Goal: Task Accomplishment & Management: Use online tool/utility

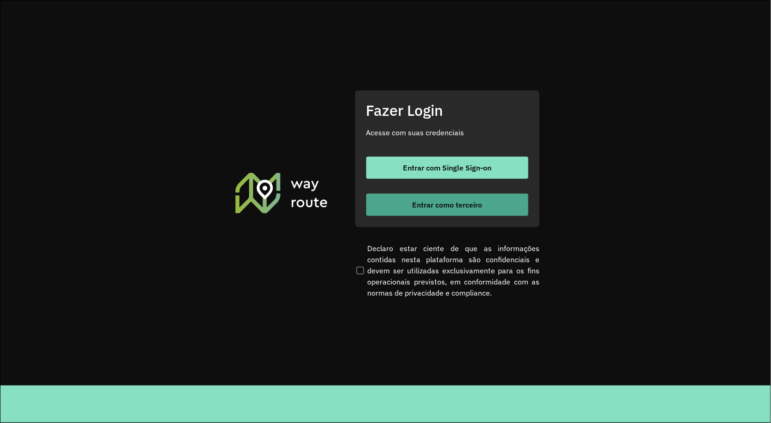
click at [490, 211] on button "Entrar como terceiro" at bounding box center [447, 205] width 162 height 22
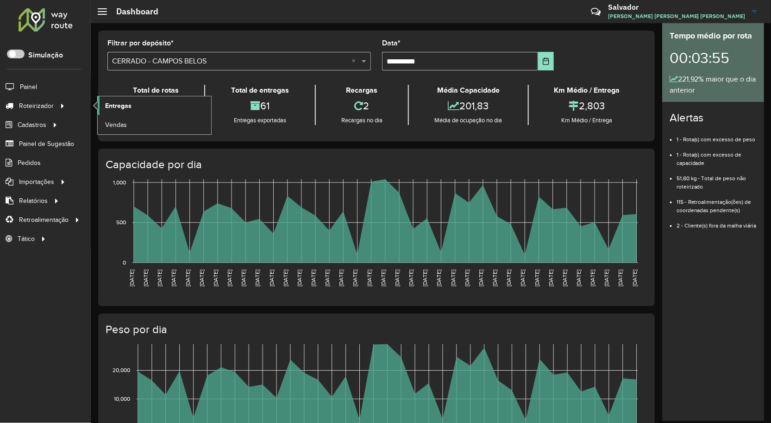
click at [116, 106] on span "Entregas" at bounding box center [118, 106] width 26 height 10
click at [112, 104] on span "Entregas" at bounding box center [118, 106] width 26 height 10
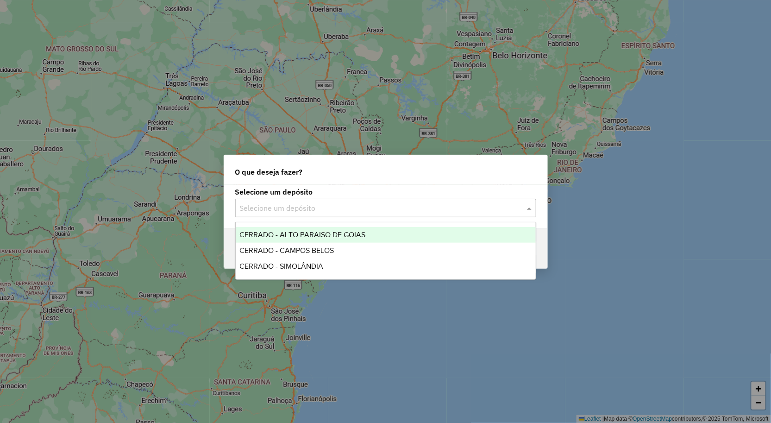
click at [299, 205] on input "text" at bounding box center [376, 208] width 273 height 11
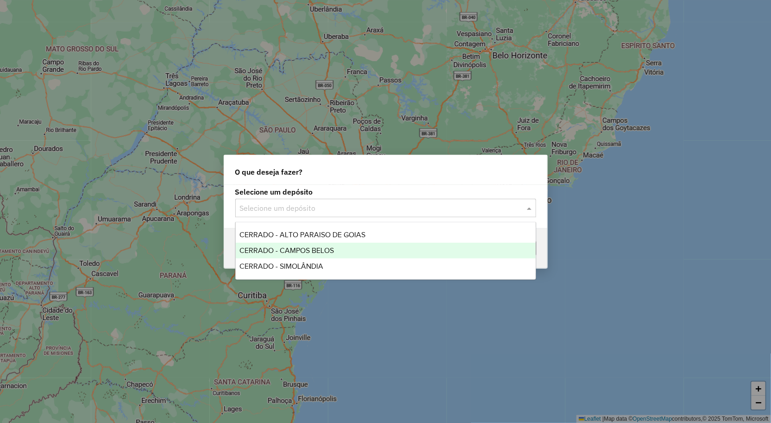
click at [300, 252] on span "CERRADO - CAMPOS BELOS" at bounding box center [287, 250] width 95 height 8
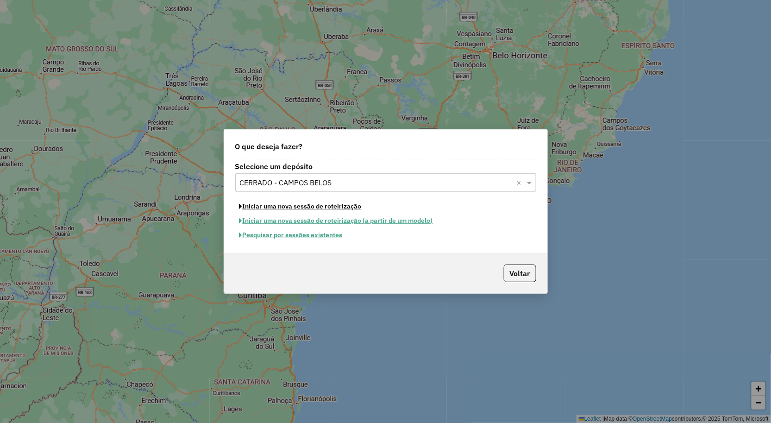
click at [294, 207] on button "Iniciar uma nova sessão de roteirização" at bounding box center [300, 206] width 131 height 14
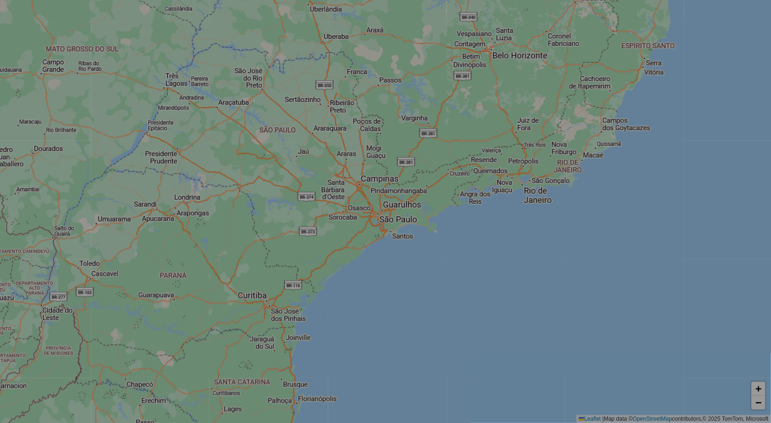
select select "*"
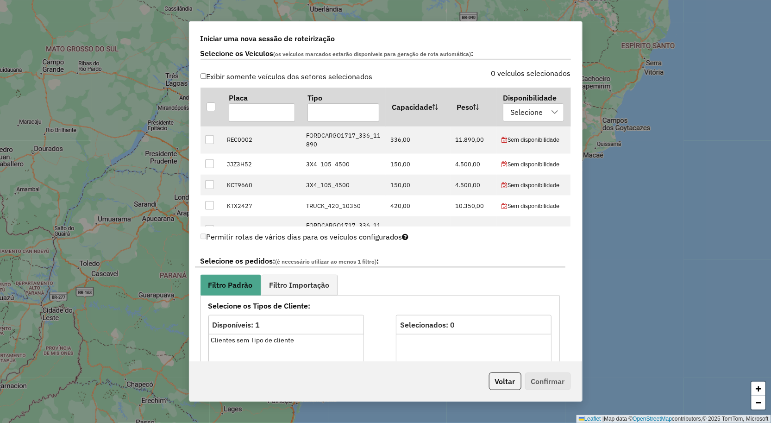
scroll to position [411, 0]
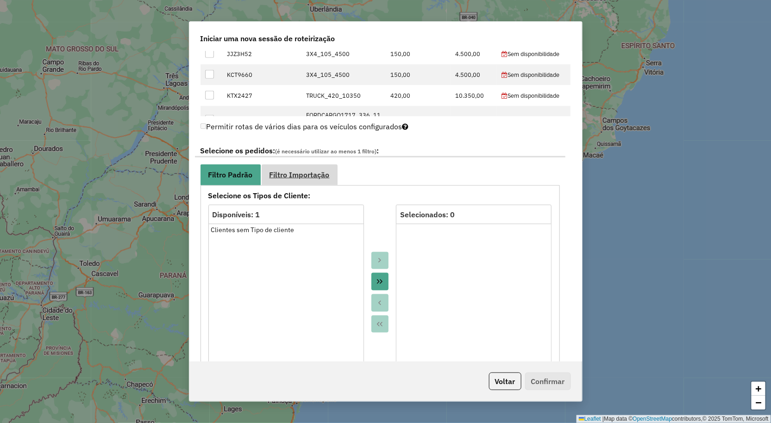
click at [312, 173] on span "Filtro Importação" at bounding box center [300, 174] width 60 height 7
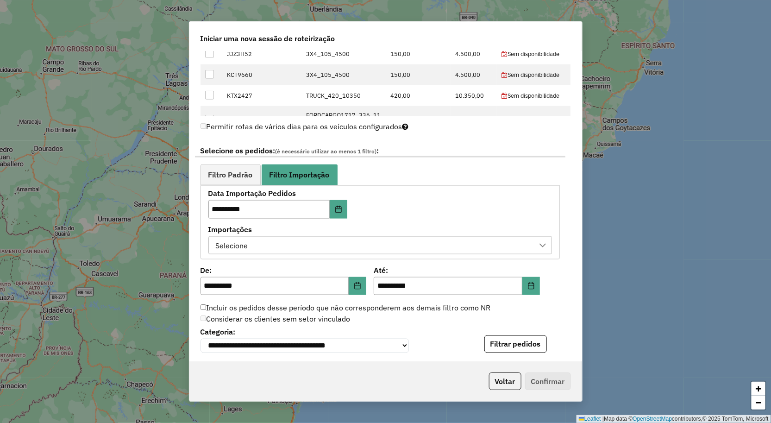
click at [258, 250] on div "Selecione" at bounding box center [374, 246] width 322 height 18
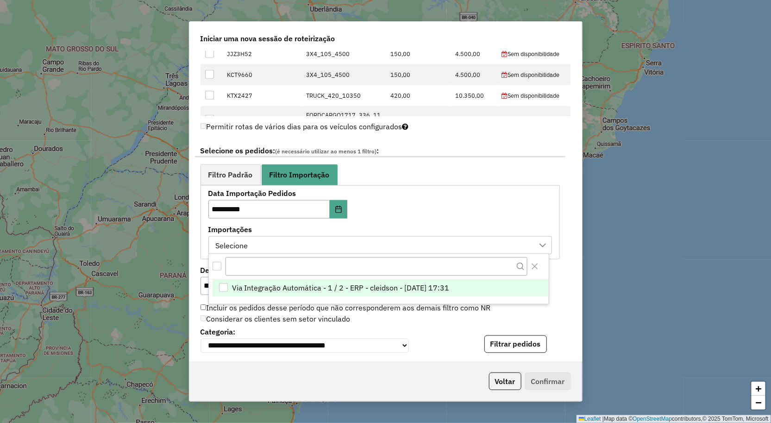
click at [275, 290] on span "Via Integração Automática - 1 / 2 - ERP - cleidson - 12/08/2025 17:31" at bounding box center [341, 287] width 218 height 11
click at [556, 316] on div "Considerar os clientes sem setor vinculado" at bounding box center [380, 319] width 371 height 11
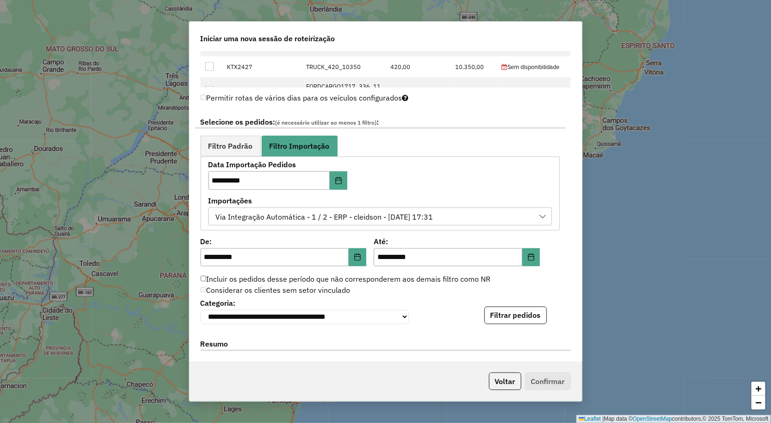
scroll to position [463, 0]
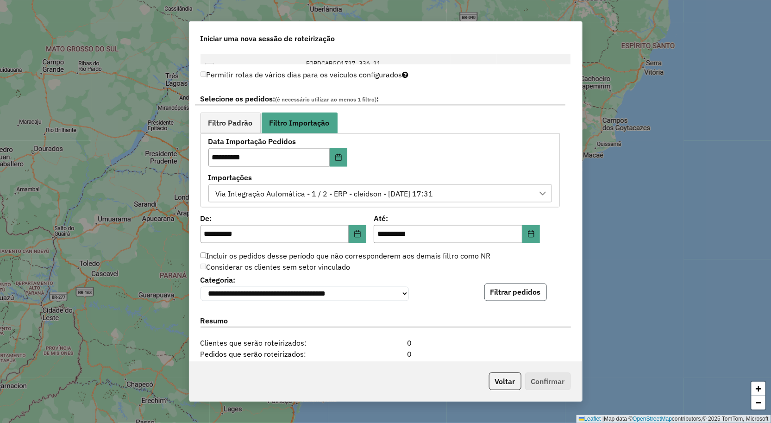
click at [510, 301] on button "Filtrar pedidos" at bounding box center [516, 293] width 63 height 18
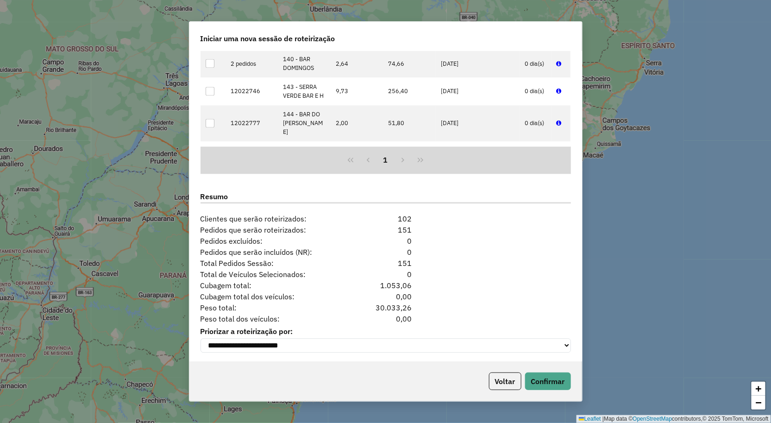
scroll to position [781, 0]
click at [548, 381] on button "Confirmar" at bounding box center [548, 381] width 46 height 18
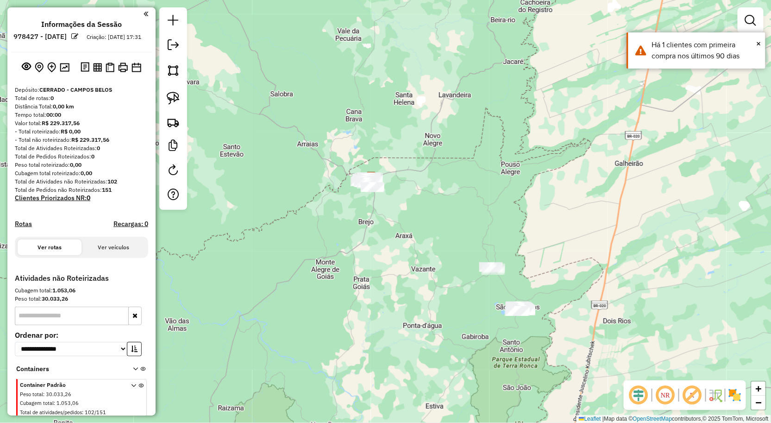
drag, startPoint x: 404, startPoint y: 227, endPoint x: 400, endPoint y: 210, distance: 17.6
click at [398, 212] on div "Janela de atendimento Grade de atendimento Capacidade Transportadoras Veículos …" at bounding box center [385, 211] width 771 height 423
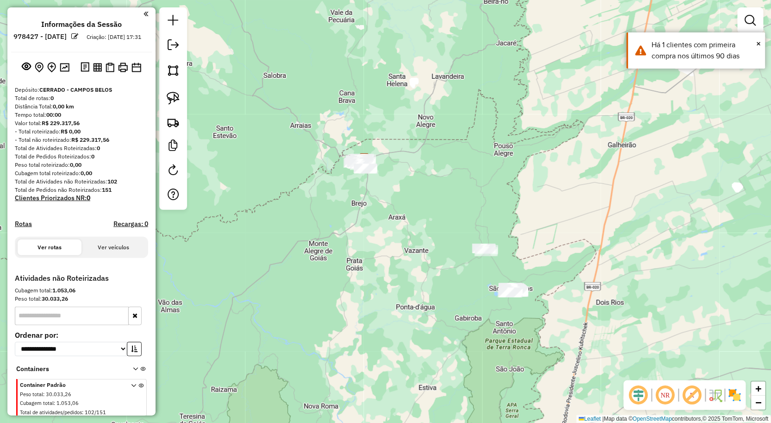
drag, startPoint x: 434, startPoint y: 252, endPoint x: 379, endPoint y: 181, distance: 89.8
click at [385, 188] on div "Janela de atendimento Grade de atendimento Capacidade Transportadoras Veículos …" at bounding box center [385, 211] width 771 height 423
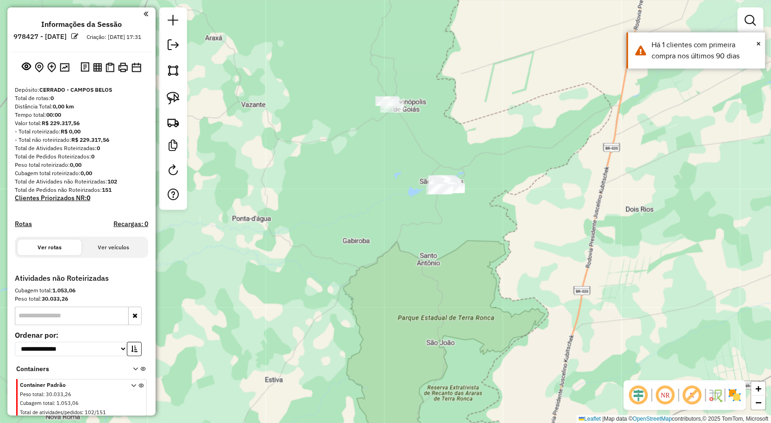
drag, startPoint x: 464, startPoint y: 211, endPoint x: 416, endPoint y: 225, distance: 50.1
click at [442, 236] on div "Janela de atendimento Grade de atendimento Capacidade Transportadoras Veículos …" at bounding box center [385, 211] width 771 height 423
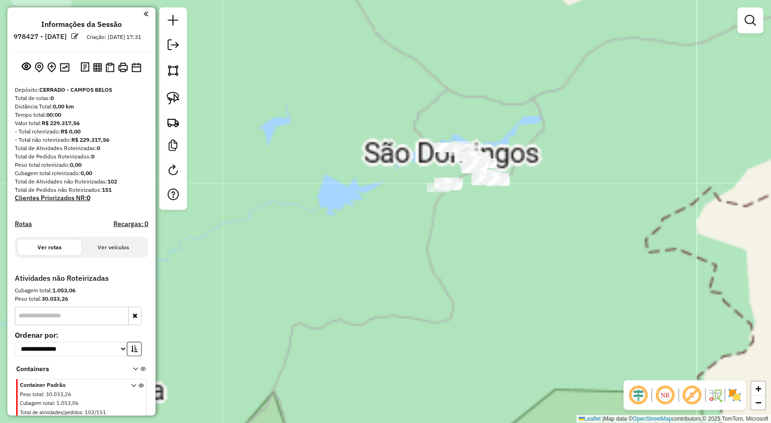
drag, startPoint x: 470, startPoint y: 217, endPoint x: 420, endPoint y: 256, distance: 63.7
click at [420, 256] on div "Janela de atendimento Grade de atendimento Capacidade Transportadoras Veículos …" at bounding box center [385, 211] width 771 height 423
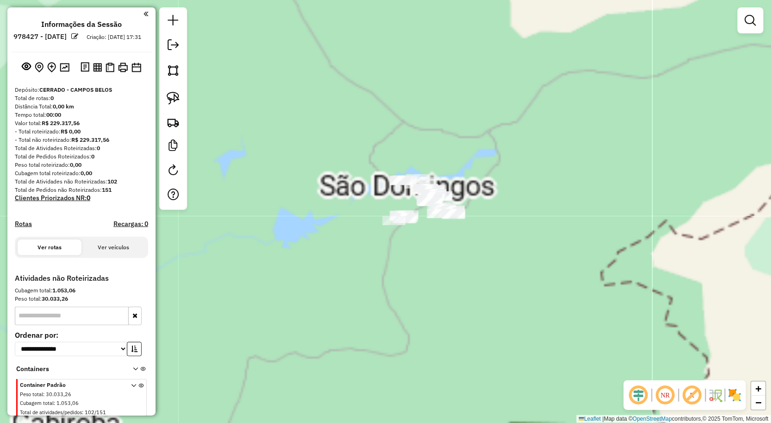
drag, startPoint x: 170, startPoint y: 100, endPoint x: 204, endPoint y: 121, distance: 39.7
click at [172, 100] on img at bounding box center [173, 98] width 13 height 13
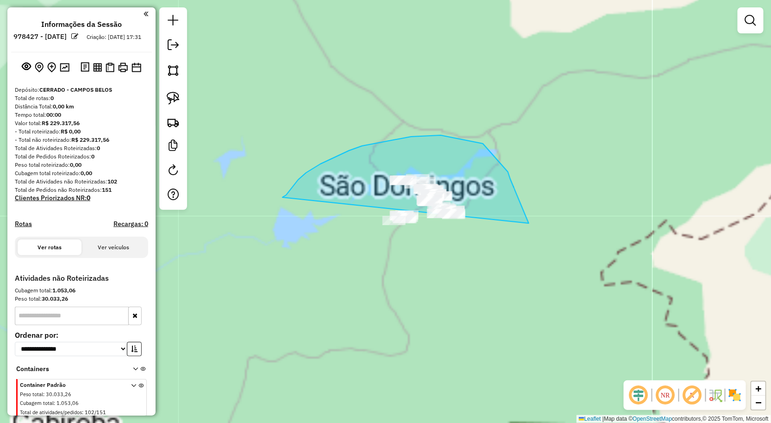
drag, startPoint x: 298, startPoint y: 180, endPoint x: 469, endPoint y: 299, distance: 208.3
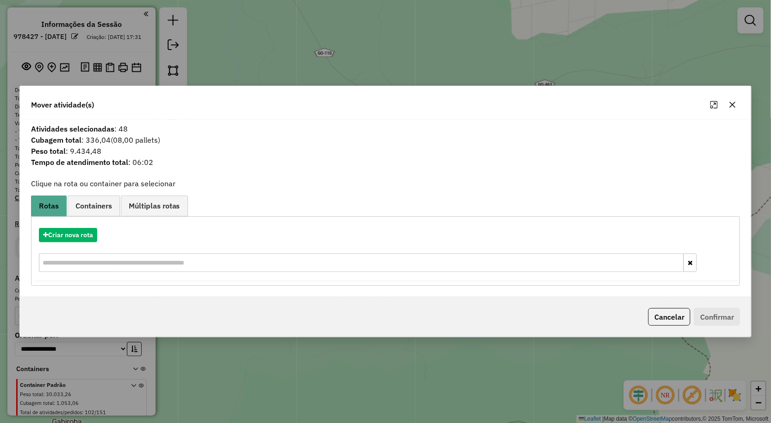
click at [729, 103] on icon "button" at bounding box center [732, 104] width 7 height 7
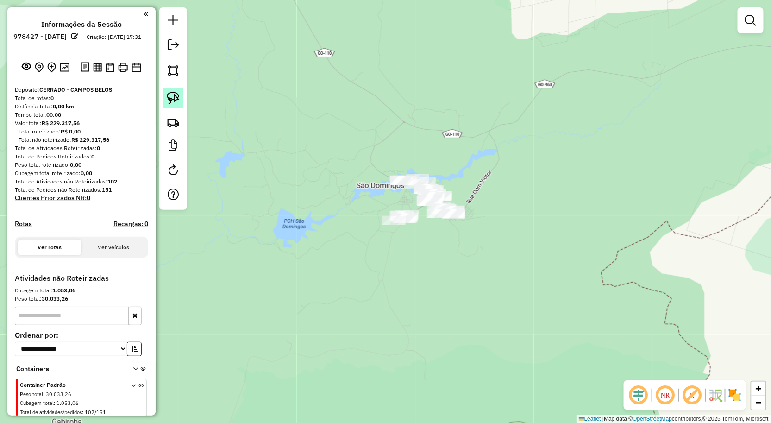
click at [168, 101] on img at bounding box center [173, 98] width 13 height 13
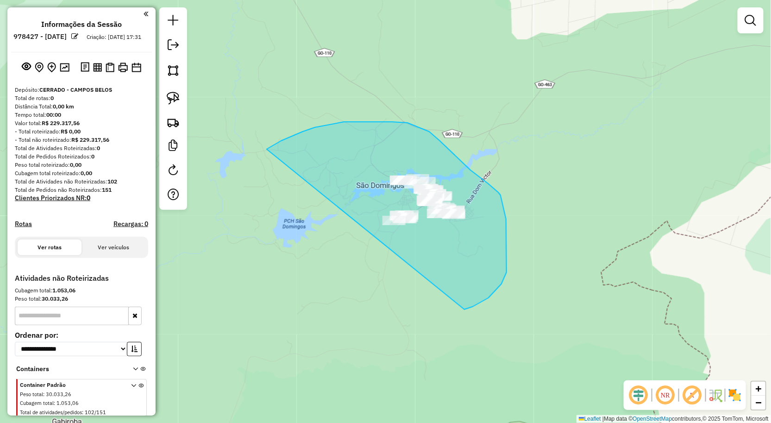
drag, startPoint x: 281, startPoint y: 141, endPoint x: 425, endPoint y: 298, distance: 213.5
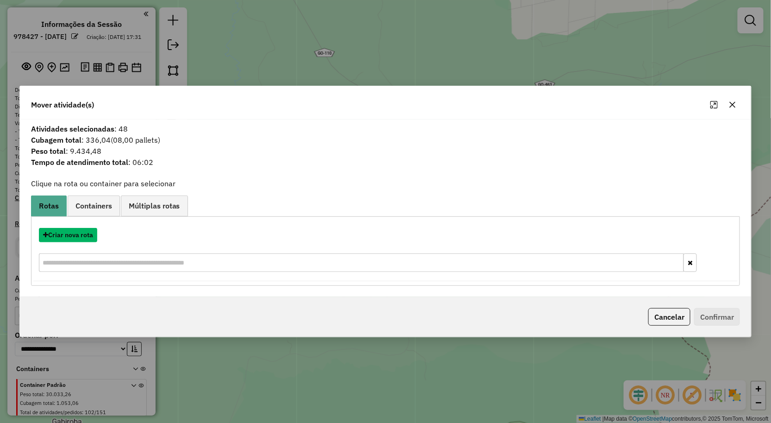
click at [75, 234] on button "Criar nova rota" at bounding box center [68, 235] width 58 height 14
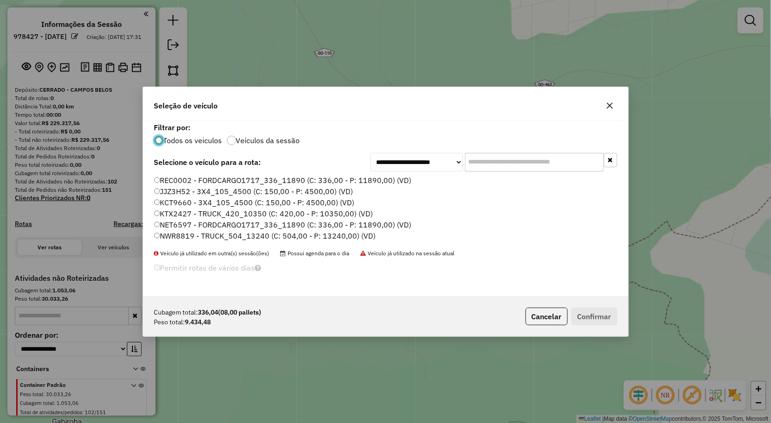
scroll to position [5, 2]
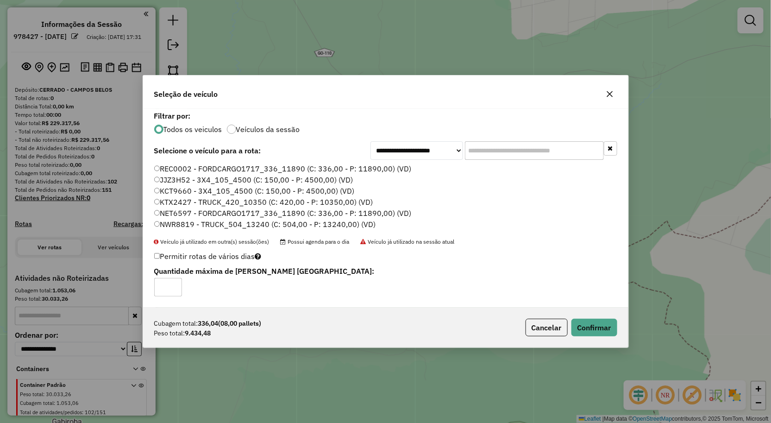
type input "*"
click at [173, 284] on input "*" at bounding box center [168, 287] width 28 height 19
click at [594, 323] on button "Confirmar" at bounding box center [595, 328] width 46 height 18
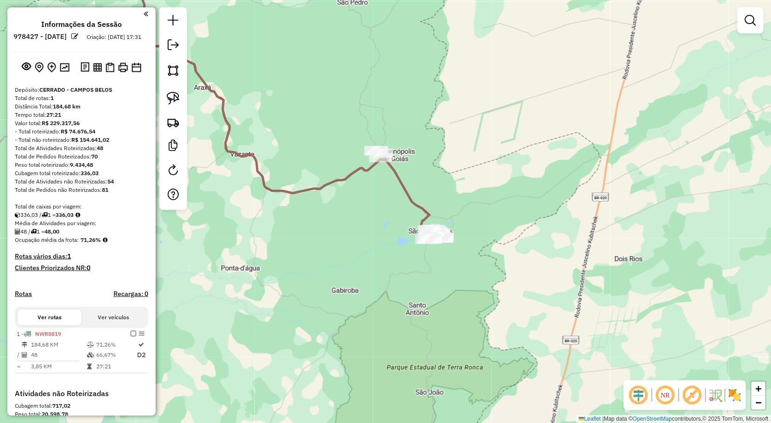
drag, startPoint x: 391, startPoint y: 184, endPoint x: 409, endPoint y: 235, distance: 54.5
click at [409, 235] on div "Janela de atendimento Grade de atendimento Capacidade Transportadoras Veículos …" at bounding box center [385, 211] width 771 height 423
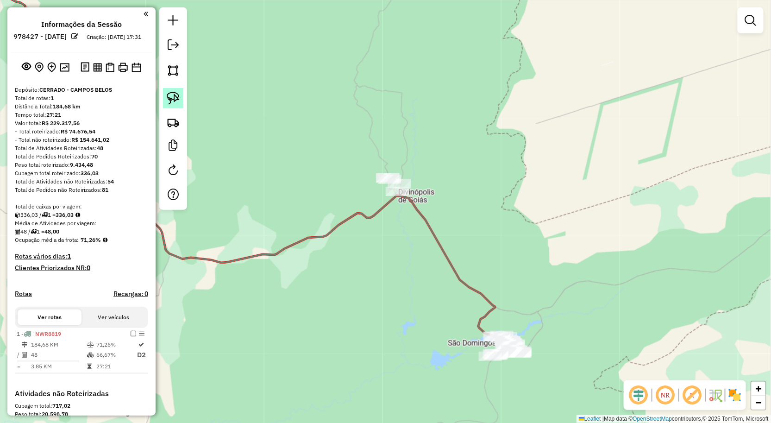
click at [172, 100] on img at bounding box center [173, 98] width 13 height 13
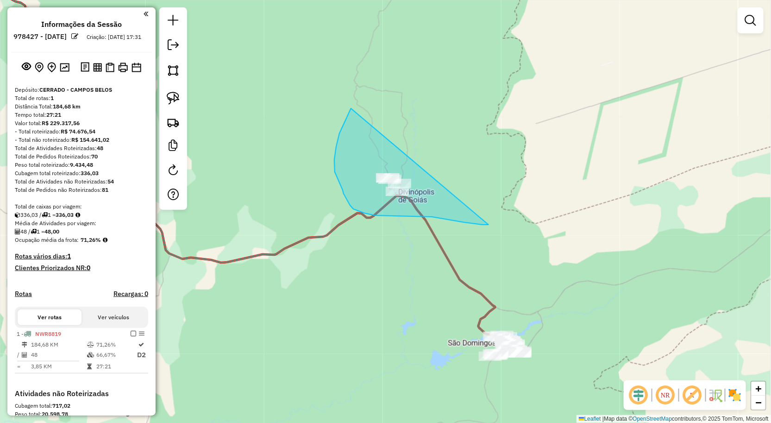
drag, startPoint x: 341, startPoint y: 186, endPoint x: 489, endPoint y: 225, distance: 152.7
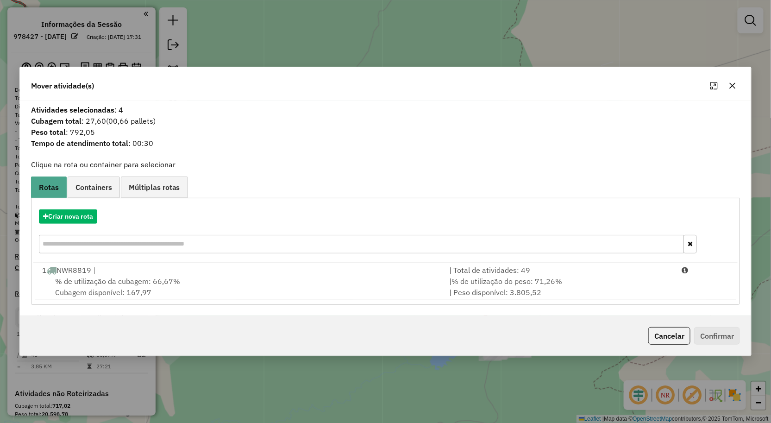
click at [734, 91] on button "button" at bounding box center [733, 85] width 15 height 15
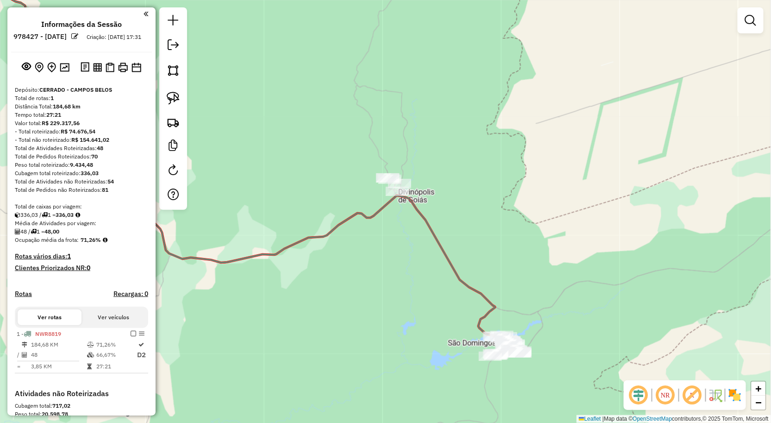
drag, startPoint x: 424, startPoint y: 234, endPoint x: 456, endPoint y: 228, distance: 32.5
click at [448, 228] on div "Janela de atendimento Grade de atendimento Capacidade Transportadoras Veículos …" at bounding box center [385, 211] width 771 height 423
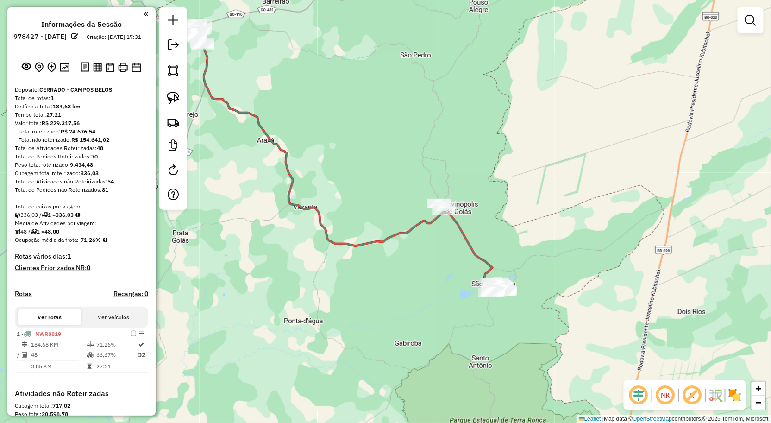
click at [432, 246] on div "Janela de atendimento Grade de atendimento Capacidade Transportadoras Veículos …" at bounding box center [385, 211] width 771 height 423
drag, startPoint x: 173, startPoint y: 105, endPoint x: 276, endPoint y: 133, distance: 106.2
click at [173, 105] on link at bounding box center [173, 98] width 20 height 20
drag, startPoint x: 435, startPoint y: 149, endPoint x: 460, endPoint y: 228, distance: 83.1
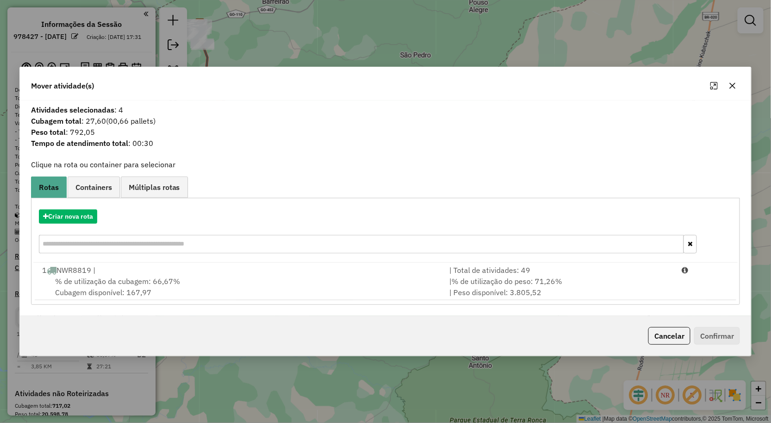
click at [119, 288] on div "% de utilização da cubagem: 66,67% Cubagem disponível: 167,97" at bounding box center [241, 287] width 408 height 22
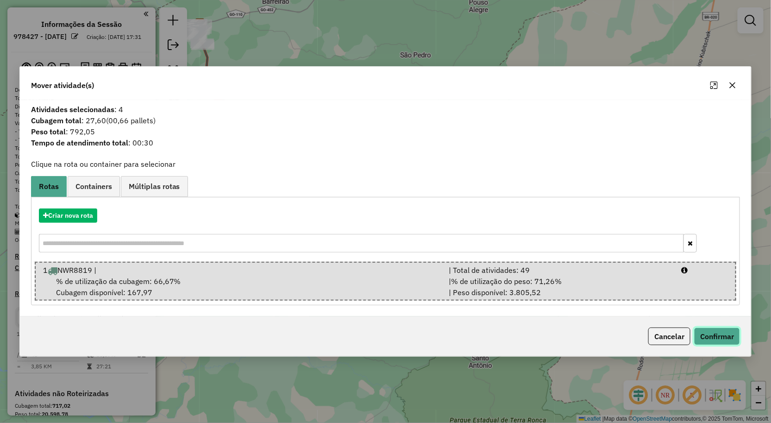
click at [719, 331] on button "Confirmar" at bounding box center [717, 337] width 46 height 18
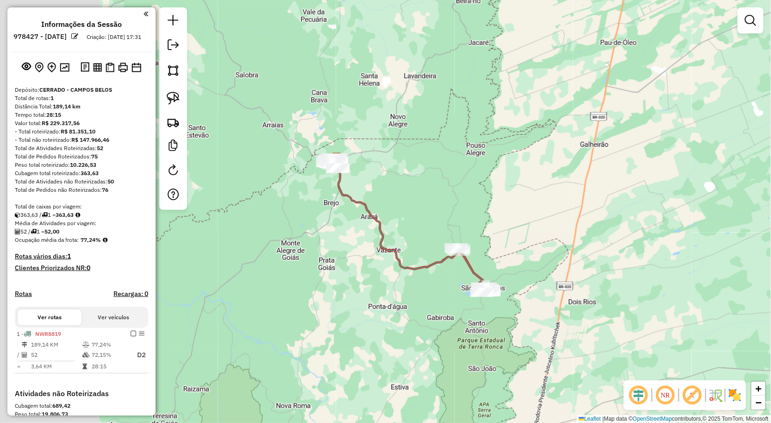
drag, startPoint x: 275, startPoint y: 164, endPoint x: 288, endPoint y: 170, distance: 14.5
click at [284, 169] on div "Janela de atendimento Grade de atendimento Capacidade Transportadoras Veículos …" at bounding box center [385, 211] width 771 height 423
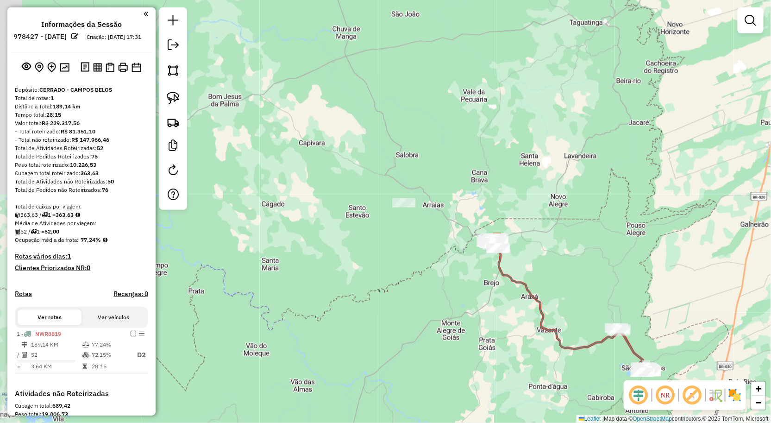
click at [365, 194] on div "Janela de atendimento Grade de atendimento Capacidade Transportadoras Veículos …" at bounding box center [385, 211] width 771 height 423
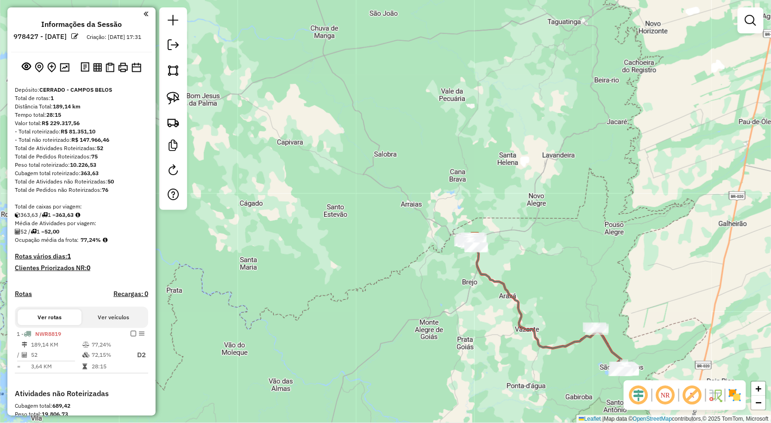
drag, startPoint x: 479, startPoint y: 267, endPoint x: 452, endPoint y: 259, distance: 27.4
click at [472, 259] on icon at bounding box center [548, 303] width 153 height 130
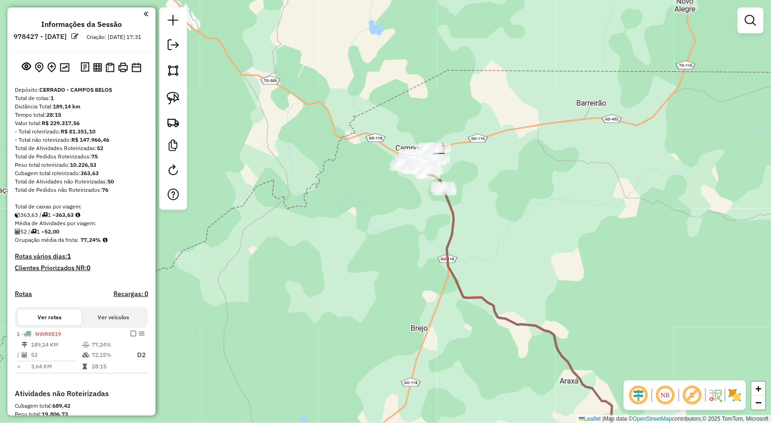
drag, startPoint x: 427, startPoint y: 213, endPoint x: 409, endPoint y: 273, distance: 63.0
click at [409, 273] on div "Janela de atendimento Grade de atendimento Capacidade Transportadoras Veículos …" at bounding box center [385, 211] width 771 height 423
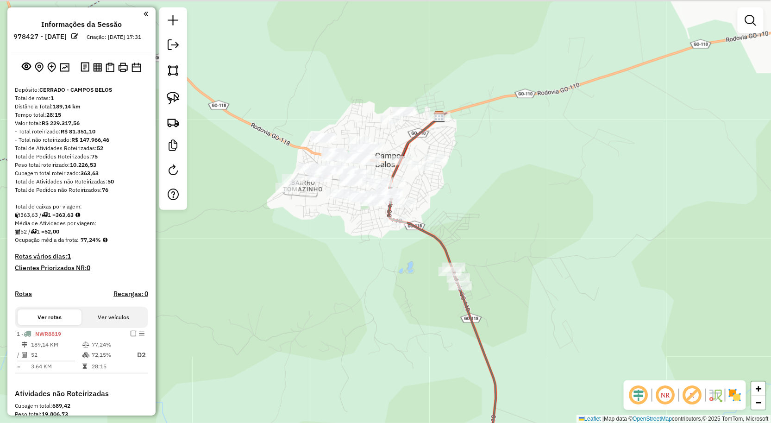
click at [363, 281] on div "Janela de atendimento Grade de atendimento Capacidade Transportadoras Veículos …" at bounding box center [385, 211] width 771 height 423
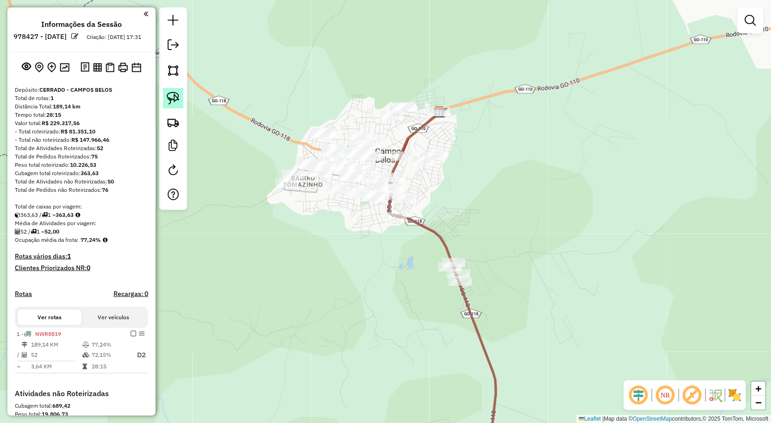
click at [183, 98] on link at bounding box center [173, 98] width 20 height 20
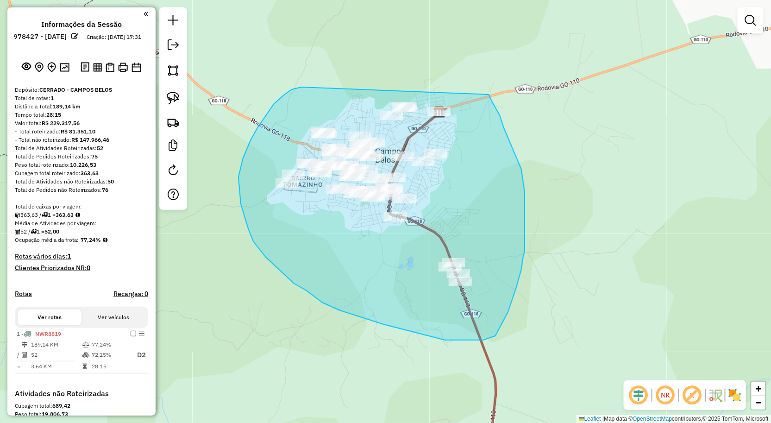
drag, startPoint x: 298, startPoint y: 88, endPoint x: 484, endPoint y: 61, distance: 188.2
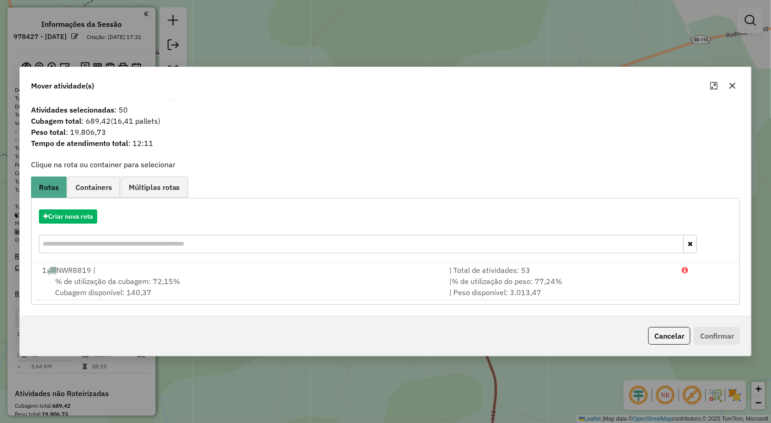
click at [734, 84] on icon "button" at bounding box center [733, 86] width 6 height 6
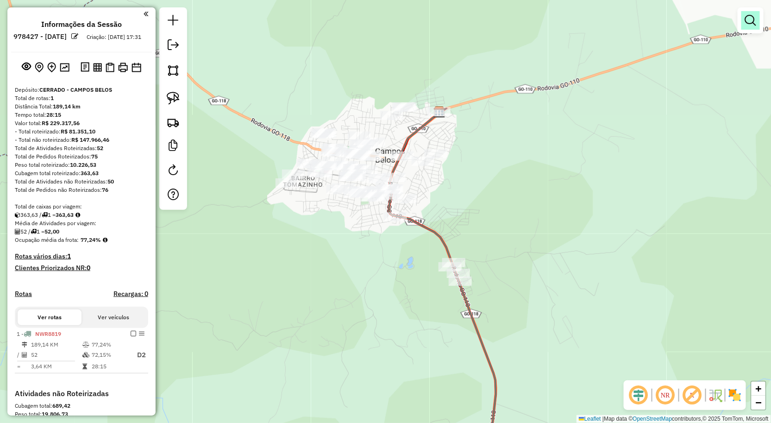
click at [744, 18] on link at bounding box center [751, 20] width 19 height 19
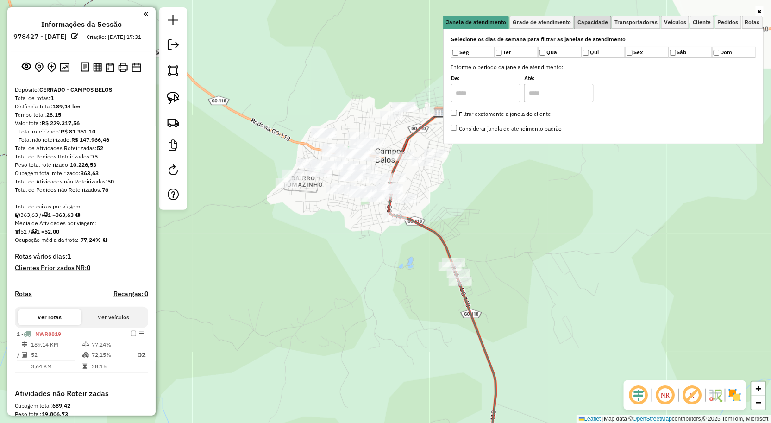
click at [603, 18] on link "Capacidade" at bounding box center [593, 22] width 36 height 13
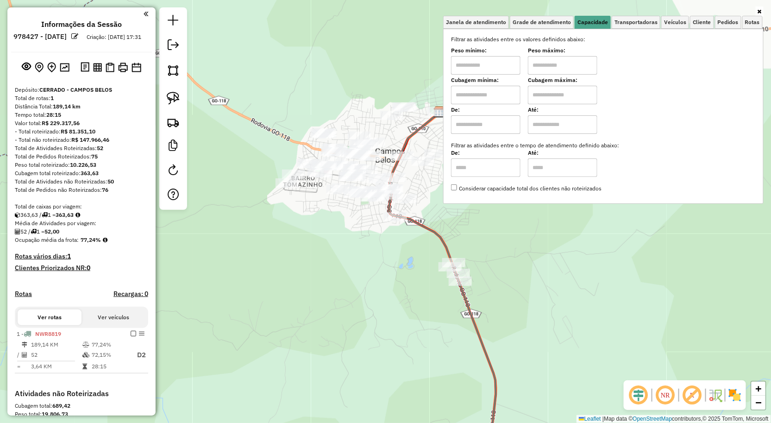
click at [497, 62] on input "text" at bounding box center [485, 65] width 69 height 19
type input "****"
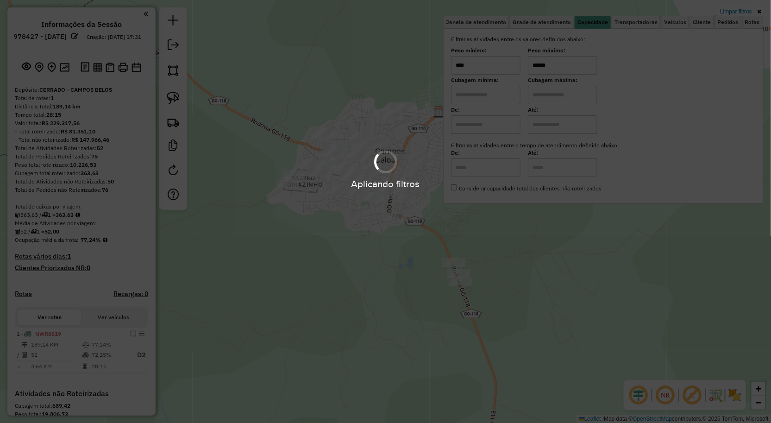
click at [357, 287] on div "Limpar filtros Janela de atendimento Grade de atendimento Capacidade Transporta…" at bounding box center [385, 211] width 771 height 423
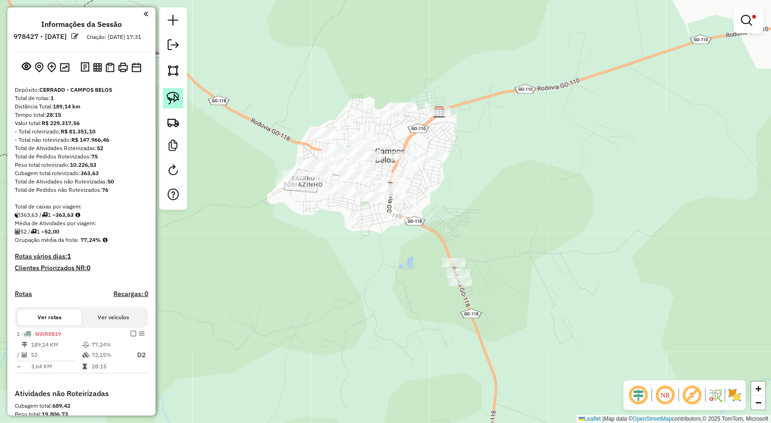
click at [164, 97] on link at bounding box center [173, 98] width 20 height 20
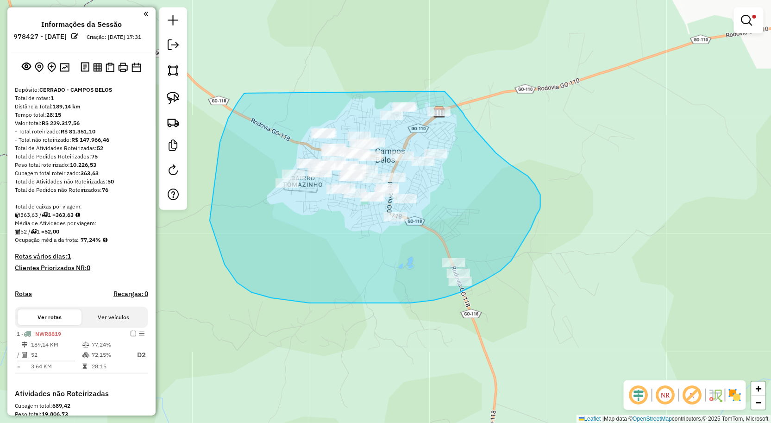
drag, startPoint x: 247, startPoint y: 93, endPoint x: 440, endPoint y: 86, distance: 193.3
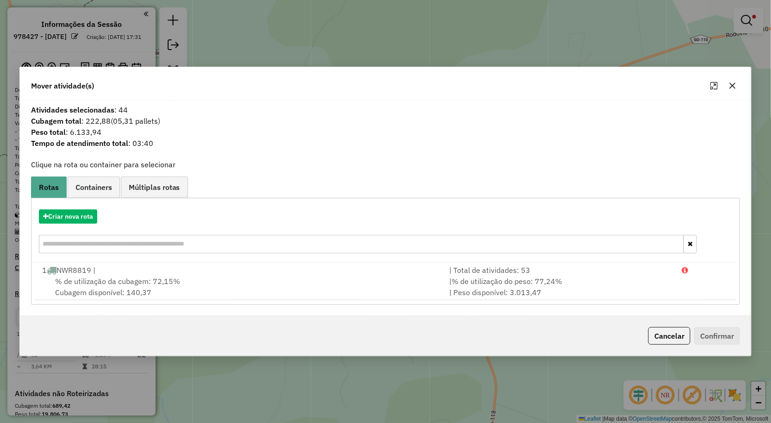
click at [734, 82] on icon "button" at bounding box center [732, 85] width 7 height 7
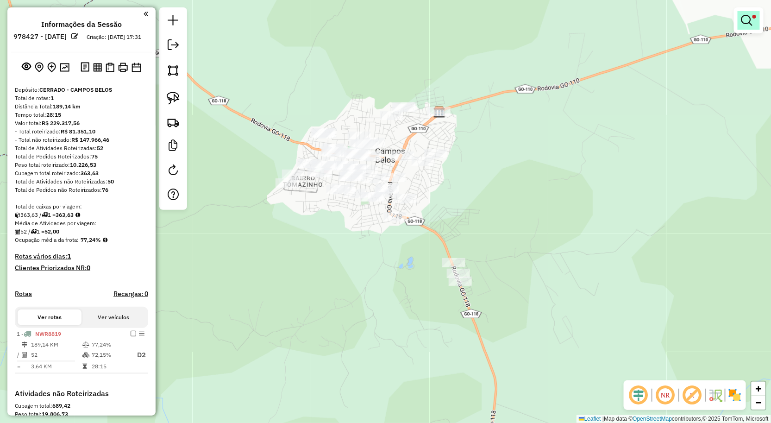
click at [746, 26] on link at bounding box center [749, 20] width 22 height 19
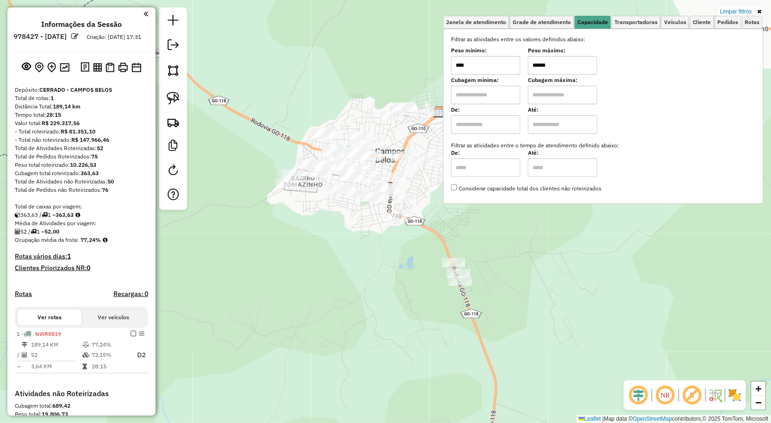
click at [566, 66] on input "******" at bounding box center [562, 65] width 69 height 19
click at [385, 256] on hb-app "Aplicando filtros Pop-up bloqueado! Seu navegador bloqueou automáticamente a ab…" at bounding box center [385, 211] width 771 height 423
click at [276, 271] on div "Limpar filtros Janela de atendimento Grade de atendimento Capacidade Transporta…" at bounding box center [385, 211] width 771 height 423
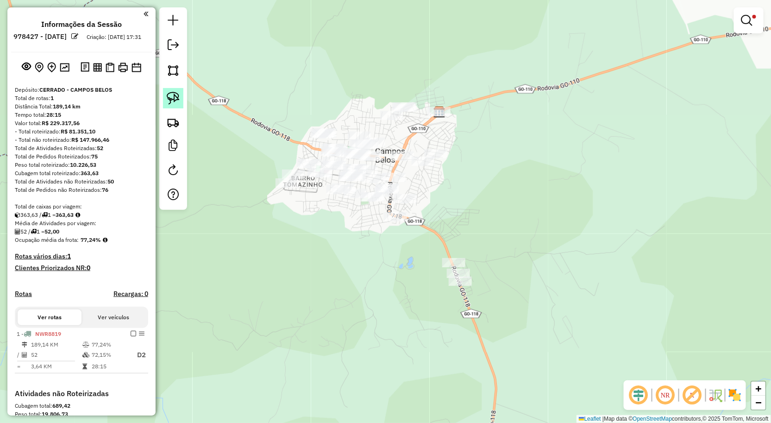
click at [174, 99] on img at bounding box center [173, 98] width 13 height 13
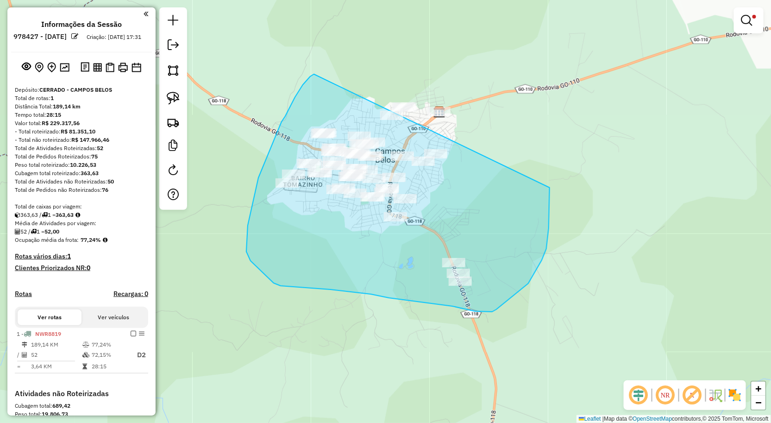
drag, startPoint x: 314, startPoint y: 74, endPoint x: 509, endPoint y: 79, distance: 194.6
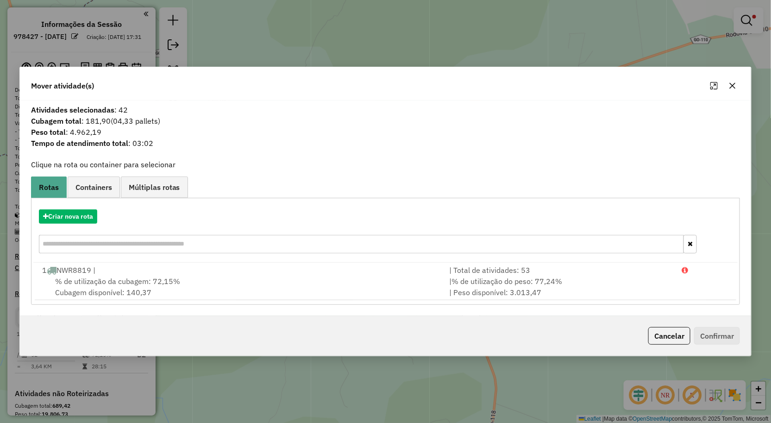
click at [735, 83] on icon "button" at bounding box center [733, 86] width 6 height 6
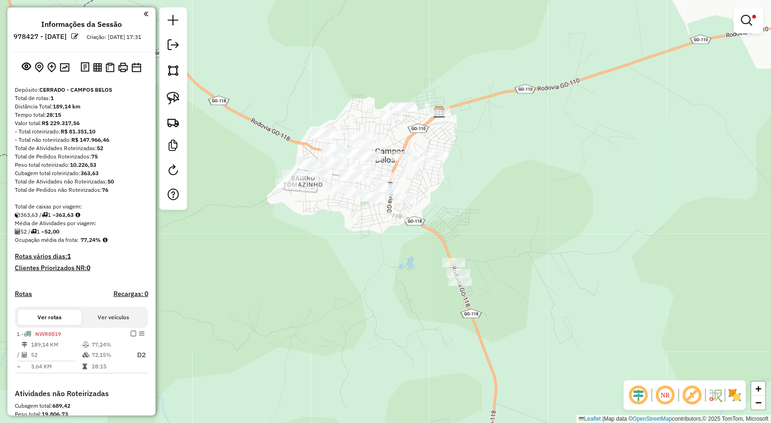
drag, startPoint x: 747, startPoint y: 22, endPoint x: 742, endPoint y: 25, distance: 6.2
click at [747, 22] on em at bounding box center [747, 20] width 11 height 11
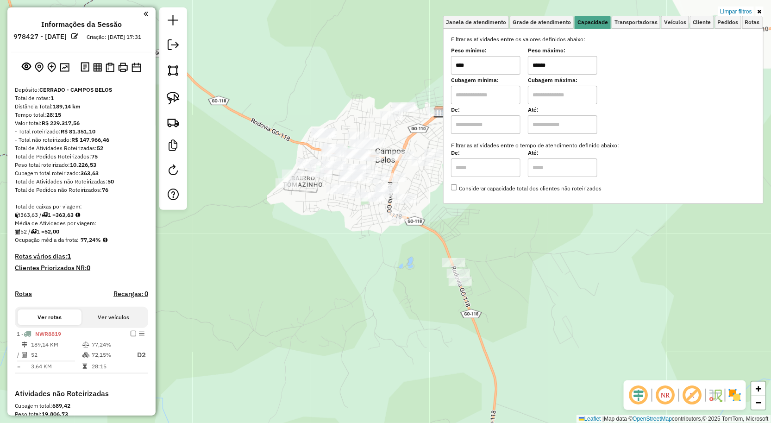
click at [564, 62] on input "******" at bounding box center [562, 65] width 69 height 19
click at [367, 304] on div "Limpar filtros Janela de atendimento Grade de atendimento Capacidade Transporta…" at bounding box center [385, 211] width 771 height 423
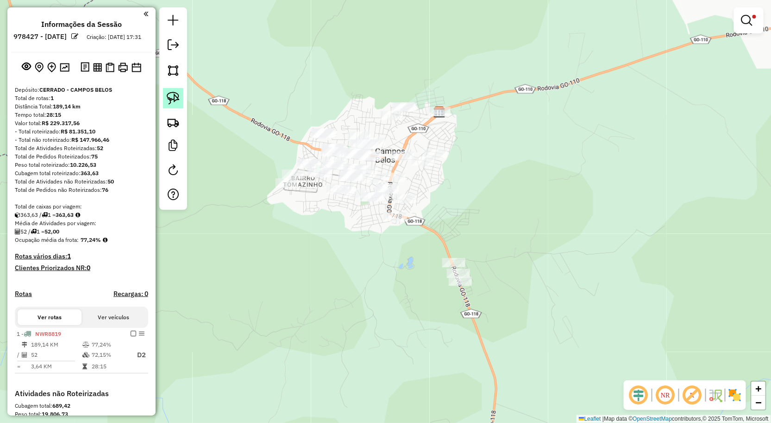
click at [173, 96] on img at bounding box center [173, 98] width 13 height 13
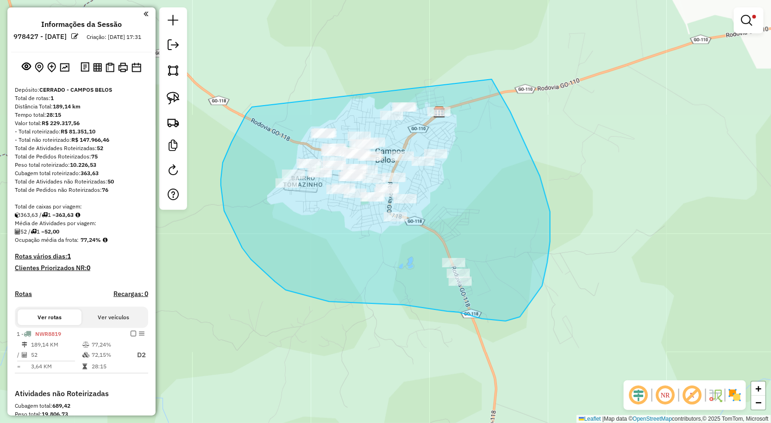
drag, startPoint x: 241, startPoint y: 126, endPoint x: 482, endPoint y: 66, distance: 248.7
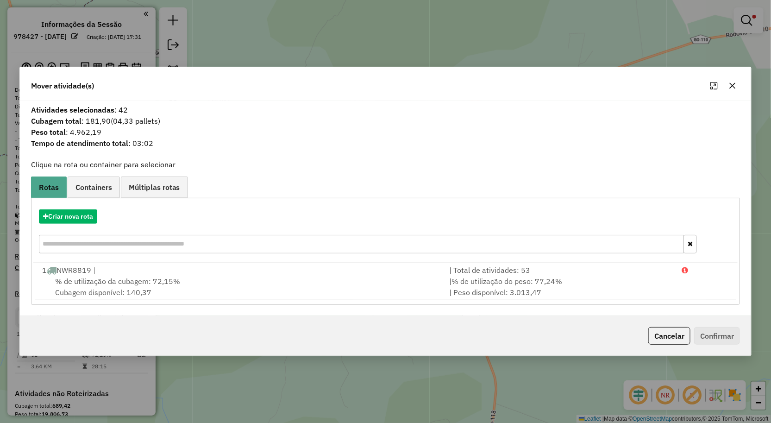
click at [735, 82] on icon "button" at bounding box center [732, 85] width 7 height 7
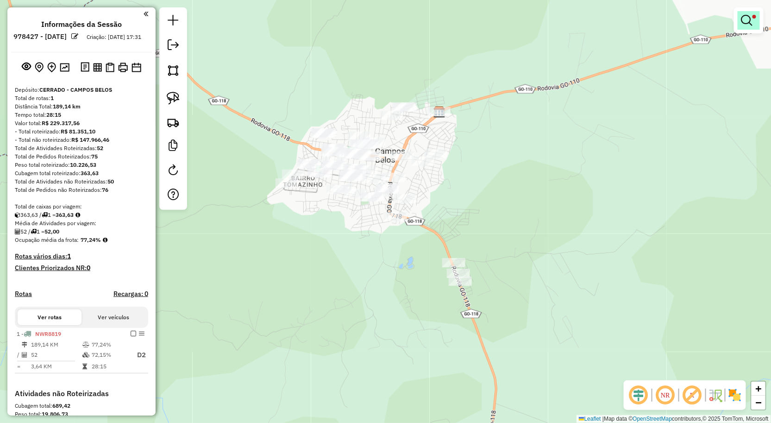
click at [746, 19] on em at bounding box center [747, 20] width 11 height 11
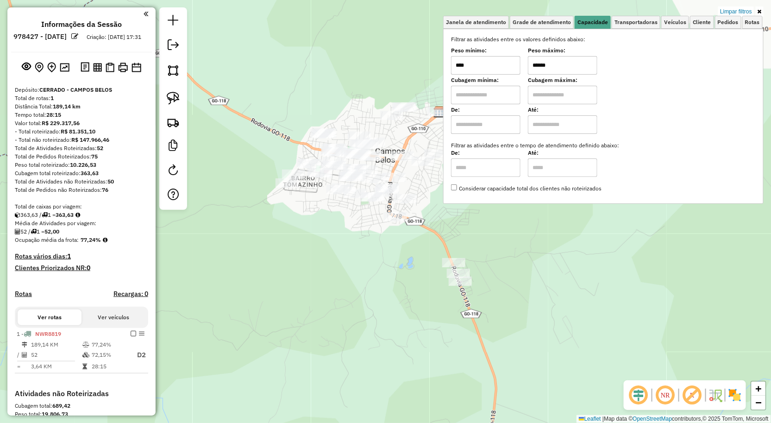
click at [571, 68] on input "******" at bounding box center [562, 65] width 69 height 19
type input "******"
click at [368, 266] on div "Limpar filtros Janela de atendimento Grade de atendimento Capacidade Transporta…" at bounding box center [385, 211] width 771 height 423
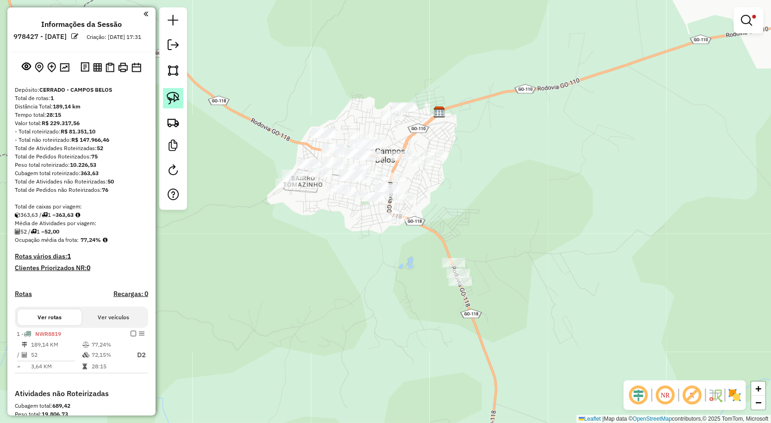
click at [175, 102] on img at bounding box center [173, 98] width 13 height 13
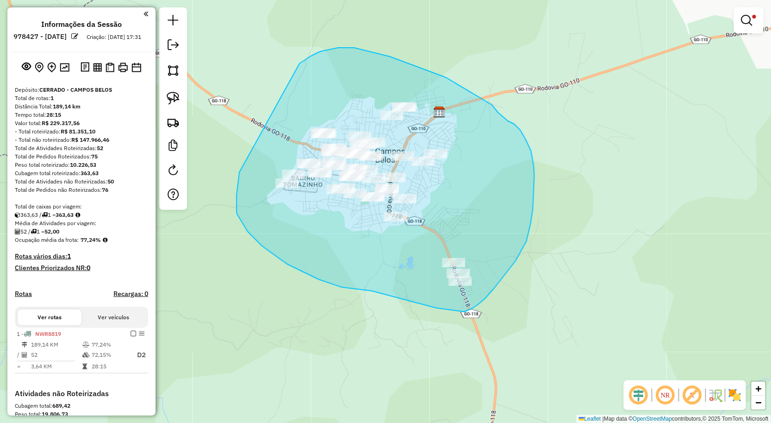
drag, startPoint x: 238, startPoint y: 181, endPoint x: 296, endPoint y: 66, distance: 128.0
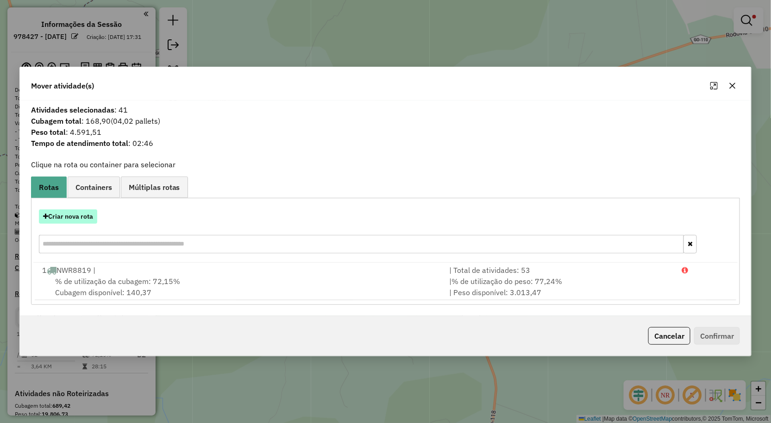
click at [83, 218] on button "Criar nova rota" at bounding box center [68, 216] width 58 height 14
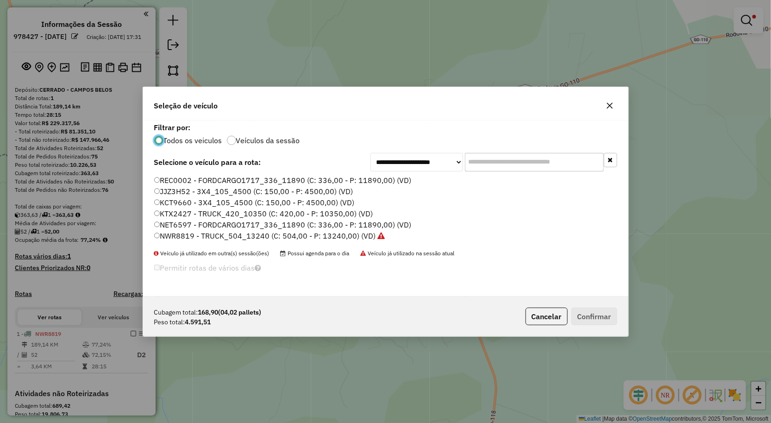
click at [173, 191] on label "JJZ3H52 - 3X4_105_4500 (C: 150,00 - P: 4500,00) (VD)" at bounding box center [253, 191] width 199 height 11
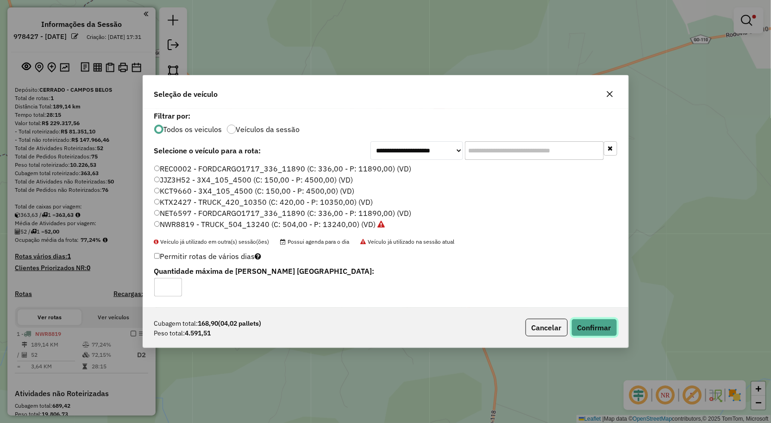
click at [600, 322] on button "Confirmar" at bounding box center [595, 328] width 46 height 18
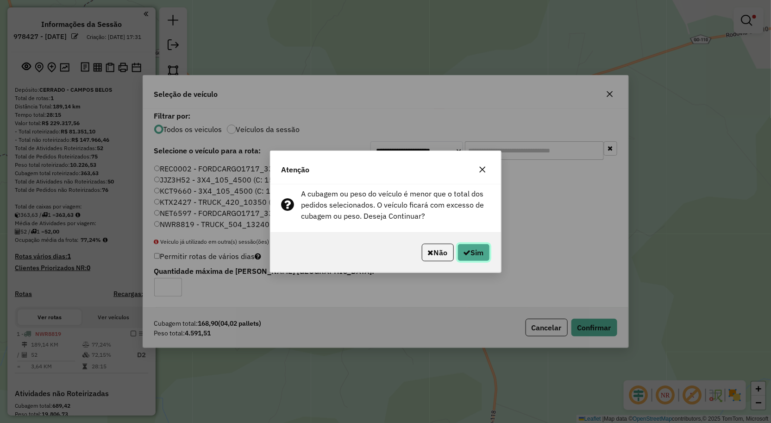
click at [471, 251] on button "Sim" at bounding box center [474, 253] width 32 height 18
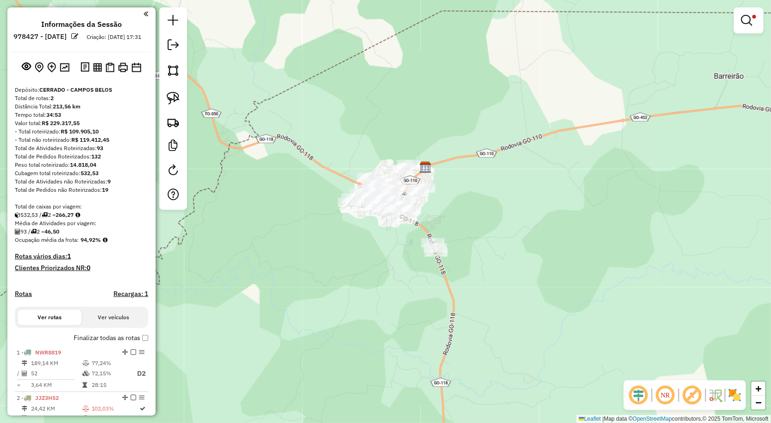
drag, startPoint x: 742, startPoint y: 24, endPoint x: 727, endPoint y: 29, distance: 15.2
click at [742, 24] on em at bounding box center [747, 20] width 11 height 11
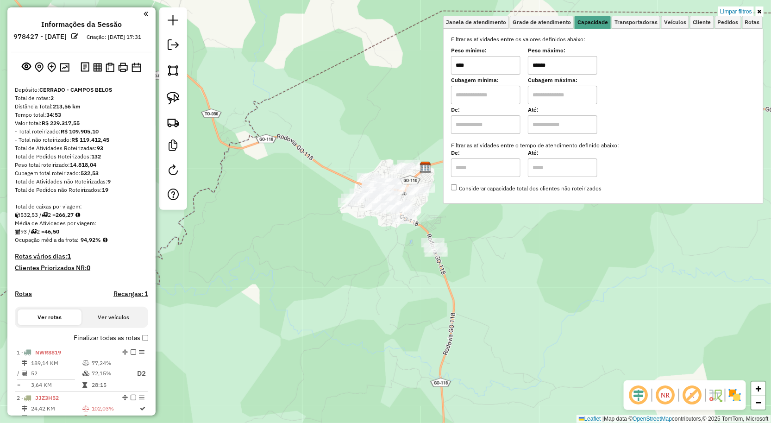
click at [501, 69] on input "****" at bounding box center [485, 65] width 69 height 19
type input "******"
type input "**********"
click at [375, 252] on div "**********" at bounding box center [385, 211] width 771 height 423
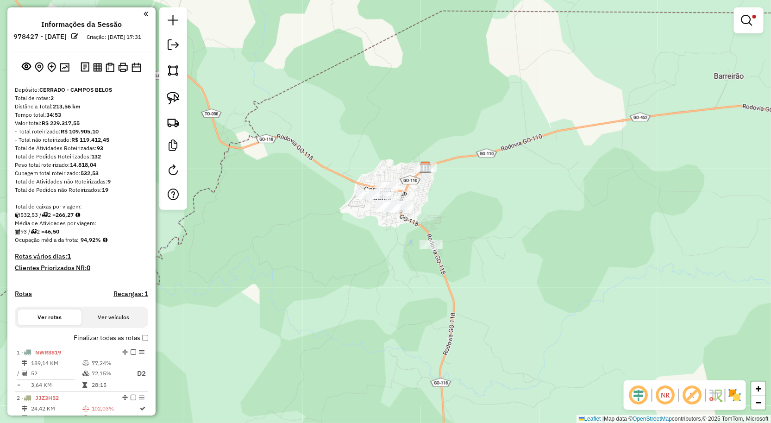
click at [162, 97] on div at bounding box center [173, 108] width 28 height 202
click at [172, 99] on img at bounding box center [173, 98] width 13 height 13
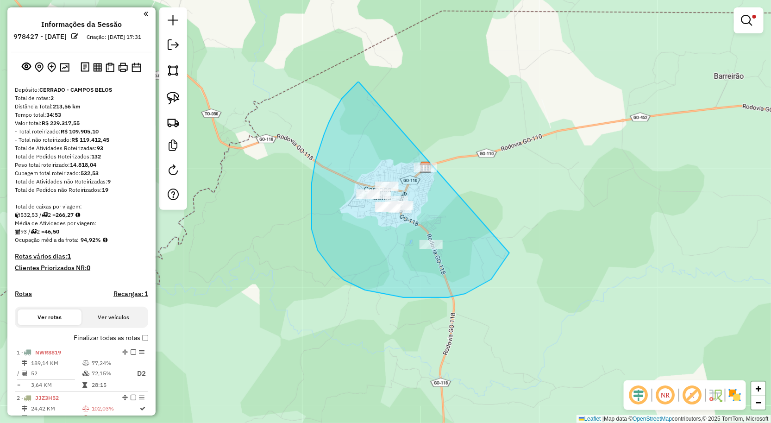
drag, startPoint x: 359, startPoint y: 82, endPoint x: 529, endPoint y: 195, distance: 204.2
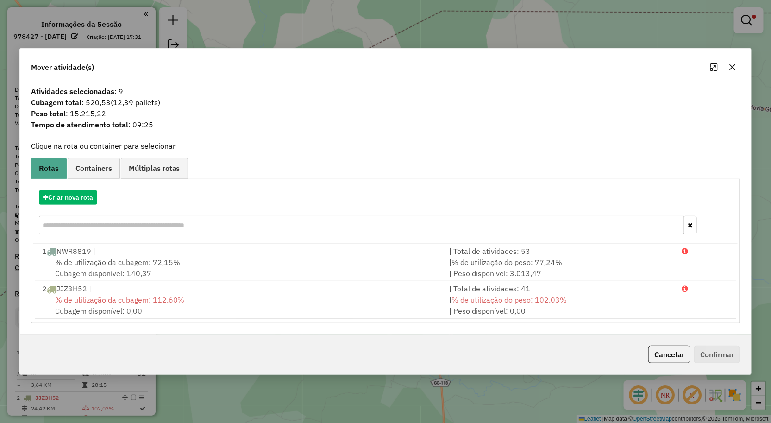
click at [735, 68] on icon "button" at bounding box center [732, 66] width 7 height 7
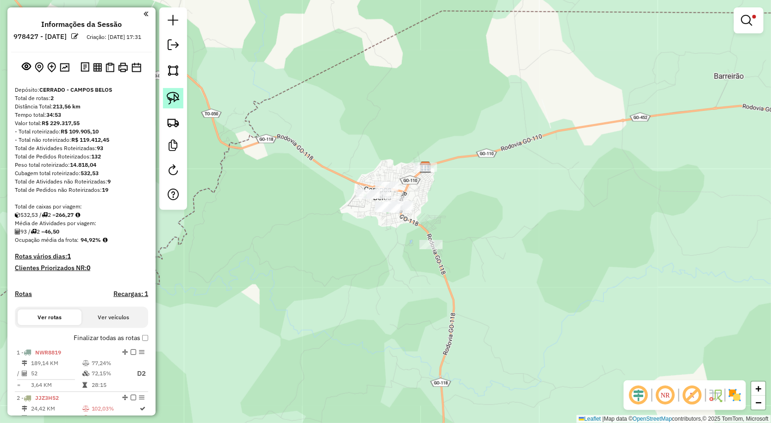
click at [175, 103] on img at bounding box center [173, 98] width 13 height 13
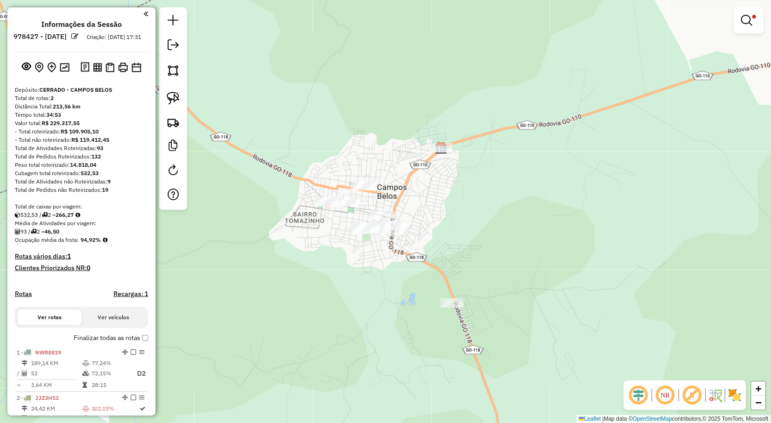
click at [421, 235] on div "**********" at bounding box center [385, 211] width 771 height 423
click at [168, 94] on img at bounding box center [173, 98] width 13 height 13
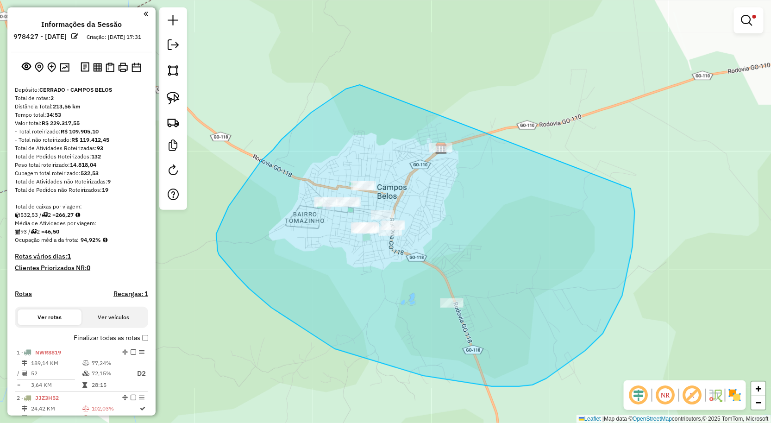
drag, startPoint x: 360, startPoint y: 85, endPoint x: 561, endPoint y: 112, distance: 202.4
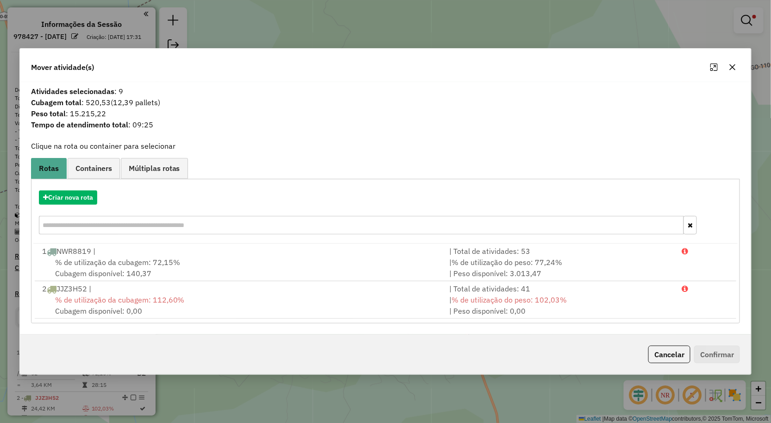
click at [732, 66] on icon "button" at bounding box center [733, 67] width 6 height 6
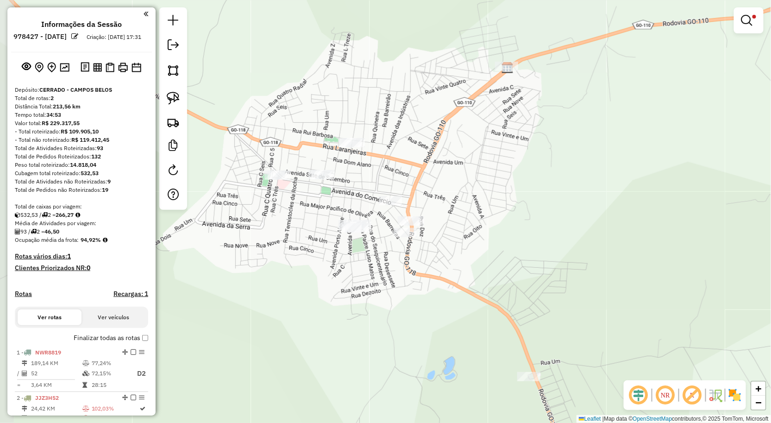
drag, startPoint x: 292, startPoint y: 283, endPoint x: 405, endPoint y: 306, distance: 115.5
click at [405, 306] on div "**********" at bounding box center [385, 211] width 771 height 423
click at [170, 99] on img at bounding box center [173, 98] width 13 height 13
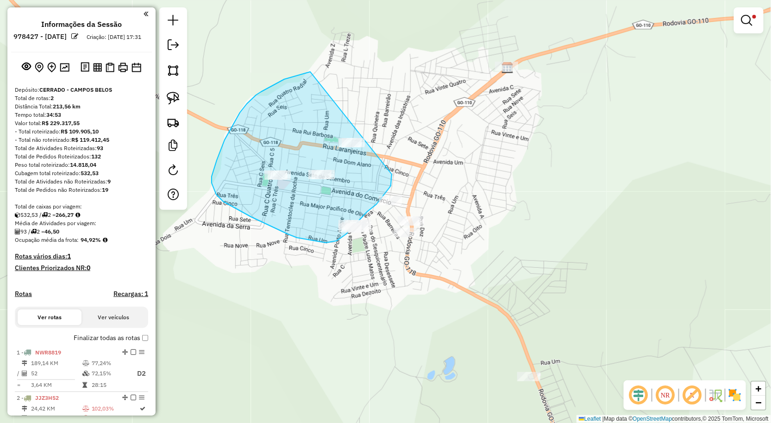
drag, startPoint x: 309, startPoint y: 72, endPoint x: 406, endPoint y: 126, distance: 110.7
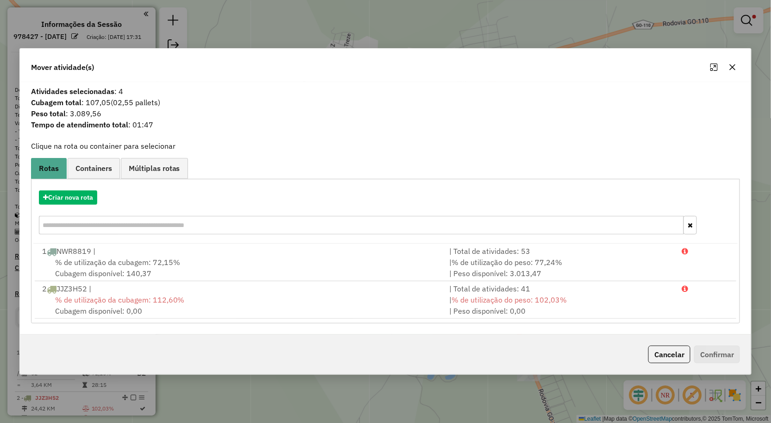
click at [733, 63] on icon "button" at bounding box center [732, 66] width 7 height 7
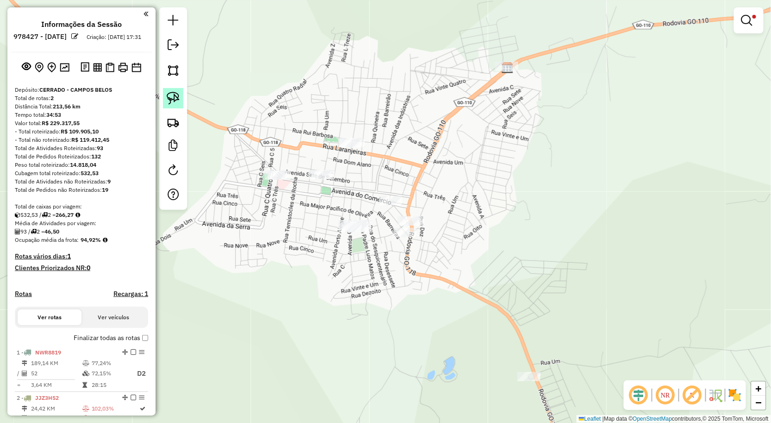
click at [177, 102] on img at bounding box center [173, 98] width 13 height 13
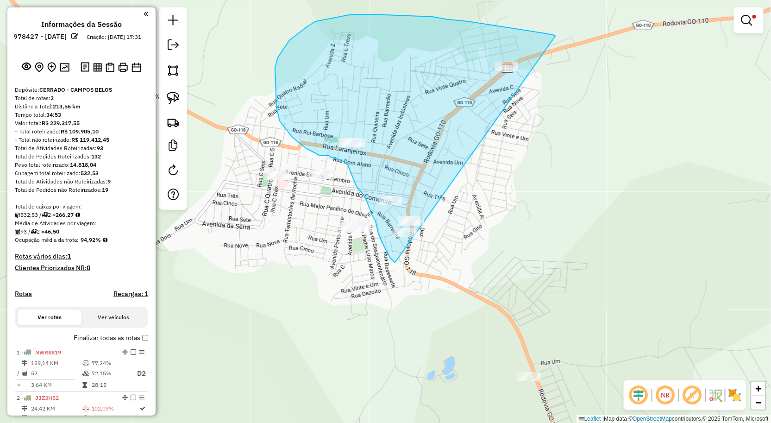
drag, startPoint x: 543, startPoint y: 33, endPoint x: 432, endPoint y: 275, distance: 266.2
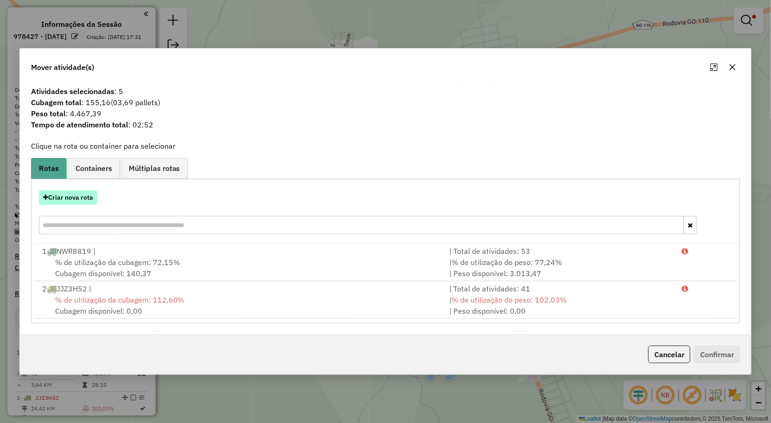
click at [73, 196] on button "Criar nova rota" at bounding box center [68, 197] width 58 height 14
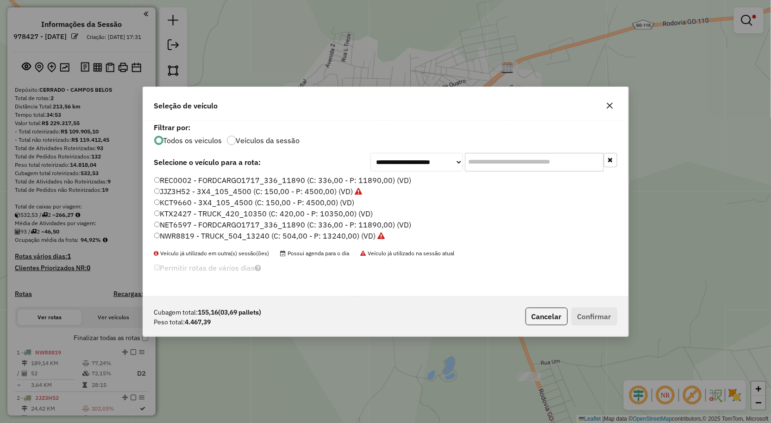
click at [615, 107] on button "button" at bounding box center [610, 105] width 15 height 15
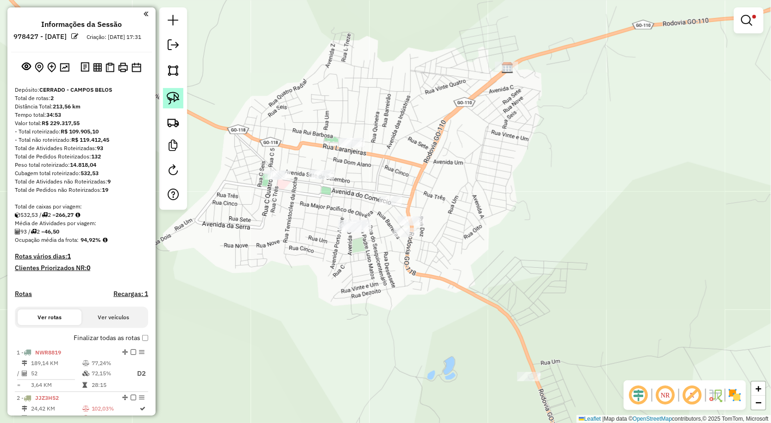
click at [167, 93] on img at bounding box center [173, 98] width 13 height 13
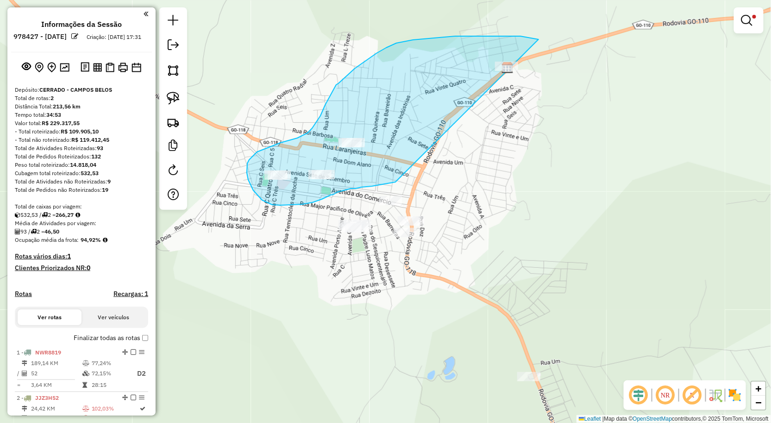
drag, startPoint x: 539, startPoint y: 39, endPoint x: 402, endPoint y: 180, distance: 195.9
click at [402, 180] on div "**********" at bounding box center [385, 211] width 771 height 423
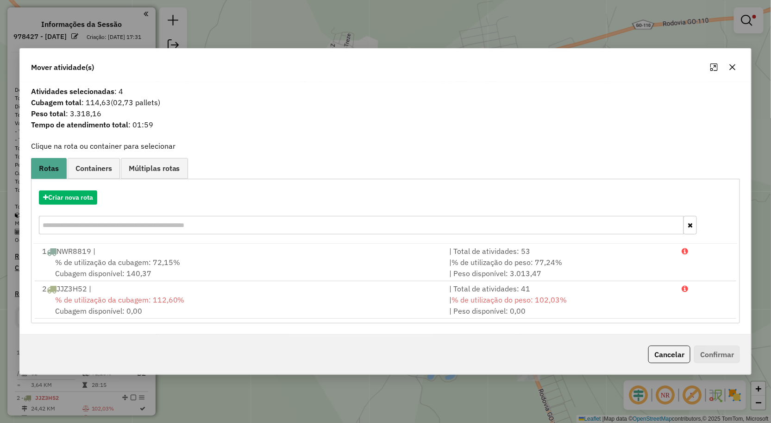
click at [729, 62] on button "button" at bounding box center [733, 67] width 15 height 15
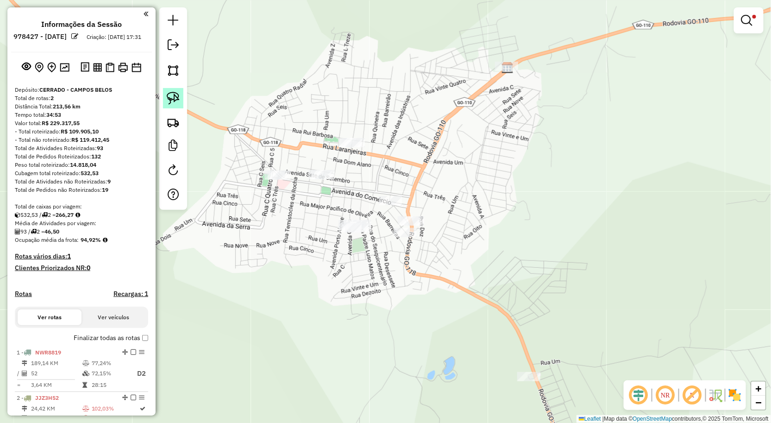
click at [168, 95] on img at bounding box center [173, 98] width 13 height 13
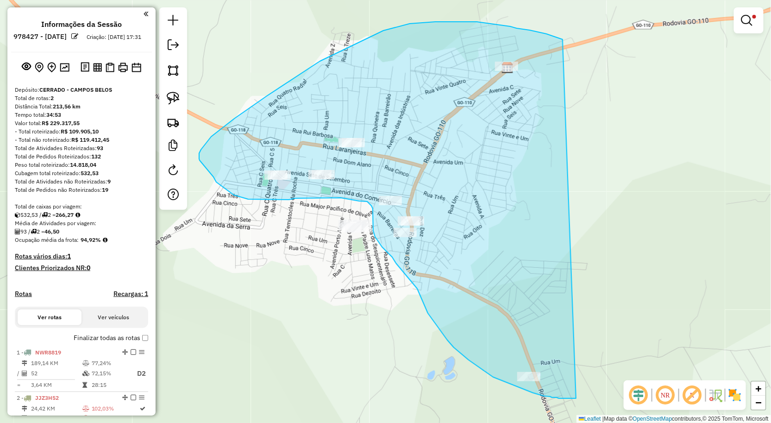
drag, startPoint x: 563, startPoint y: 39, endPoint x: 585, endPoint y: 396, distance: 357.0
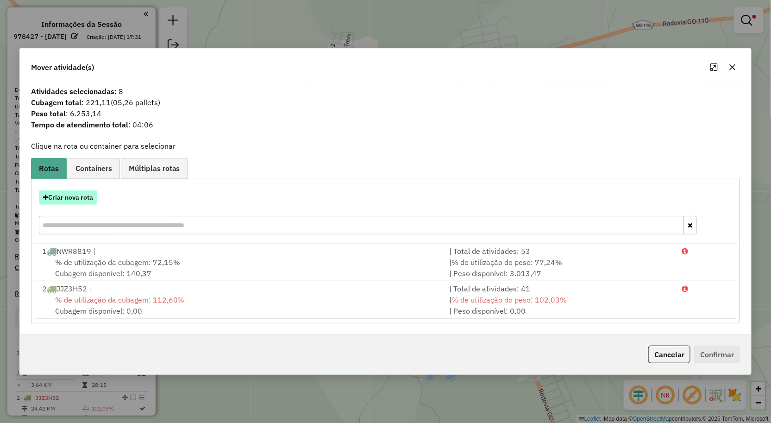
click at [61, 195] on button "Criar nova rota" at bounding box center [68, 197] width 58 height 14
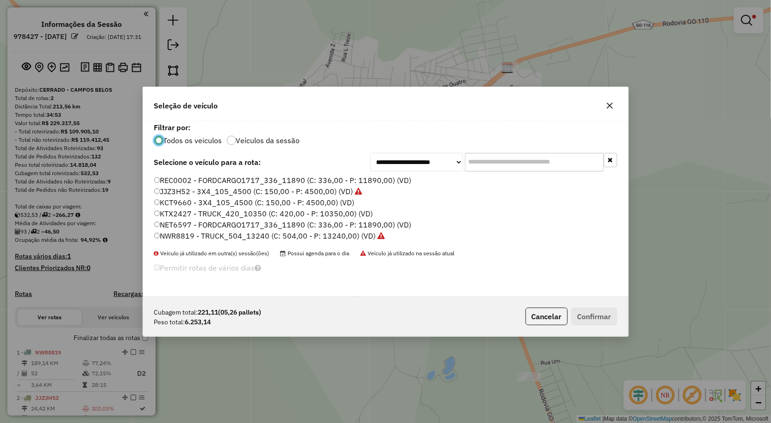
click at [184, 211] on label "KTX2427 - TRUCK_420_10350 (C: 420,00 - P: 10350,00) (VD)" at bounding box center [263, 213] width 219 height 11
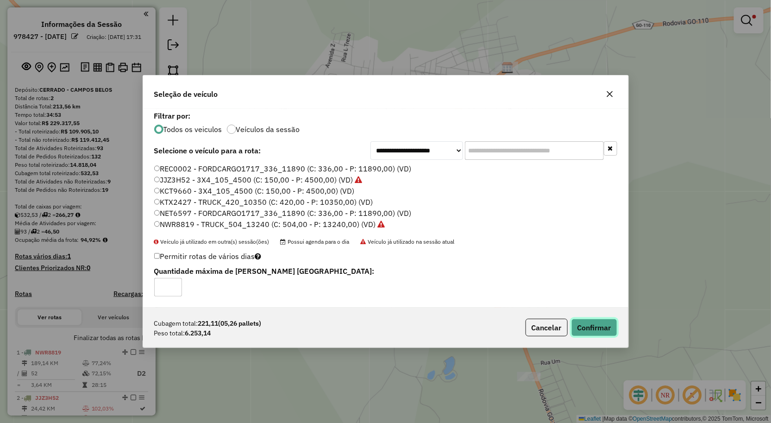
click at [586, 331] on button "Confirmar" at bounding box center [595, 328] width 46 height 18
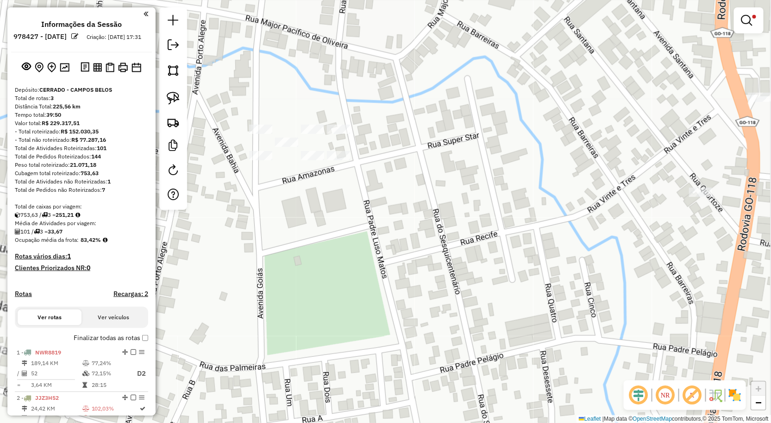
drag, startPoint x: 330, startPoint y: 176, endPoint x: 324, endPoint y: 204, distance: 28.4
click at [324, 204] on div "**********" at bounding box center [385, 211] width 771 height 423
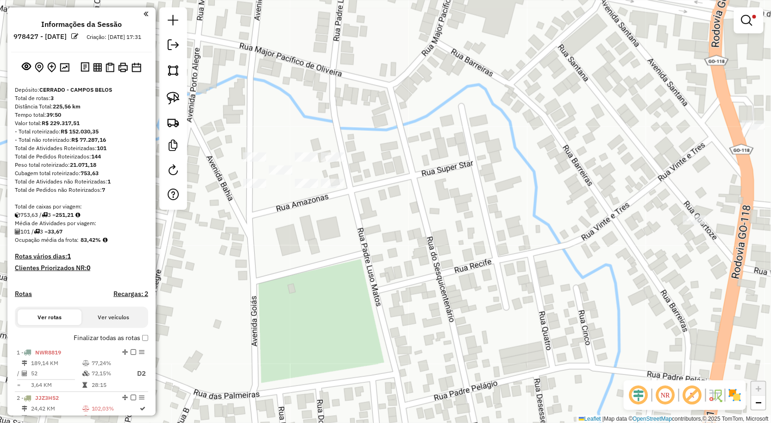
drag, startPoint x: 177, startPoint y: 99, endPoint x: 187, endPoint y: 98, distance: 9.8
click at [177, 99] on img at bounding box center [173, 98] width 13 height 13
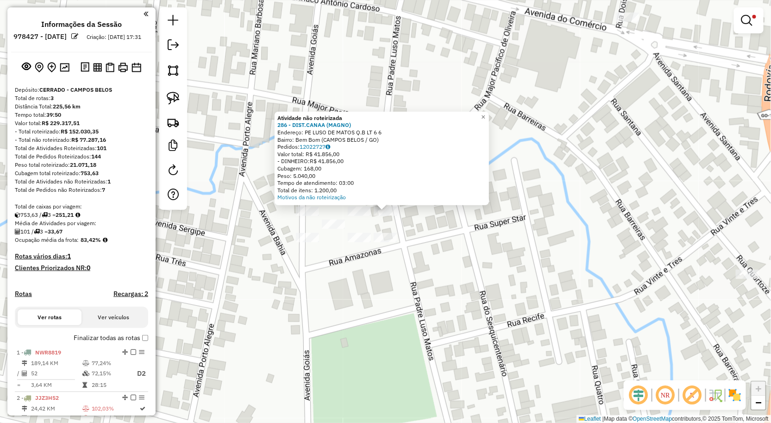
click at [350, 288] on div "**********" at bounding box center [385, 211] width 771 height 423
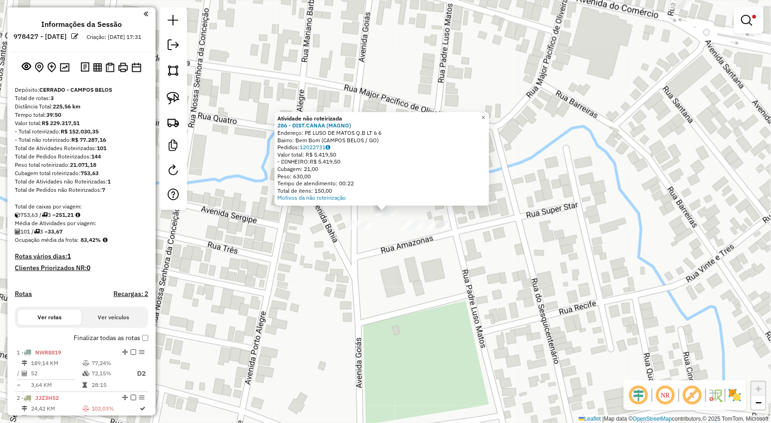
click at [398, 238] on div "**********" at bounding box center [385, 211] width 771 height 423
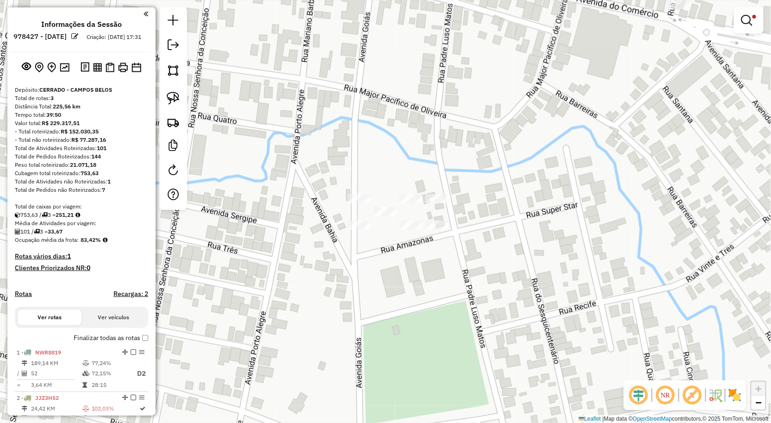
click at [411, 206] on div "**********" at bounding box center [385, 211] width 771 height 423
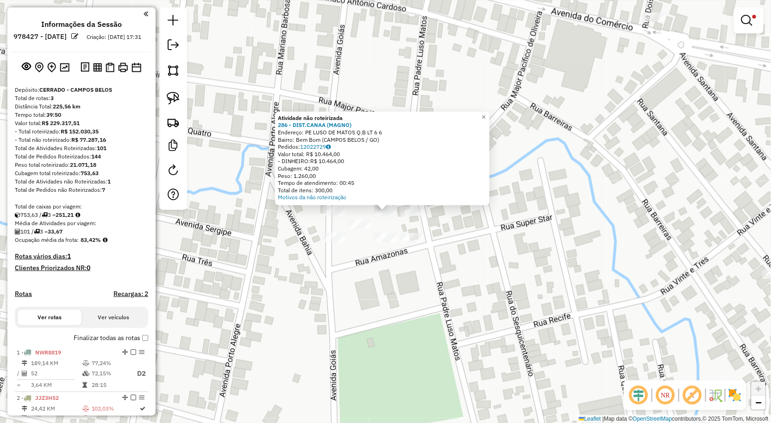
click at [366, 267] on div "**********" at bounding box center [385, 211] width 771 height 423
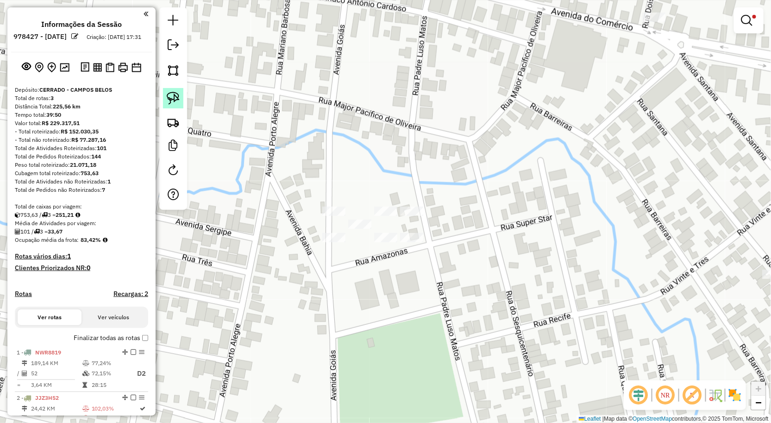
click at [173, 94] on img at bounding box center [173, 98] width 13 height 13
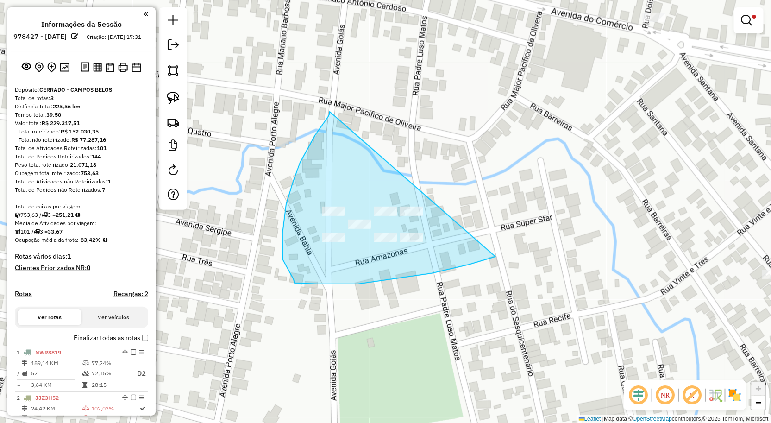
drag, startPoint x: 308, startPoint y: 148, endPoint x: 496, endPoint y: 257, distance: 217.1
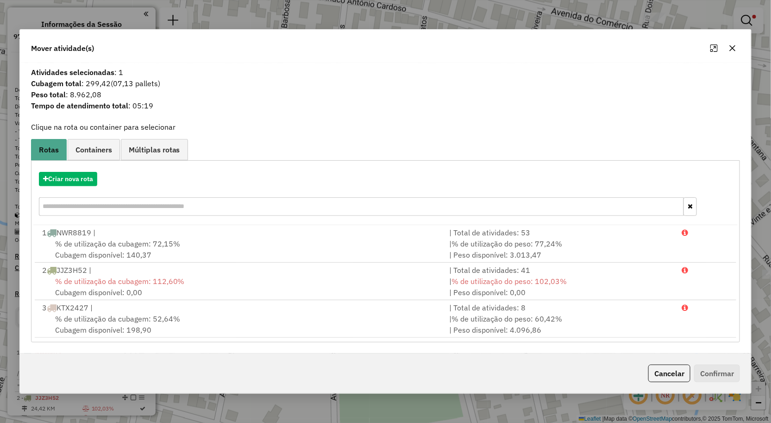
click at [733, 44] on icon "button" at bounding box center [732, 47] width 7 height 7
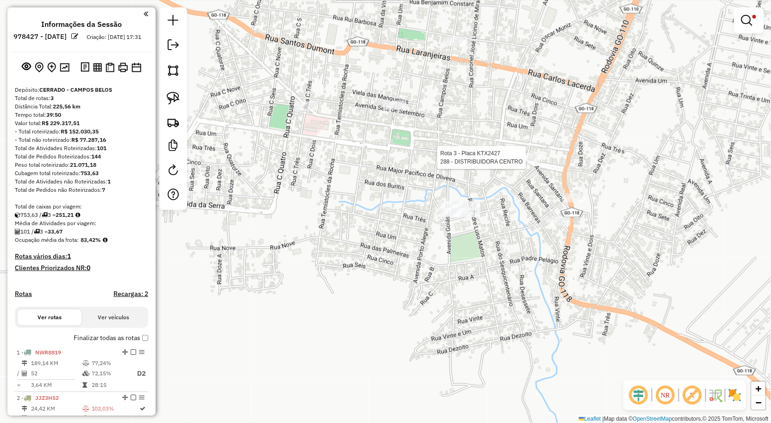
select select "**********"
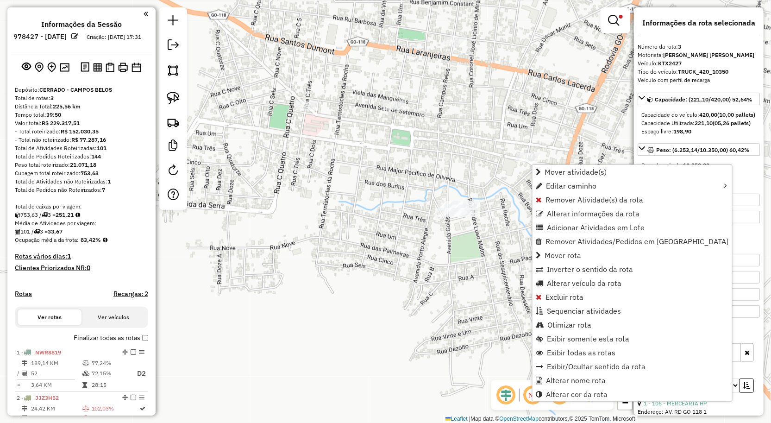
scroll to position [253, 0]
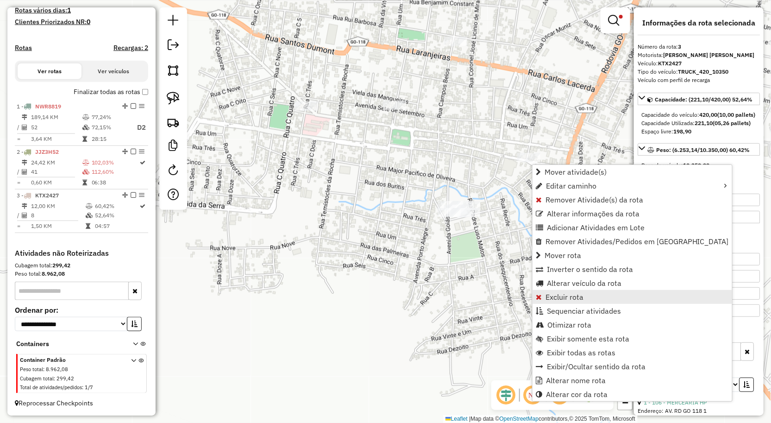
click at [561, 299] on span "Excluir rota" at bounding box center [565, 296] width 38 height 7
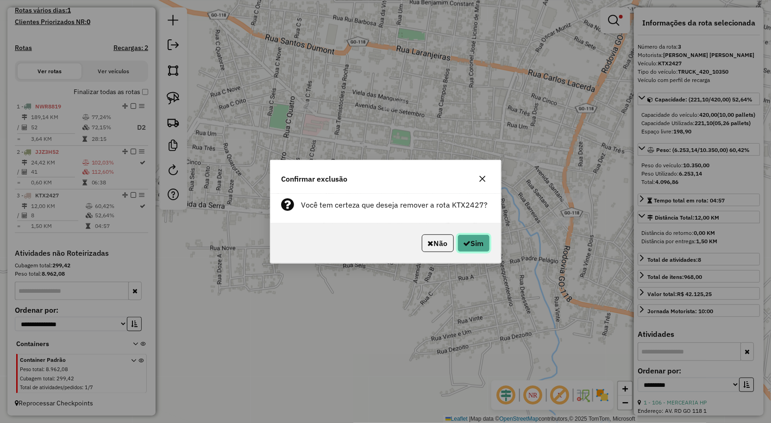
click at [462, 235] on button "Sim" at bounding box center [474, 243] width 32 height 18
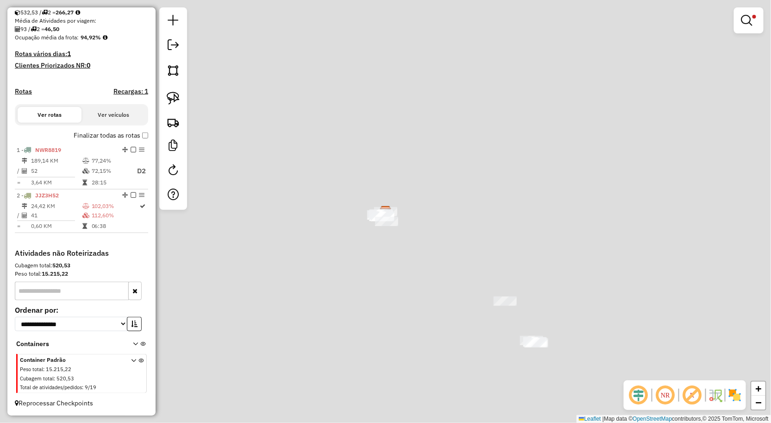
scroll to position [210, 0]
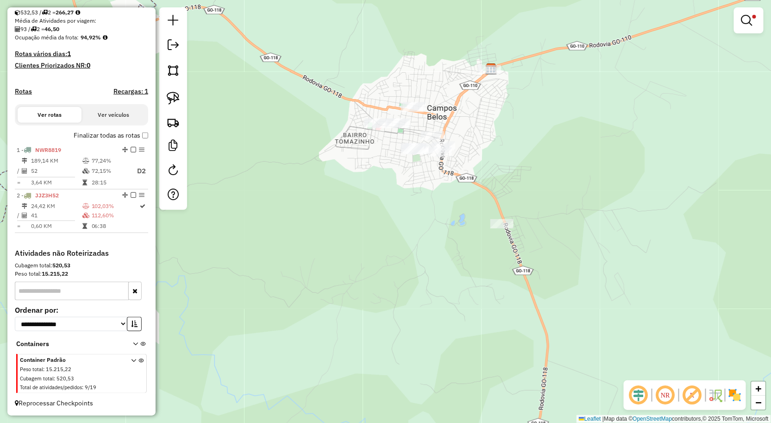
drag, startPoint x: 410, startPoint y: 186, endPoint x: 387, endPoint y: 251, distance: 69.2
click at [386, 249] on div "**********" at bounding box center [385, 211] width 771 height 423
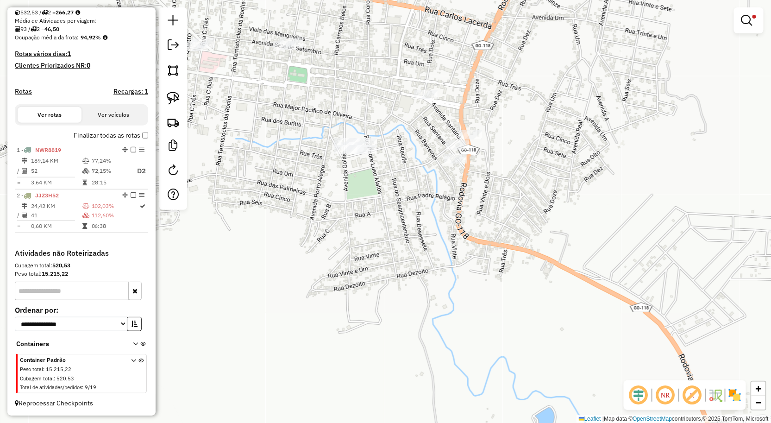
drag, startPoint x: 393, startPoint y: 178, endPoint x: 386, endPoint y: 215, distance: 37.3
click at [386, 215] on div "**********" at bounding box center [385, 211] width 771 height 423
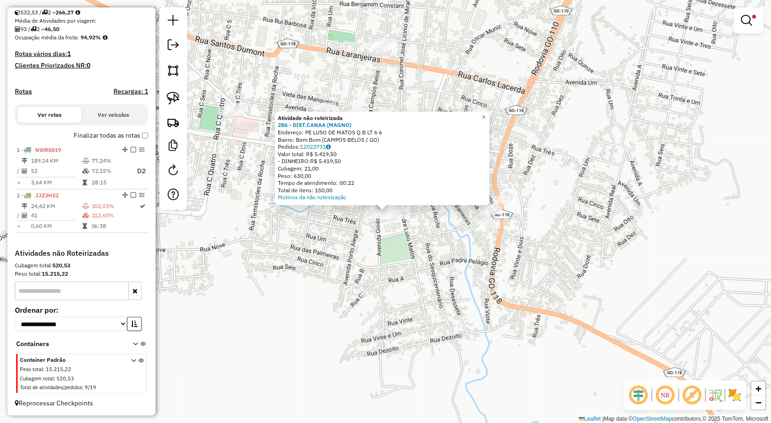
drag, startPoint x: 331, startPoint y: 271, endPoint x: 314, endPoint y: 252, distance: 25.2
click at [331, 271] on div "**********" at bounding box center [385, 211] width 771 height 423
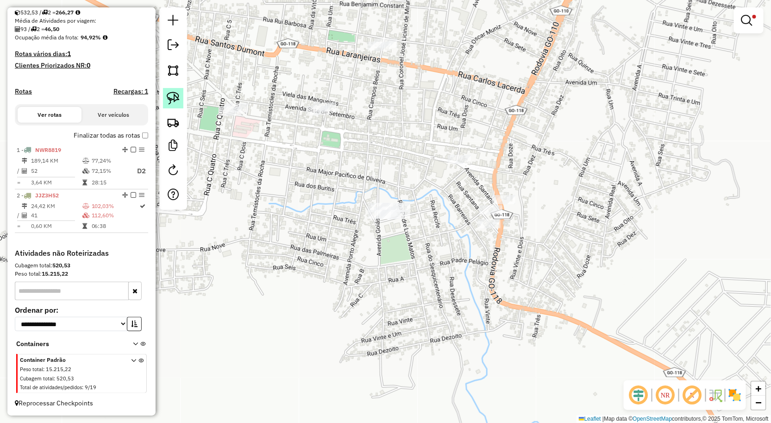
click at [172, 99] on img at bounding box center [173, 98] width 13 height 13
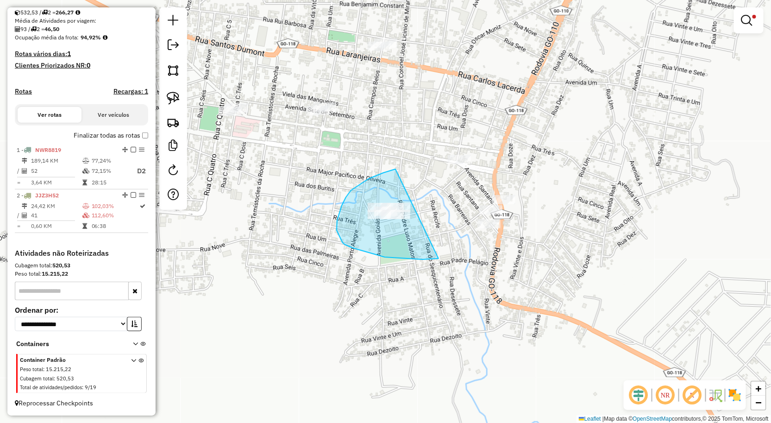
drag, startPoint x: 396, startPoint y: 169, endPoint x: 440, endPoint y: 259, distance: 99.9
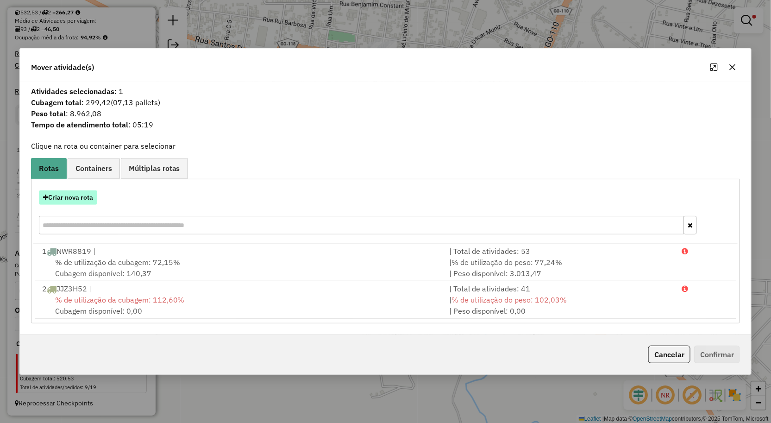
click at [82, 201] on button "Criar nova rota" at bounding box center [68, 197] width 58 height 14
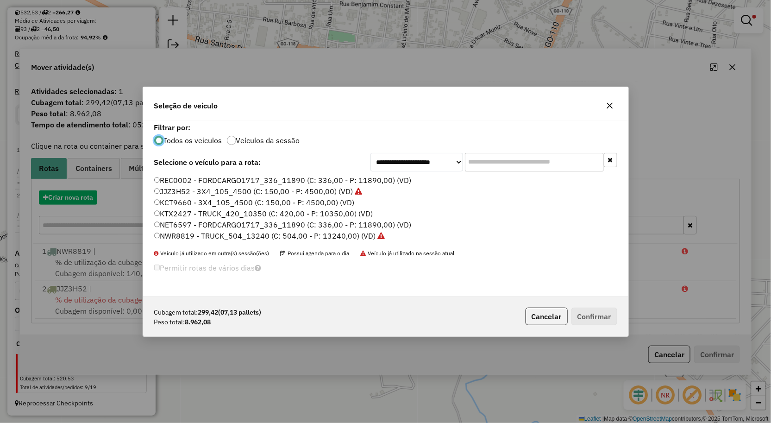
scroll to position [5, 2]
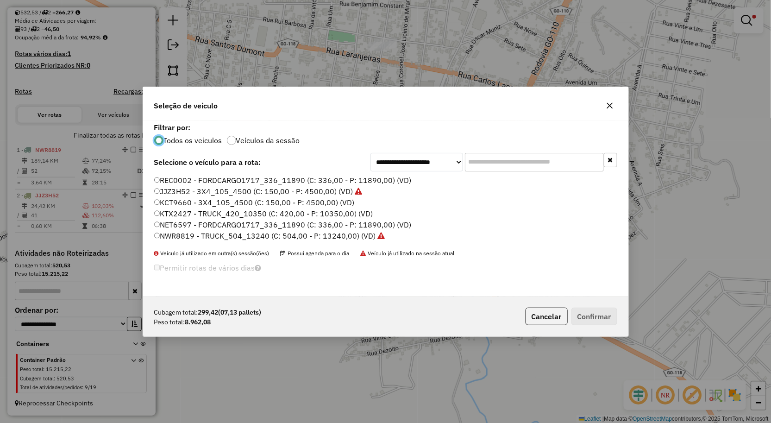
click at [180, 213] on label "KTX2427 - TRUCK_420_10350 (C: 420,00 - P: 10350,00) (VD)" at bounding box center [263, 213] width 219 height 11
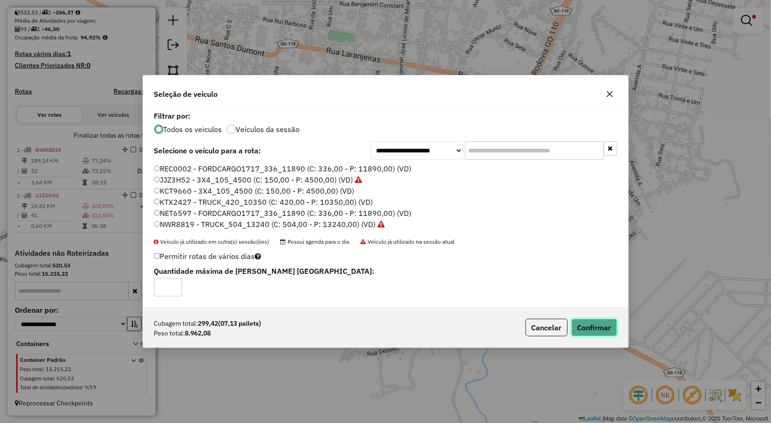
click at [617, 332] on button "Confirmar" at bounding box center [595, 328] width 46 height 18
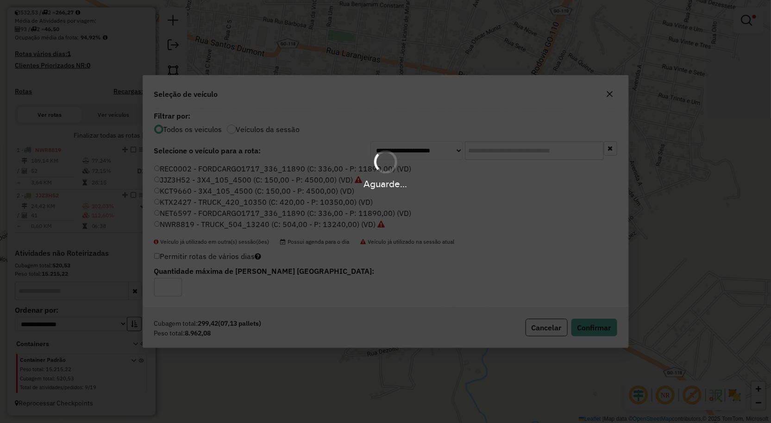
scroll to position [253, 0]
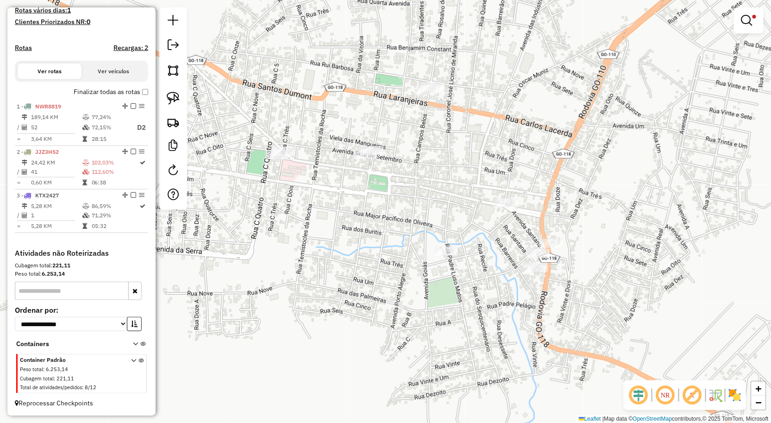
drag, startPoint x: 177, startPoint y: 100, endPoint x: 218, endPoint y: 113, distance: 42.2
click at [177, 100] on img at bounding box center [173, 98] width 13 height 13
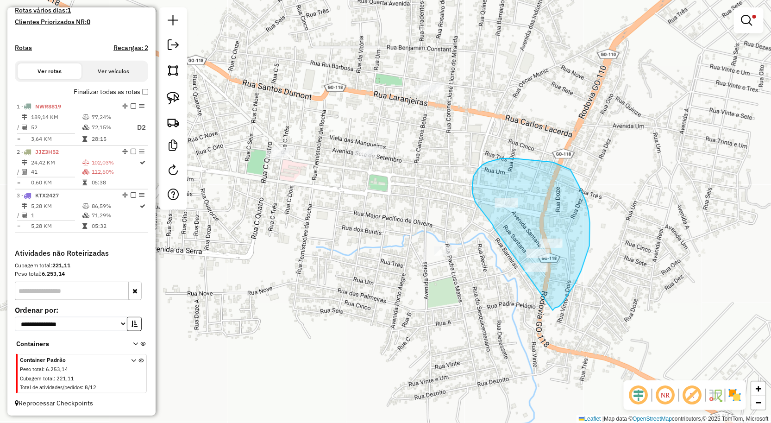
drag, startPoint x: 494, startPoint y: 228, endPoint x: 553, endPoint y: 310, distance: 101.3
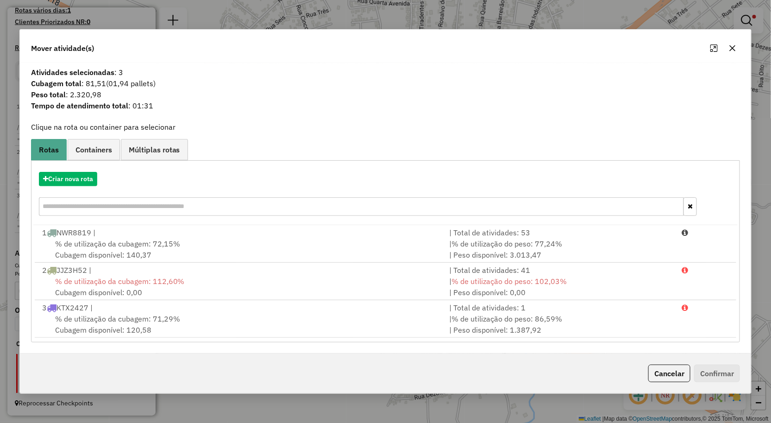
click at [735, 50] on icon "button" at bounding box center [733, 48] width 6 height 6
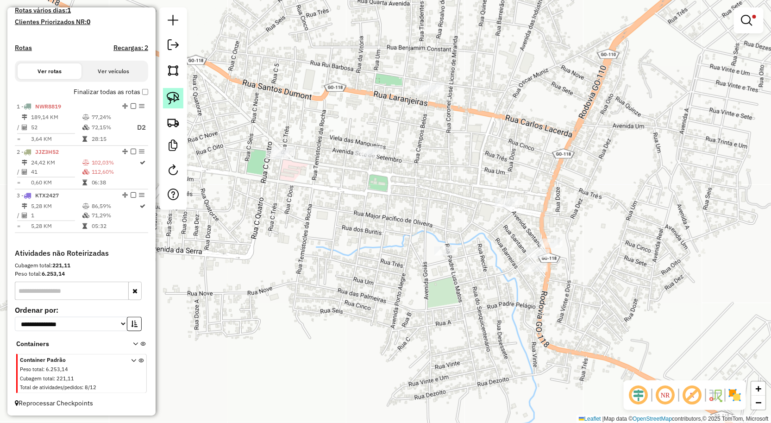
click at [177, 99] on img at bounding box center [173, 98] width 13 height 13
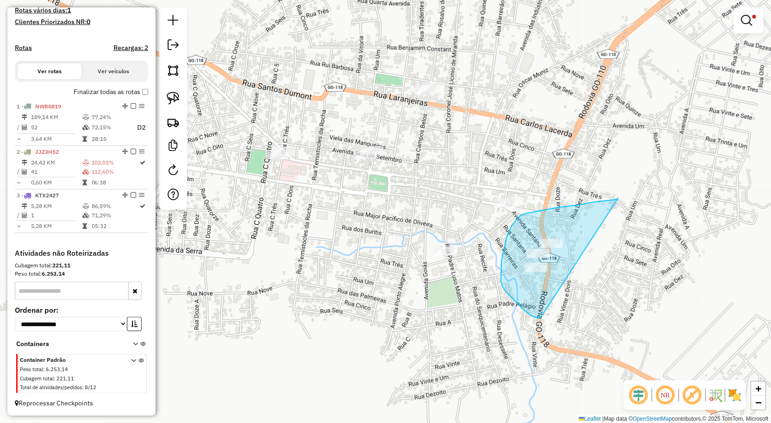
drag, startPoint x: 618, startPoint y: 198, endPoint x: 544, endPoint y: 318, distance: 141.3
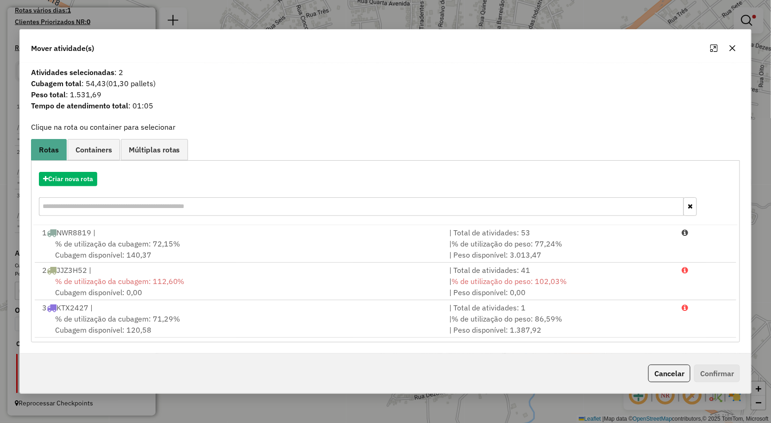
click at [735, 46] on icon "button" at bounding box center [733, 48] width 6 height 6
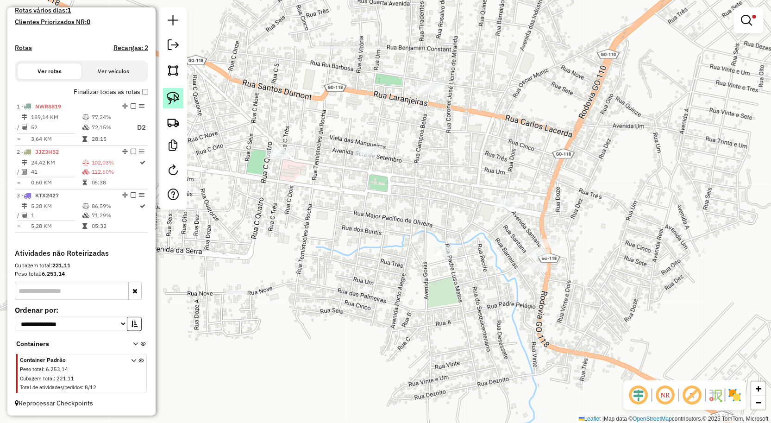
click at [171, 102] on img at bounding box center [173, 98] width 13 height 13
drag, startPoint x: 466, startPoint y: 211, endPoint x: 520, endPoint y: 224, distance: 55.7
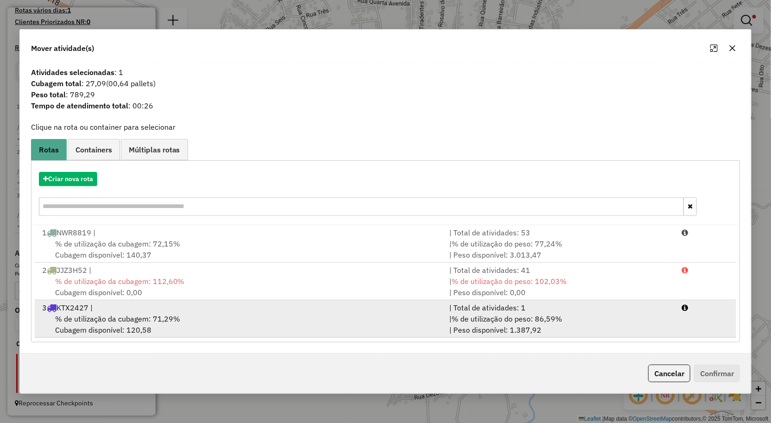
click at [158, 322] on span "% de utilização da cubagem: 71,29%" at bounding box center [117, 318] width 125 height 9
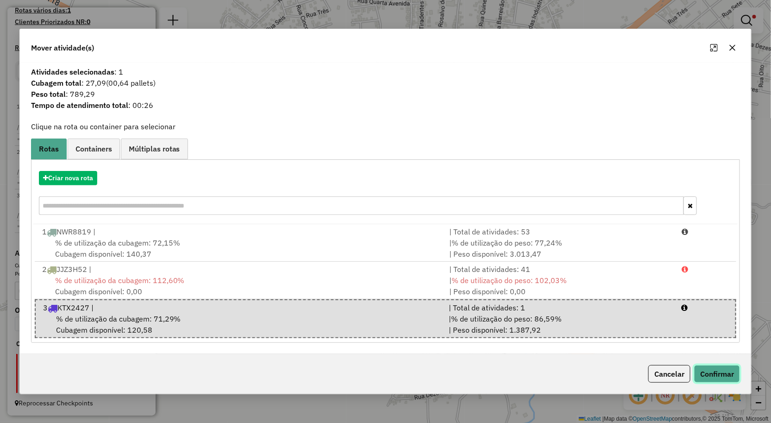
click at [716, 373] on button "Confirmar" at bounding box center [717, 374] width 46 height 18
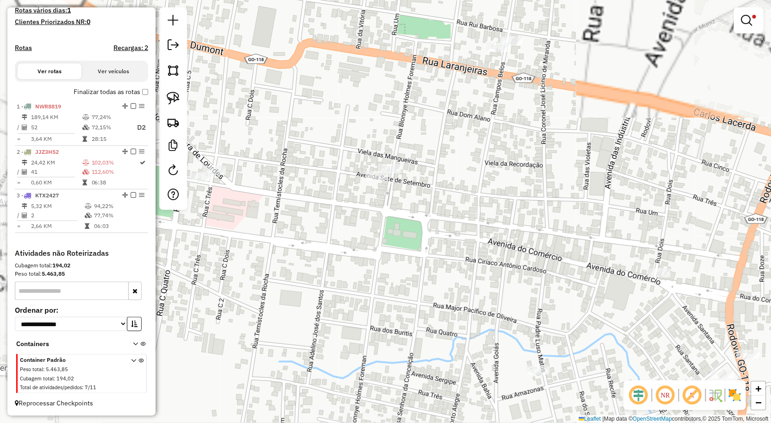
drag, startPoint x: 472, startPoint y: 265, endPoint x: 463, endPoint y: 252, distance: 14.7
click at [463, 252] on div "**********" at bounding box center [385, 211] width 771 height 423
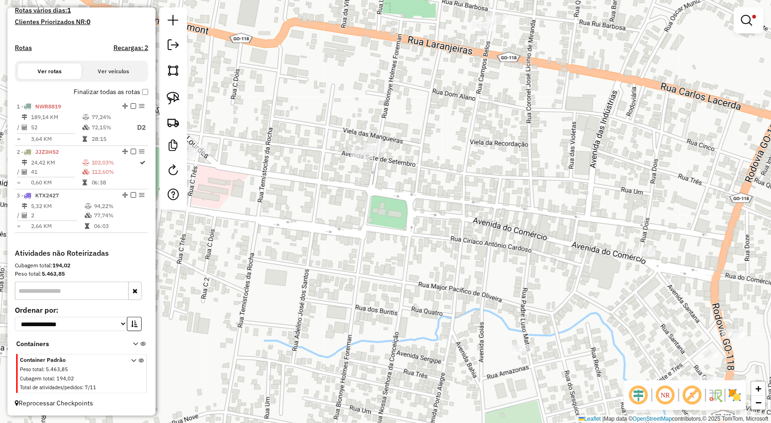
click at [175, 92] on link at bounding box center [173, 98] width 20 height 20
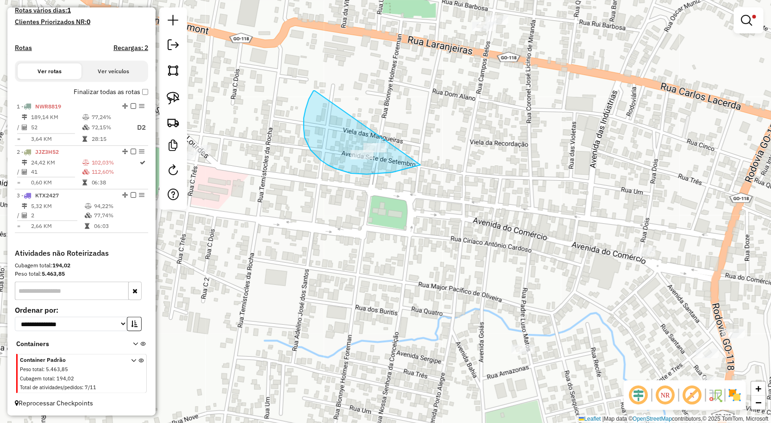
drag, startPoint x: 315, startPoint y: 91, endPoint x: 421, endPoint y: 165, distance: 129.0
click at [421, 165] on div "**********" at bounding box center [385, 211] width 771 height 423
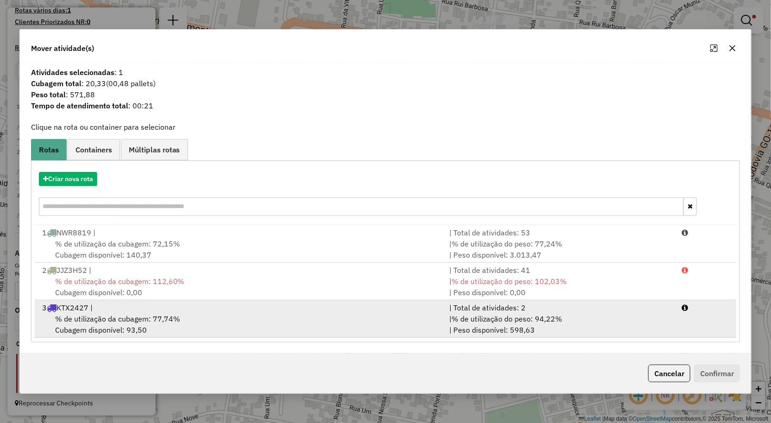
click at [328, 322] on div "% de utilização da cubagem: 77,74% Cubagem disponível: 93,50" at bounding box center [241, 324] width 408 height 22
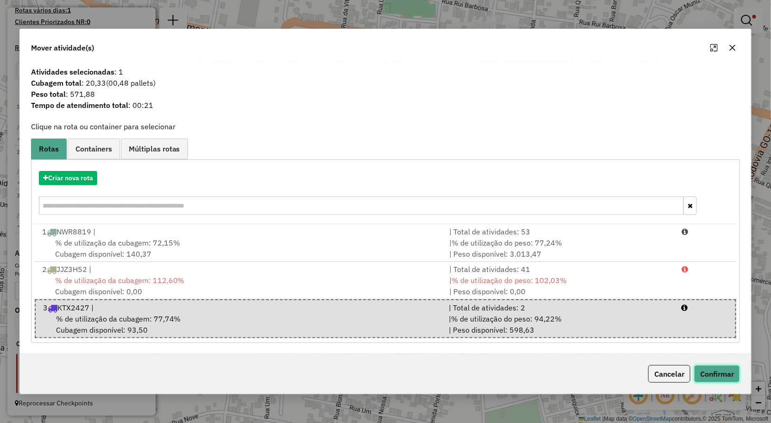
click at [706, 372] on button "Confirmar" at bounding box center [717, 374] width 46 height 18
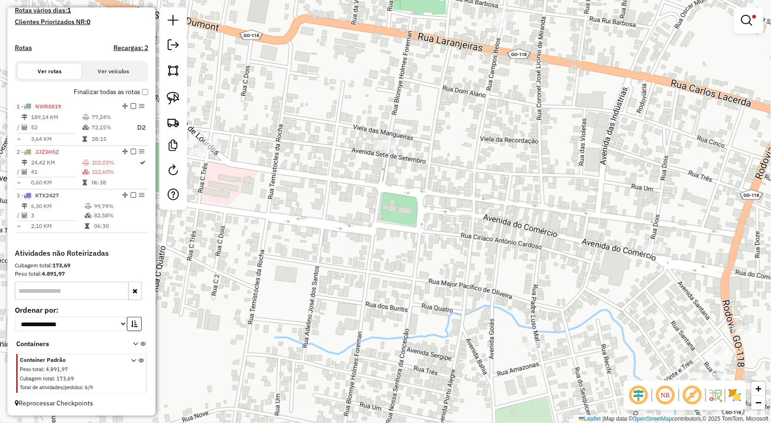
drag, startPoint x: 377, startPoint y: 235, endPoint x: 402, endPoint y: 216, distance: 31.3
click at [438, 228] on div "**********" at bounding box center [385, 211] width 771 height 423
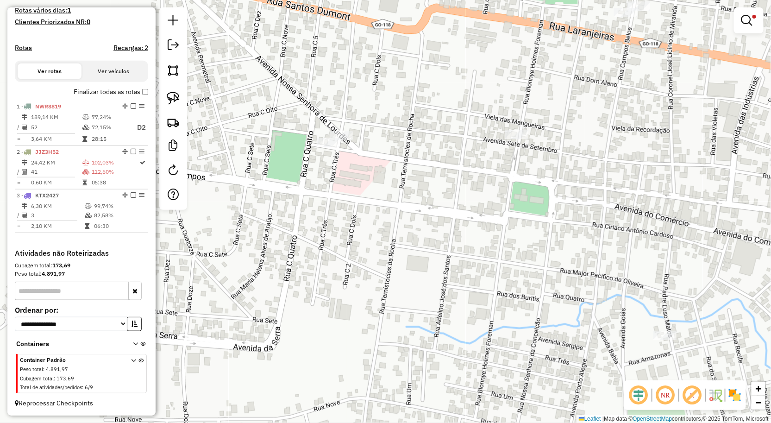
drag, startPoint x: 322, startPoint y: 180, endPoint x: 353, endPoint y: 180, distance: 31.0
click at [353, 180] on div "**********" at bounding box center [385, 211] width 771 height 423
drag, startPoint x: 175, startPoint y: 100, endPoint x: 182, endPoint y: 99, distance: 6.6
click at [175, 100] on img at bounding box center [173, 98] width 13 height 13
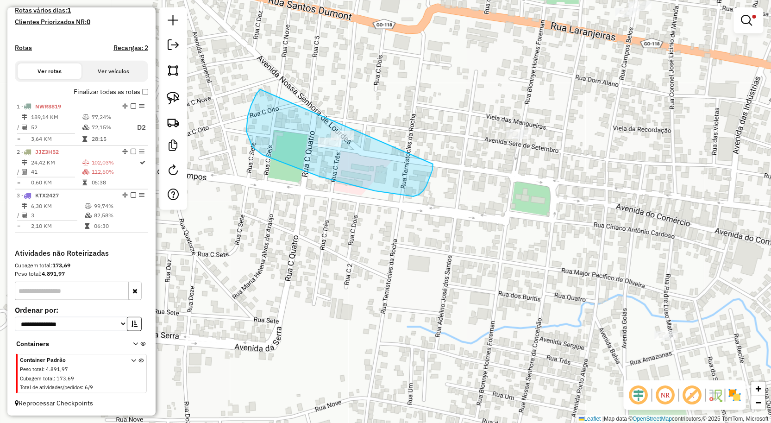
drag, startPoint x: 263, startPoint y: 155, endPoint x: 433, endPoint y: 164, distance: 170.7
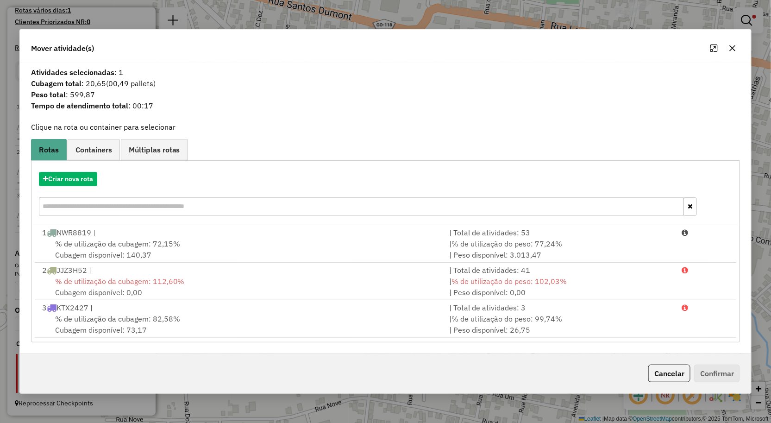
click at [234, 321] on div "% de utilização da cubagem: 82,58% Cubagem disponível: 73,17" at bounding box center [241, 324] width 408 height 22
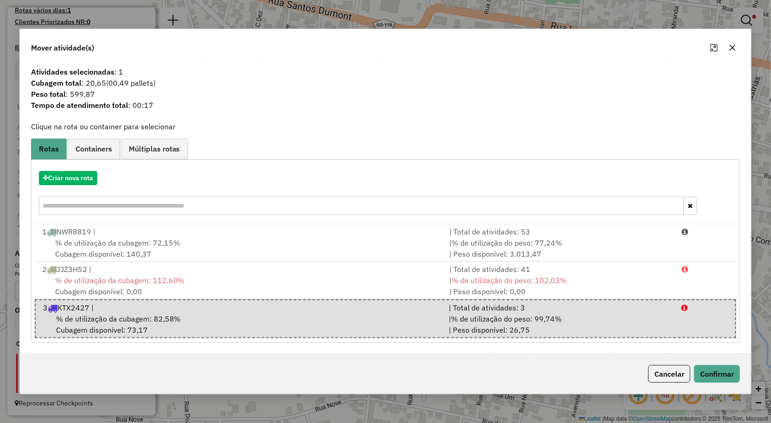
click at [730, 45] on icon "button" at bounding box center [733, 47] width 6 height 6
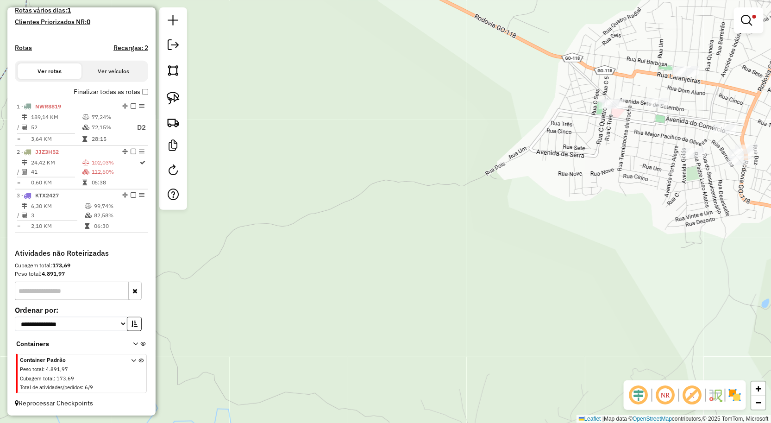
drag, startPoint x: 642, startPoint y: 201, endPoint x: 441, endPoint y: 252, distance: 207.8
click at [455, 251] on div "**********" at bounding box center [385, 211] width 771 height 423
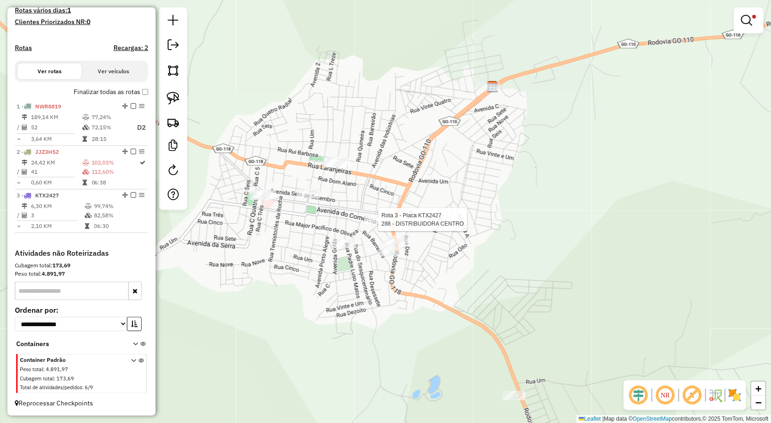
select select "**********"
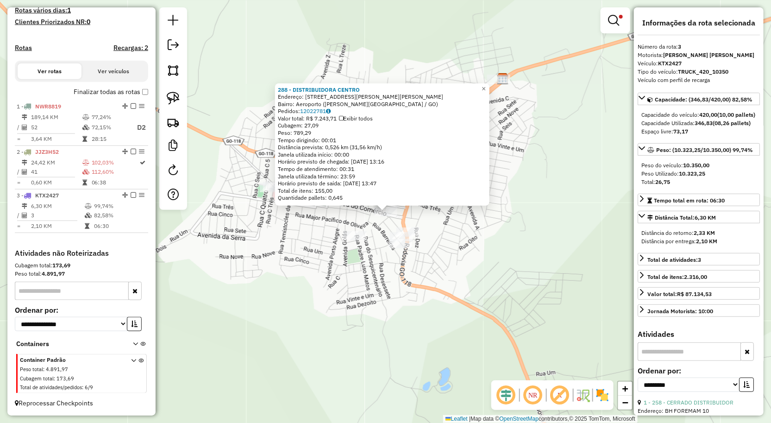
click at [552, 266] on div "288 - DISTRIBUIDORA CENTRO Endereço: R CEL JOSE LICINTO DE MIRANDA 12 Bairro: A…" at bounding box center [385, 211] width 771 height 423
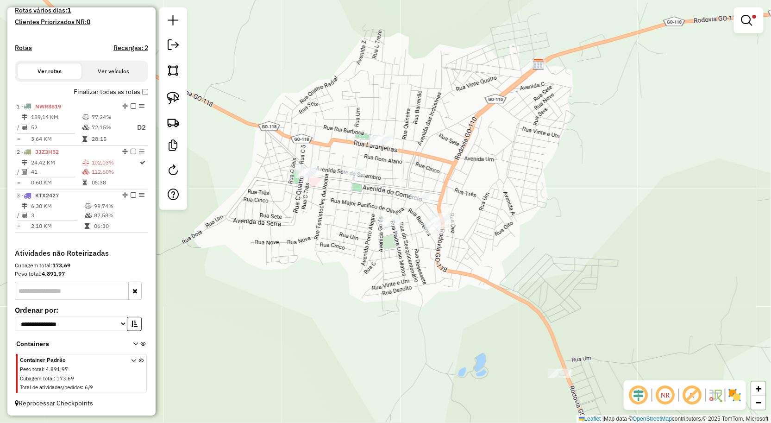
drag, startPoint x: 533, startPoint y: 262, endPoint x: 566, endPoint y: 248, distance: 35.1
click at [566, 248] on div "**********" at bounding box center [385, 211] width 771 height 423
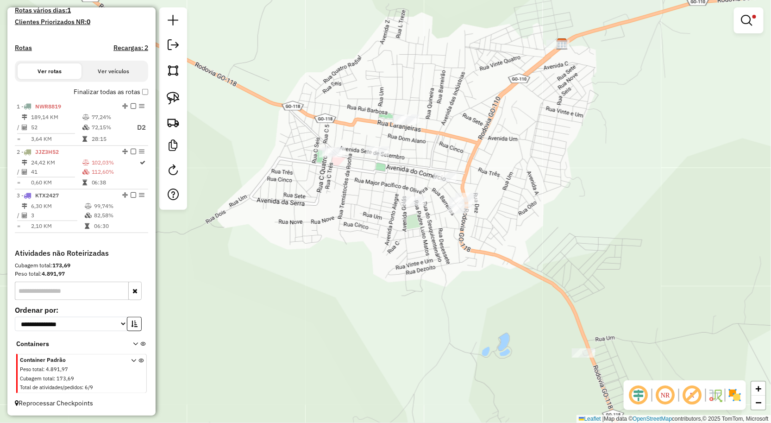
drag, startPoint x: 430, startPoint y: 277, endPoint x: 433, endPoint y: 261, distance: 16.5
click at [433, 261] on div "**********" at bounding box center [385, 211] width 771 height 423
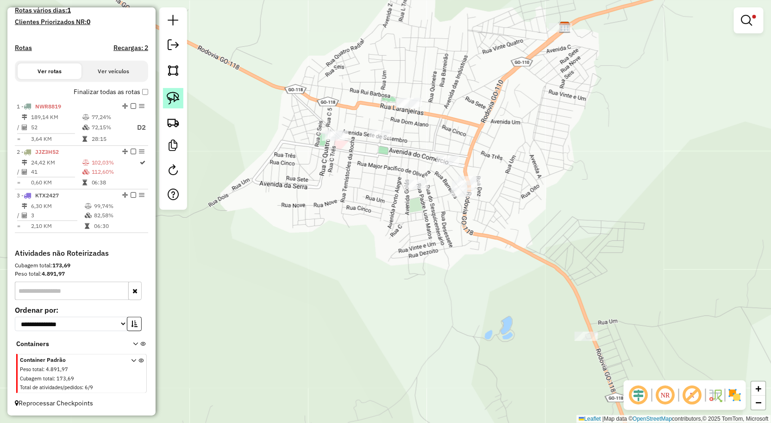
click at [179, 98] on img at bounding box center [173, 98] width 13 height 13
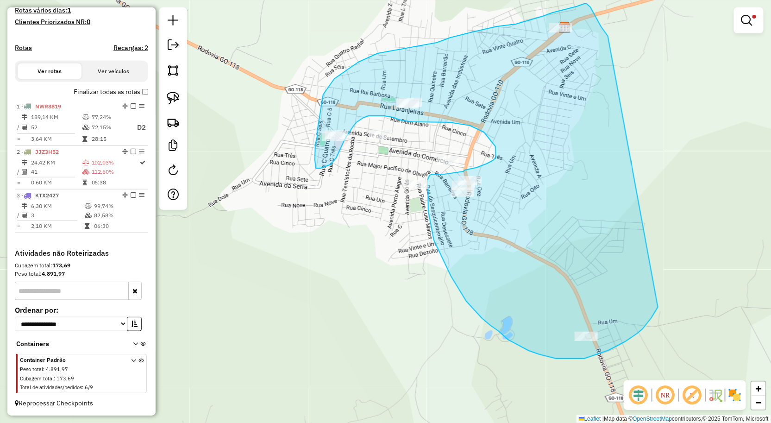
drag, startPoint x: 655, startPoint y: 313, endPoint x: 608, endPoint y: 36, distance: 280.5
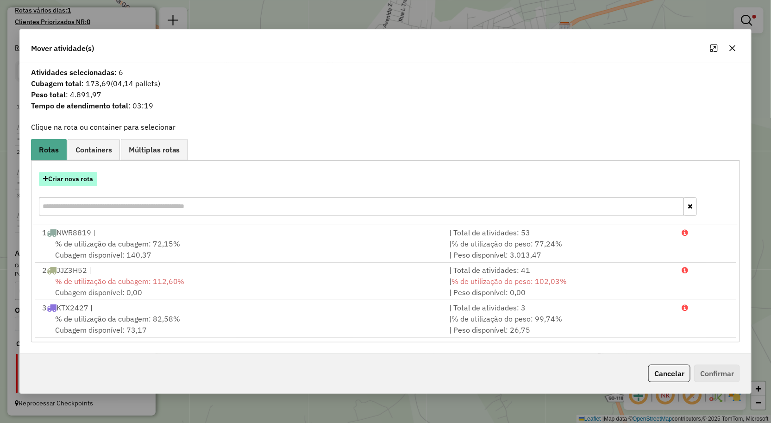
click at [72, 177] on button "Criar nova rota" at bounding box center [68, 179] width 58 height 14
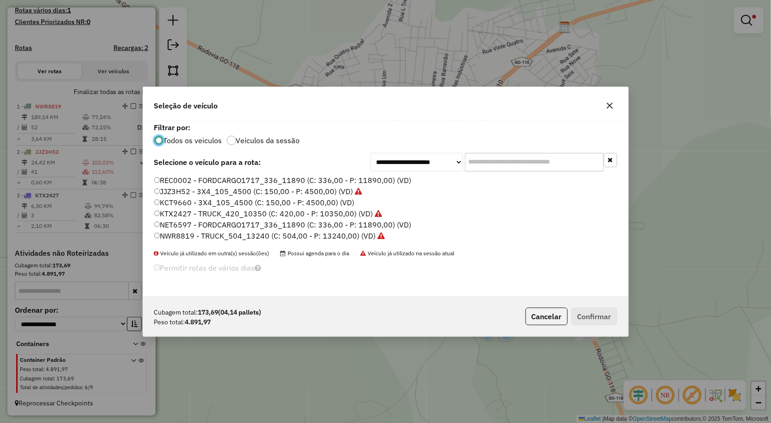
scroll to position [5, 2]
click at [182, 177] on label "REC0002 - FORDCARGO1717_336_11890 (C: 336,00 - P: 11890,00) (VD)" at bounding box center [283, 180] width 258 height 11
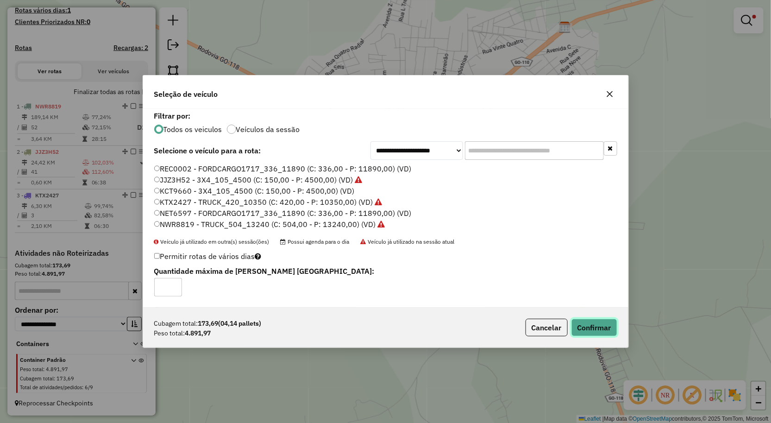
click at [586, 325] on button "Confirmar" at bounding box center [595, 328] width 46 height 18
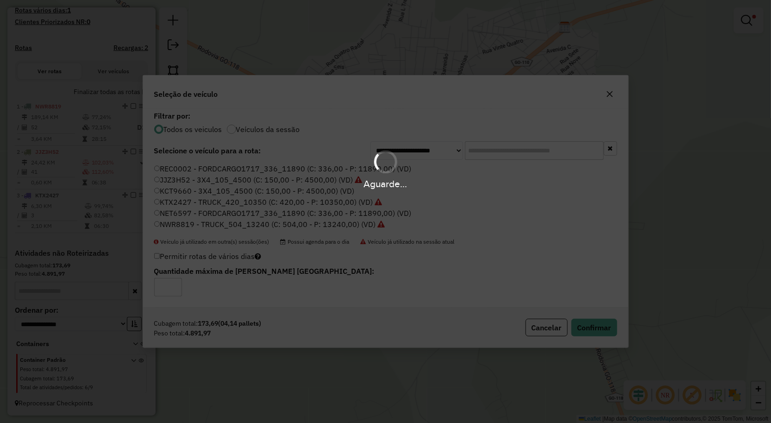
scroll to position [163, 0]
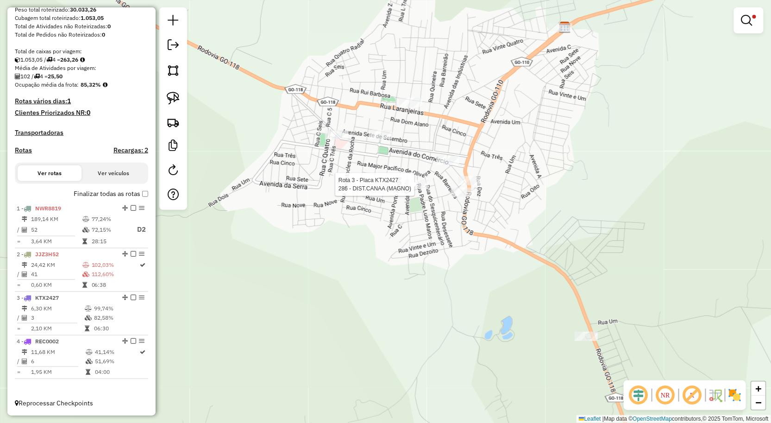
select select "**********"
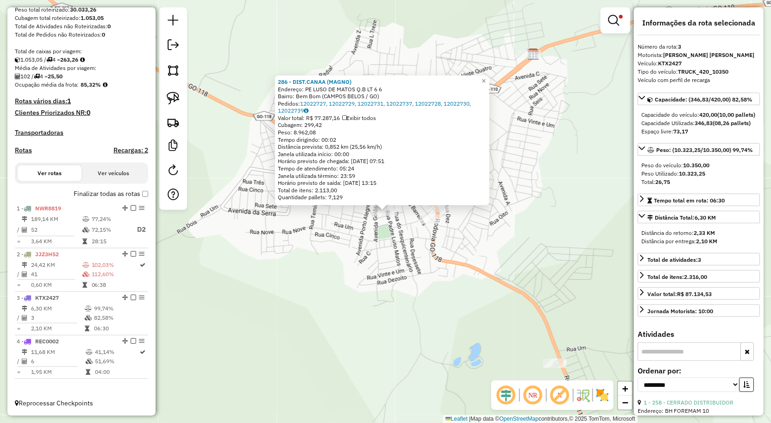
click at [511, 253] on div "286 - DIST.CANAA (MAGNO) Endereço: PE LUSO DE MATOS Q.B LT 6 6 Bairro: Bem Bom …" at bounding box center [385, 211] width 771 height 423
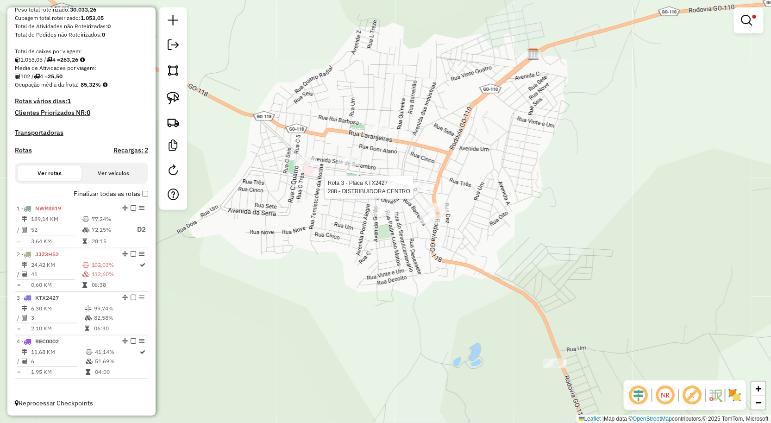
select select "**********"
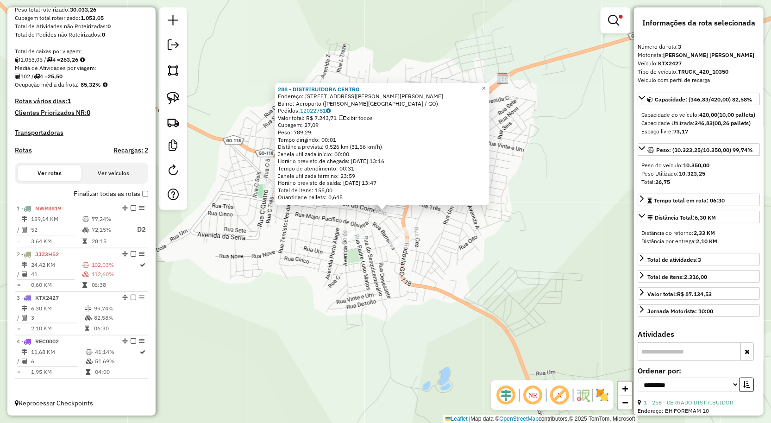
click at [499, 238] on div "288 - DISTRIBUIDORA CENTRO Endereço: R CEL JOSE LICINTO DE MIRANDA 12 Bairro: A…" at bounding box center [385, 211] width 771 height 423
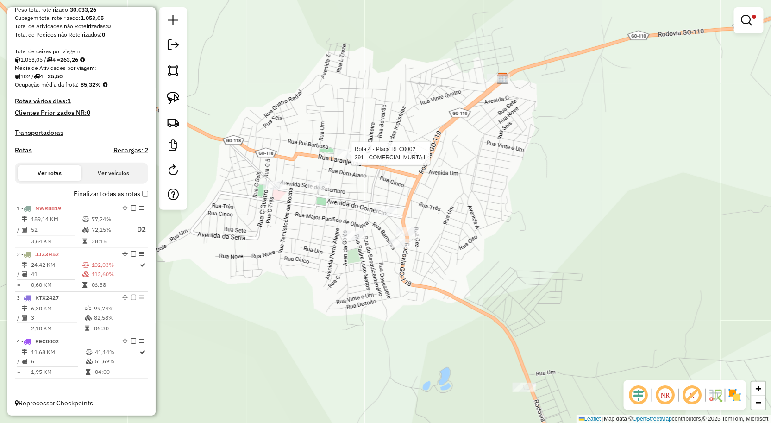
select select "**********"
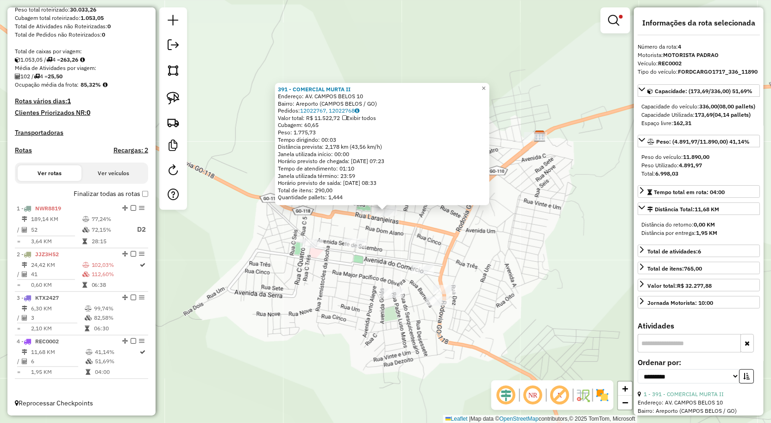
click at [511, 267] on div "391 - COMERCIAL MURTA II Endereço: AV. CAMPOS BELOS 10 Bairro: Areporto (CAMPOS…" at bounding box center [385, 211] width 771 height 423
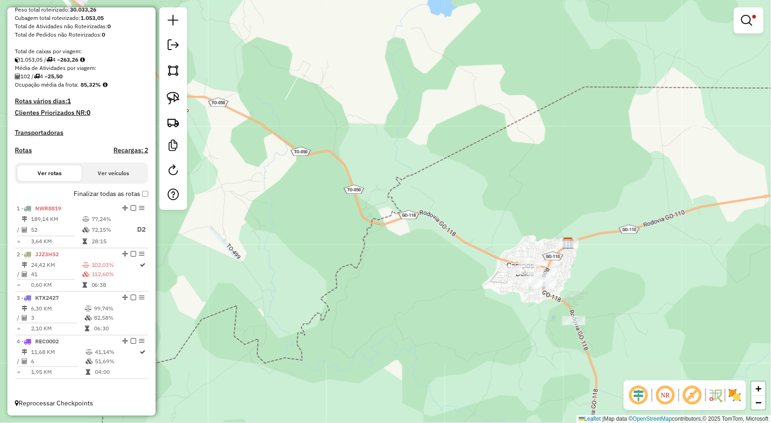
drag, startPoint x: 737, startPoint y: 17, endPoint x: 748, endPoint y: 18, distance: 11.2
click at [738, 17] on div at bounding box center [749, 20] width 30 height 26
click at [748, 18] on em at bounding box center [747, 20] width 11 height 11
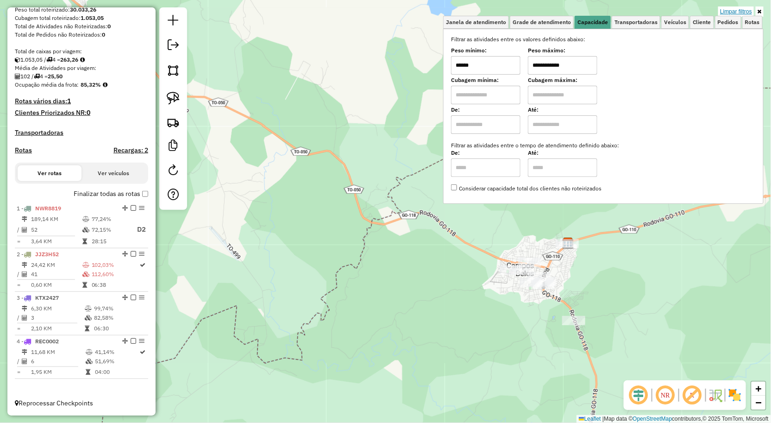
click at [747, 11] on link "Limpar filtros" at bounding box center [737, 11] width 36 height 10
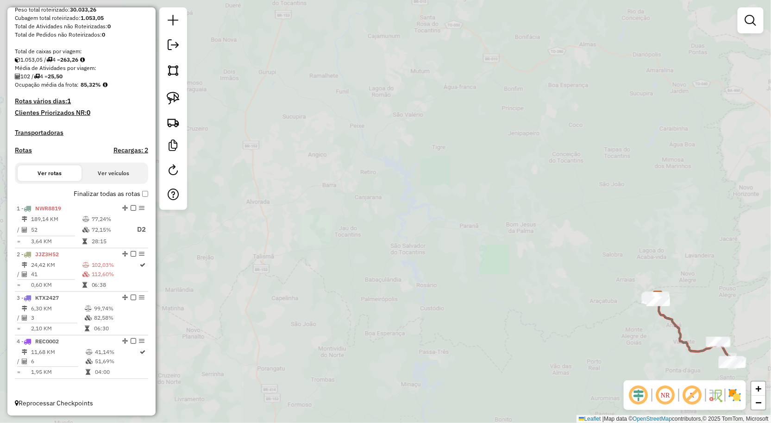
drag, startPoint x: 538, startPoint y: 243, endPoint x: 531, endPoint y: 228, distance: 16.2
click at [534, 235] on div "Janela de atendimento Grade de atendimento Capacidade Transportadoras Veículos …" at bounding box center [385, 211] width 771 height 423
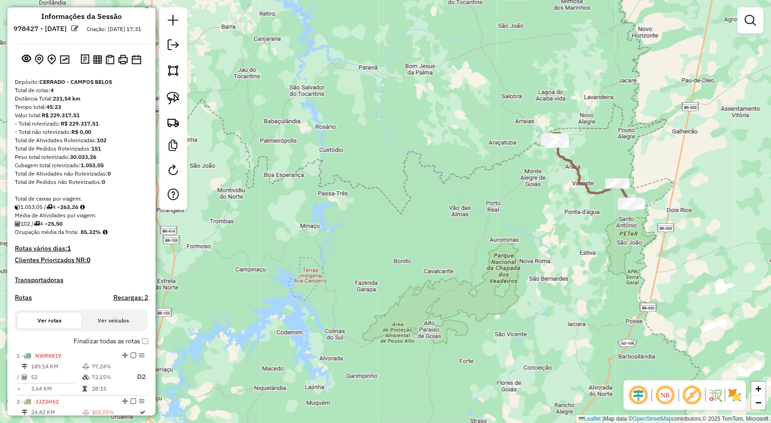
scroll to position [0, 0]
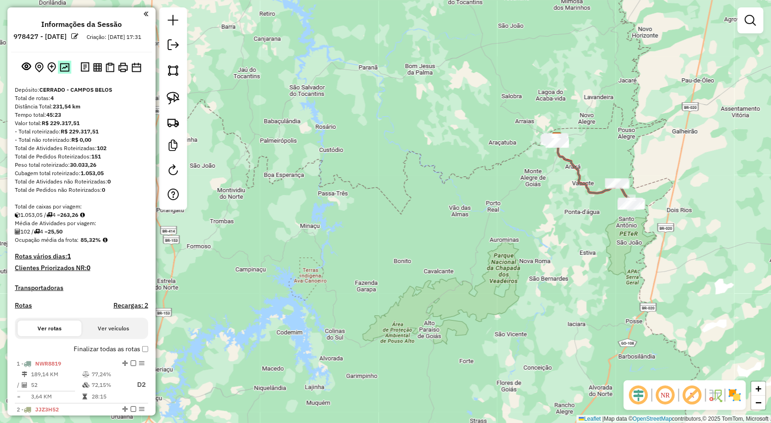
click at [61, 72] on img at bounding box center [65, 67] width 10 height 9
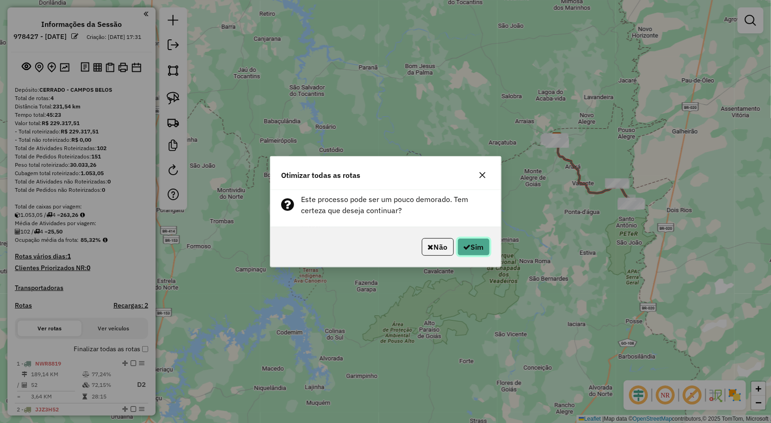
click at [483, 249] on button "Sim" at bounding box center [474, 247] width 32 height 18
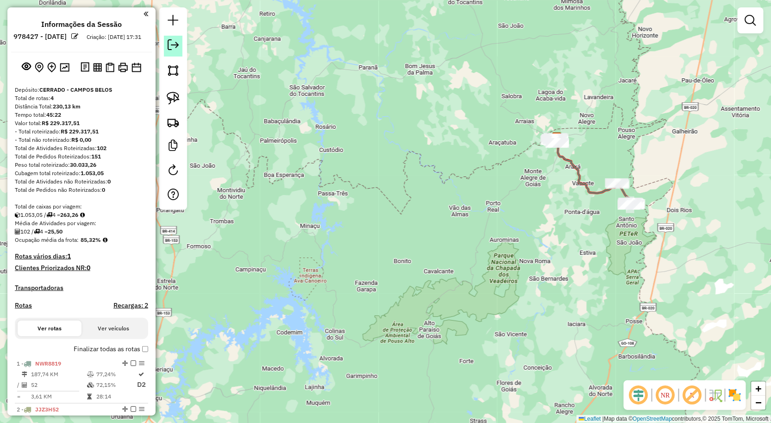
click at [175, 42] on em at bounding box center [173, 44] width 11 height 11
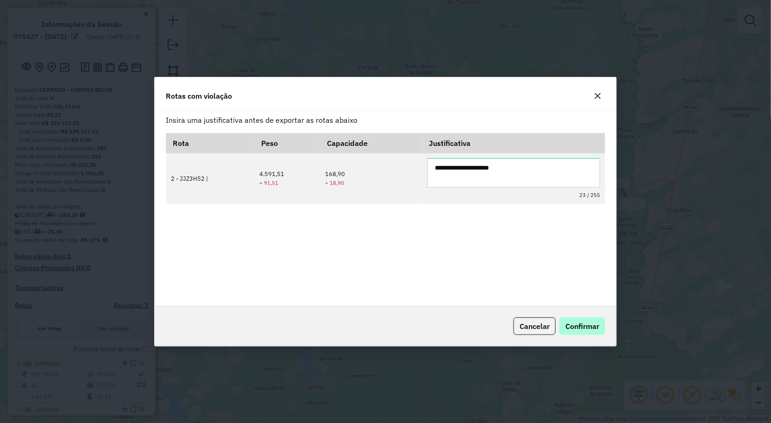
type textarea "**********"
click at [591, 330] on span "Confirmar" at bounding box center [583, 326] width 34 height 9
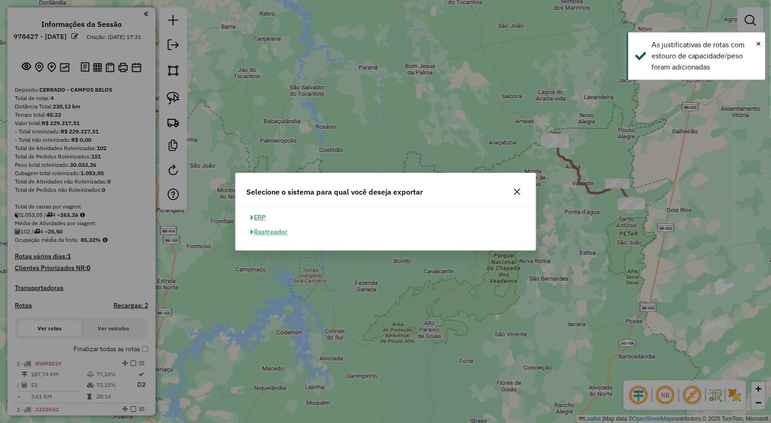
click at [266, 215] on button "ERP" at bounding box center [259, 217] width 24 height 14
select select "**"
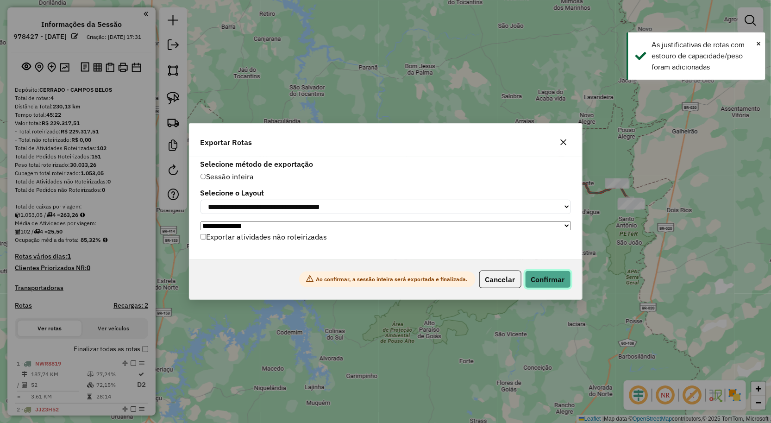
click at [553, 283] on button "Confirmar" at bounding box center [548, 280] width 46 height 18
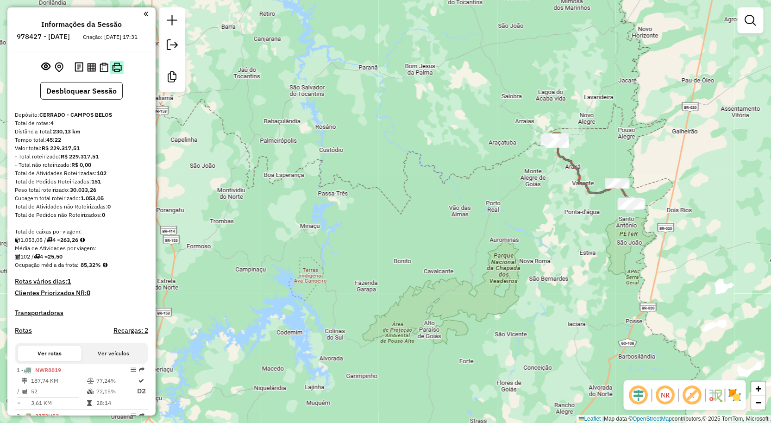
click at [112, 71] on img at bounding box center [117, 68] width 10 height 10
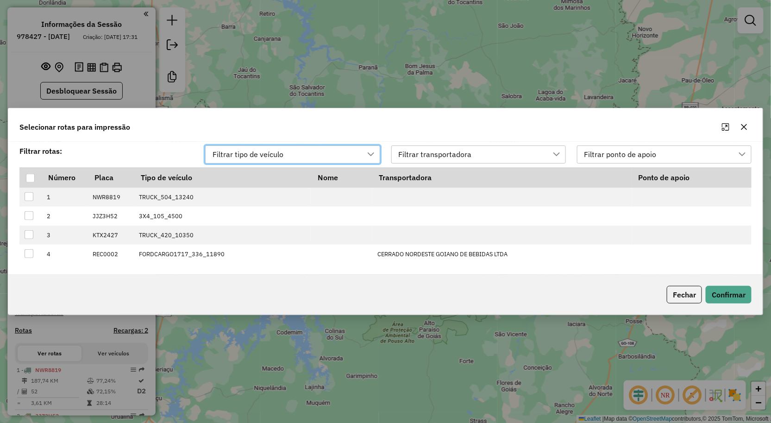
scroll to position [6, 41]
click at [32, 178] on div at bounding box center [30, 178] width 9 height 9
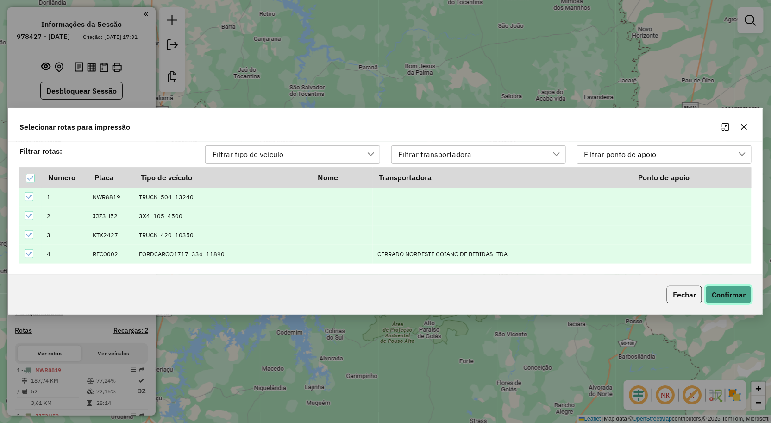
click at [723, 298] on button "Confirmar" at bounding box center [729, 295] width 46 height 18
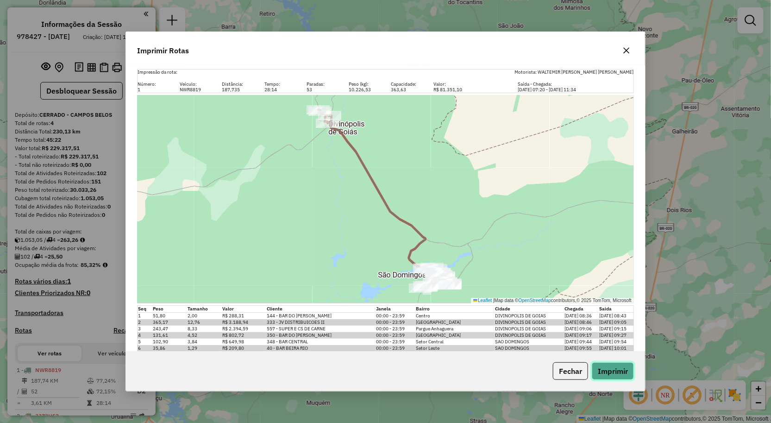
click at [618, 371] on button "Imprimir" at bounding box center [613, 371] width 42 height 18
click at [441, 62] on div "Imprimir Rotas" at bounding box center [385, 48] width 519 height 33
click at [629, 55] on button "button" at bounding box center [626, 51] width 15 height 15
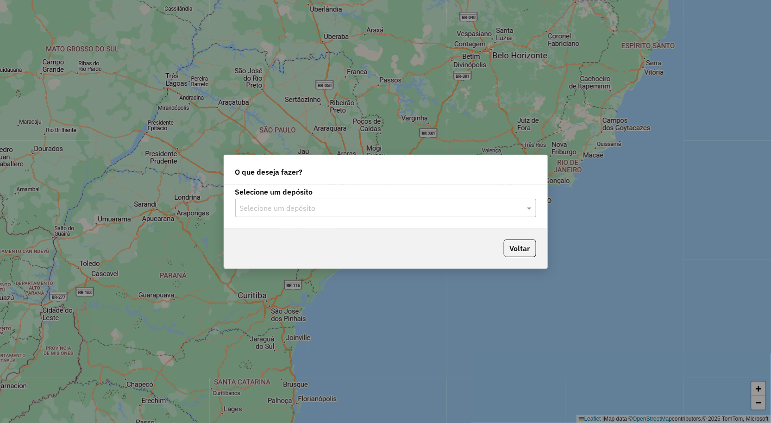
click at [283, 210] on input "text" at bounding box center [376, 208] width 273 height 11
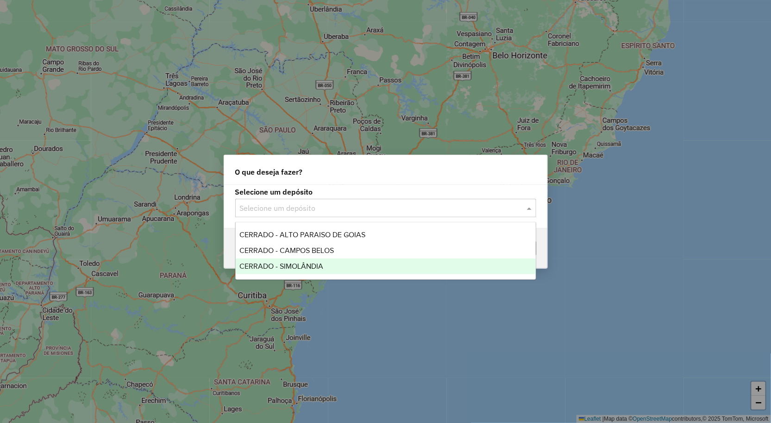
click at [292, 263] on span "CERRADO - SIMOLÂNDIA" at bounding box center [282, 266] width 84 height 8
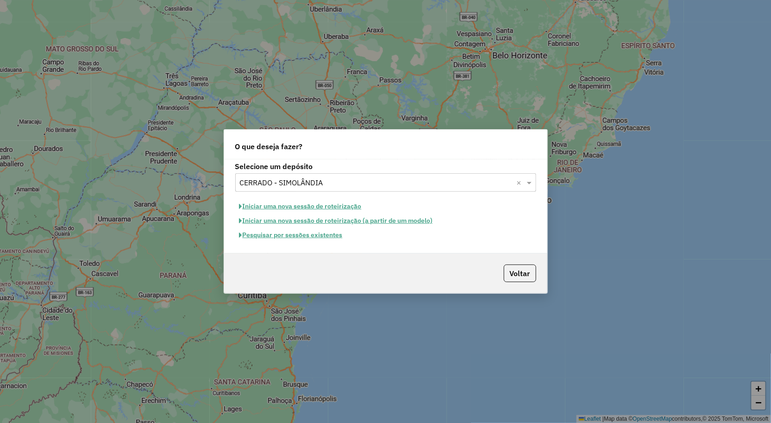
click at [295, 206] on button "Iniciar uma nova sessão de roteirização" at bounding box center [300, 206] width 131 height 14
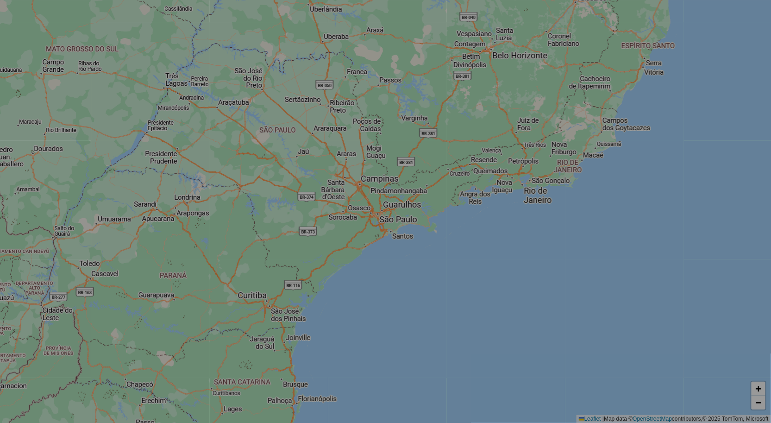
select select "*"
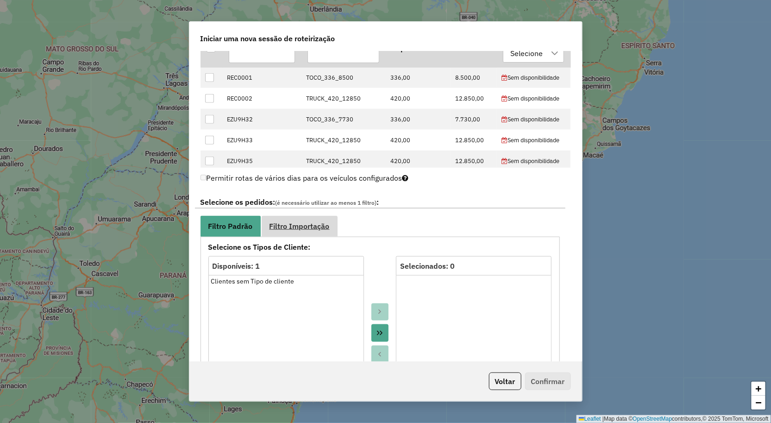
click at [296, 227] on span "Filtro Importação" at bounding box center [300, 225] width 60 height 7
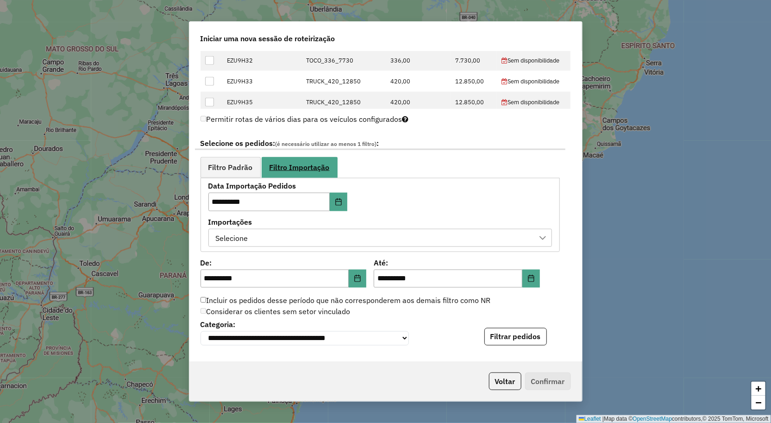
scroll to position [463, 0]
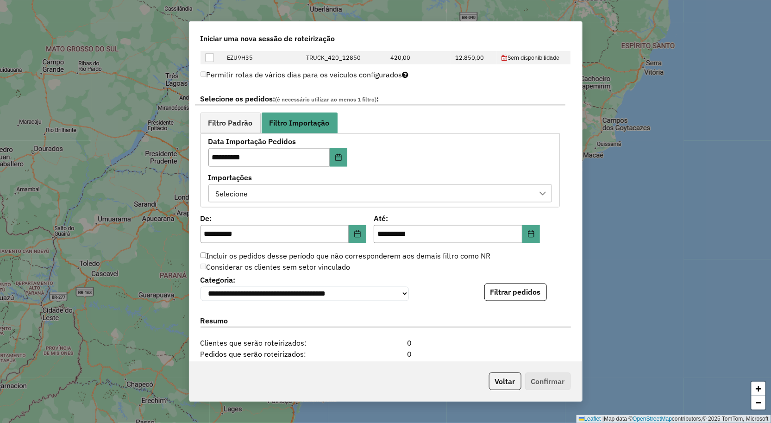
click at [270, 192] on div "Selecione" at bounding box center [374, 194] width 322 height 18
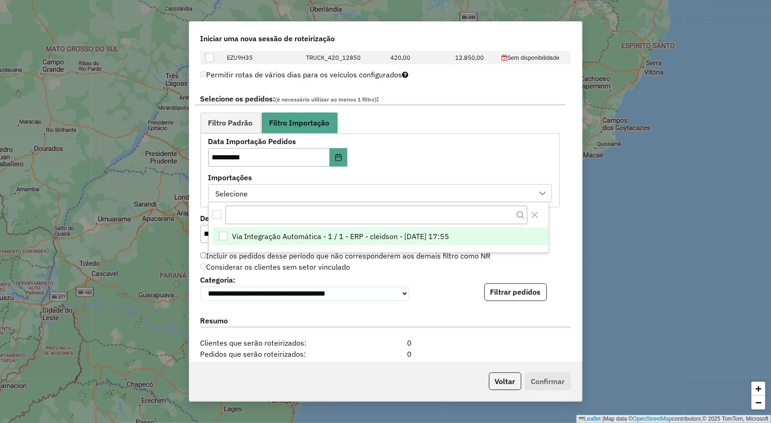
click at [289, 237] on span "Via Integração Automática - 1 / 1 - ERP - cleidson - [DATE] 17:55" at bounding box center [341, 236] width 218 height 11
click at [508, 286] on button "Filtrar pedidos" at bounding box center [516, 293] width 63 height 18
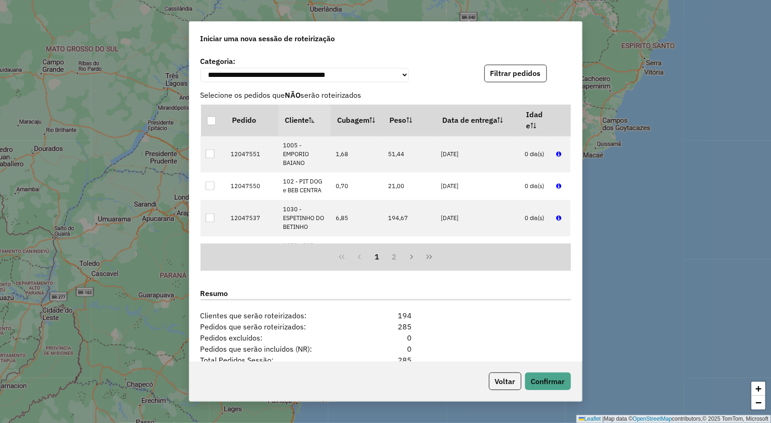
scroll to position [784, 0]
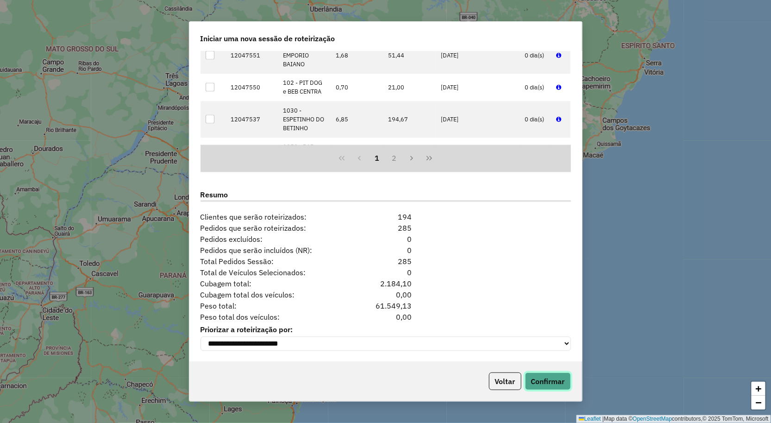
click at [564, 383] on button "Confirmar" at bounding box center [548, 381] width 46 height 18
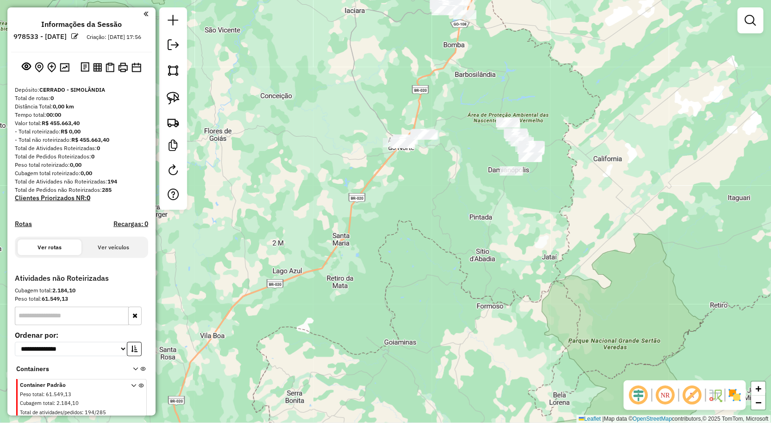
drag, startPoint x: 478, startPoint y: 195, endPoint x: 473, endPoint y: 204, distance: 10.8
click at [473, 204] on div "Janela de atendimento Grade de atendimento Capacidade Transportadoras Veículos …" at bounding box center [385, 211] width 771 height 423
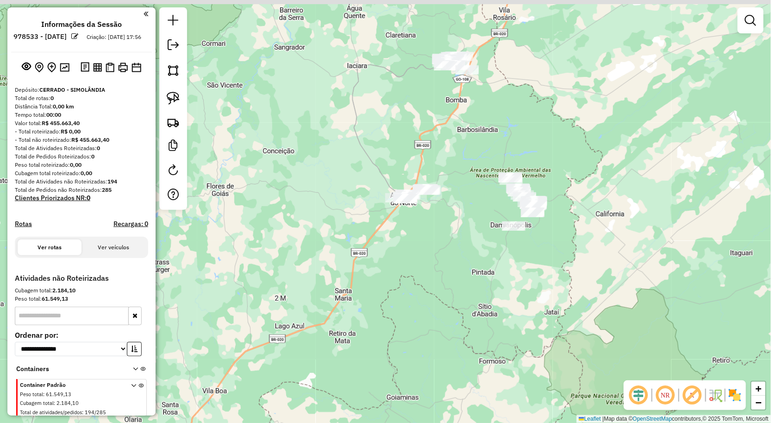
drag, startPoint x: 471, startPoint y: 195, endPoint x: 479, endPoint y: 241, distance: 46.5
click at [479, 241] on div "Janela de atendimento Grade de atendimento Capacidade Transportadoras Veículos …" at bounding box center [385, 211] width 771 height 423
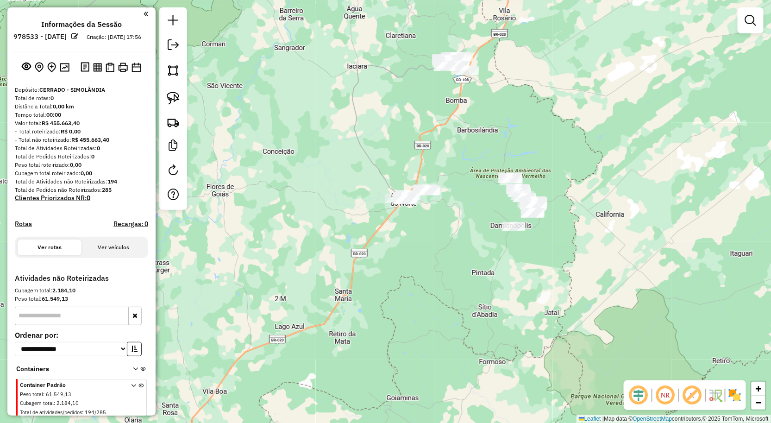
click at [459, 155] on div "Janela de atendimento Grade de atendimento Capacidade Transportadoras Veículos …" at bounding box center [385, 211] width 771 height 423
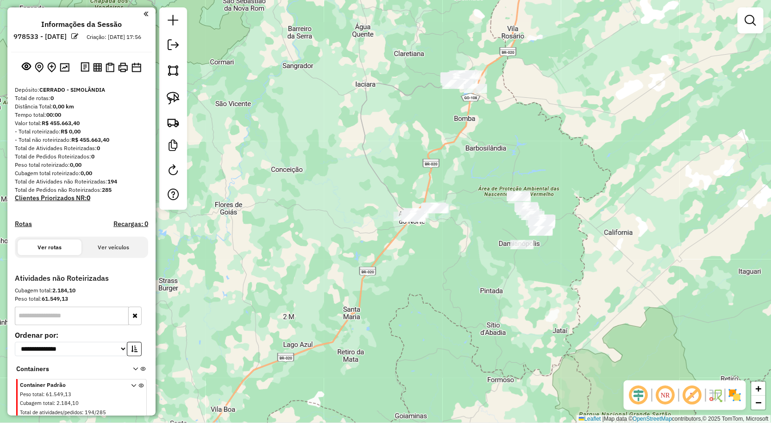
drag, startPoint x: 466, startPoint y: 211, endPoint x: 466, endPoint y: 167, distance: 43.6
click at [466, 169] on div "Janela de atendimento Grade de atendimento Capacidade Transportadoras Veículos …" at bounding box center [385, 211] width 771 height 423
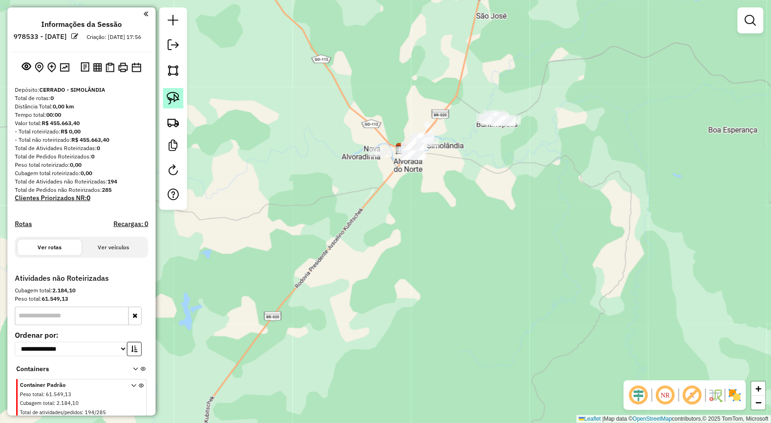
click at [179, 99] on img at bounding box center [173, 98] width 13 height 13
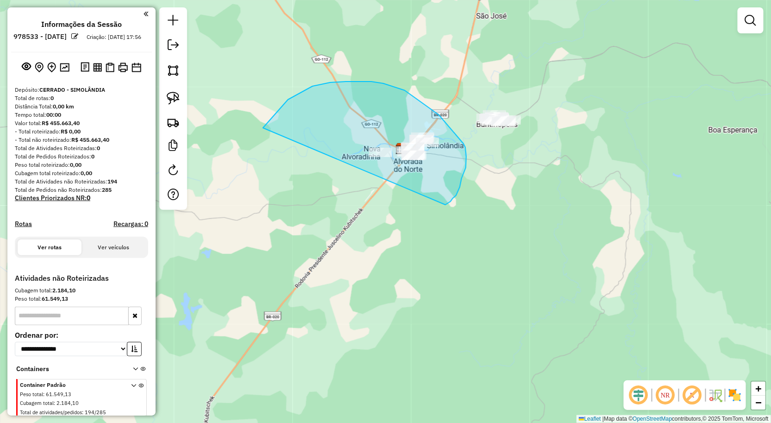
drag, startPoint x: 266, startPoint y: 124, endPoint x: 441, endPoint y: 205, distance: 191.9
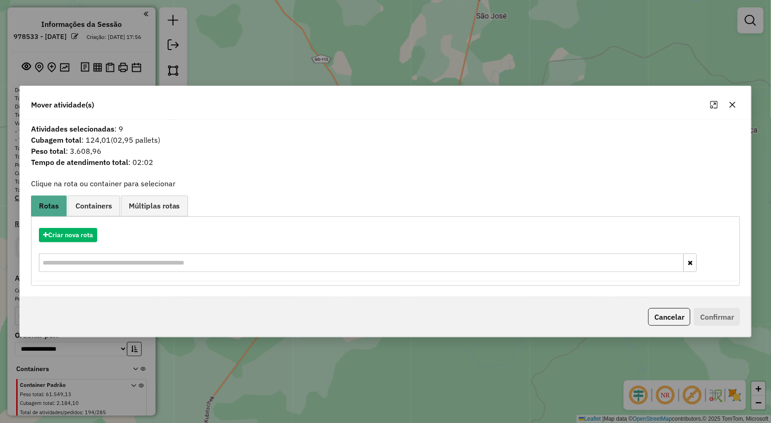
click at [734, 106] on icon "button" at bounding box center [732, 104] width 7 height 7
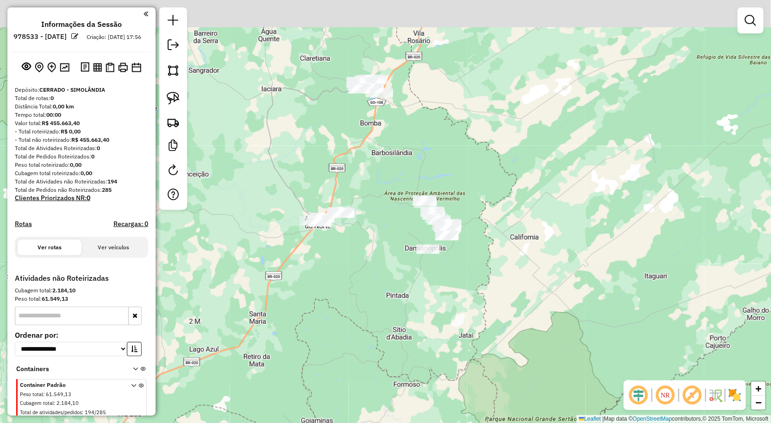
drag, startPoint x: 372, startPoint y: 105, endPoint x: 378, endPoint y: 221, distance: 115.5
click at [377, 219] on div "Janela de atendimento Grade de atendimento Capacidade Transportadoras Veículos …" at bounding box center [385, 211] width 771 height 423
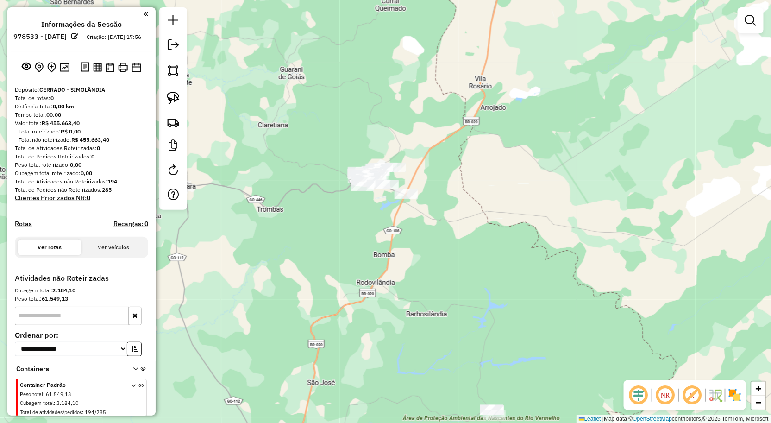
drag, startPoint x: 399, startPoint y: 193, endPoint x: 396, endPoint y: 158, distance: 34.4
click at [399, 165] on div "Janela de atendimento Grade de atendimento Capacidade Transportadoras Veículos …" at bounding box center [385, 211] width 771 height 423
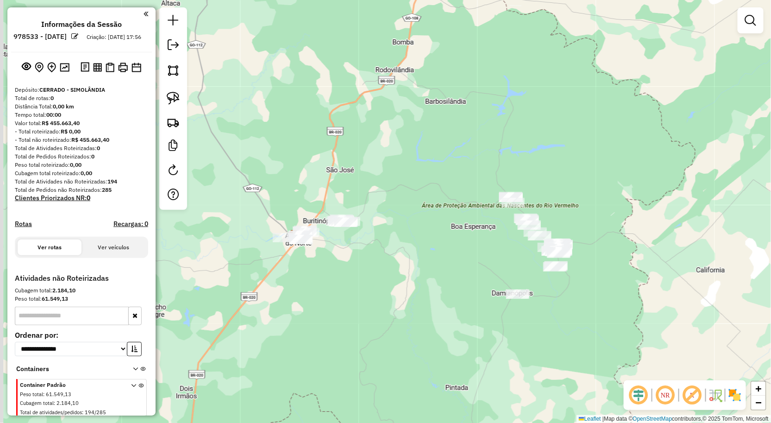
drag, startPoint x: 376, startPoint y: 199, endPoint x: 409, endPoint y: 140, distance: 67.6
click at [404, 146] on div "Janela de atendimento Grade de atendimento Capacidade Transportadoras Veículos …" at bounding box center [385, 211] width 771 height 423
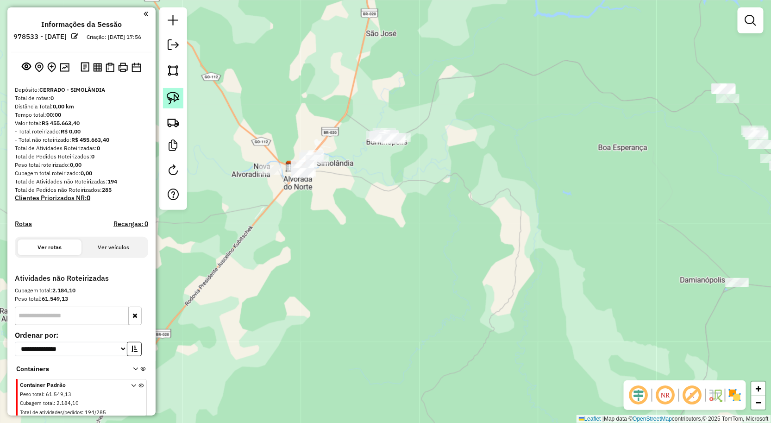
click at [182, 101] on link at bounding box center [173, 98] width 20 height 20
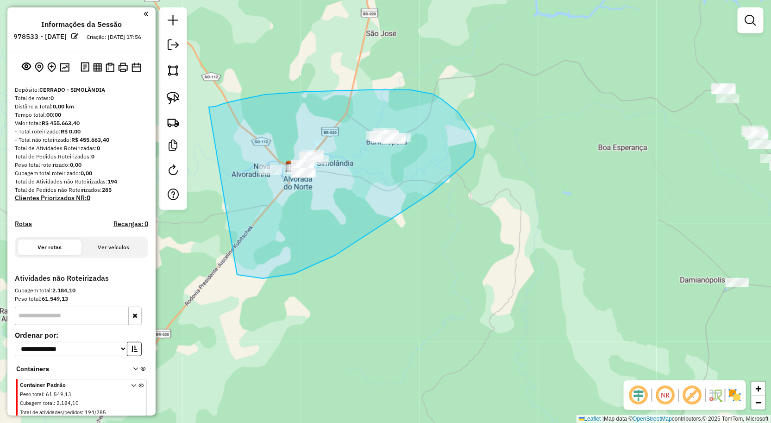
drag, startPoint x: 211, startPoint y: 107, endPoint x: 208, endPoint y: 256, distance: 149.2
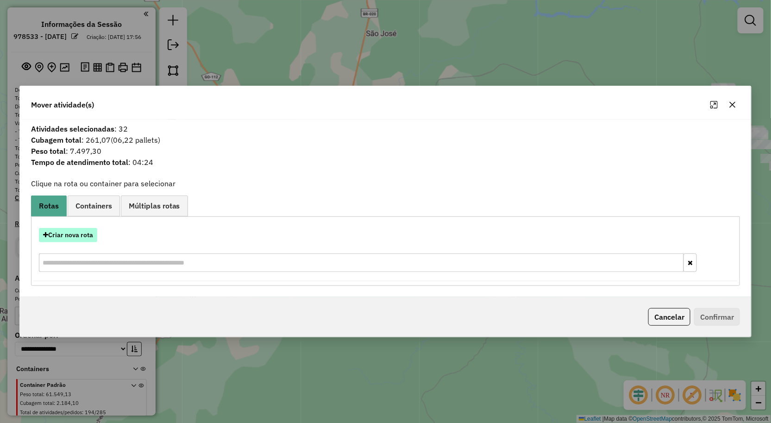
click at [82, 237] on button "Criar nova rota" at bounding box center [68, 235] width 58 height 14
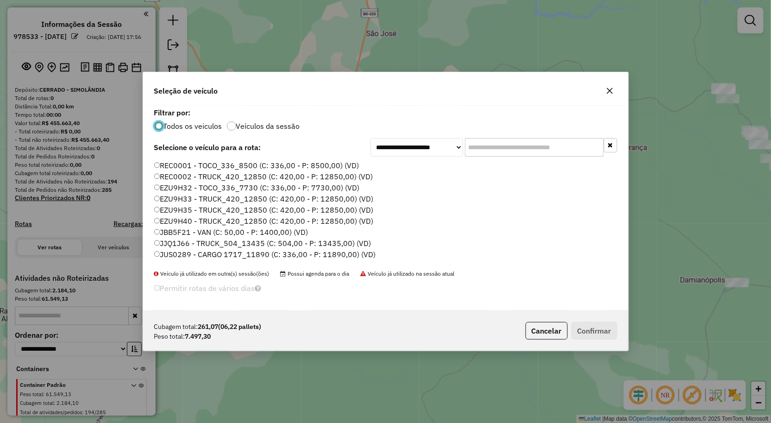
scroll to position [5, 2]
click at [164, 251] on label "JUS0289 - CARGO 1717_11890 (C: 336,00 - P: 11890,00) (VD)" at bounding box center [265, 254] width 222 height 11
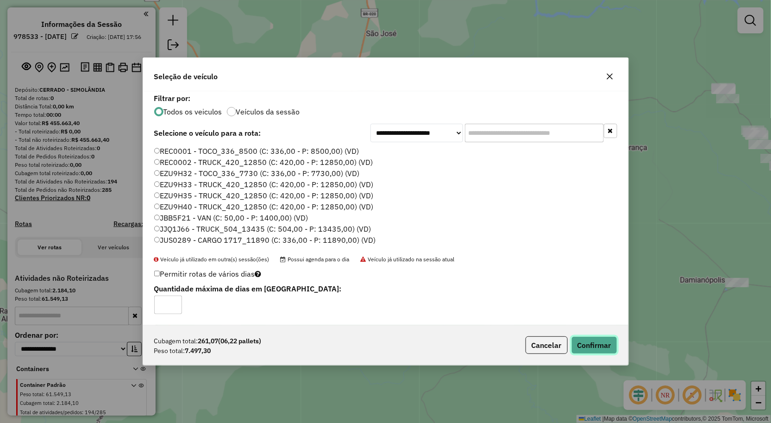
click at [599, 343] on button "Confirmar" at bounding box center [595, 345] width 46 height 18
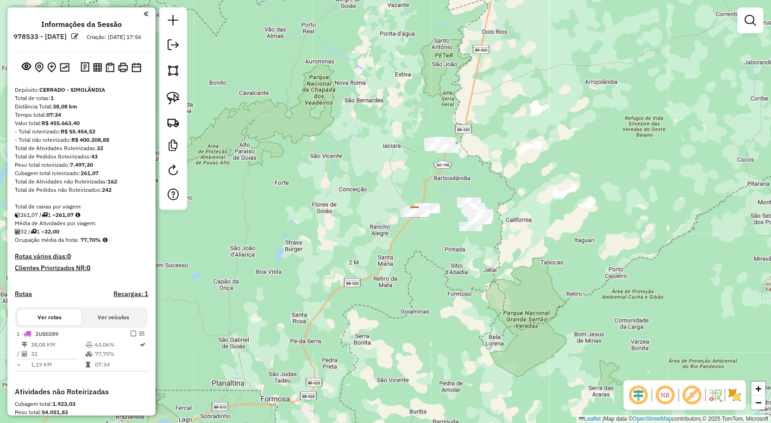
drag, startPoint x: 446, startPoint y: 218, endPoint x: 418, endPoint y: 207, distance: 30.1
click at [418, 207] on div "Janela de atendimento Grade de atendimento Capacidade Transportadoras Veículos …" at bounding box center [385, 211] width 771 height 423
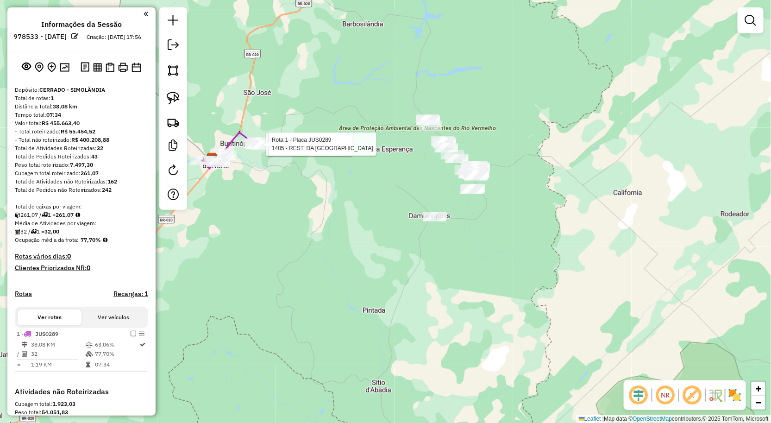
click at [459, 223] on div "Rota 1 - Placa JUS0289 70 - BAR DO JOAQUIM Rota 1 - Placa JUS0289 1405 - REST. …" at bounding box center [385, 211] width 771 height 423
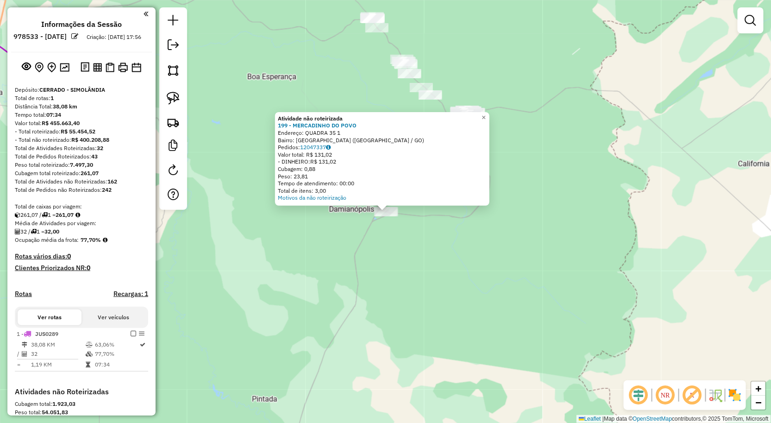
click at [410, 250] on div "Atividade não roteirizada 199 - MERCADINHO DO POVO Endereço: QUADRA 35 1 Bairro…" at bounding box center [385, 211] width 771 height 423
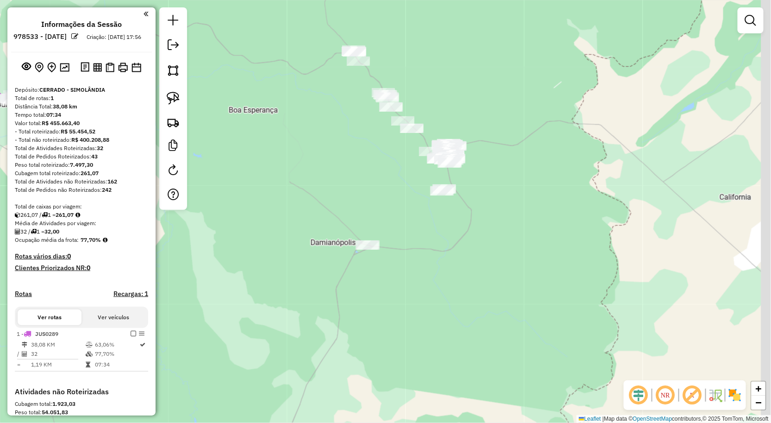
drag, startPoint x: 427, startPoint y: 190, endPoint x: 396, endPoint y: 216, distance: 40.1
click at [397, 236] on div "Janela de atendimento Grade de atendimento Capacidade Transportadoras Veículos …" at bounding box center [385, 211] width 771 height 423
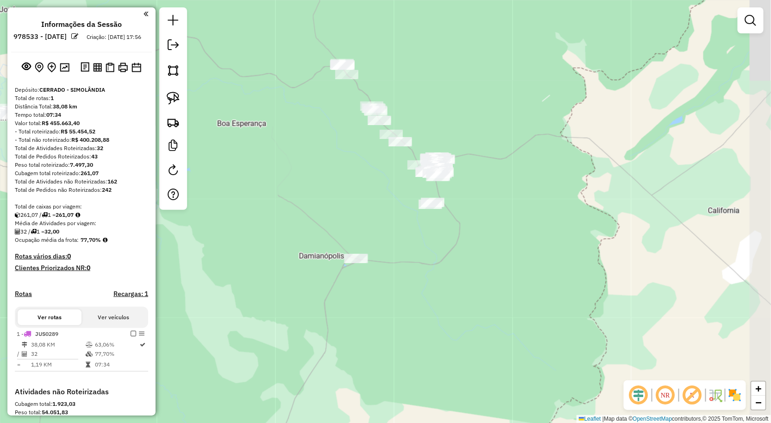
drag, startPoint x: 396, startPoint y: 216, endPoint x: 380, endPoint y: 233, distance: 22.9
click at [380, 233] on div "Janela de atendimento Grade de atendimento Capacidade Transportadoras Veículos …" at bounding box center [385, 211] width 771 height 423
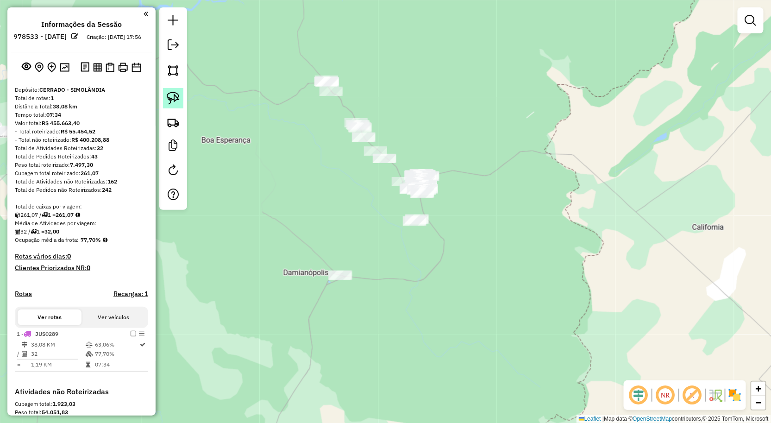
click at [178, 95] on img at bounding box center [173, 98] width 13 height 13
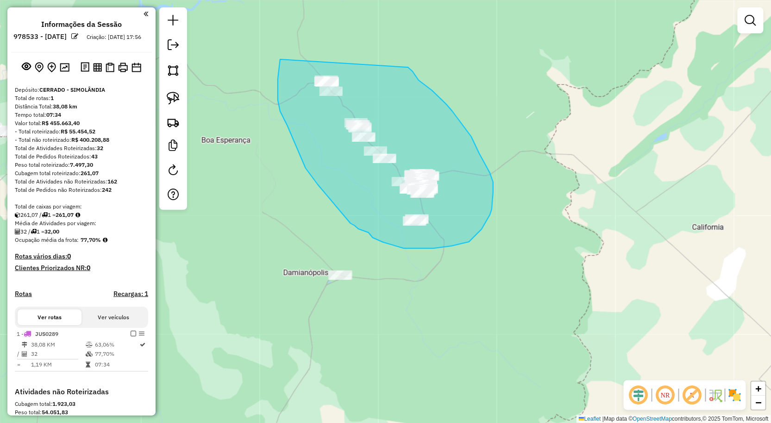
drag, startPoint x: 280, startPoint y: 59, endPoint x: 407, endPoint y: 67, distance: 126.7
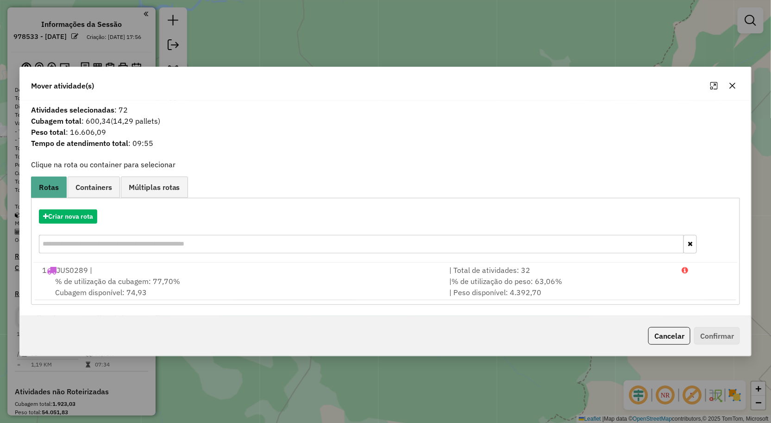
click at [733, 84] on icon "button" at bounding box center [732, 85] width 7 height 7
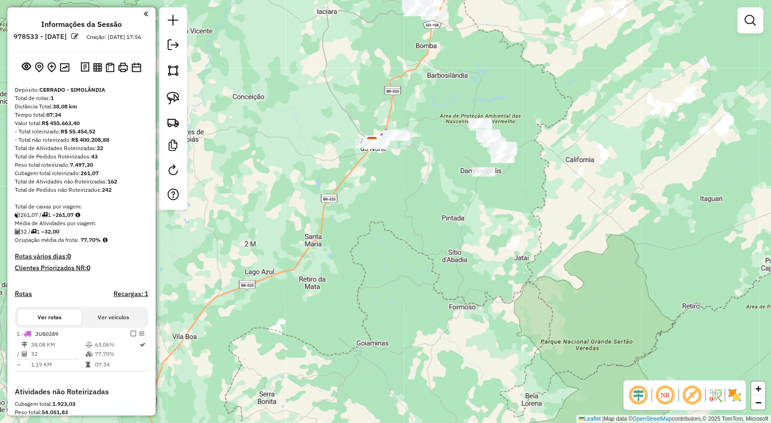
drag, startPoint x: 424, startPoint y: 100, endPoint x: 423, endPoint y: 157, distance: 57.0
click at [423, 157] on div "Janela de atendimento Grade de atendimento Capacidade Transportadoras Veículos …" at bounding box center [385, 211] width 771 height 423
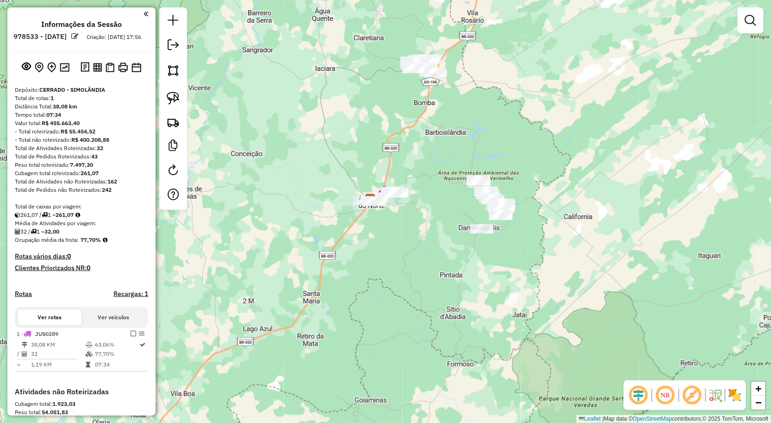
click at [417, 192] on div "Janela de atendimento Grade de atendimento Capacidade Transportadoras Veículos …" at bounding box center [385, 211] width 771 height 423
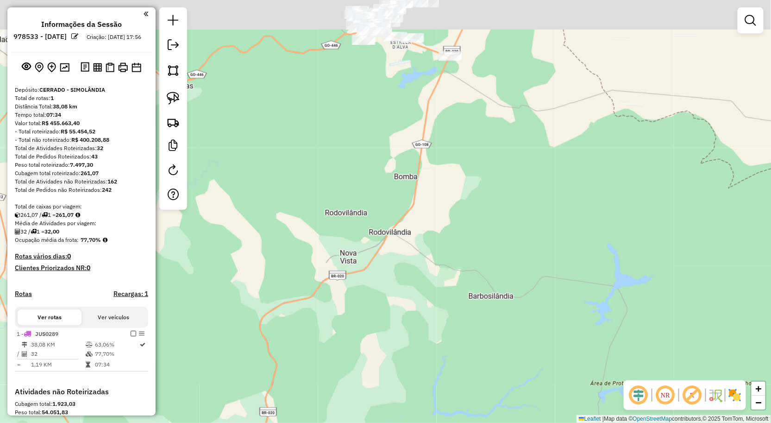
drag, startPoint x: 420, startPoint y: 84, endPoint x: 386, endPoint y: 290, distance: 208.8
click at [386, 290] on div "Janela de atendimento Grade de atendimento Capacidade Transportadoras Veículos …" at bounding box center [385, 211] width 771 height 423
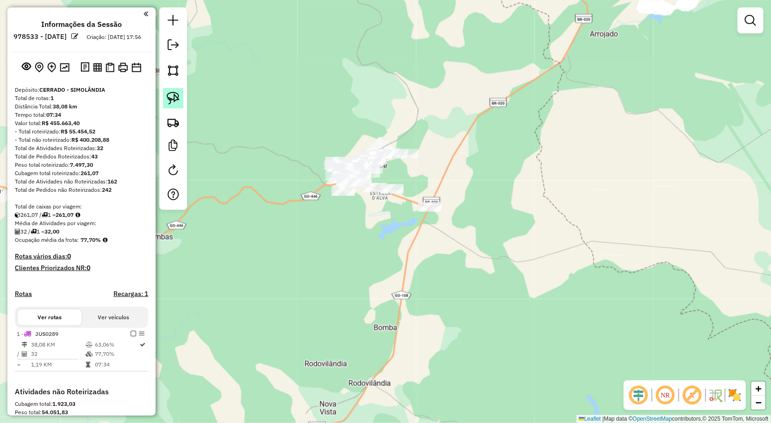
drag, startPoint x: 178, startPoint y: 101, endPoint x: 187, endPoint y: 99, distance: 8.9
click at [178, 100] on img at bounding box center [173, 98] width 13 height 13
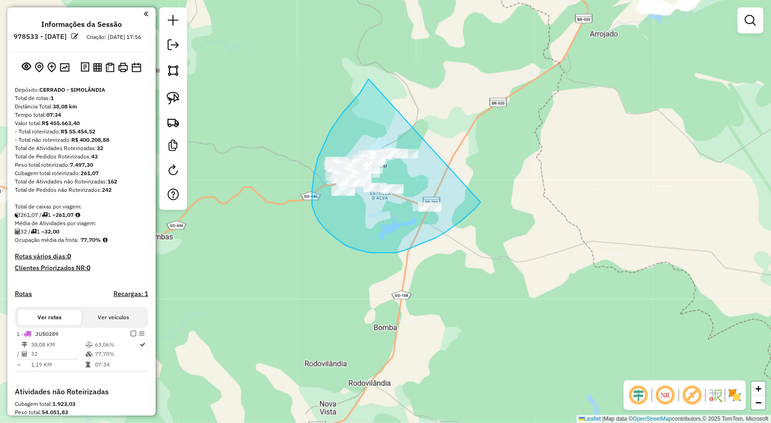
drag, startPoint x: 360, startPoint y: 94, endPoint x: 487, endPoint y: 192, distance: 161.2
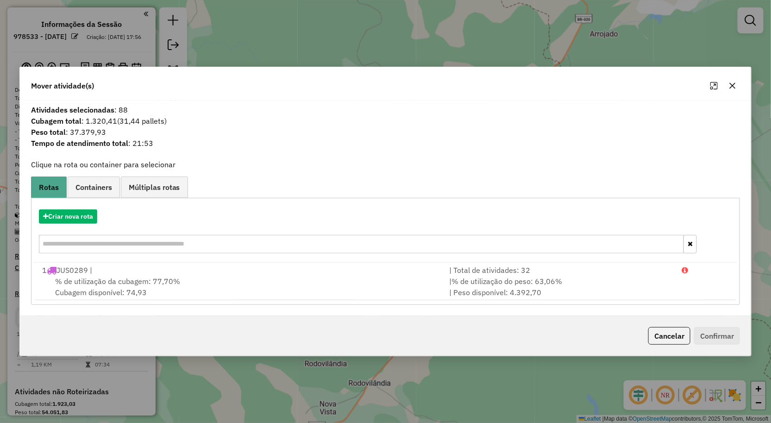
click at [737, 85] on icon "button" at bounding box center [732, 85] width 7 height 7
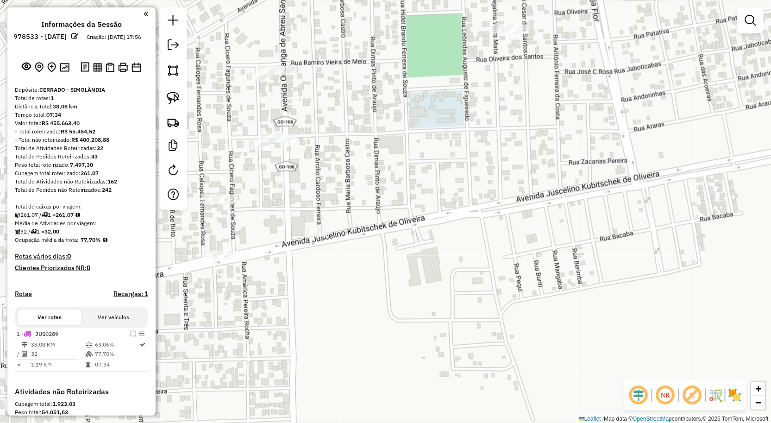
drag, startPoint x: 263, startPoint y: 95, endPoint x: 341, endPoint y: 117, distance: 81.1
click at [335, 114] on div "Janela de atendimento Grade de atendimento Capacidade Transportadoras Veículos …" at bounding box center [385, 211] width 771 height 423
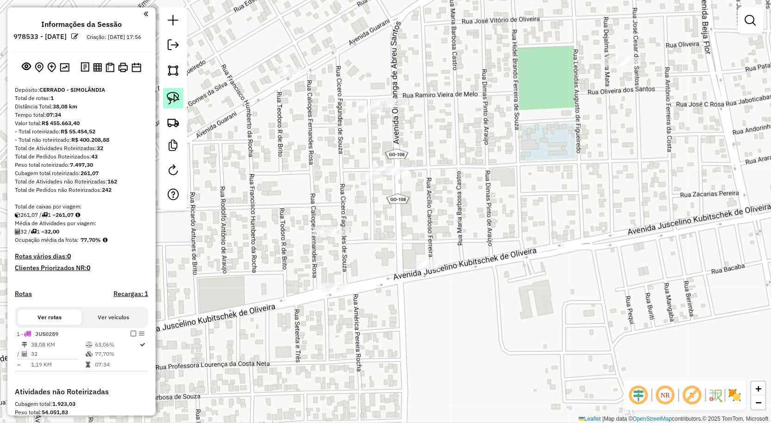
click at [177, 92] on img at bounding box center [173, 98] width 13 height 13
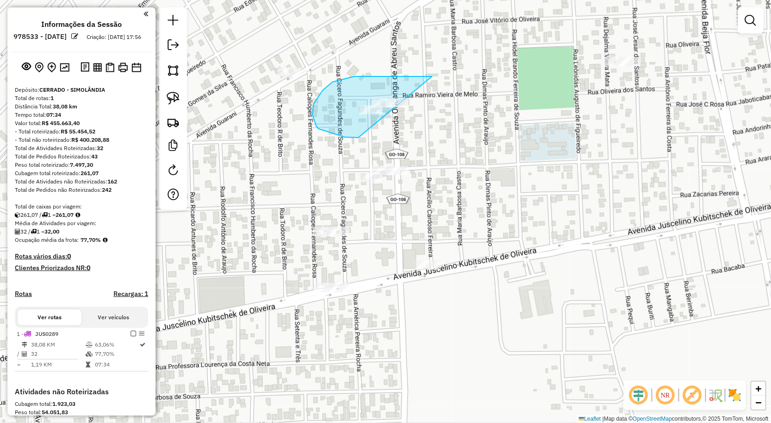
drag, startPoint x: 432, startPoint y: 76, endPoint x: 404, endPoint y: 130, distance: 60.5
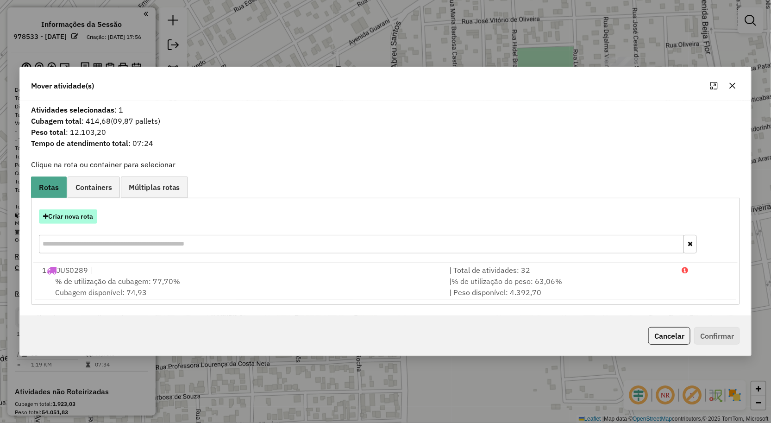
click at [74, 221] on button "Criar nova rota" at bounding box center [68, 216] width 58 height 14
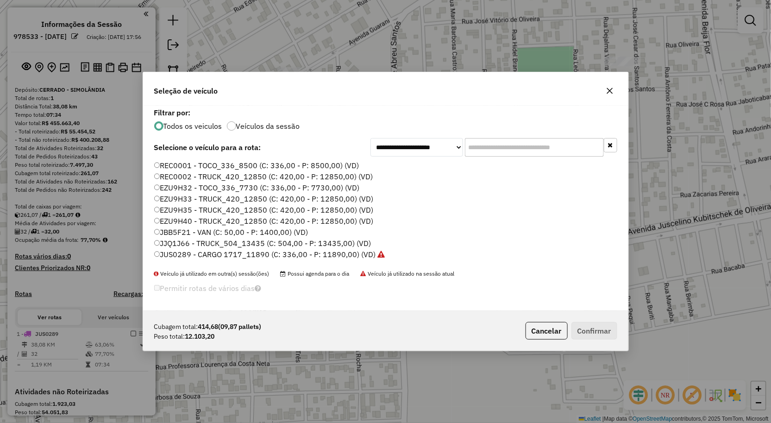
click at [204, 216] on label "EZU9H40 - TRUCK_420_12850 (C: 420,00 - P: 12850,00) (VD)" at bounding box center [264, 220] width 220 height 11
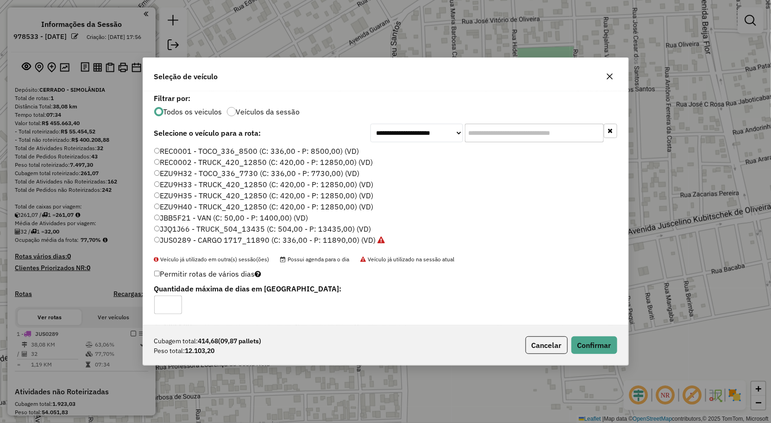
click at [200, 196] on label "EZU9H35 - TRUCK_420_12850 (C: 420,00 - P: 12850,00) (VD)" at bounding box center [264, 195] width 220 height 11
click at [586, 337] on button "Confirmar" at bounding box center [595, 345] width 46 height 18
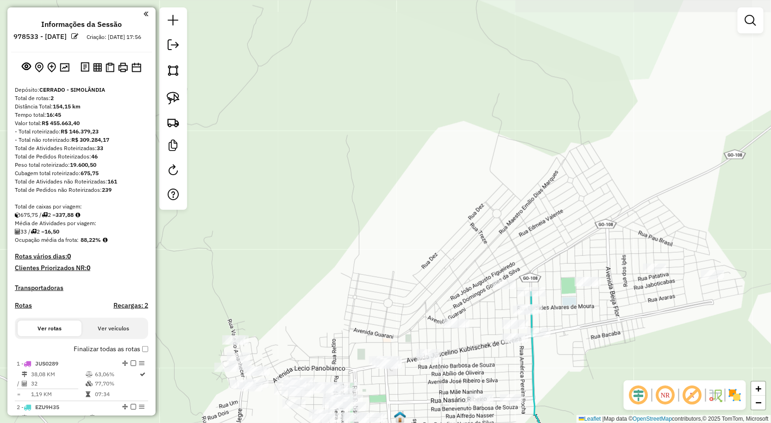
drag, startPoint x: 592, startPoint y: 353, endPoint x: 578, endPoint y: 292, distance: 63.3
click at [581, 300] on div "Janela de atendimento Grade de atendimento Capacidade Transportadoras Veículos …" at bounding box center [385, 211] width 771 height 423
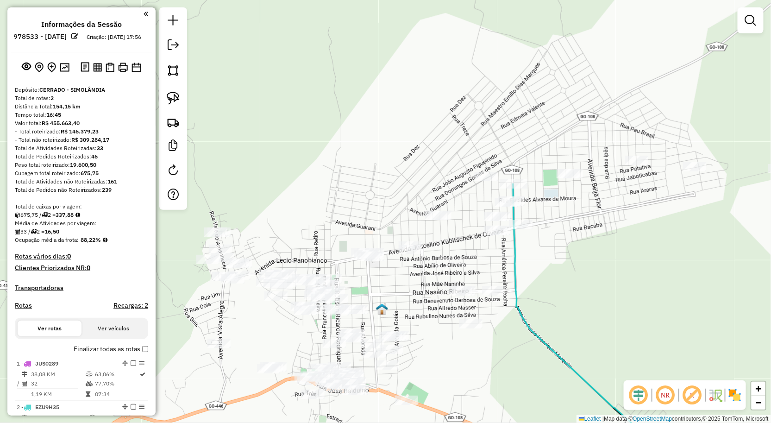
drag, startPoint x: 599, startPoint y: 321, endPoint x: 578, endPoint y: 248, distance: 76.2
click at [584, 260] on div "Janela de atendimento Grade de atendimento Capacidade Transportadoras Veículos …" at bounding box center [385, 211] width 771 height 423
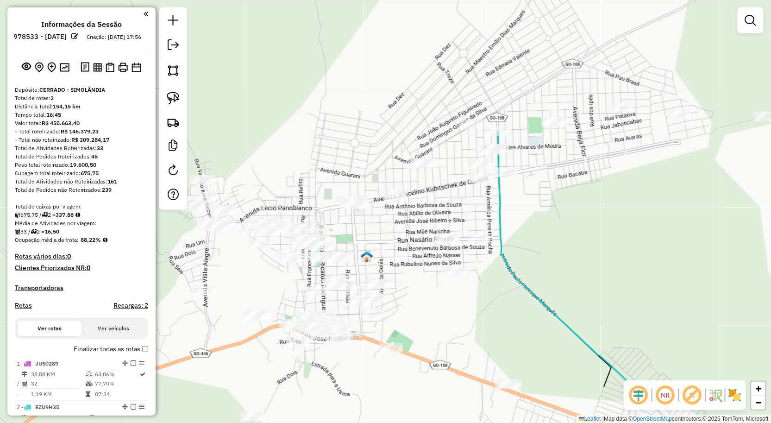
drag, startPoint x: 562, startPoint y: 228, endPoint x: 544, endPoint y: 189, distance: 42.9
click at [548, 195] on div "Janela de atendimento Grade de atendimento Capacidade Transportadoras Veículos …" at bounding box center [385, 211] width 771 height 423
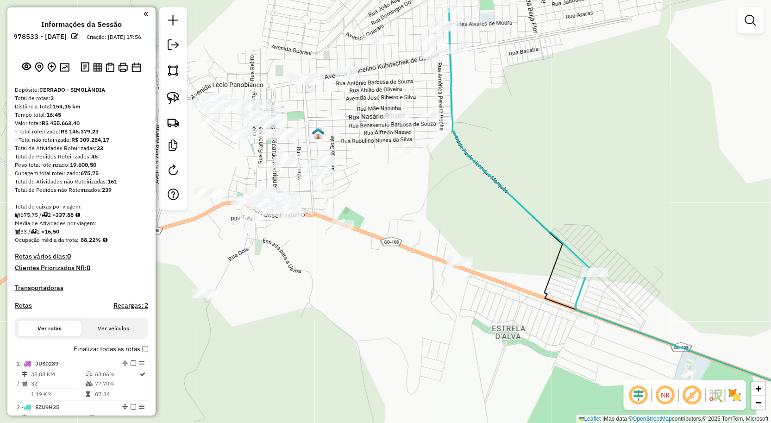
drag, startPoint x: 487, startPoint y: 284, endPoint x: 477, endPoint y: 275, distance: 13.1
click at [479, 276] on div "Janela de atendimento Grade de atendimento Capacidade Transportadoras Veículos …" at bounding box center [385, 211] width 771 height 423
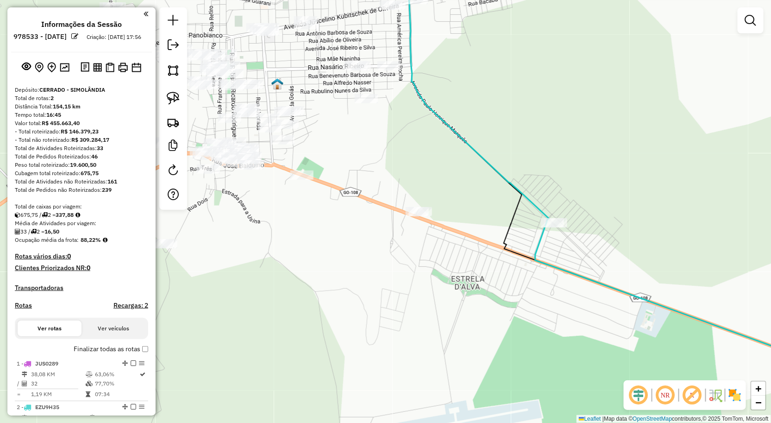
click at [494, 284] on div "Janela de atendimento Grade de atendimento Capacidade Transportadoras Veículos …" at bounding box center [385, 211] width 771 height 423
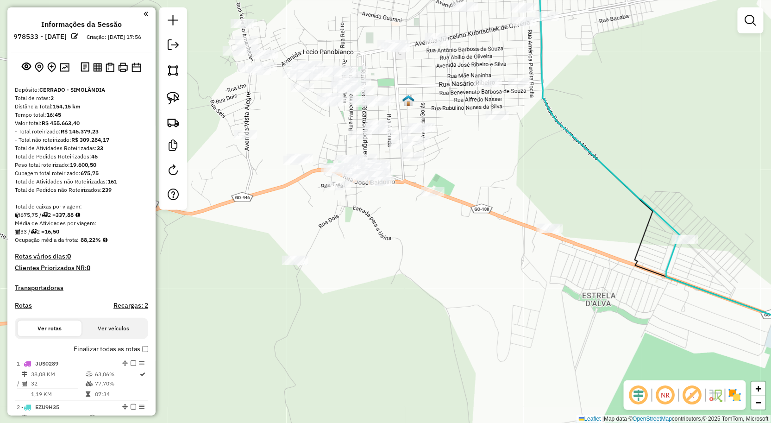
click at [492, 316] on div "Janela de atendimento Grade de atendimento Capacidade Transportadoras Veículos …" at bounding box center [385, 211] width 771 height 423
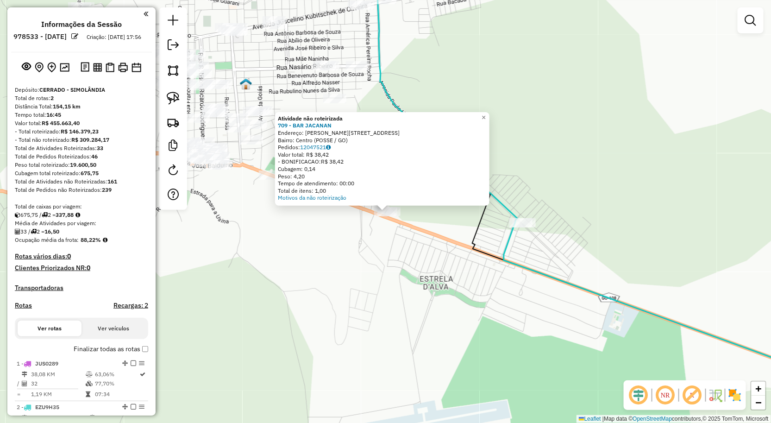
click at [381, 263] on div "Atividade não roteirizada 709 - BAR JACANAN Endereço: R GERCINO RODRIGUES 1 Bai…" at bounding box center [385, 211] width 771 height 423
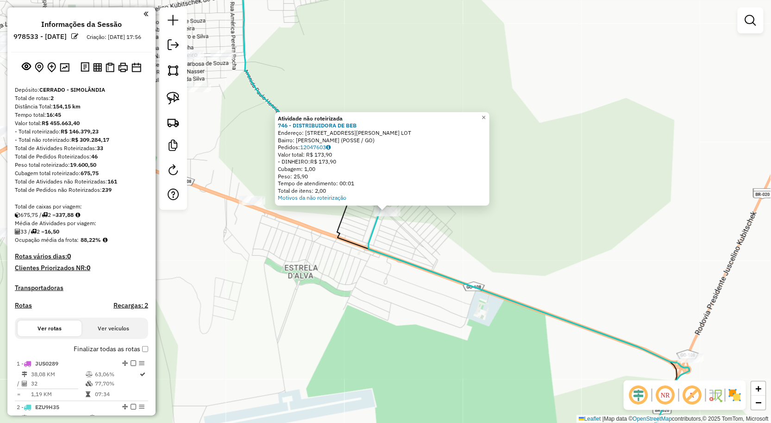
click at [325, 290] on div "Atividade não roteirizada 746 - DISTRIBUIDORA DE BEB Endereço: AVENIDA PAULO HE…" at bounding box center [385, 211] width 771 height 423
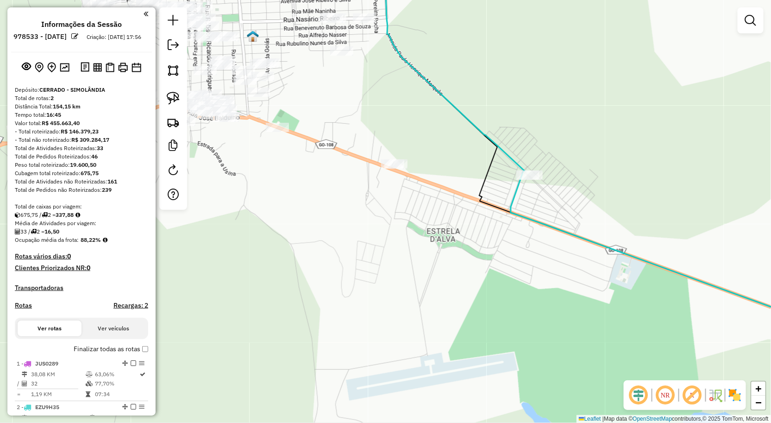
drag, startPoint x: 473, startPoint y: 252, endPoint x: 543, endPoint y: 240, distance: 70.0
click at [541, 240] on div "Janela de atendimento Grade de atendimento Capacidade Transportadoras Veículos …" at bounding box center [385, 211] width 771 height 423
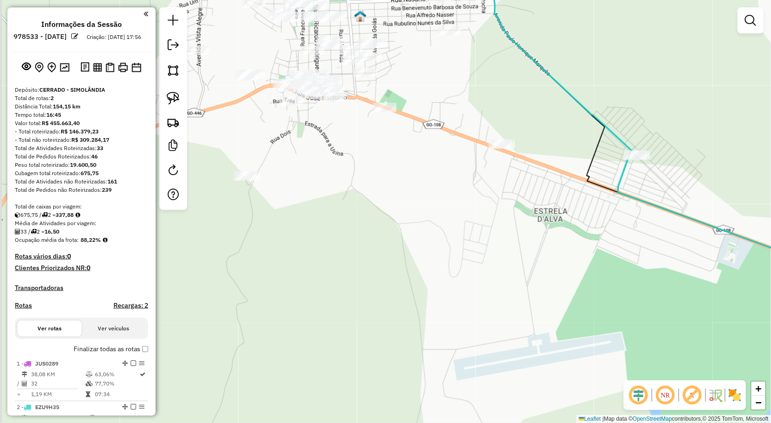
click at [478, 246] on div "Janela de atendimento Grade de atendimento Capacidade Transportadoras Veículos …" at bounding box center [385, 211] width 771 height 423
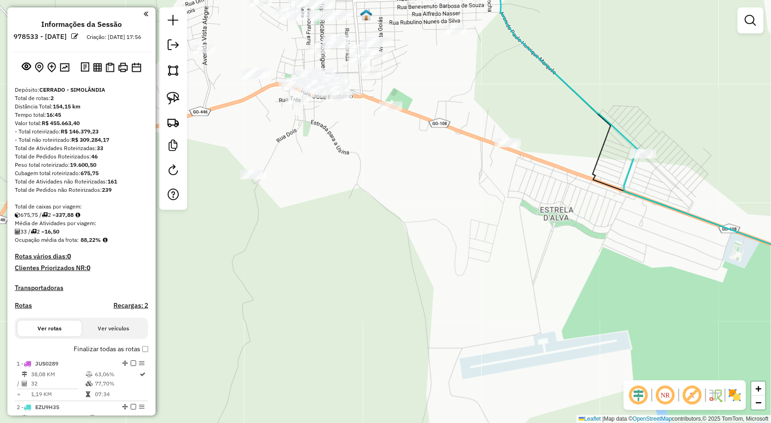
click at [741, 15] on div at bounding box center [751, 20] width 26 height 26
click at [744, 19] on link at bounding box center [751, 20] width 19 height 19
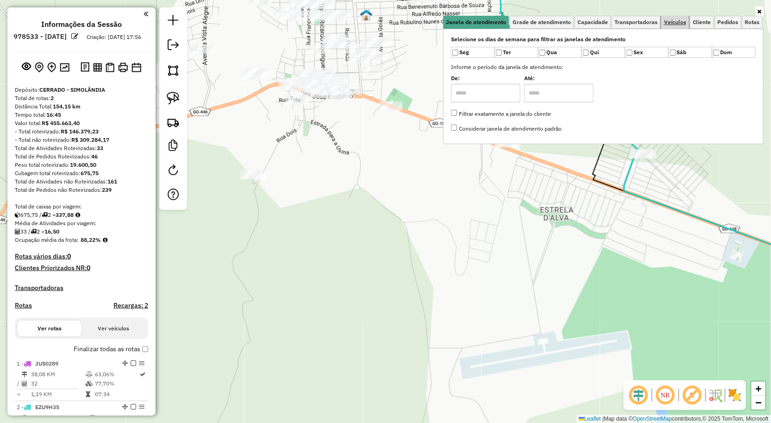
click at [678, 24] on span "Veículos" at bounding box center [675, 22] width 22 height 6
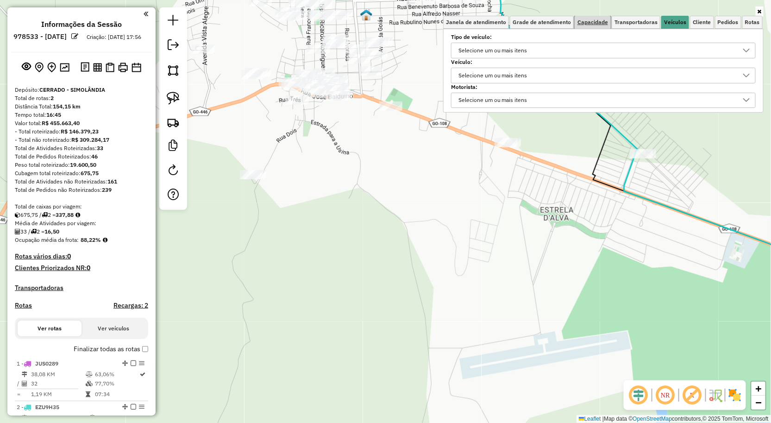
click at [599, 21] on span "Capacidade" at bounding box center [593, 22] width 31 height 6
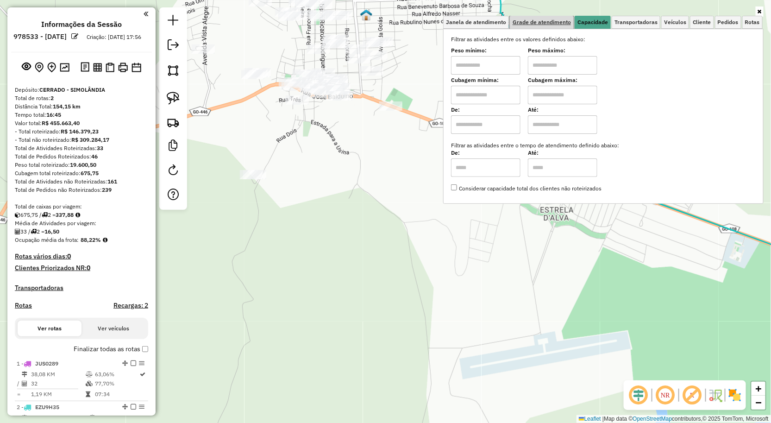
click at [566, 21] on span "Grade de atendimento" at bounding box center [542, 22] width 58 height 6
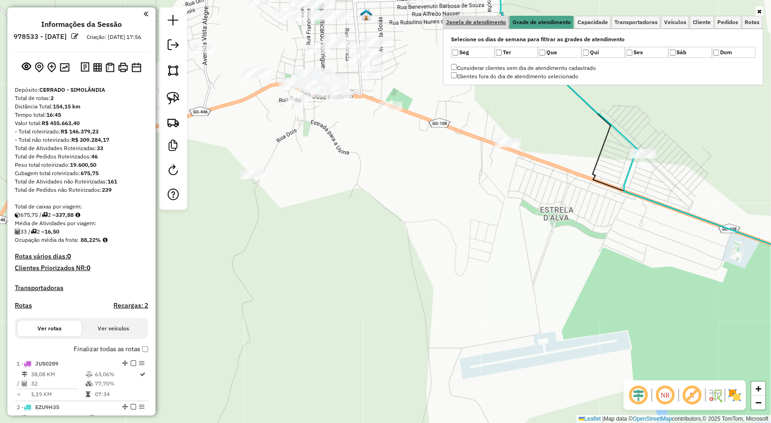
click at [497, 22] on span "Janela de atendimento" at bounding box center [476, 22] width 60 height 6
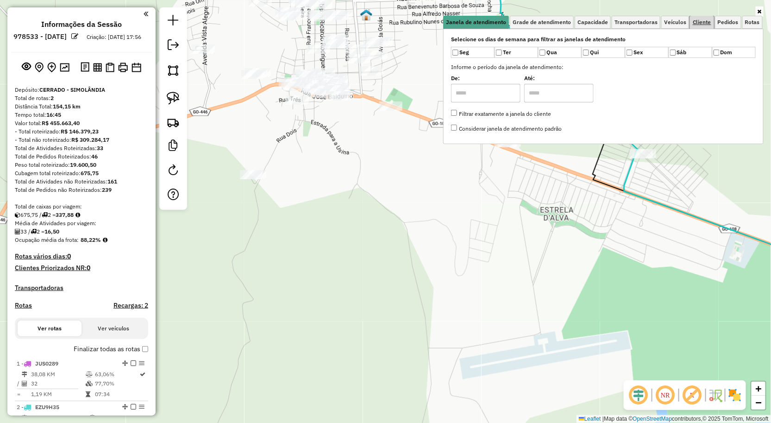
click at [704, 25] on link "Cliente" at bounding box center [702, 22] width 24 height 13
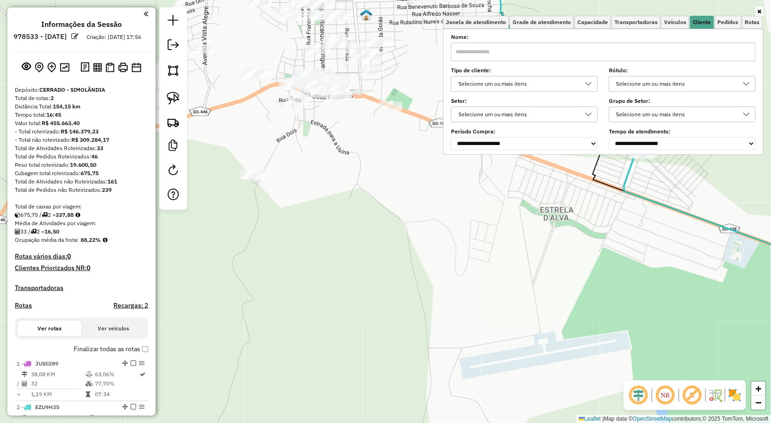
click at [573, 57] on input "text" at bounding box center [603, 52] width 305 height 19
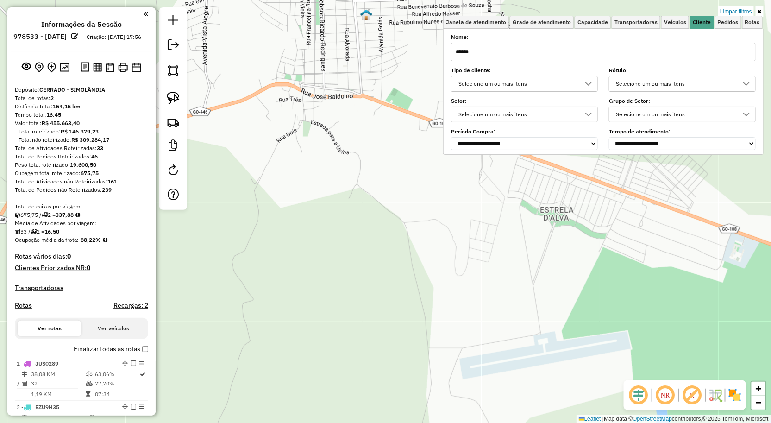
click at [480, 252] on div "Limpar filtros Janela de atendimento Grade de atendimento Capacidade Transporta…" at bounding box center [385, 211] width 771 height 423
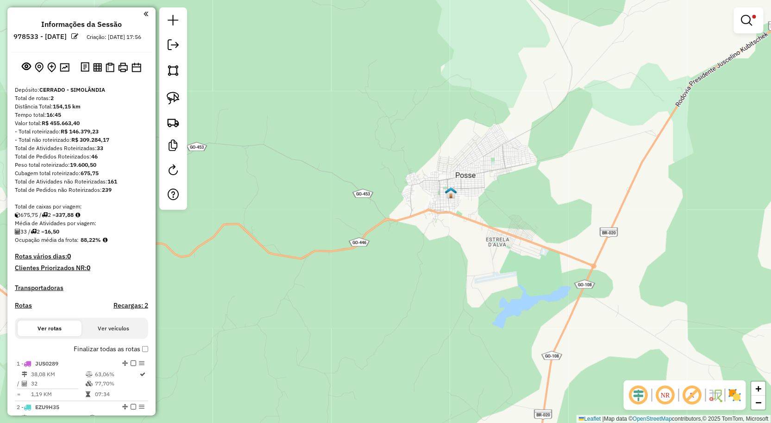
drag, startPoint x: 757, startPoint y: 13, endPoint x: 751, endPoint y: 17, distance: 7.3
click at [757, 13] on link at bounding box center [749, 20] width 22 height 19
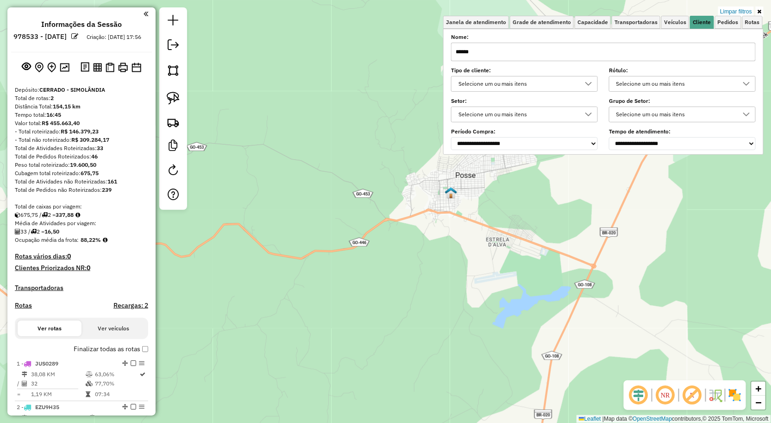
click at [629, 47] on input "******" at bounding box center [603, 52] width 305 height 19
type input "*"
type input "*****"
click at [524, 233] on div "Limpar filtros Janela de atendimento Grade de atendimento Capacidade Transporta…" at bounding box center [385, 211] width 771 height 423
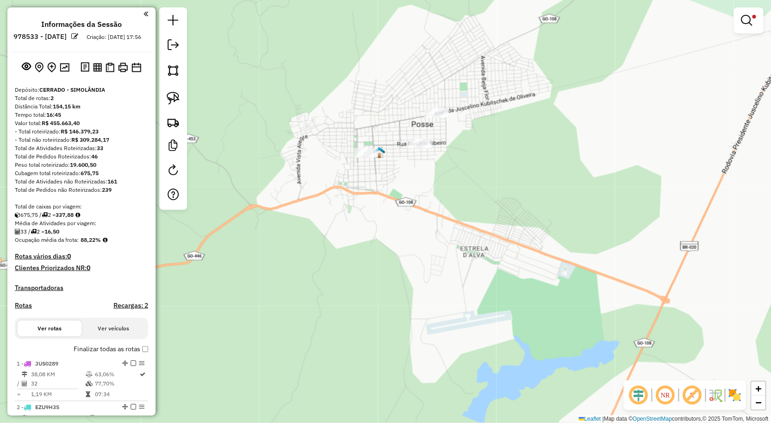
drag, startPoint x: 462, startPoint y: 211, endPoint x: 365, endPoint y: 189, distance: 99.8
click at [467, 219] on div "Limpar filtros Janela de atendimento Grade de atendimento Capacidade Transporta…" at bounding box center [385, 211] width 771 height 423
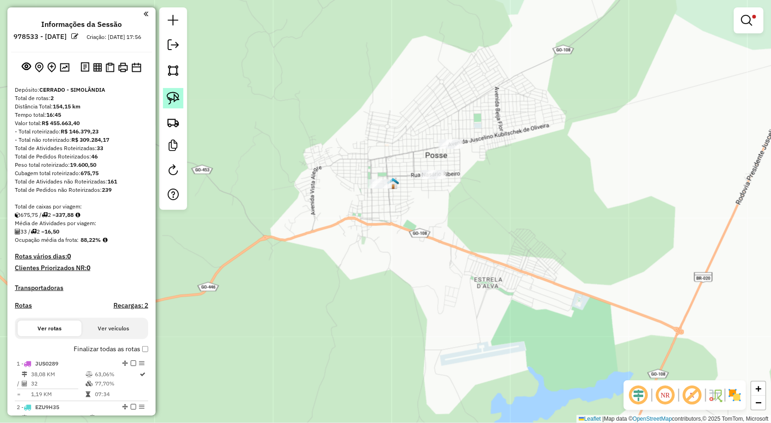
click at [174, 101] on img at bounding box center [173, 98] width 13 height 13
drag, startPoint x: 377, startPoint y: 102, endPoint x: 486, endPoint y: 156, distance: 121.0
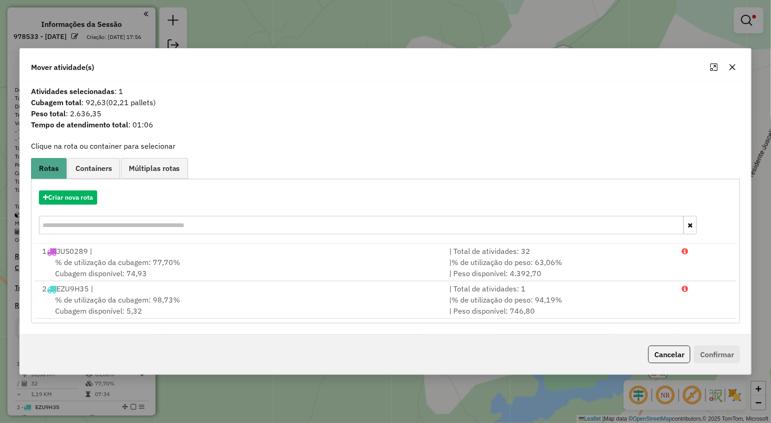
click at [736, 70] on icon "button" at bounding box center [732, 66] width 7 height 7
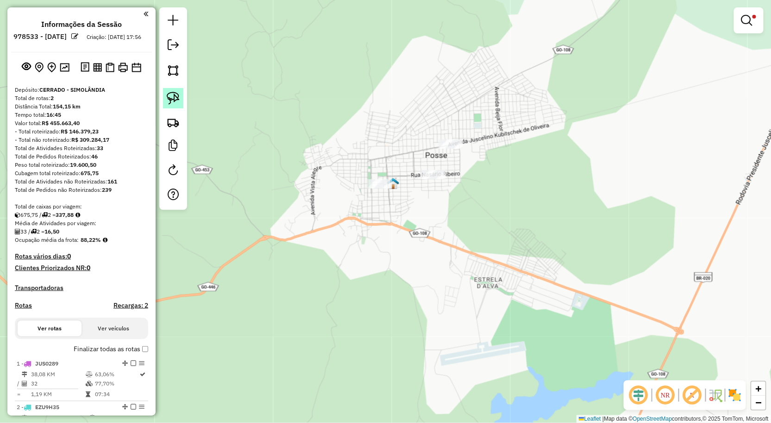
click at [175, 100] on img at bounding box center [173, 98] width 13 height 13
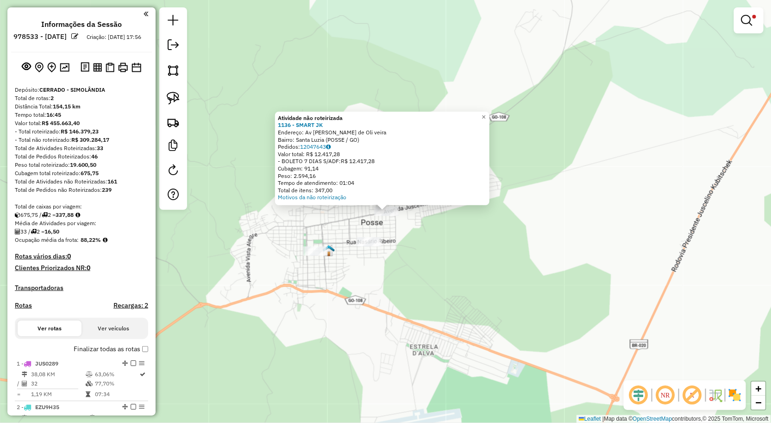
click at [504, 300] on div "Atividade não roteirizada 1136 - SMART JK Endereço: Av Juscelino Kubitschek de …" at bounding box center [385, 211] width 771 height 423
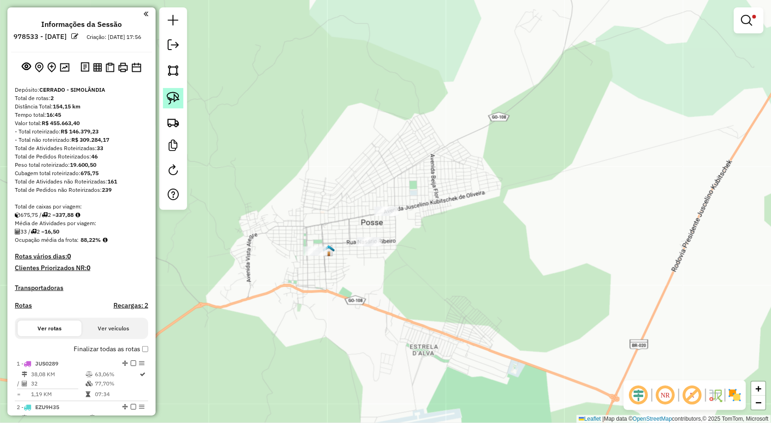
click at [169, 101] on img at bounding box center [173, 98] width 13 height 13
drag, startPoint x: 388, startPoint y: 242, endPoint x: 369, endPoint y: 255, distance: 23.0
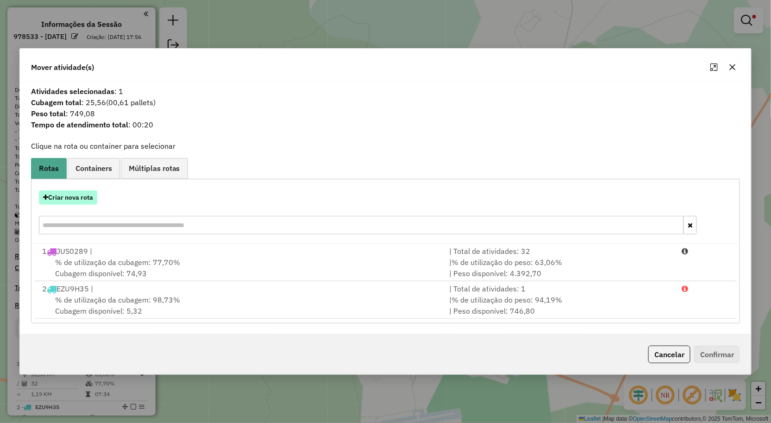
click at [73, 200] on button "Criar nova rota" at bounding box center [68, 197] width 58 height 14
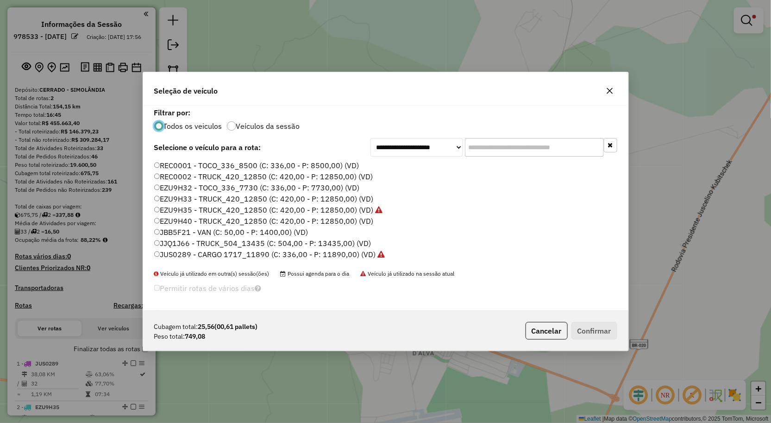
click at [608, 93] on icon "button" at bounding box center [610, 91] width 6 height 6
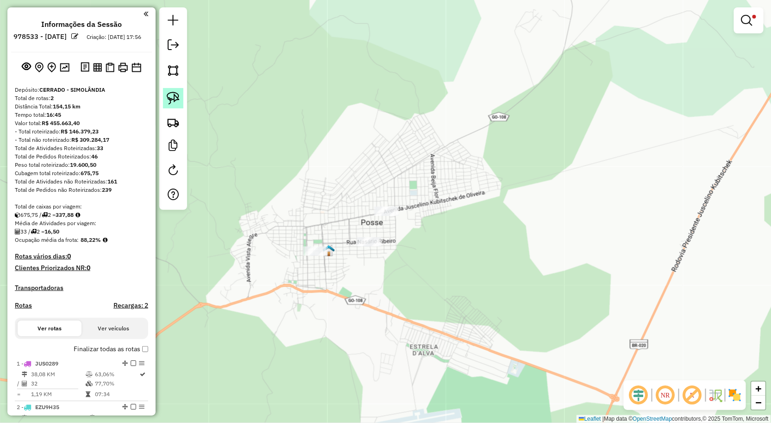
click at [177, 96] on img at bounding box center [173, 98] width 13 height 13
drag, startPoint x: 290, startPoint y: 245, endPoint x: 360, endPoint y: 267, distance: 74.4
click at [360, 267] on div "Limpar filtros Janela de atendimento Grade de atendimento Capacidade Transporta…" at bounding box center [385, 211] width 771 height 423
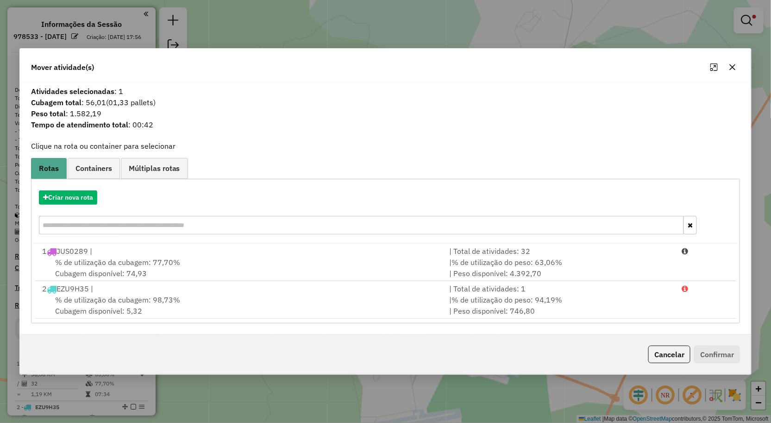
click at [739, 65] on button "button" at bounding box center [733, 67] width 15 height 15
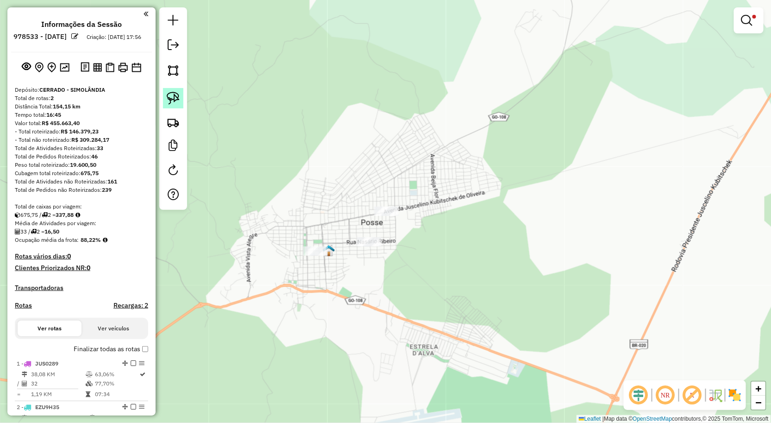
click at [181, 100] on link at bounding box center [173, 98] width 20 height 20
drag, startPoint x: 390, startPoint y: 232, endPoint x: 370, endPoint y: 271, distance: 43.7
click at [370, 271] on div "Limpar filtros Janela de atendimento Grade de atendimento Capacidade Transporta…" at bounding box center [385, 211] width 771 height 423
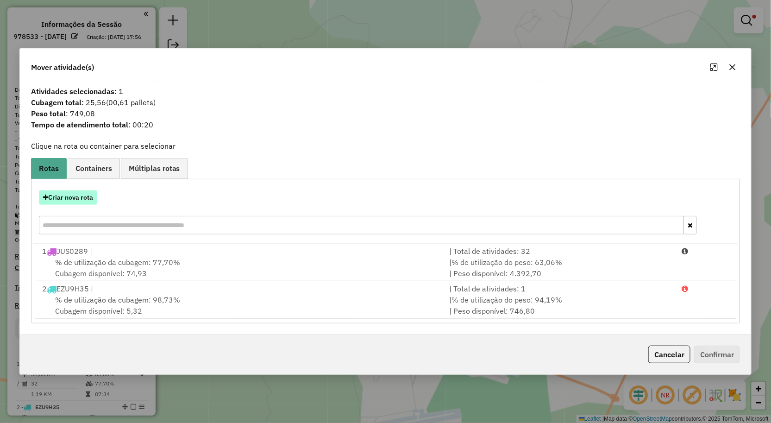
click at [89, 201] on button "Criar nova rota" at bounding box center [68, 197] width 58 height 14
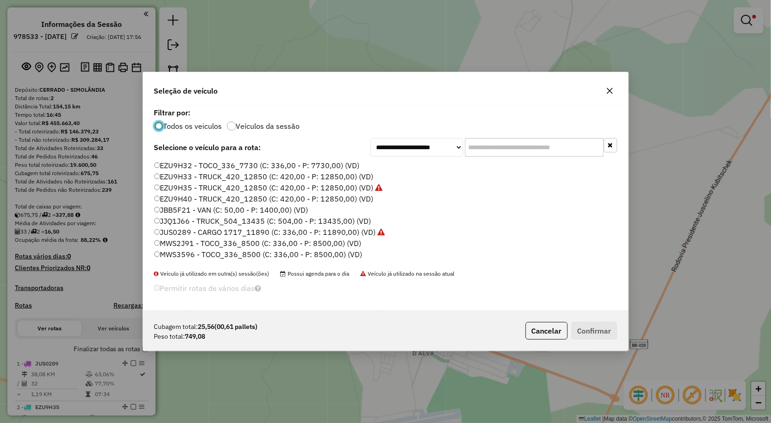
scroll to position [54, 0]
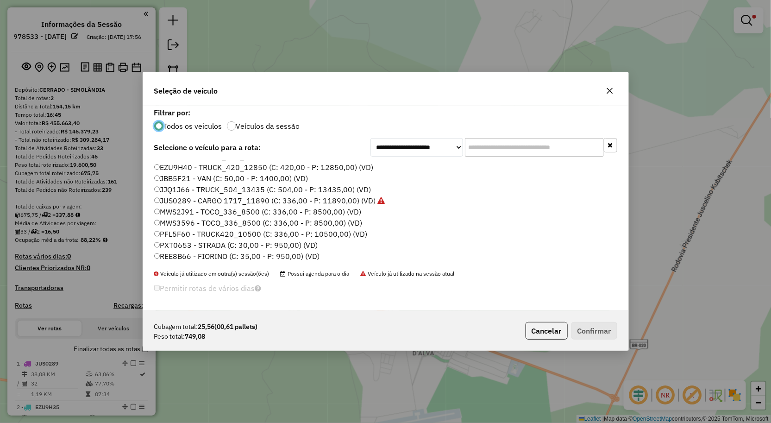
click at [202, 252] on label "REE8B66 - FIORINO (C: 35,00 - P: 950,00) (VD)" at bounding box center [237, 256] width 166 height 11
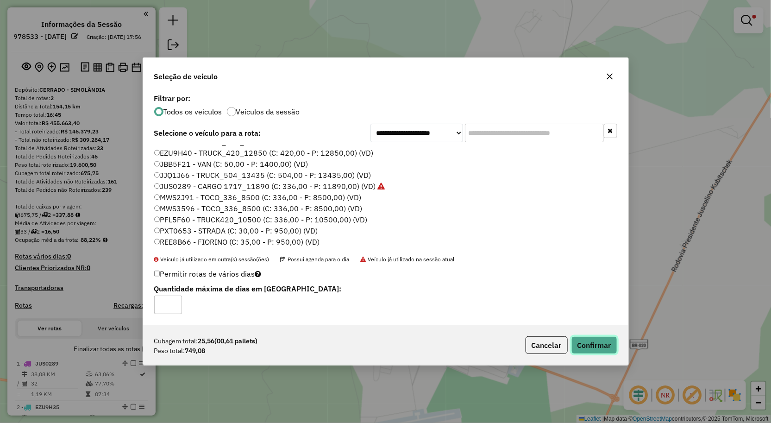
click at [597, 349] on button "Confirmar" at bounding box center [595, 345] width 46 height 18
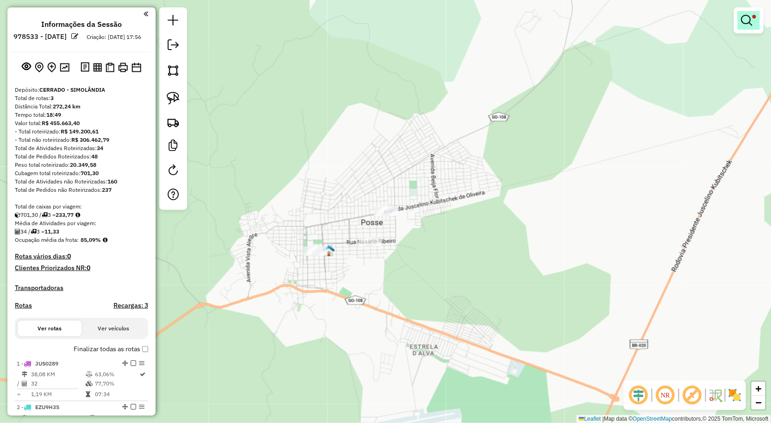
click at [760, 19] on link at bounding box center [749, 20] width 22 height 19
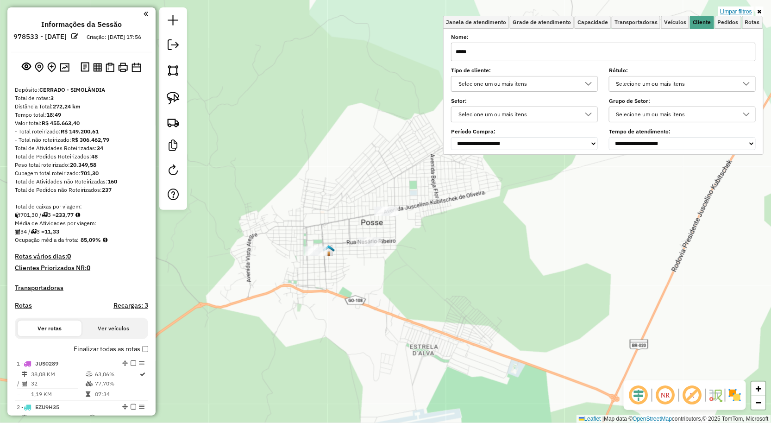
click at [732, 7] on link "Limpar filtros" at bounding box center [737, 11] width 36 height 10
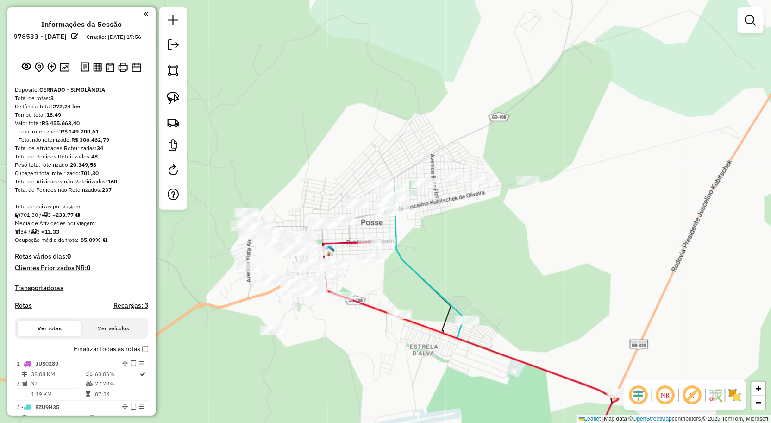
click at [488, 216] on div "Janela de atendimento Grade de atendimento Capacidade Transportadoras Veículos …" at bounding box center [385, 211] width 771 height 423
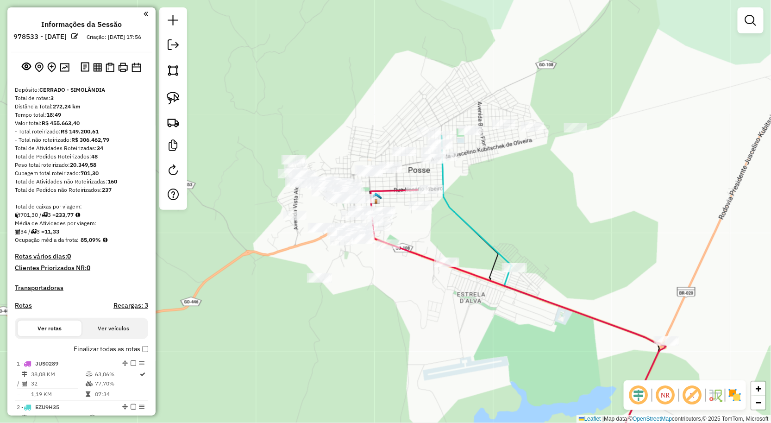
drag, startPoint x: 486, startPoint y: 218, endPoint x: 508, endPoint y: 206, distance: 24.9
click at [507, 206] on div "Janela de atendimento Grade de atendimento Capacidade Transportadoras Veículos …" at bounding box center [385, 211] width 771 height 423
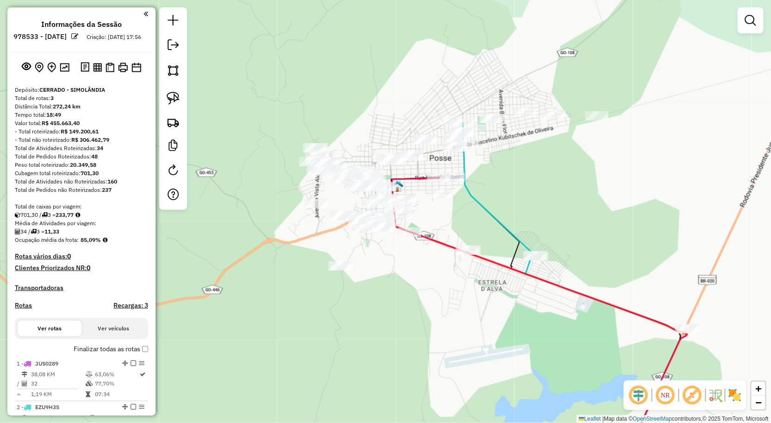
drag, startPoint x: 486, startPoint y: 209, endPoint x: 504, endPoint y: 193, distance: 24.9
click at [506, 192] on div "Janela de atendimento Grade de atendimento Capacidade Transportadoras Veículos …" at bounding box center [385, 211] width 771 height 423
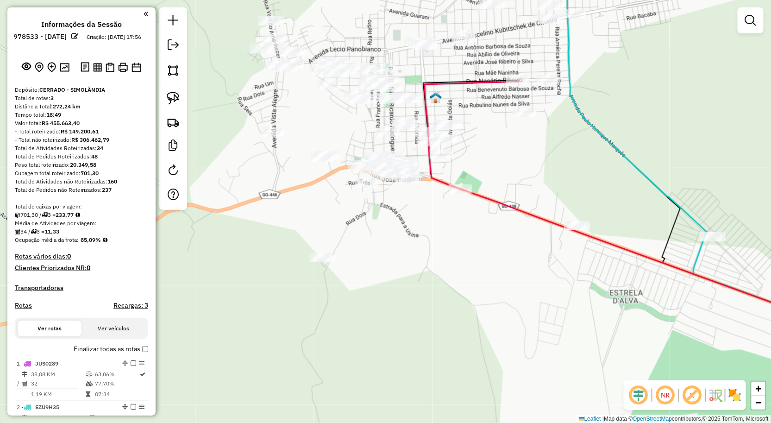
drag, startPoint x: 423, startPoint y: 230, endPoint x: 463, endPoint y: 203, distance: 48.8
click at [462, 204] on div "Janela de atendimento Grade de atendimento Capacidade Transportadoras Veículos …" at bounding box center [385, 211] width 771 height 423
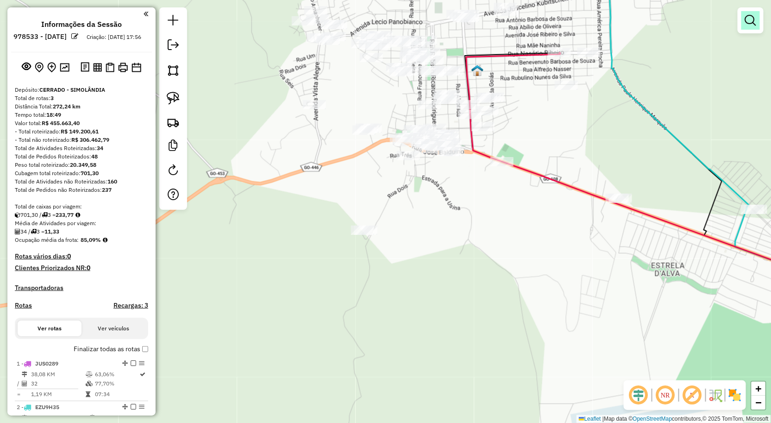
click at [752, 22] on em at bounding box center [750, 20] width 11 height 11
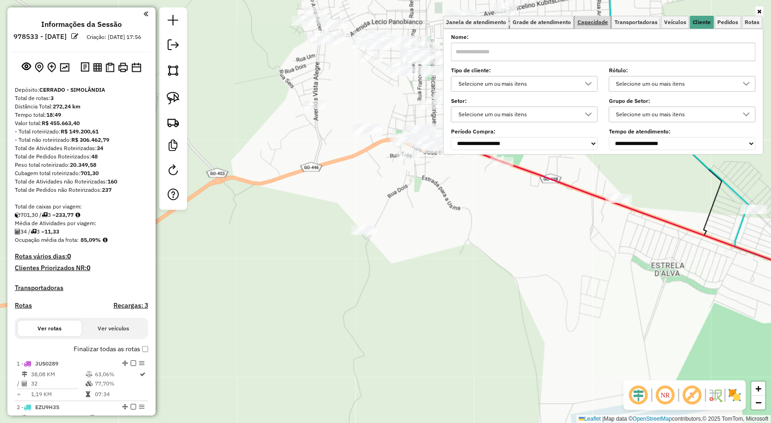
click at [591, 23] on span "Capacidade" at bounding box center [593, 22] width 31 height 6
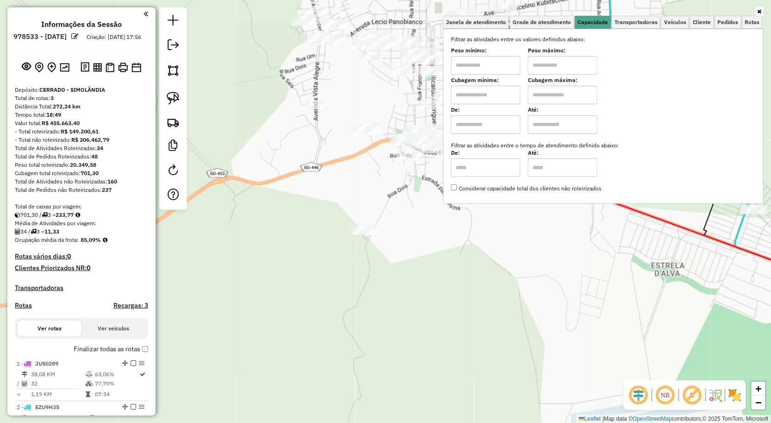
click at [483, 67] on input "text" at bounding box center [485, 65] width 69 height 19
type input "****"
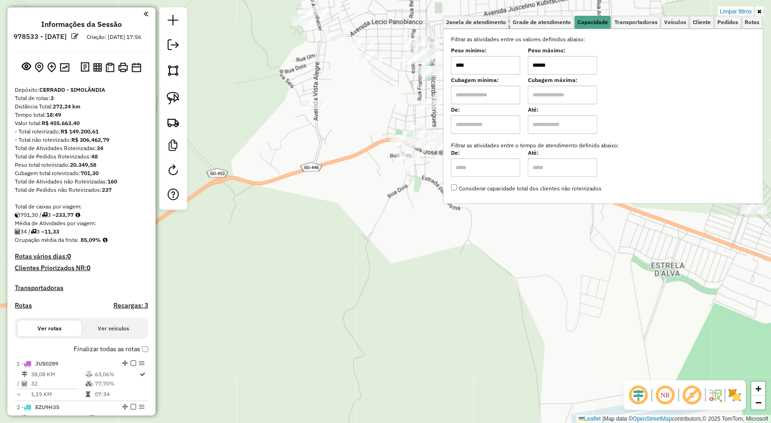
click at [405, 264] on div "Limpar filtros Janela de atendimento Grade de atendimento Capacidade Transporta…" at bounding box center [385, 211] width 771 height 423
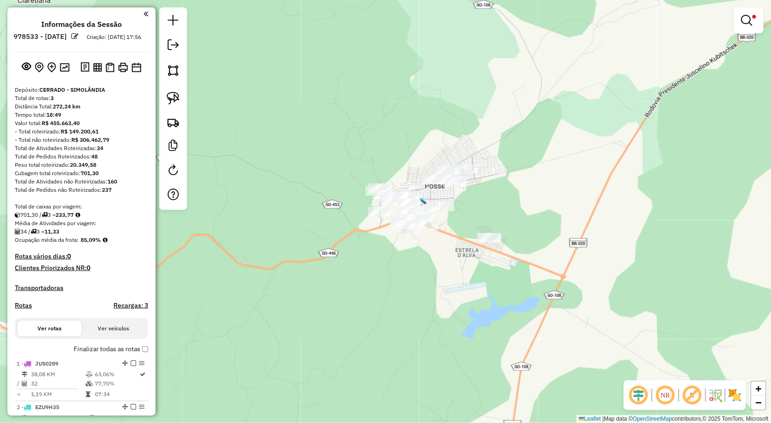
drag, startPoint x: 400, startPoint y: 261, endPoint x: 356, endPoint y: 222, distance: 58.8
click at [390, 238] on div "Limpar filtros Janela de atendimento Grade de atendimento Capacidade Transporta…" at bounding box center [385, 211] width 771 height 423
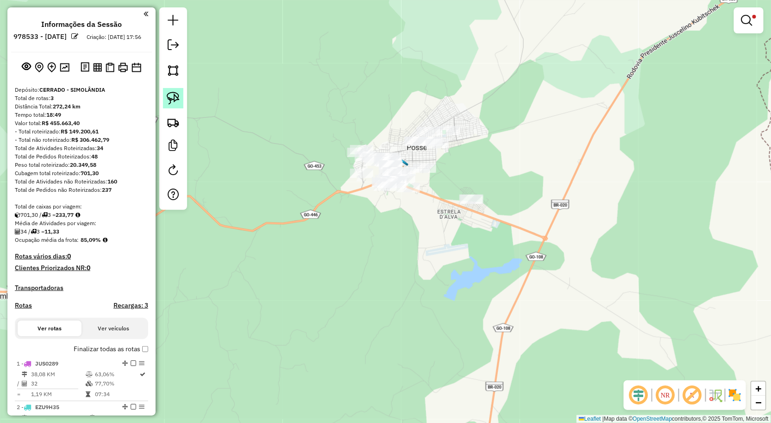
click at [175, 101] on img at bounding box center [173, 98] width 13 height 13
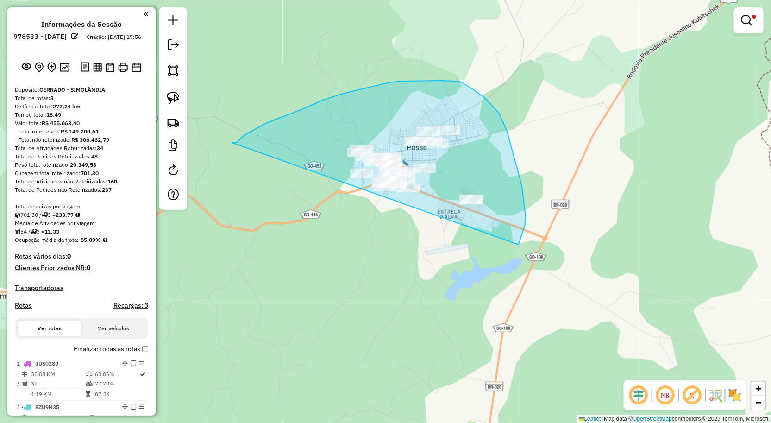
drag, startPoint x: 252, startPoint y: 131, endPoint x: 430, endPoint y: 290, distance: 238.6
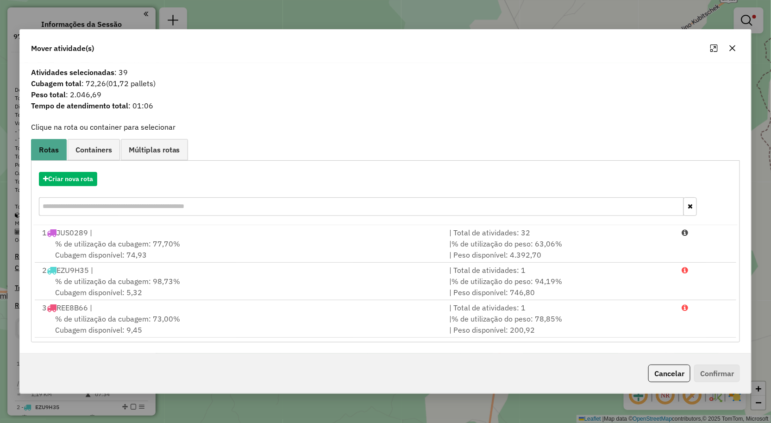
click at [737, 47] on icon "button" at bounding box center [732, 47] width 7 height 7
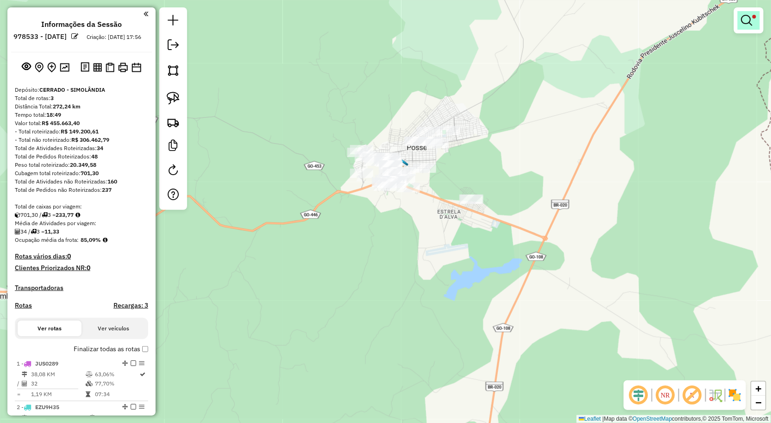
click at [749, 23] on em at bounding box center [747, 20] width 11 height 11
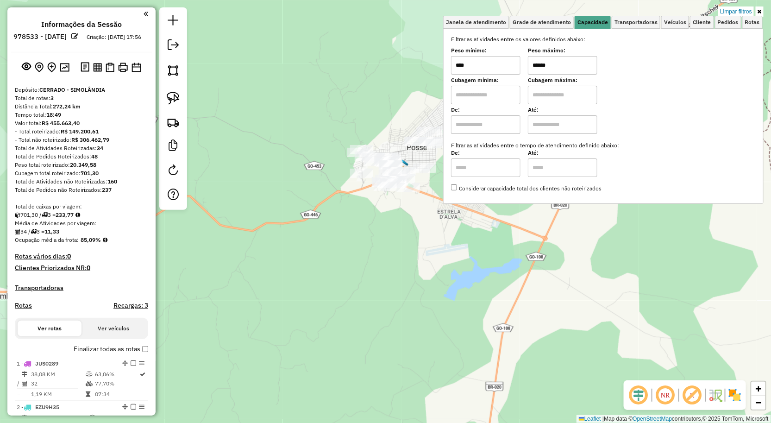
click at [567, 65] on input "******" at bounding box center [562, 65] width 69 height 19
click at [388, 247] on div "Limpar filtros Janela de atendimento Grade de atendimento Capacidade Transporta…" at bounding box center [385, 211] width 771 height 423
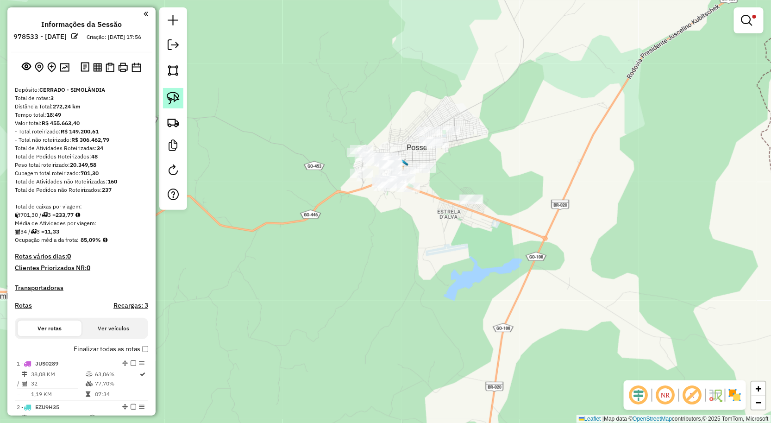
click at [170, 90] on link at bounding box center [173, 98] width 20 height 20
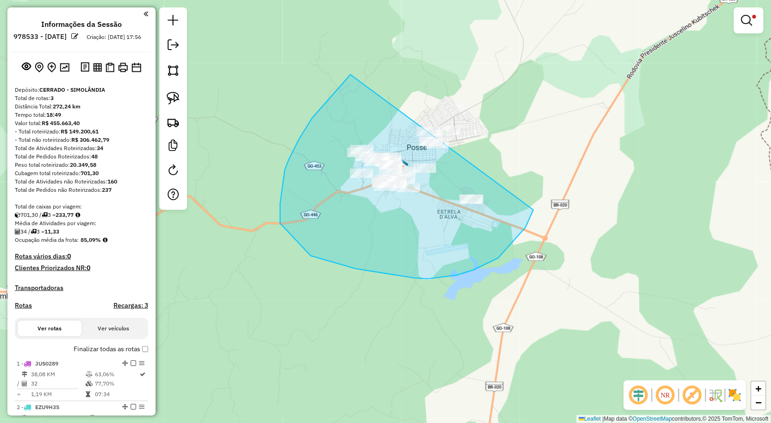
drag, startPoint x: 328, startPoint y: 101, endPoint x: 535, endPoint y: 147, distance: 212.7
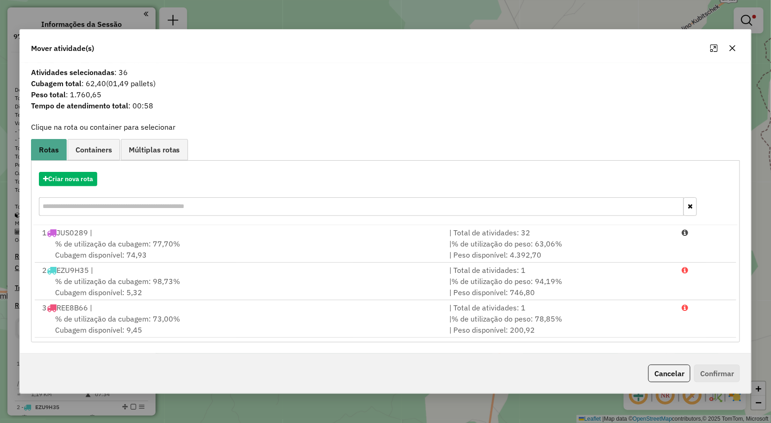
drag, startPoint x: 737, startPoint y: 50, endPoint x: 738, endPoint y: 42, distance: 7.5
click at [736, 49] on icon "button" at bounding box center [732, 47] width 7 height 7
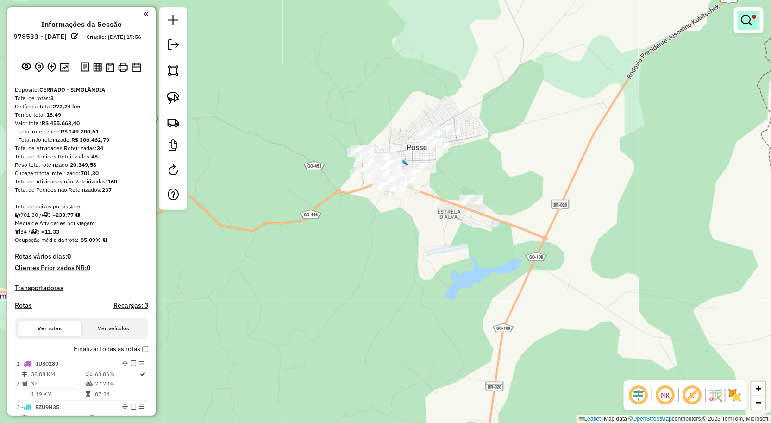
click at [746, 22] on em at bounding box center [747, 20] width 11 height 11
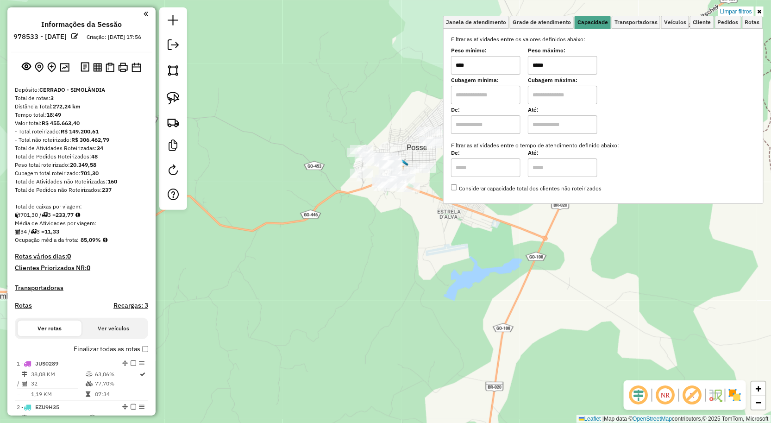
click at [558, 69] on input "*****" at bounding box center [562, 65] width 69 height 19
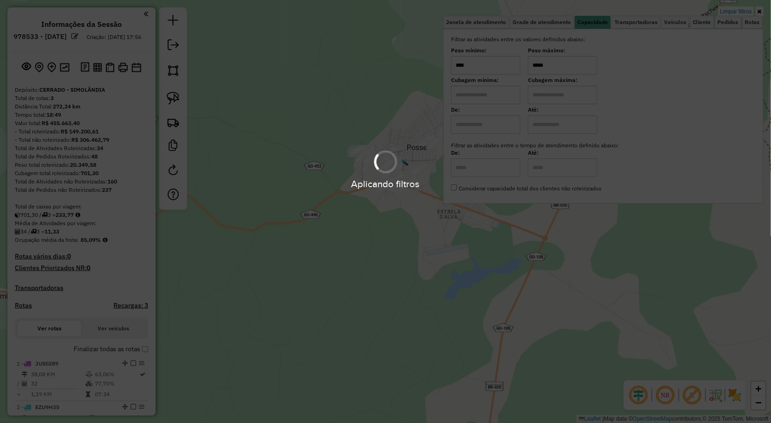
click at [415, 223] on div "Limpar filtros Janela de atendimento Grade de atendimento Capacidade Transporta…" at bounding box center [385, 211] width 771 height 423
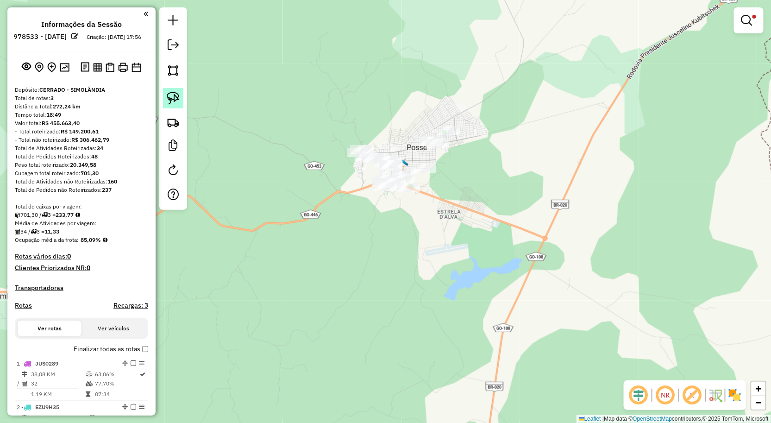
click at [172, 95] on img at bounding box center [173, 98] width 13 height 13
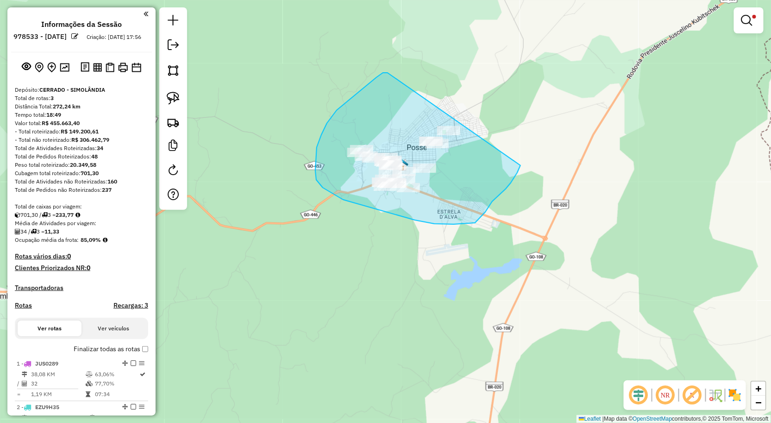
drag, startPoint x: 322, startPoint y: 135, endPoint x: 521, endPoint y: 162, distance: 201.5
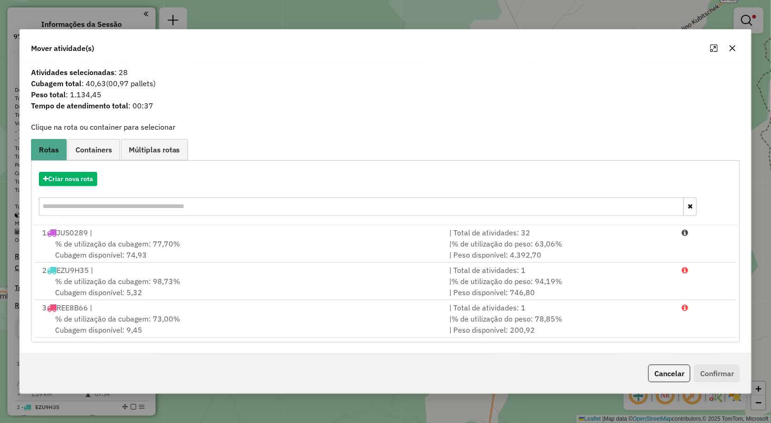
drag, startPoint x: 731, startPoint y: 46, endPoint x: 769, endPoint y: 12, distance: 51.8
click at [733, 44] on icon "button" at bounding box center [732, 47] width 7 height 7
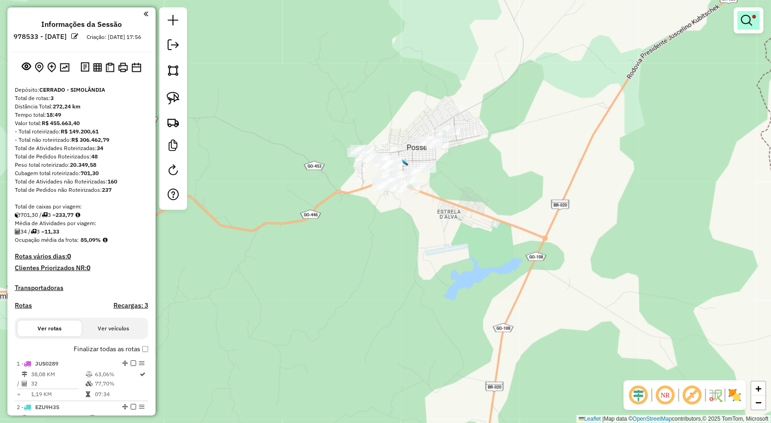
click at [755, 14] on link at bounding box center [749, 20] width 22 height 19
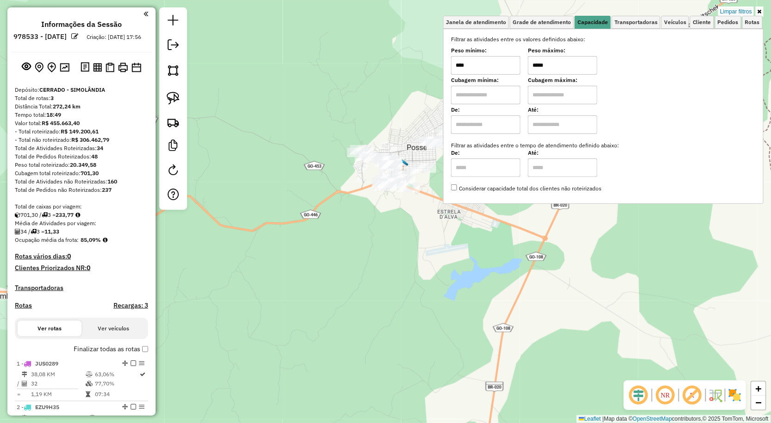
click at [564, 71] on input "*****" at bounding box center [562, 65] width 69 height 19
type input "*****"
click at [288, 240] on div "Limpar filtros Janela de atendimento Grade de atendimento Capacidade Transporta…" at bounding box center [385, 211] width 771 height 423
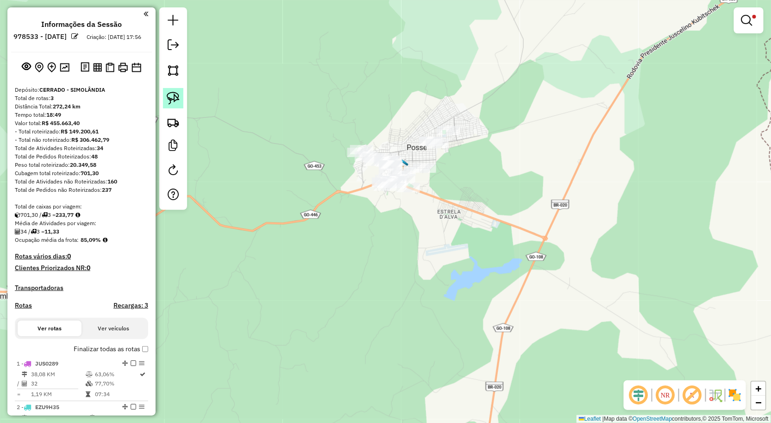
click at [175, 94] on img at bounding box center [173, 98] width 13 height 13
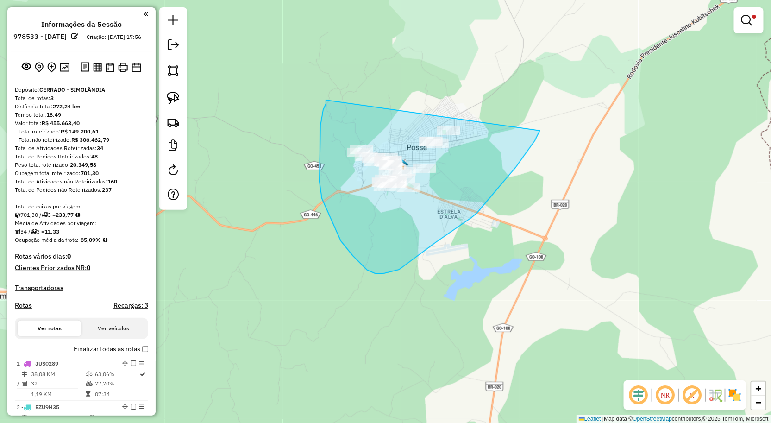
drag, startPoint x: 326, startPoint y: 104, endPoint x: 524, endPoint y: 138, distance: 200.7
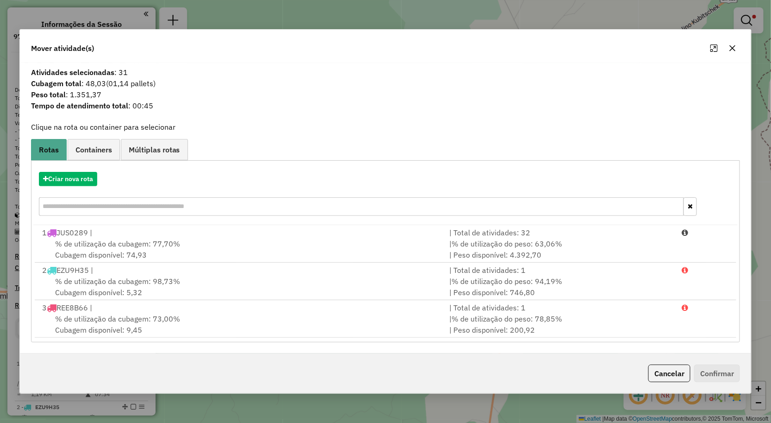
click at [70, 190] on div "Criar nova rota" at bounding box center [385, 195] width 705 height 60
click at [75, 181] on button "Criar nova rota" at bounding box center [68, 179] width 58 height 14
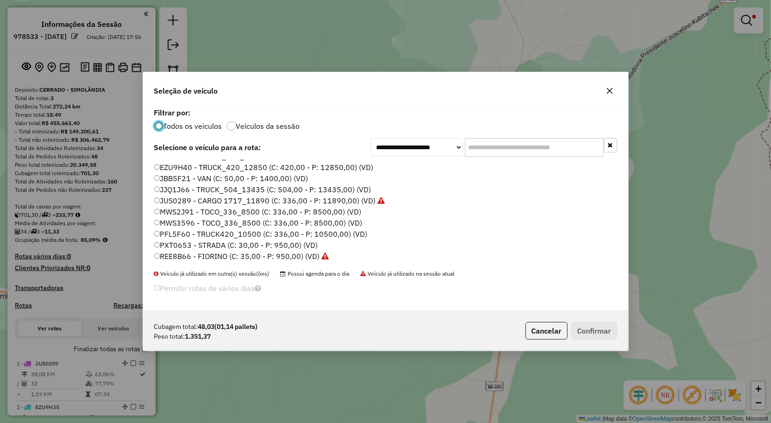
click at [185, 173] on label "JBB5F21 - VAN (C: 50,00 - P: 1400,00) (VD)" at bounding box center [231, 178] width 154 height 11
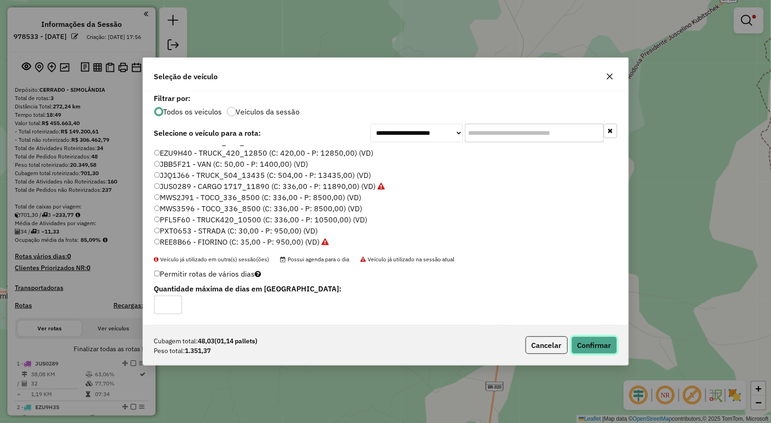
click at [585, 352] on button "Confirmar" at bounding box center [595, 345] width 46 height 18
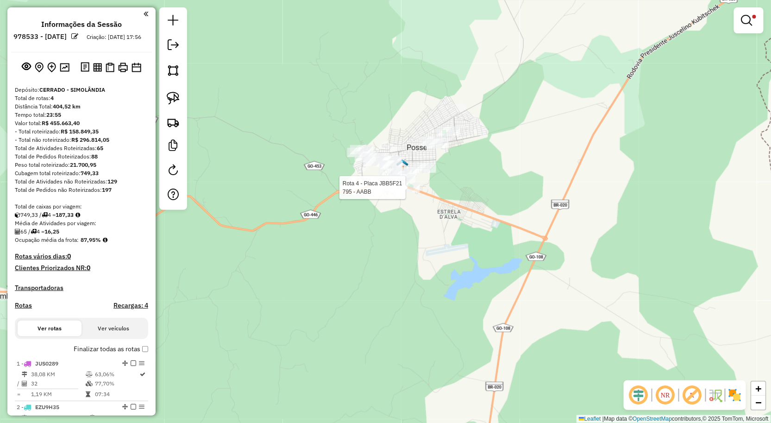
select select "**********"
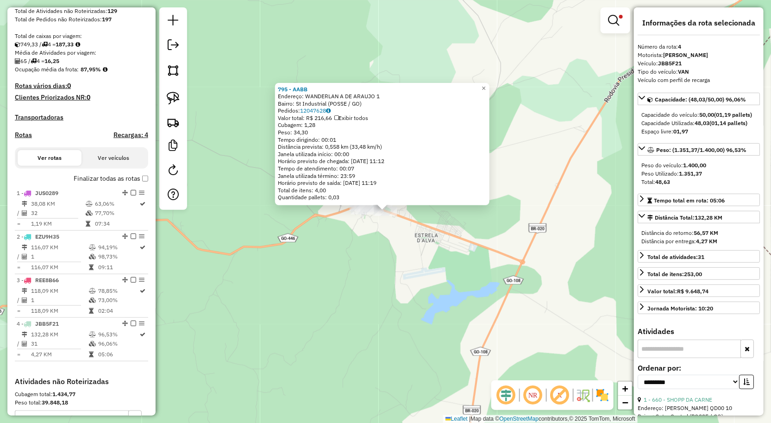
scroll to position [307, 0]
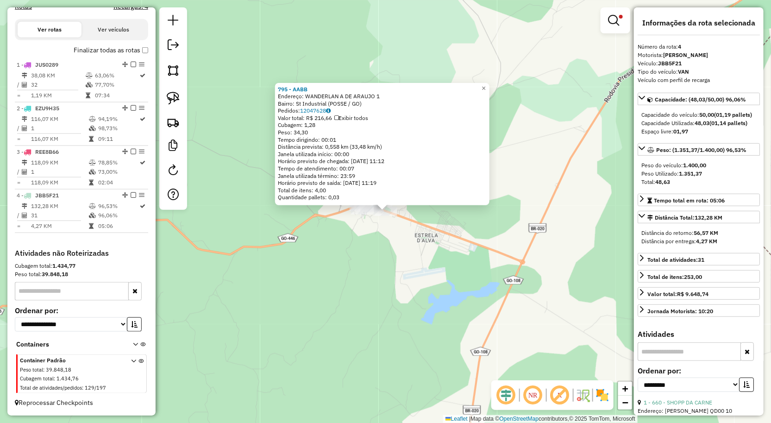
click at [438, 234] on div "795 - AABB Endereço: WANDERLAN A DE ARAUJO 1 Bairro: St Industrial (POSSE / GO)…" at bounding box center [385, 211] width 771 height 423
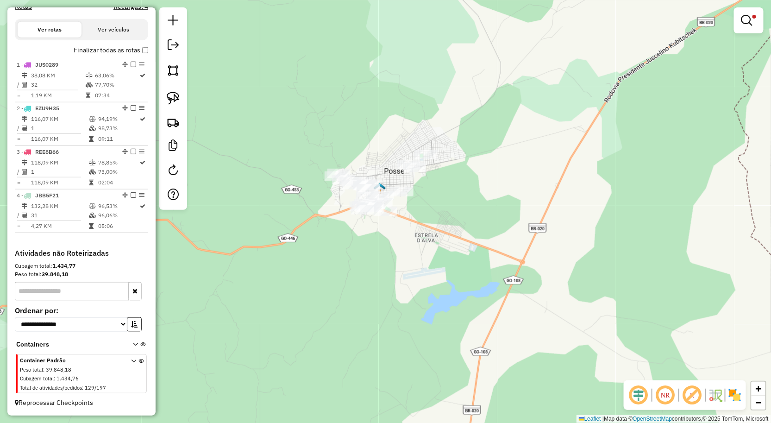
drag, startPoint x: 757, startPoint y: 26, endPoint x: 742, endPoint y: 34, distance: 17.0
click at [757, 26] on link at bounding box center [749, 20] width 22 height 19
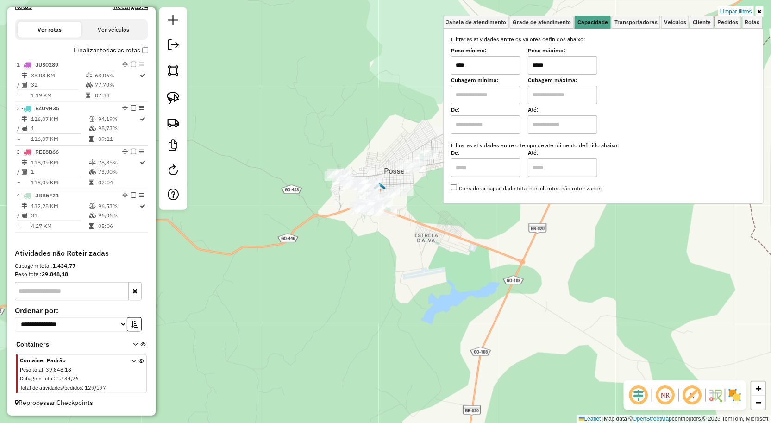
click at [511, 63] on input "****" at bounding box center [485, 65] width 69 height 19
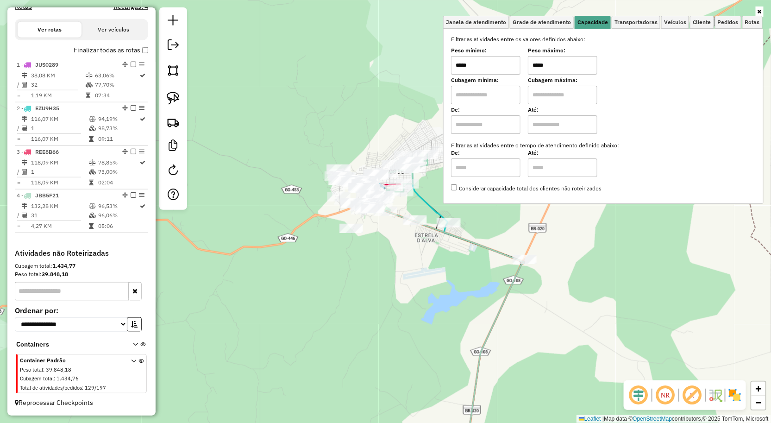
type input "*****"
type input "**********"
click at [455, 262] on div "**********" at bounding box center [385, 211] width 771 height 423
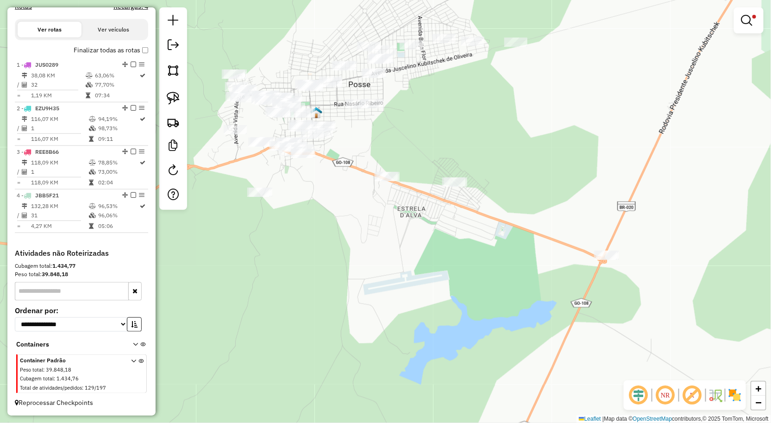
drag, startPoint x: 448, startPoint y: 262, endPoint x: 494, endPoint y: 258, distance: 46.5
click at [494, 258] on div "**********" at bounding box center [385, 211] width 771 height 423
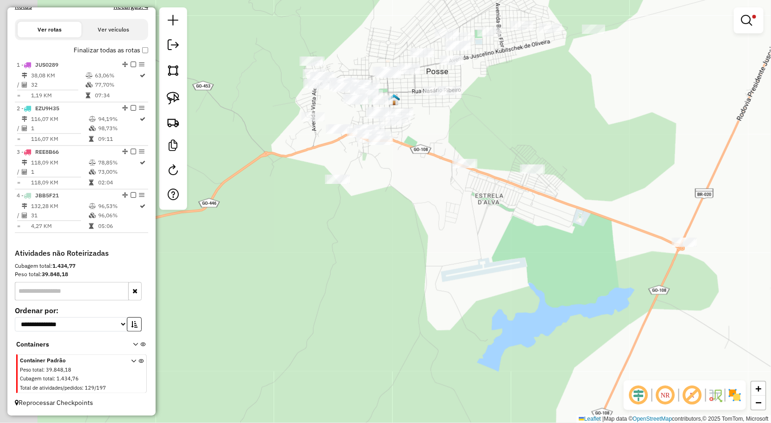
drag, startPoint x: 502, startPoint y: 251, endPoint x: 523, endPoint y: 247, distance: 20.7
click at [523, 247] on div "**********" at bounding box center [385, 211] width 771 height 423
click at [183, 100] on link at bounding box center [173, 98] width 20 height 20
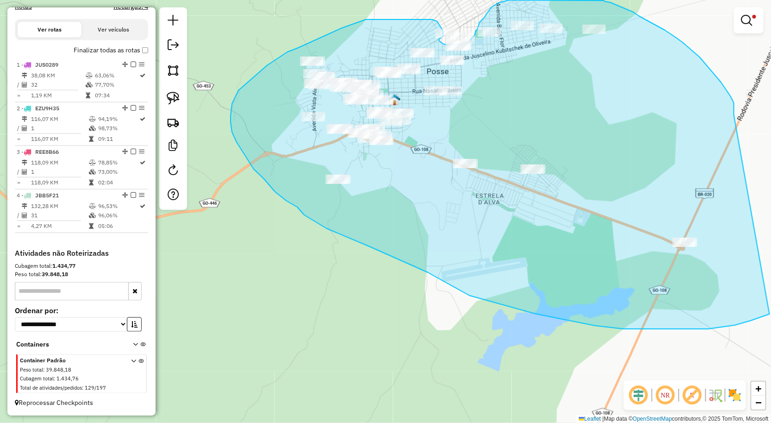
drag, startPoint x: 734, startPoint y: 109, endPoint x: 684, endPoint y: 285, distance: 183.2
click at [771, 309] on html "Aplicando filtros Pop-up bloqueado! Seu navegador bloqueou automáticamente a ab…" at bounding box center [385, 211] width 771 height 423
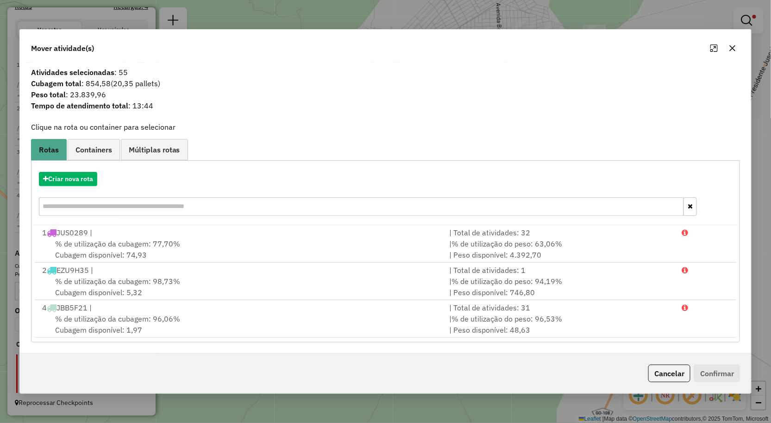
click at [732, 46] on icon "button" at bounding box center [732, 47] width 7 height 7
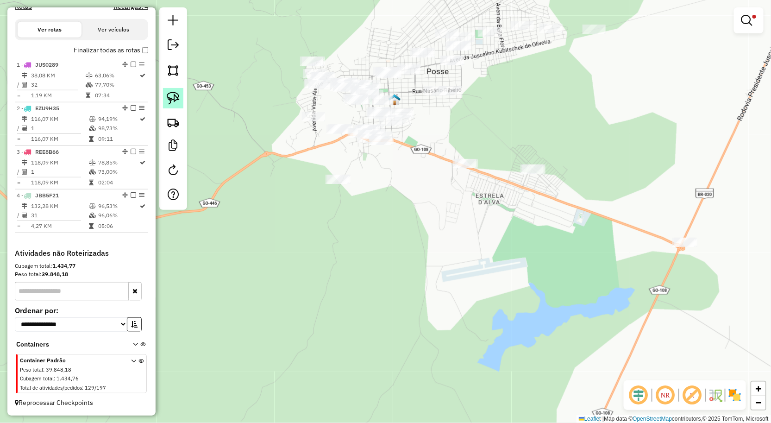
click at [168, 101] on img at bounding box center [173, 98] width 13 height 13
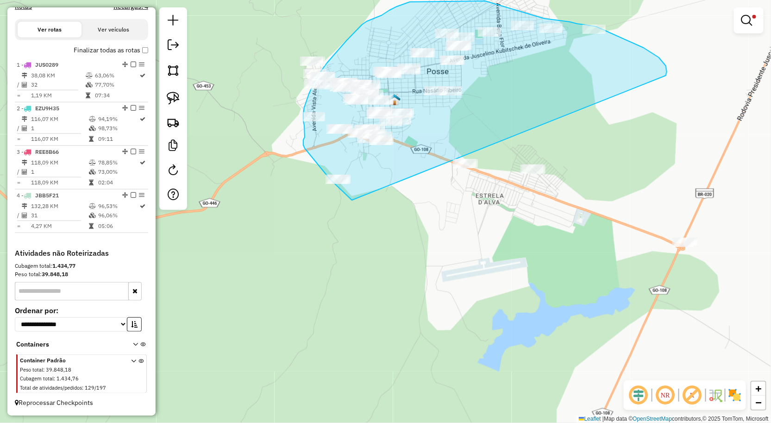
drag, startPoint x: 666, startPoint y: 74, endPoint x: 354, endPoint y: 187, distance: 331.5
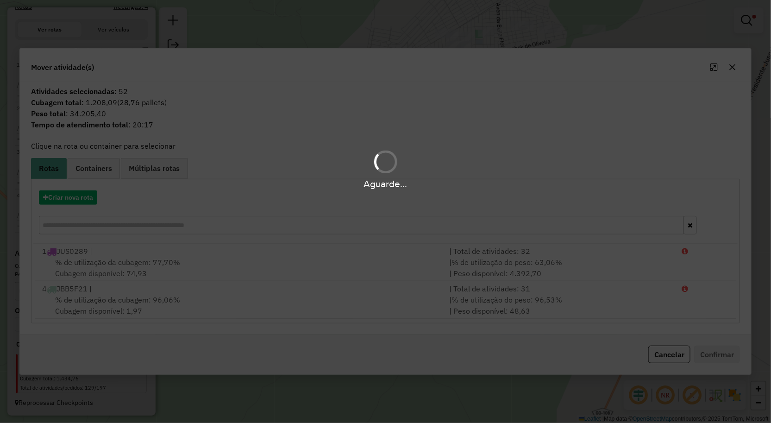
click at [730, 67] on div "Aguarde..." at bounding box center [385, 211] width 771 height 423
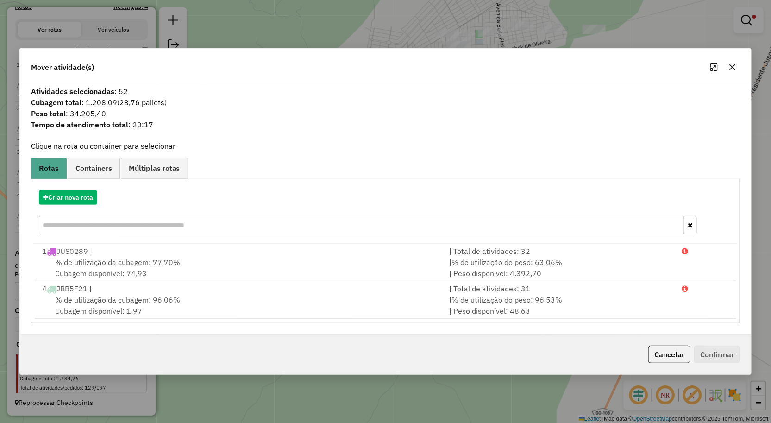
click at [730, 67] on icon "button" at bounding box center [732, 66] width 7 height 7
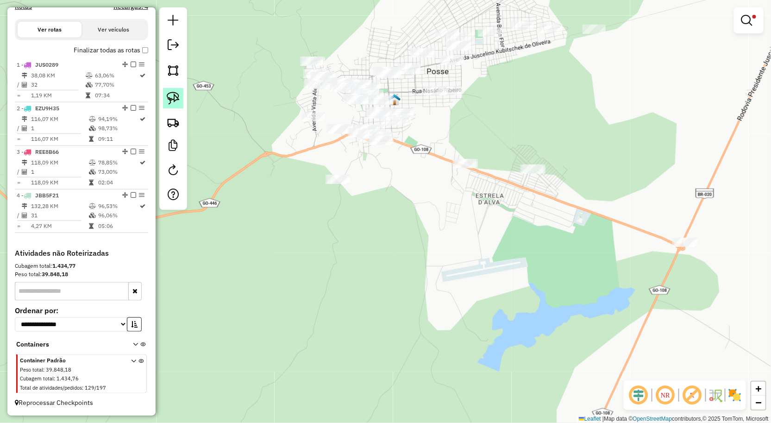
drag, startPoint x: 174, startPoint y: 98, endPoint x: 335, endPoint y: 72, distance: 163.8
click at [175, 98] on img at bounding box center [173, 98] width 13 height 13
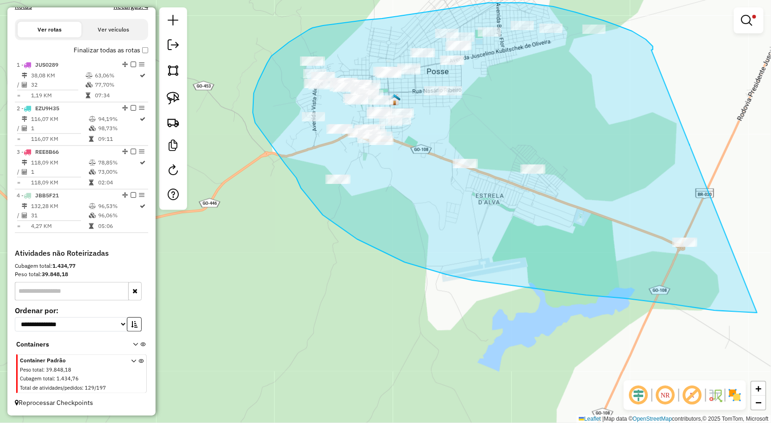
drag, startPoint x: 653, startPoint y: 46, endPoint x: 677, endPoint y: 273, distance: 228.3
click at [771, 309] on html "Aguarde... Pop-up bloqueado! Seu navegador bloqueou automáticamente a abertura …" at bounding box center [385, 211] width 771 height 423
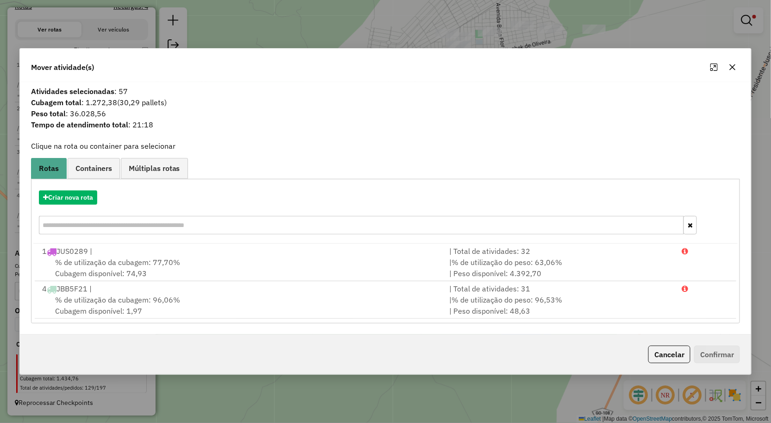
click at [737, 73] on div at bounding box center [723, 67] width 33 height 15
click at [726, 66] on div at bounding box center [723, 67] width 33 height 15
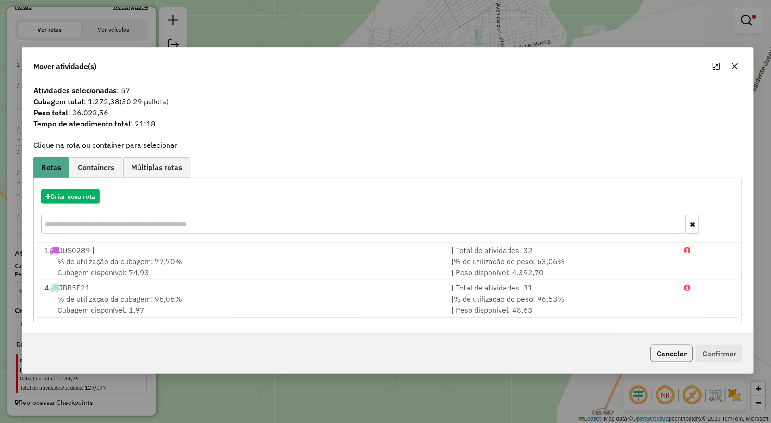
click at [733, 63] on icon "button" at bounding box center [735, 66] width 6 height 6
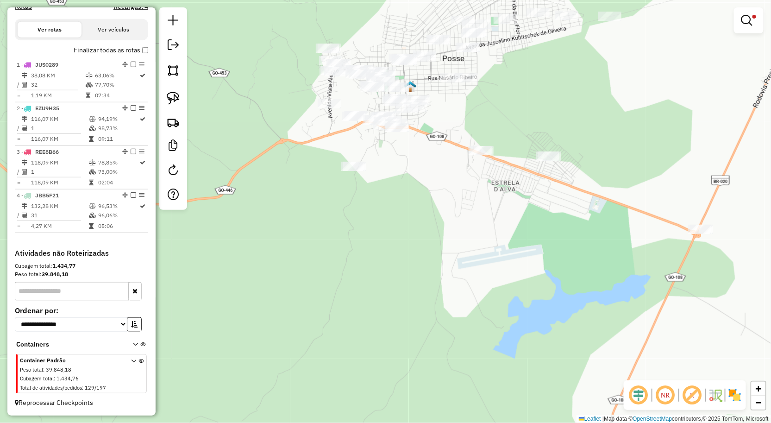
drag, startPoint x: 471, startPoint y: 191, endPoint x: 510, endPoint y: 172, distance: 43.1
click at [510, 172] on div "**********" at bounding box center [385, 211] width 771 height 423
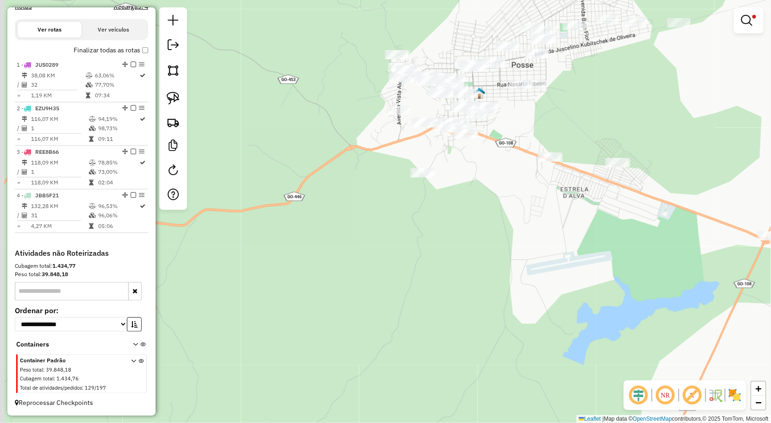
drag, startPoint x: 428, startPoint y: 157, endPoint x: 490, endPoint y: 179, distance: 65.9
click at [490, 179] on div "**********" at bounding box center [385, 211] width 771 height 423
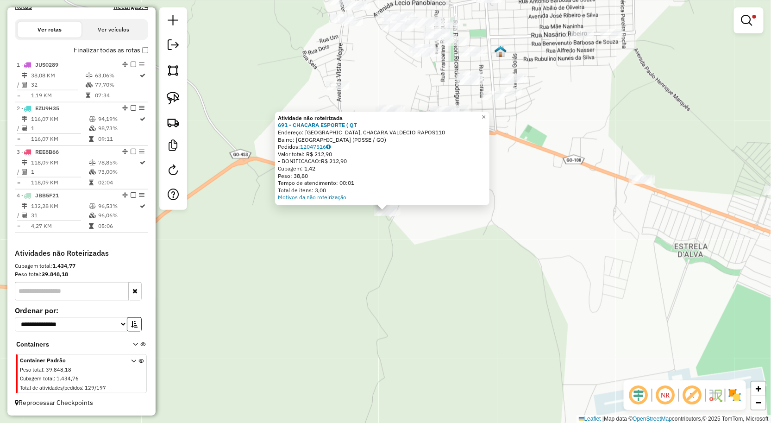
click at [408, 228] on div "**********" at bounding box center [385, 211] width 771 height 423
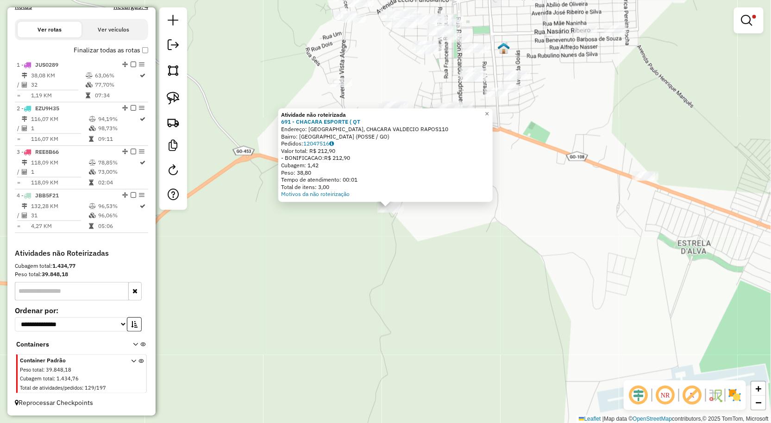
click at [420, 202] on div "**********" at bounding box center [385, 211] width 771 height 423
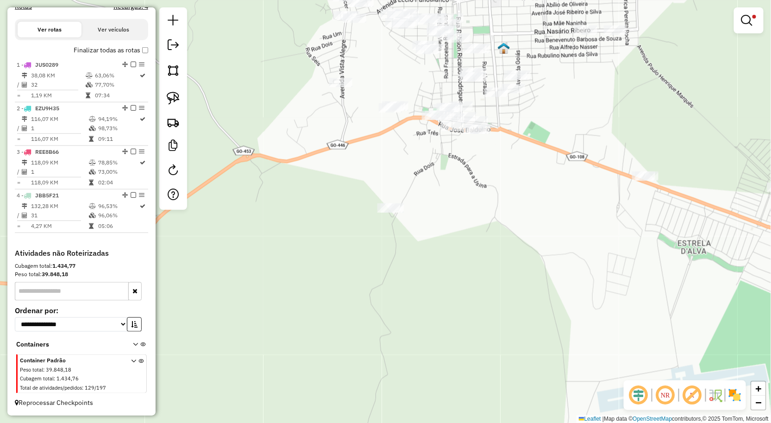
click at [422, 220] on div "**********" at bounding box center [385, 211] width 771 height 423
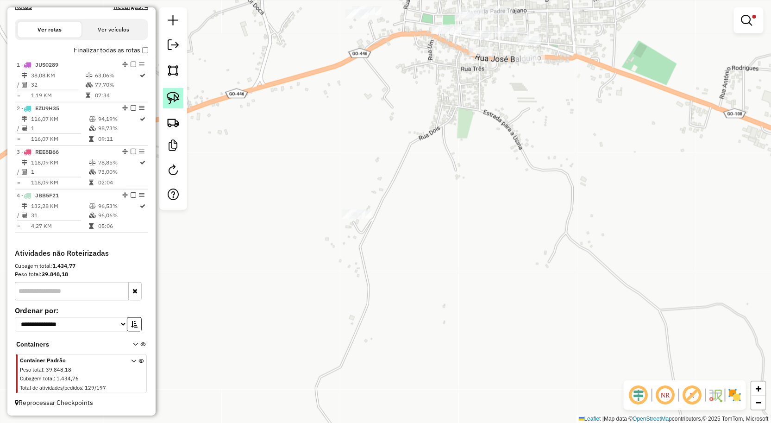
click at [163, 93] on link at bounding box center [173, 98] width 20 height 20
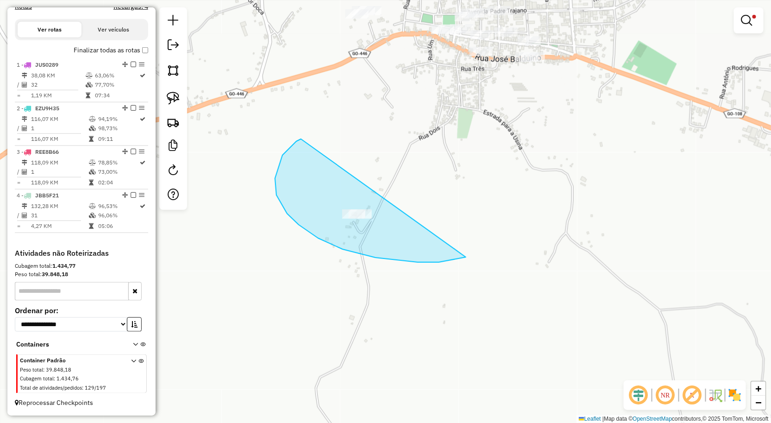
drag, startPoint x: 297, startPoint y: 141, endPoint x: 334, endPoint y: 261, distance: 125.9
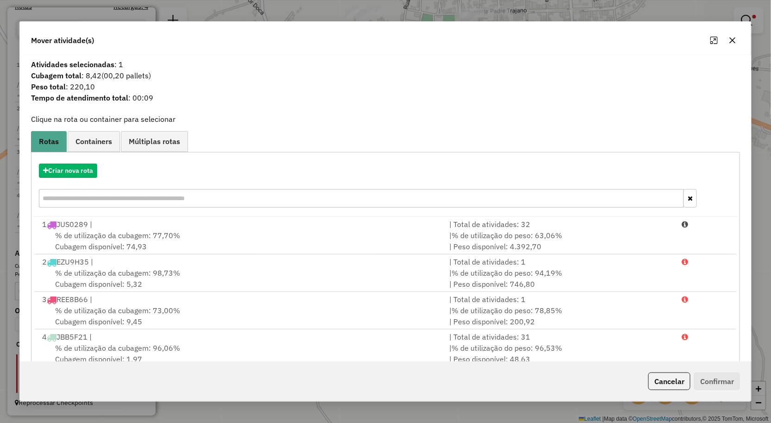
click at [731, 34] on button "button" at bounding box center [733, 40] width 15 height 15
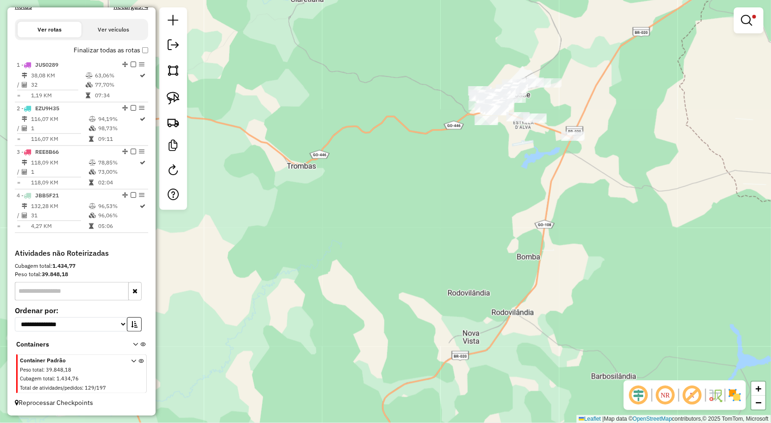
drag, startPoint x: 595, startPoint y: 245, endPoint x: 464, endPoint y: 82, distance: 208.9
click at [479, 98] on div "**********" at bounding box center [385, 211] width 771 height 423
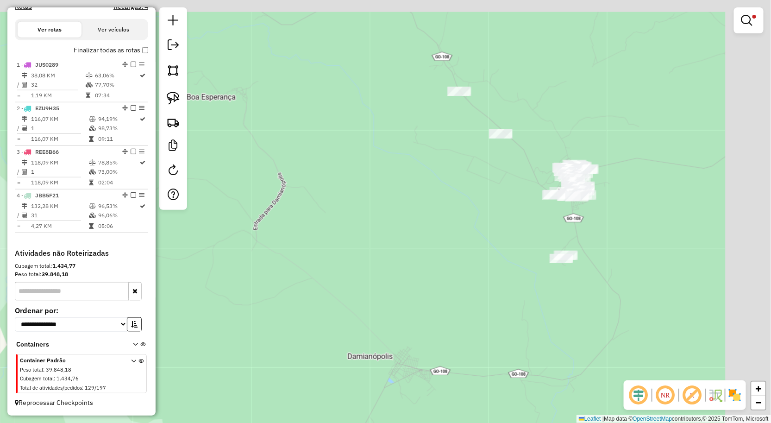
drag, startPoint x: 643, startPoint y: 226, endPoint x: 567, endPoint y: 229, distance: 76.0
click at [581, 234] on div "**********" at bounding box center [385, 211] width 771 height 423
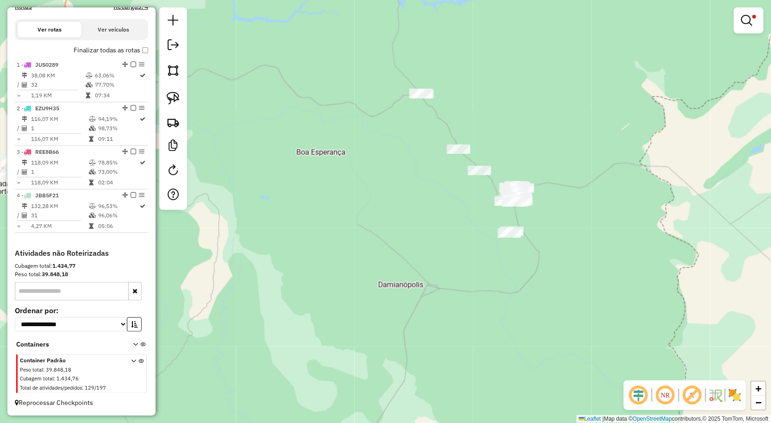
drag, startPoint x: 553, startPoint y: 177, endPoint x: 561, endPoint y: 179, distance: 8.4
click at [553, 177] on div "**********" at bounding box center [385, 211] width 771 height 423
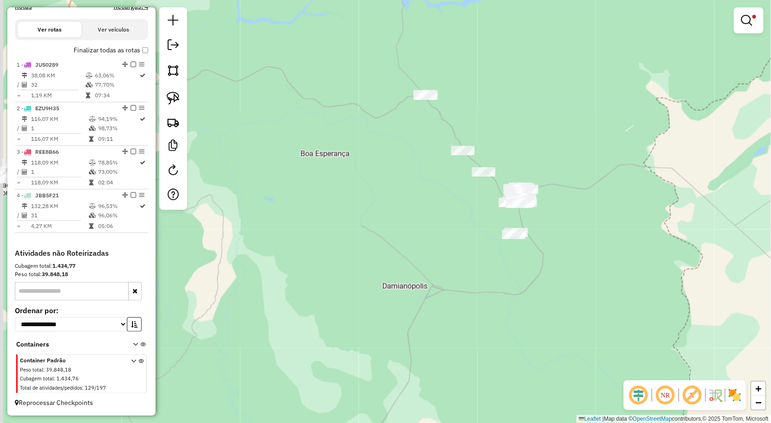
drag, startPoint x: 486, startPoint y: 110, endPoint x: 533, endPoint y: 172, distance: 77.7
click at [520, 171] on div "**********" at bounding box center [385, 211] width 771 height 423
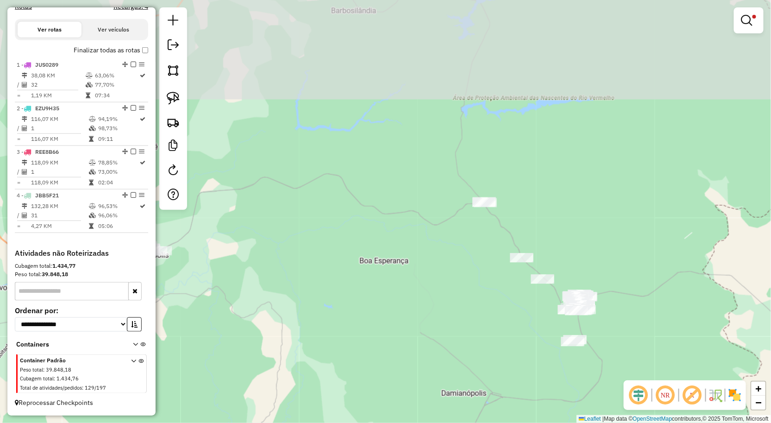
click at [566, 212] on div "**********" at bounding box center [385, 211] width 771 height 423
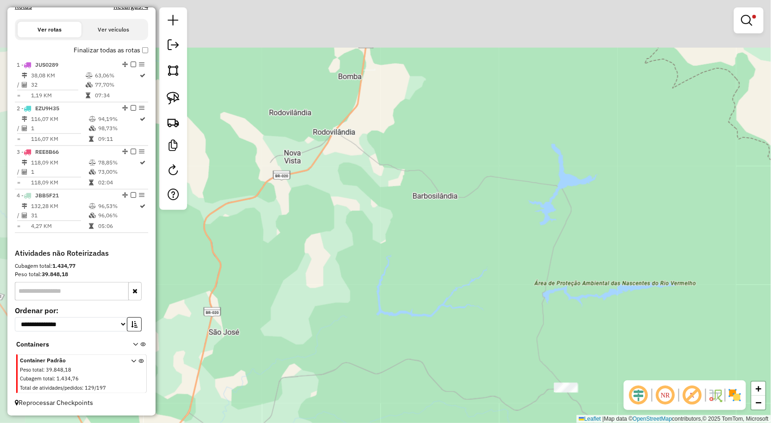
drag, startPoint x: 499, startPoint y: 184, endPoint x: 505, endPoint y: 206, distance: 22.1
click at [505, 205] on div "**********" at bounding box center [385, 211] width 771 height 423
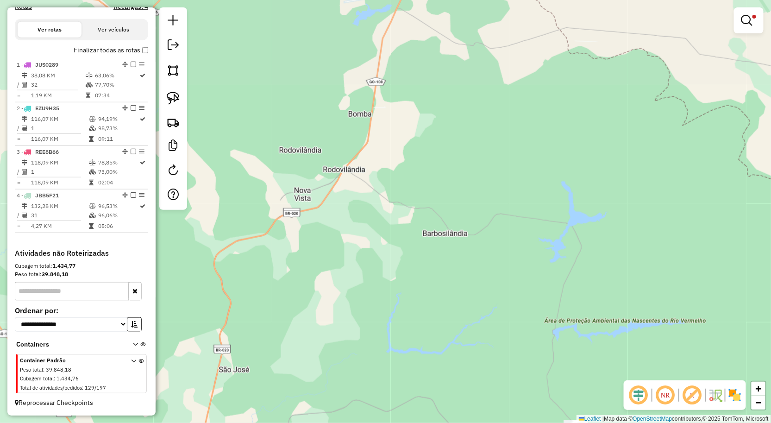
drag, startPoint x: 451, startPoint y: 146, endPoint x: 476, endPoint y: 190, distance: 50.9
click at [470, 192] on div "**********" at bounding box center [385, 211] width 771 height 423
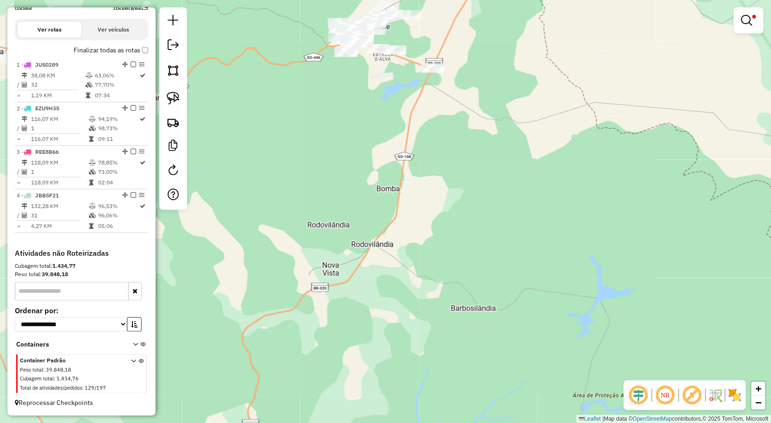
click at [421, 172] on div "**********" at bounding box center [385, 211] width 771 height 423
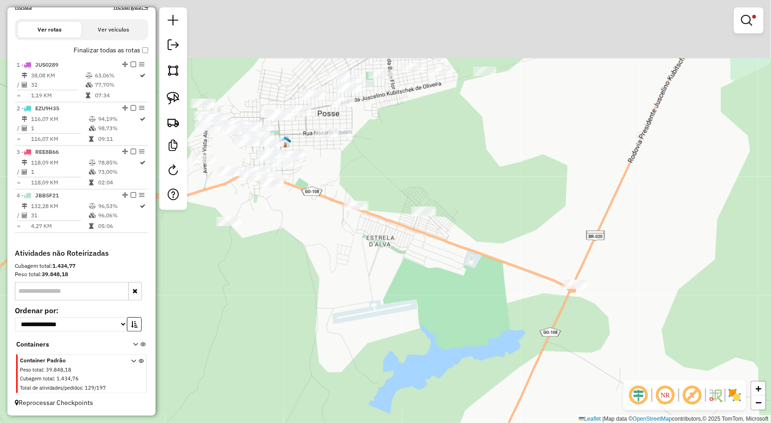
drag, startPoint x: 391, startPoint y: 169, endPoint x: 388, endPoint y: 189, distance: 19.6
click at [388, 189] on div "**********" at bounding box center [385, 211] width 771 height 423
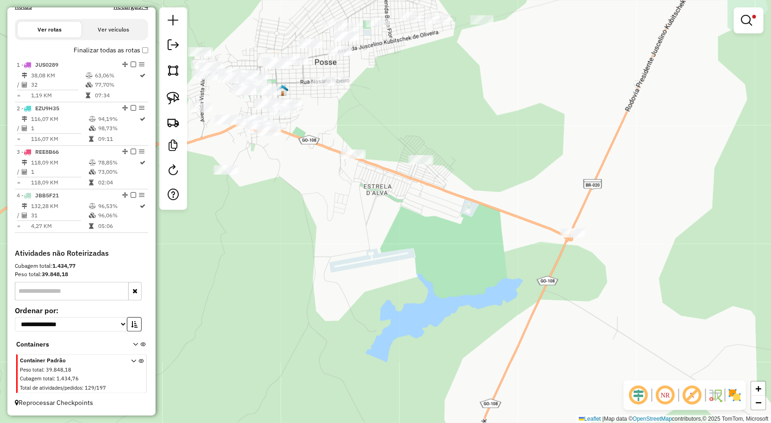
drag, startPoint x: 468, startPoint y: 252, endPoint x: 418, endPoint y: 70, distance: 188.8
click at [426, 90] on div "**********" at bounding box center [385, 211] width 771 height 423
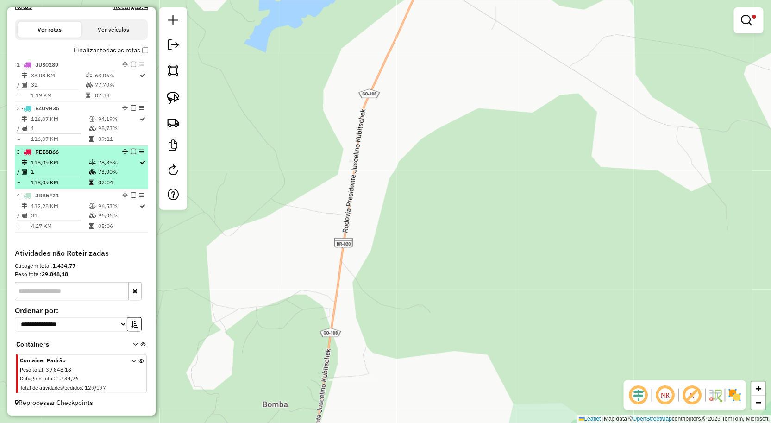
drag, startPoint x: 45, startPoint y: 153, endPoint x: 74, endPoint y: 158, distance: 29.6
click at [46, 151] on span "REE8B66" at bounding box center [47, 151] width 24 height 7
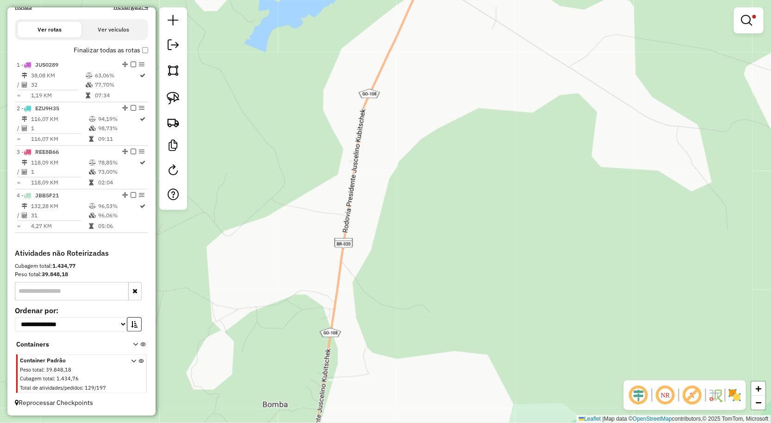
select select "**********"
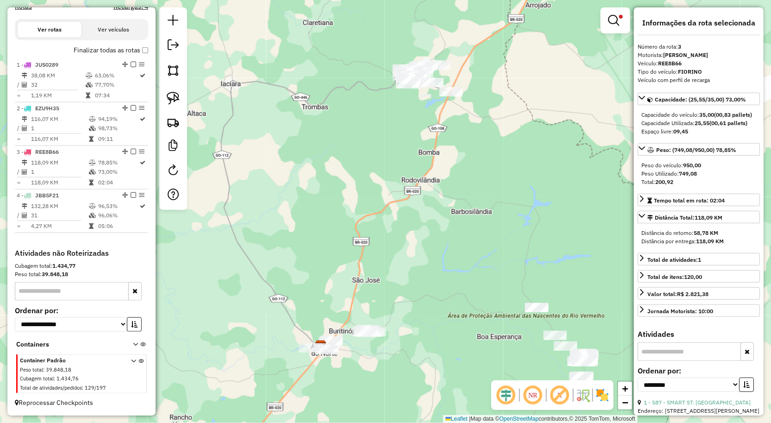
drag, startPoint x: 575, startPoint y: 267, endPoint x: 576, endPoint y: 259, distance: 7.9
click at [575, 261] on div "**********" at bounding box center [385, 211] width 771 height 423
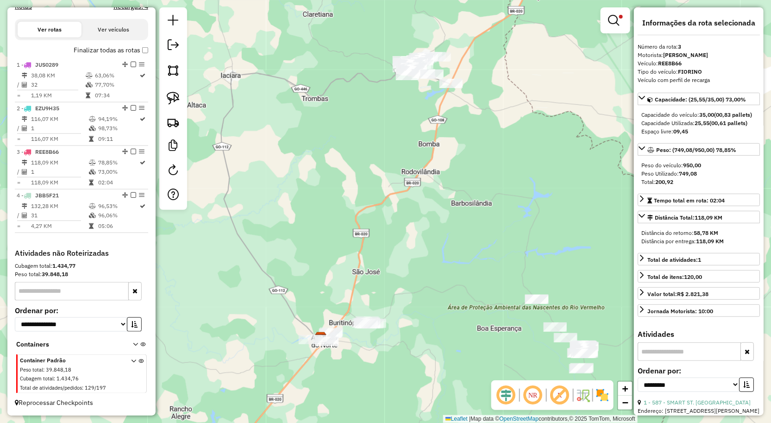
drag, startPoint x: 574, startPoint y: 230, endPoint x: 512, endPoint y: 168, distance: 87.1
click at [513, 169] on div "**********" at bounding box center [385, 211] width 771 height 423
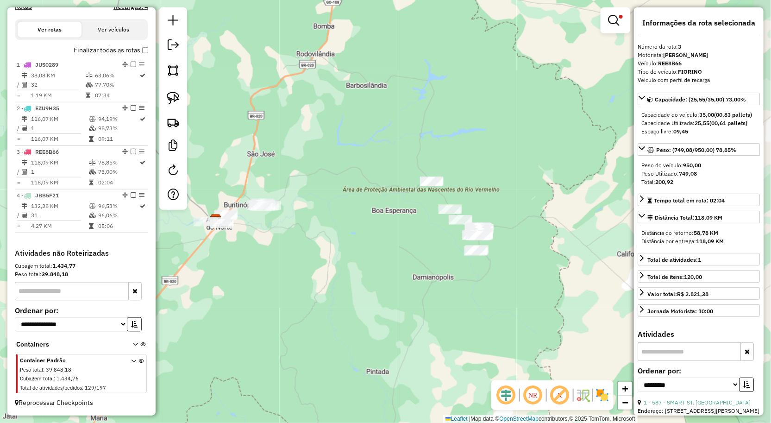
click at [529, 183] on div "**********" at bounding box center [385, 211] width 771 height 423
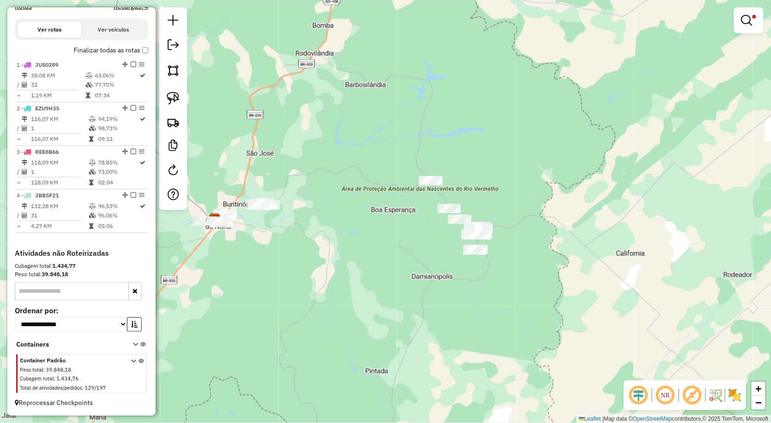
drag, startPoint x: 420, startPoint y: 256, endPoint x: 454, endPoint y: 271, distance: 36.9
click at [448, 270] on div "**********" at bounding box center [385, 211] width 771 height 423
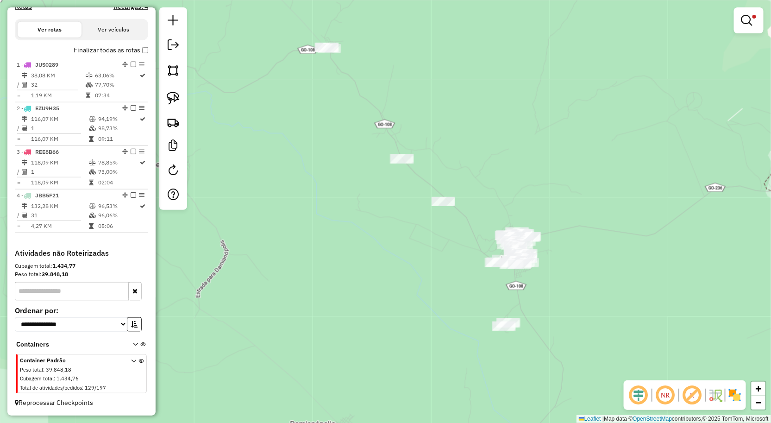
drag, startPoint x: 521, startPoint y: 246, endPoint x: 704, endPoint y: 136, distance: 214.0
click at [443, 302] on div "**********" at bounding box center [385, 211] width 771 height 423
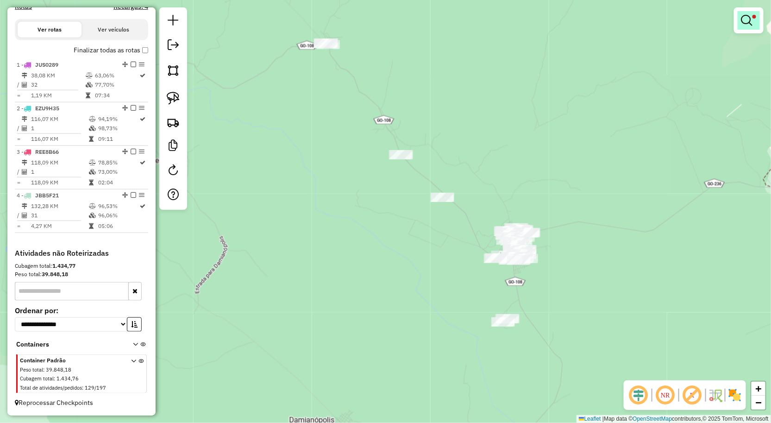
click at [740, 25] on link at bounding box center [749, 20] width 22 height 19
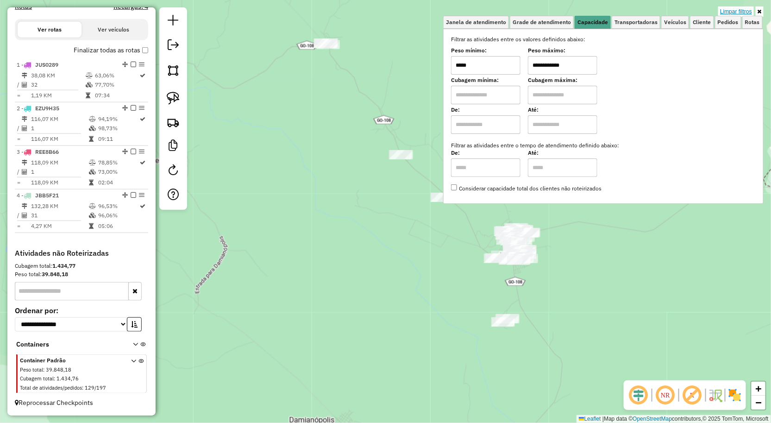
click at [734, 10] on link "Limpar filtros" at bounding box center [737, 11] width 36 height 10
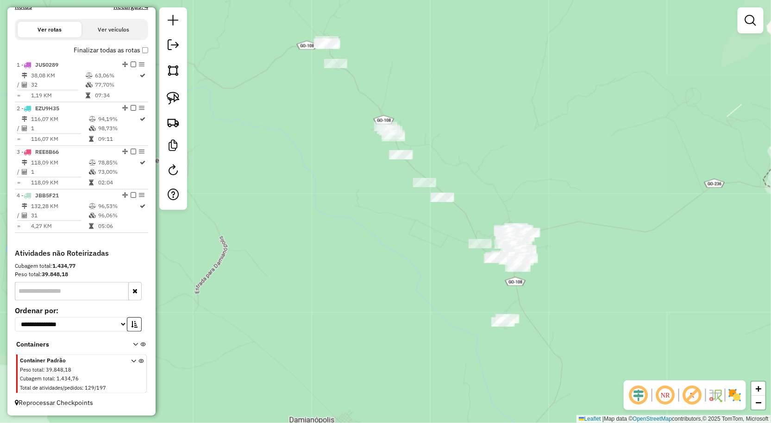
click at [761, 19] on div at bounding box center [751, 20] width 26 height 26
click at [744, 19] on link at bounding box center [751, 20] width 19 height 19
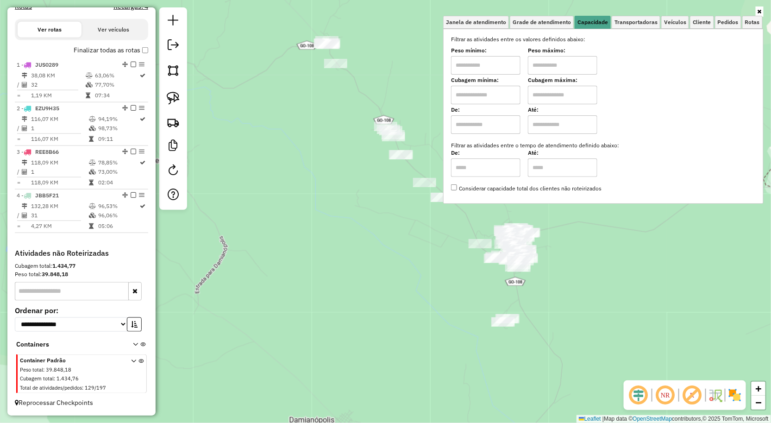
click at [506, 67] on input "text" at bounding box center [485, 65] width 69 height 19
type input "****"
click at [411, 248] on div "Limpar filtros Janela de atendimento Grade de atendimento Capacidade Transporta…" at bounding box center [385, 211] width 771 height 423
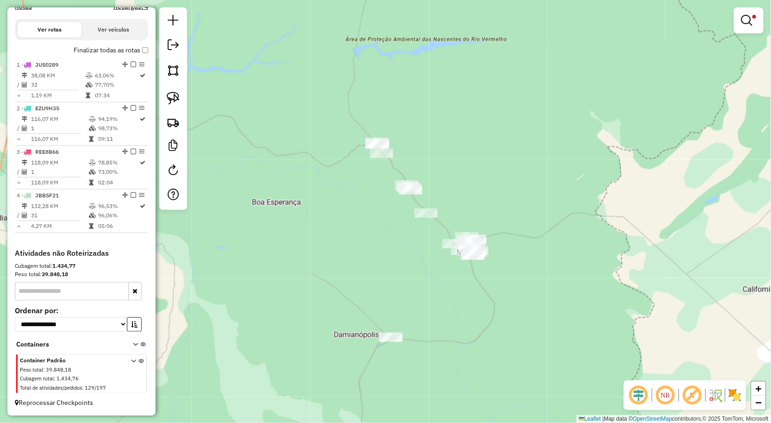
drag, startPoint x: 401, startPoint y: 252, endPoint x: 410, endPoint y: 249, distance: 9.1
click at [410, 249] on div "Limpar filtros Janela de atendimento Grade de atendimento Capacidade Transporta…" at bounding box center [385, 211] width 771 height 423
drag, startPoint x: 169, startPoint y: 100, endPoint x: 196, endPoint y: 98, distance: 26.9
click at [169, 100] on img at bounding box center [173, 98] width 13 height 13
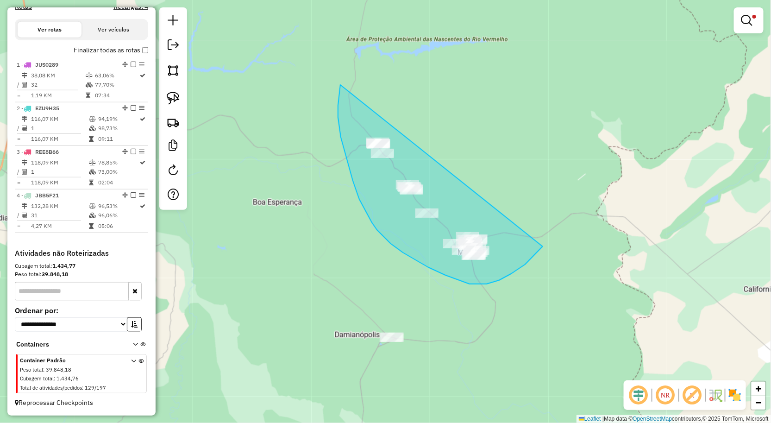
drag, startPoint x: 341, startPoint y: 85, endPoint x: 543, endPoint y: 246, distance: 259.1
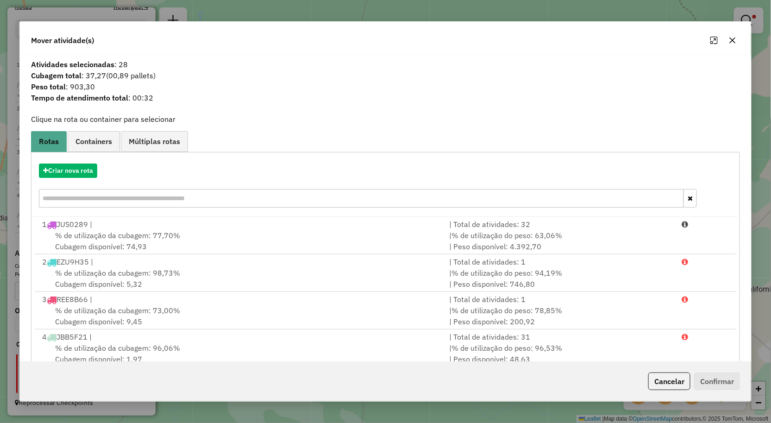
click at [735, 40] on icon "button" at bounding box center [732, 40] width 7 height 7
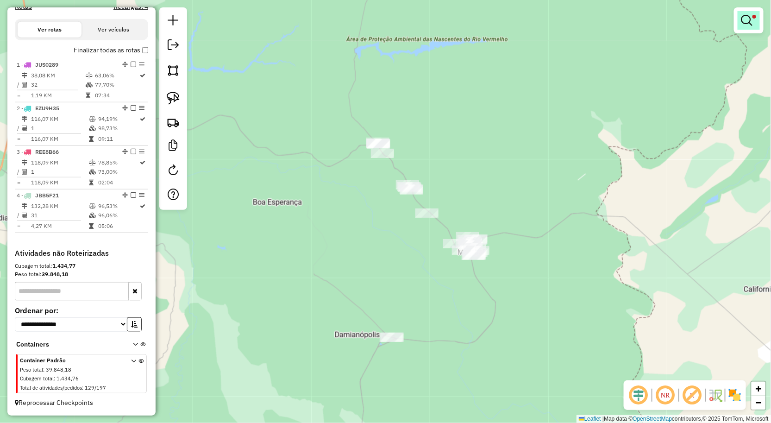
click at [754, 21] on link at bounding box center [749, 20] width 22 height 19
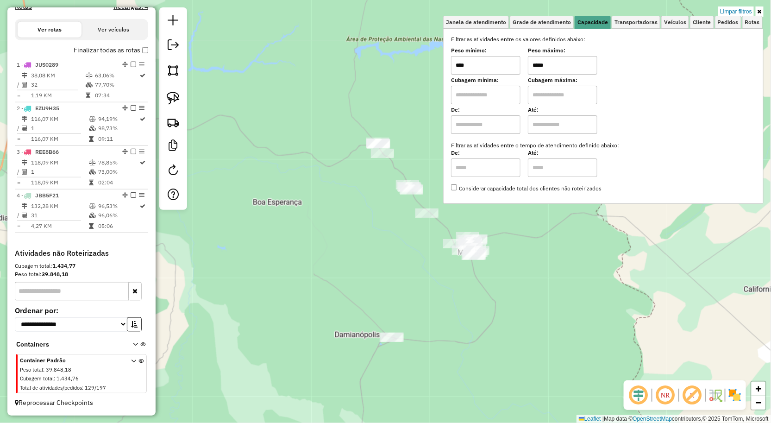
click at [555, 58] on input "*****" at bounding box center [562, 65] width 69 height 19
click at [337, 200] on div "Limpar filtros Janela de atendimento Grade de atendimento Capacidade Transporta…" at bounding box center [385, 211] width 771 height 423
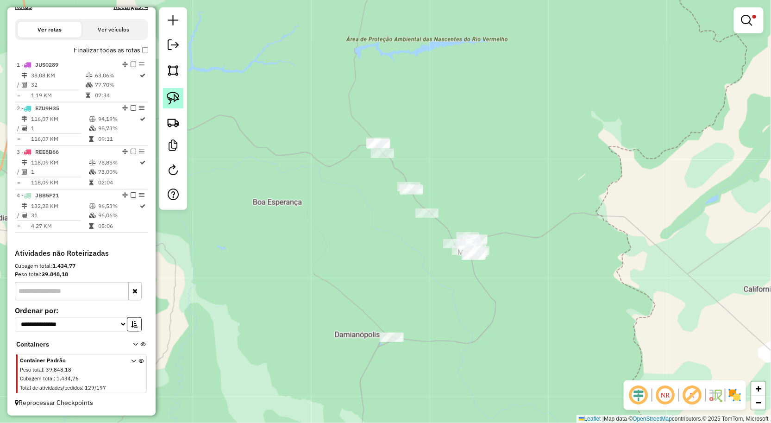
click at [165, 97] on link at bounding box center [173, 98] width 20 height 20
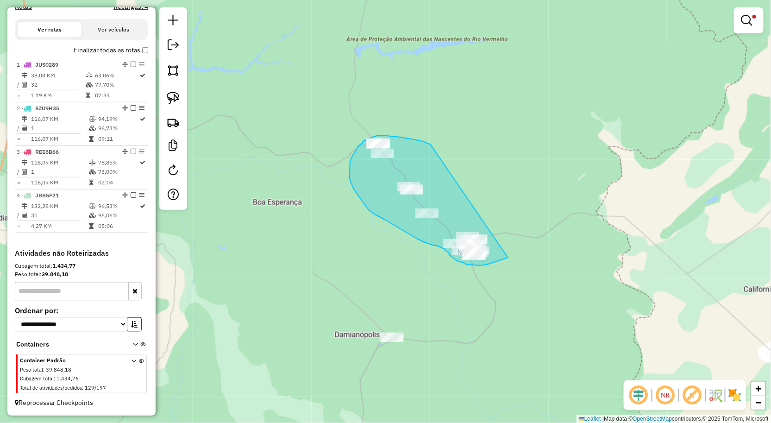
drag, startPoint x: 431, startPoint y: 145, endPoint x: 508, endPoint y: 258, distance: 137.0
click at [508, 258] on div "Limpar filtros Janela de atendimento Grade de atendimento Capacidade Transporta…" at bounding box center [385, 211] width 771 height 423
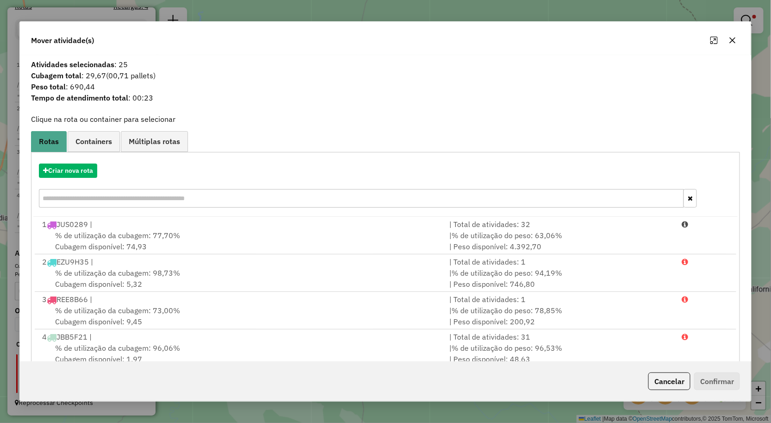
click at [731, 41] on icon "button" at bounding box center [732, 40] width 7 height 7
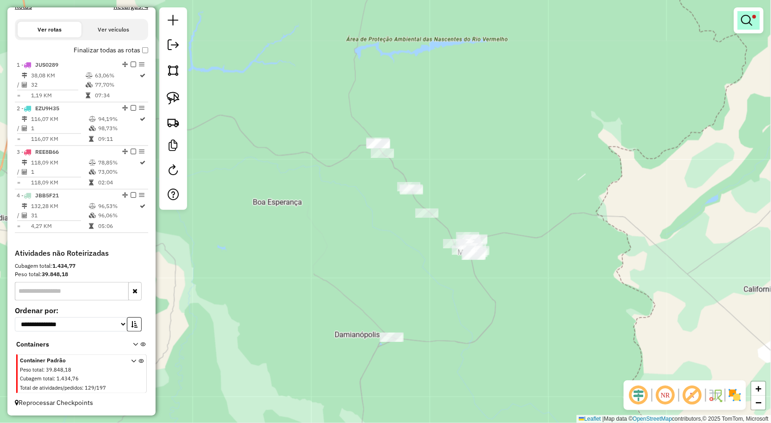
click at [745, 22] on em at bounding box center [747, 20] width 11 height 11
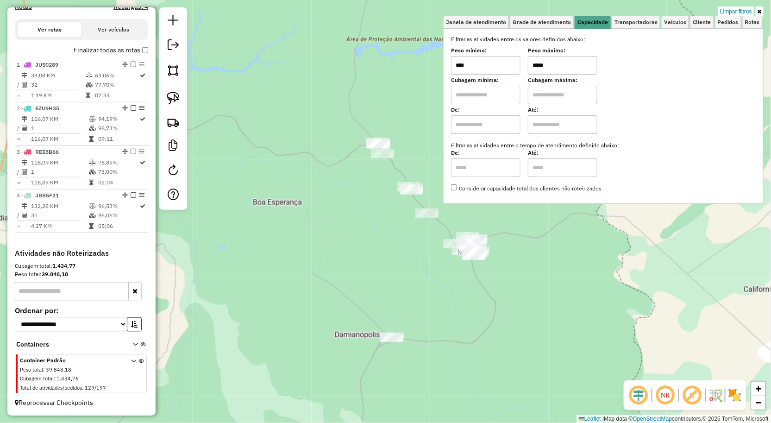
click at [548, 62] on input "*****" at bounding box center [562, 65] width 69 height 19
click at [563, 66] on input "*****" at bounding box center [562, 65] width 69 height 19
type input "*****"
click at [377, 275] on div "Limpar filtros Janela de atendimento Grade de atendimento Capacidade Transporta…" at bounding box center [385, 211] width 771 height 423
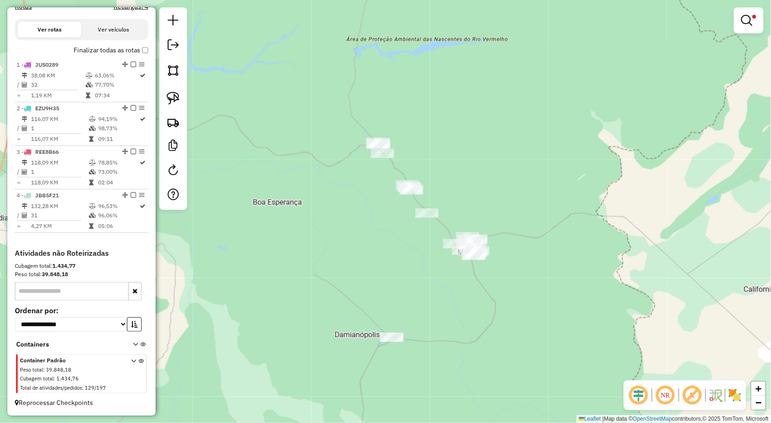
drag, startPoint x: 404, startPoint y: 262, endPoint x: 397, endPoint y: 252, distance: 11.9
click at [397, 252] on div "Limpar filtros Janela de atendimento Grade de atendimento Capacidade Transporta…" at bounding box center [385, 211] width 771 height 423
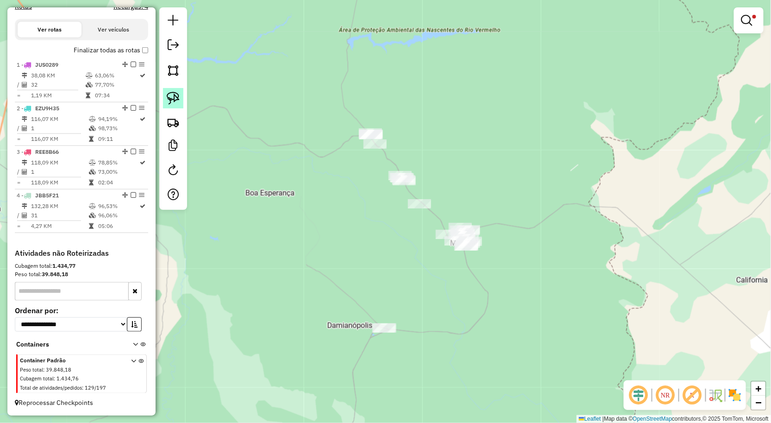
click at [172, 102] on img at bounding box center [173, 98] width 13 height 13
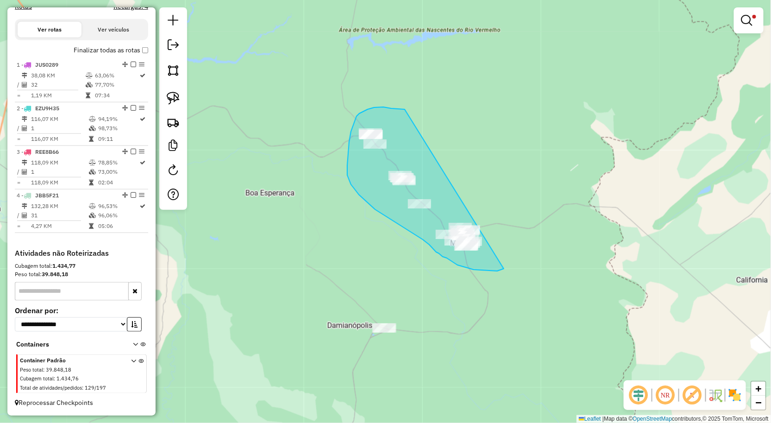
drag, startPoint x: 405, startPoint y: 109, endPoint x: 521, endPoint y: 253, distance: 184.8
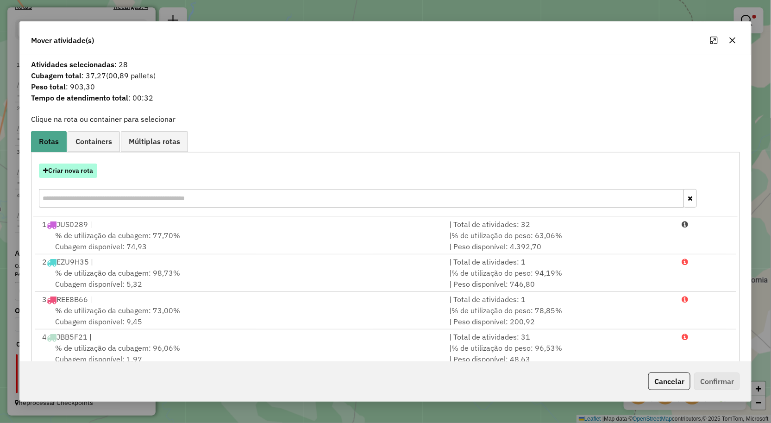
click at [87, 169] on button "Criar nova rota" at bounding box center [68, 171] width 58 height 14
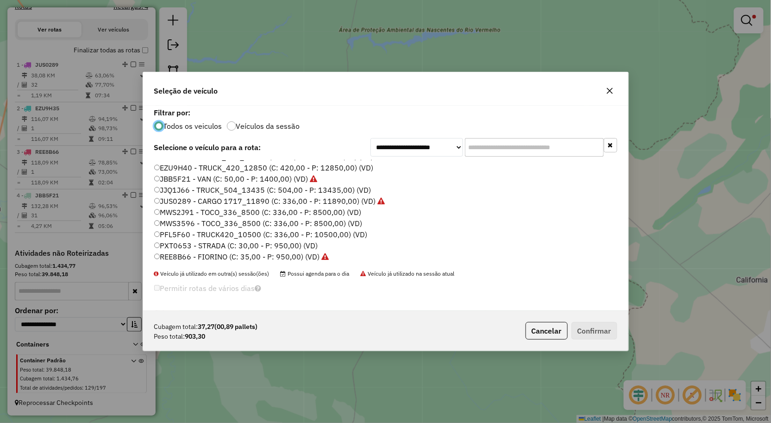
scroll to position [54, 0]
click at [181, 257] on label "REE8B66 - FIORINO (C: 35,00 - P: 950,00) (VD)" at bounding box center [241, 256] width 175 height 11
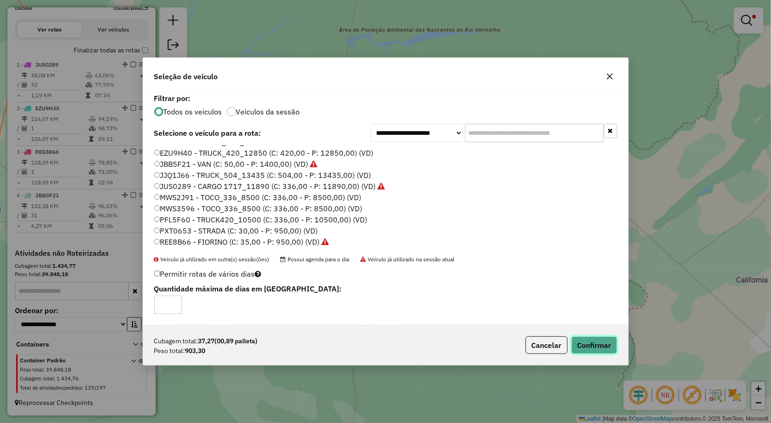
click at [589, 336] on button "Confirmar" at bounding box center [595, 345] width 46 height 18
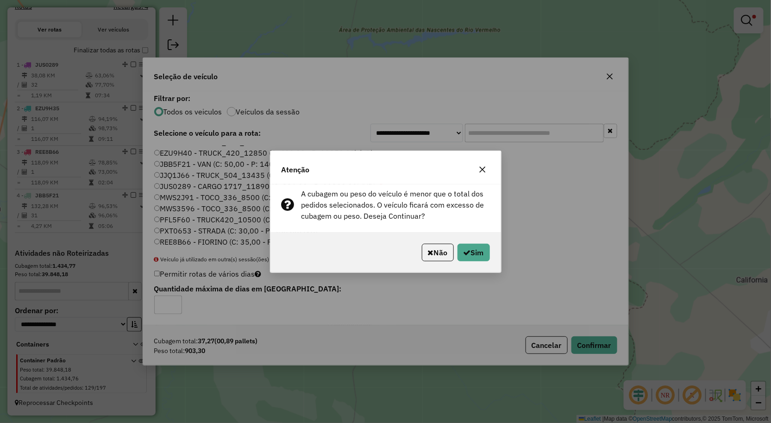
click at [485, 166] on icon "button" at bounding box center [482, 169] width 7 height 7
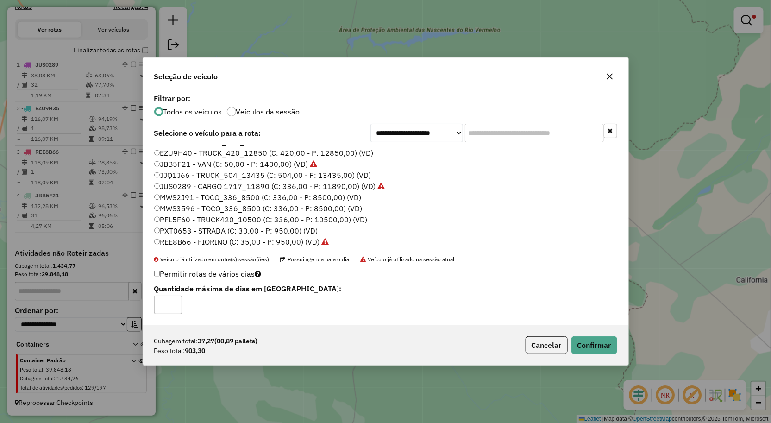
click at [613, 76] on icon "button" at bounding box center [609, 76] width 7 height 7
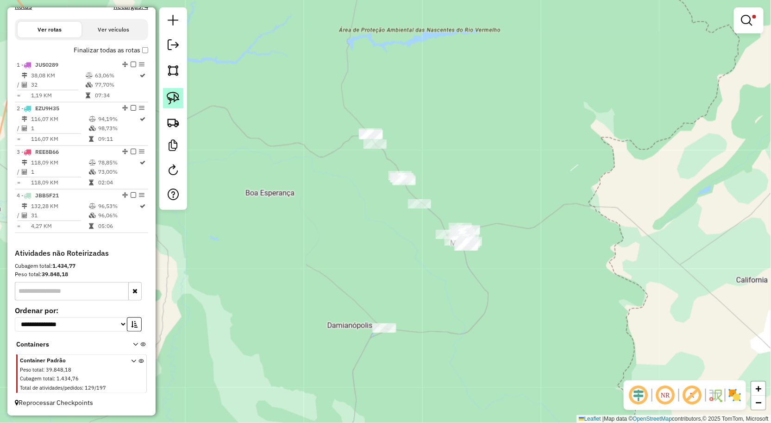
click at [176, 99] on img at bounding box center [173, 98] width 13 height 13
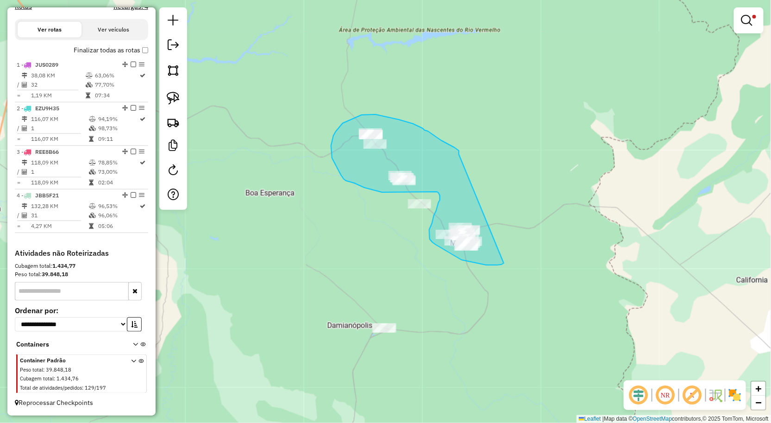
drag, startPoint x: 460, startPoint y: 154, endPoint x: 506, endPoint y: 259, distance: 115.3
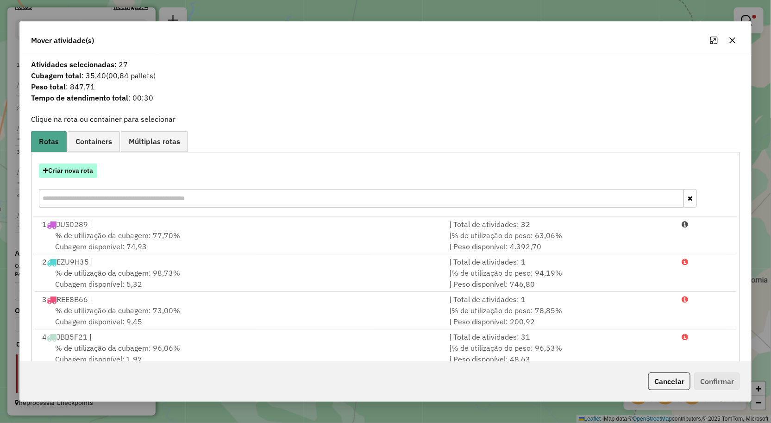
click at [82, 174] on button "Criar nova rota" at bounding box center [68, 171] width 58 height 14
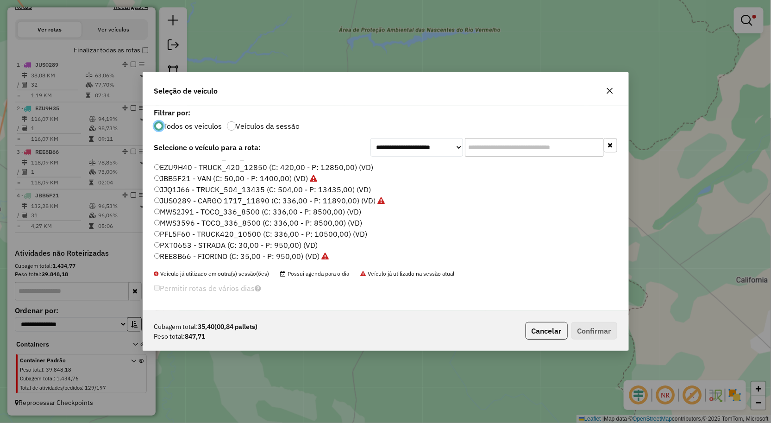
click at [181, 251] on label "REE8B66 - FIORINO (C: 35,00 - P: 950,00) (VD)" at bounding box center [241, 256] width 175 height 11
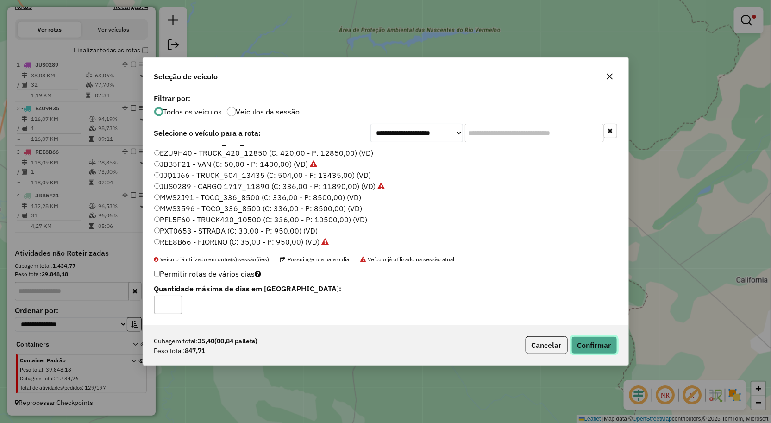
click at [585, 346] on button "Confirmar" at bounding box center [595, 345] width 46 height 18
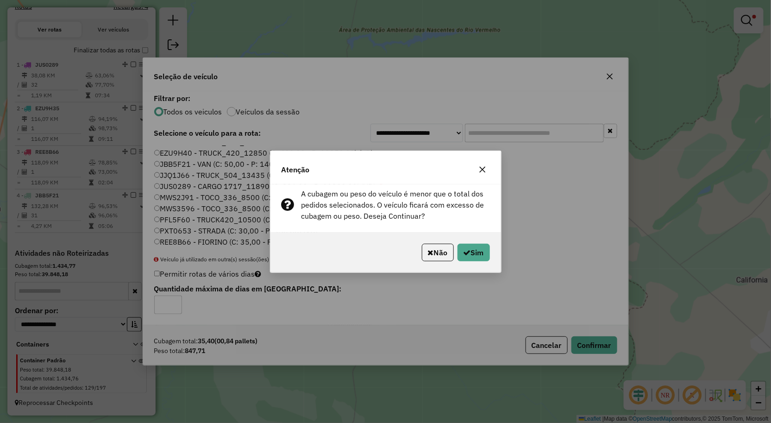
click at [484, 168] on icon "button" at bounding box center [483, 169] width 6 height 6
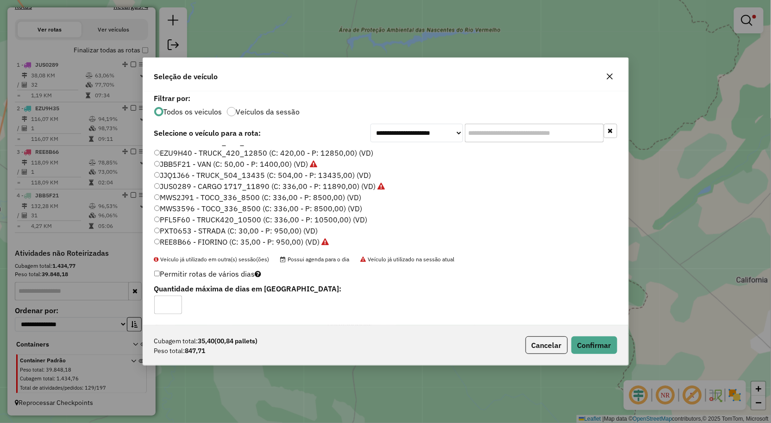
click at [609, 72] on button "button" at bounding box center [610, 76] width 15 height 15
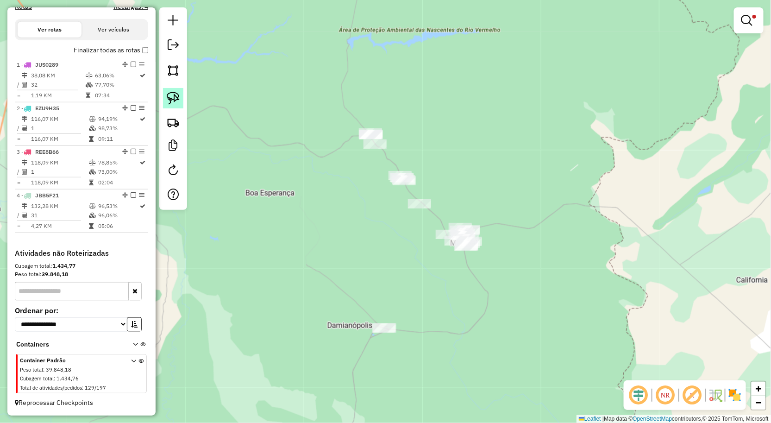
click at [170, 99] on img at bounding box center [173, 98] width 13 height 13
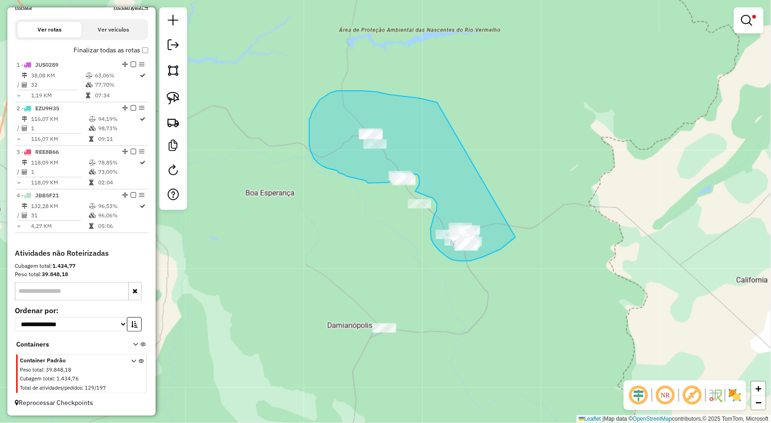
drag, startPoint x: 437, startPoint y: 102, endPoint x: 516, endPoint y: 237, distance: 155.9
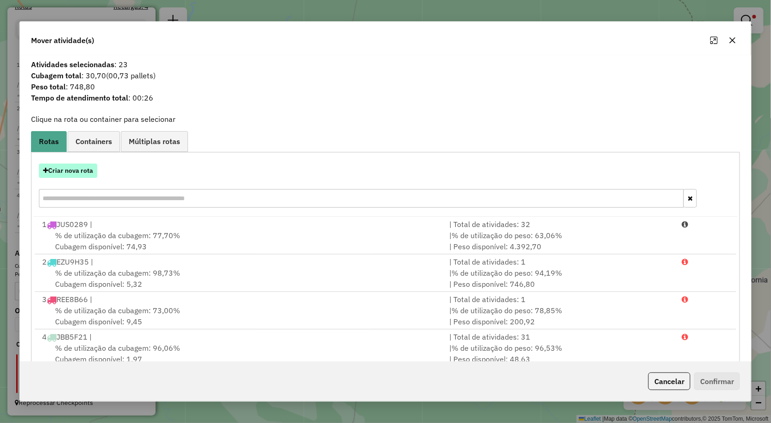
click at [86, 177] on button "Criar nova rota" at bounding box center [68, 171] width 58 height 14
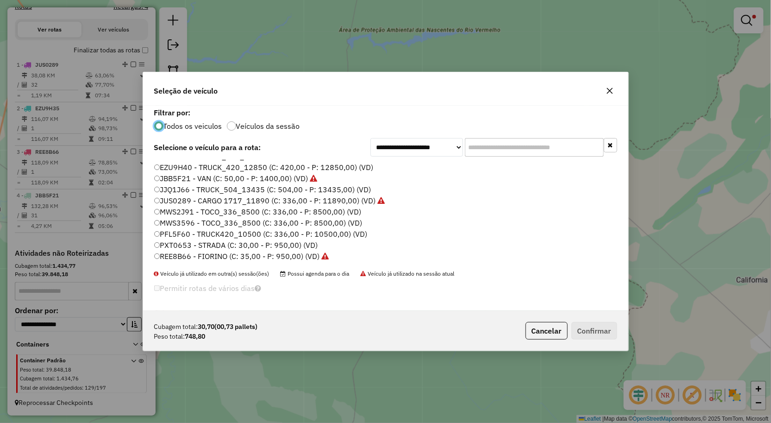
click at [177, 253] on label "REE8B66 - FIORINO (C: 35,00 - P: 950,00) (VD)" at bounding box center [241, 256] width 175 height 11
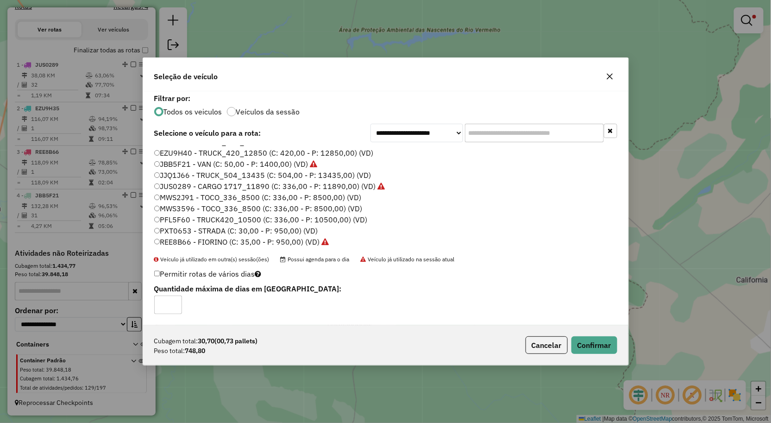
click at [618, 353] on div "Cubagem total: 30,70 (00,73 pallets) Peso total: 748,80 Cancelar Confirmar" at bounding box center [386, 345] width 486 height 40
click at [604, 347] on button "Confirmar" at bounding box center [595, 345] width 46 height 18
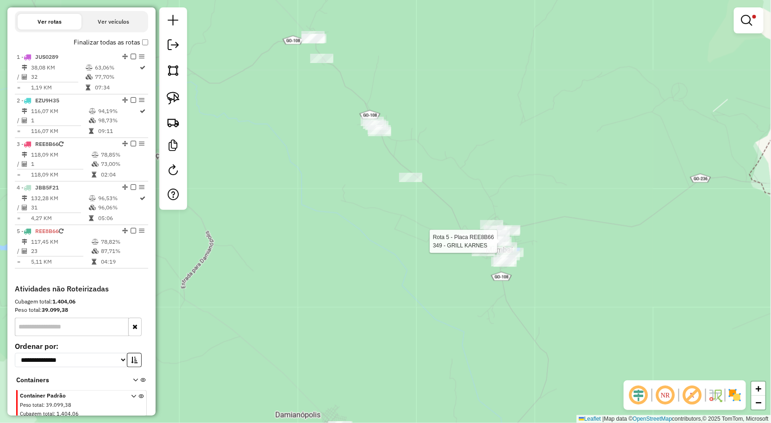
select select "**********"
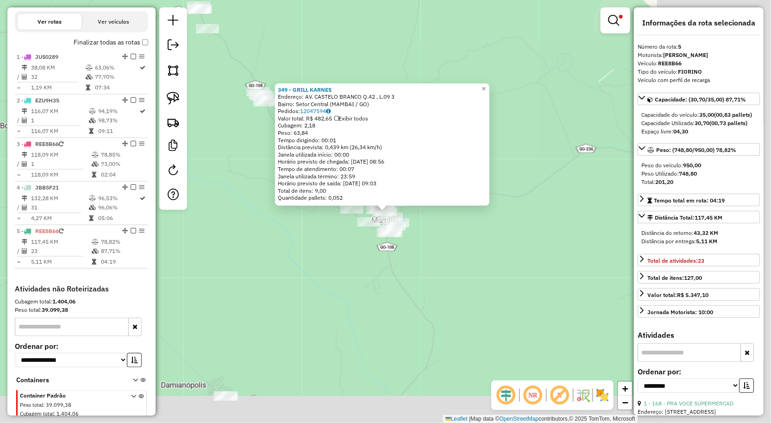
scroll to position [350, 0]
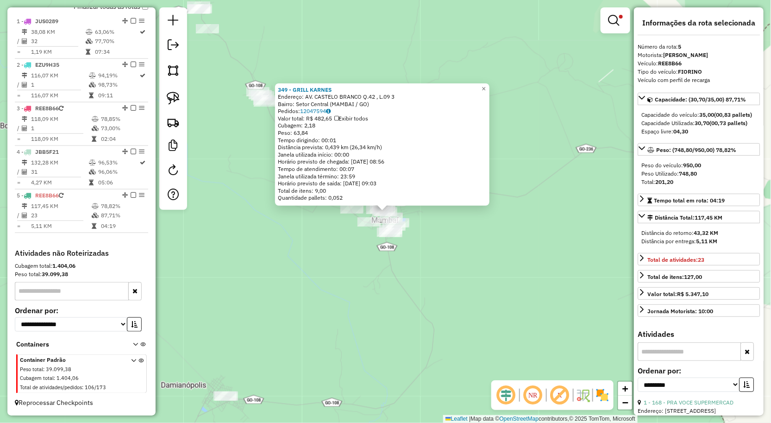
click at [552, 279] on div "349 - GRILL KARNES Endereço: AV. CASTELO BRANCO Q.42 , L.09 3 Bairro: Setor Cen…" at bounding box center [385, 211] width 771 height 423
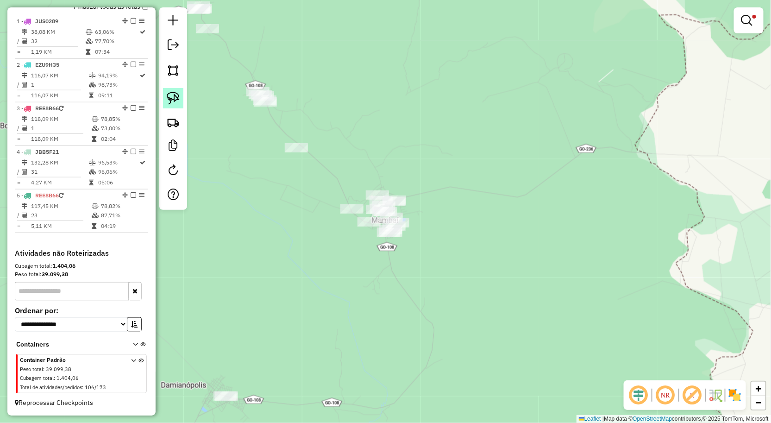
click at [169, 91] on link at bounding box center [173, 98] width 20 height 20
drag, startPoint x: 299, startPoint y: 114, endPoint x: 325, endPoint y: 172, distance: 63.0
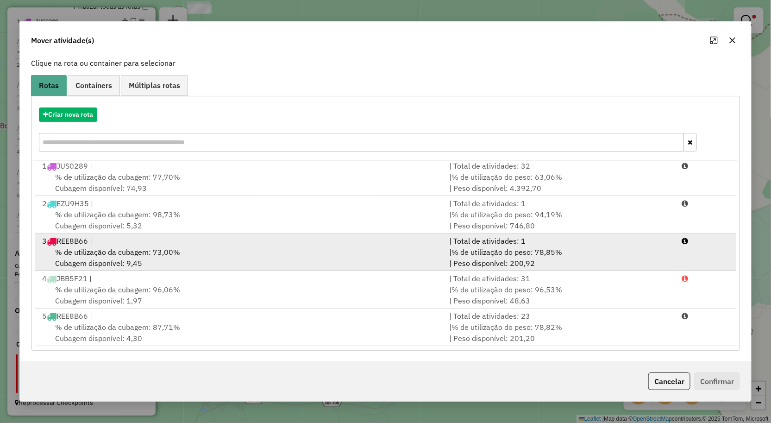
scroll to position [57, 0]
click at [125, 252] on span "% de utilização da cubagem: 73,00%" at bounding box center [117, 251] width 125 height 9
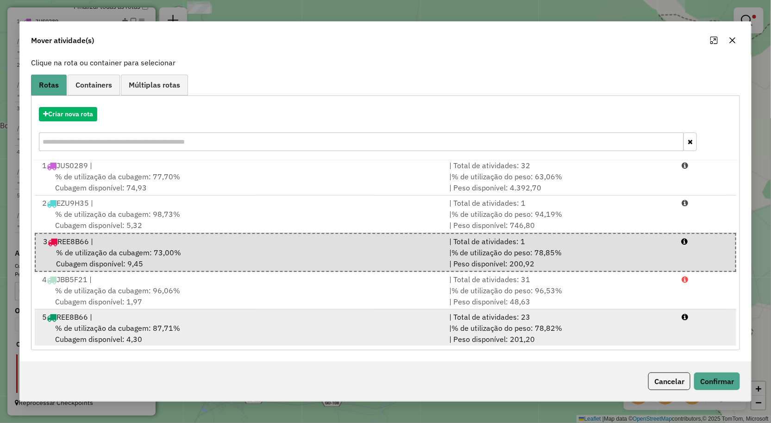
scroll to position [3, 0]
click at [188, 331] on div "% de utilização da cubagem: 87,71% Cubagem disponível: 4,30" at bounding box center [241, 333] width 408 height 22
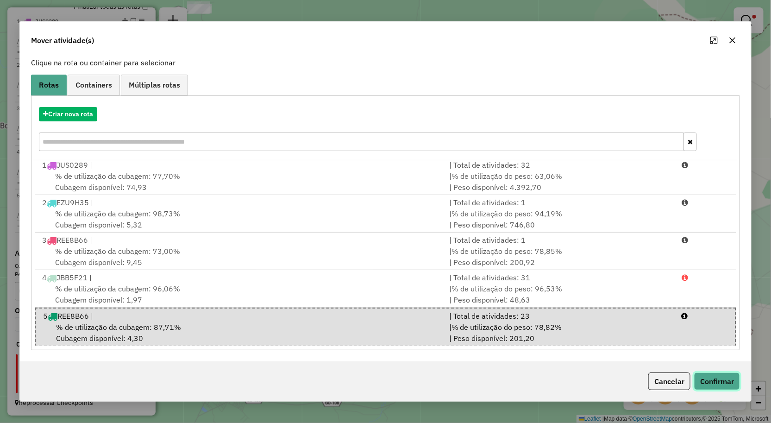
click at [718, 385] on button "Confirmar" at bounding box center [717, 381] width 46 height 18
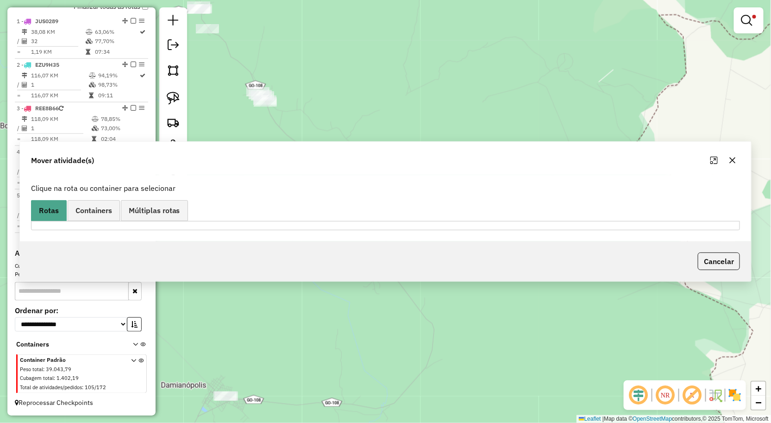
scroll to position [0, 0]
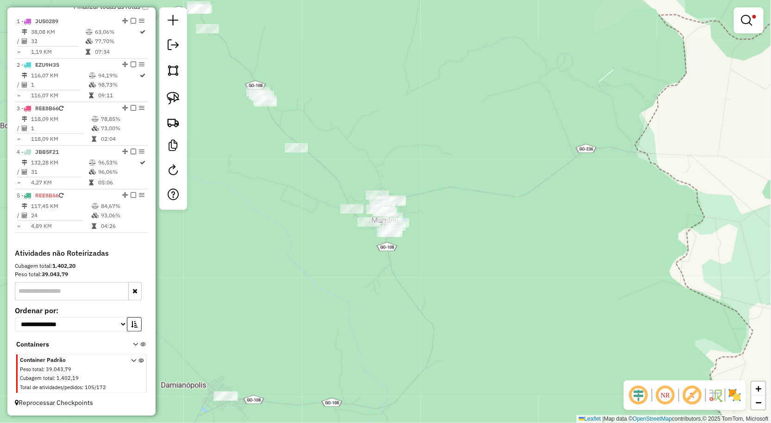
drag, startPoint x: 298, startPoint y: 206, endPoint x: 365, endPoint y: 226, distance: 70.1
click at [354, 221] on div "Limpar filtros Janela de atendimento Grade de atendimento Capacidade Transporta…" at bounding box center [385, 211] width 771 height 423
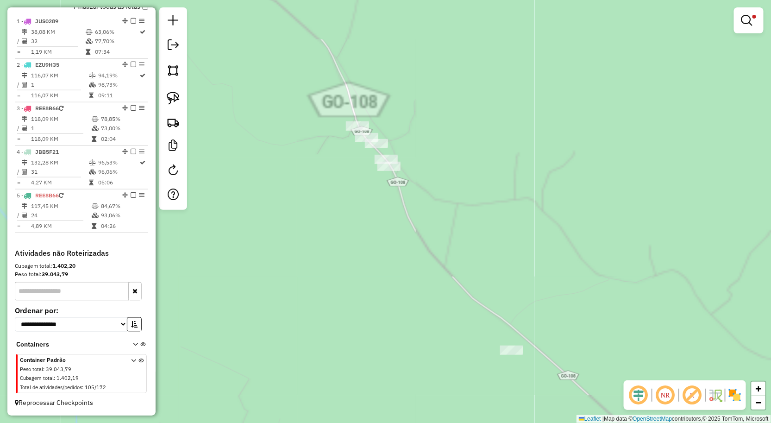
drag, startPoint x: 381, startPoint y: 81, endPoint x: 380, endPoint y: 187, distance: 106.6
click at [380, 187] on div "Limpar filtros Janela de atendimento Grade de atendimento Capacidade Transporta…" at bounding box center [385, 211] width 771 height 423
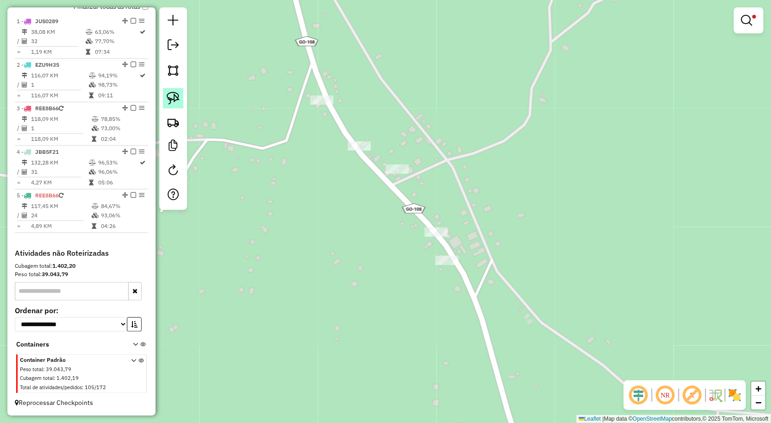
click at [167, 105] on img at bounding box center [173, 98] width 13 height 13
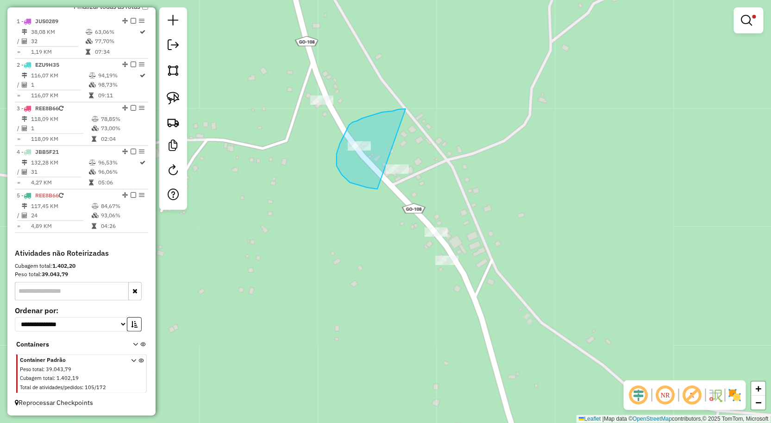
drag, startPoint x: 406, startPoint y: 109, endPoint x: 426, endPoint y: 188, distance: 81.4
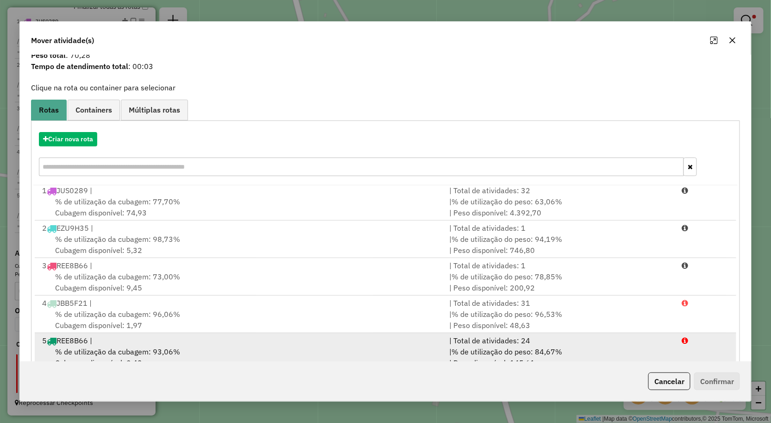
scroll to position [57, 0]
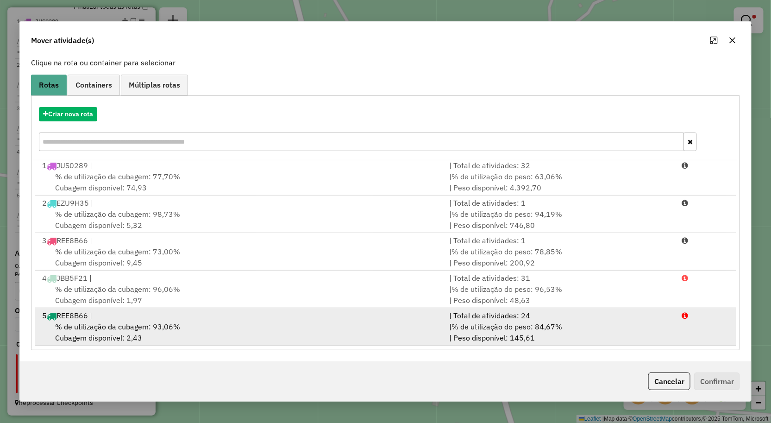
click at [303, 322] on div "% de utilização da cubagem: 93,06% Cubagem disponível: 2,43" at bounding box center [241, 332] width 408 height 22
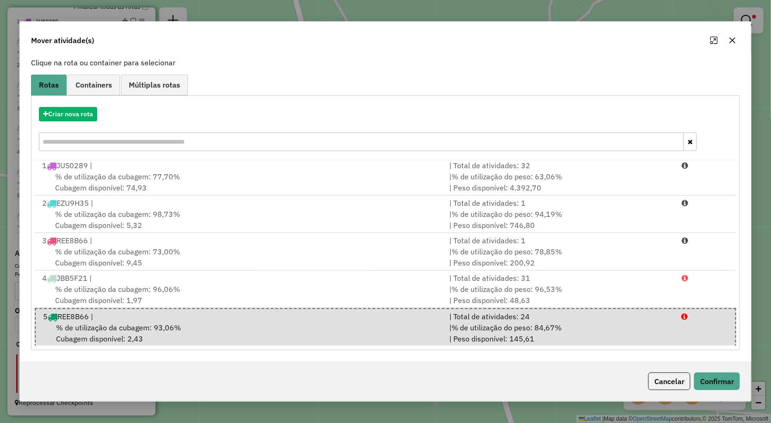
click at [732, 45] on button "button" at bounding box center [733, 40] width 15 height 15
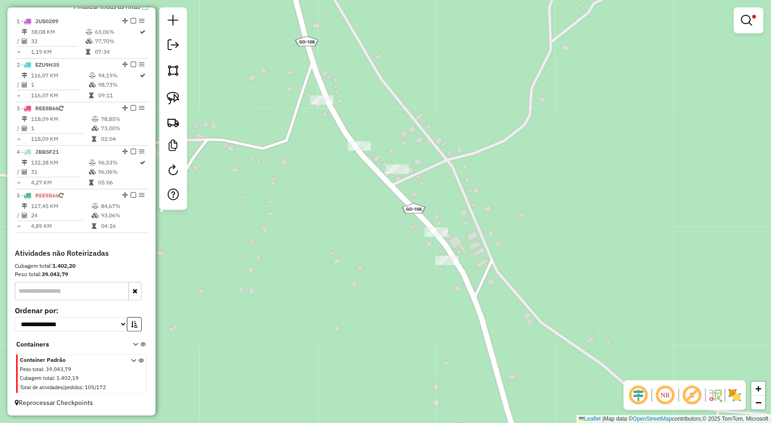
drag, startPoint x: 166, startPoint y: 103, endPoint x: 285, endPoint y: 105, distance: 119.6
click at [167, 103] on img at bounding box center [173, 98] width 13 height 13
drag, startPoint x: 358, startPoint y: 124, endPoint x: 358, endPoint y: 158, distance: 34.3
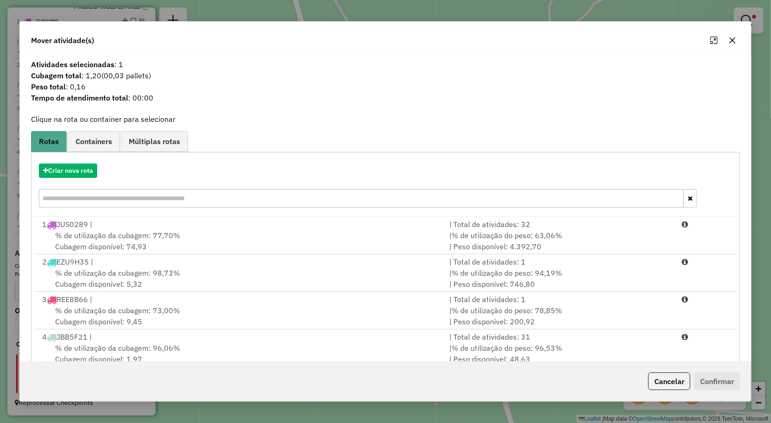
click at [733, 43] on icon "button" at bounding box center [732, 40] width 7 height 7
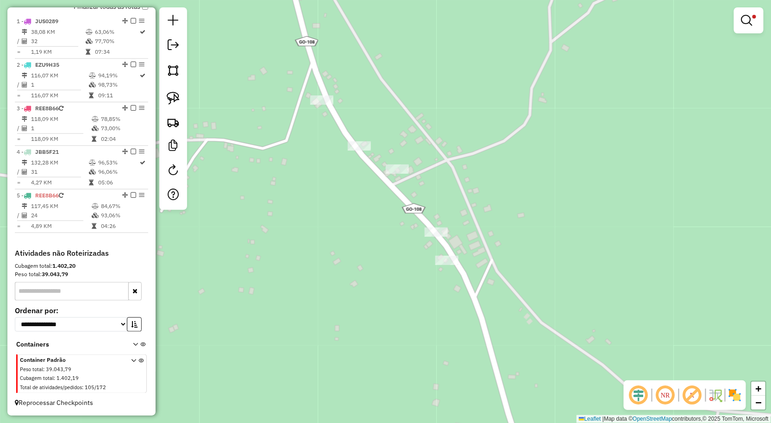
click at [360, 151] on div at bounding box center [359, 145] width 23 height 9
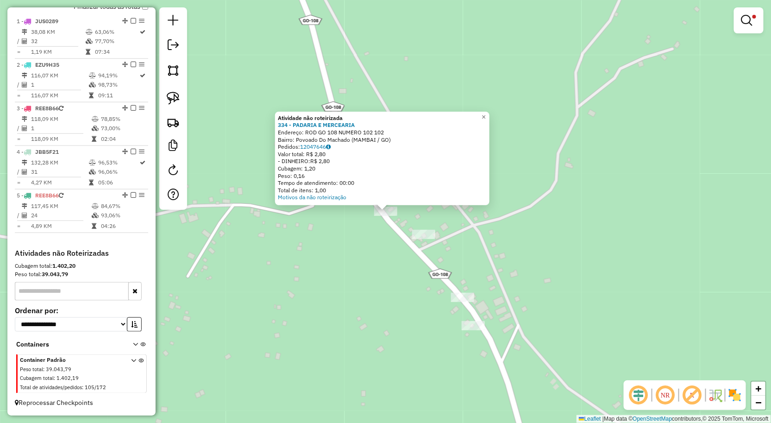
click at [326, 234] on div "Atividade não roteirizada 334 - PADARIA E MERCEARIA Endereço: ROD GO 108 NUMERO…" at bounding box center [385, 211] width 771 height 423
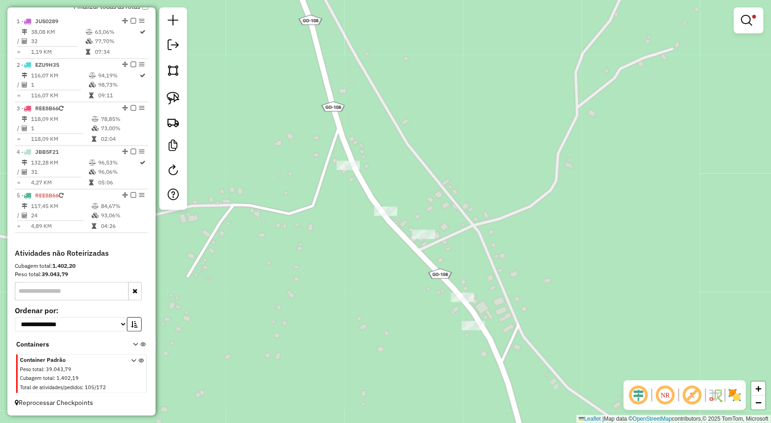
click at [407, 235] on div "Limpar filtros Janela de atendimento Grade de atendimento Capacidade Transporta…" at bounding box center [385, 211] width 771 height 423
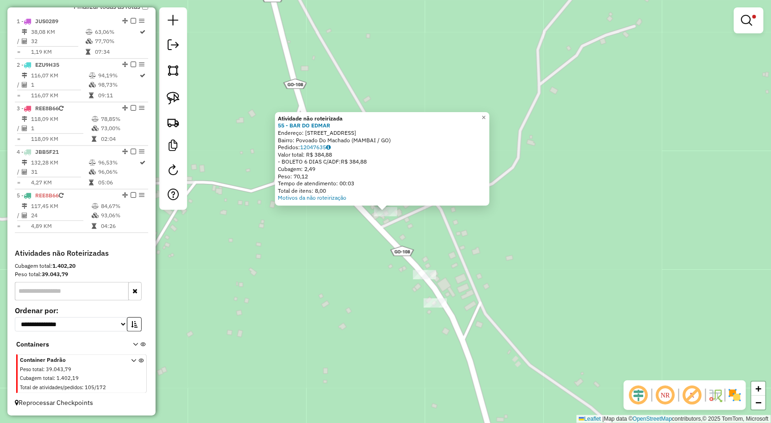
drag, startPoint x: 349, startPoint y: 246, endPoint x: 354, endPoint y: 225, distance: 22.0
click at [348, 246] on div "Atividade não roteirizada 55 - BAR DO EDMAR Endereço: RUA ROD GO 236 100 Bairro…" at bounding box center [385, 211] width 771 height 423
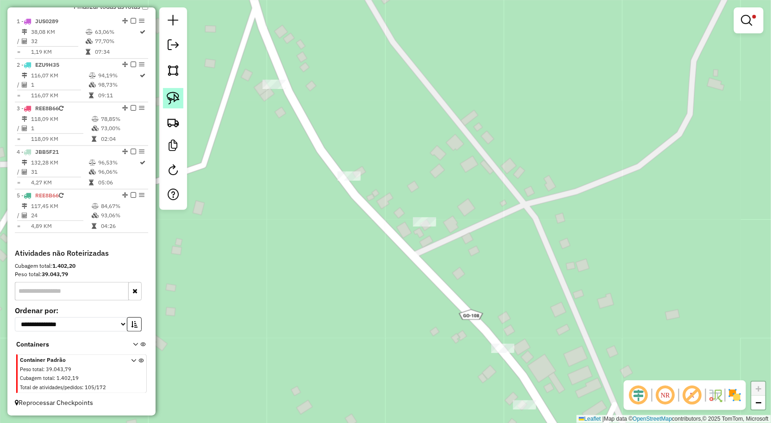
click at [174, 96] on img at bounding box center [173, 98] width 13 height 13
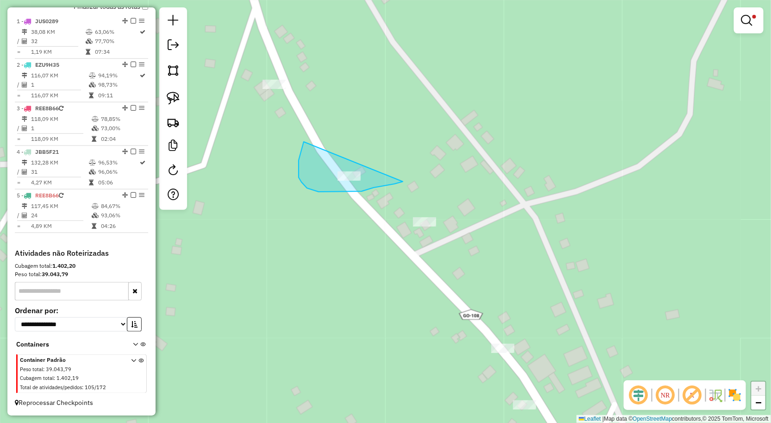
drag, startPoint x: 299, startPoint y: 174, endPoint x: 403, endPoint y: 182, distance: 104.5
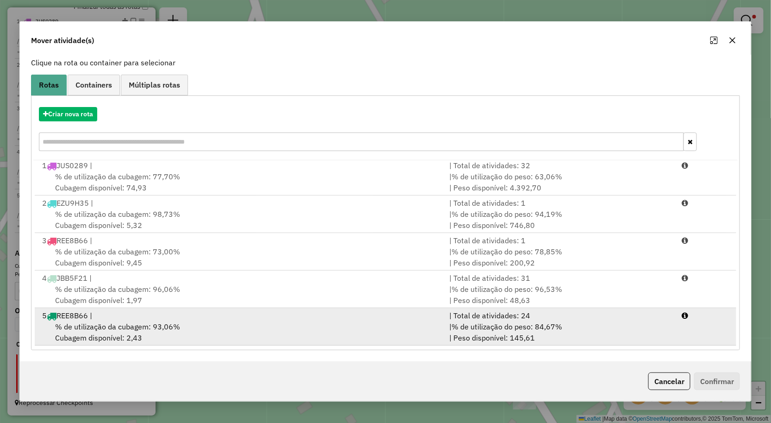
click at [336, 316] on div "5 REE8B66 |" at bounding box center [241, 315] width 408 height 11
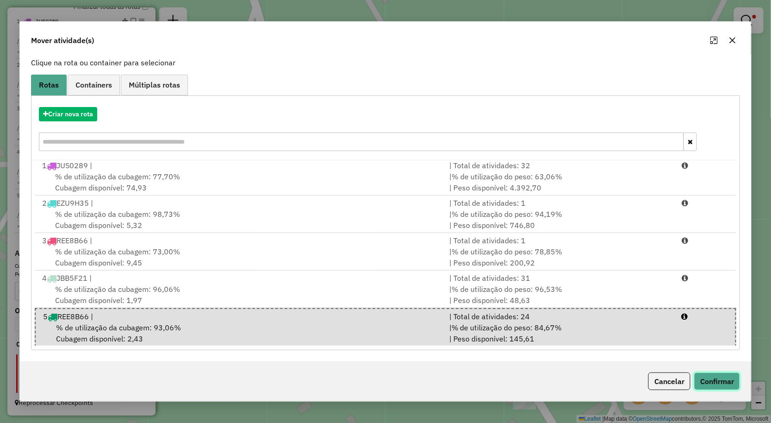
click at [715, 381] on button "Confirmar" at bounding box center [717, 381] width 46 height 18
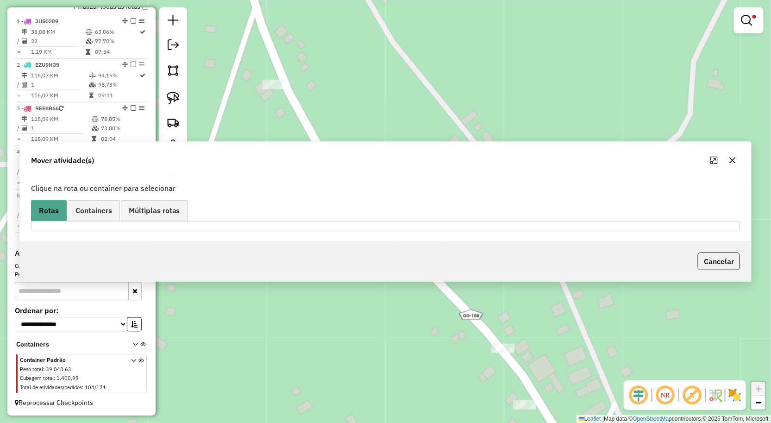
scroll to position [0, 0]
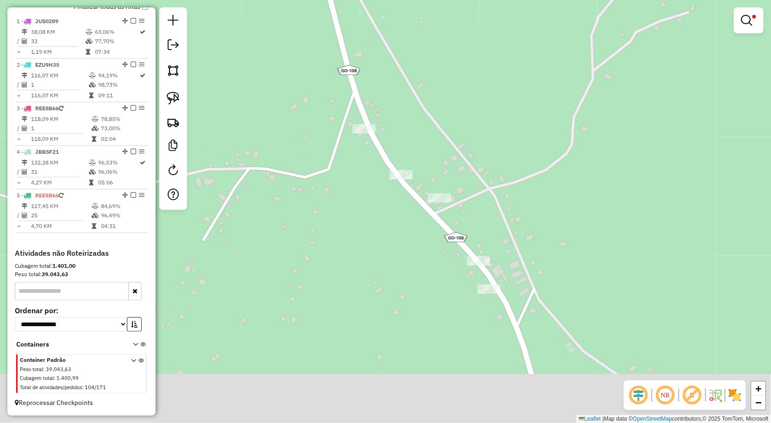
drag, startPoint x: 483, startPoint y: 255, endPoint x: 462, endPoint y: 223, distance: 38.2
click at [462, 223] on div "Limpar filtros Janela de atendimento Grade de atendimento Capacidade Transporta…" at bounding box center [385, 211] width 771 height 423
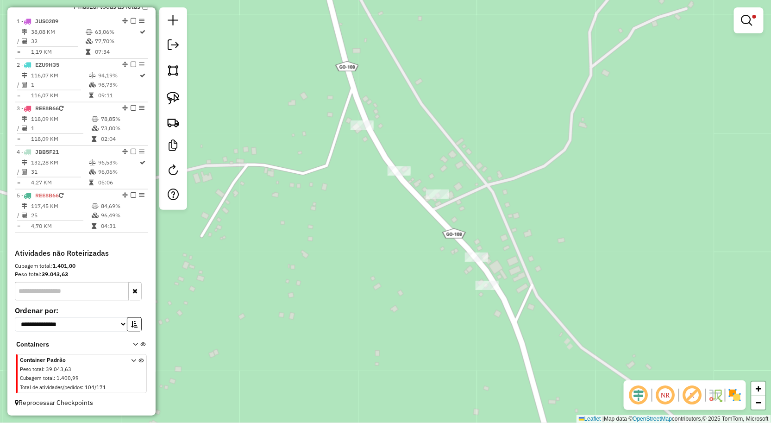
click at [432, 187] on div "Limpar filtros Janela de atendimento Grade de atendimento Capacidade Transporta…" at bounding box center [385, 211] width 771 height 423
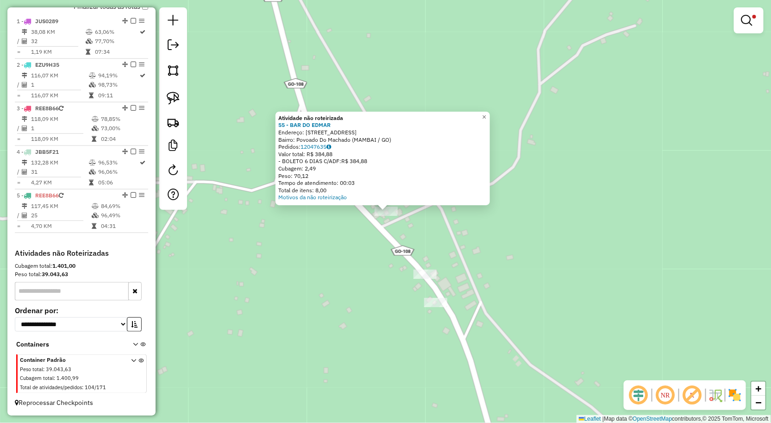
click at [468, 276] on div "Atividade não roteirizada 55 - BAR DO EDMAR Endereço: RUA ROD GO 236 100 Bairro…" at bounding box center [385, 211] width 771 height 423
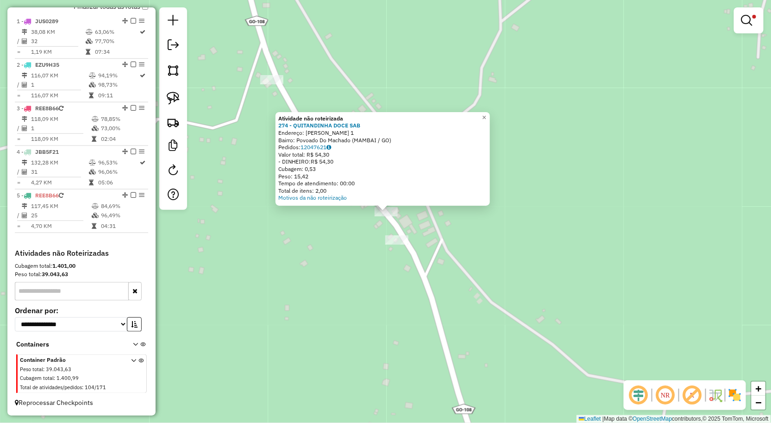
click at [439, 278] on div "Atividade não roteirizada 274 - QUITANDINHA DOCE SAB Endereço: POVOADO MACHADO …" at bounding box center [385, 211] width 771 height 423
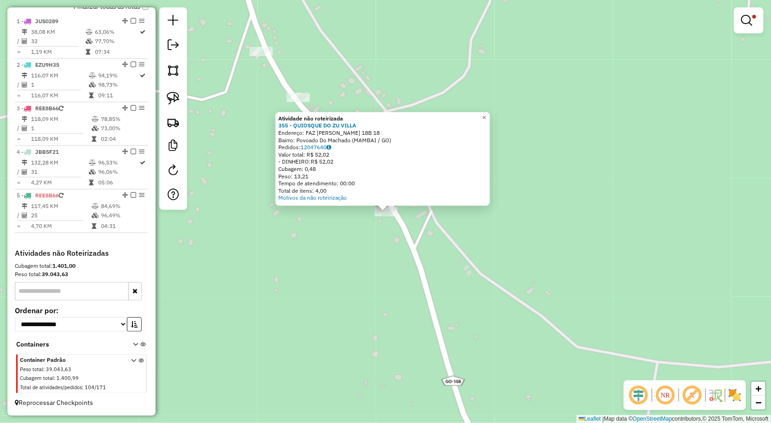
drag, startPoint x: 378, startPoint y: 270, endPoint x: 266, endPoint y: 178, distance: 144.8
click at [378, 270] on div "Atividade não roteirizada 355 - QUIOSQUE DO ZU VILLA Endereço: FAZ CHACARA MACH…" at bounding box center [385, 211] width 771 height 423
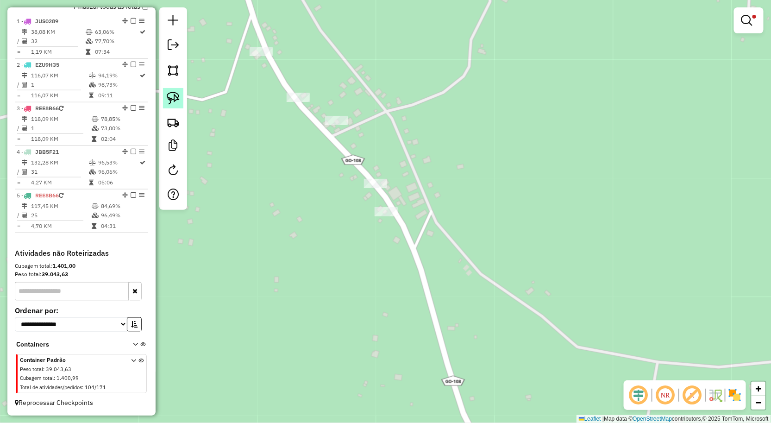
click at [173, 98] on img at bounding box center [173, 98] width 13 height 13
drag, startPoint x: 392, startPoint y: 166, endPoint x: 406, endPoint y: 243, distance: 78.2
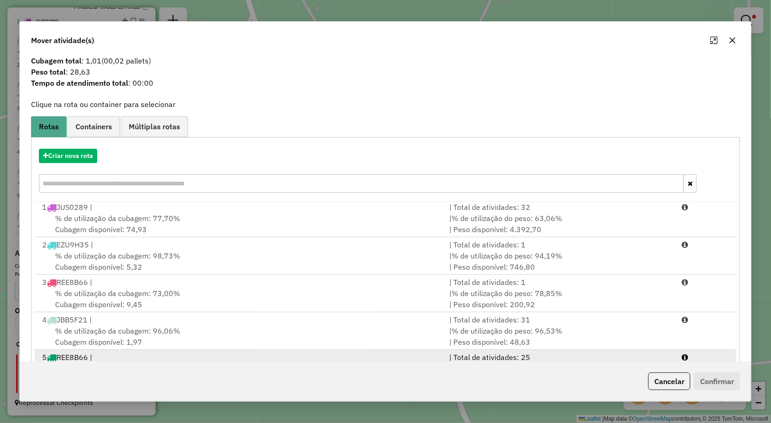
scroll to position [57, 0]
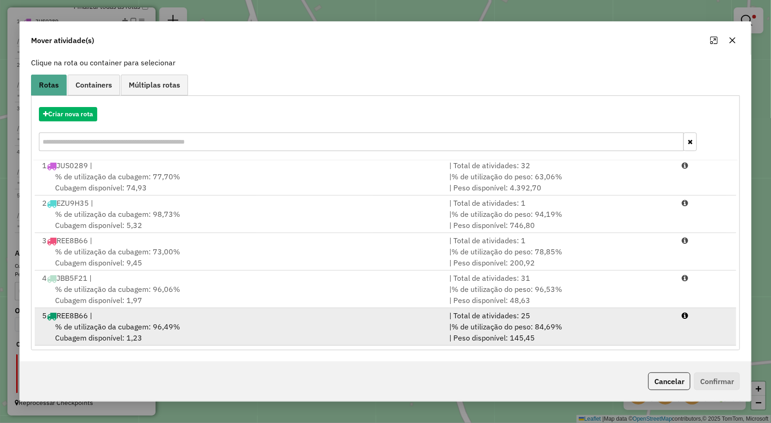
click at [505, 331] on span "% de utilização do peso: 84,69%" at bounding box center [507, 326] width 111 height 9
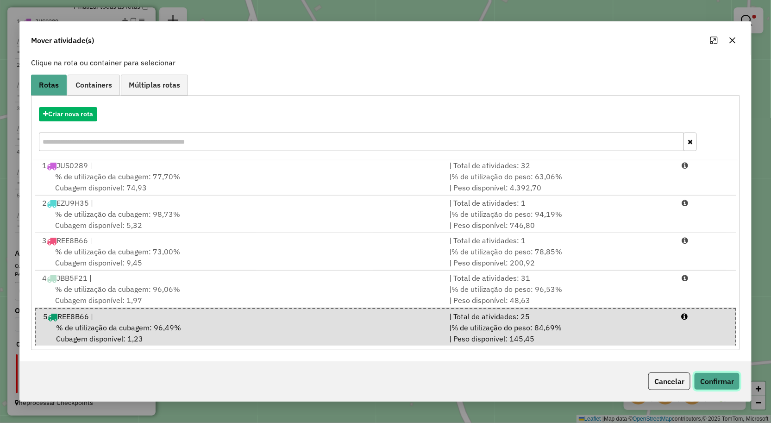
click at [716, 377] on button "Confirmar" at bounding box center [717, 381] width 46 height 18
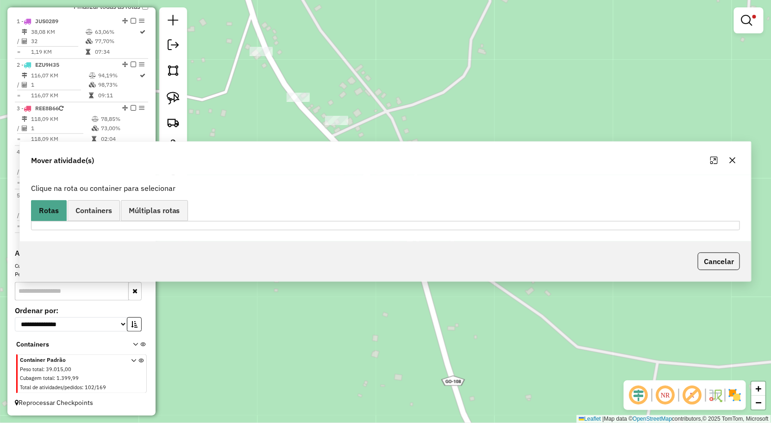
scroll to position [0, 0]
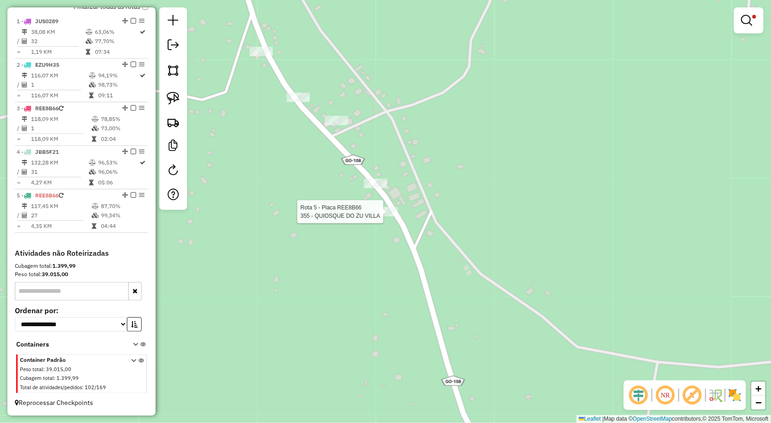
select select "**********"
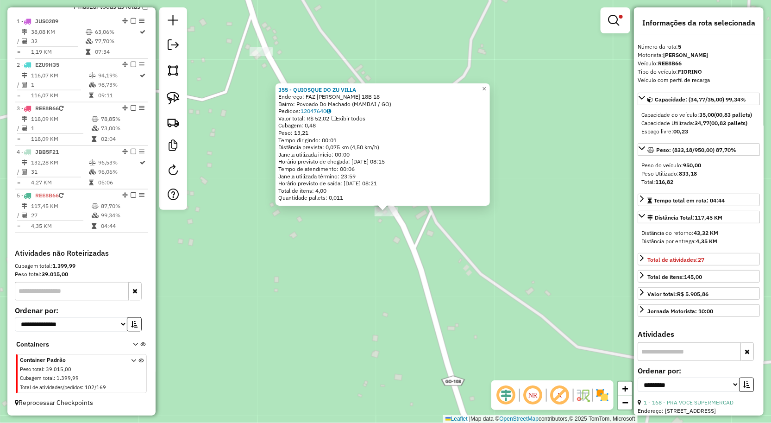
click at [563, 253] on div "355 - QUIOSQUE DO ZU VILLA Endereço: FAZ CHACARA MACHADO N. 18B 18 Bairro: Povo…" at bounding box center [385, 211] width 771 height 423
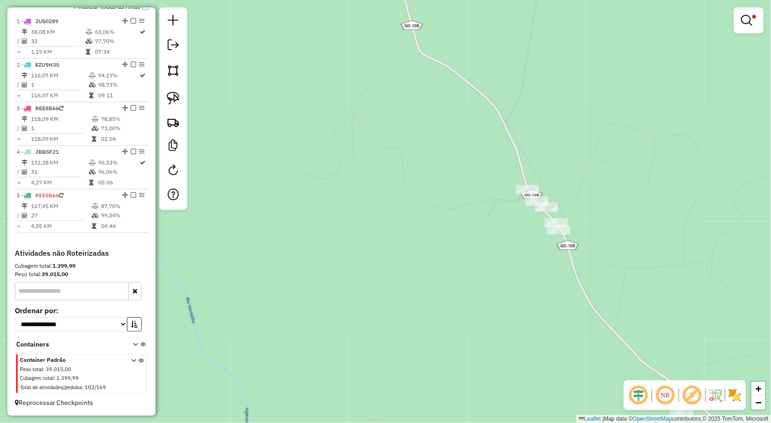
drag, startPoint x: 504, startPoint y: 247, endPoint x: 521, endPoint y: 241, distance: 18.2
click at [515, 244] on div "Limpar filtros Janela de atendimento Grade de atendimento Capacidade Transporta…" at bounding box center [385, 211] width 771 height 423
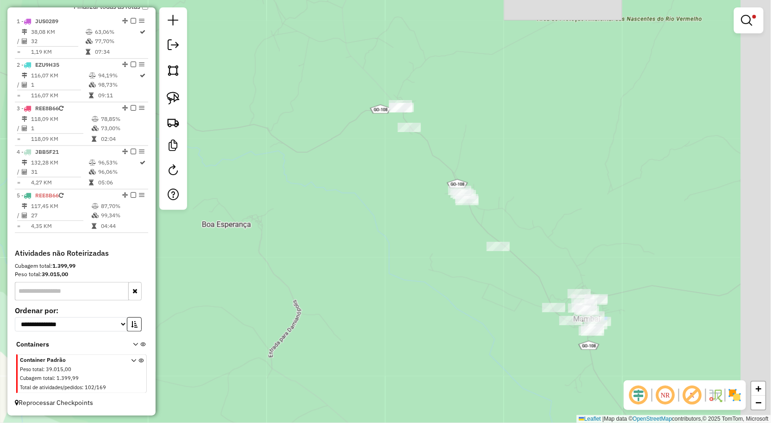
drag, startPoint x: 652, startPoint y: 219, endPoint x: 579, endPoint y: 179, distance: 83.3
click at [579, 179] on div "Limpar filtros Janela de atendimento Grade de atendimento Capacidade Transporta…" at bounding box center [385, 211] width 771 height 423
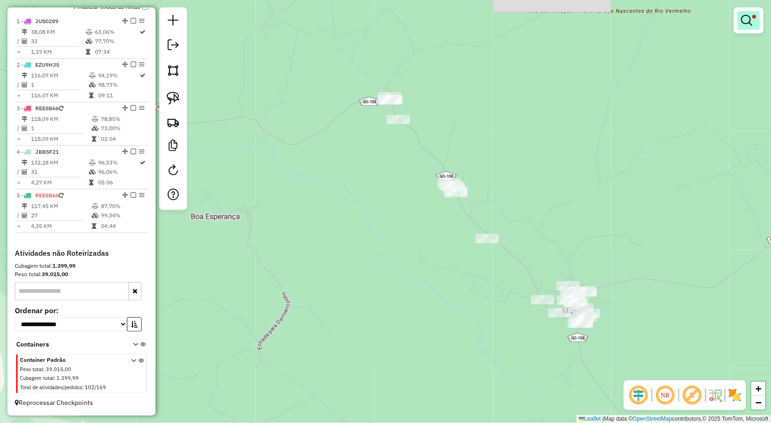
click at [758, 24] on link at bounding box center [749, 20] width 22 height 19
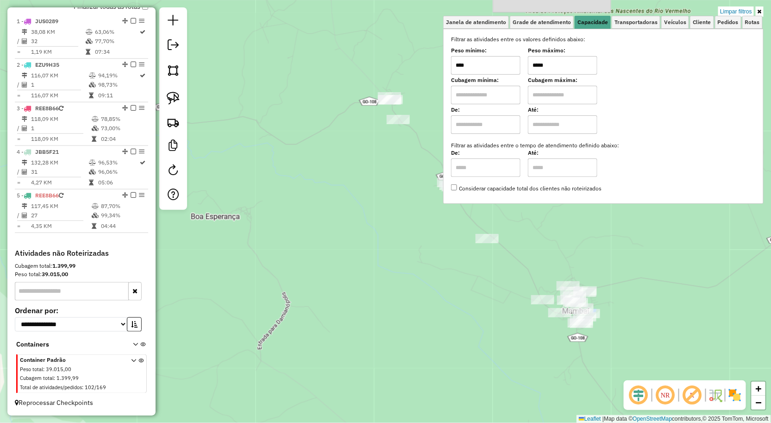
click at [497, 66] on input "****" at bounding box center [485, 65] width 69 height 19
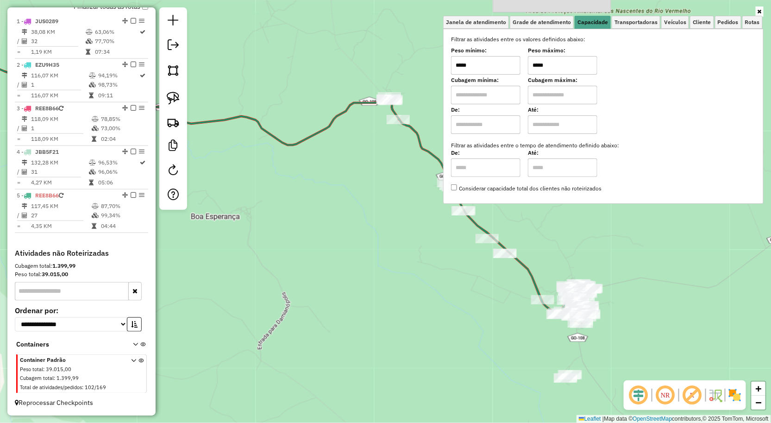
type input "*****"
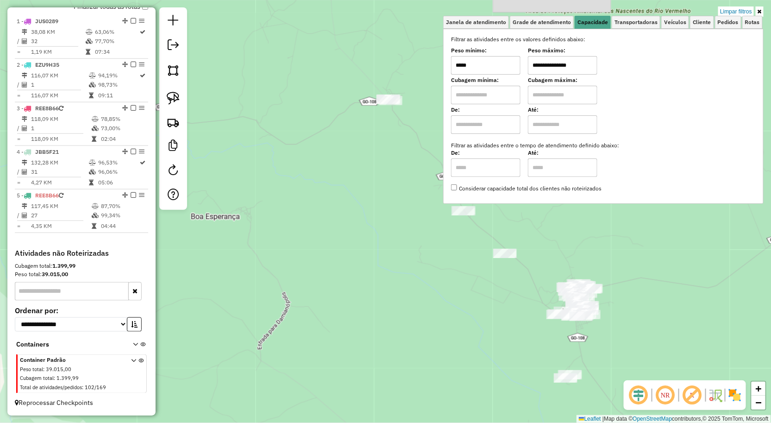
type input "**********"
click at [483, 364] on div "**********" at bounding box center [385, 211] width 771 height 423
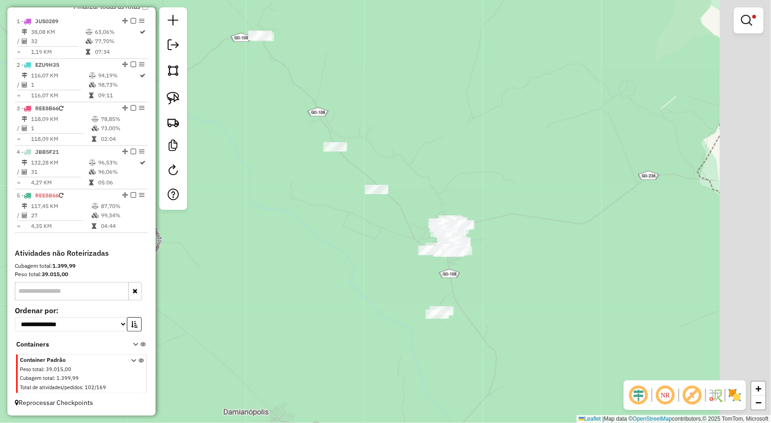
drag, startPoint x: 306, startPoint y: 275, endPoint x: 286, endPoint y: 265, distance: 22.2
click at [286, 265] on div "**********" at bounding box center [385, 211] width 771 height 423
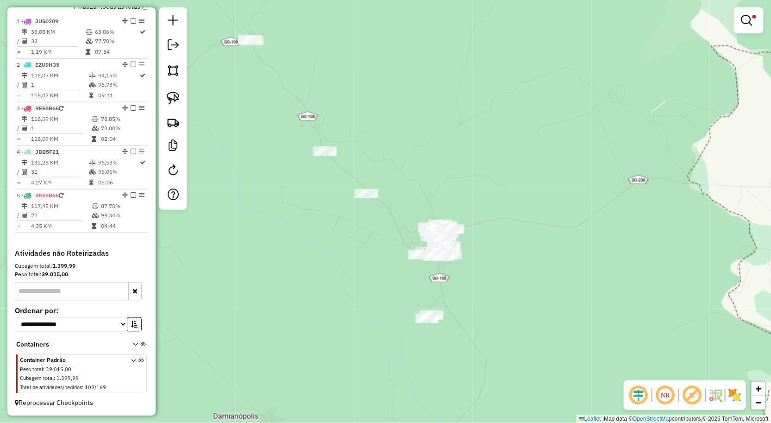
drag, startPoint x: 286, startPoint y: 264, endPoint x: 300, endPoint y: 284, distance: 24.7
click at [295, 284] on div "**********" at bounding box center [385, 211] width 771 height 423
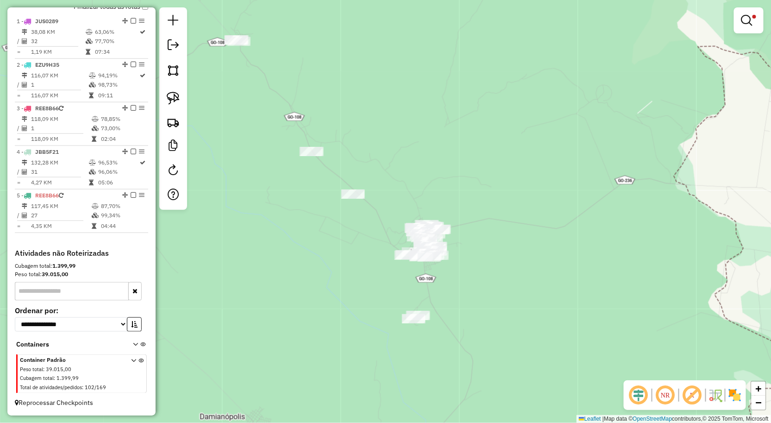
drag, startPoint x: 280, startPoint y: 44, endPoint x: 295, endPoint y: 82, distance: 39.9
click at [295, 82] on div "**********" at bounding box center [385, 211] width 771 height 423
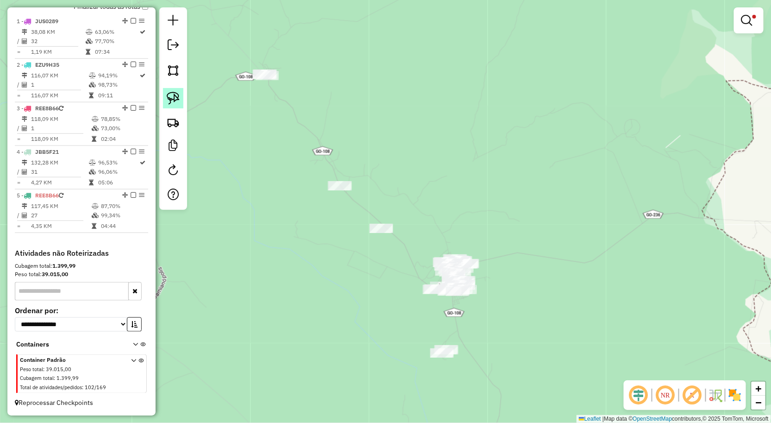
click at [175, 99] on img at bounding box center [173, 98] width 13 height 13
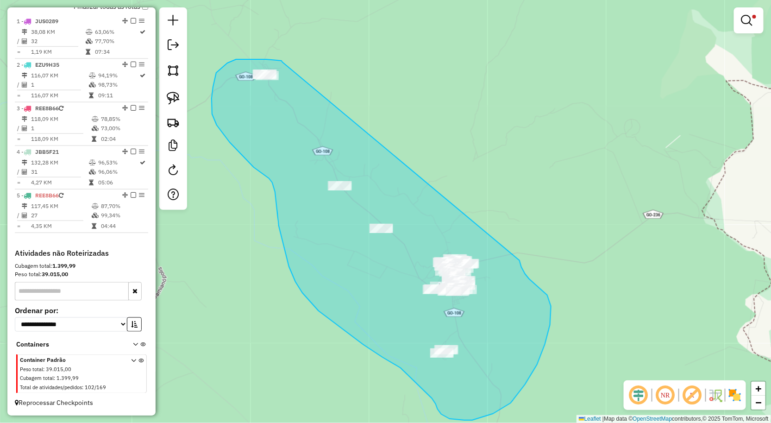
drag, startPoint x: 283, startPoint y: 62, endPoint x: 519, endPoint y: 260, distance: 308.5
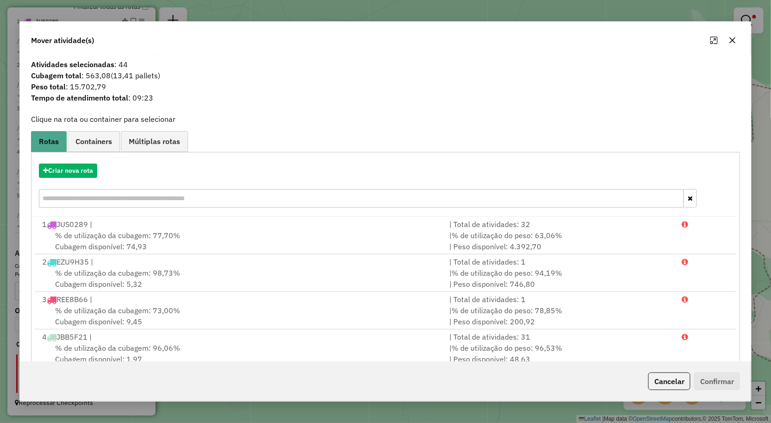
click at [731, 40] on icon "button" at bounding box center [732, 40] width 7 height 7
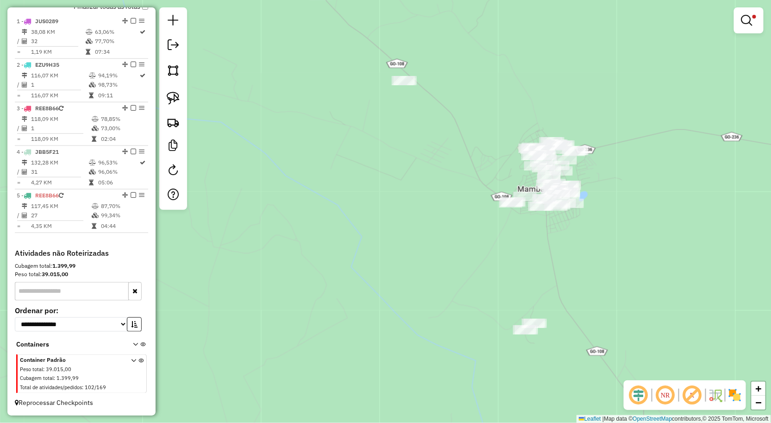
drag, startPoint x: 582, startPoint y: 248, endPoint x: 539, endPoint y: 283, distance: 55.1
click at [539, 283] on div "**********" at bounding box center [385, 211] width 771 height 423
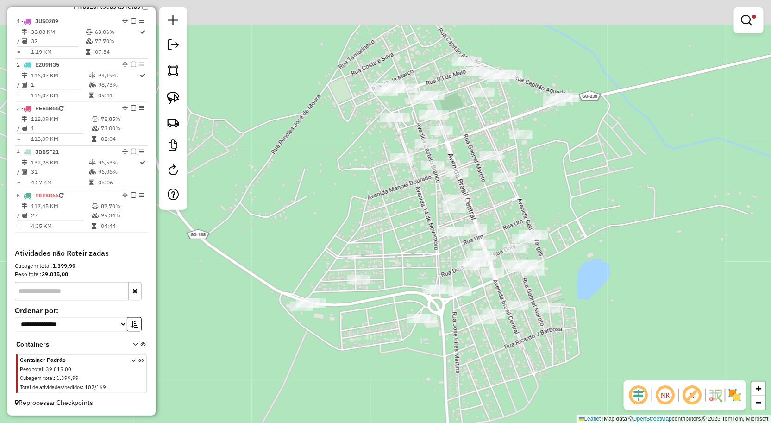
drag, startPoint x: 713, startPoint y: 133, endPoint x: 685, endPoint y: 222, distance: 93.9
click at [685, 222] on div "**********" at bounding box center [385, 211] width 771 height 423
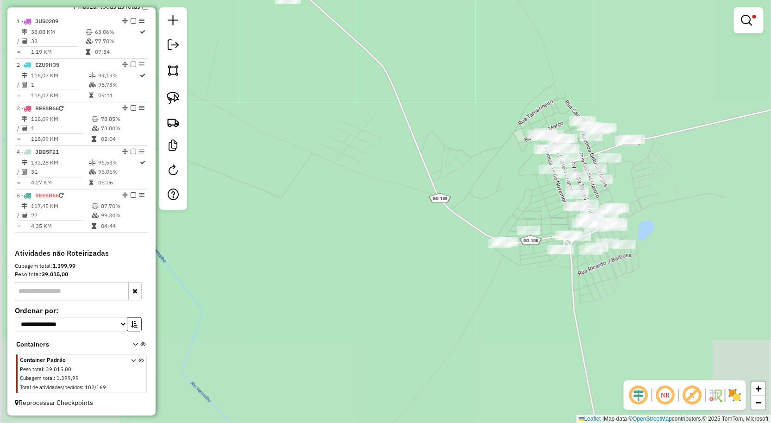
drag, startPoint x: 652, startPoint y: 211, endPoint x: 650, endPoint y: 199, distance: 12.2
click at [660, 190] on div "**********" at bounding box center [385, 211] width 771 height 423
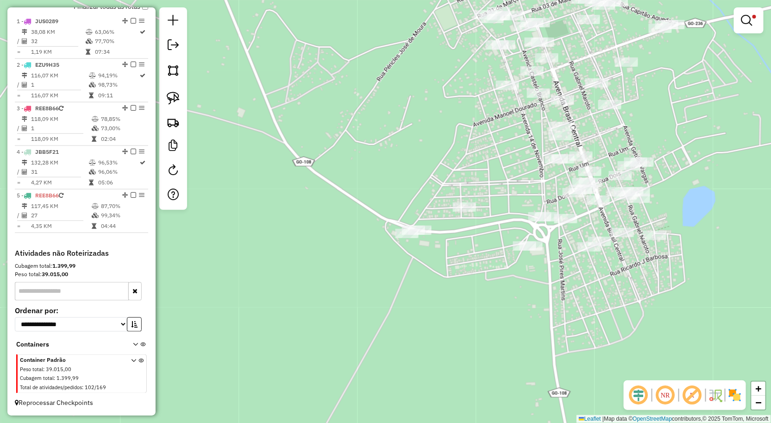
drag, startPoint x: 168, startPoint y: 101, endPoint x: 303, endPoint y: 124, distance: 137.3
click at [168, 101] on img at bounding box center [173, 98] width 13 height 13
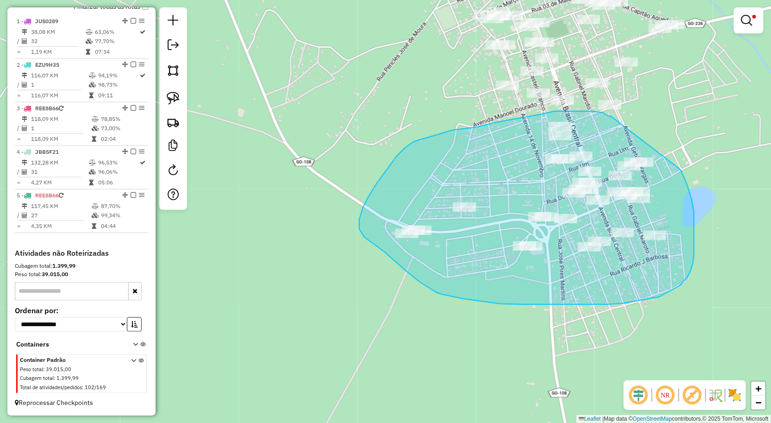
drag, startPoint x: 692, startPoint y: 199, endPoint x: 612, endPoint y: 117, distance: 114.7
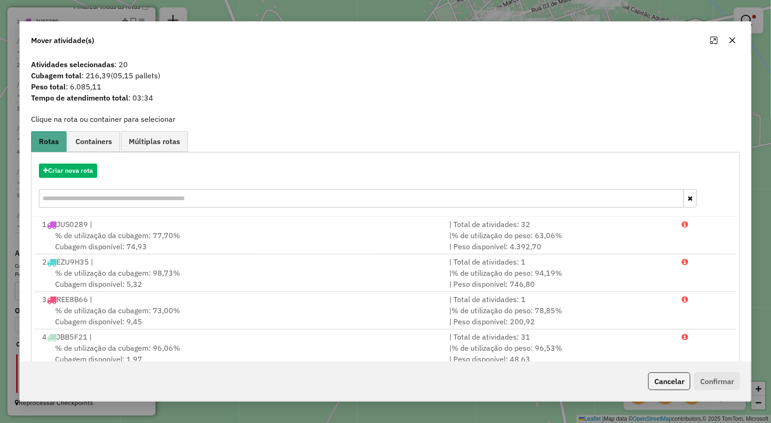
click at [733, 44] on icon "button" at bounding box center [732, 40] width 7 height 7
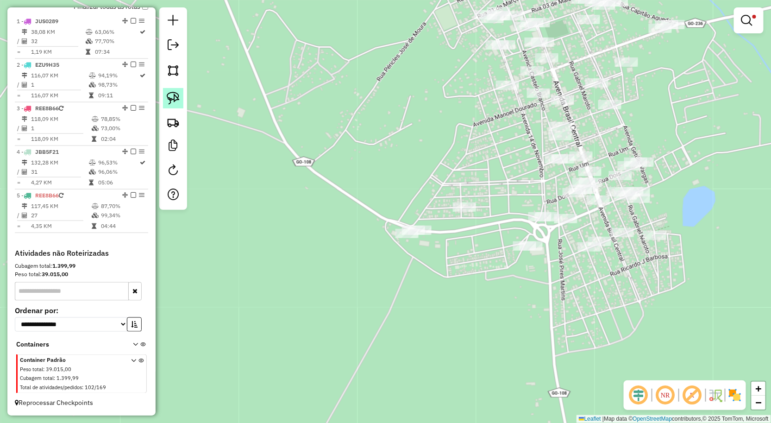
click at [170, 99] on img at bounding box center [173, 98] width 13 height 13
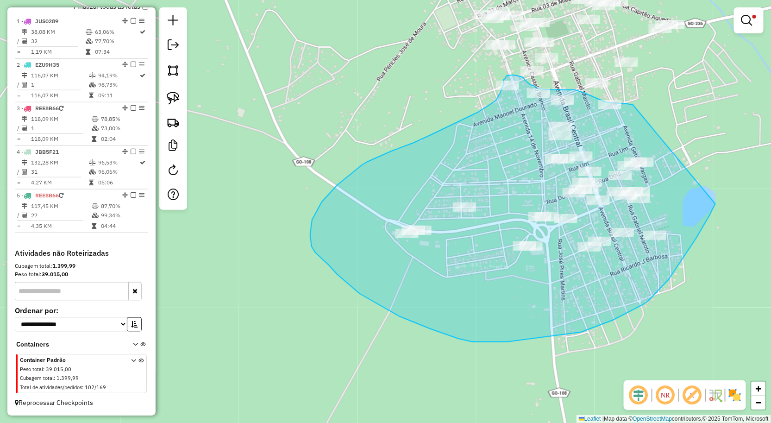
drag, startPoint x: 715, startPoint y: 204, endPoint x: 641, endPoint y: 105, distance: 124.2
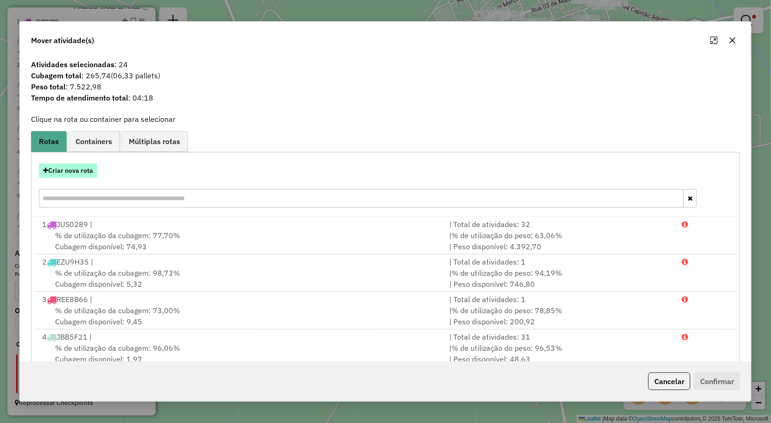
click at [71, 173] on button "Criar nova rota" at bounding box center [68, 171] width 58 height 14
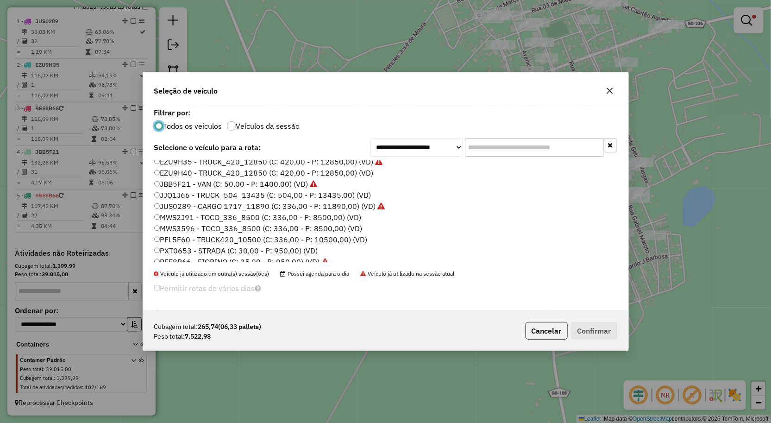
scroll to position [54, 0]
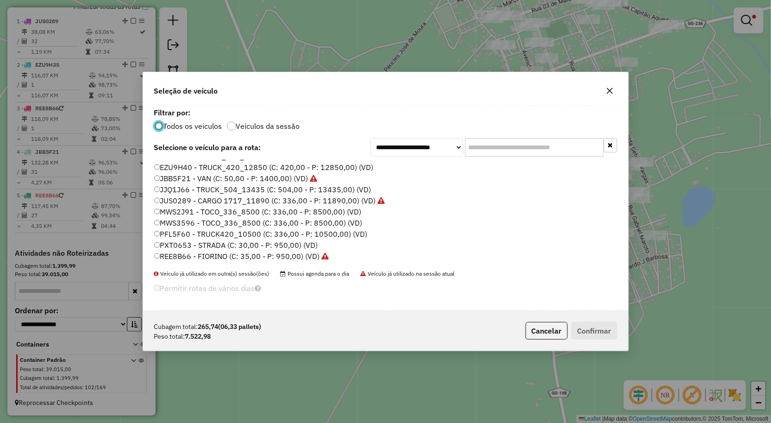
click at [190, 223] on label "MWS3596 - TOCO_336_8500 (C: 336,00 - P: 8500,00) (VD)" at bounding box center [258, 222] width 208 height 11
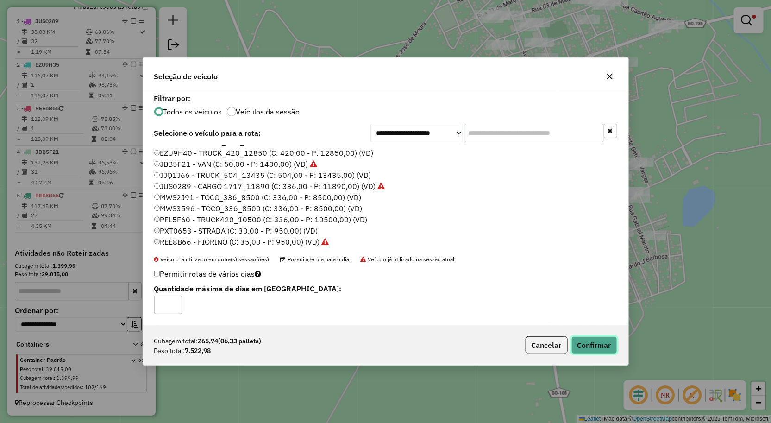
click at [581, 344] on button "Confirmar" at bounding box center [595, 345] width 46 height 18
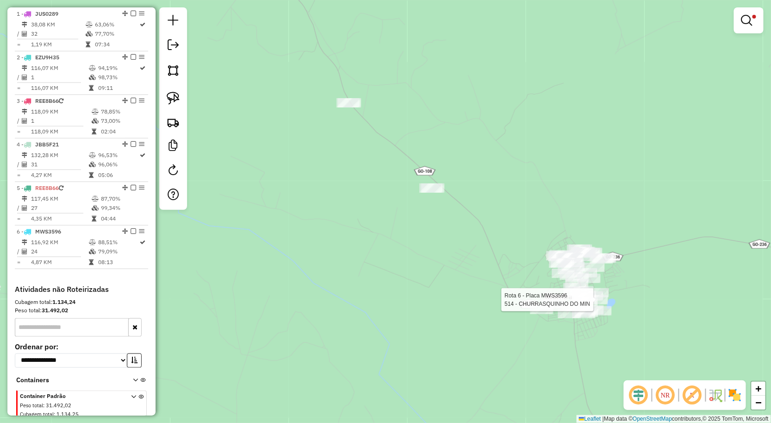
scroll to position [394, 0]
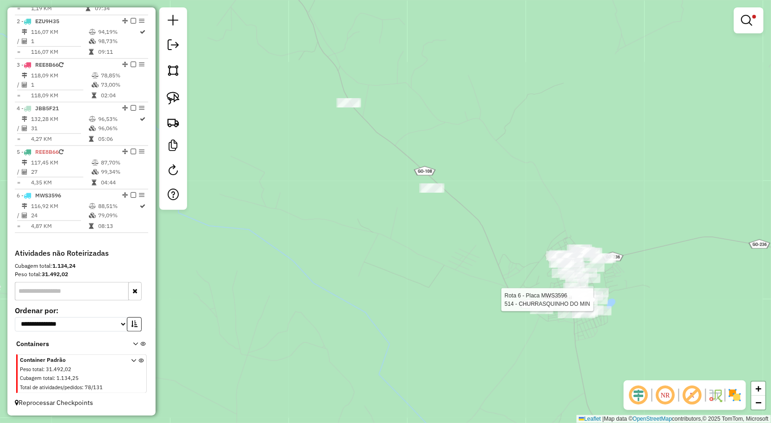
select select "**********"
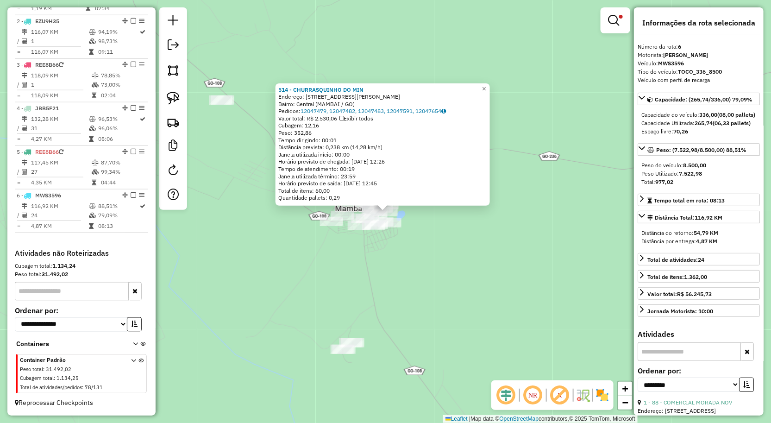
click at [502, 284] on div "514 - CHURRASQUINHO DO MIN Endereço: RUA FILOGONIO JOAQUIM DA COSTA Q,03 Bairro…" at bounding box center [385, 211] width 771 height 423
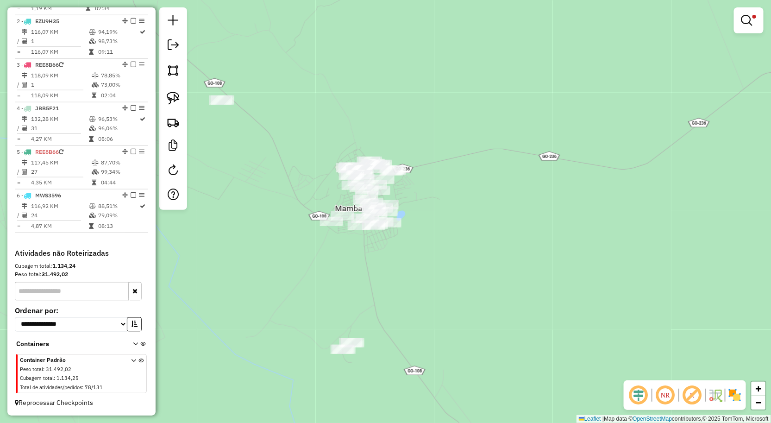
drag, startPoint x: 382, startPoint y: 262, endPoint x: 418, endPoint y: 240, distance: 42.4
click at [400, 248] on div "**********" at bounding box center [385, 211] width 771 height 423
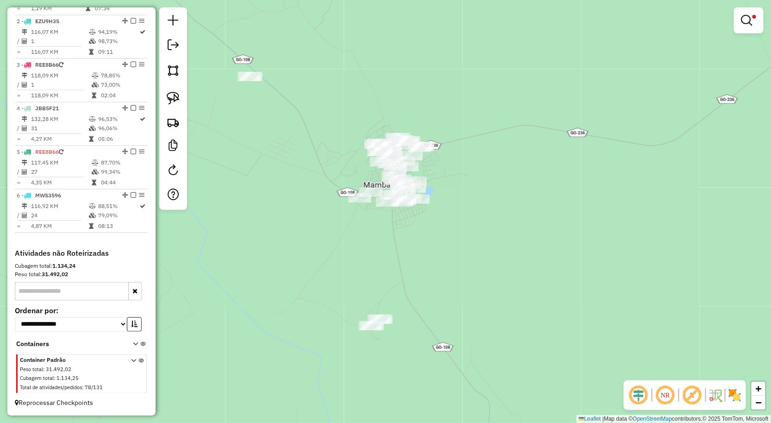
drag, startPoint x: 448, startPoint y: 233, endPoint x: 452, endPoint y: 222, distance: 12.0
click at [452, 222] on div "**********" at bounding box center [385, 211] width 771 height 423
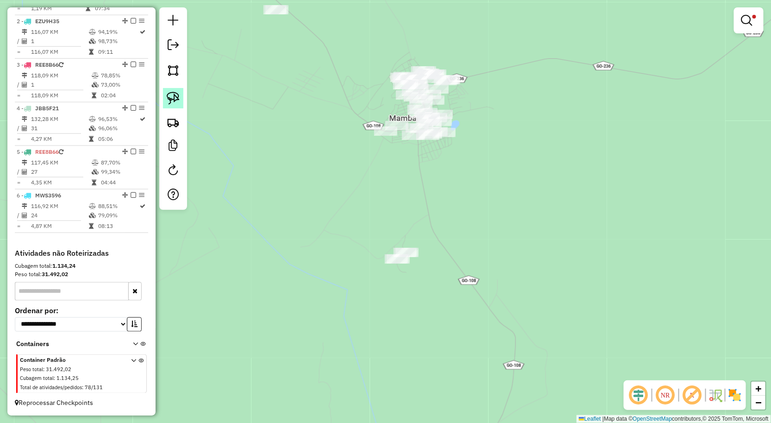
click at [172, 96] on img at bounding box center [173, 98] width 13 height 13
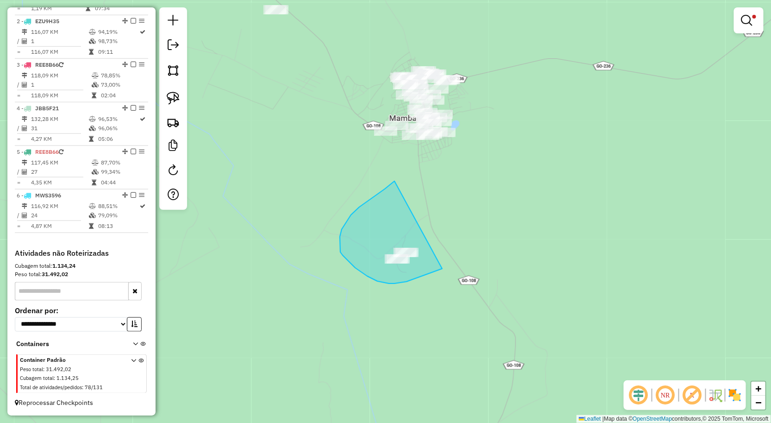
drag, startPoint x: 385, startPoint y: 189, endPoint x: 442, endPoint y: 269, distance: 98.2
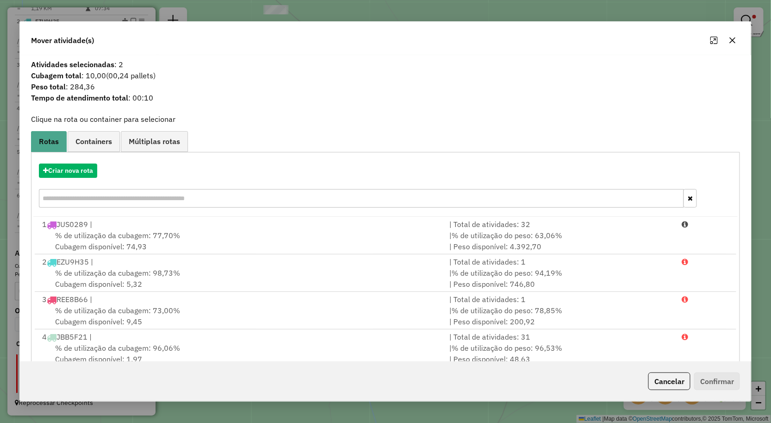
click at [734, 39] on icon "button" at bounding box center [733, 40] width 6 height 6
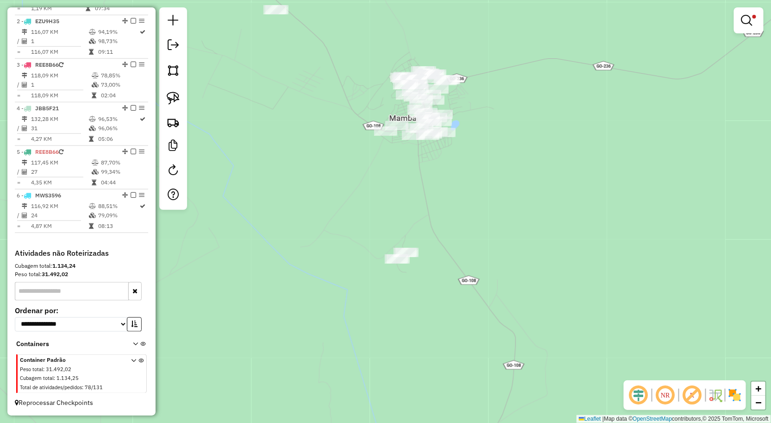
drag, startPoint x: 405, startPoint y: 183, endPoint x: 438, endPoint y: 225, distance: 53.1
click at [431, 219] on div "**********" at bounding box center [385, 211] width 771 height 423
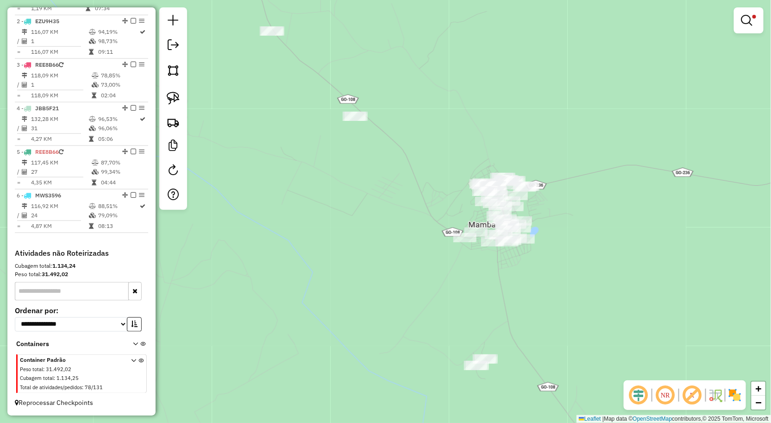
drag, startPoint x: 403, startPoint y: 117, endPoint x: 449, endPoint y: 180, distance: 77.8
click at [449, 180] on div "**********" at bounding box center [385, 211] width 771 height 423
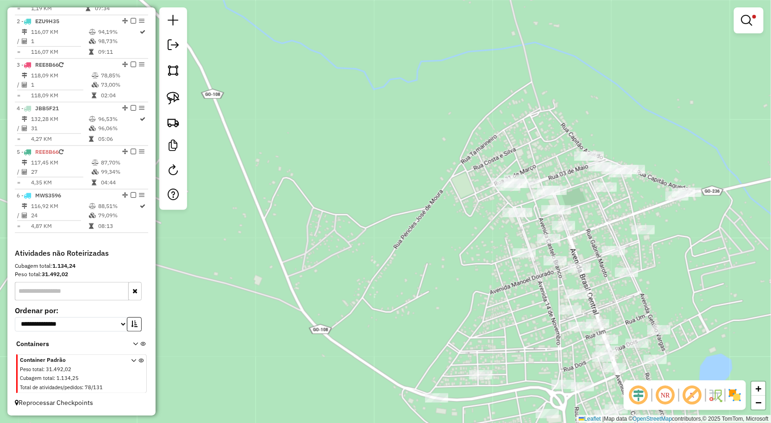
drag, startPoint x: 242, startPoint y: 247, endPoint x: 460, endPoint y: 250, distance: 217.8
click at [460, 250] on div "**********" at bounding box center [385, 211] width 771 height 423
click at [174, 97] on img at bounding box center [173, 98] width 13 height 13
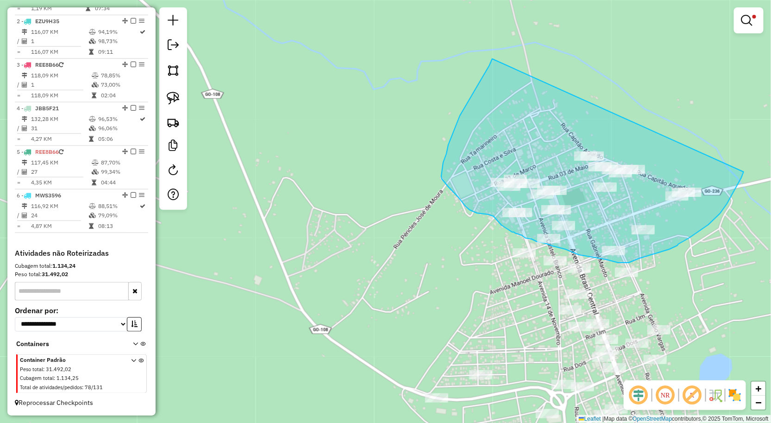
drag, startPoint x: 492, startPoint y: 59, endPoint x: 744, endPoint y: 172, distance: 275.8
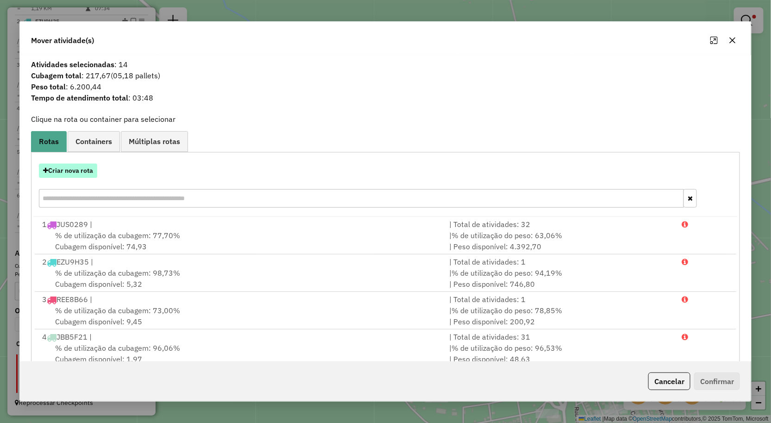
click at [72, 169] on button "Criar nova rota" at bounding box center [68, 171] width 58 height 14
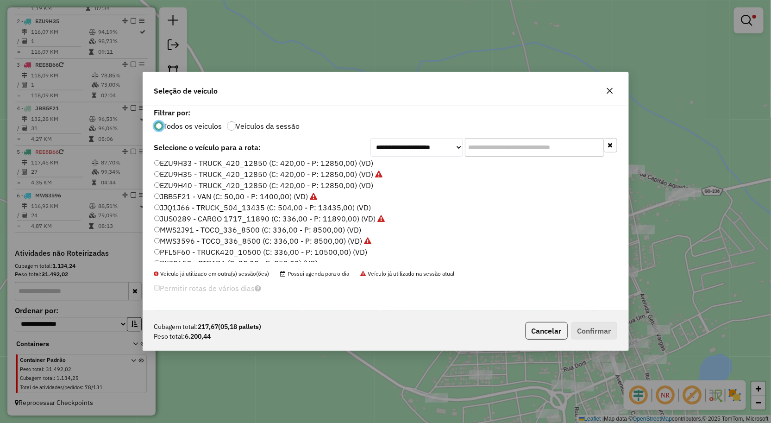
scroll to position [51, 0]
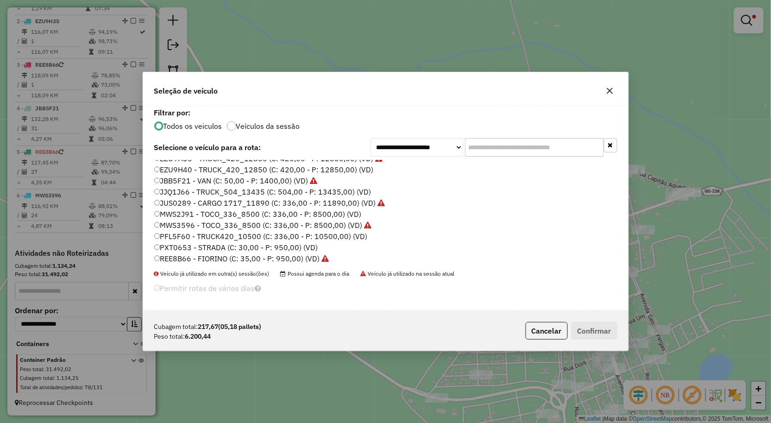
click at [196, 225] on label "MWS3596 - TOCO_336_8500 (C: 336,00 - P: 8500,00) (VD)" at bounding box center [263, 225] width 218 height 11
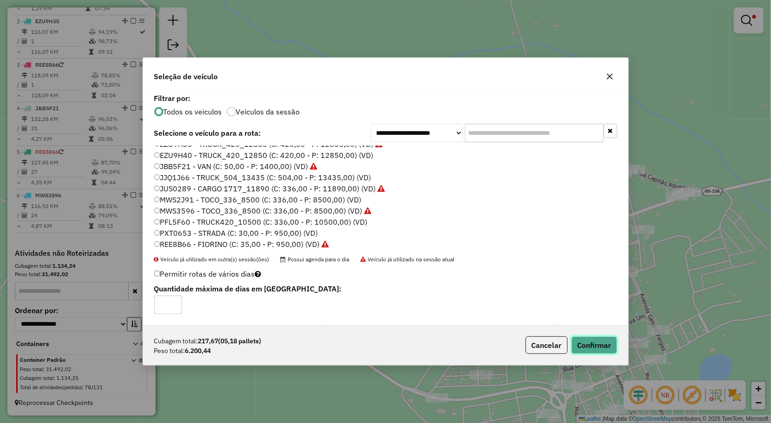
click at [587, 341] on button "Confirmar" at bounding box center [595, 345] width 46 height 18
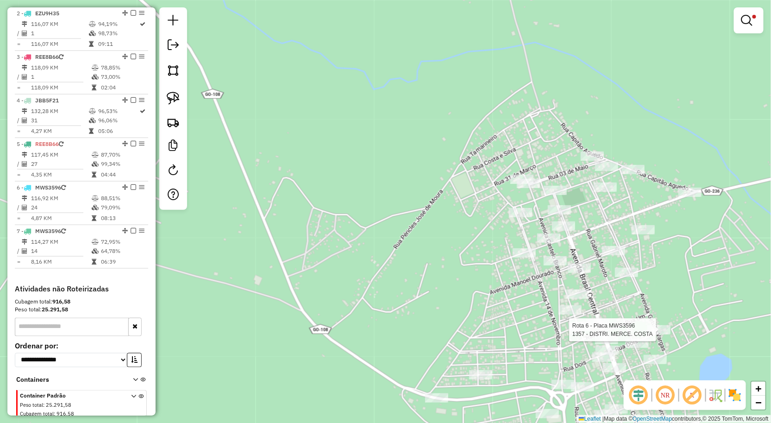
scroll to position [437, 0]
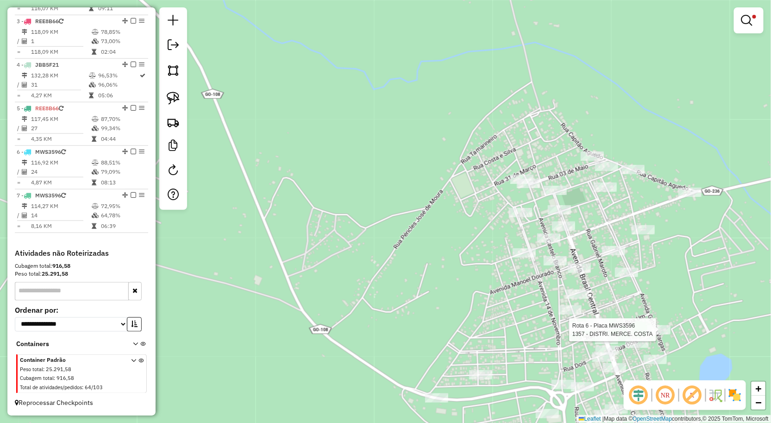
select select "**********"
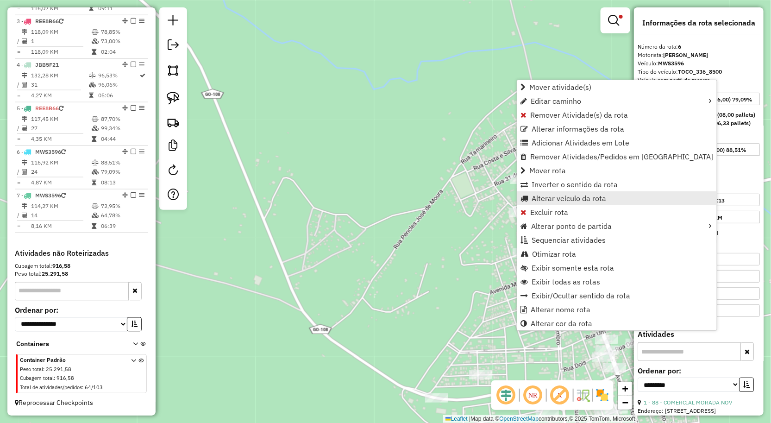
click at [548, 198] on span "Alterar veículo da rota" at bounding box center [569, 198] width 75 height 7
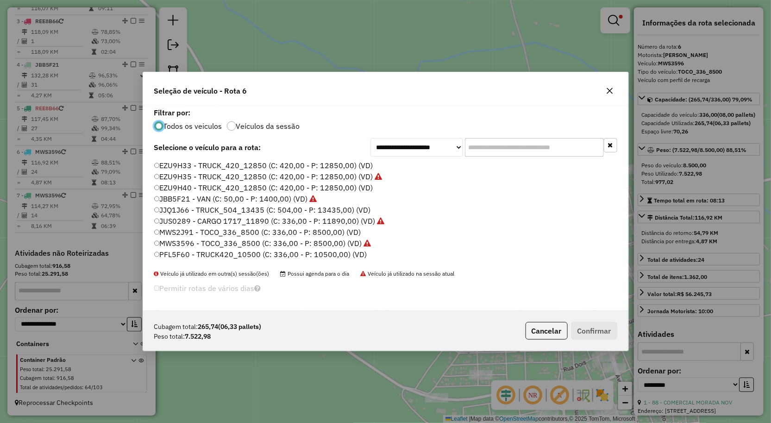
scroll to position [51, 0]
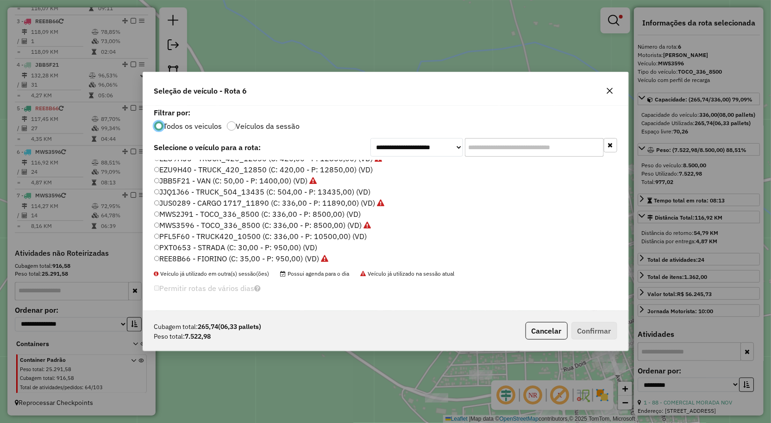
click at [202, 215] on label "MWS2J91 - TOCO_336_8500 (C: 336,00 - P: 8500,00) (VD)" at bounding box center [257, 213] width 207 height 11
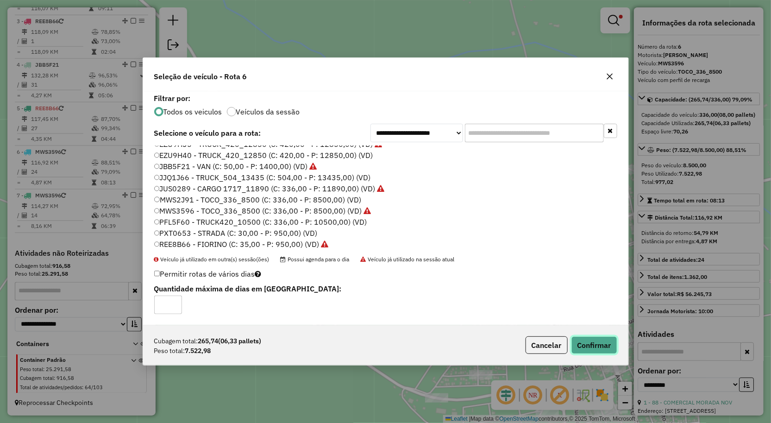
click at [586, 346] on button "Confirmar" at bounding box center [595, 345] width 46 height 18
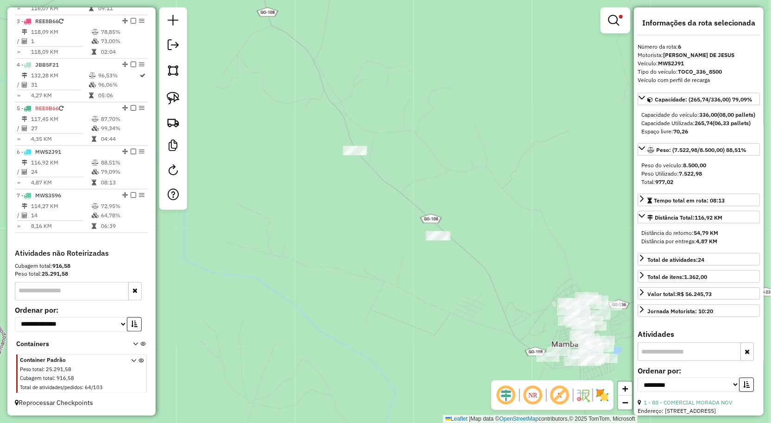
click at [449, 308] on div "**********" at bounding box center [385, 211] width 771 height 423
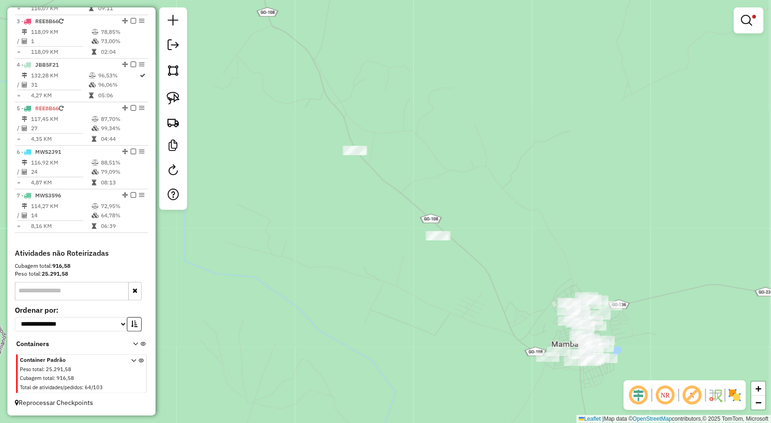
drag, startPoint x: 462, startPoint y: 295, endPoint x: 496, endPoint y: 274, distance: 39.5
click at [494, 275] on div "**********" at bounding box center [385, 211] width 771 height 423
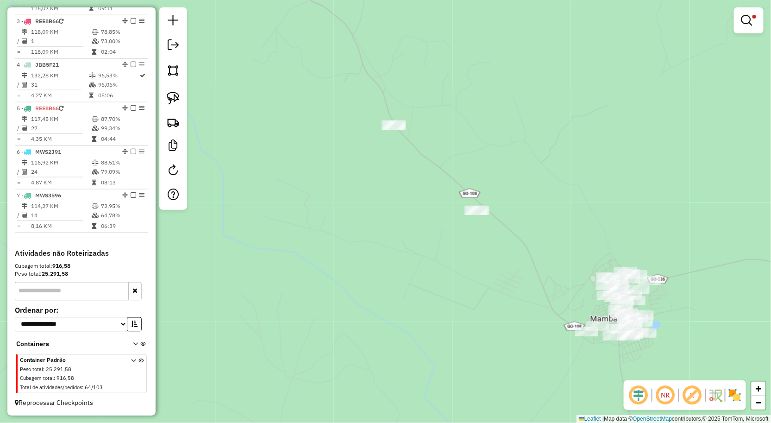
drag, startPoint x: 327, startPoint y: 223, endPoint x: 342, endPoint y: 227, distance: 15.3
click at [331, 225] on div "**********" at bounding box center [385, 211] width 771 height 423
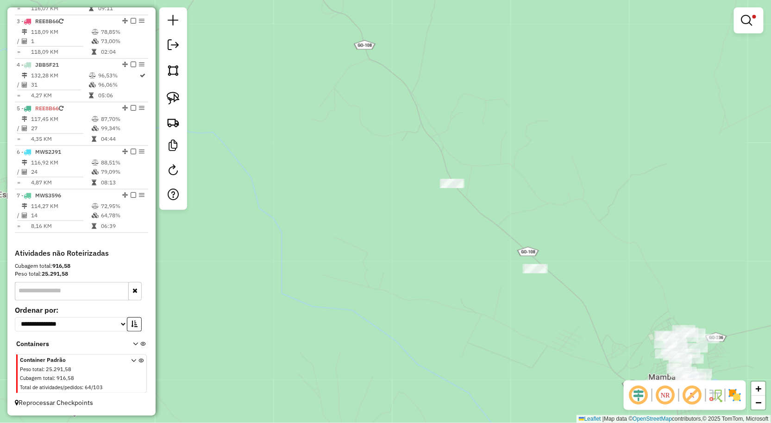
drag, startPoint x: 370, startPoint y: 233, endPoint x: 317, endPoint y: 211, distance: 57.0
click at [371, 231] on div "**********" at bounding box center [385, 211] width 771 height 423
drag, startPoint x: 170, startPoint y: 103, endPoint x: 293, endPoint y: 119, distance: 123.8
click at [170, 103] on img at bounding box center [173, 98] width 13 height 13
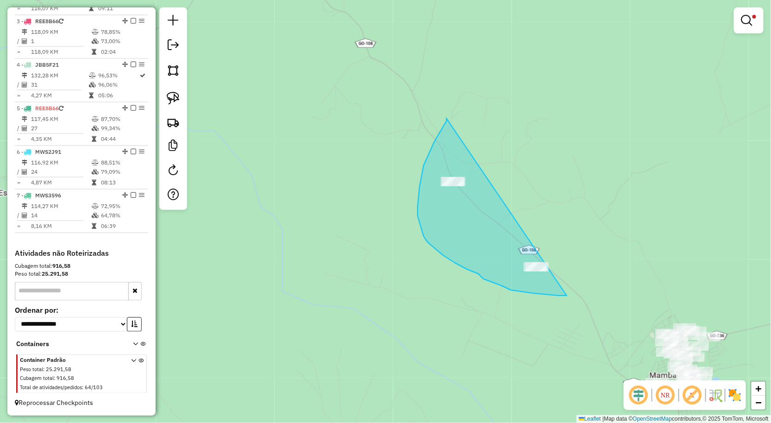
drag, startPoint x: 447, startPoint y: 120, endPoint x: 585, endPoint y: 288, distance: 217.2
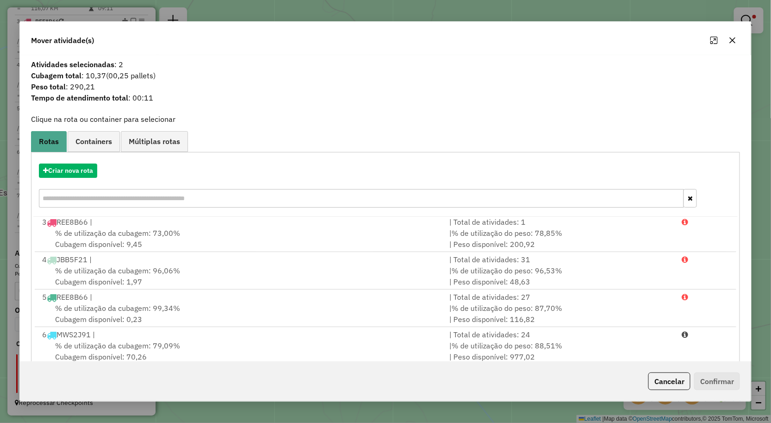
scroll to position [57, 0]
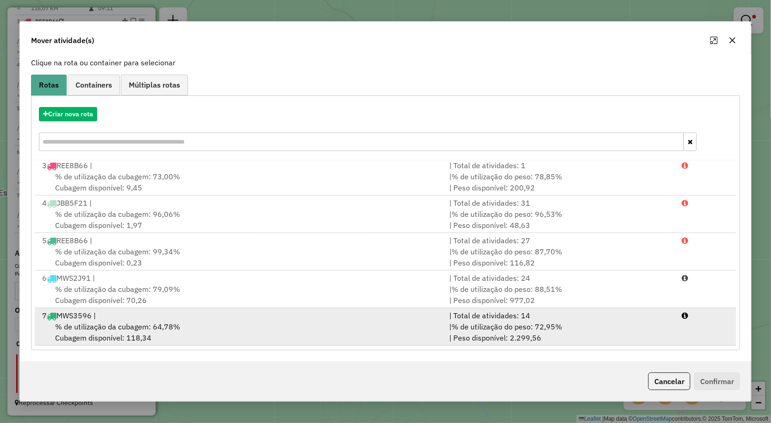
click at [203, 328] on div "% de utilização da cubagem: 64,78% Cubagem disponível: 118,34" at bounding box center [241, 332] width 408 height 22
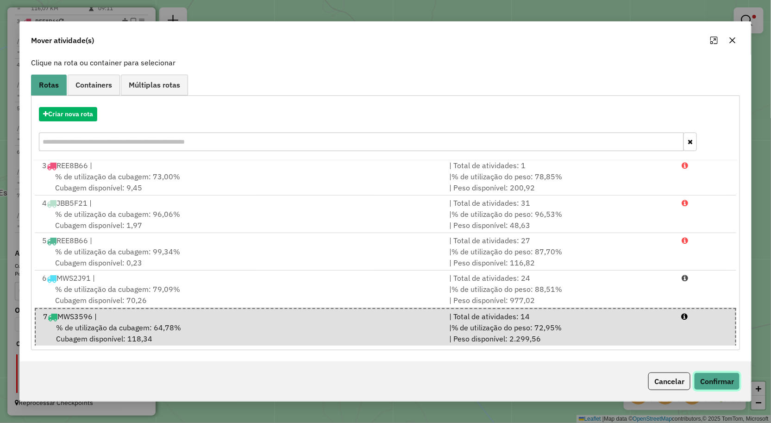
click at [724, 380] on button "Confirmar" at bounding box center [717, 381] width 46 height 18
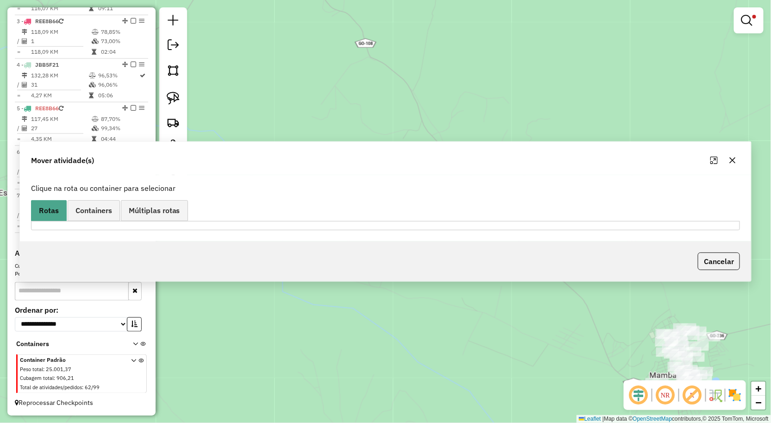
scroll to position [0, 0]
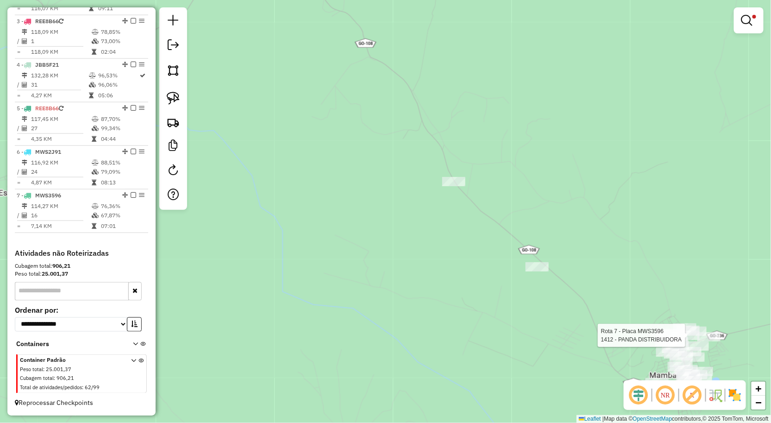
select select "**********"
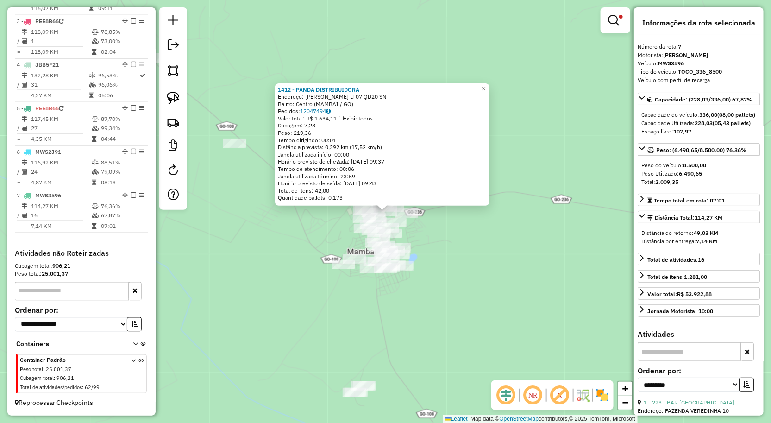
click at [564, 326] on div "1412 - PANDA DISTRIBUIDORA Endereço: ONOFRE QUINAN LT07 QD20 SN Bairro: Centro …" at bounding box center [385, 211] width 771 height 423
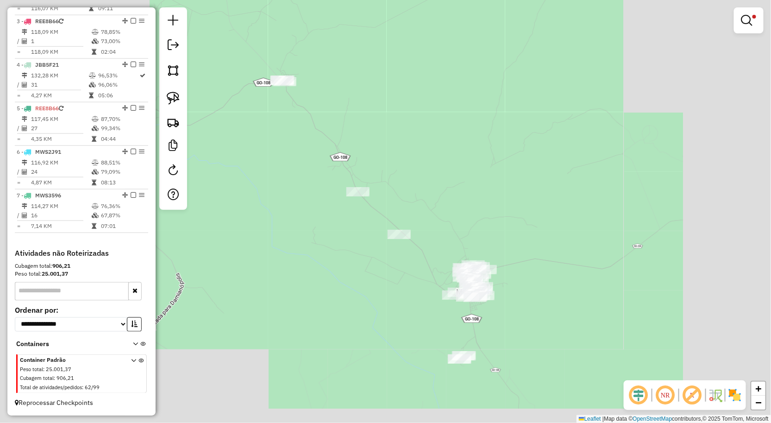
drag, startPoint x: 540, startPoint y: 334, endPoint x: 543, endPoint y: 272, distance: 61.7
click at [544, 276] on div "**********" at bounding box center [385, 211] width 771 height 423
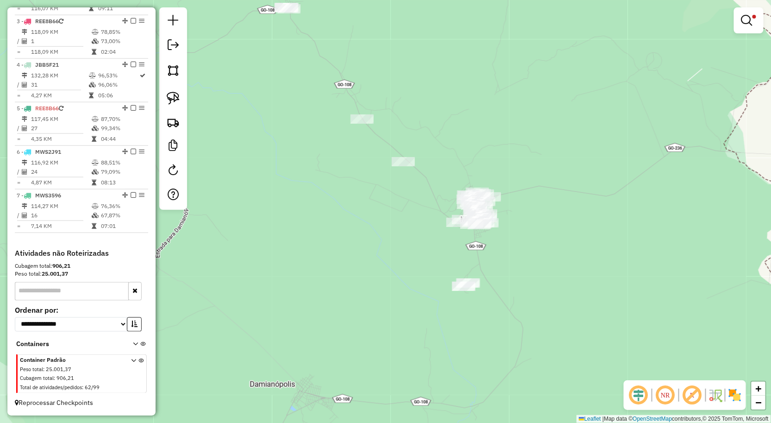
drag, startPoint x: 369, startPoint y: 223, endPoint x: 437, endPoint y: 286, distance: 92.8
click at [429, 282] on div "**********" at bounding box center [385, 211] width 771 height 423
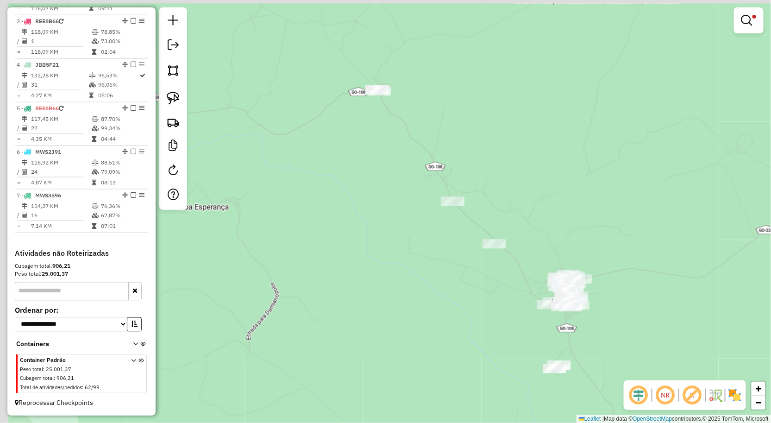
drag, startPoint x: 327, startPoint y: 193, endPoint x: 316, endPoint y: 239, distance: 46.6
click at [338, 265] on div "**********" at bounding box center [385, 211] width 771 height 423
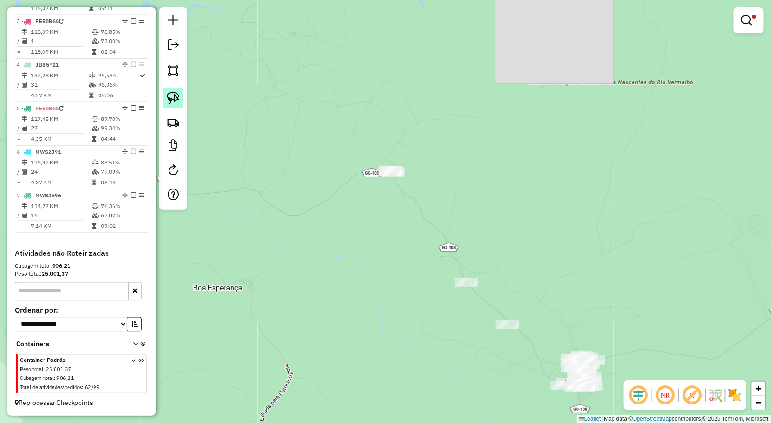
click at [178, 100] on img at bounding box center [173, 98] width 13 height 13
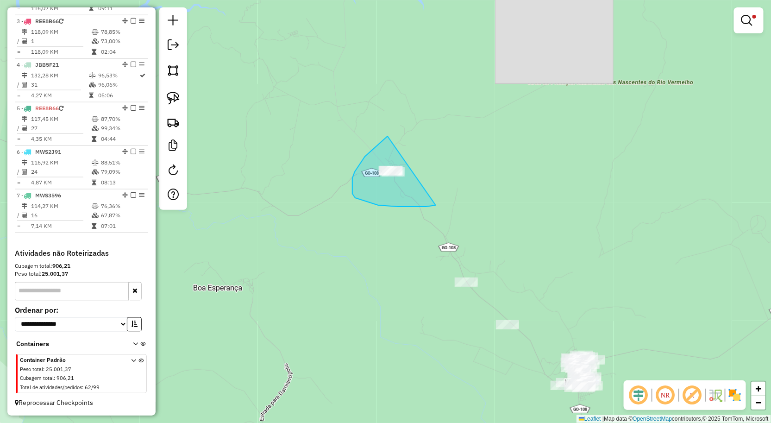
drag, startPoint x: 365, startPoint y: 157, endPoint x: 438, endPoint y: 205, distance: 87.2
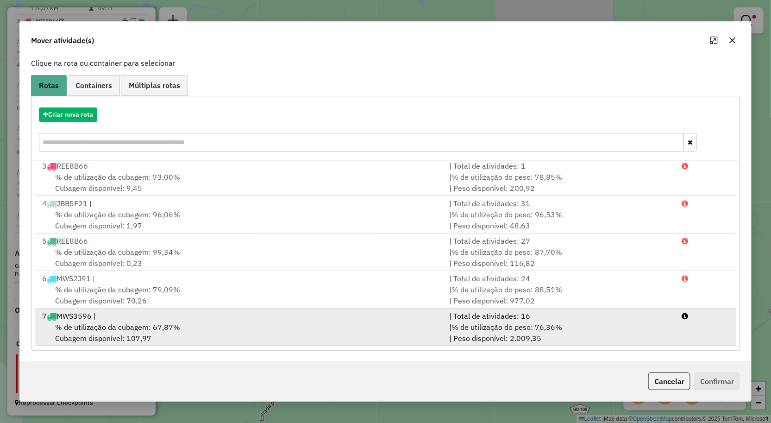
scroll to position [57, 0]
click at [455, 331] on span "% de utilização do peso: 76,36%" at bounding box center [507, 326] width 111 height 9
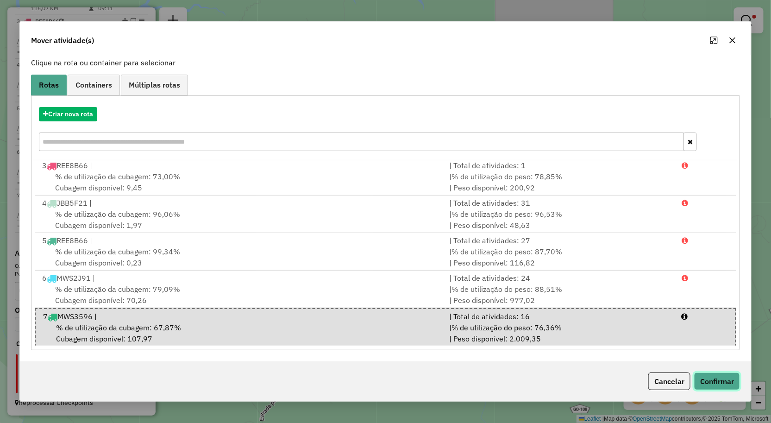
click at [727, 379] on button "Confirmar" at bounding box center [717, 381] width 46 height 18
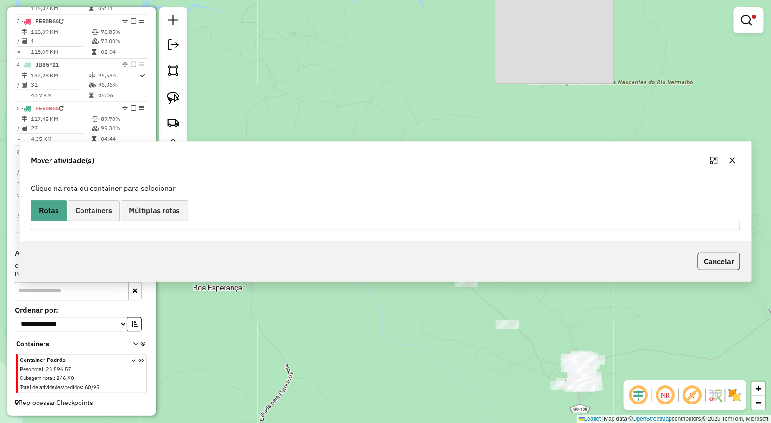
scroll to position [0, 0]
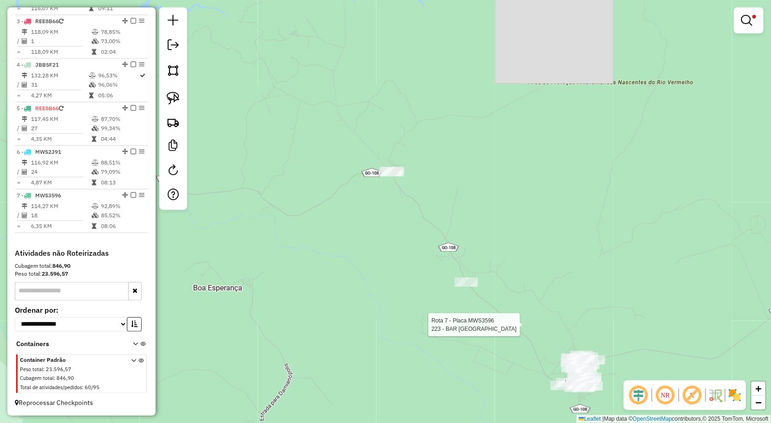
select select "**********"
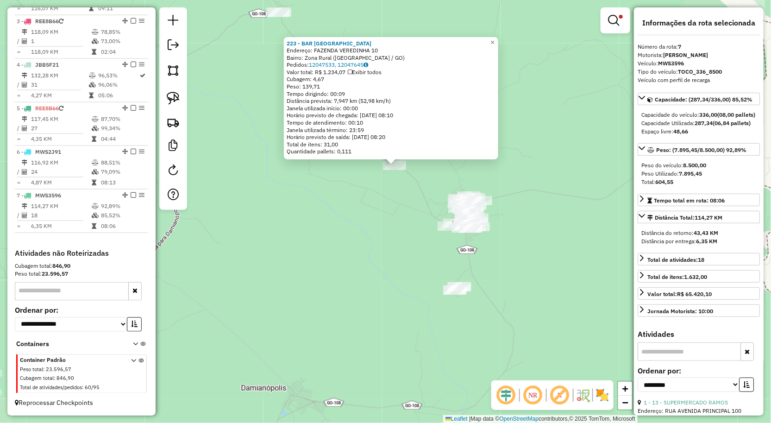
drag, startPoint x: 488, startPoint y: 298, endPoint x: 483, endPoint y: 298, distance: 5.1
click at [488, 297] on div "223 - BAR RANCHO DO ZE Endereço: FAZENDA VEREDINHA 10 Bairro: Zona Rural (MAMBA…" at bounding box center [385, 211] width 771 height 423
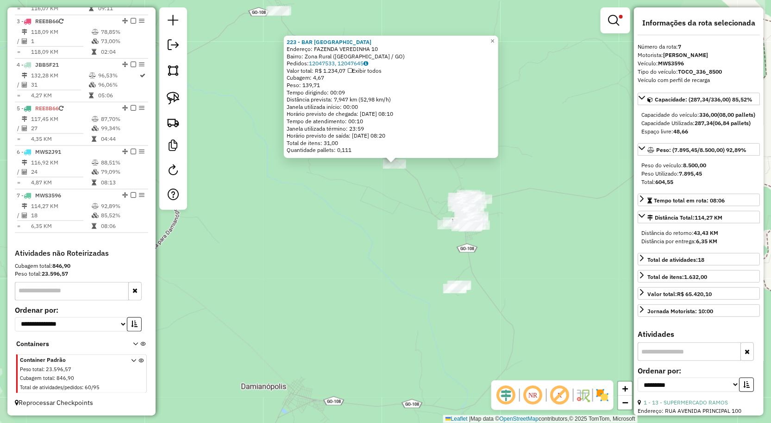
click at [378, 262] on div "223 - BAR RANCHO DO ZE Endereço: FAZENDA VEREDINHA 10 Bairro: Zona Rural (MAMBA…" at bounding box center [385, 211] width 771 height 423
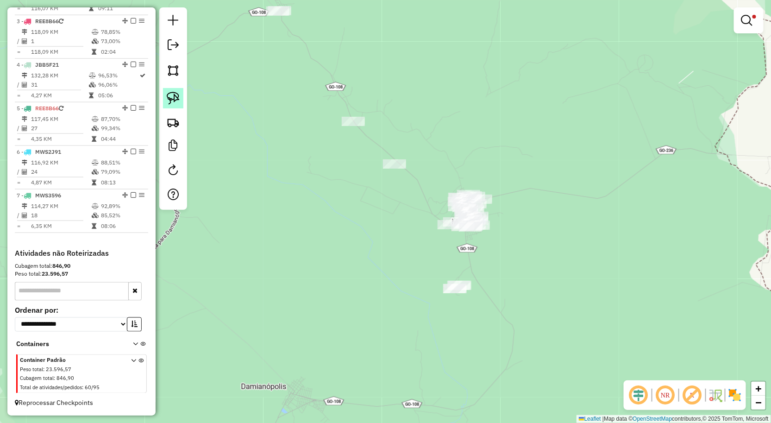
click at [170, 94] on img at bounding box center [173, 98] width 13 height 13
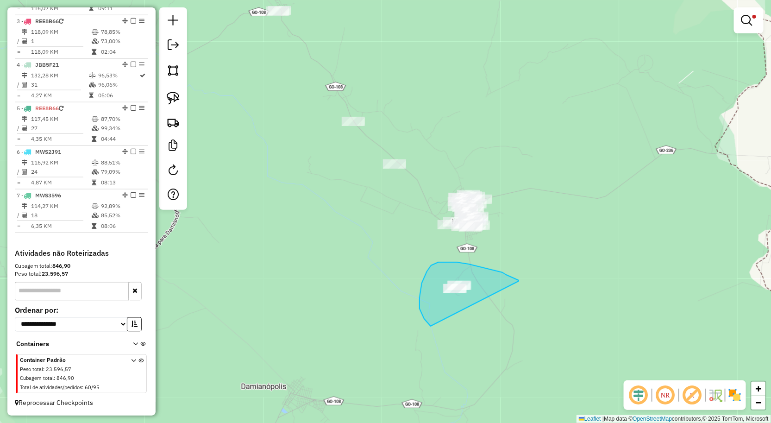
drag, startPoint x: 519, startPoint y: 281, endPoint x: 437, endPoint y: 328, distance: 94.2
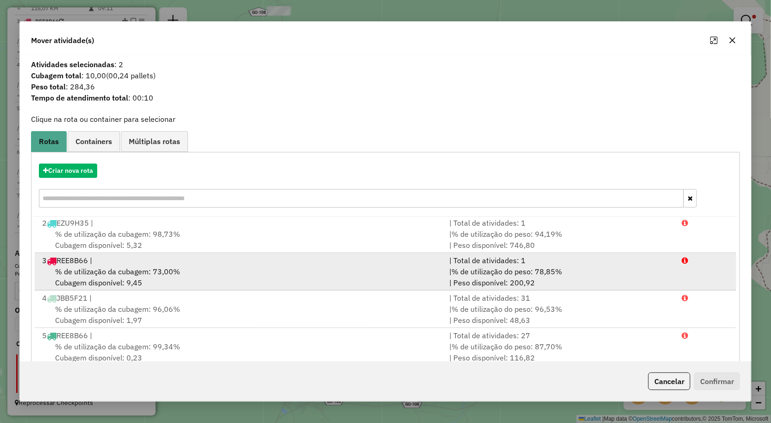
scroll to position [77, 0]
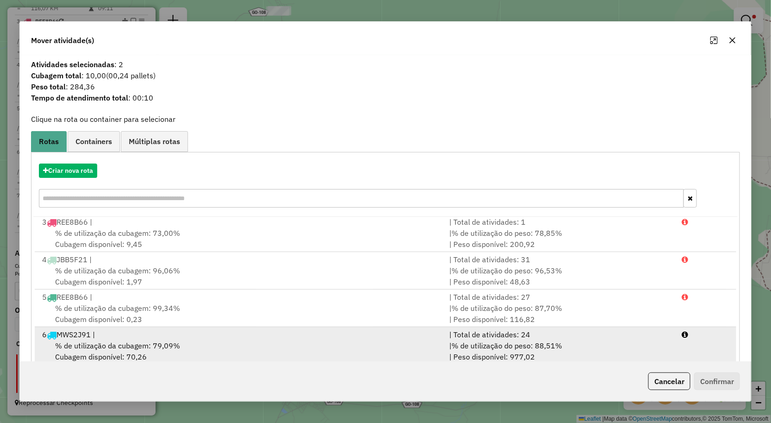
click at [159, 341] on span "% de utilização da cubagem: 79,09%" at bounding box center [117, 345] width 125 height 9
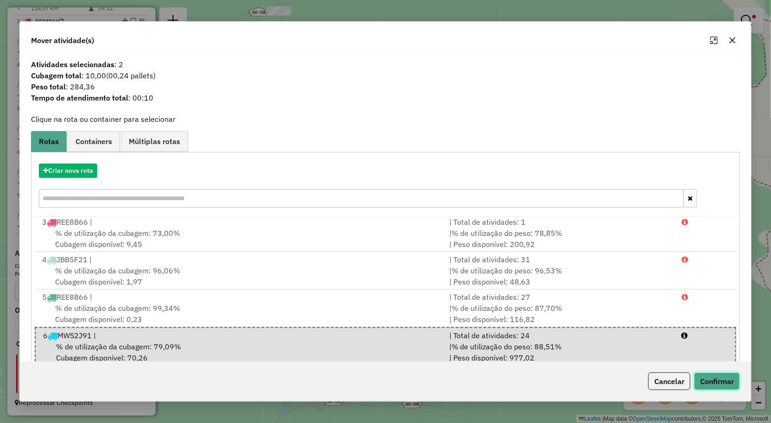
drag, startPoint x: 716, startPoint y: 385, endPoint x: 709, endPoint y: 385, distance: 6.5
click at [716, 385] on button "Confirmar" at bounding box center [717, 381] width 46 height 18
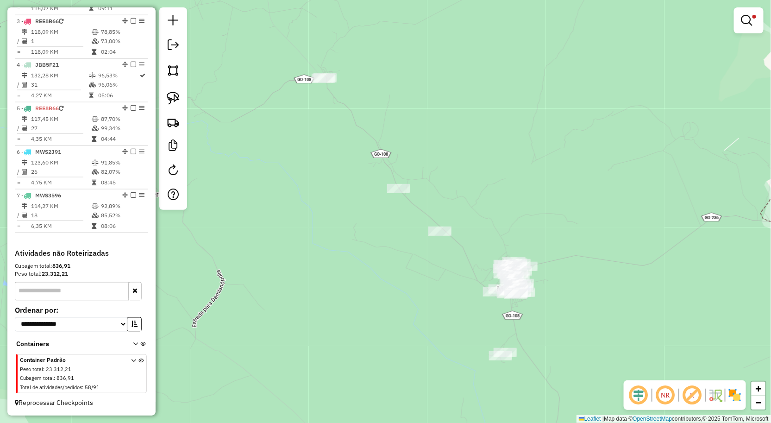
drag, startPoint x: 367, startPoint y: 193, endPoint x: 434, endPoint y: 266, distance: 99.4
click at [414, 262] on div "**********" at bounding box center [385, 211] width 771 height 423
click at [160, 102] on div at bounding box center [173, 108] width 28 height 202
click at [167, 99] on img at bounding box center [173, 98] width 13 height 13
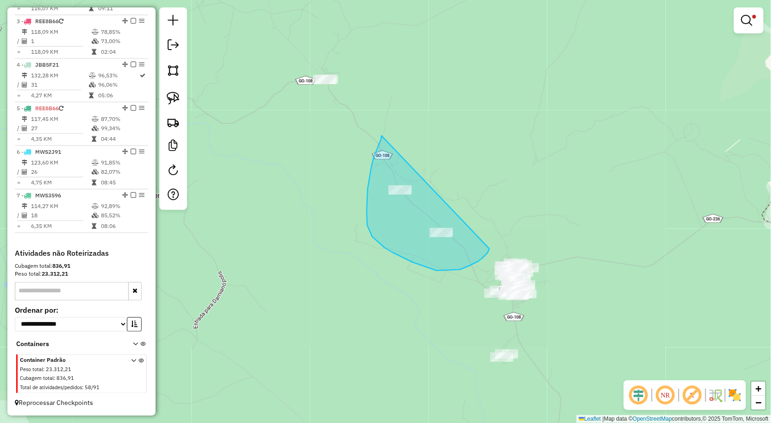
drag, startPoint x: 382, startPoint y: 136, endPoint x: 494, endPoint y: 240, distance: 152.8
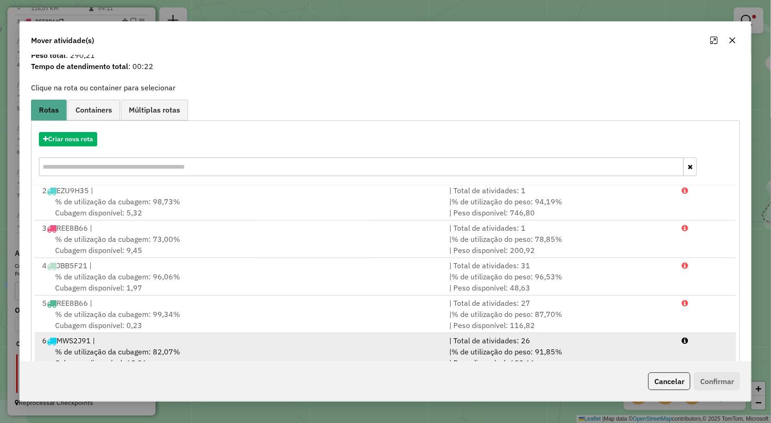
scroll to position [57, 0]
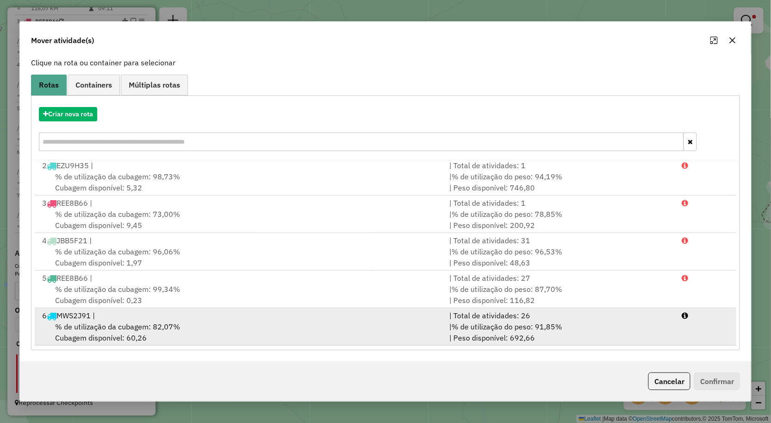
click at [288, 328] on div "% de utilização da cubagem: 82,07% Cubagem disponível: 60,26" at bounding box center [241, 332] width 408 height 22
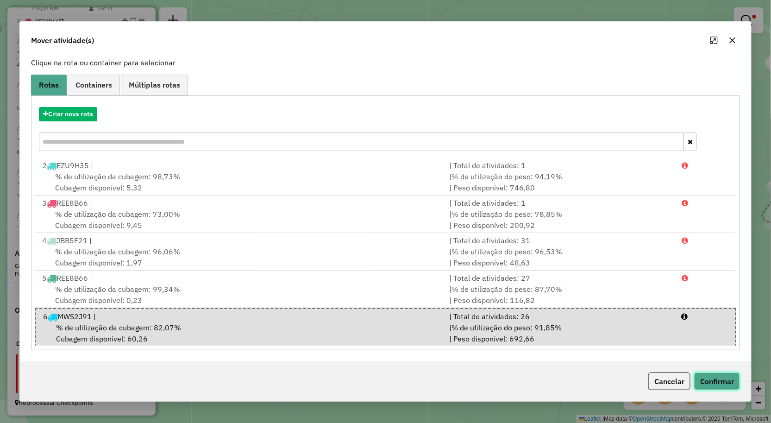
click at [720, 382] on button "Confirmar" at bounding box center [717, 381] width 46 height 18
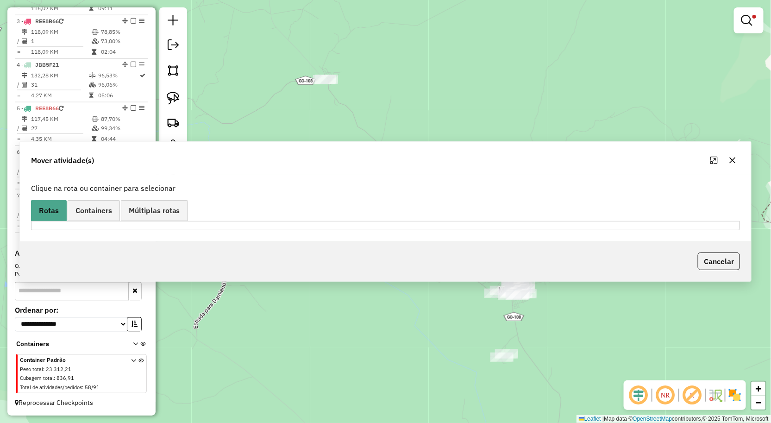
scroll to position [0, 0]
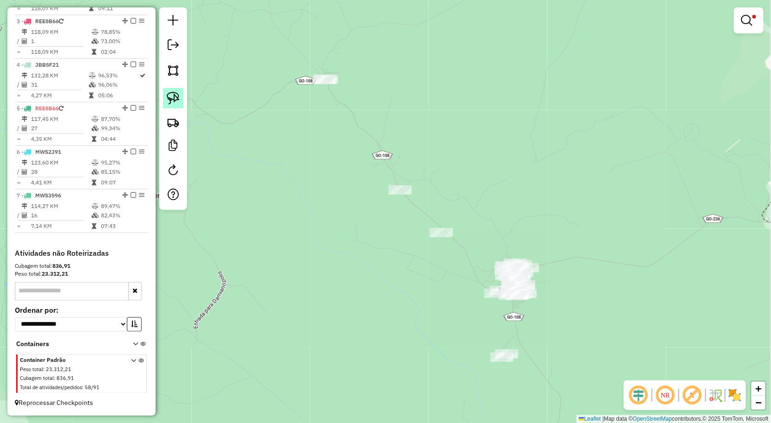
click at [175, 90] on link at bounding box center [173, 98] width 20 height 20
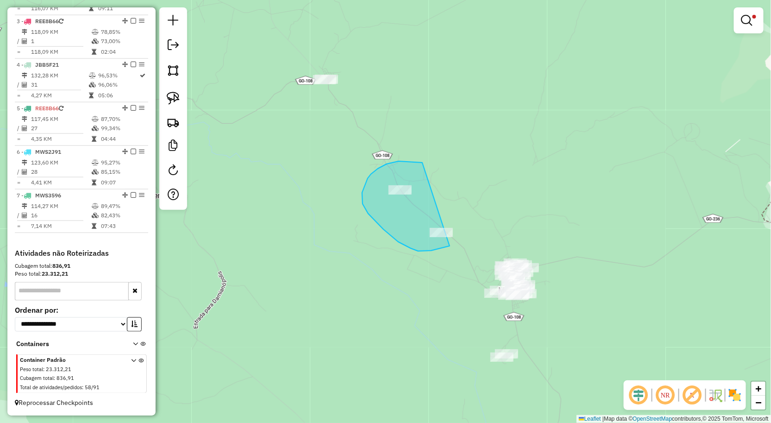
drag, startPoint x: 422, startPoint y: 162, endPoint x: 470, endPoint y: 239, distance: 90.8
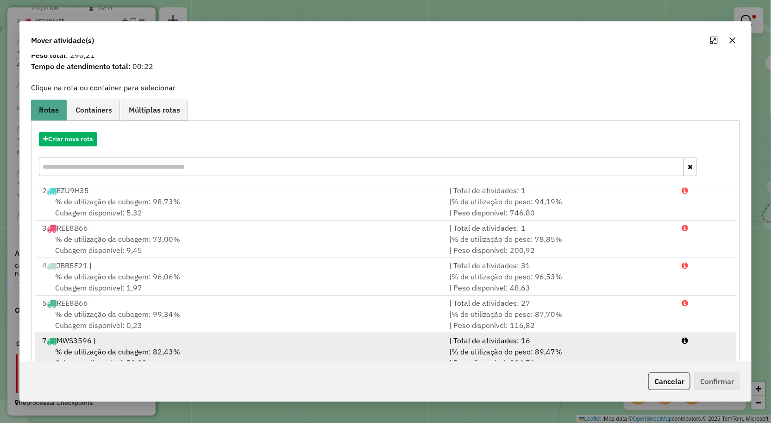
scroll to position [57, 0]
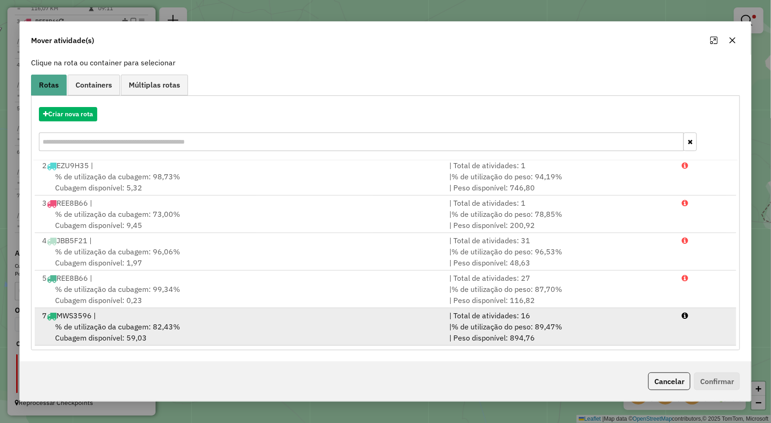
click at [304, 335] on div "% de utilização da cubagem: 82,43% Cubagem disponível: 59,03" at bounding box center [241, 332] width 408 height 22
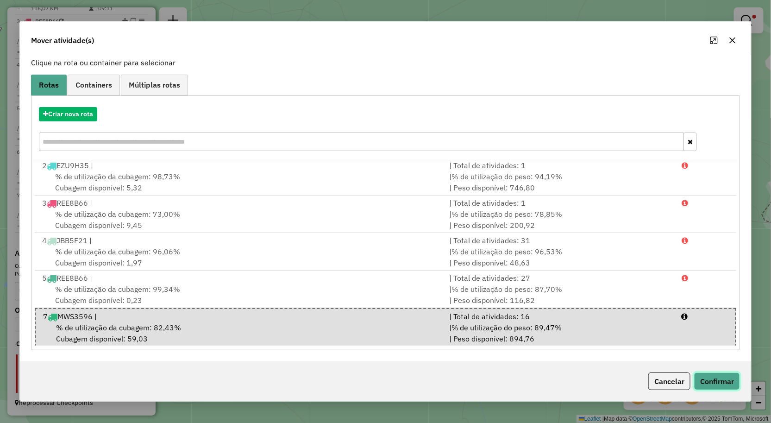
click at [726, 380] on button "Confirmar" at bounding box center [717, 381] width 46 height 18
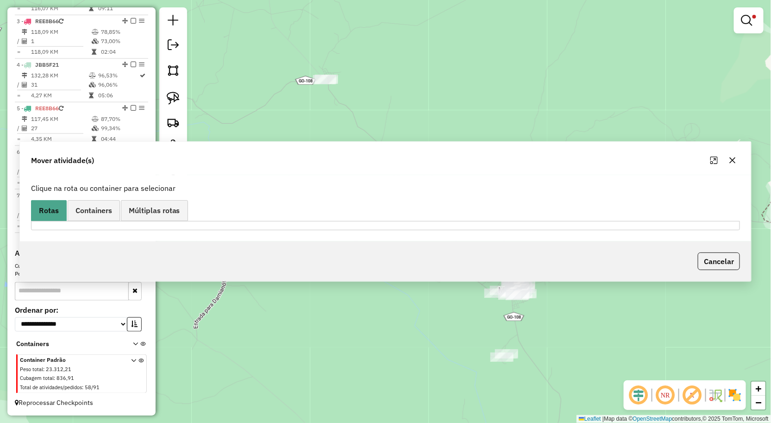
scroll to position [0, 0]
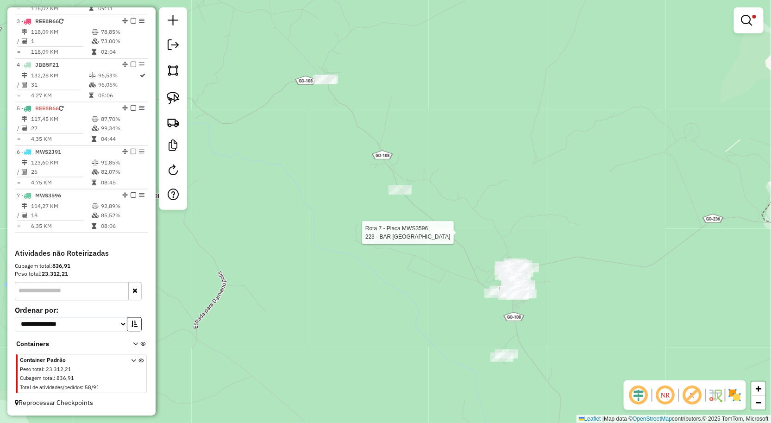
select select "**********"
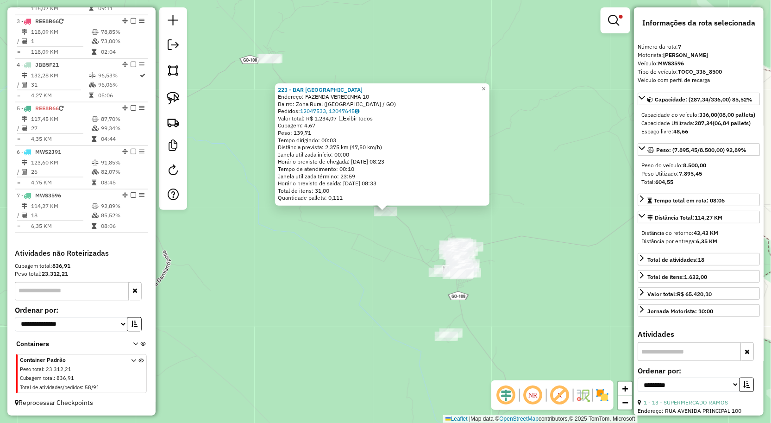
click at [369, 291] on div "223 - BAR RANCHO DO ZE Endereço: FAZENDA VEREDINHA 10 Bairro: Zona Rural (MAMBA…" at bounding box center [385, 211] width 771 height 423
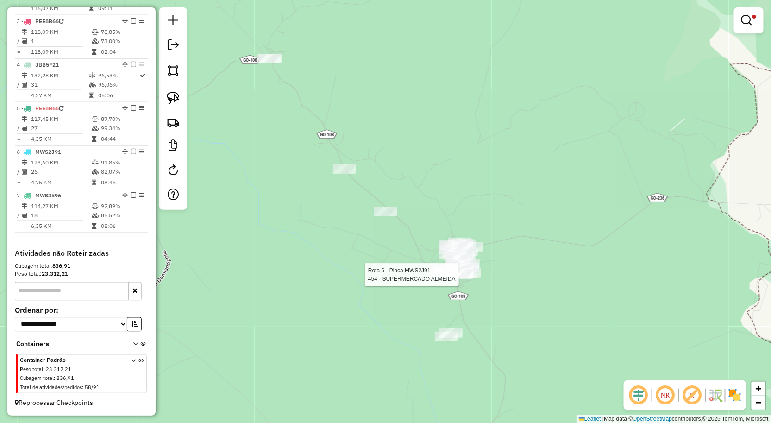
select select "**********"
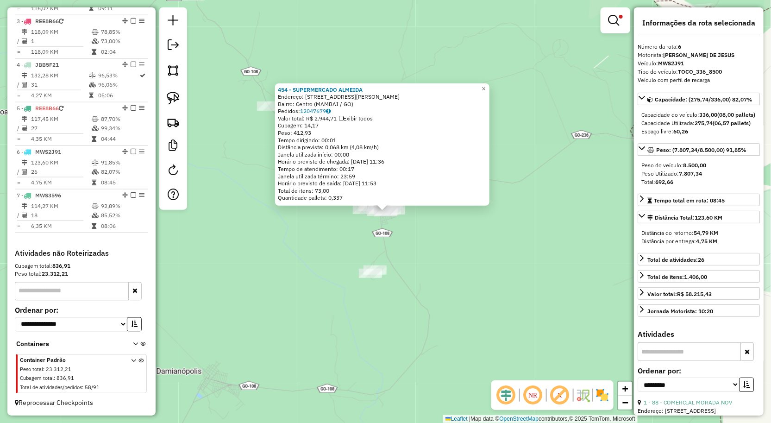
click at [589, 235] on div "454 - SUPERMERCADO ALMEIDA Endereço: RUA RUA JOSE PEREIRA MAGALHAES N S/N Q 06 …" at bounding box center [385, 211] width 771 height 423
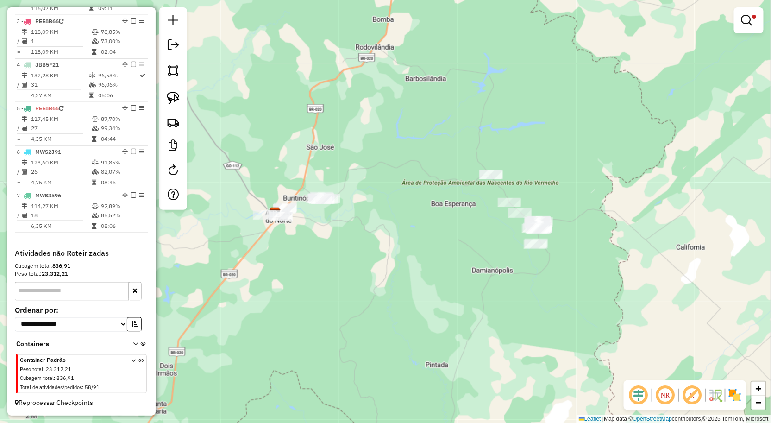
drag, startPoint x: 456, startPoint y: 237, endPoint x: 513, endPoint y: 235, distance: 57.0
click at [497, 235] on div "**********" at bounding box center [385, 211] width 771 height 423
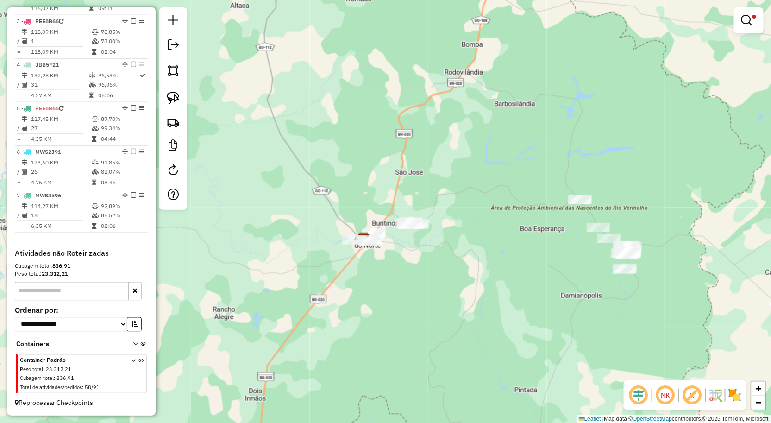
drag, startPoint x: 504, startPoint y: 269, endPoint x: 517, endPoint y: 302, distance: 35.7
click at [517, 303] on div "**********" at bounding box center [385, 211] width 771 height 423
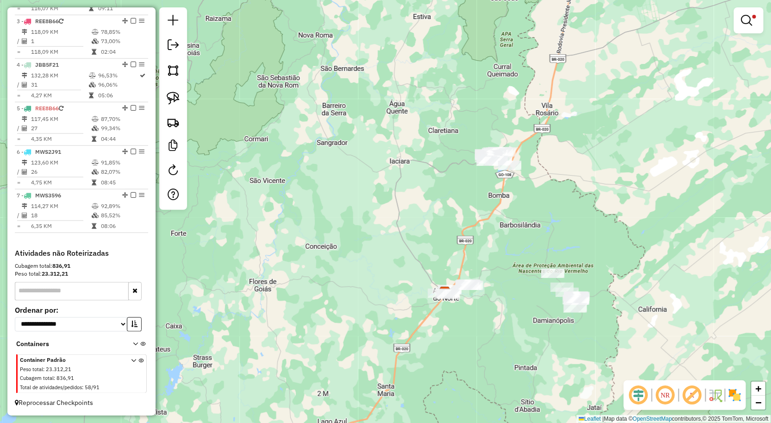
drag, startPoint x: 513, startPoint y: 216, endPoint x: 497, endPoint y: 271, distance: 57.5
click at [498, 271] on div "**********" at bounding box center [385, 211] width 771 height 423
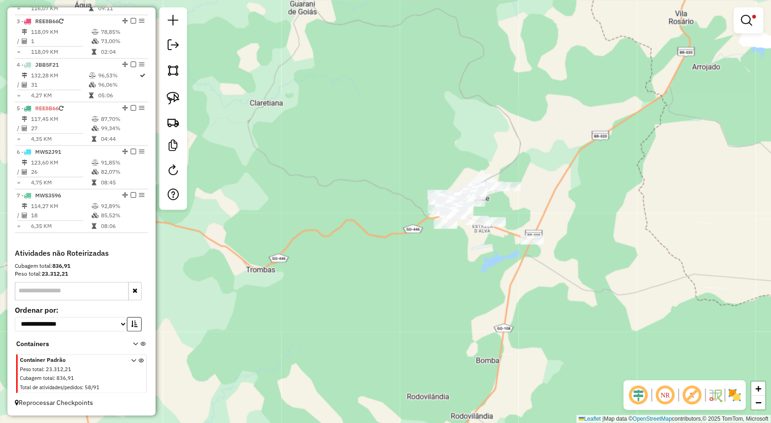
drag, startPoint x: 478, startPoint y: 207, endPoint x: 486, endPoint y: 272, distance: 65.5
click at [484, 271] on div "**********" at bounding box center [385, 211] width 771 height 423
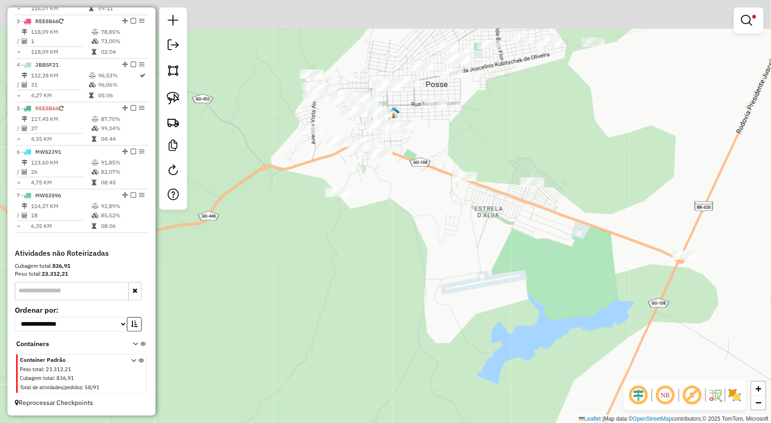
drag, startPoint x: 490, startPoint y: 250, endPoint x: 492, endPoint y: 338, distance: 88.0
click at [492, 338] on div "**********" at bounding box center [385, 211] width 771 height 423
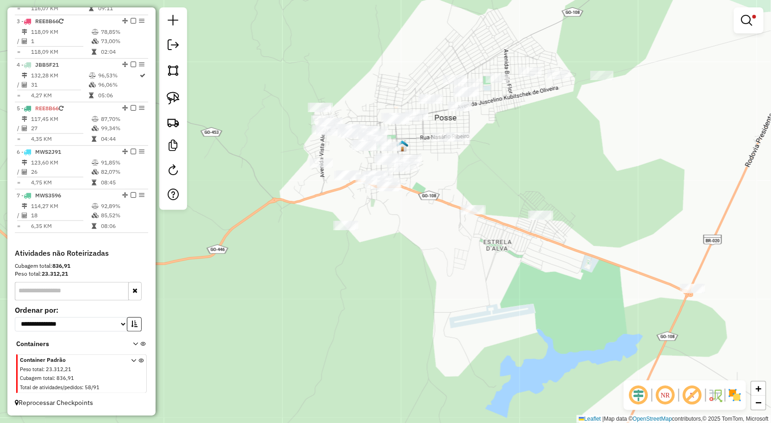
drag, startPoint x: 174, startPoint y: 108, endPoint x: 187, endPoint y: 114, distance: 14.1
click at [174, 108] on link at bounding box center [173, 98] width 20 height 20
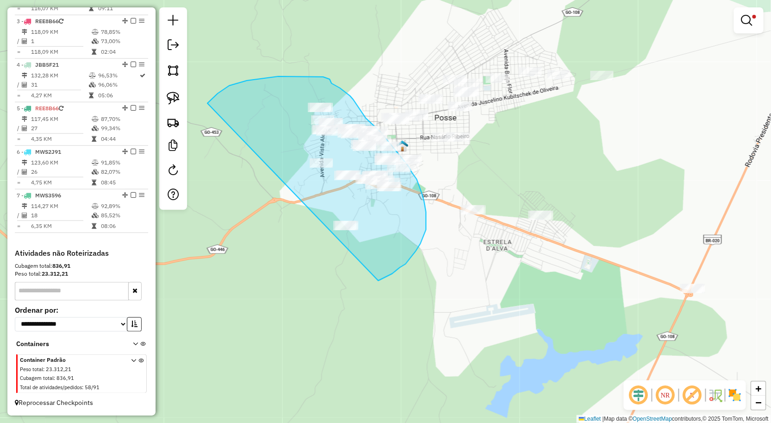
drag, startPoint x: 238, startPoint y: 83, endPoint x: 379, endPoint y: 281, distance: 242.5
click at [379, 281] on div "**********" at bounding box center [385, 211] width 771 height 423
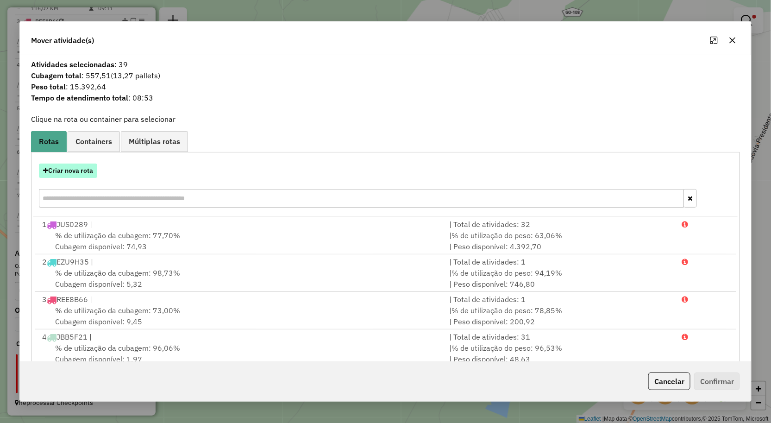
click at [88, 175] on button "Criar nova rota" at bounding box center [68, 171] width 58 height 14
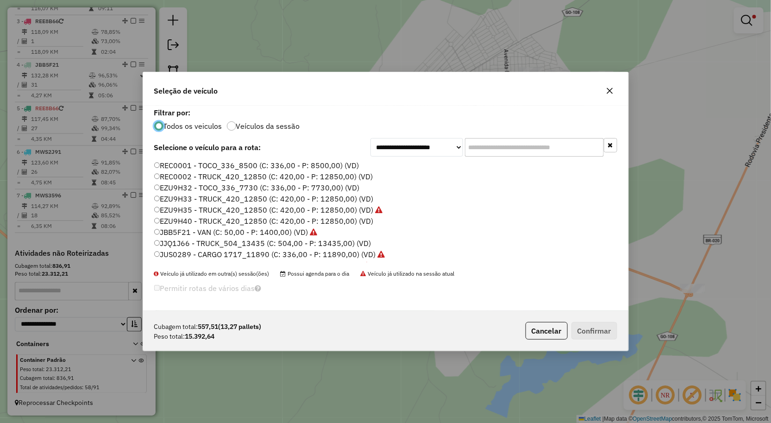
click at [610, 88] on icon "button" at bounding box center [609, 90] width 7 height 7
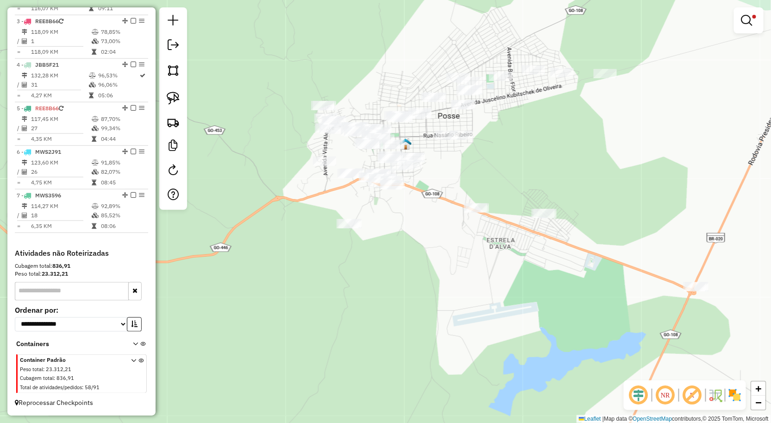
drag, startPoint x: 509, startPoint y: 162, endPoint x: 517, endPoint y: 158, distance: 9.9
click at [517, 158] on div "**********" at bounding box center [385, 211] width 771 height 423
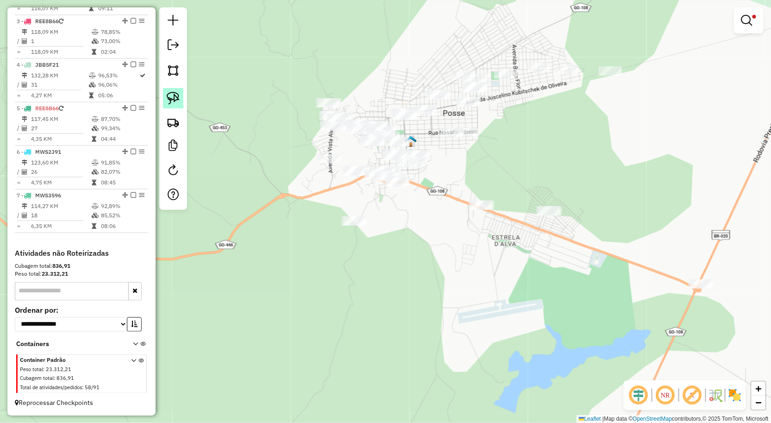
click at [178, 104] on img at bounding box center [173, 98] width 13 height 13
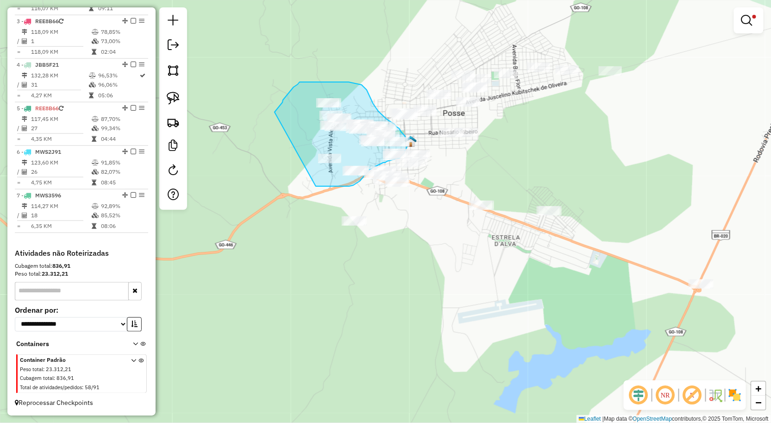
drag, startPoint x: 281, startPoint y: 104, endPoint x: 316, endPoint y: 186, distance: 89.2
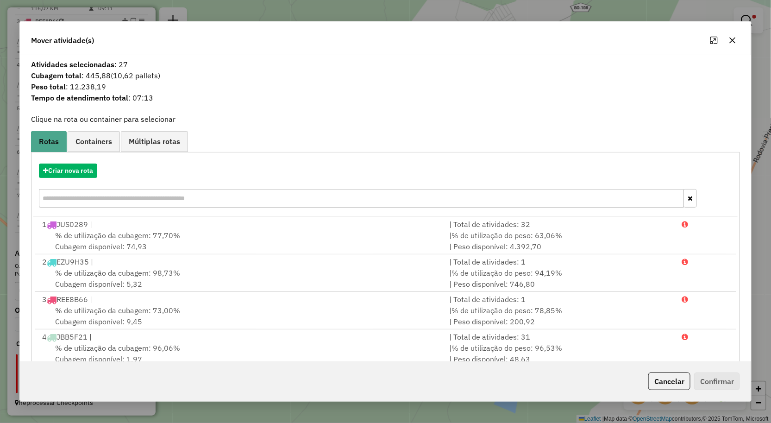
click at [735, 44] on button "button" at bounding box center [733, 40] width 15 height 15
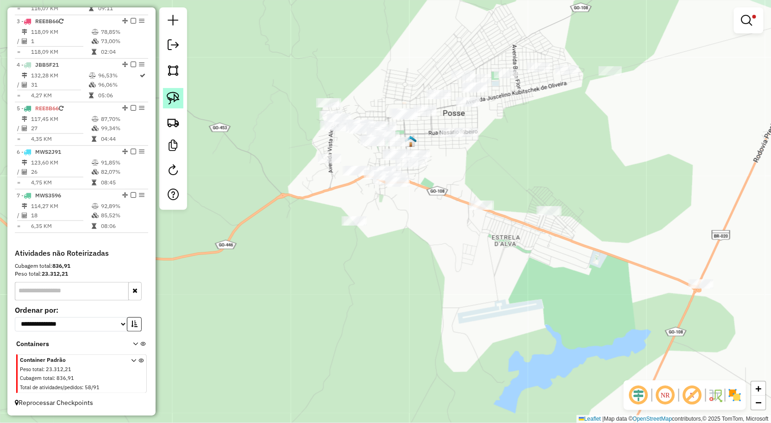
click at [179, 104] on img at bounding box center [173, 98] width 13 height 13
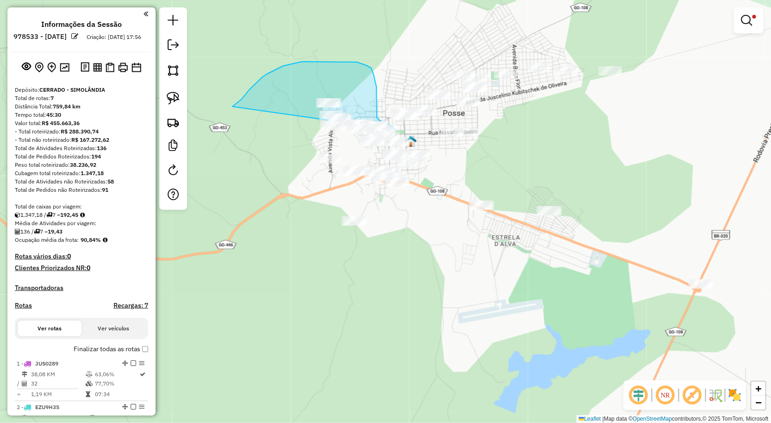
scroll to position [437, 0]
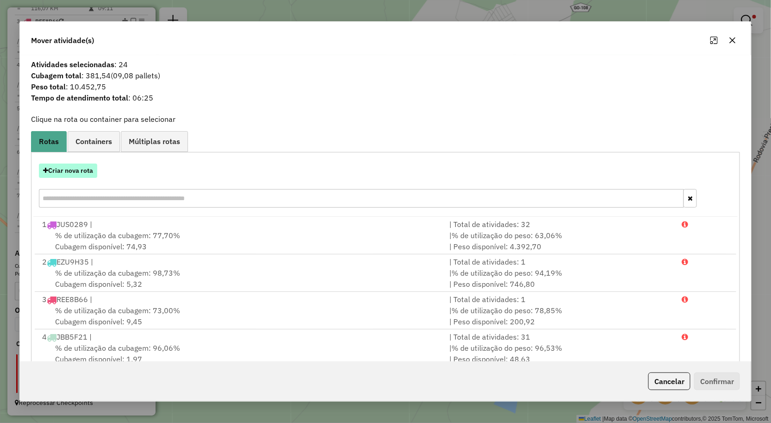
click at [83, 169] on button "Criar nova rota" at bounding box center [68, 171] width 58 height 14
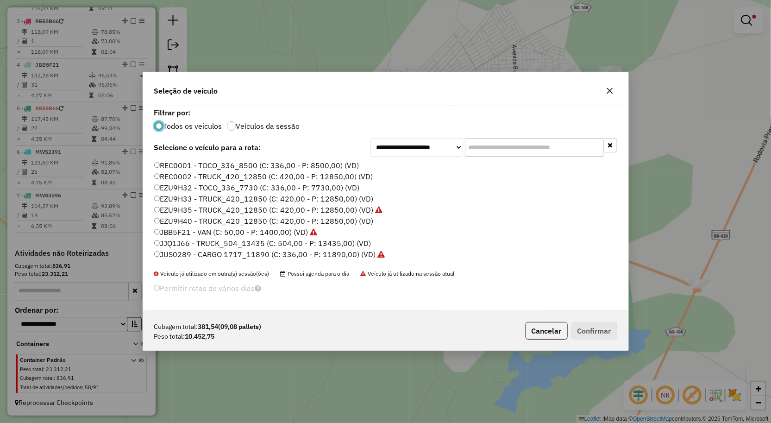
scroll to position [5, 2]
click at [186, 208] on label "EZU9H35 - TRUCK_420_12850 (C: 420,00 - P: 12850,00) (VD)" at bounding box center [268, 209] width 229 height 11
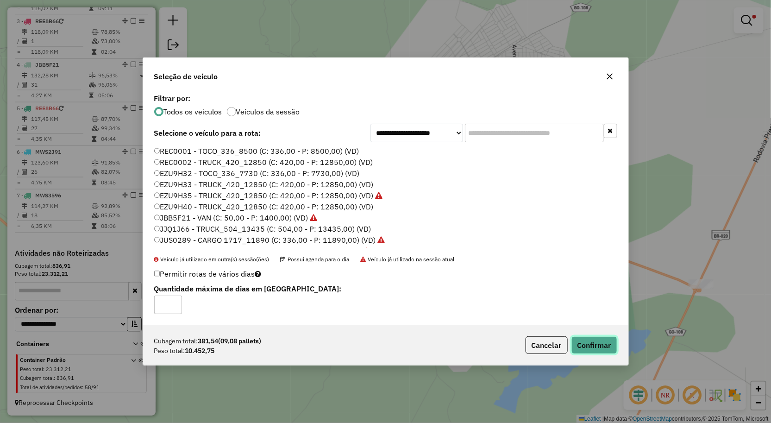
click at [590, 346] on button "Confirmar" at bounding box center [595, 345] width 46 height 18
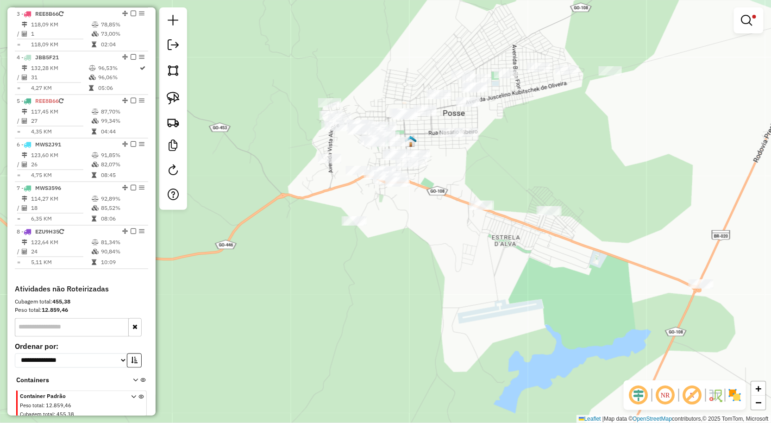
scroll to position [394, 0]
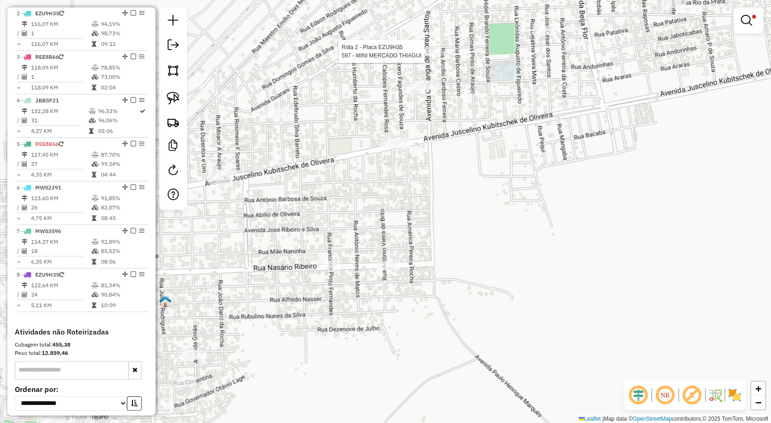
select select "**********"
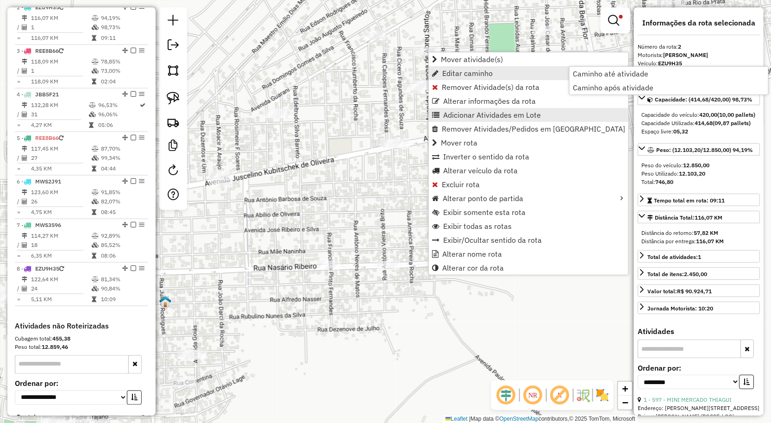
scroll to position [401, 0]
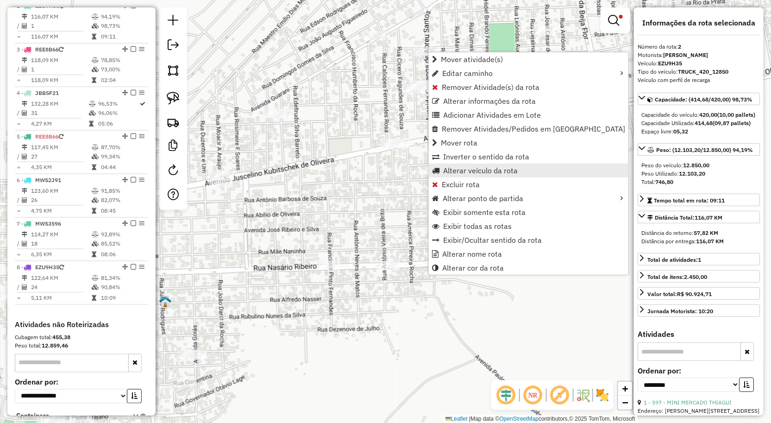
click at [470, 170] on span "Alterar veículo da rota" at bounding box center [480, 170] width 75 height 7
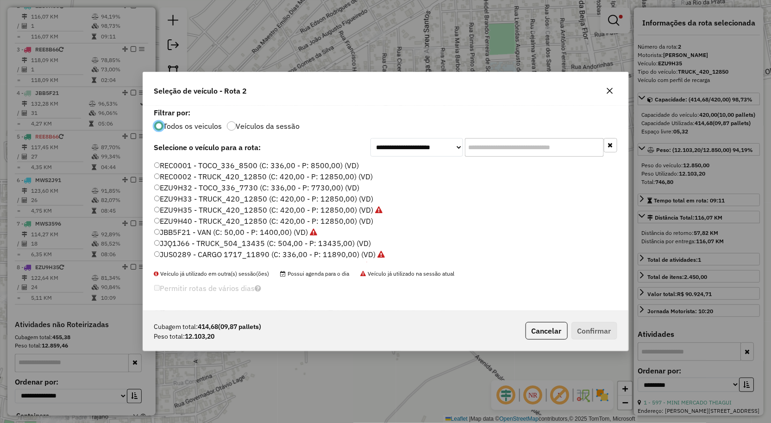
scroll to position [5, 2]
click at [188, 220] on label "EZU9H40 - TRUCK_420_12850 (C: 420,00 - P: 12850,00) (VD)" at bounding box center [264, 220] width 220 height 11
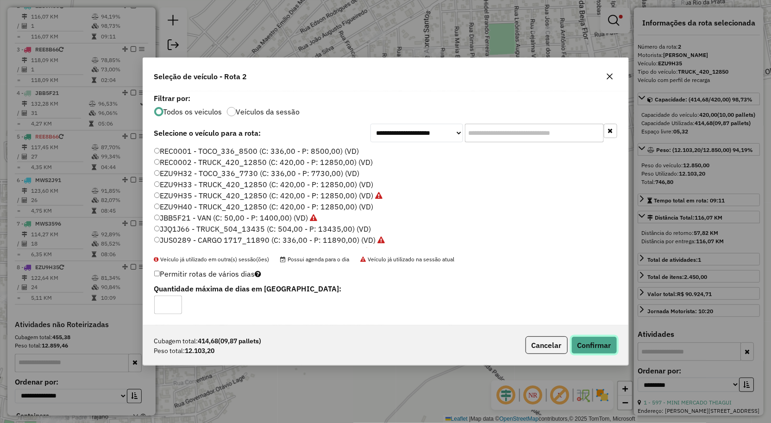
click at [584, 341] on button "Confirmar" at bounding box center [595, 345] width 46 height 18
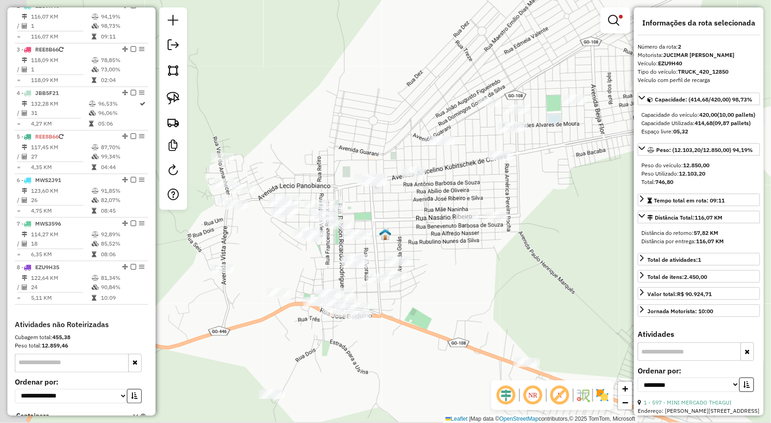
drag, startPoint x: 418, startPoint y: 290, endPoint x: 462, endPoint y: 248, distance: 60.0
click at [460, 249] on div "**********" at bounding box center [385, 211] width 771 height 423
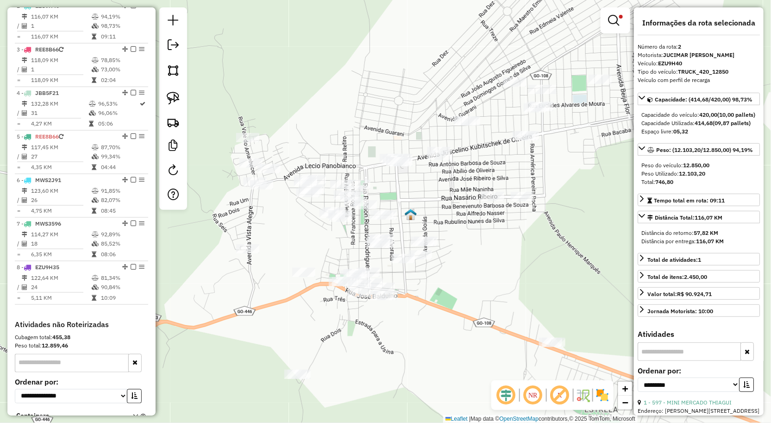
drag, startPoint x: 485, startPoint y: 271, endPoint x: 497, endPoint y: 249, distance: 25.7
click at [497, 249] on div "**********" at bounding box center [385, 211] width 771 height 423
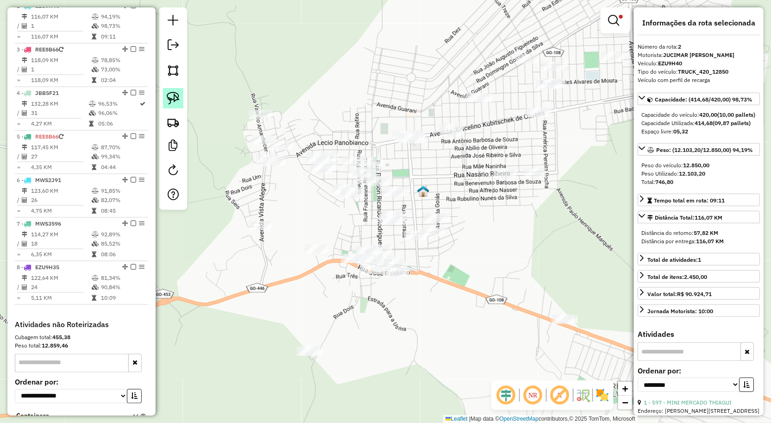
click at [168, 95] on img at bounding box center [173, 98] width 13 height 13
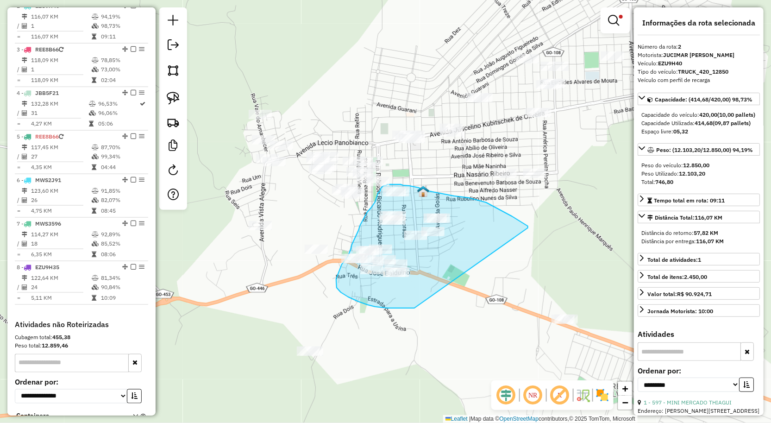
drag, startPoint x: 528, startPoint y: 226, endPoint x: 424, endPoint y: 308, distance: 132.6
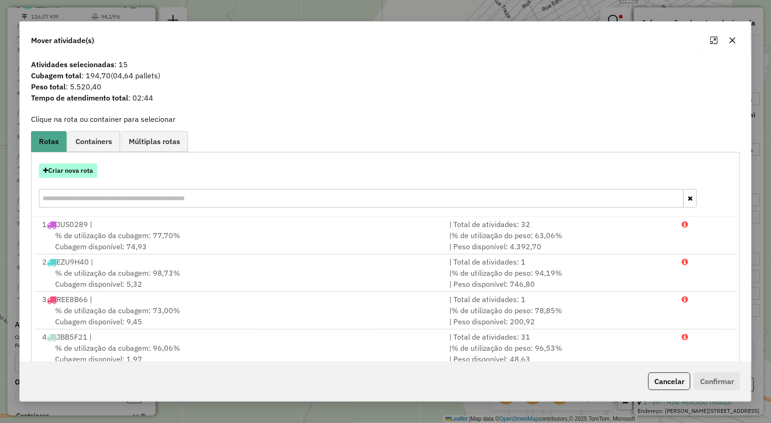
click at [92, 166] on button "Criar nova rota" at bounding box center [68, 171] width 58 height 14
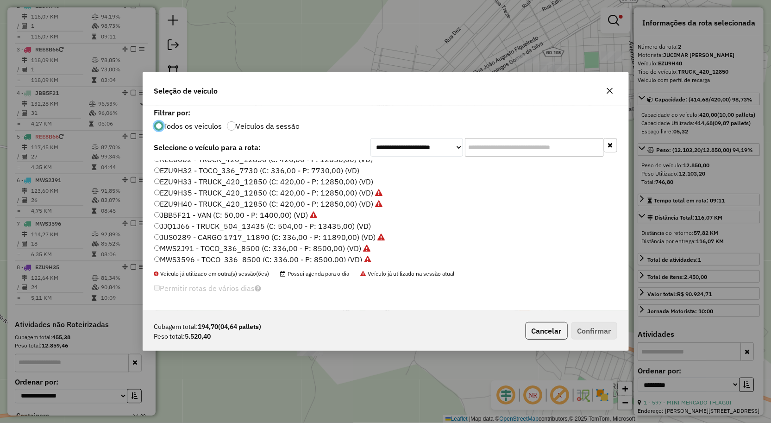
scroll to position [0, 0]
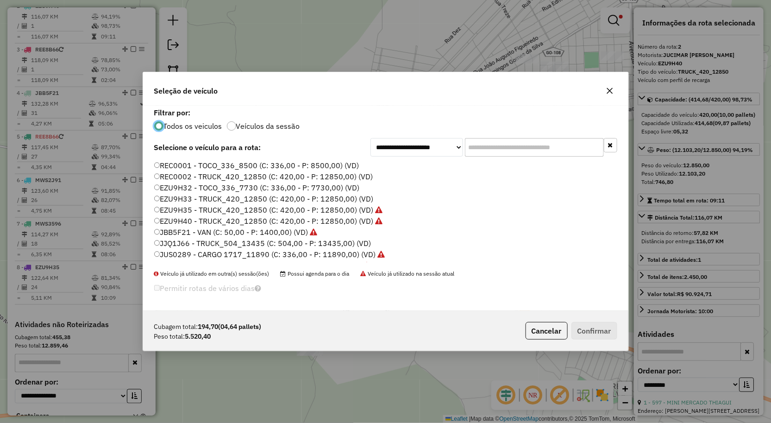
click at [196, 188] on label "EZU9H32 - TOCO_336_7730 (C: 336,00 - P: 7730,00) (VD)" at bounding box center [257, 187] width 206 height 11
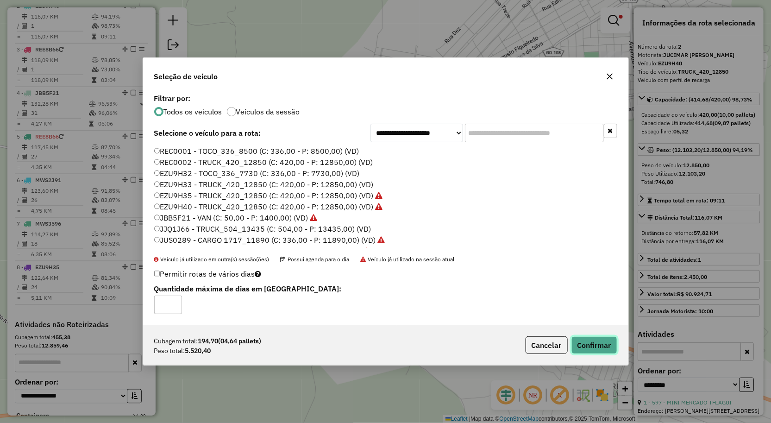
click at [599, 345] on button "Confirmar" at bounding box center [595, 345] width 46 height 18
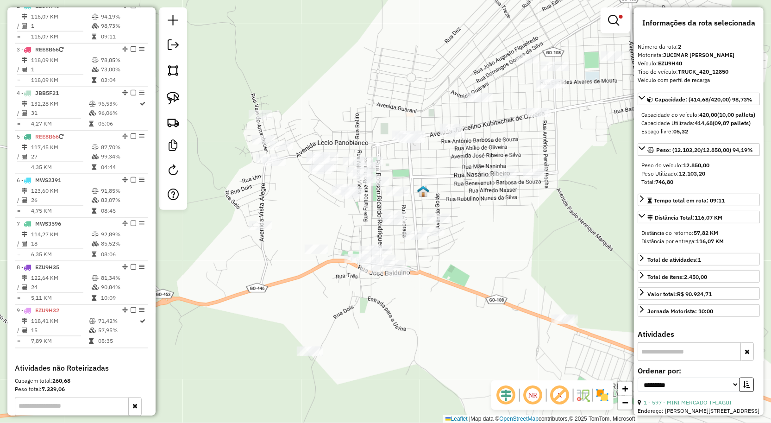
drag, startPoint x: 438, startPoint y: 303, endPoint x: 438, endPoint y: 259, distance: 43.5
click at [438, 259] on div "**********" at bounding box center [385, 211] width 771 height 423
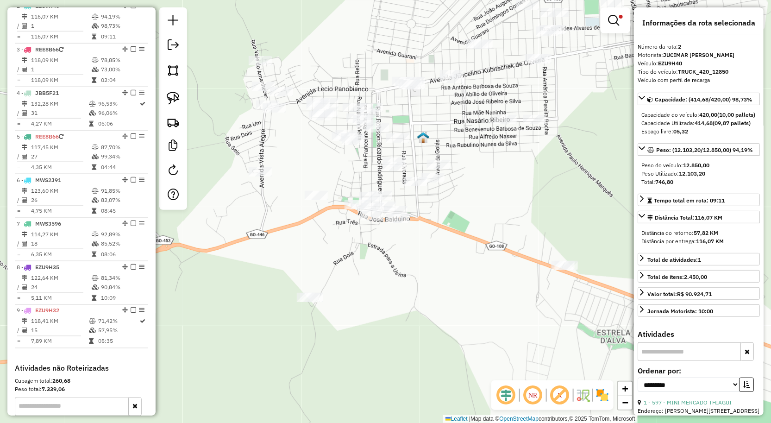
drag, startPoint x: 436, startPoint y: 280, endPoint x: 391, endPoint y: 235, distance: 63.9
click at [395, 238] on div "**********" at bounding box center [385, 211] width 771 height 423
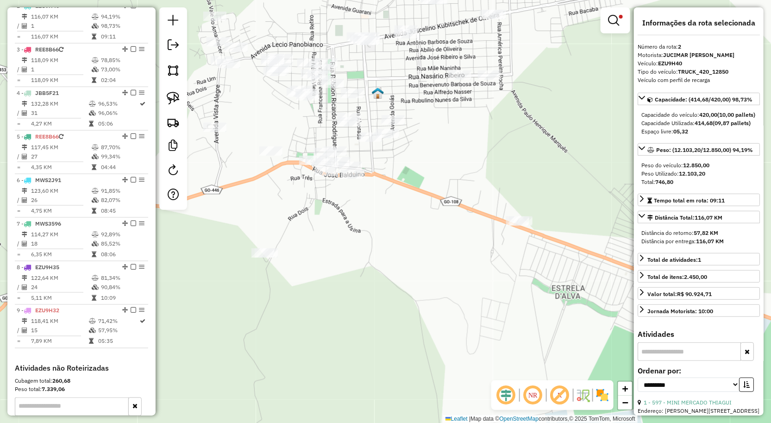
click at [437, 256] on div "**********" at bounding box center [385, 211] width 771 height 423
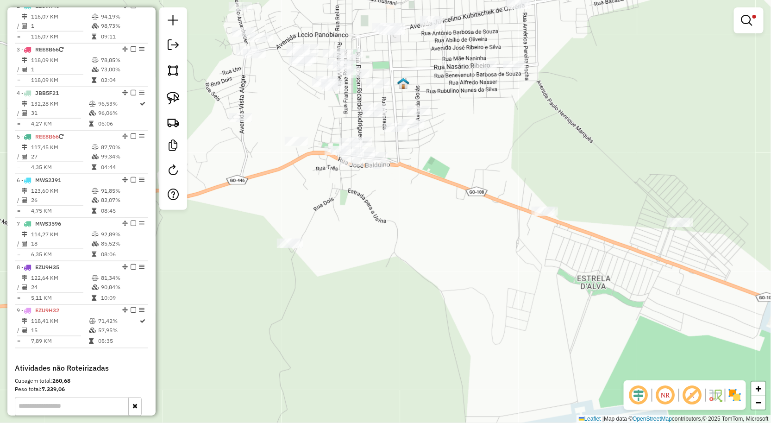
drag, startPoint x: 322, startPoint y: 251, endPoint x: 363, endPoint y: 239, distance: 42.6
click at [363, 239] on div "**********" at bounding box center [385, 211] width 771 height 423
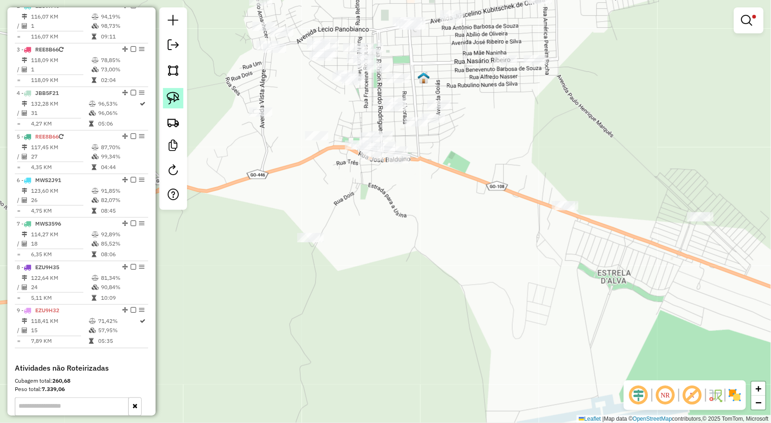
click at [172, 103] on img at bounding box center [173, 98] width 13 height 13
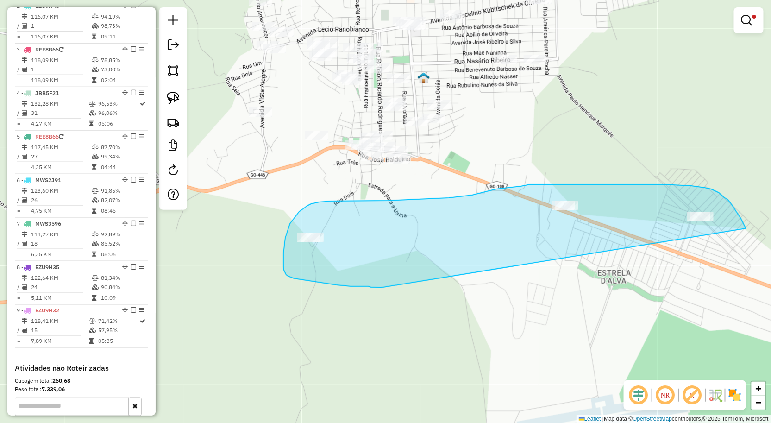
drag, startPoint x: 729, startPoint y: 201, endPoint x: 381, endPoint y: 288, distance: 359.1
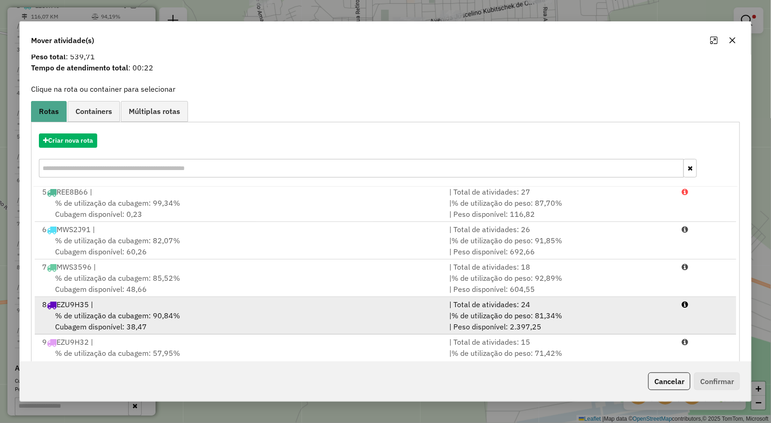
scroll to position [57, 0]
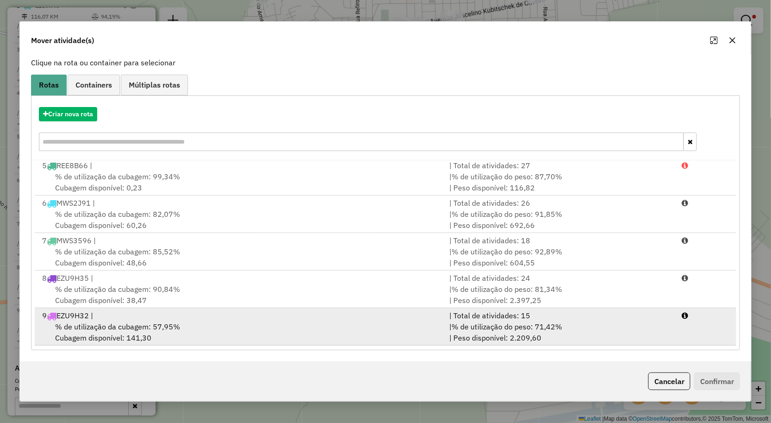
click at [188, 323] on div "% de utilização da cubagem: 57,95% Cubagem disponível: 141,30" at bounding box center [241, 332] width 408 height 22
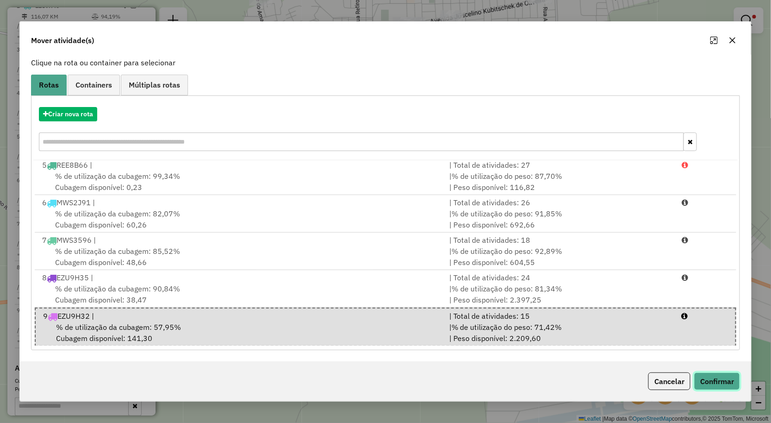
click at [729, 381] on button "Confirmar" at bounding box center [717, 381] width 46 height 18
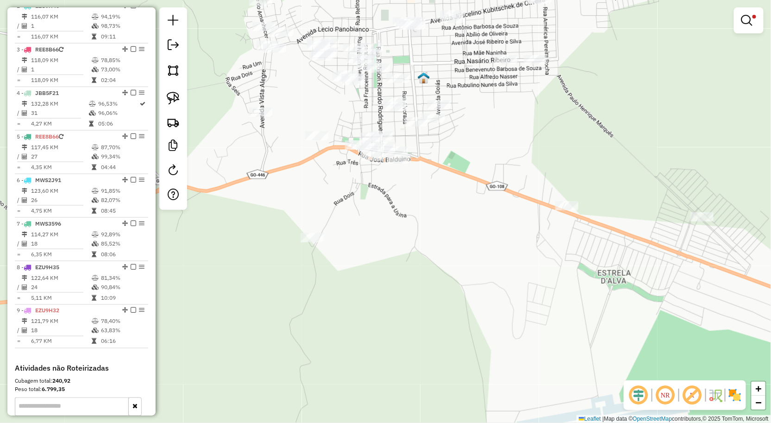
scroll to position [0, 0]
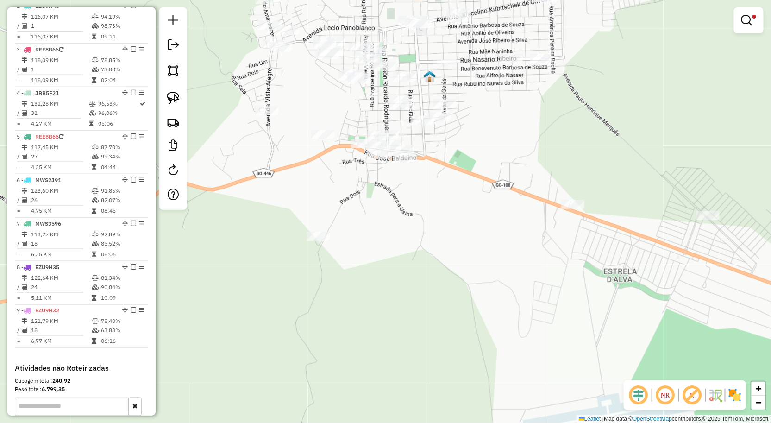
drag, startPoint x: 488, startPoint y: 257, endPoint x: 514, endPoint y: 246, distance: 28.3
click at [514, 246] on div "**********" at bounding box center [385, 211] width 771 height 423
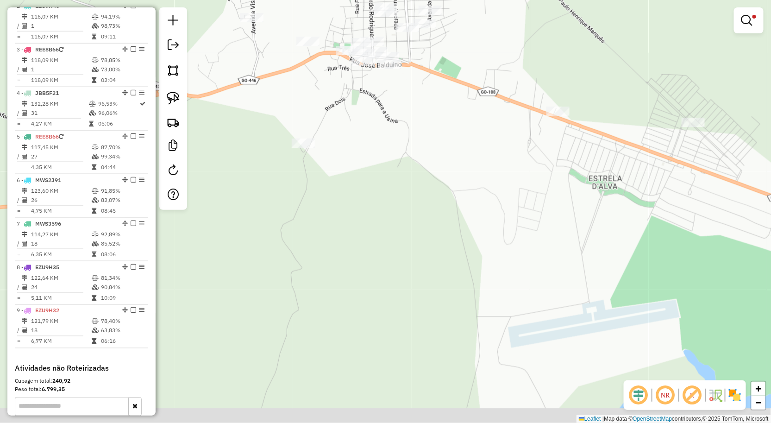
drag, startPoint x: 498, startPoint y: 242, endPoint x: 444, endPoint y: 153, distance: 104.3
click at [453, 163] on div "**********" at bounding box center [385, 211] width 771 height 423
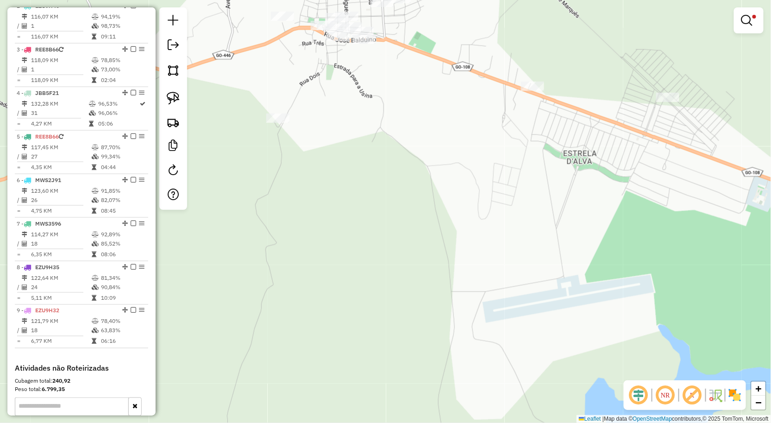
drag, startPoint x: 454, startPoint y: 178, endPoint x: 496, endPoint y: 292, distance: 121.6
click at [495, 291] on div "**********" at bounding box center [385, 211] width 771 height 423
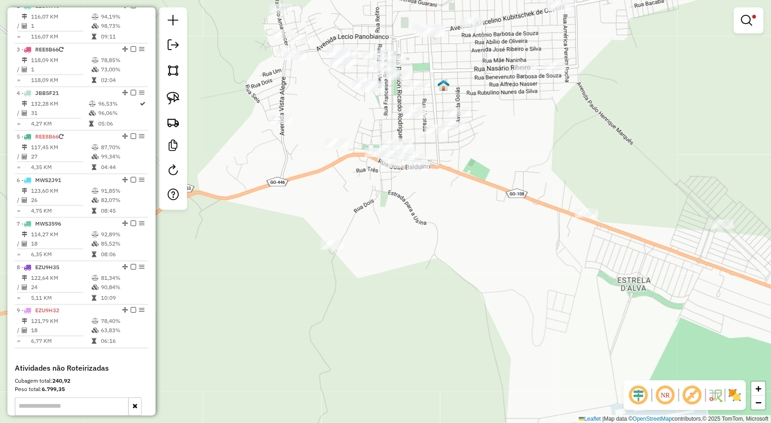
click at [443, 246] on div "**********" at bounding box center [385, 211] width 771 height 423
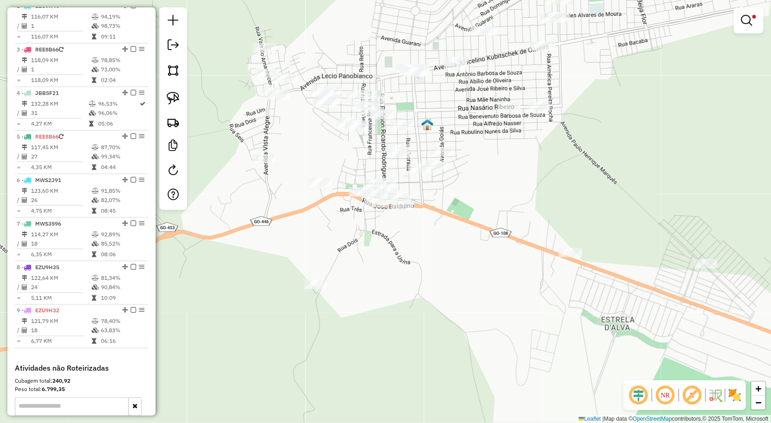
click at [462, 216] on div "**********" at bounding box center [385, 211] width 771 height 423
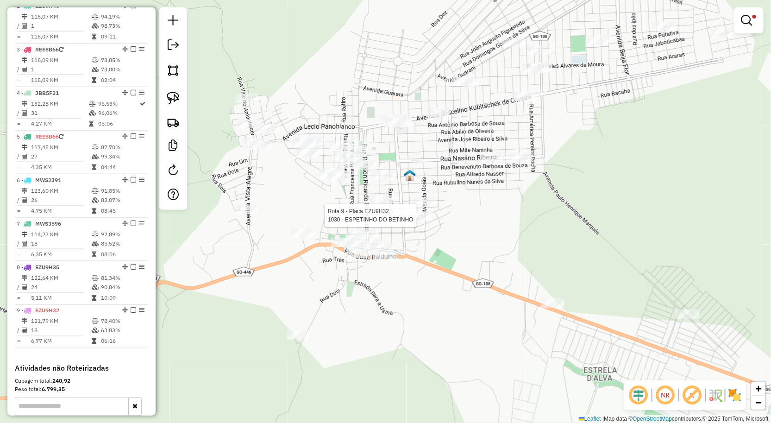
select select "**********"
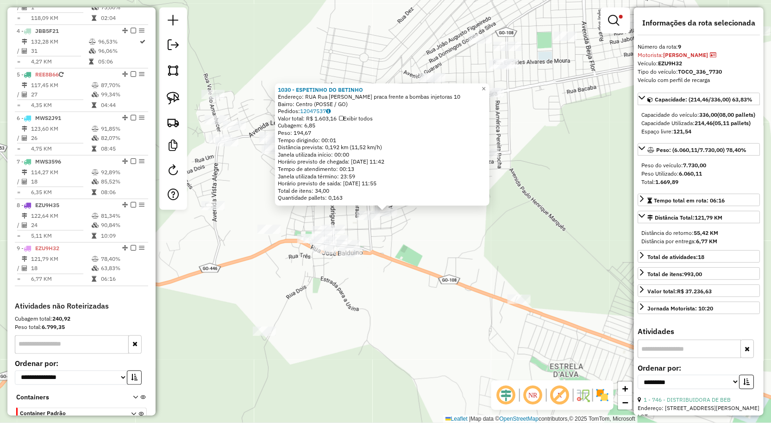
scroll to position [524, 0]
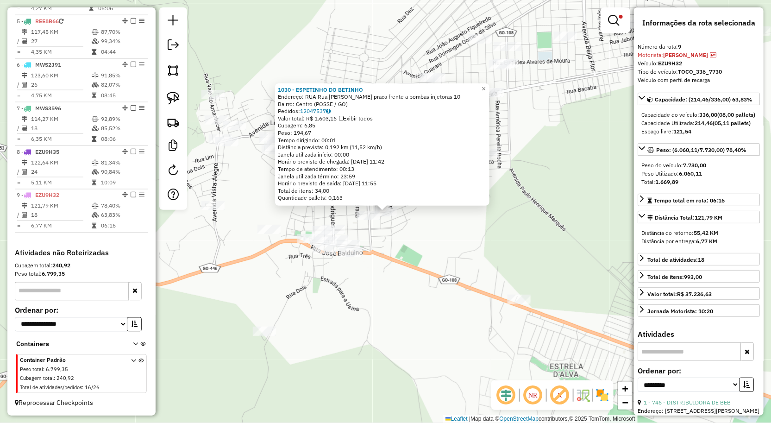
click at [525, 241] on div "1030 - ESPETINHO DO BETINHO Endereço: RUA Rua Gercino Rodrigues praca frente a …" at bounding box center [385, 211] width 771 height 423
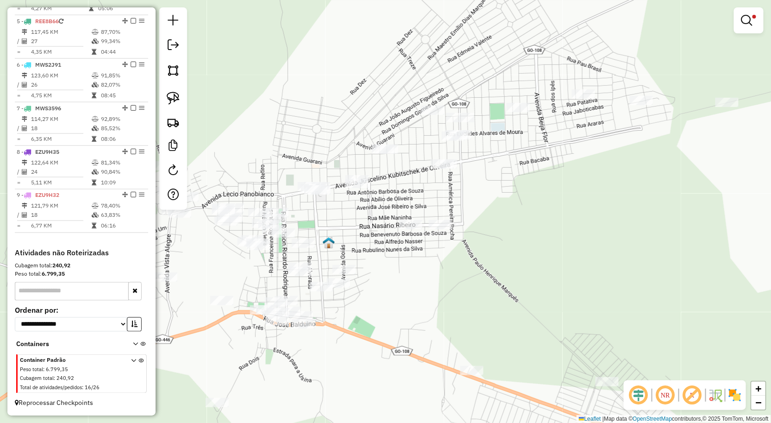
drag, startPoint x: 512, startPoint y: 270, endPoint x: 460, endPoint y: 286, distance: 55.1
click at [460, 286] on div "**********" at bounding box center [385, 211] width 771 height 423
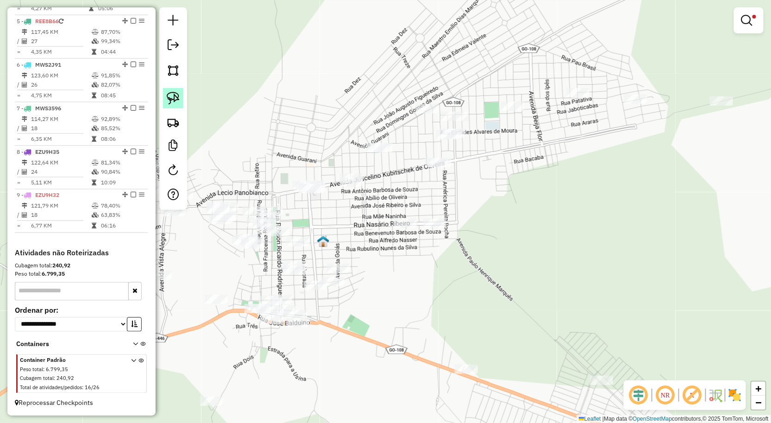
drag, startPoint x: 169, startPoint y: 96, endPoint x: 181, endPoint y: 94, distance: 12.3
click at [169, 96] on img at bounding box center [173, 98] width 13 height 13
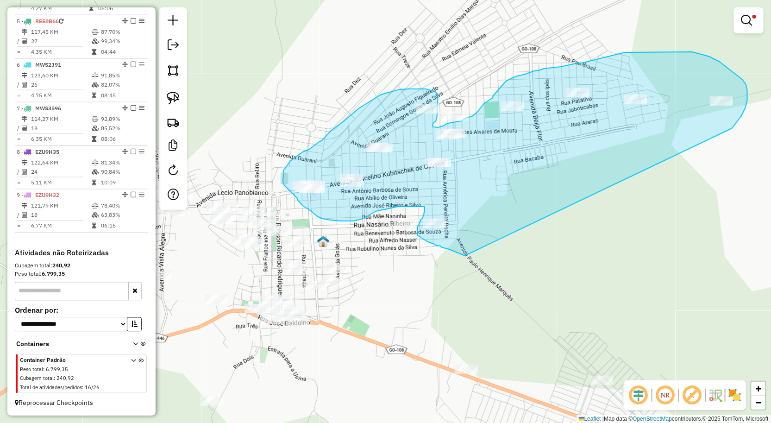
drag, startPoint x: 735, startPoint y: 126, endPoint x: 465, endPoint y: 256, distance: 299.4
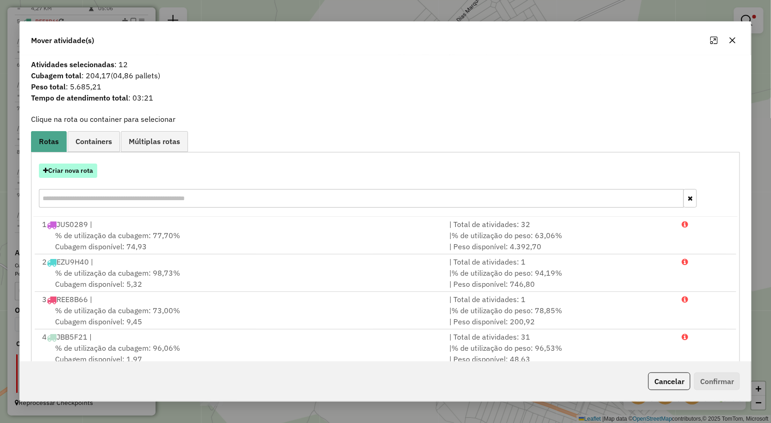
click at [62, 175] on button "Criar nova rota" at bounding box center [68, 171] width 58 height 14
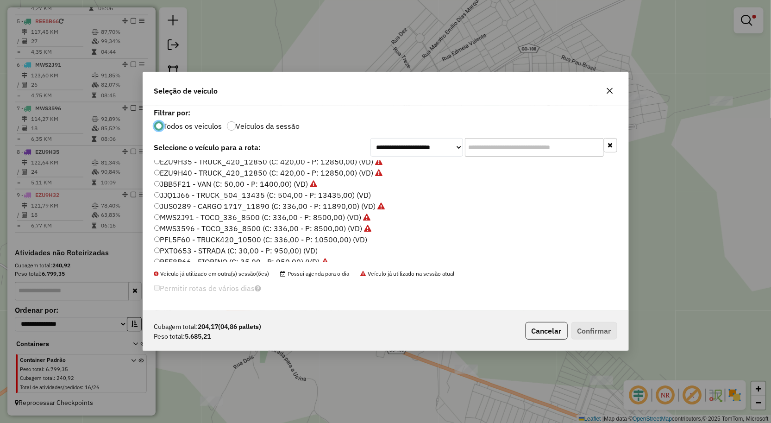
scroll to position [54, 0]
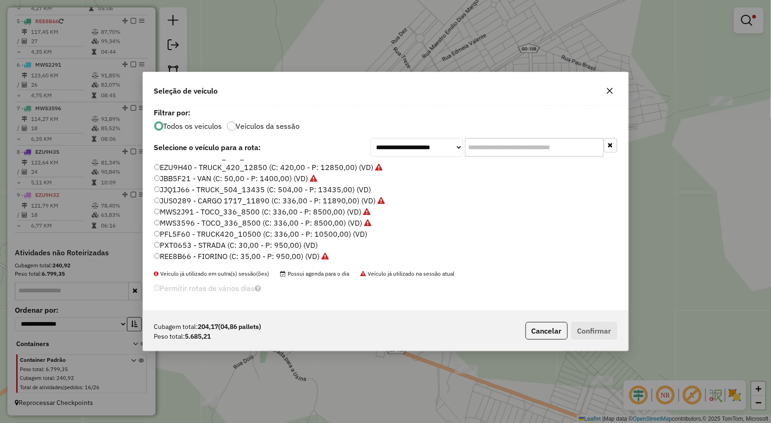
click at [172, 233] on label "PFL5F60 - TRUCK420_10500 (C: 336,00 - P: 10500,00) (VD)" at bounding box center [261, 233] width 214 height 11
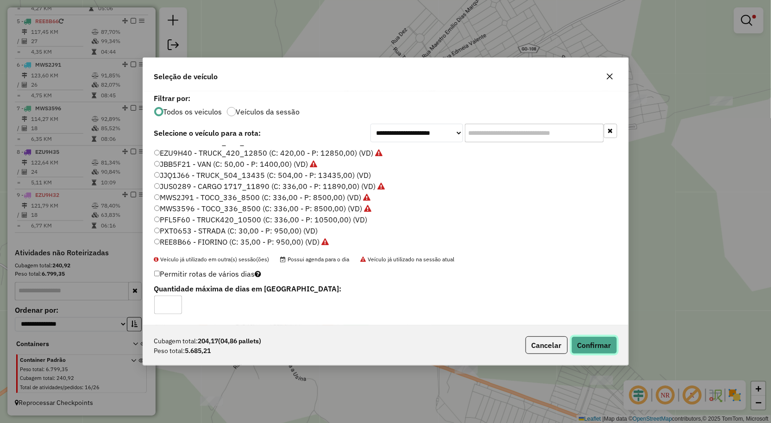
click at [596, 341] on button "Confirmar" at bounding box center [595, 345] width 46 height 18
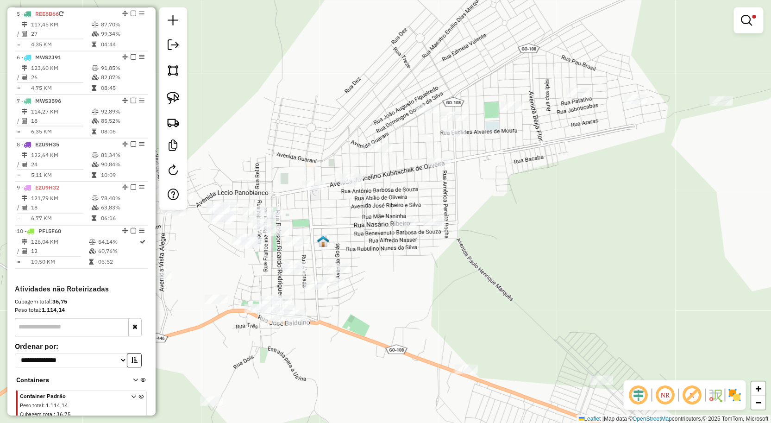
drag, startPoint x: 452, startPoint y: 234, endPoint x: 480, endPoint y: 217, distance: 33.3
click at [475, 219] on div "**********" at bounding box center [385, 211] width 771 height 423
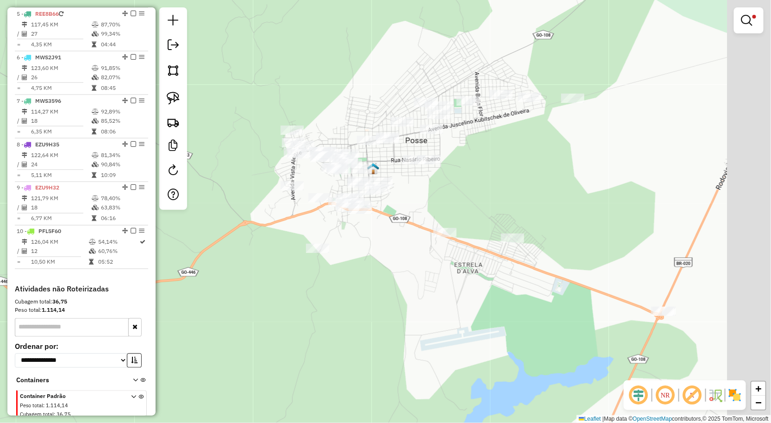
drag, startPoint x: 688, startPoint y: 310, endPoint x: 515, endPoint y: 216, distance: 197.4
click at [515, 216] on div "**********" at bounding box center [385, 211] width 771 height 423
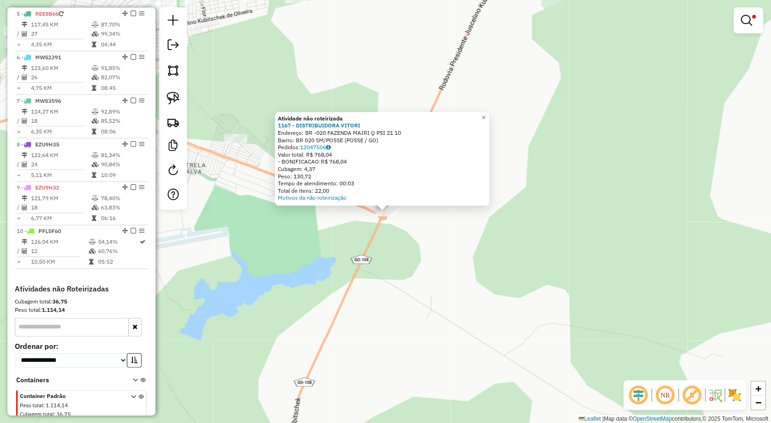
click at [349, 254] on div "**********" at bounding box center [385, 211] width 771 height 423
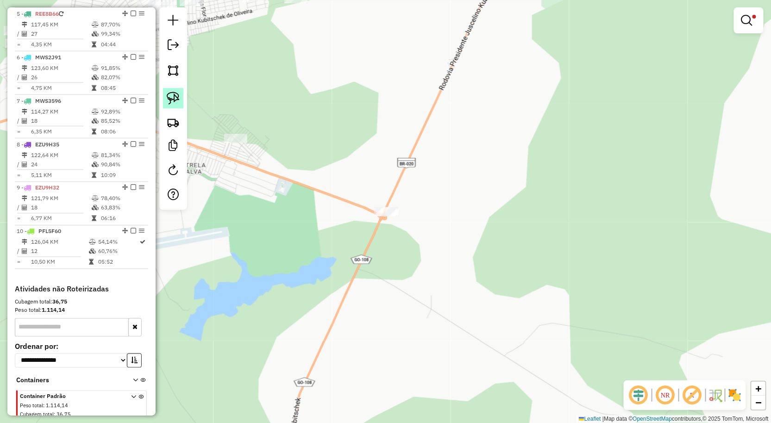
click at [174, 99] on img at bounding box center [173, 98] width 13 height 13
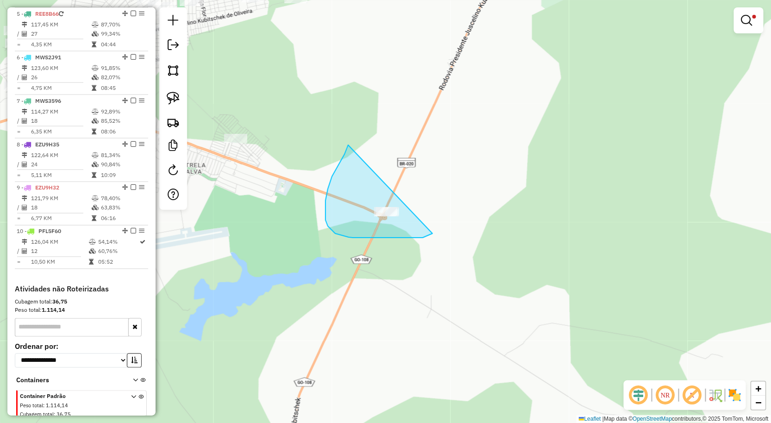
drag, startPoint x: 348, startPoint y: 145, endPoint x: 433, endPoint y: 233, distance: 122.2
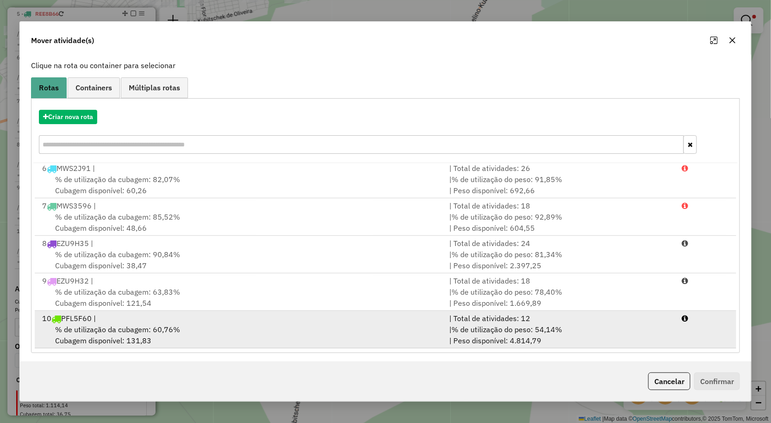
scroll to position [57, 0]
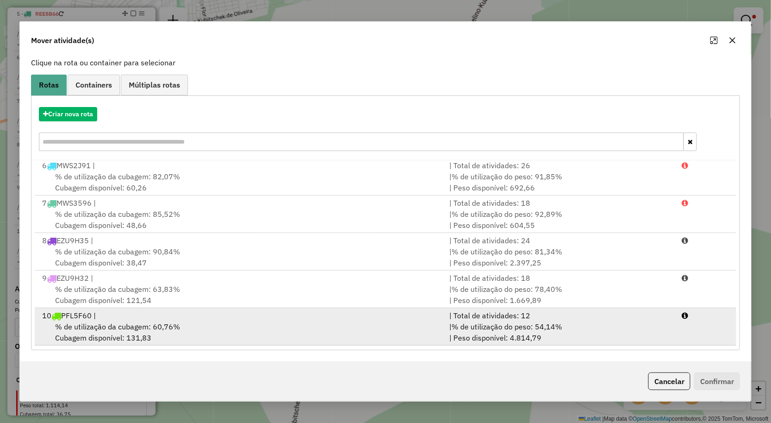
drag, startPoint x: 161, startPoint y: 323, endPoint x: 227, endPoint y: 323, distance: 66.3
click at [161, 323] on span "% de utilização da cubagem: 60,76%" at bounding box center [117, 326] width 125 height 9
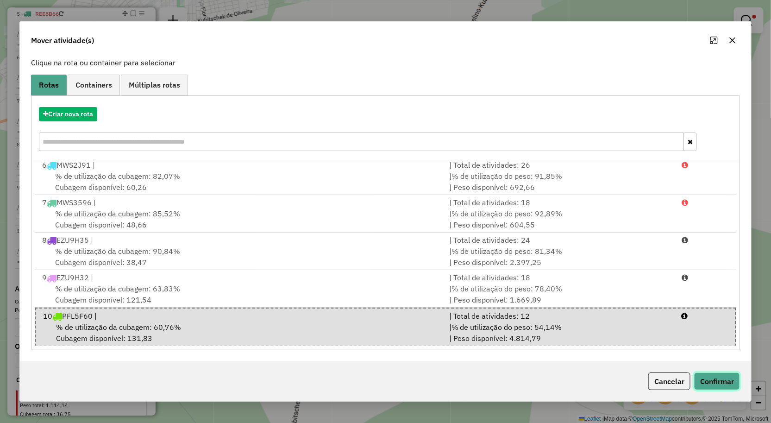
click at [721, 379] on button "Confirmar" at bounding box center [717, 381] width 46 height 18
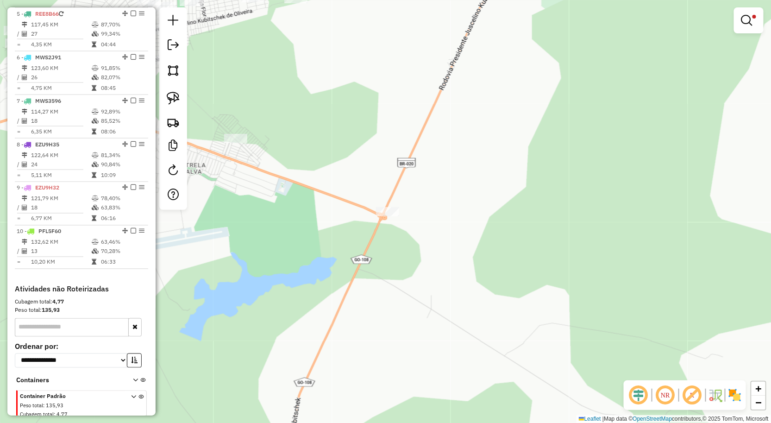
scroll to position [0, 0]
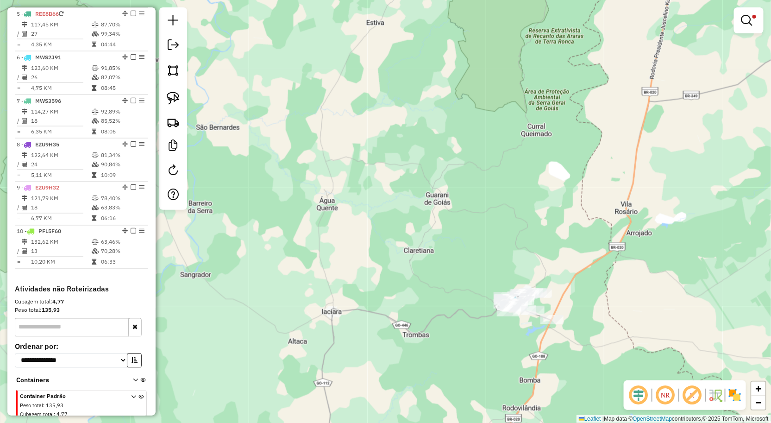
drag, startPoint x: 441, startPoint y: 303, endPoint x: 452, endPoint y: 190, distance: 113.6
click at [448, 200] on div "**********" at bounding box center [385, 211] width 771 height 423
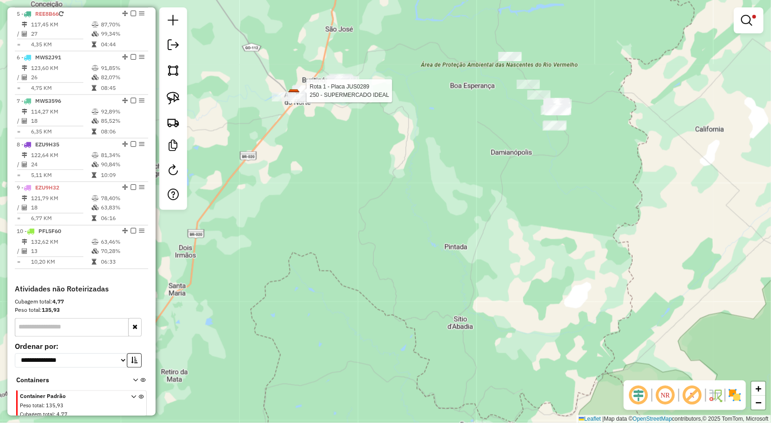
select select "**********"
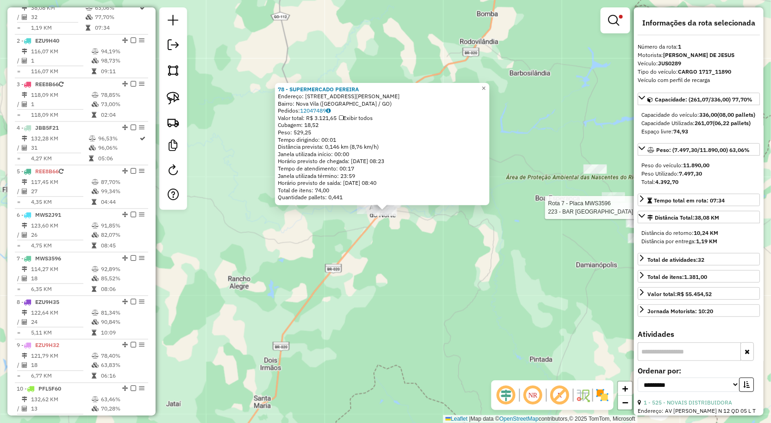
scroll to position [358, 0]
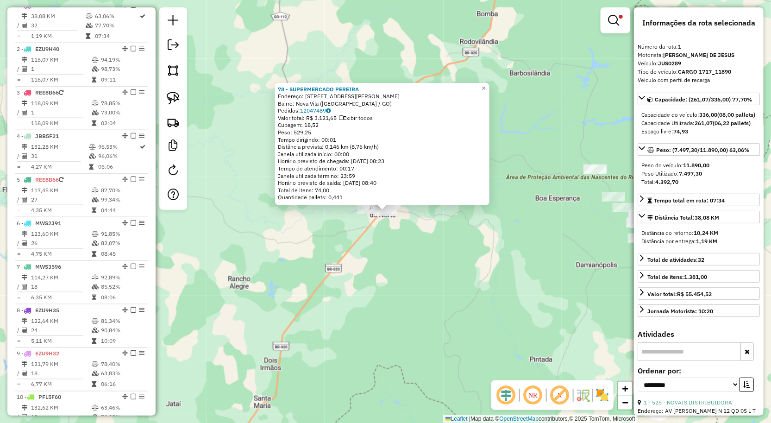
click at [451, 303] on div "78 - SUPERMERCADO PEREIRA Endereço: RUA R SENADOR RAMOS 34 Bairro: Nova Vila (A…" at bounding box center [385, 211] width 771 height 423
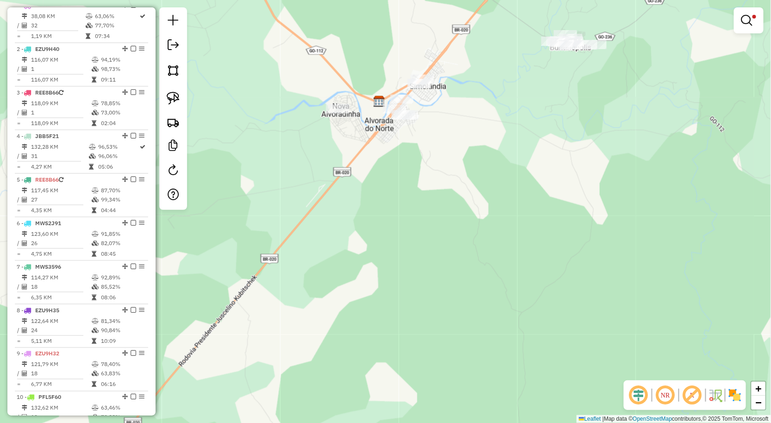
drag, startPoint x: 400, startPoint y: 189, endPoint x: 418, endPoint y: 290, distance: 102.5
click at [418, 290] on div "**********" at bounding box center [385, 211] width 771 height 423
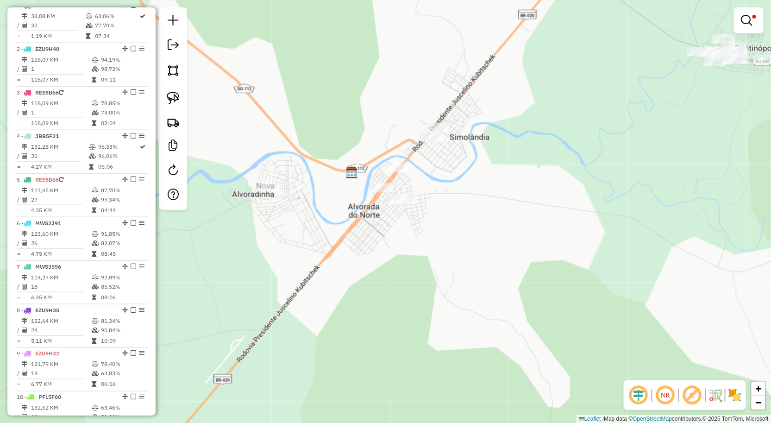
drag, startPoint x: 445, startPoint y: 231, endPoint x: 484, endPoint y: 222, distance: 39.8
click at [434, 259] on div "**********" at bounding box center [385, 211] width 771 height 423
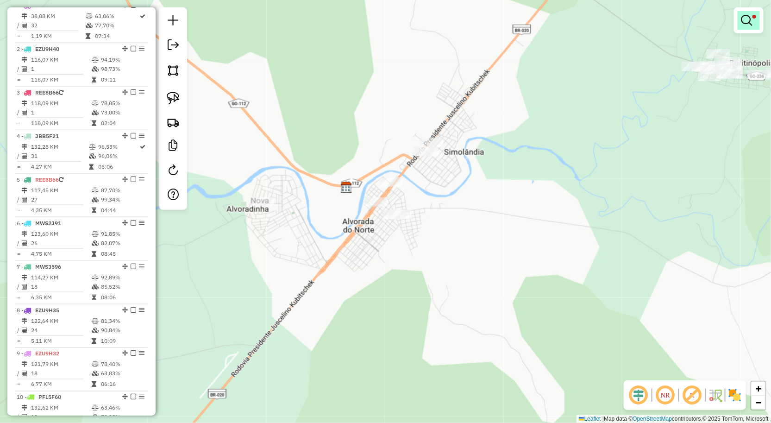
click at [756, 25] on link at bounding box center [749, 20] width 22 height 19
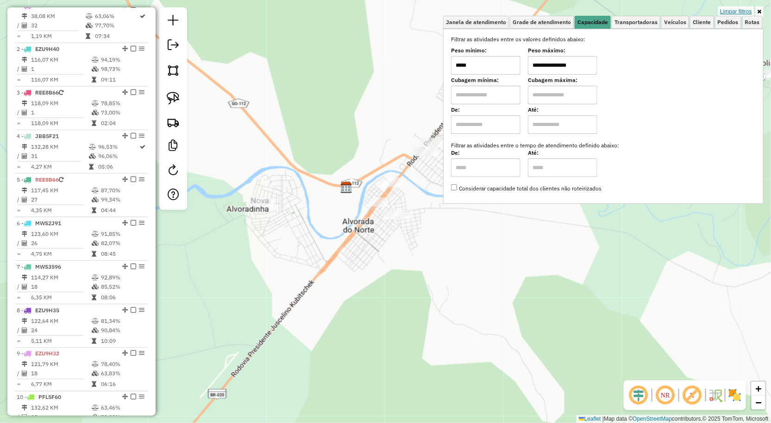
click at [725, 10] on link "Limpar filtros" at bounding box center [737, 11] width 36 height 10
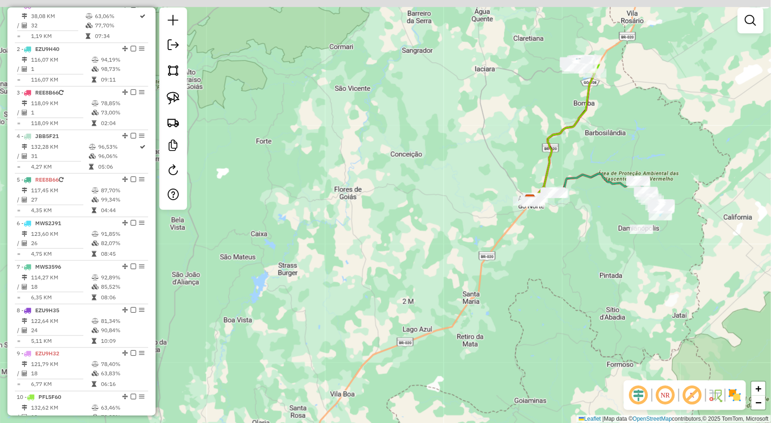
drag, startPoint x: 619, startPoint y: 114, endPoint x: 483, endPoint y: 211, distance: 167.8
click at [483, 211] on div "Janela de atendimento Grade de atendimento Capacidade Transportadoras Veículos …" at bounding box center [385, 211] width 771 height 423
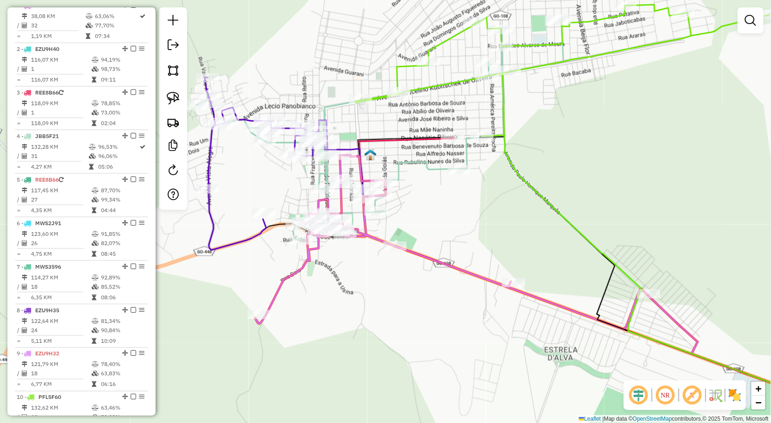
click at [463, 170] on div "Janela de atendimento Grade de atendimento Capacidade Transportadoras Veículos …" at bounding box center [385, 211] width 771 height 423
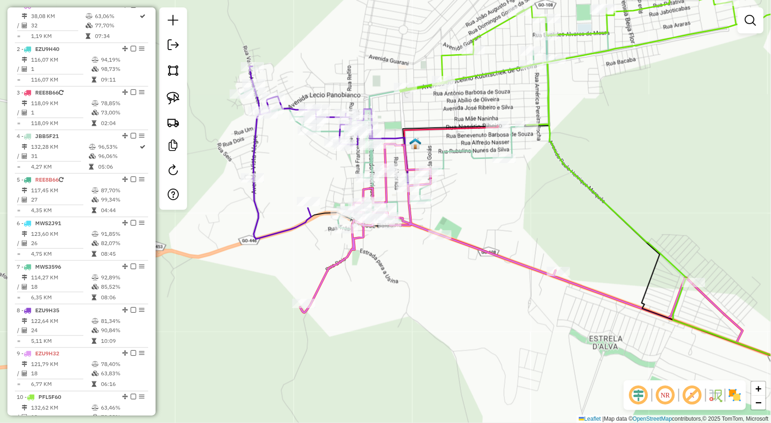
click at [740, 15] on div at bounding box center [751, 20] width 26 height 26
click at [743, 18] on link at bounding box center [751, 20] width 19 height 19
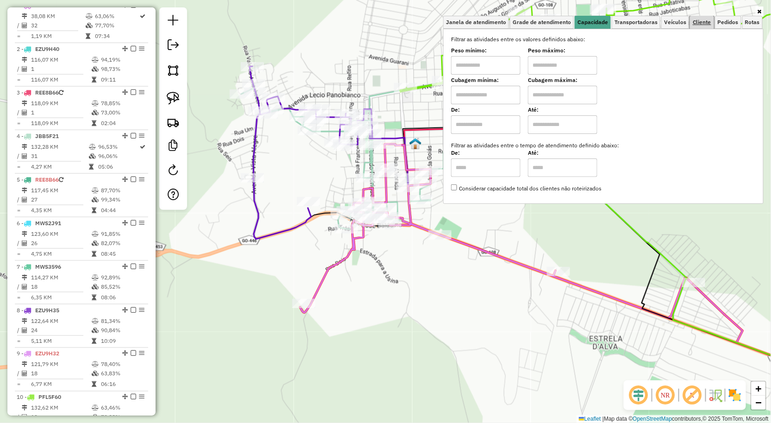
click at [709, 22] on span "Cliente" at bounding box center [702, 22] width 19 height 6
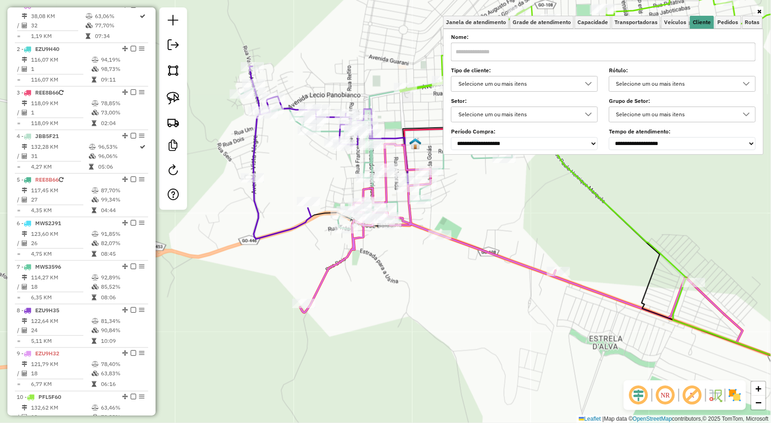
click at [606, 56] on input "text" at bounding box center [603, 52] width 305 height 19
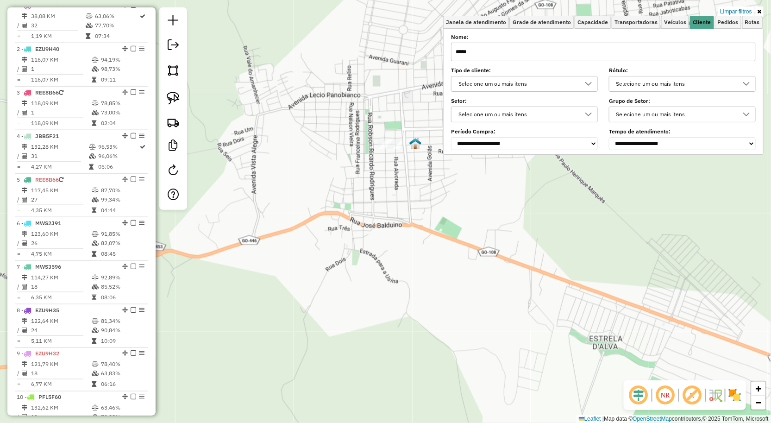
type input "*****"
click at [520, 294] on div "Limpar filtros Janela de atendimento Grade de atendimento Capacidade Transporta…" at bounding box center [385, 211] width 771 height 423
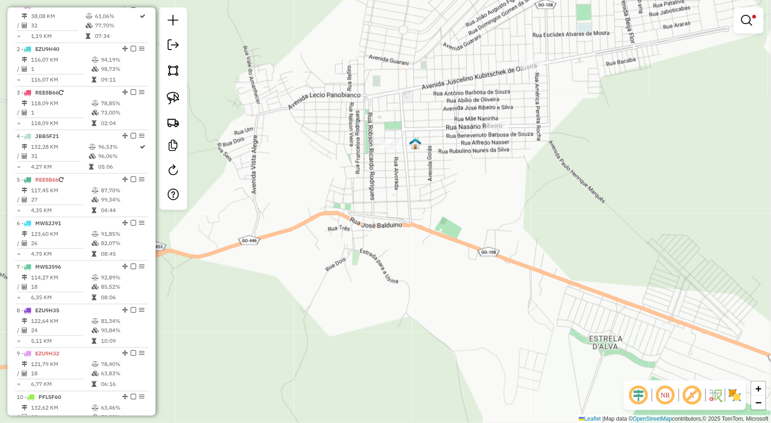
click at [541, 139] on div "Rota 10 - Placa PFL5F60 1136 - SMART JK Limpar filtros Janela de atendimento Gr…" at bounding box center [385, 211] width 771 height 423
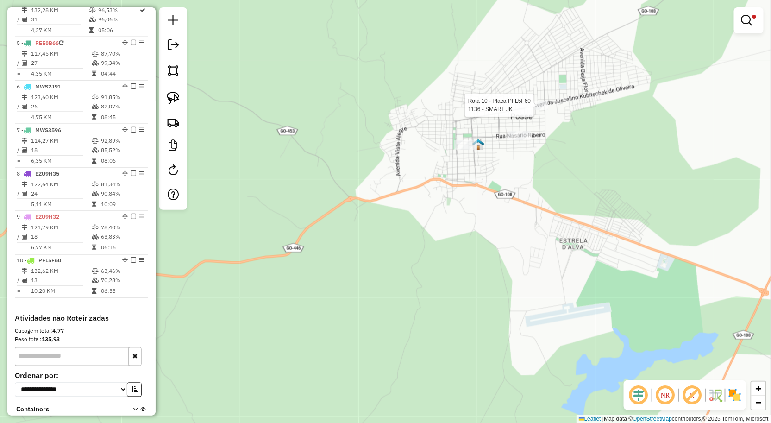
select select "**********"
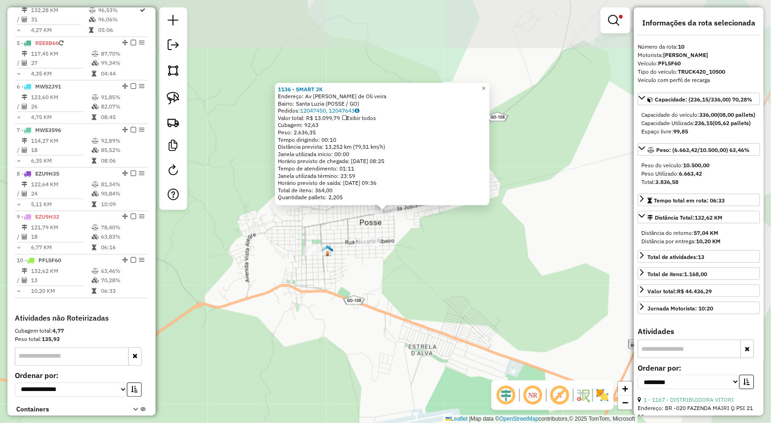
scroll to position [568, 0]
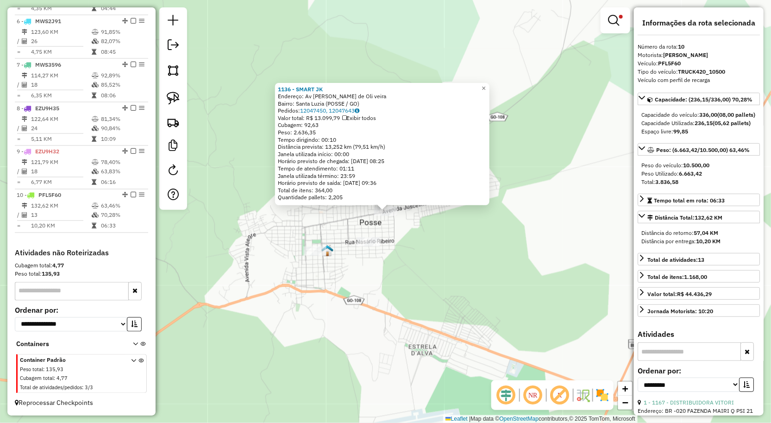
click at [571, 256] on div "1136 - SMART JK Endereço: Av Juscelino Kubitschek de Oli veira Bairro: Santa Lu…" at bounding box center [385, 211] width 771 height 423
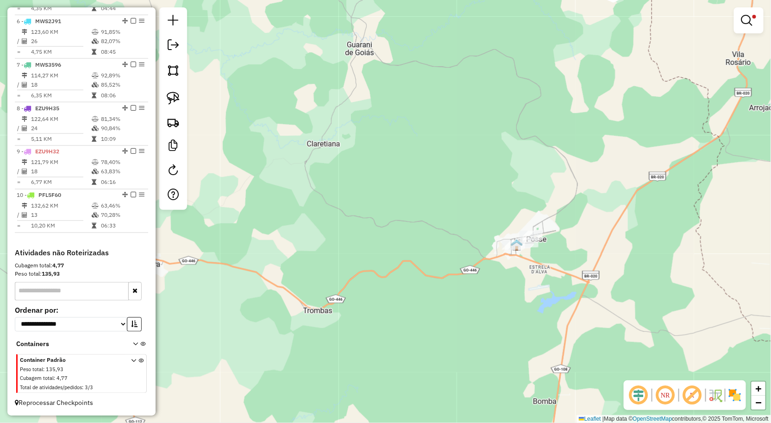
drag, startPoint x: 434, startPoint y: 269, endPoint x: 452, endPoint y: 244, distance: 30.6
click at [450, 246] on div "Limpar filtros Janela de atendimento Grade de atendimento Capacidade Transporta…" at bounding box center [385, 211] width 771 height 423
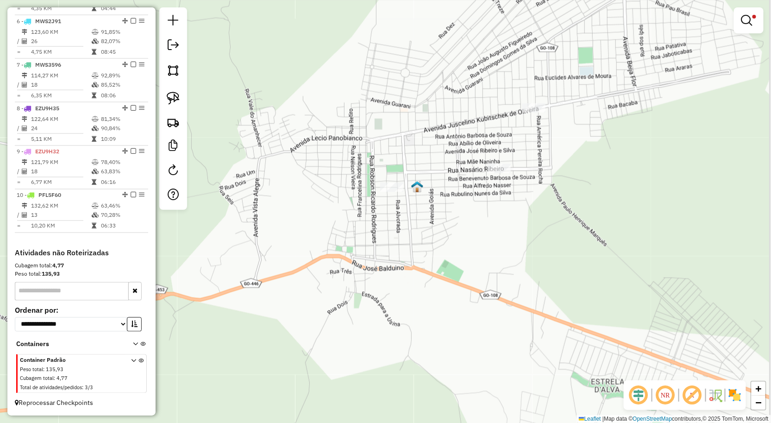
drag, startPoint x: 524, startPoint y: 137, endPoint x: 511, endPoint y: 163, distance: 29.4
click at [511, 163] on div "Limpar filtros Janela de atendimento Grade de atendimento Capacidade Transporta…" at bounding box center [385, 211] width 771 height 423
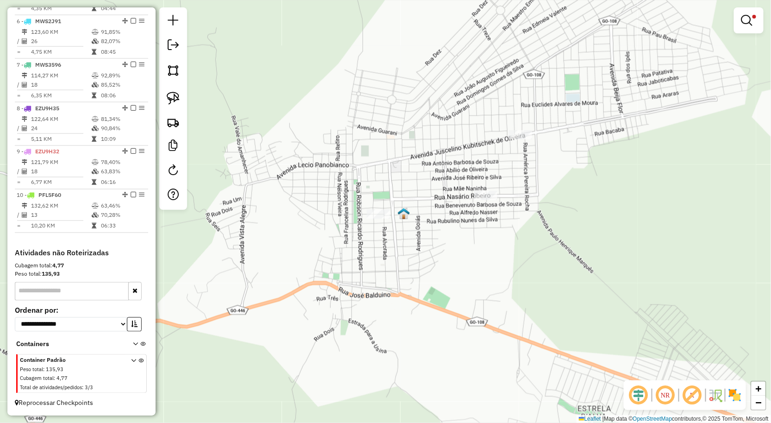
drag, startPoint x: 182, startPoint y: 96, endPoint x: 209, endPoint y: 93, distance: 27.5
click at [182, 96] on link at bounding box center [173, 98] width 20 height 20
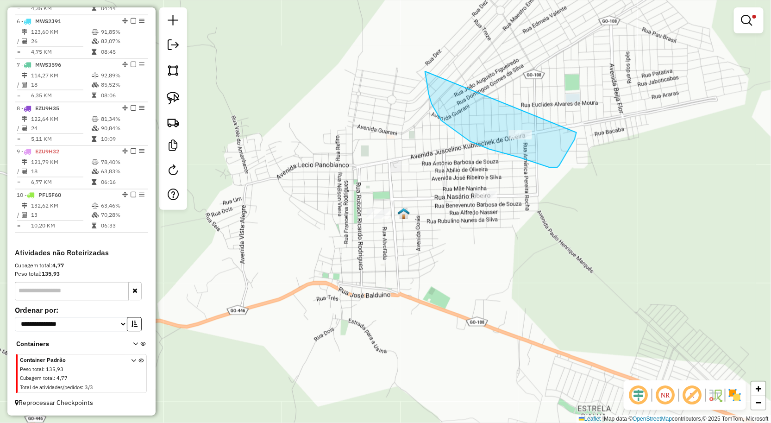
drag, startPoint x: 435, startPoint y: 108, endPoint x: 578, endPoint y: 130, distance: 144.7
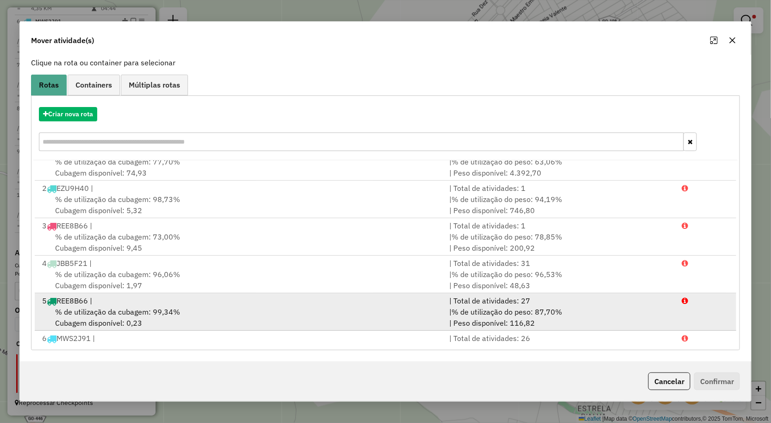
scroll to position [0, 0]
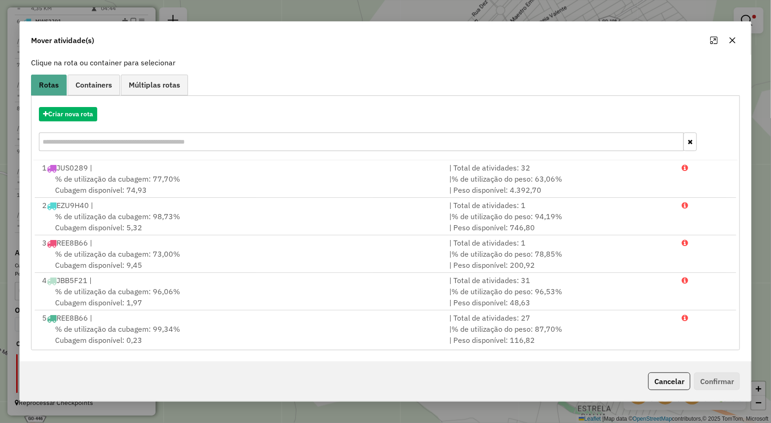
click at [736, 35] on button "button" at bounding box center [733, 40] width 15 height 15
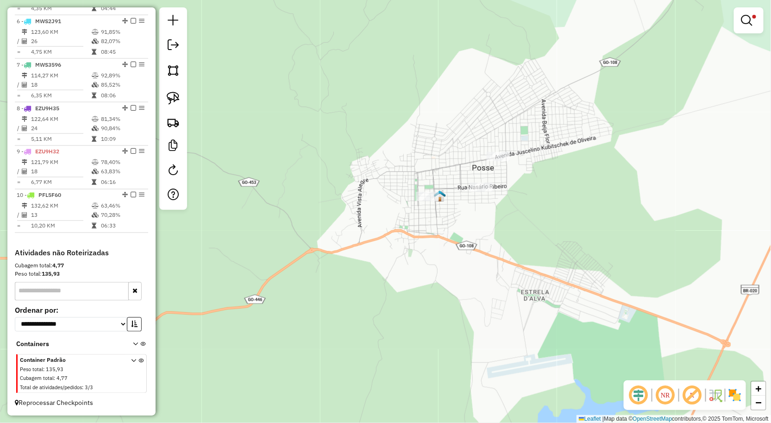
click at [750, 24] on em at bounding box center [747, 20] width 11 height 11
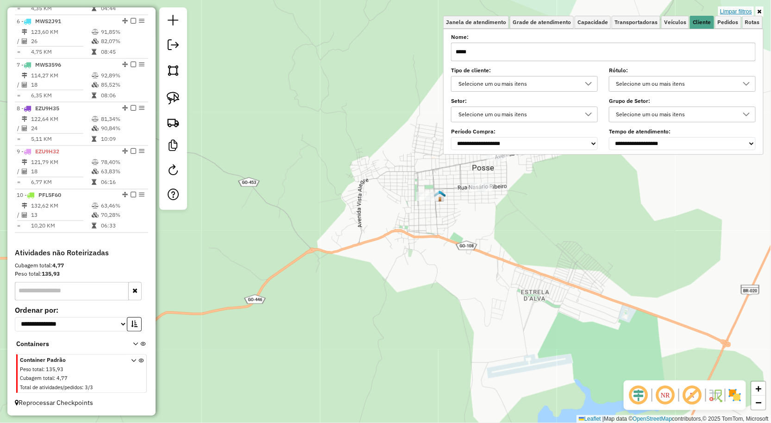
click at [733, 11] on link "Limpar filtros" at bounding box center [737, 11] width 36 height 10
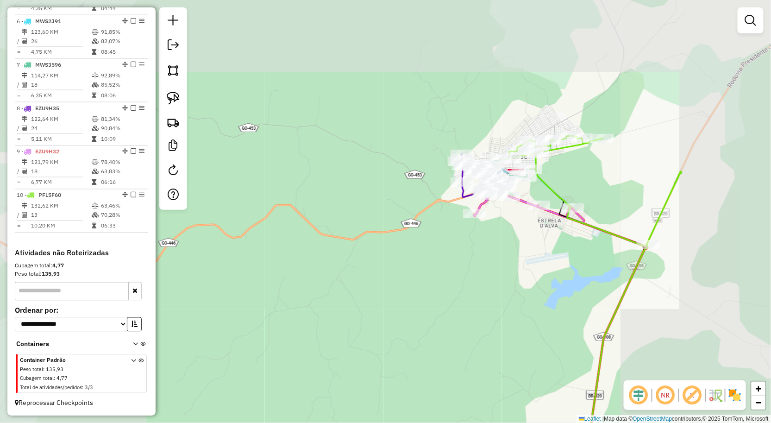
drag, startPoint x: 499, startPoint y: 299, endPoint x: 421, endPoint y: 86, distance: 227.0
click at [422, 90] on div "Janela de atendimento Grade de atendimento Capacidade Transportadoras Veículos …" at bounding box center [385, 211] width 771 height 423
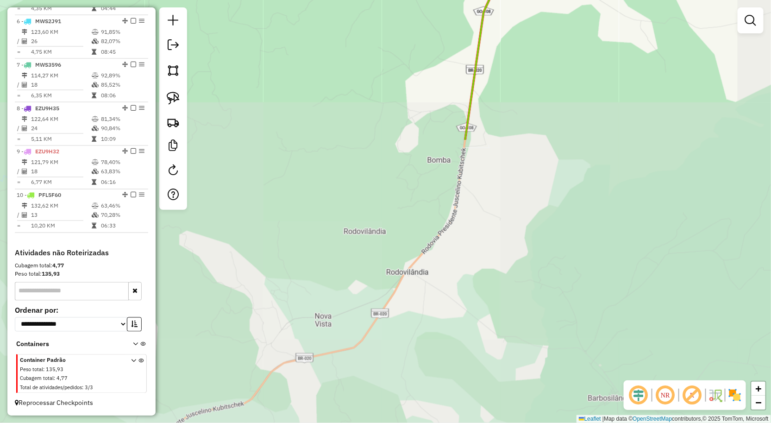
click at [486, 43] on div "Janela de atendimento Grade de atendimento Capacidade Transportadoras Veículos …" at bounding box center [385, 211] width 771 height 423
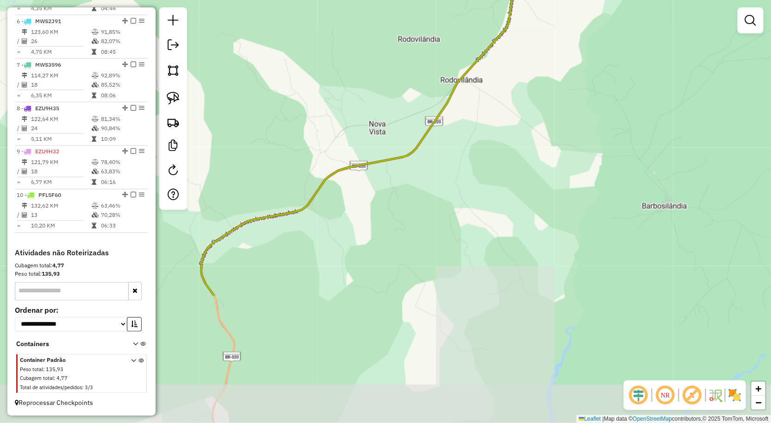
drag, startPoint x: 442, startPoint y: 132, endPoint x: 499, endPoint y: -34, distance: 176.0
click at [499, 0] on html "Aguarde... Pop-up bloqueado! Seu navegador bloqueou automáticamente a abertura …" at bounding box center [385, 211] width 771 height 423
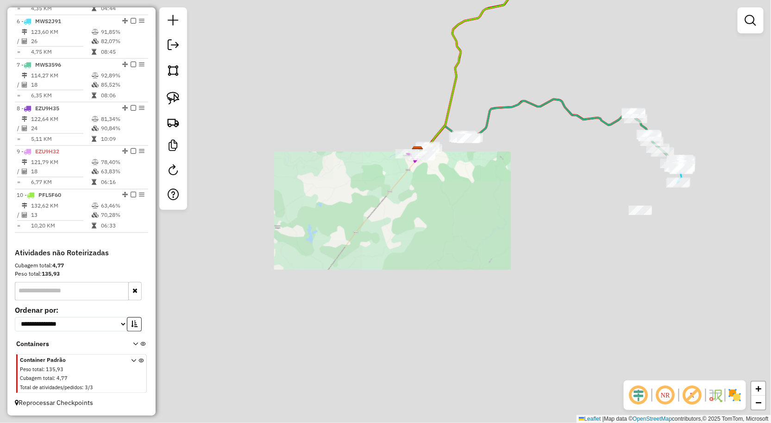
drag, startPoint x: 530, startPoint y: 99, endPoint x: 533, endPoint y: 89, distance: 10.3
click at [533, 90] on div "Janela de atendimento Grade de atendimento Capacidade Transportadoras Veículos …" at bounding box center [385, 211] width 771 height 423
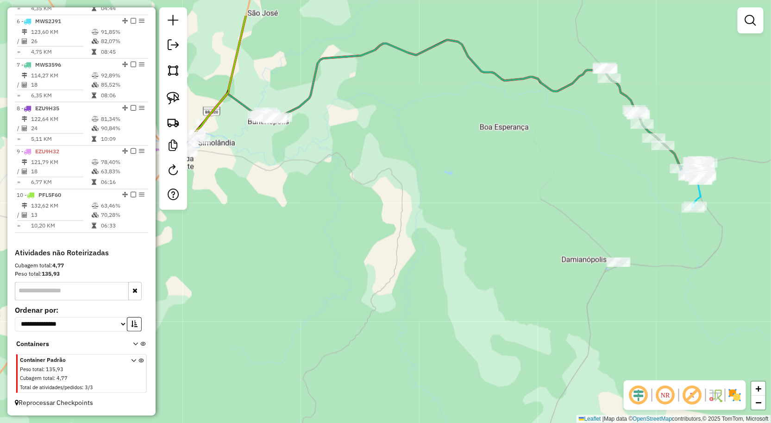
drag, startPoint x: 603, startPoint y: 108, endPoint x: 631, endPoint y: 111, distance: 28.0
click at [595, 120] on div "Janela de atendimento Grade de atendimento Capacidade Transportadoras Veículos …" at bounding box center [385, 211] width 771 height 423
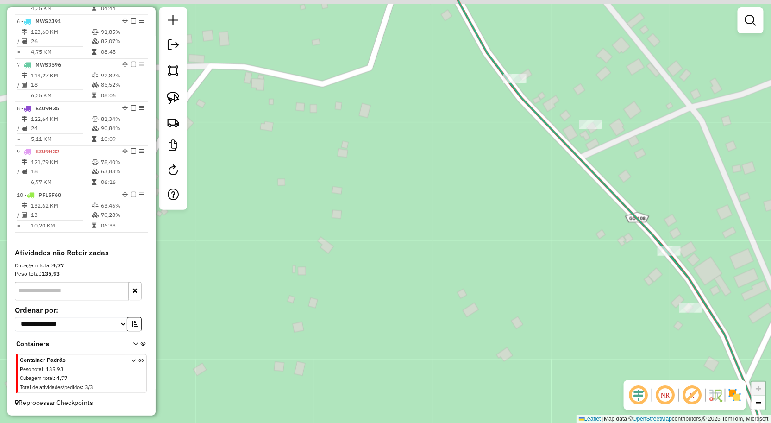
drag, startPoint x: 619, startPoint y: 119, endPoint x: 594, endPoint y: 150, distance: 39.9
click at [594, 150] on div "Janela de atendimento Grade de atendimento Capacidade Transportadoras Veículos …" at bounding box center [385, 211] width 771 height 423
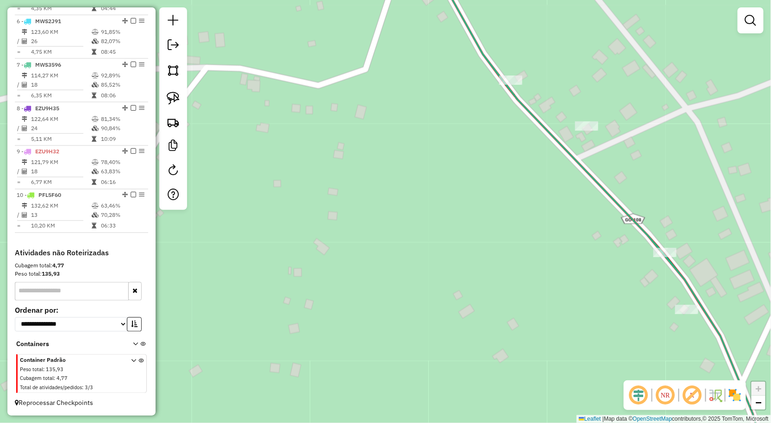
click at [592, 133] on div "Janela de atendimento Grade de atendimento Capacidade Transportadoras Veículos …" at bounding box center [385, 211] width 771 height 423
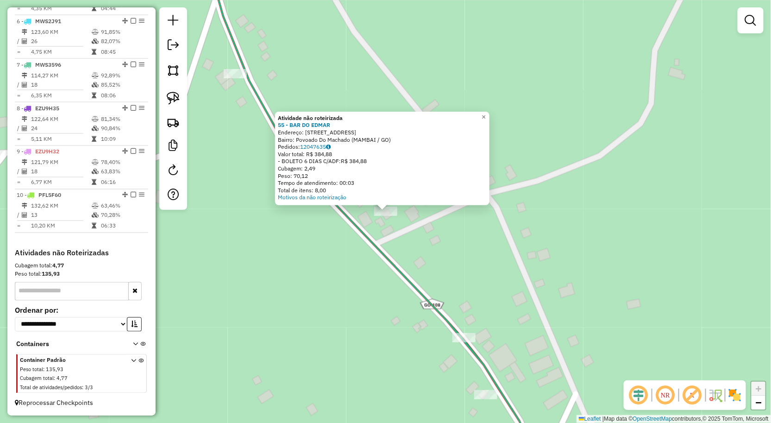
click at [506, 225] on div "Atividade não roteirizada 55 - BAR DO EDMAR Endereço: RUA ROD GO 236 100 Bairro…" at bounding box center [385, 211] width 771 height 423
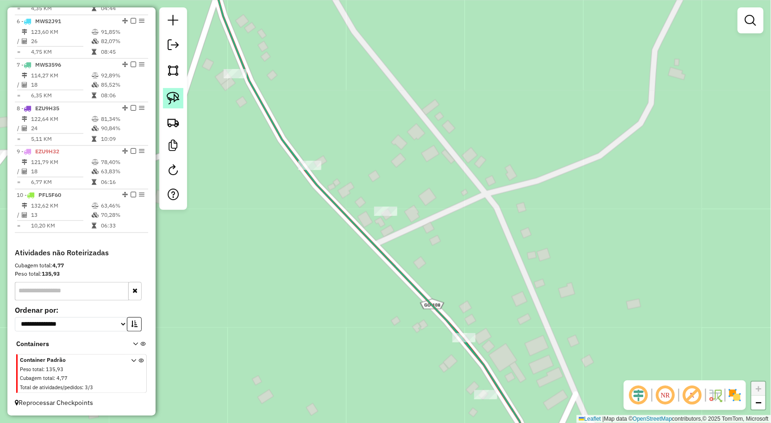
drag, startPoint x: 175, startPoint y: 104, endPoint x: 183, endPoint y: 104, distance: 7.9
click at [175, 104] on img at bounding box center [173, 98] width 13 height 13
drag, startPoint x: 396, startPoint y: 184, endPoint x: 400, endPoint y: 226, distance: 41.9
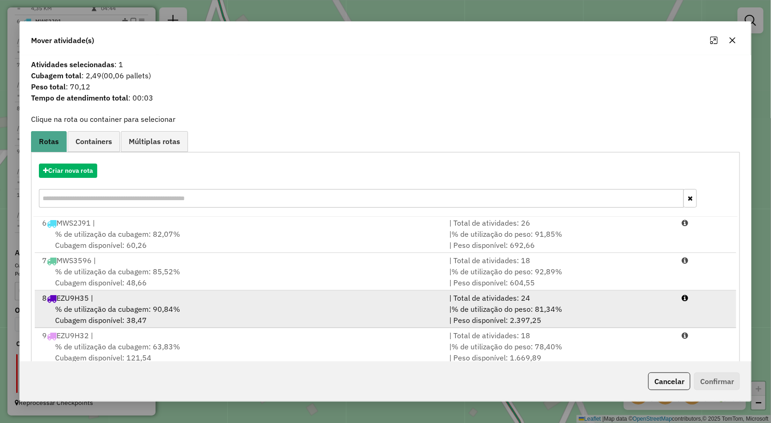
scroll to position [190, 0]
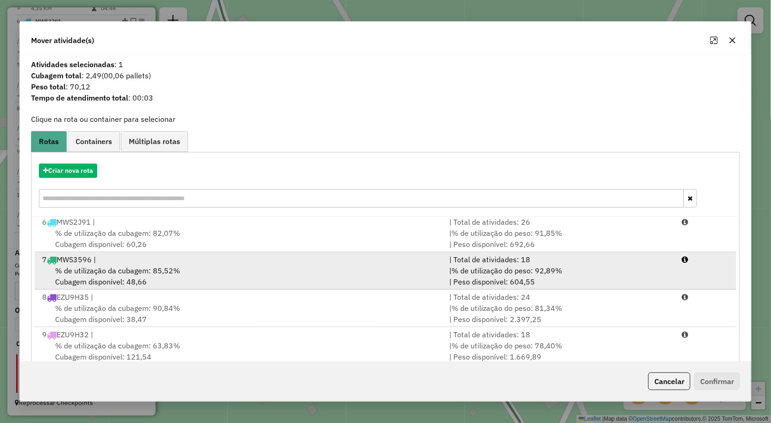
click at [131, 275] on span "% de utilização da cubagem: 85,52%" at bounding box center [117, 270] width 125 height 9
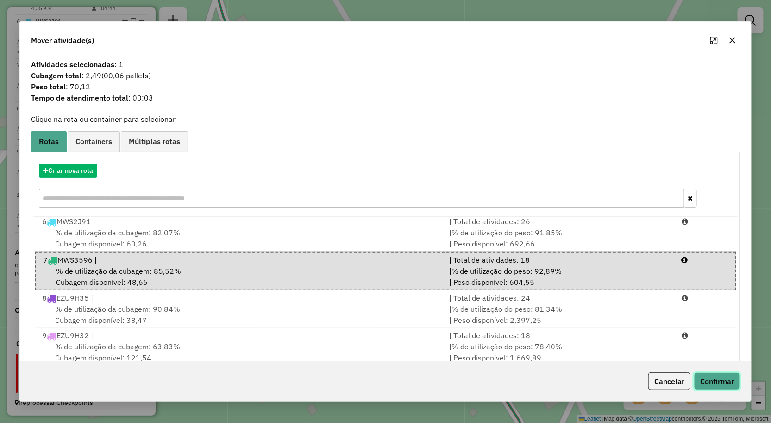
click at [722, 380] on button "Confirmar" at bounding box center [717, 381] width 46 height 18
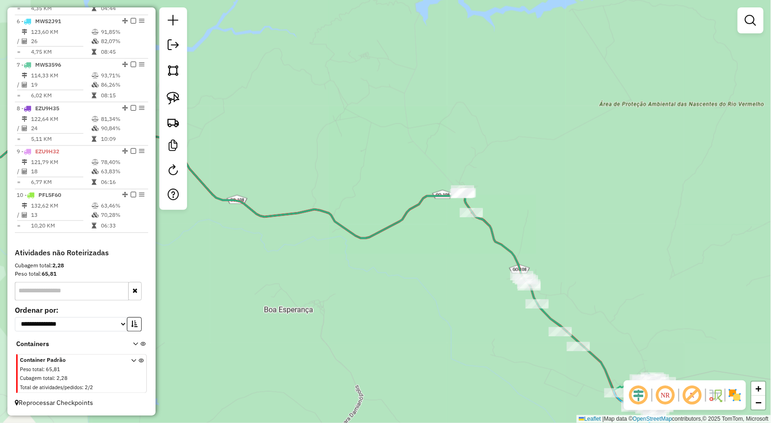
drag, startPoint x: 373, startPoint y: 257, endPoint x: 385, endPoint y: 251, distance: 13.1
click at [384, 252] on div "Janela de atendimento Grade de atendimento Capacidade Transportadoras Veículos …" at bounding box center [385, 211] width 771 height 423
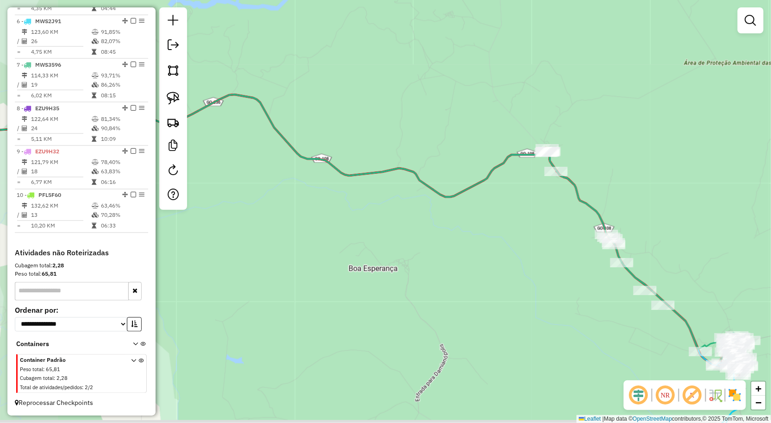
drag, startPoint x: 373, startPoint y: 240, endPoint x: 448, endPoint y: 215, distance: 79.0
click at [434, 218] on div "Janela de atendimento Grade de atendimento Capacidade Transportadoras Veículos …" at bounding box center [385, 211] width 771 height 423
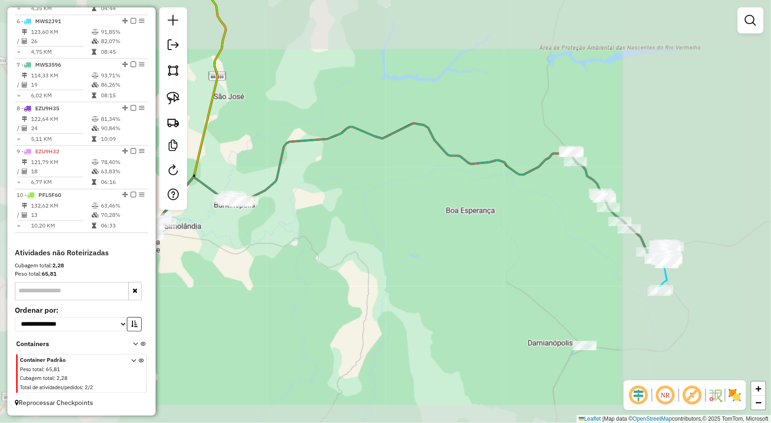
drag, startPoint x: 364, startPoint y: 244, endPoint x: 490, endPoint y: 220, distance: 127.8
click at [487, 220] on div "Janela de atendimento Grade de atendimento Capacidade Transportadoras Veículos …" at bounding box center [385, 211] width 771 height 423
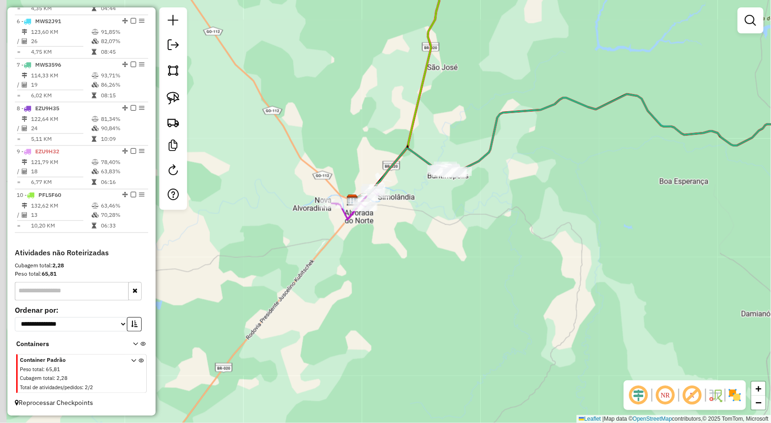
drag, startPoint x: 391, startPoint y: 228, endPoint x: 468, endPoint y: 221, distance: 77.8
click at [457, 221] on div "Janela de atendimento Grade de atendimento Capacidade Transportadoras Veículos …" at bounding box center [385, 211] width 771 height 423
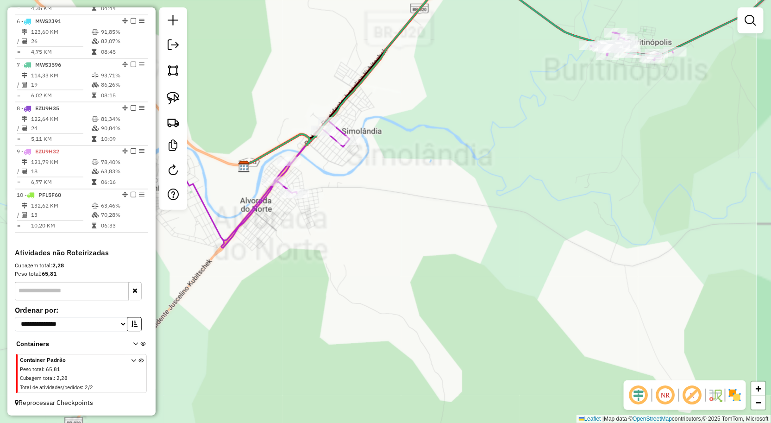
drag, startPoint x: 472, startPoint y: 208, endPoint x: 474, endPoint y: 239, distance: 31.6
click at [474, 239] on div "Janela de atendimento Grade de atendimento Capacidade Transportadoras Veículos …" at bounding box center [385, 211] width 771 height 423
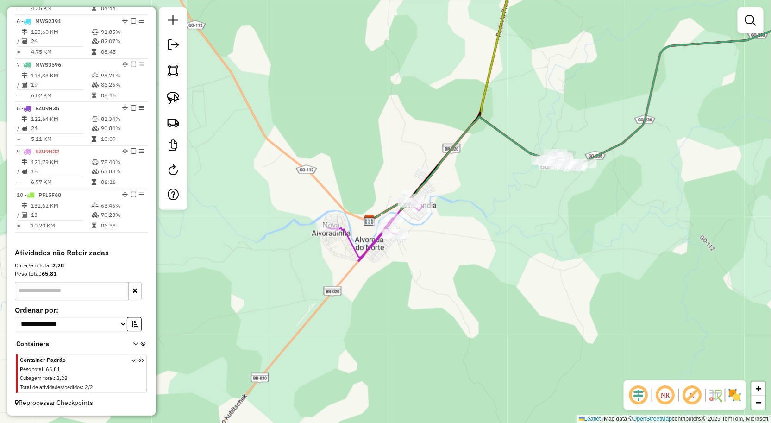
drag, startPoint x: 482, startPoint y: 233, endPoint x: 493, endPoint y: 246, distance: 17.0
click at [493, 246] on div "Janela de atendimento Grade de atendimento Capacidade Transportadoras Veículos …" at bounding box center [385, 211] width 771 height 423
click at [751, 25] on em at bounding box center [750, 20] width 11 height 11
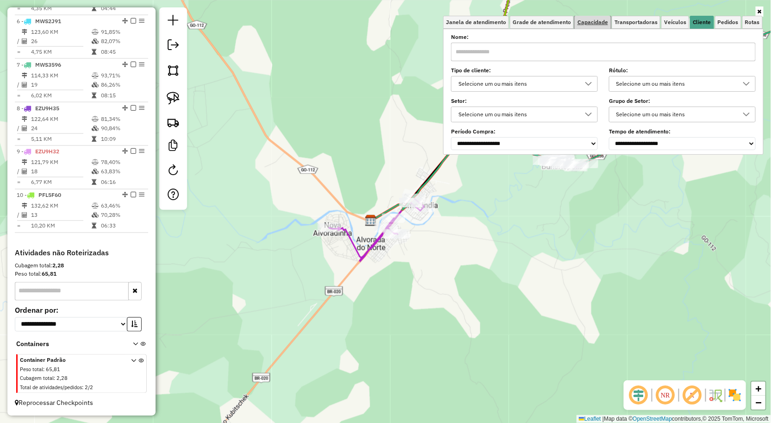
click at [604, 22] on span "Capacidade" at bounding box center [593, 22] width 31 height 6
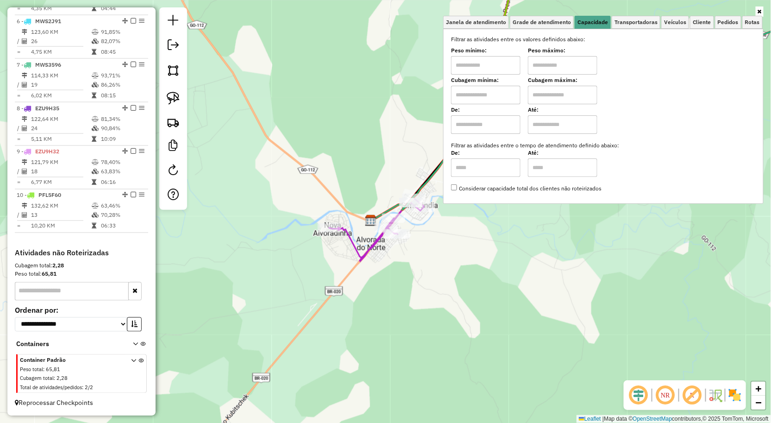
click at [504, 59] on input "text" at bounding box center [485, 65] width 69 height 19
type input "****"
click at [504, 59] on input "text" at bounding box center [485, 65] width 69 height 19
type input "****"
click at [457, 250] on div "Limpar filtros Janela de atendimento Grade de atendimento Capacidade Transporta…" at bounding box center [385, 211] width 771 height 423
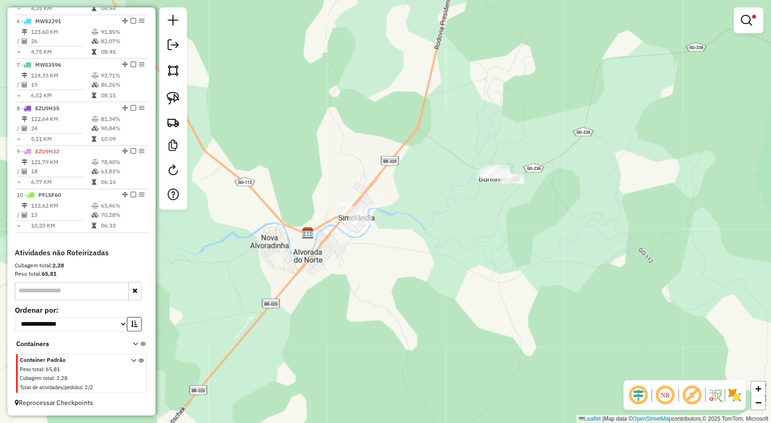
drag, startPoint x: 525, startPoint y: 249, endPoint x: 462, endPoint y: 261, distance: 64.2
click at [462, 261] on div "Limpar filtros Janela de atendimento Grade de atendimento Capacidade Transporta…" at bounding box center [385, 211] width 771 height 423
drag, startPoint x: 172, startPoint y: 99, endPoint x: 272, endPoint y: 111, distance: 101.3
click at [172, 99] on img at bounding box center [173, 98] width 13 height 13
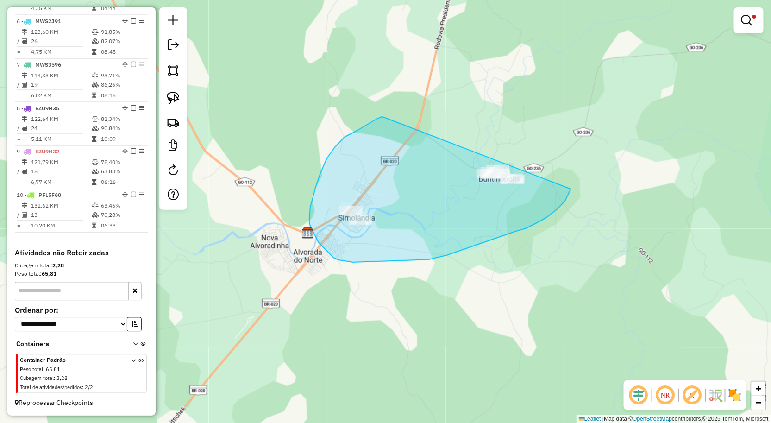
drag, startPoint x: 383, startPoint y: 117, endPoint x: 571, endPoint y: 189, distance: 201.9
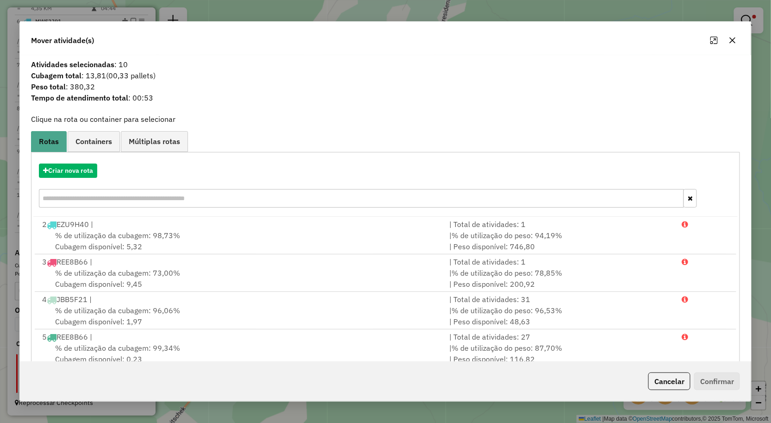
click at [732, 44] on button "button" at bounding box center [733, 40] width 15 height 15
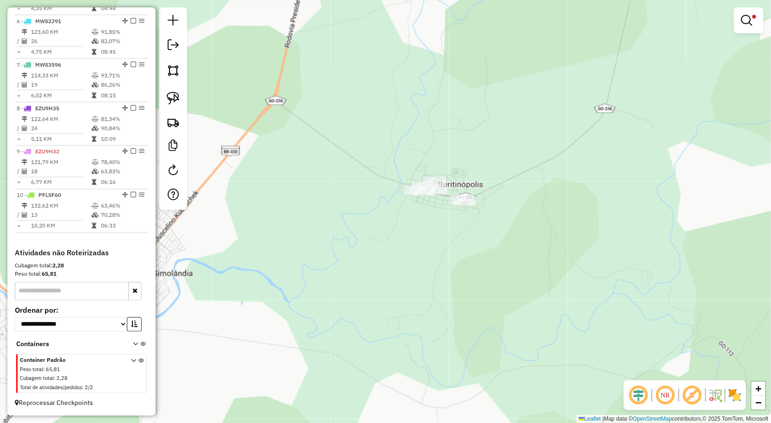
drag, startPoint x: 469, startPoint y: 201, endPoint x: 422, endPoint y: 233, distance: 56.9
click at [427, 232] on div "Limpar filtros Janela de atendimento Grade de atendimento Capacidade Transporta…" at bounding box center [385, 211] width 771 height 423
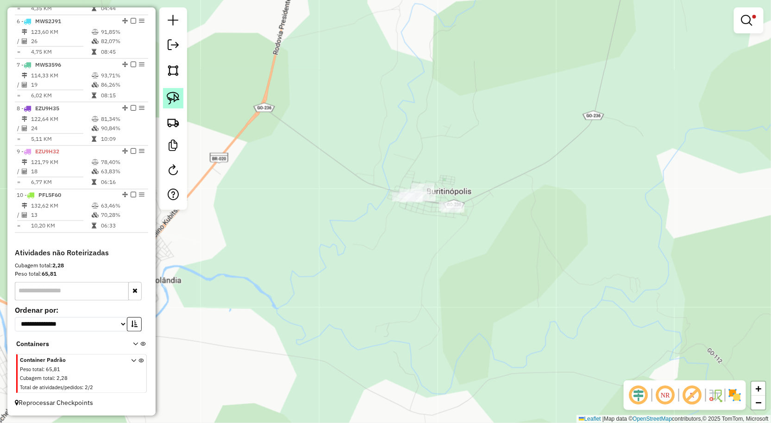
click at [177, 93] on img at bounding box center [173, 98] width 13 height 13
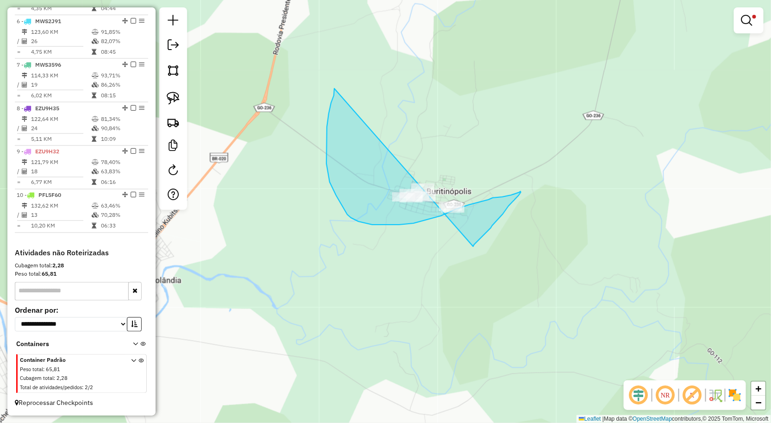
drag, startPoint x: 334, startPoint y: 88, endPoint x: 473, endPoint y: 247, distance: 210.5
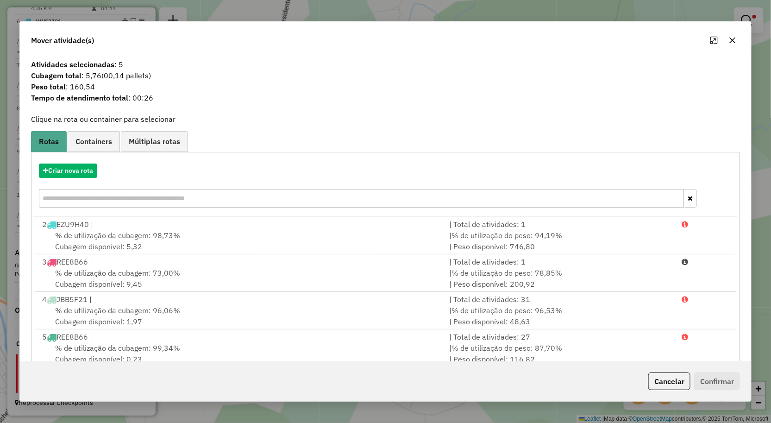
click at [725, 38] on div at bounding box center [723, 40] width 33 height 15
click at [731, 39] on icon "button" at bounding box center [732, 40] width 7 height 7
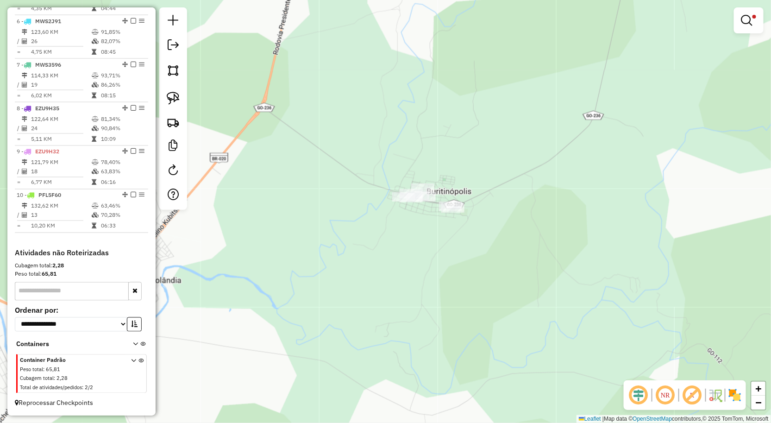
click at [186, 101] on div at bounding box center [173, 108] width 28 height 202
click at [180, 100] on link at bounding box center [173, 98] width 20 height 20
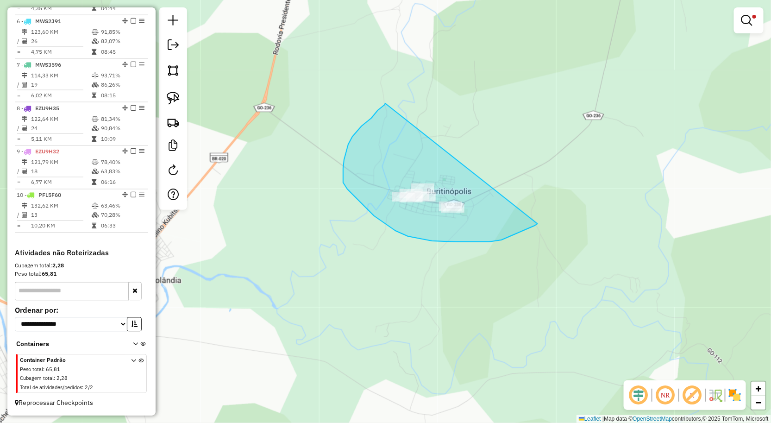
drag, startPoint x: 362, startPoint y: 126, endPoint x: 538, endPoint y: 224, distance: 201.4
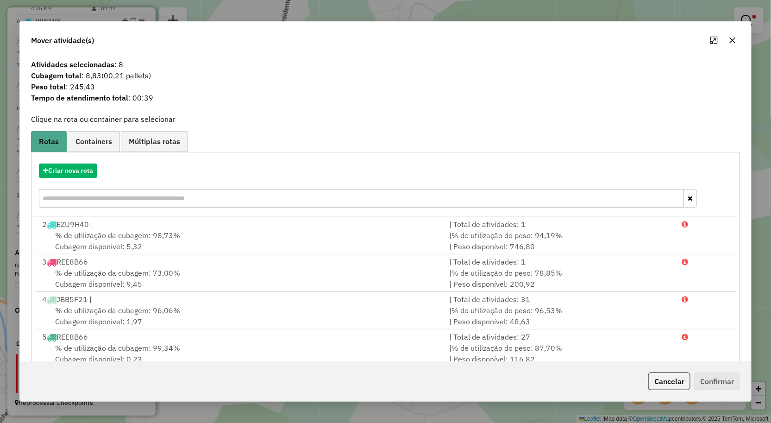
click at [732, 37] on icon "button" at bounding box center [732, 40] width 7 height 7
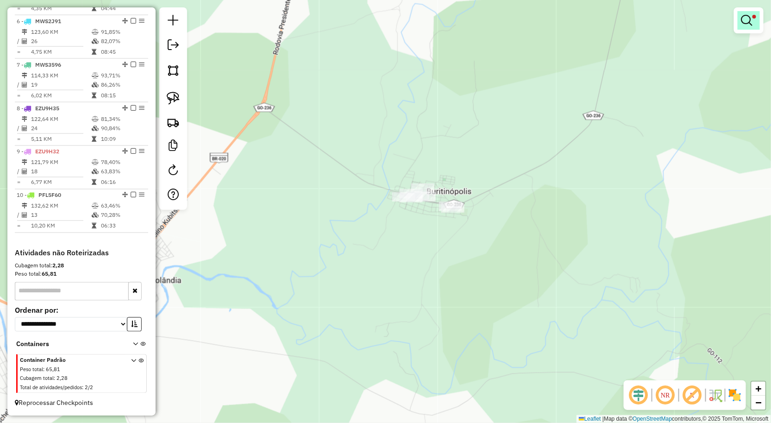
click at [744, 28] on link at bounding box center [749, 20] width 22 height 19
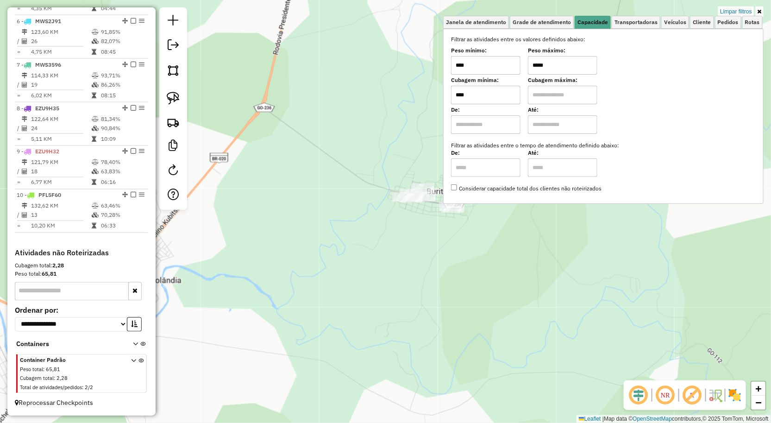
click at [578, 65] on input "*****" at bounding box center [562, 65] width 69 height 19
type input "******"
click at [415, 330] on div "Limpar filtros Janela de atendimento Grade de atendimento Capacidade Transporta…" at bounding box center [385, 211] width 771 height 423
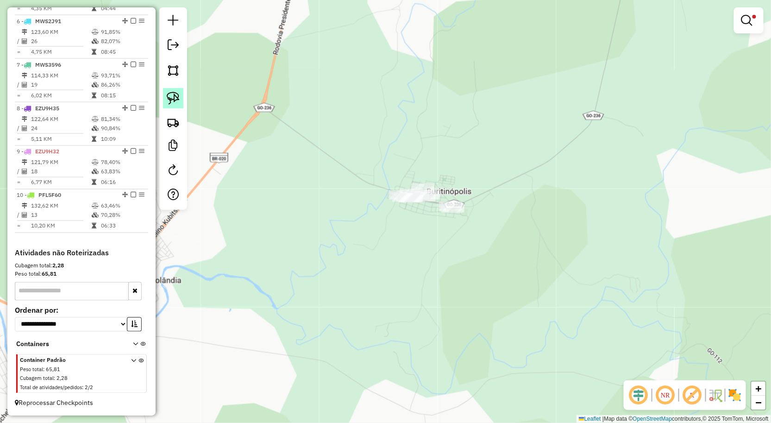
click at [175, 101] on img at bounding box center [173, 98] width 13 height 13
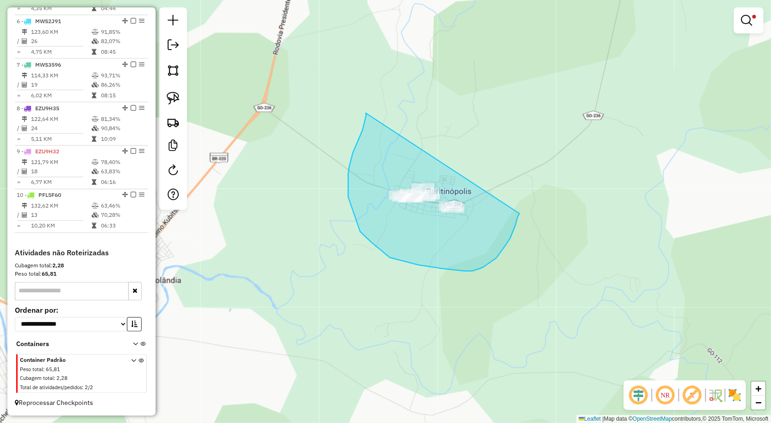
drag, startPoint x: 363, startPoint y: 130, endPoint x: 522, endPoint y: 207, distance: 176.8
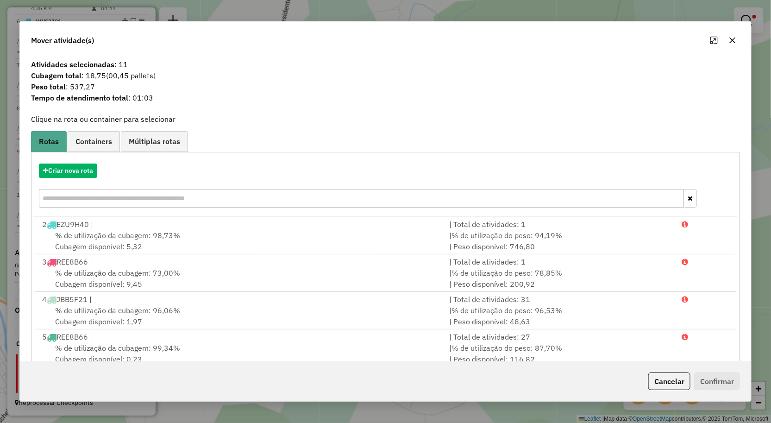
click at [736, 39] on icon "button" at bounding box center [732, 40] width 7 height 7
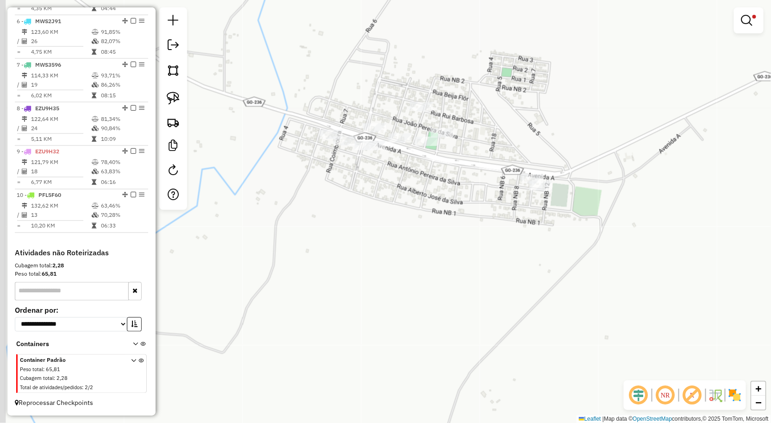
drag, startPoint x: 429, startPoint y: 219, endPoint x: 468, endPoint y: 212, distance: 40.0
click at [468, 215] on div "Limpar filtros Janela de atendimento Grade de atendimento Capacidade Transporta…" at bounding box center [385, 211] width 771 height 423
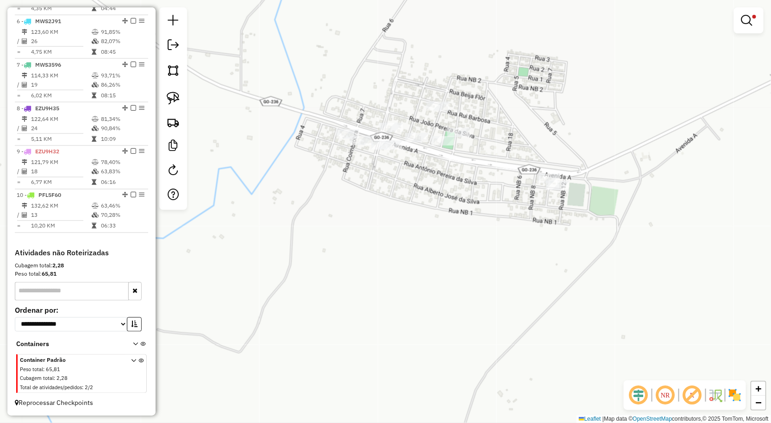
drag, startPoint x: 175, startPoint y: 95, endPoint x: 226, endPoint y: 97, distance: 51.0
click at [175, 95] on img at bounding box center [173, 98] width 13 height 13
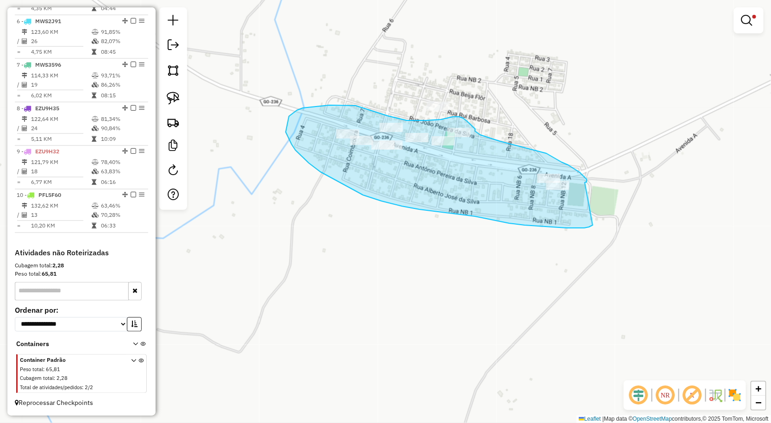
drag, startPoint x: 586, startPoint y: 183, endPoint x: 593, endPoint y: 225, distance: 43.3
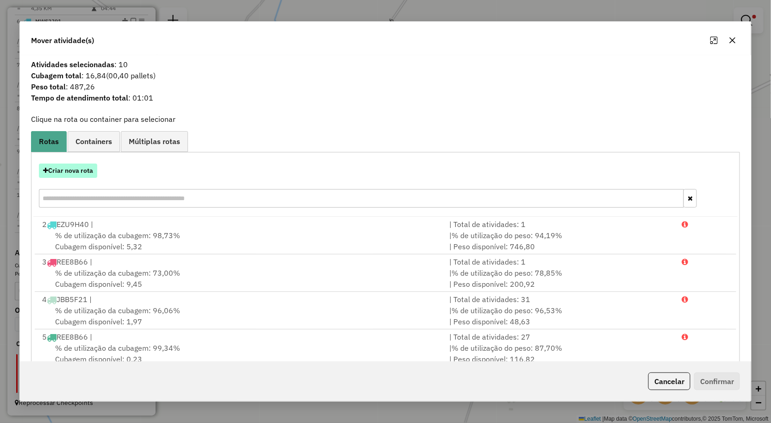
click at [82, 175] on button "Criar nova rota" at bounding box center [68, 171] width 58 height 14
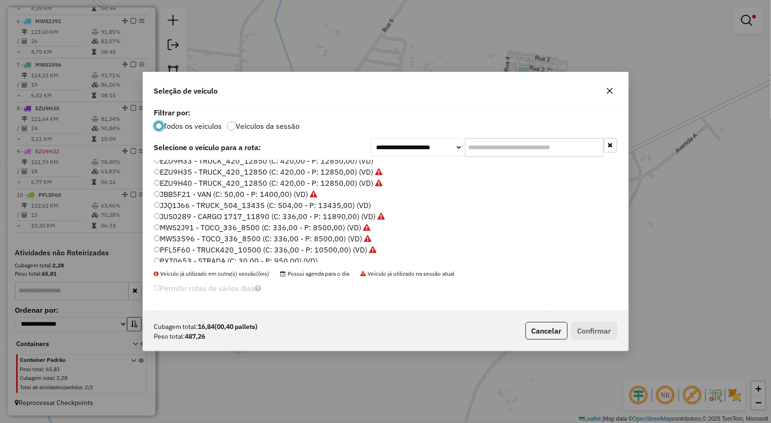
scroll to position [51, 0]
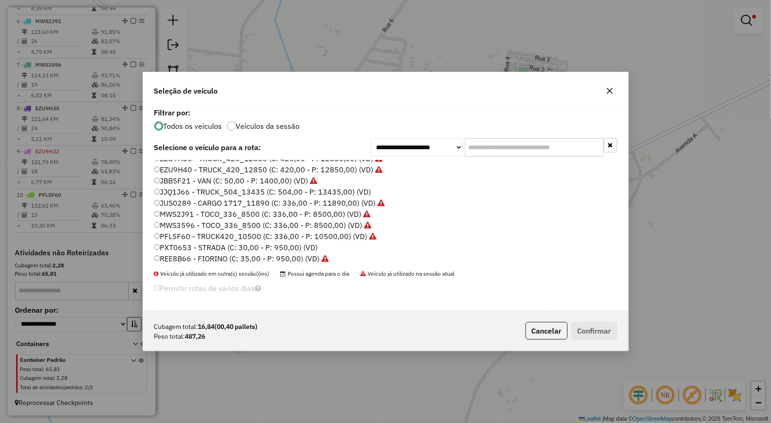
click at [191, 246] on label "PXT0653 - STRADA (C: 30,00 - P: 950,00) (VD)" at bounding box center [236, 247] width 164 height 11
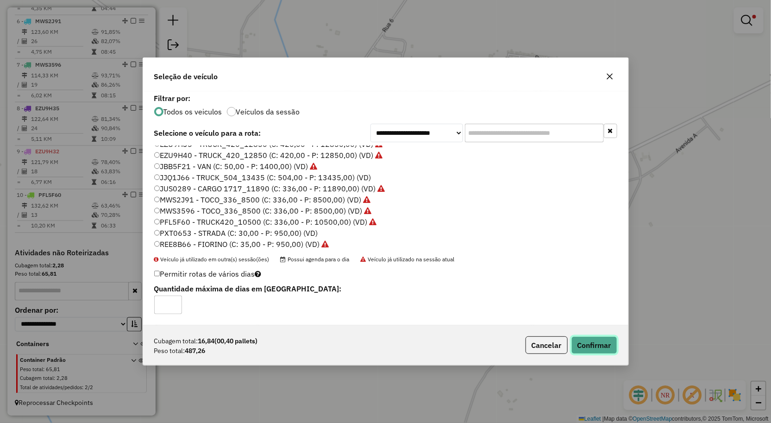
click at [593, 351] on button "Confirmar" at bounding box center [595, 345] width 46 height 18
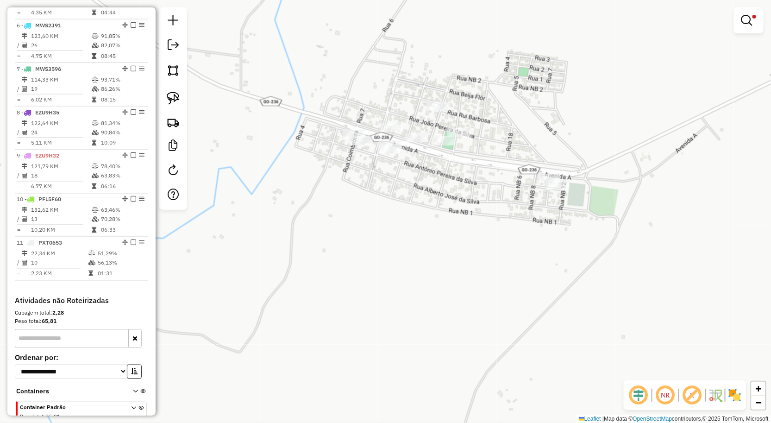
scroll to position [579, 0]
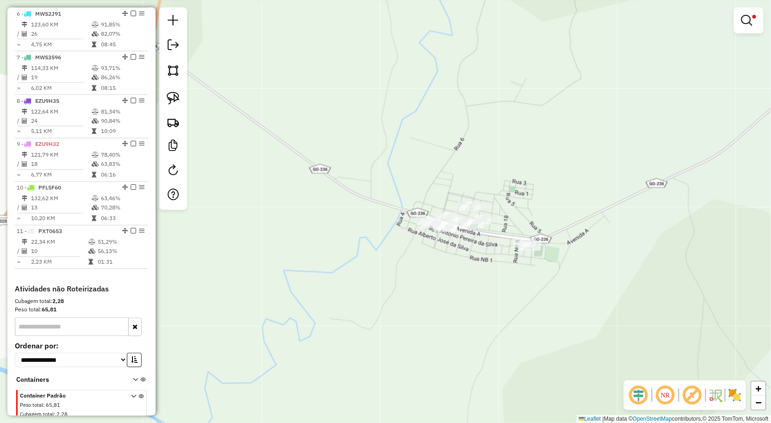
click at [741, 31] on div at bounding box center [749, 20] width 30 height 26
click at [746, 26] on link at bounding box center [749, 20] width 22 height 19
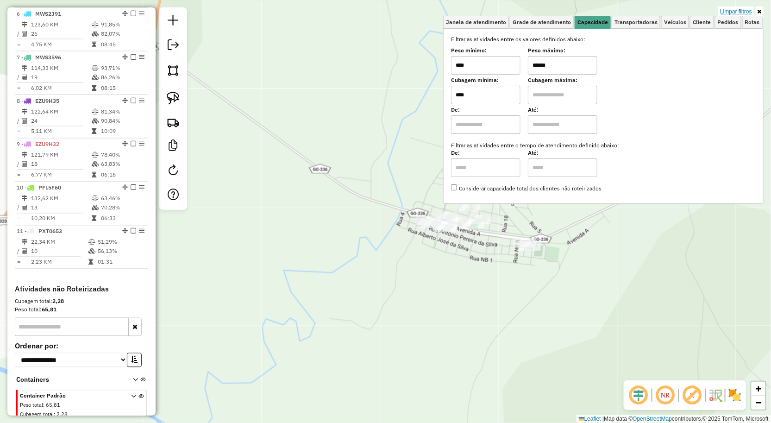
click at [746, 11] on link "Limpar filtros" at bounding box center [737, 11] width 36 height 10
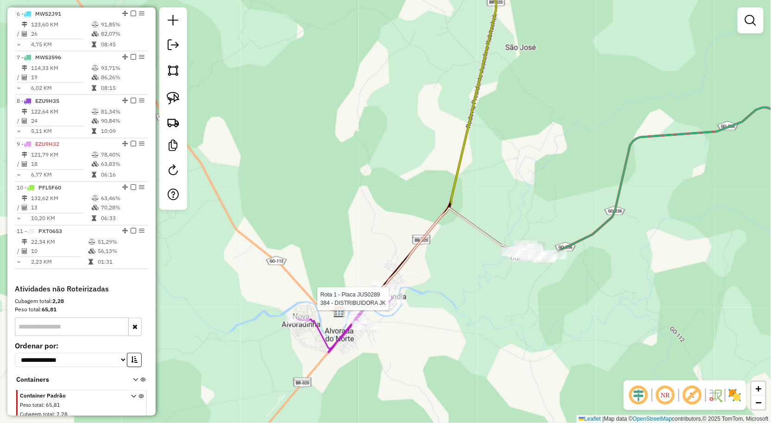
select select "**********"
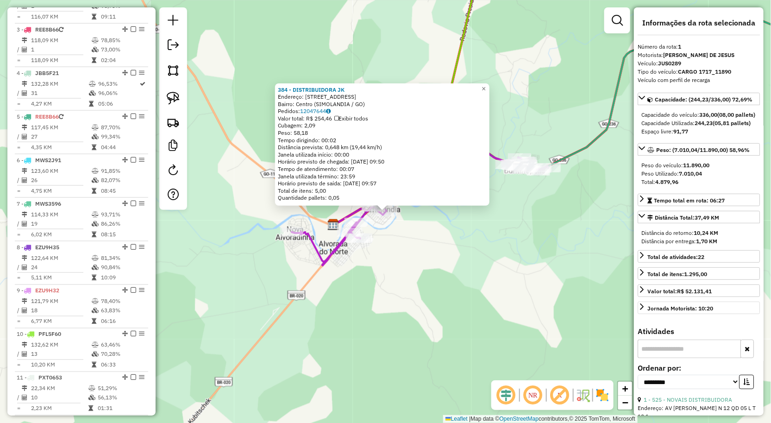
scroll to position [369, 0]
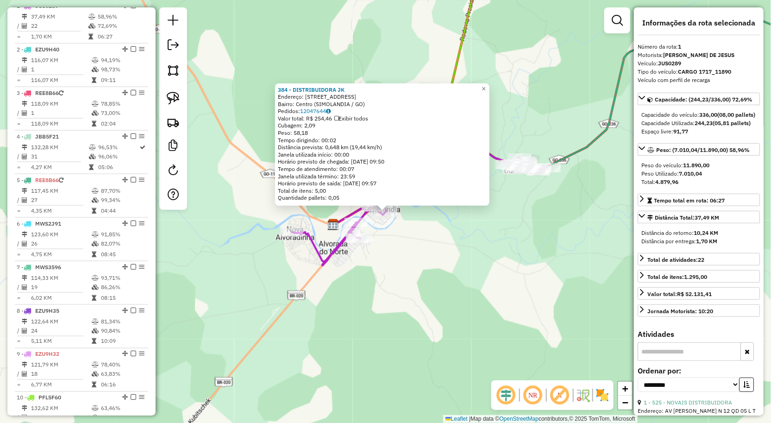
click at [545, 273] on div "384 - DISTRIBUIDORA JK Endereço: RUA DA LIBERDADE Q 27 L 10B 10 Bairro: Centro …" at bounding box center [385, 211] width 771 height 423
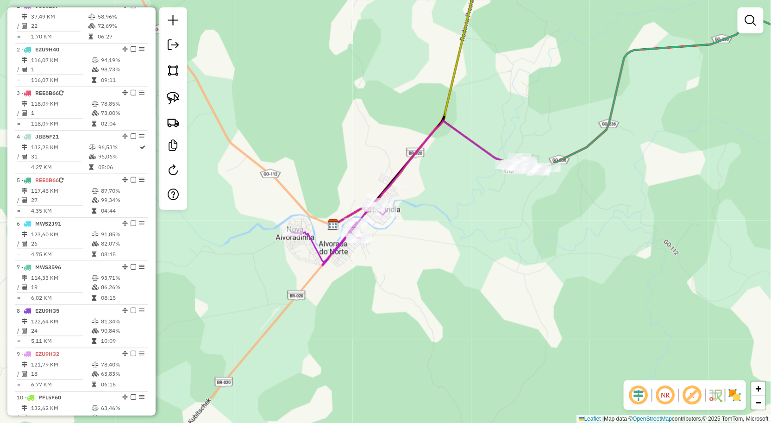
drag, startPoint x: 537, startPoint y: 224, endPoint x: 543, endPoint y: 185, distance: 38.9
click at [541, 200] on div "Janela de atendimento Grade de atendimento Capacidade Transportadoras Veículos …" at bounding box center [385, 211] width 771 height 423
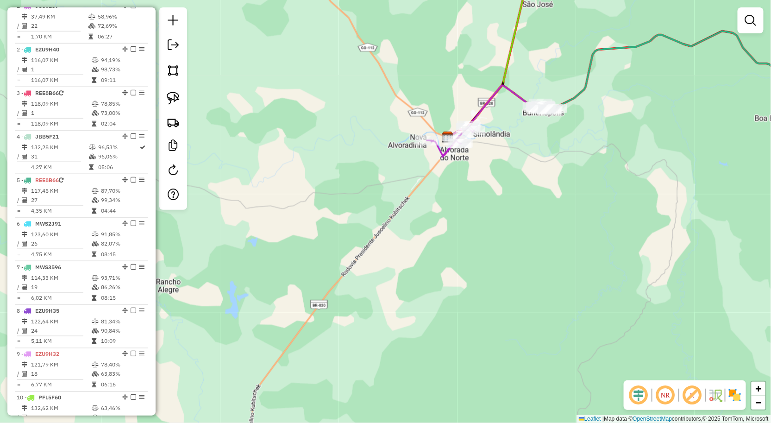
drag, startPoint x: 531, startPoint y: 213, endPoint x: 549, endPoint y: 196, distance: 24.6
click at [543, 200] on div "Janela de atendimento Grade de atendimento Capacidade Transportadoras Veículos …" at bounding box center [385, 211] width 771 height 423
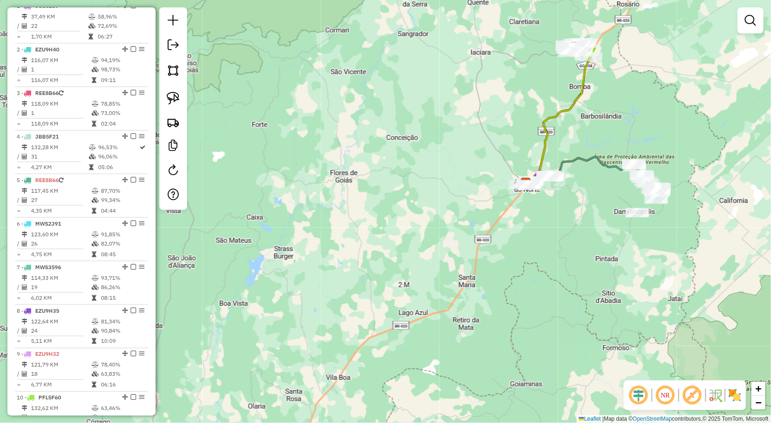
drag, startPoint x: 368, startPoint y: 215, endPoint x: 351, endPoint y: 202, distance: 21.6
click at [351, 204] on div "Janela de atendimento Grade de atendimento Capacidade Transportadoras Veículos …" at bounding box center [385, 211] width 771 height 423
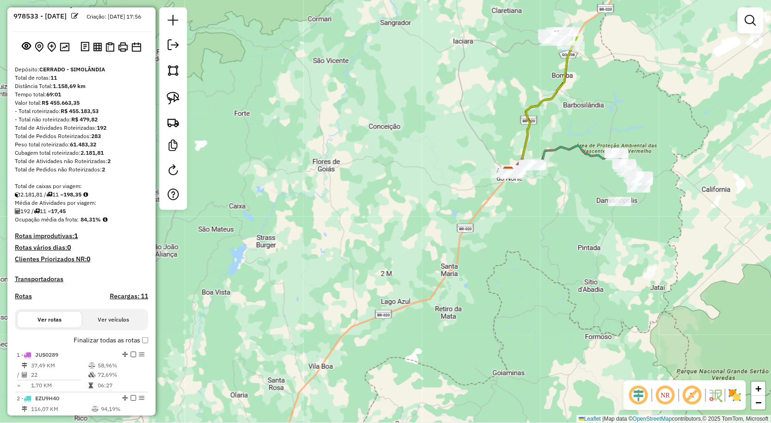
scroll to position [0, 0]
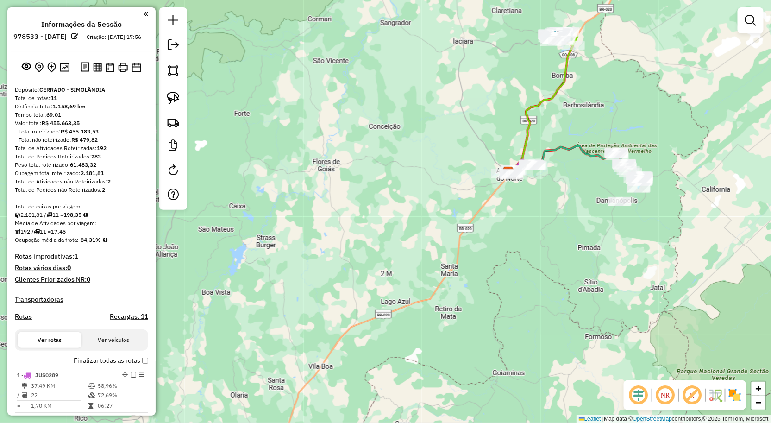
click at [731, 17] on div "Janela de atendimento Grade de atendimento Capacidade Transportadoras Veículos …" at bounding box center [385, 211] width 771 height 423
click at [742, 21] on link at bounding box center [751, 20] width 19 height 19
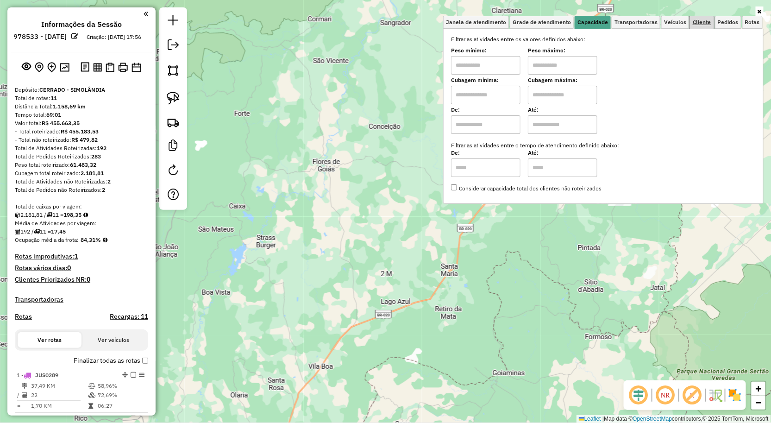
click at [707, 21] on span "Cliente" at bounding box center [702, 22] width 19 height 6
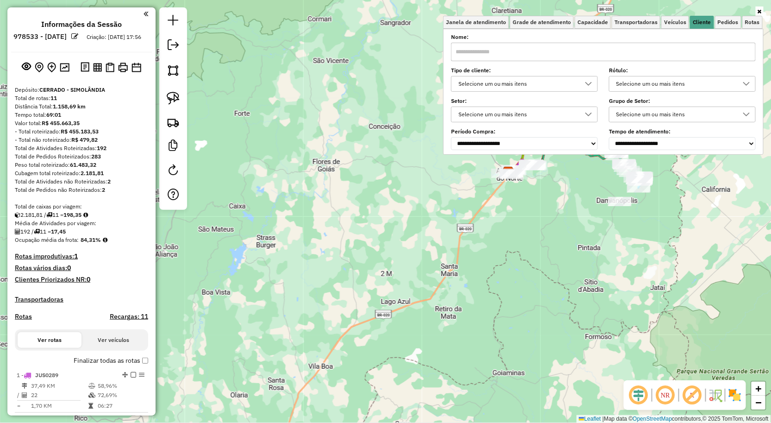
click at [549, 58] on input "text" at bounding box center [603, 52] width 305 height 19
type input "***"
click at [543, 192] on div "Limpar filtros Janela de atendimento Grade de atendimento Capacidade Transporta…" at bounding box center [385, 211] width 771 height 423
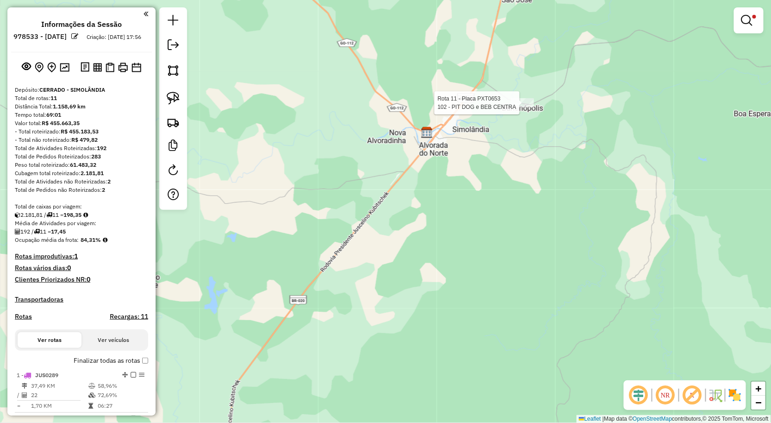
select select "**********"
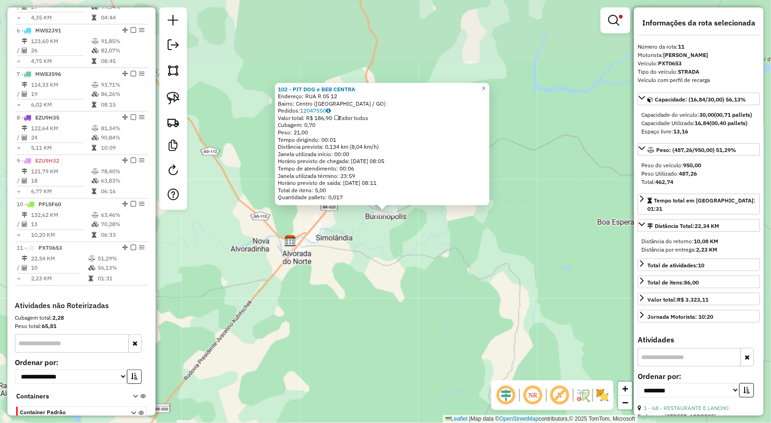
scroll to position [623, 0]
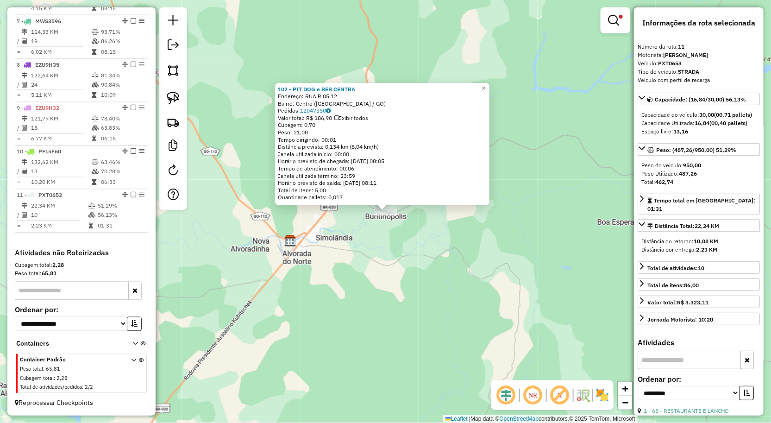
click at [400, 258] on div "102 - PIT DOG e BEB CENTRA Endereço: RUA R 05 12 Bairro: Centro (BURITINOPOLIS …" at bounding box center [385, 211] width 771 height 423
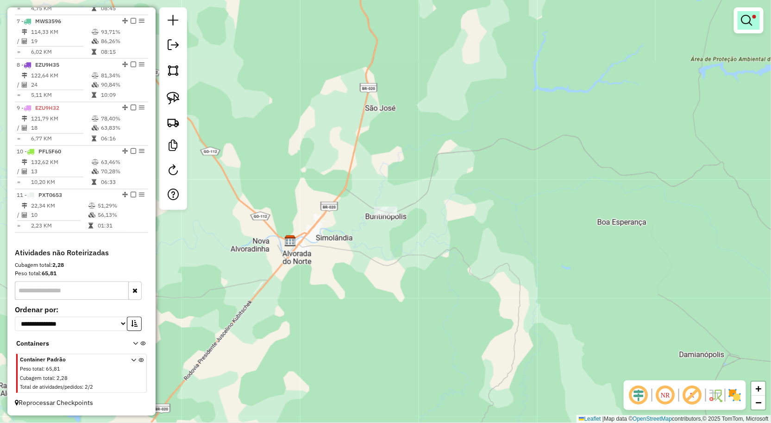
click at [746, 26] on link at bounding box center [749, 20] width 22 height 19
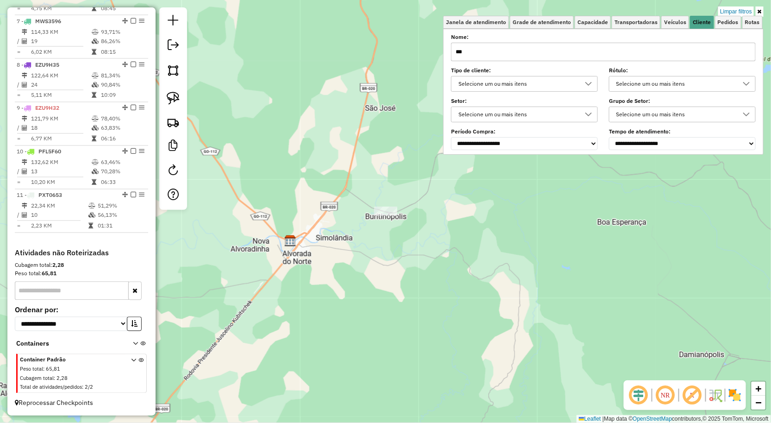
drag, startPoint x: 595, startPoint y: 36, endPoint x: 580, endPoint y: 49, distance: 20.1
click at [594, 38] on label "Nome:" at bounding box center [603, 37] width 305 height 8
click at [580, 49] on input "***" at bounding box center [603, 52] width 305 height 19
type input "*"
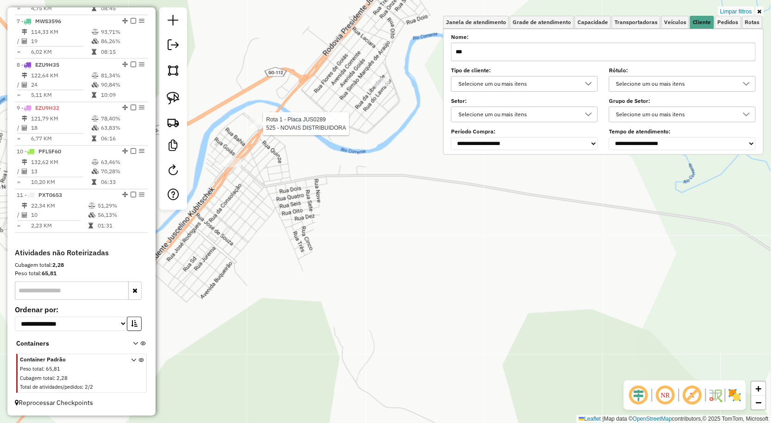
type input "***"
select select "**********"
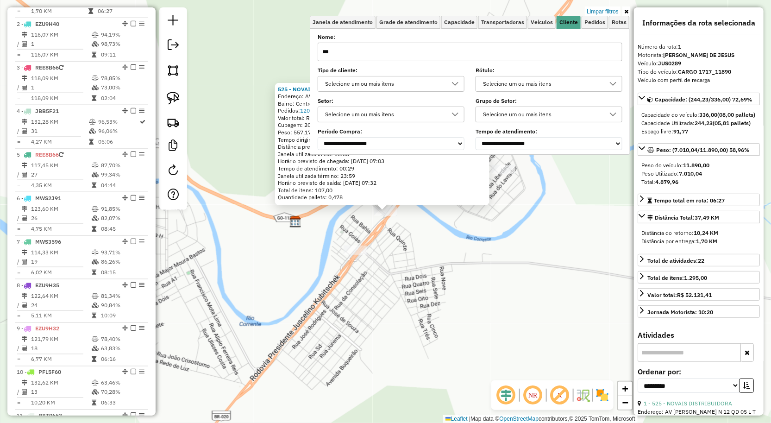
scroll to position [369, 0]
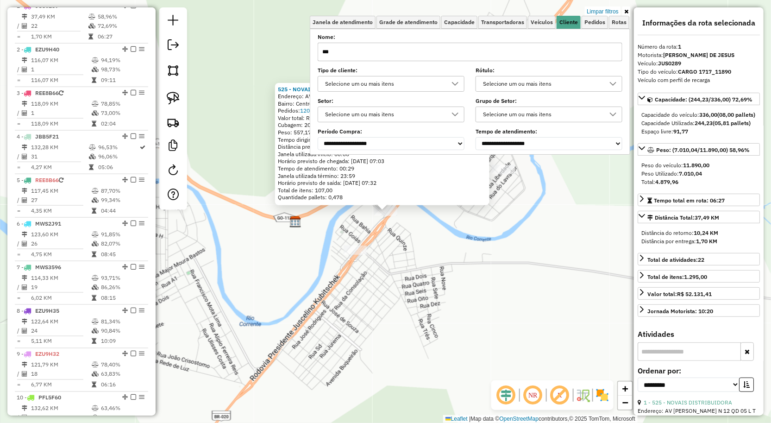
click at [344, 271] on div "525 - NOVAIS DISTRIBUIDORA Endereço: AV BERNADO SAYAO N 12 QD 05 L T 12 1 Bairr…" at bounding box center [385, 211] width 771 height 423
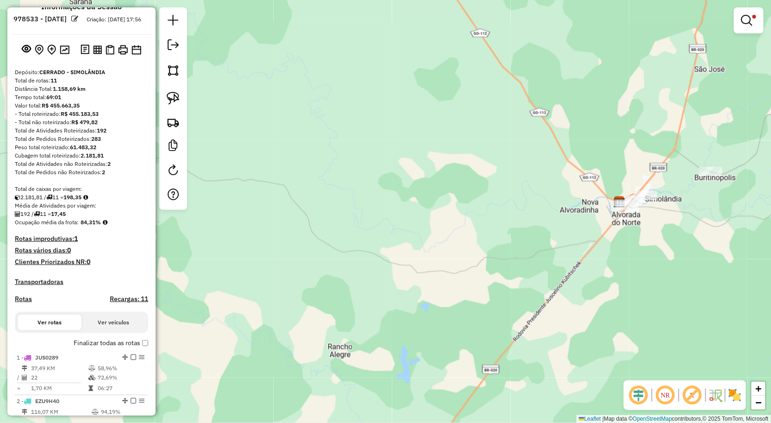
scroll to position [0, 0]
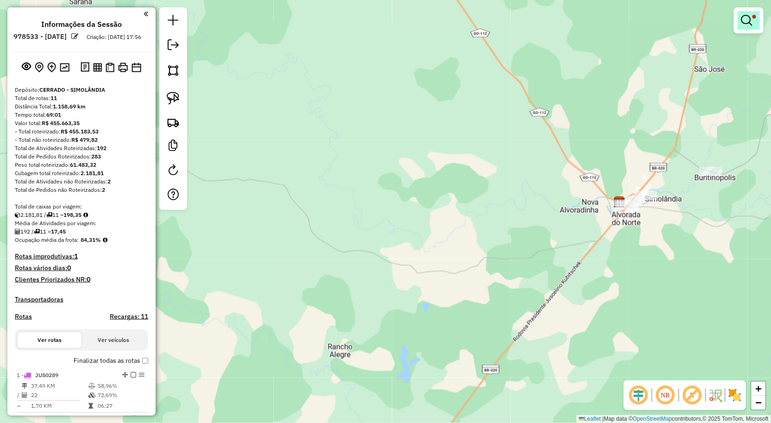
drag, startPoint x: 758, startPoint y: 25, endPoint x: 748, endPoint y: 20, distance: 11.4
click at [758, 25] on link at bounding box center [749, 20] width 22 height 19
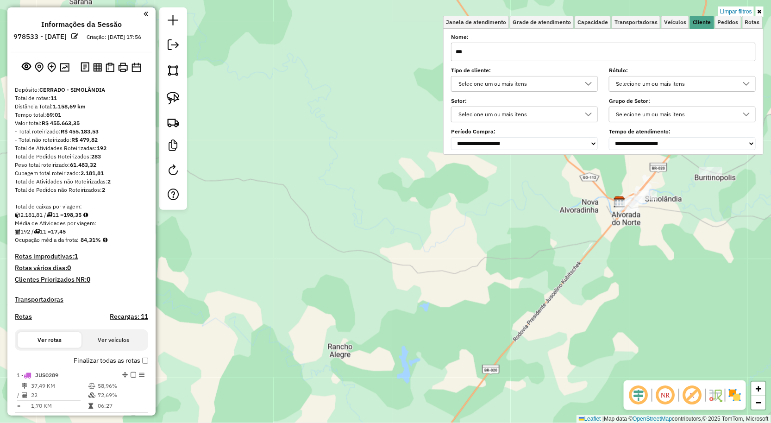
drag, startPoint x: 742, startPoint y: 11, endPoint x: 735, endPoint y: 31, distance: 21.1
click at [742, 11] on link "Limpar filtros" at bounding box center [737, 11] width 36 height 10
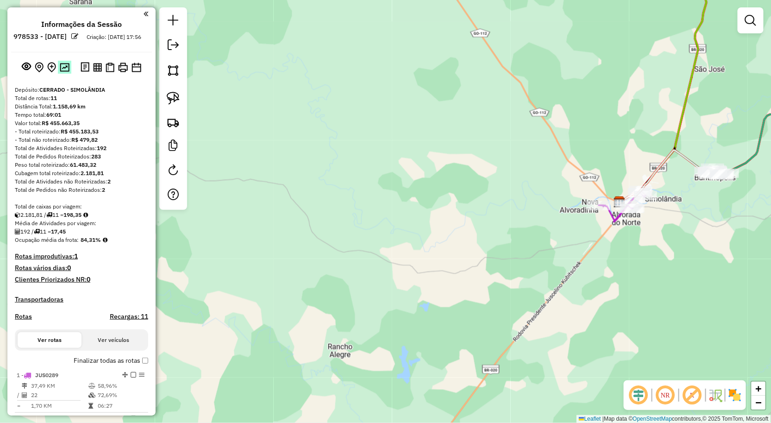
click at [62, 72] on img at bounding box center [65, 67] width 10 height 9
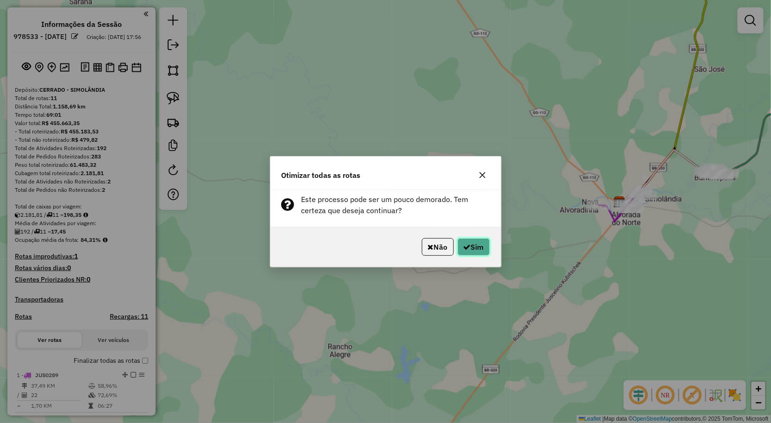
click at [475, 242] on button "Sim" at bounding box center [474, 247] width 32 height 18
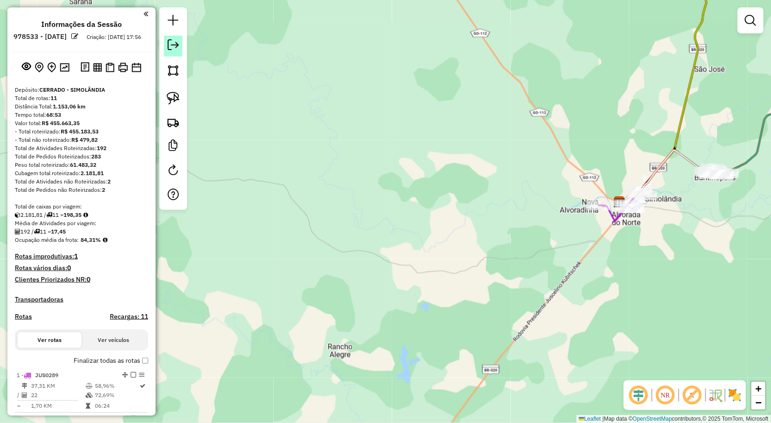
click at [168, 48] on em at bounding box center [173, 44] width 11 height 11
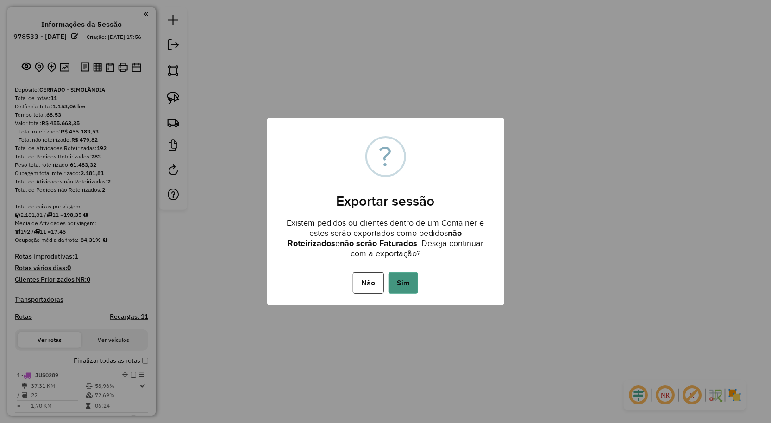
click at [414, 281] on button "Sim" at bounding box center [404, 282] width 30 height 21
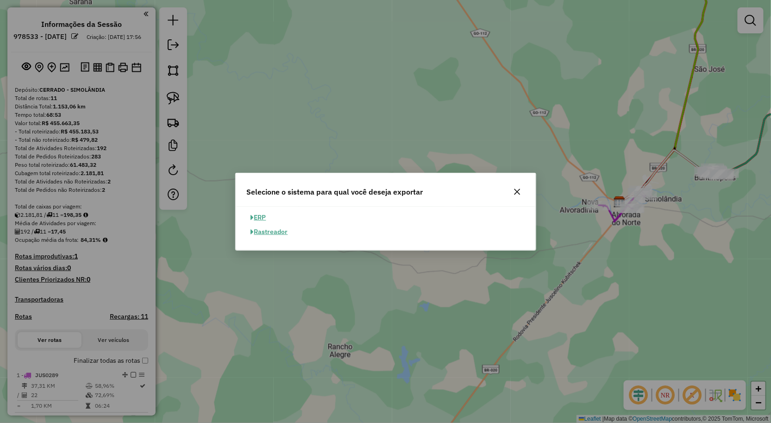
click at [257, 216] on button "ERP" at bounding box center [259, 217] width 24 height 14
select select "**"
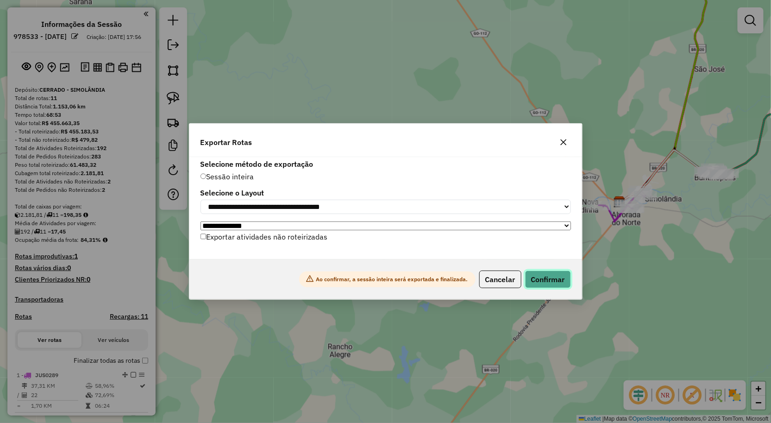
click at [564, 283] on button "Confirmar" at bounding box center [548, 280] width 46 height 18
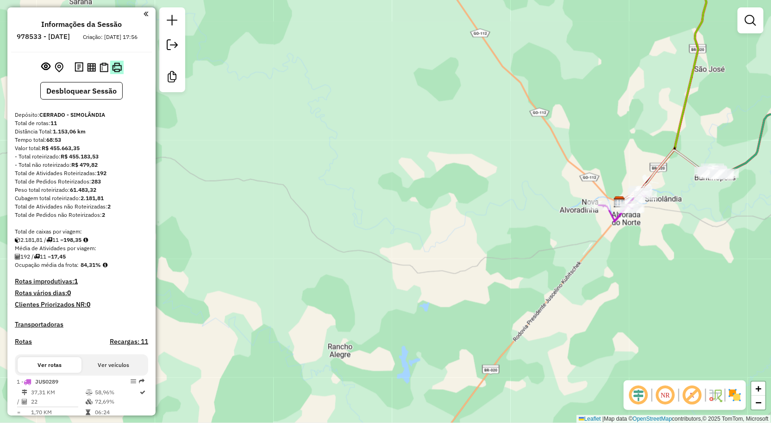
click at [114, 72] on img at bounding box center [117, 68] width 10 height 10
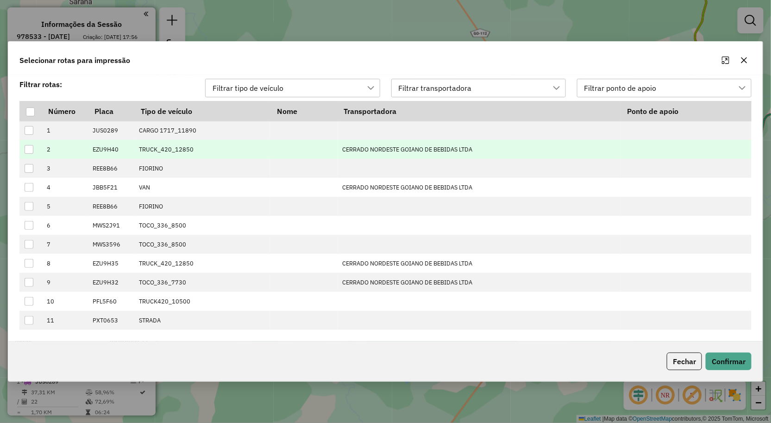
scroll to position [6, 41]
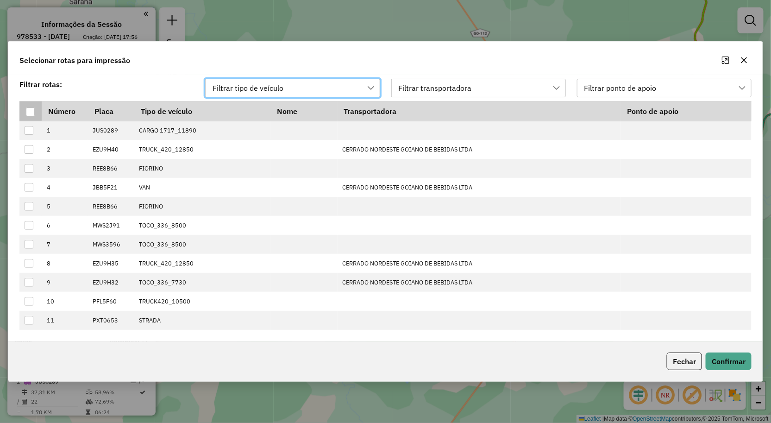
click at [34, 108] on div at bounding box center [30, 111] width 9 height 9
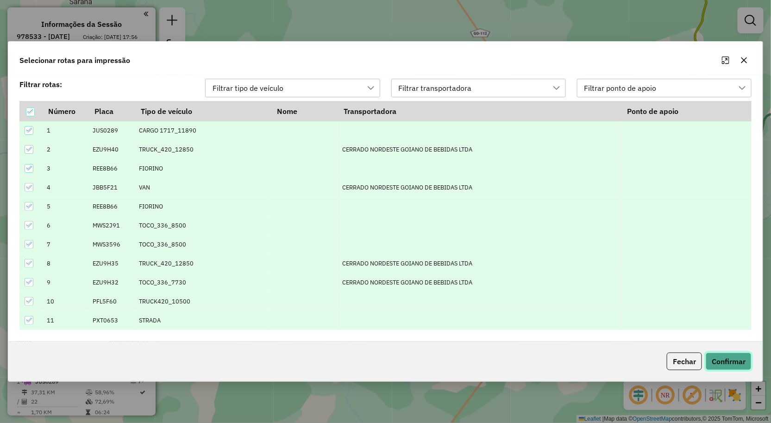
click at [721, 368] on button "Confirmar" at bounding box center [729, 362] width 46 height 18
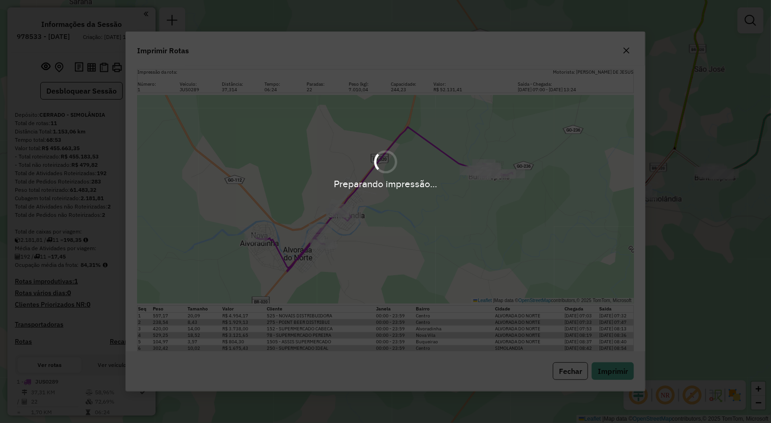
click at [623, 371] on div "Preparando impressão..." at bounding box center [385, 211] width 771 height 423
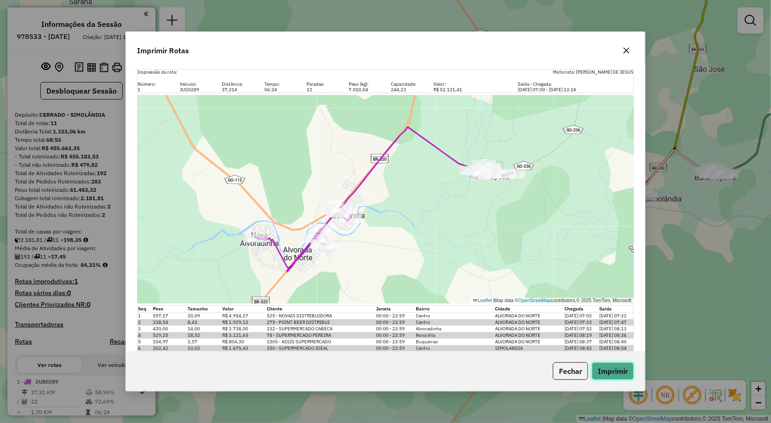
click at [625, 367] on button "Imprimir" at bounding box center [613, 371] width 42 height 18
drag, startPoint x: 381, startPoint y: 30, endPoint x: 379, endPoint y: 20, distance: 9.9
click at [381, 28] on div "Imprimir Rotas Impressão da rota: Motorista: JOÃO NETO DE JESUS Número: Veículo…" at bounding box center [385, 211] width 771 height 423
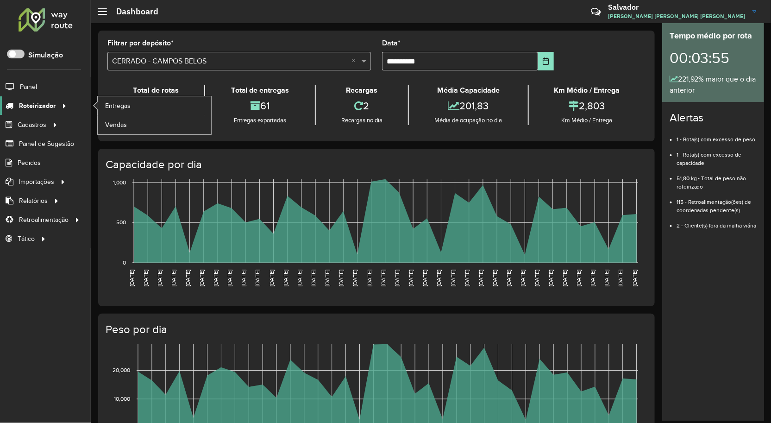
drag, startPoint x: 60, startPoint y: 101, endPoint x: 87, endPoint y: 101, distance: 26.9
click at [60, 101] on icon at bounding box center [61, 105] width 8 height 14
click at [119, 107] on span "Entregas" at bounding box center [118, 106] width 26 height 10
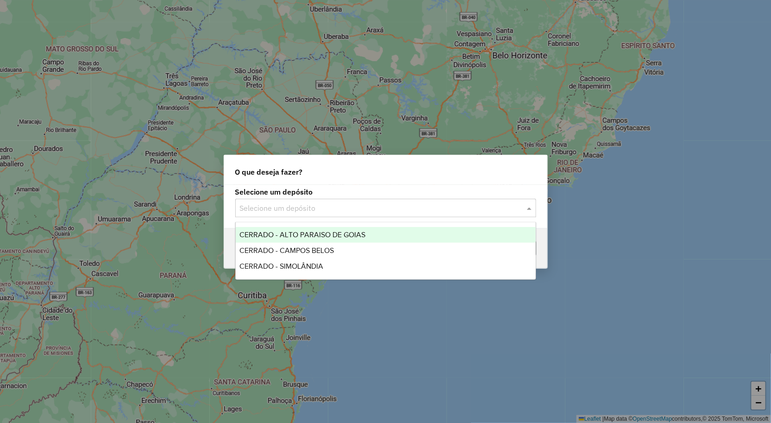
click at [292, 207] on input "text" at bounding box center [376, 208] width 273 height 11
click at [304, 231] on span "CERRADO - ALTO PARAISO DE GOIAS" at bounding box center [303, 235] width 126 height 8
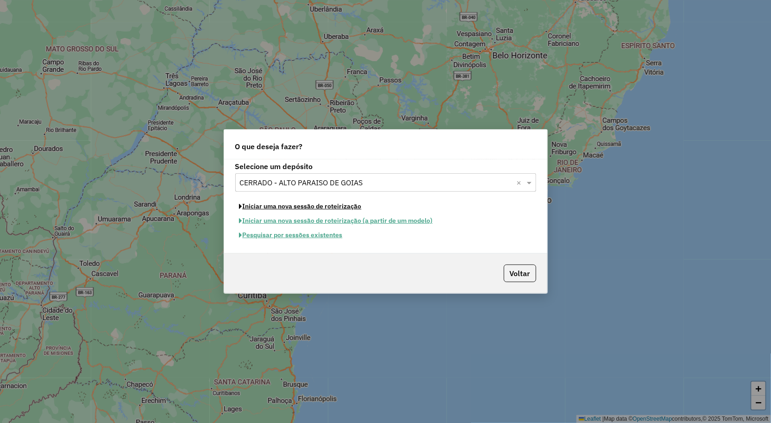
click at [321, 202] on button "Iniciar uma nova sessão de roteirização" at bounding box center [300, 206] width 131 height 14
select select "*"
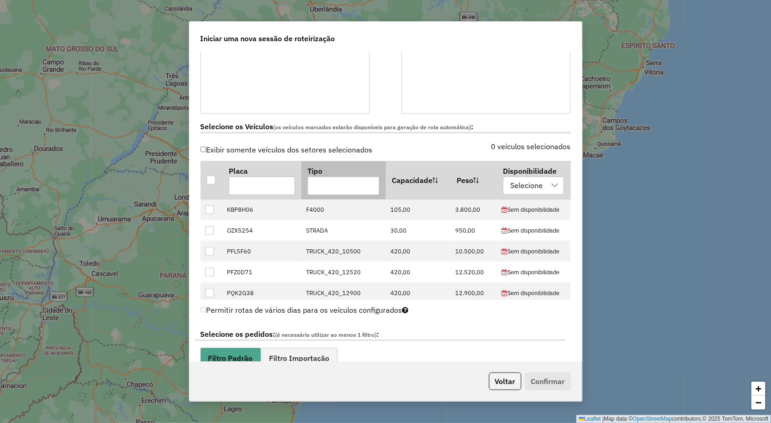
scroll to position [309, 0]
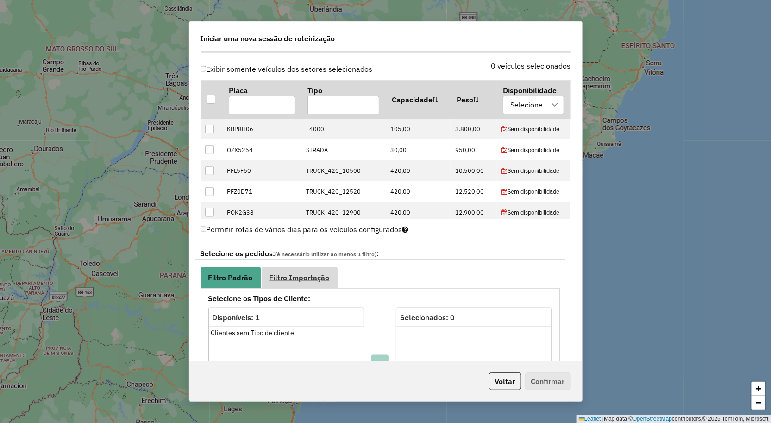
click at [298, 275] on span "Filtro Importação" at bounding box center [300, 277] width 60 height 7
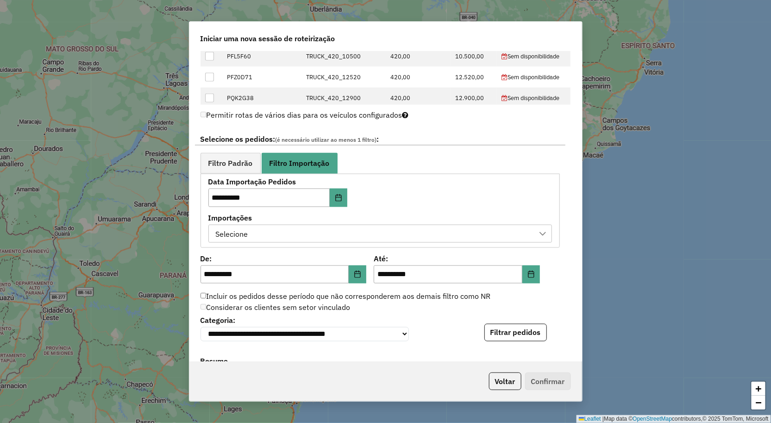
scroll to position [515, 0]
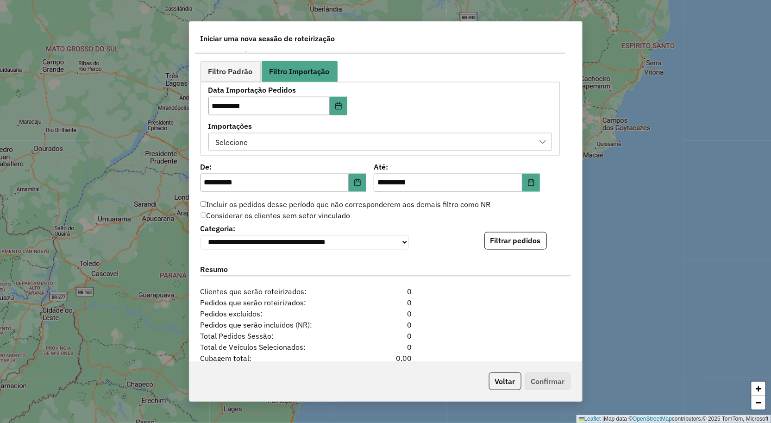
click at [280, 131] on div "Importações Selecione" at bounding box center [380, 137] width 344 height 29
click at [279, 142] on div "Selecione" at bounding box center [374, 142] width 322 height 18
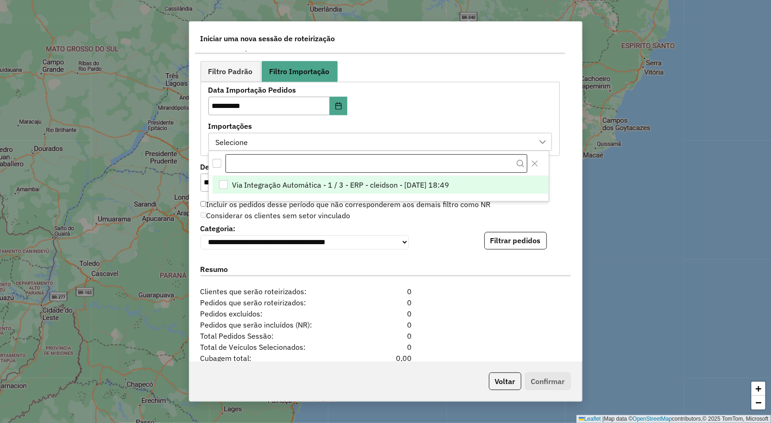
scroll to position [6, 42]
click at [274, 183] on span "Via Integração Automática - 1 / 3 - ERP - cleidson - 12/08/2025 18:49" at bounding box center [341, 184] width 218 height 11
drag, startPoint x: 404, startPoint y: 246, endPoint x: 409, endPoint y: 246, distance: 5.1
click at [404, 246] on select "**********" at bounding box center [305, 242] width 208 height 14
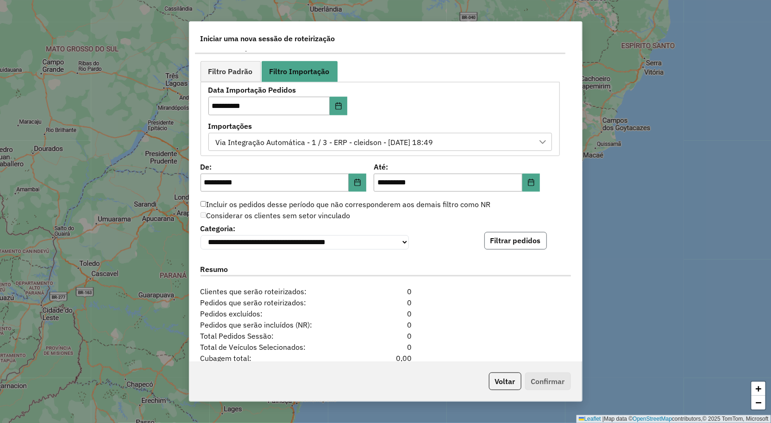
click at [507, 250] on button "Filtrar pedidos" at bounding box center [516, 241] width 63 height 18
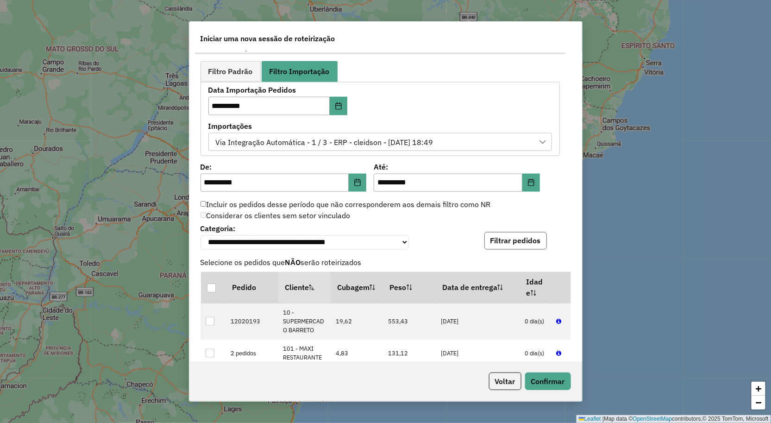
click at [511, 244] on button "Filtrar pedidos" at bounding box center [516, 241] width 63 height 18
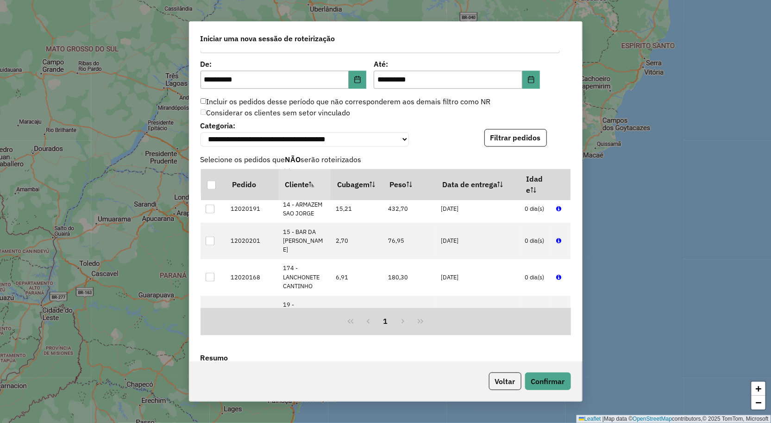
scroll to position [360, 0]
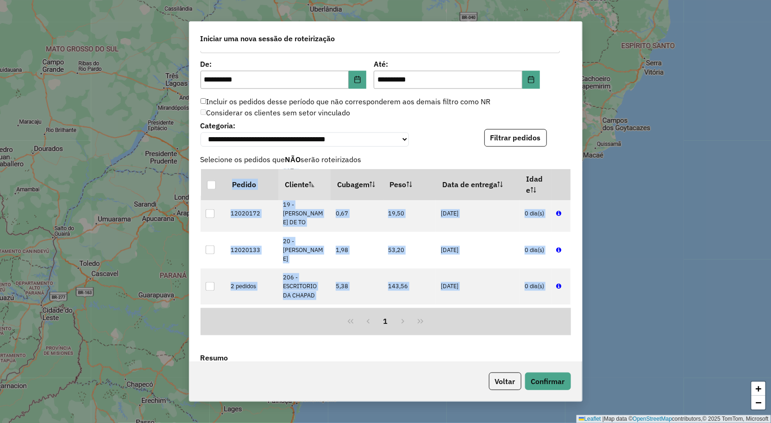
drag, startPoint x: 579, startPoint y: 309, endPoint x: 579, endPoint y: 339, distance: 30.6
click at [579, 339] on div "**********" at bounding box center [385, 206] width 393 height 310
drag, startPoint x: 582, startPoint y: 302, endPoint x: 580, endPoint y: 322, distance: 20.5
click at [580, 322] on div "**********" at bounding box center [386, 211] width 394 height 381
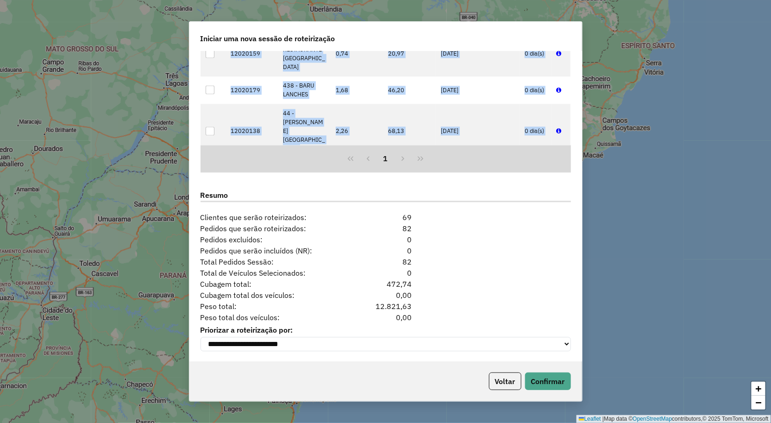
scroll to position [784, 0]
click at [541, 376] on button "Confirmar" at bounding box center [548, 381] width 46 height 18
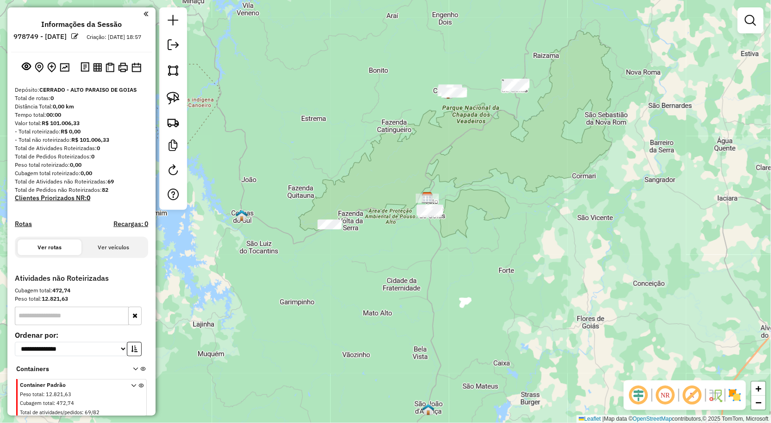
click at [535, 153] on div "Janela de atendimento Grade de atendimento Capacidade Transportadoras Veículos …" at bounding box center [385, 211] width 771 height 423
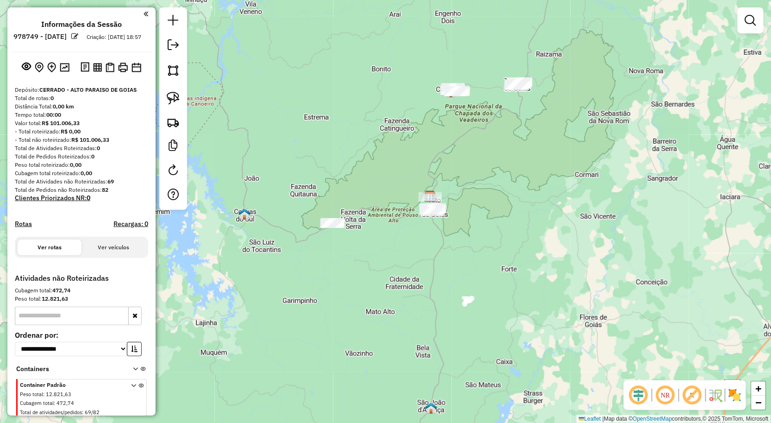
drag, startPoint x: 498, startPoint y: 205, endPoint x: 530, endPoint y: 199, distance: 32.1
click at [530, 199] on div "Janela de atendimento Grade de atendimento Capacidade Transportadoras Veículos …" at bounding box center [385, 211] width 771 height 423
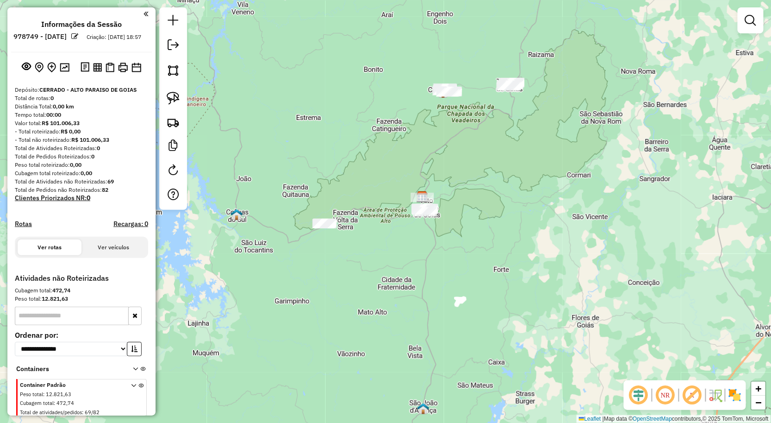
drag, startPoint x: 425, startPoint y: 171, endPoint x: 386, endPoint y: 178, distance: 39.9
click at [386, 178] on div "Janela de atendimento Grade de atendimento Capacidade Transportadoras Veículos …" at bounding box center [385, 211] width 771 height 423
click at [173, 95] on img at bounding box center [173, 98] width 13 height 13
drag, startPoint x: 453, startPoint y: 170, endPoint x: 433, endPoint y: 246, distance: 77.7
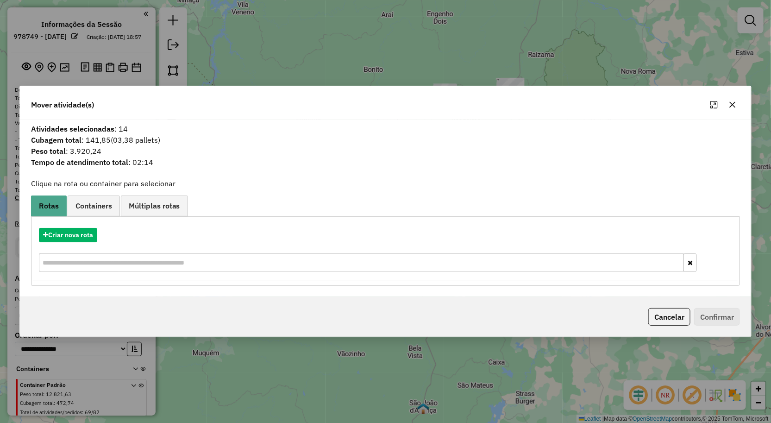
click at [734, 103] on icon "button" at bounding box center [733, 104] width 6 height 6
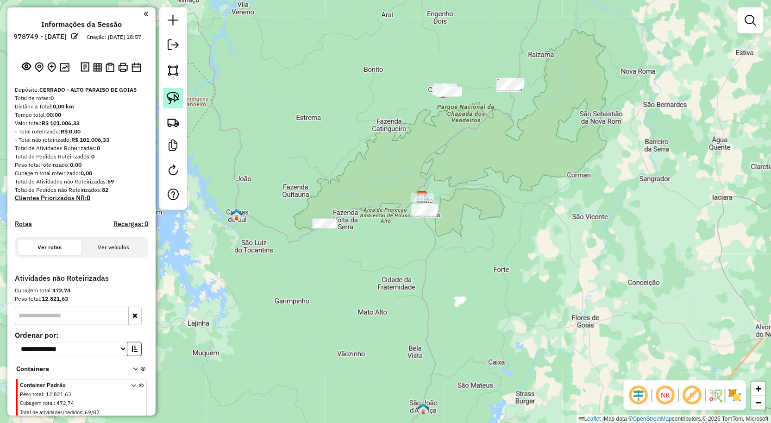
click at [176, 102] on img at bounding box center [173, 98] width 13 height 13
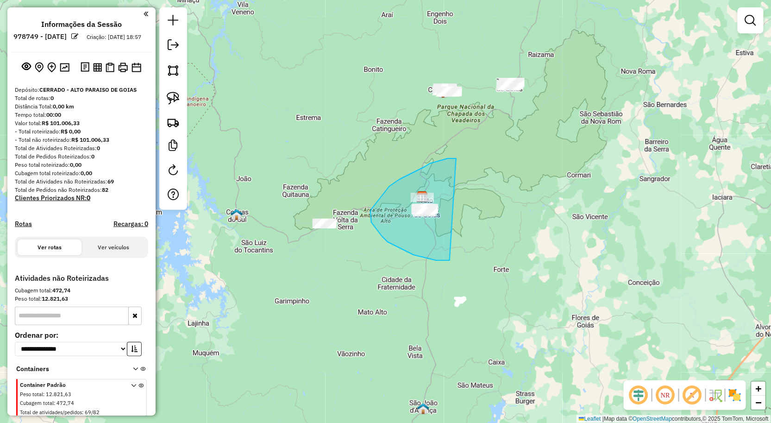
drag, startPoint x: 425, startPoint y: 167, endPoint x: 454, endPoint y: 260, distance: 97.7
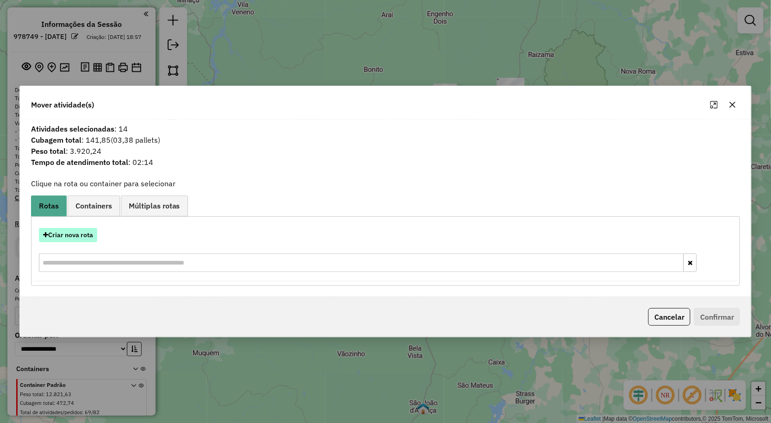
click at [90, 233] on button "Criar nova rota" at bounding box center [68, 235] width 58 height 14
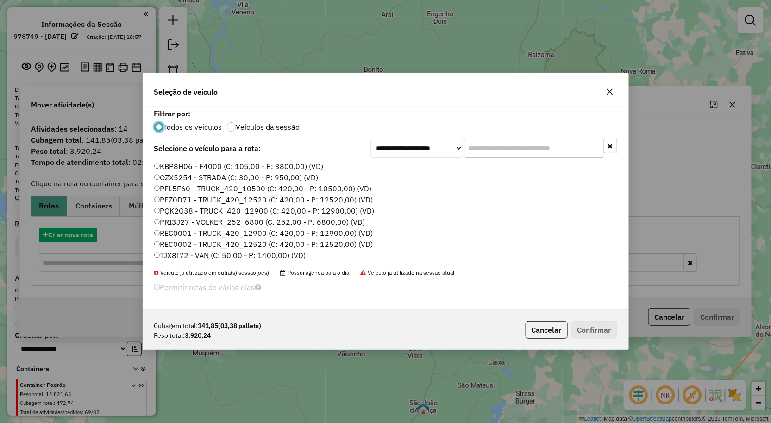
scroll to position [5, 2]
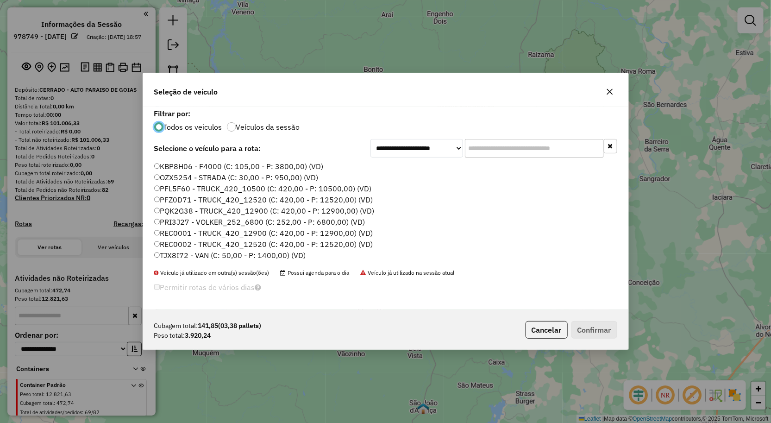
click at [179, 199] on label "PFZ0D71 - TRUCK_420_12520 (C: 420,00 - P: 12520,00) (VD)" at bounding box center [263, 199] width 219 height 11
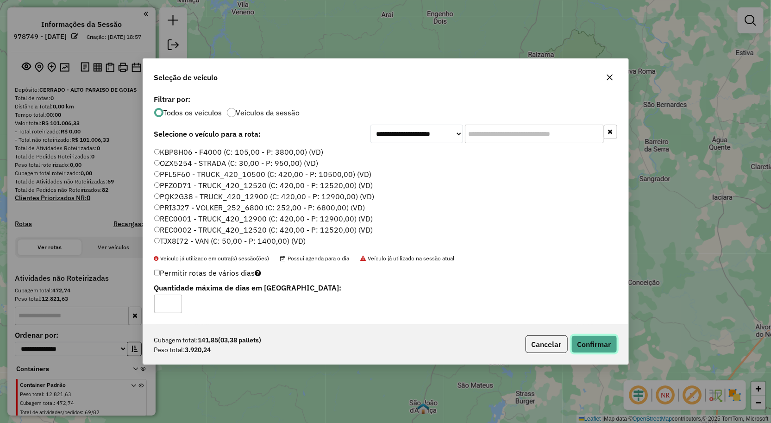
click at [601, 340] on button "Confirmar" at bounding box center [595, 344] width 46 height 18
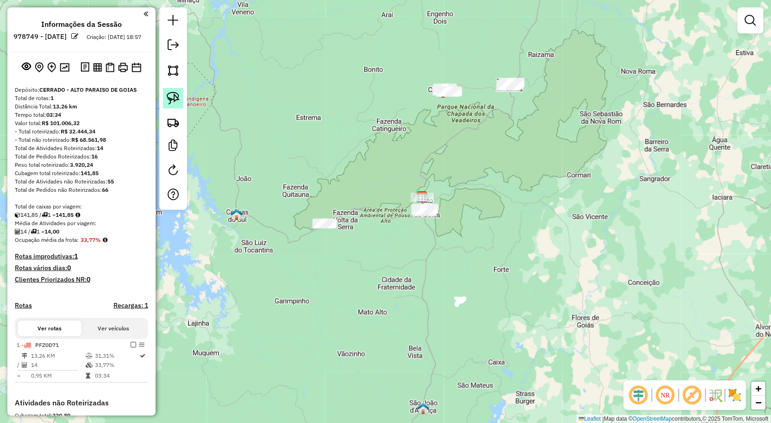
drag, startPoint x: 167, startPoint y: 99, endPoint x: 290, endPoint y: 113, distance: 124.0
click at [168, 99] on img at bounding box center [173, 98] width 13 height 13
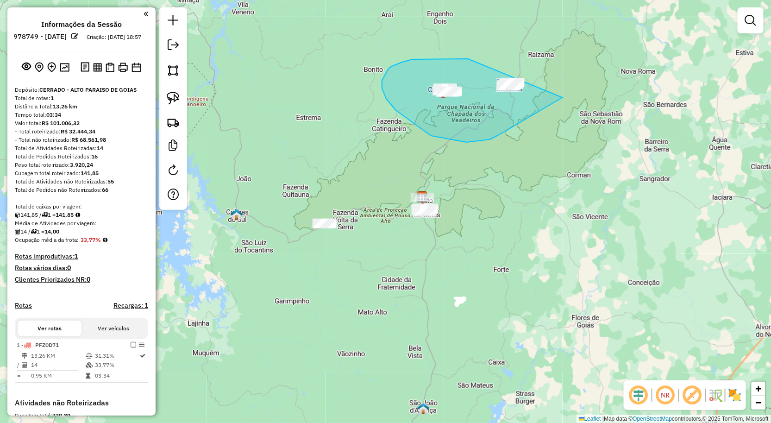
drag, startPoint x: 468, startPoint y: 59, endPoint x: 572, endPoint y: 92, distance: 108.9
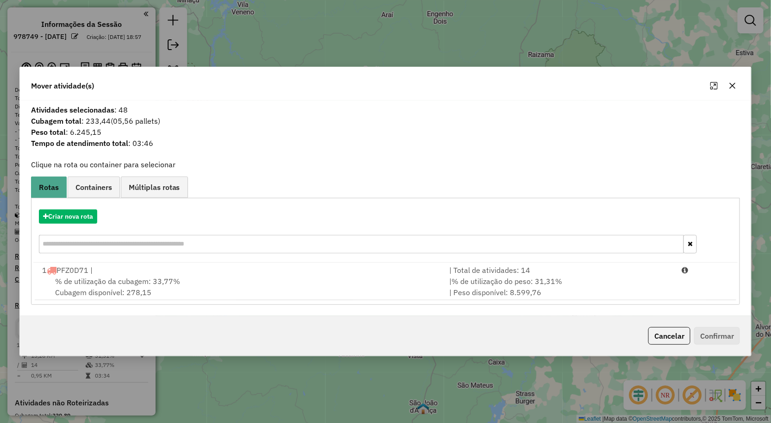
click at [735, 84] on icon "button" at bounding box center [732, 85] width 7 height 7
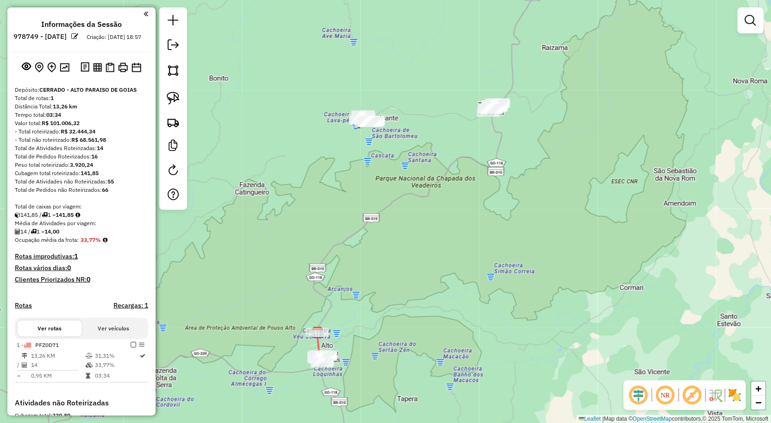
drag, startPoint x: 490, startPoint y: 82, endPoint x: 495, endPoint y: 140, distance: 58.6
click at [495, 140] on div "Janela de atendimento Grade de atendimento Capacidade Transportadoras Veículos …" at bounding box center [385, 211] width 771 height 423
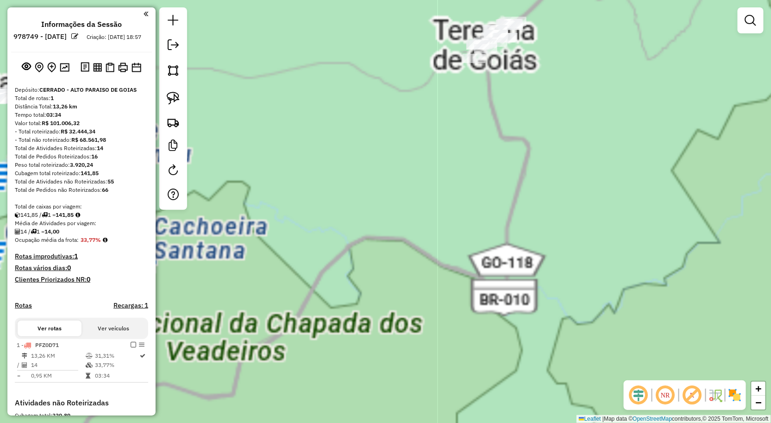
drag, startPoint x: 531, startPoint y: 130, endPoint x: 586, endPoint y: 103, distance: 60.9
click at [532, 130] on div "Janela de atendimento Grade de atendimento Capacidade Transportadoras Veículos …" at bounding box center [385, 211] width 771 height 423
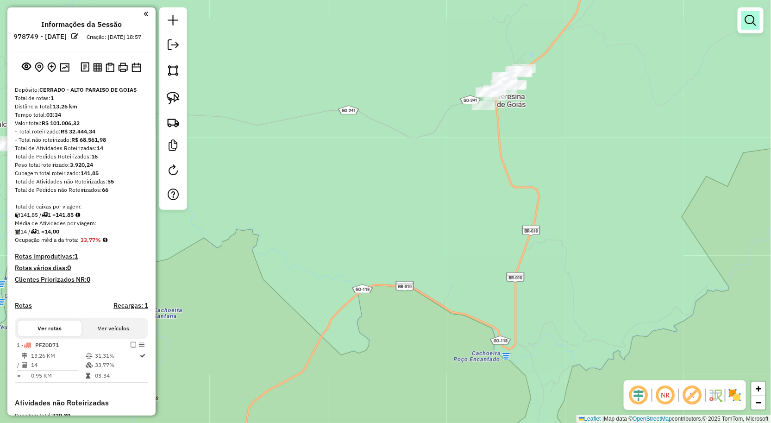
click at [754, 20] on em at bounding box center [750, 20] width 11 height 11
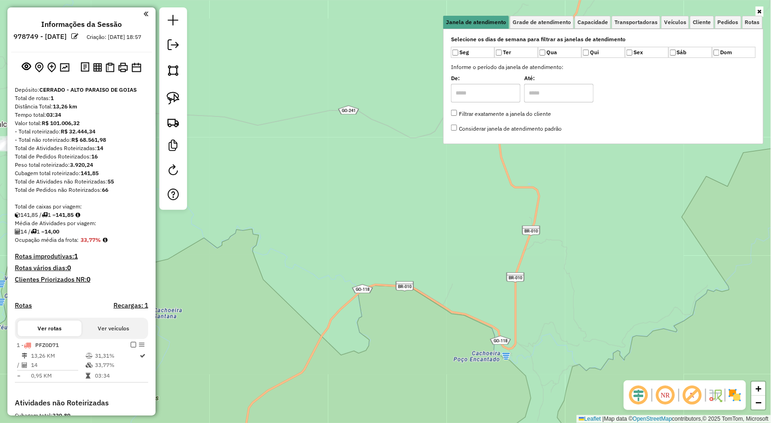
click at [494, 169] on div "Janela de atendimento Grade de atendimento Capacidade Transportadoras Veículos …" at bounding box center [385, 211] width 771 height 423
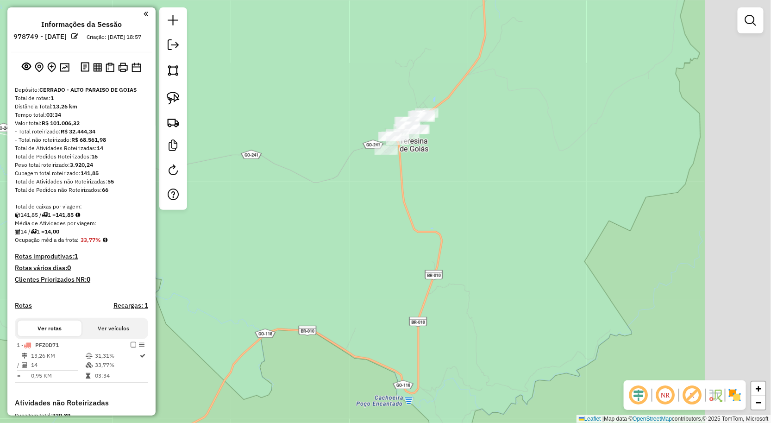
drag, startPoint x: 553, startPoint y: 54, endPoint x: 451, endPoint y: 96, distance: 110.3
click at [466, 94] on div "Janela de atendimento Grade de atendimento Capacidade Transportadoras Veículos …" at bounding box center [385, 211] width 771 height 423
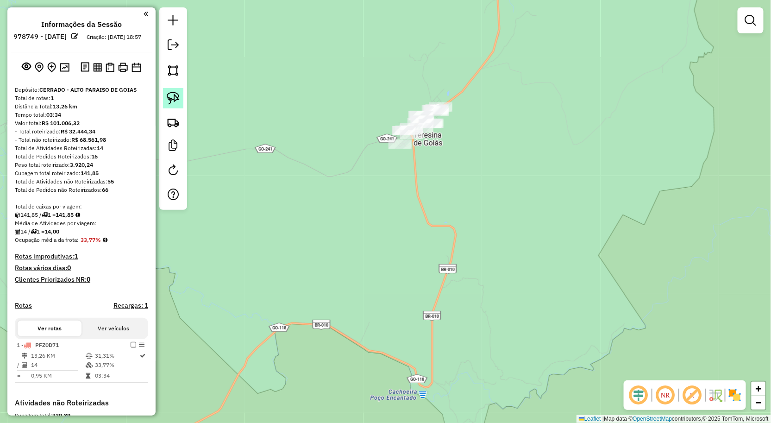
click at [178, 102] on img at bounding box center [173, 98] width 13 height 13
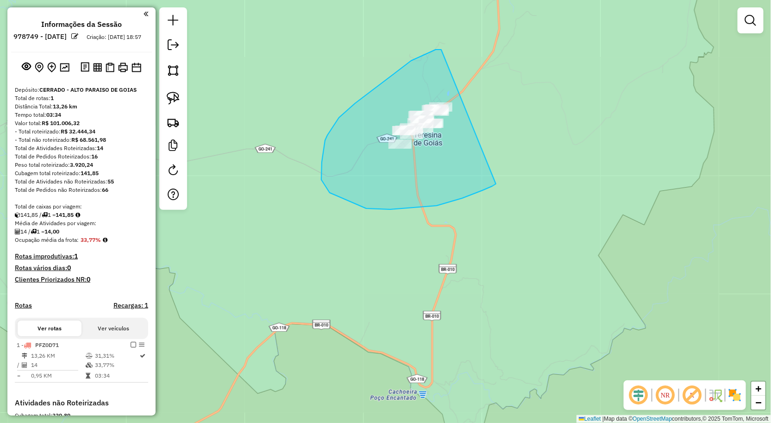
drag, startPoint x: 442, startPoint y: 50, endPoint x: 489, endPoint y: 184, distance: 143.0
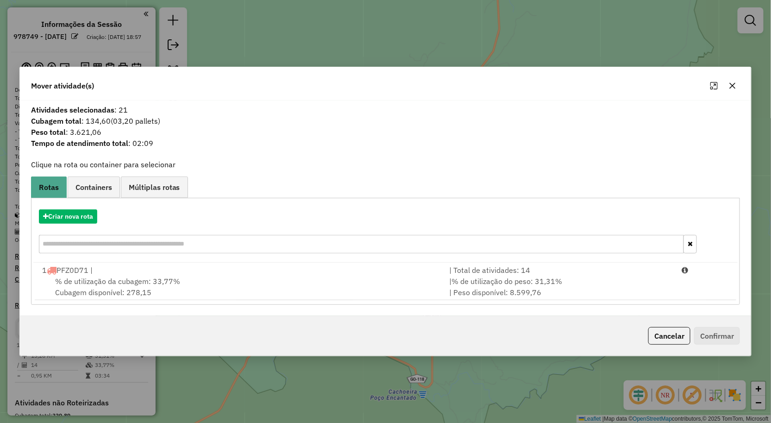
click at [734, 82] on icon "button" at bounding box center [732, 85] width 7 height 7
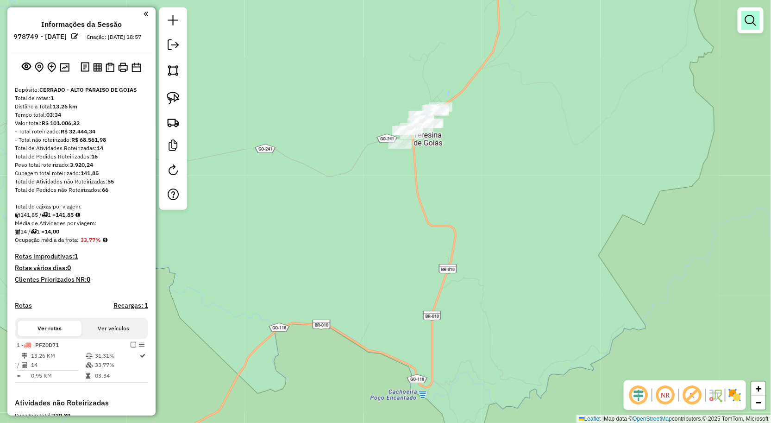
click at [756, 24] on em at bounding box center [750, 20] width 11 height 11
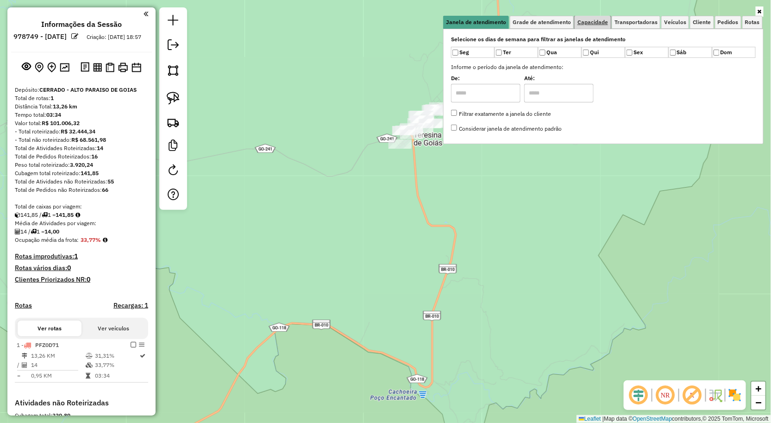
click at [597, 20] on span "Capacidade" at bounding box center [593, 22] width 31 height 6
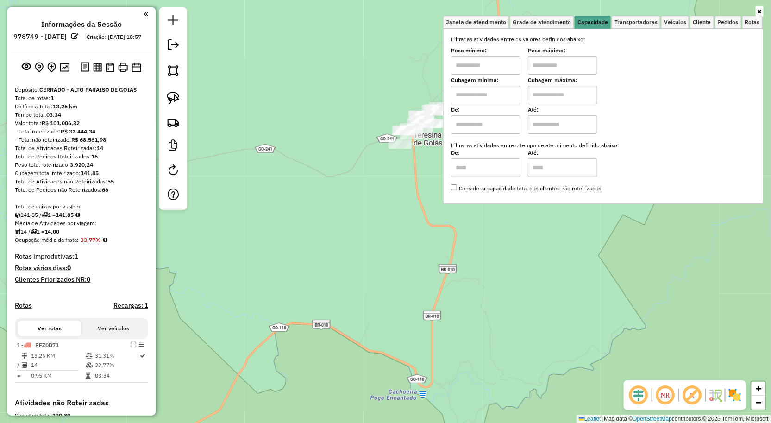
click at [517, 63] on input "text" at bounding box center [485, 65] width 69 height 19
type input "****"
click at [340, 201] on div "Limpar filtros Janela de atendimento Grade de atendimento Capacidade Transporta…" at bounding box center [385, 211] width 771 height 423
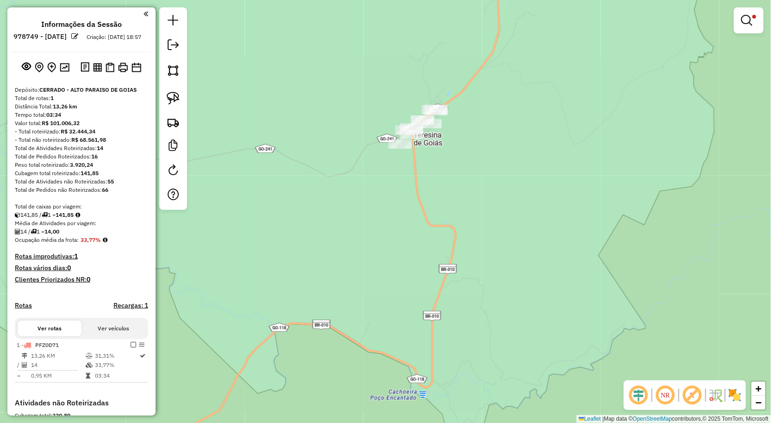
click at [186, 105] on div at bounding box center [173, 108] width 28 height 202
click at [182, 102] on link at bounding box center [173, 98] width 20 height 20
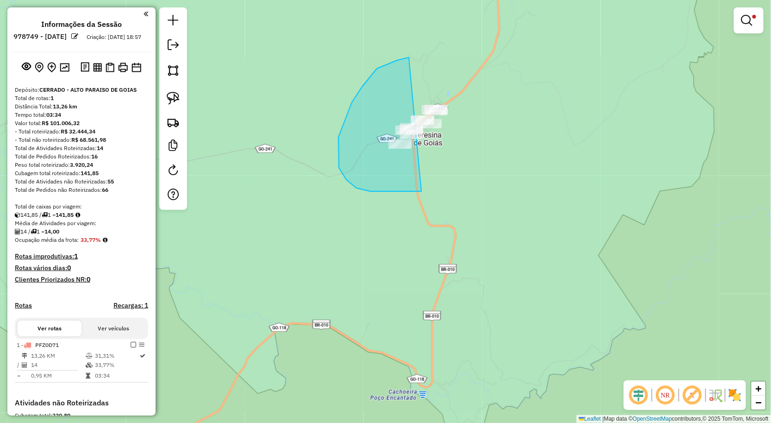
drag, startPoint x: 409, startPoint y: 57, endPoint x: 545, endPoint y: 137, distance: 157.8
click at [583, 128] on div "Limpar filtros Janela de atendimento Grade de atendimento Capacidade Transporta…" at bounding box center [385, 211] width 771 height 423
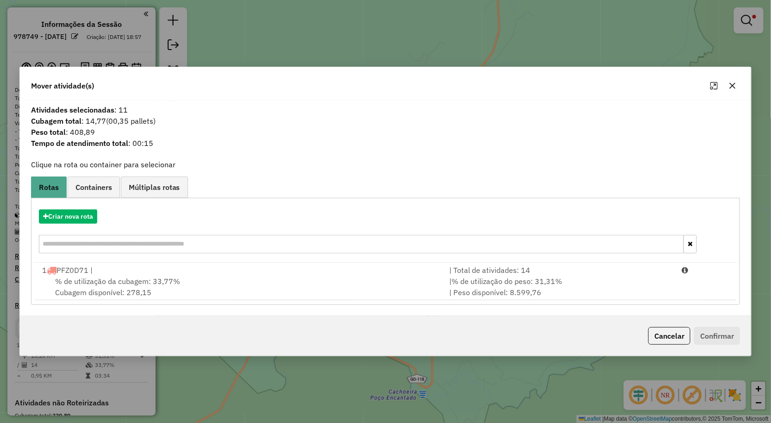
click at [732, 85] on icon "button" at bounding box center [733, 86] width 6 height 6
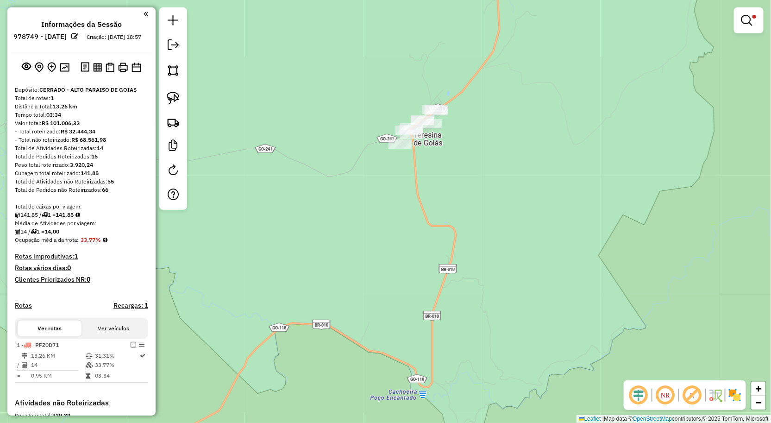
click at [747, 20] on em at bounding box center [747, 20] width 11 height 11
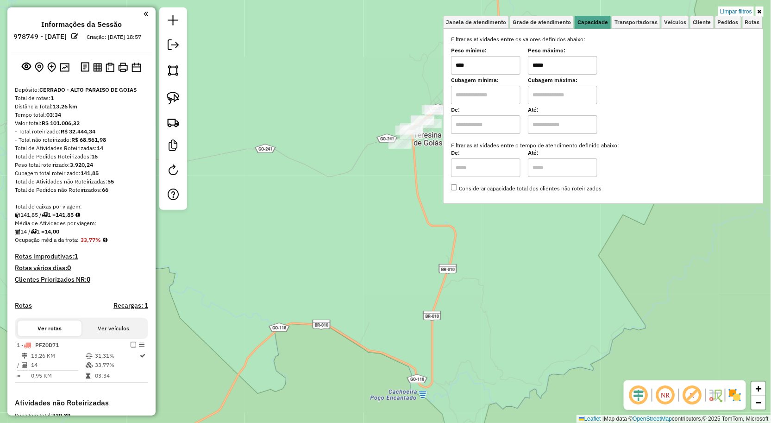
click at [557, 58] on input "*****" at bounding box center [562, 65] width 69 height 19
click at [325, 172] on div "Limpar filtros Janela de atendimento Grade de atendimento Capacidade Transporta…" at bounding box center [385, 211] width 771 height 423
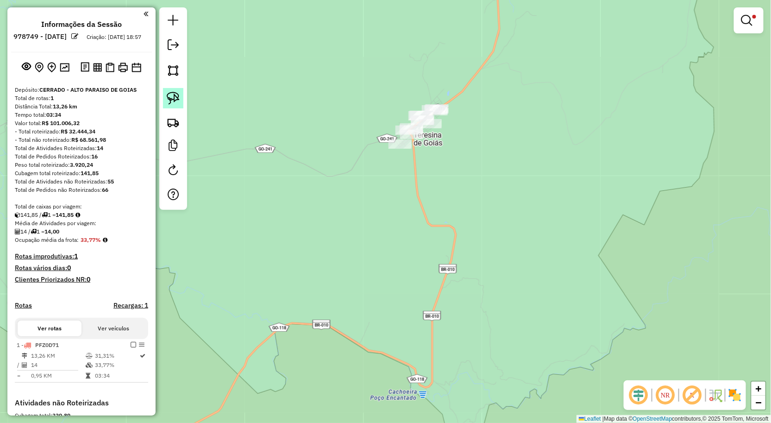
click at [177, 104] on img at bounding box center [173, 98] width 13 height 13
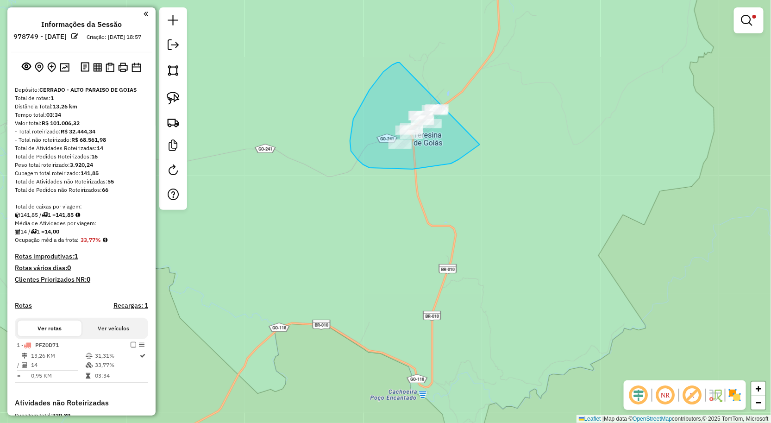
drag, startPoint x: 384, startPoint y: 72, endPoint x: 489, endPoint y: 137, distance: 123.8
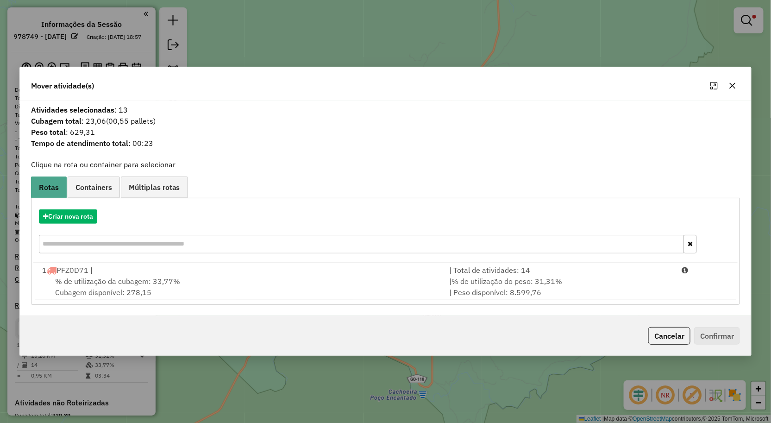
drag, startPoint x: 734, startPoint y: 88, endPoint x: 738, endPoint y: 44, distance: 44.1
click at [734, 88] on icon "button" at bounding box center [732, 85] width 7 height 7
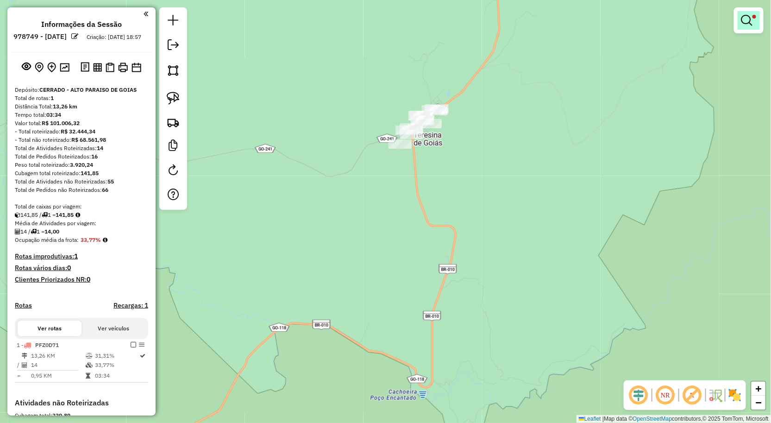
click at [742, 26] on link at bounding box center [749, 20] width 22 height 19
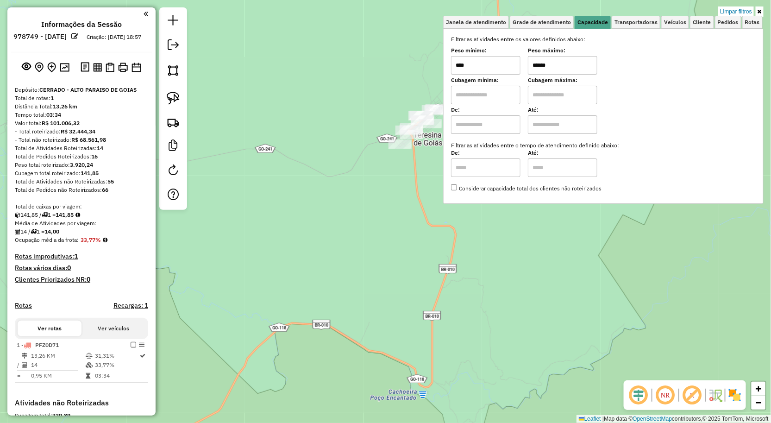
click at [557, 66] on input "******" at bounding box center [562, 65] width 69 height 19
drag, startPoint x: 265, startPoint y: 170, endPoint x: 274, endPoint y: 166, distance: 9.7
click at [268, 169] on div "Limpar filtros Janela de atendimento Grade de atendimento Capacidade Transporta…" at bounding box center [385, 211] width 771 height 423
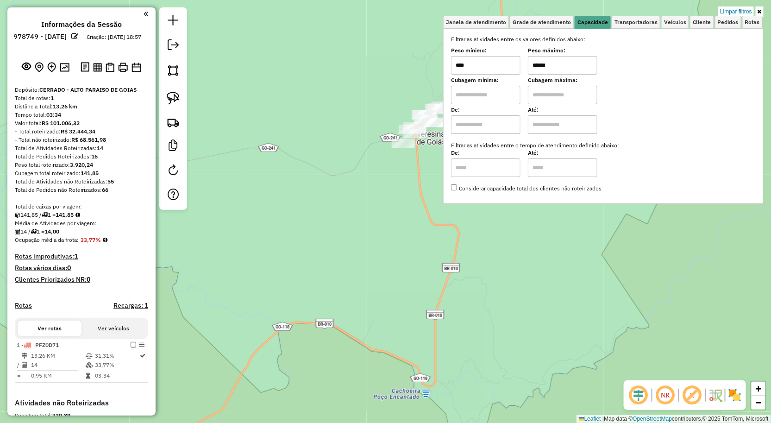
click at [286, 162] on div "Limpar filtros Janela de atendimento Grade de atendimento Capacidade Transporta…" at bounding box center [385, 211] width 771 height 423
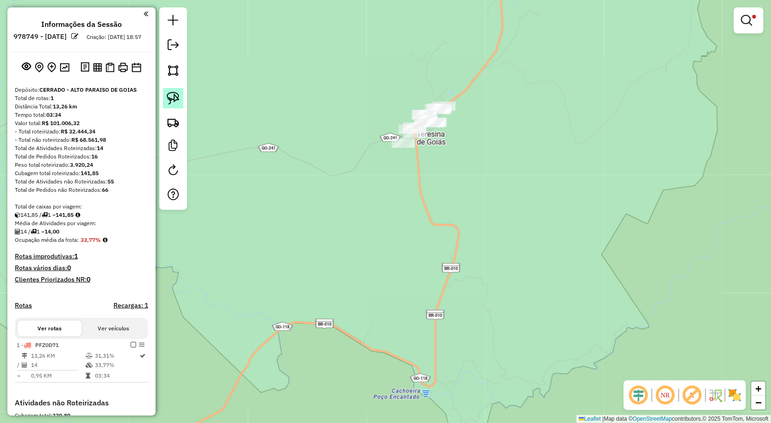
click at [174, 103] on img at bounding box center [173, 98] width 13 height 13
drag, startPoint x: 474, startPoint y: 67, endPoint x: 390, endPoint y: 155, distance: 121.9
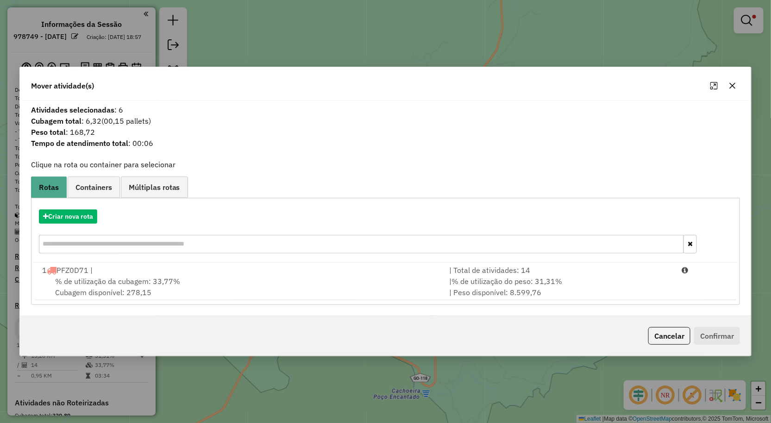
click at [734, 88] on icon "button" at bounding box center [732, 85] width 7 height 7
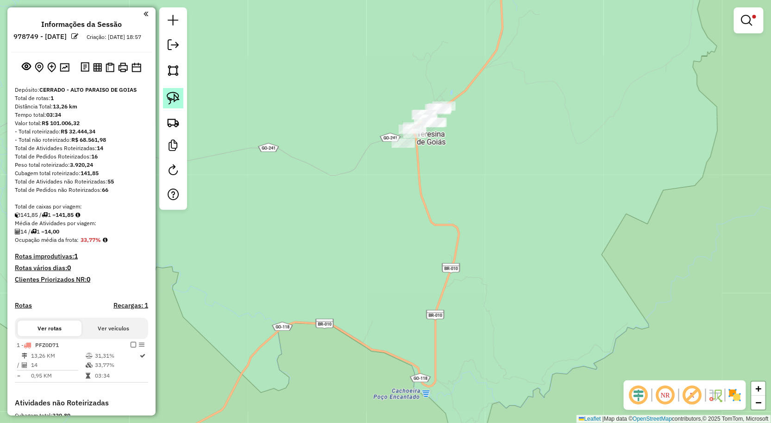
click at [180, 100] on link at bounding box center [173, 98] width 20 height 20
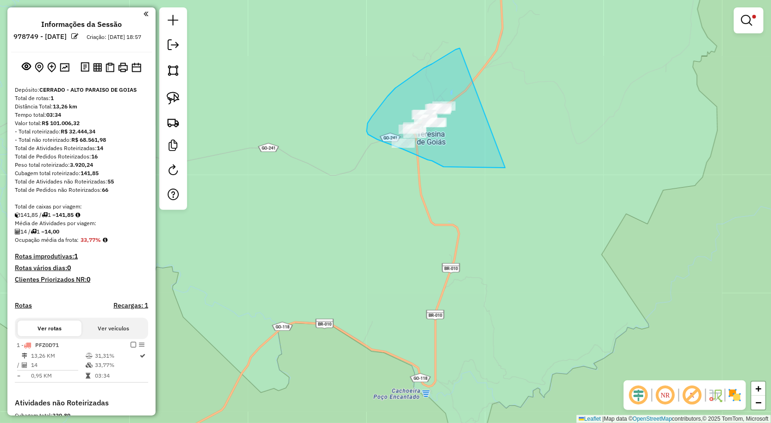
drag, startPoint x: 432, startPoint y: 64, endPoint x: 505, endPoint y: 168, distance: 127.0
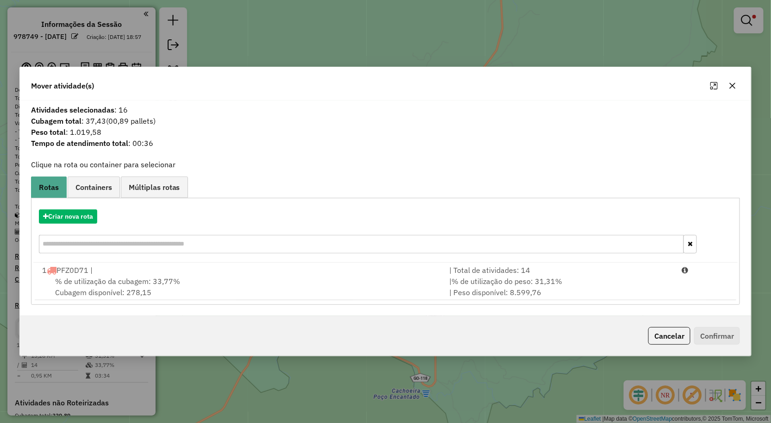
click at [737, 80] on button "button" at bounding box center [733, 85] width 15 height 15
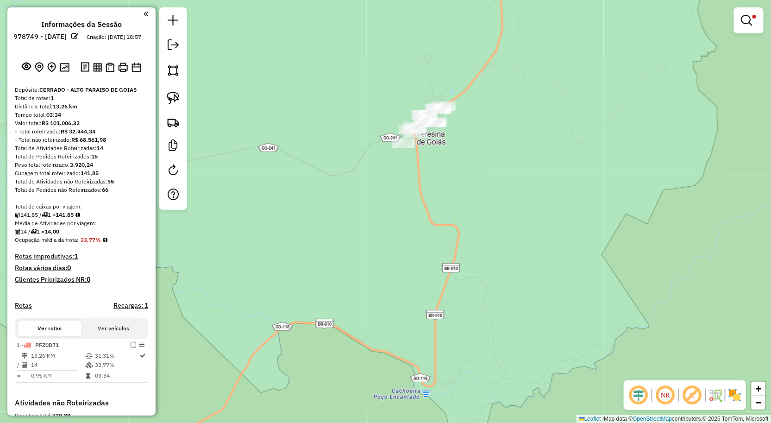
click at [752, 30] on div at bounding box center [749, 20] width 30 height 26
click at [744, 19] on em at bounding box center [747, 20] width 11 height 11
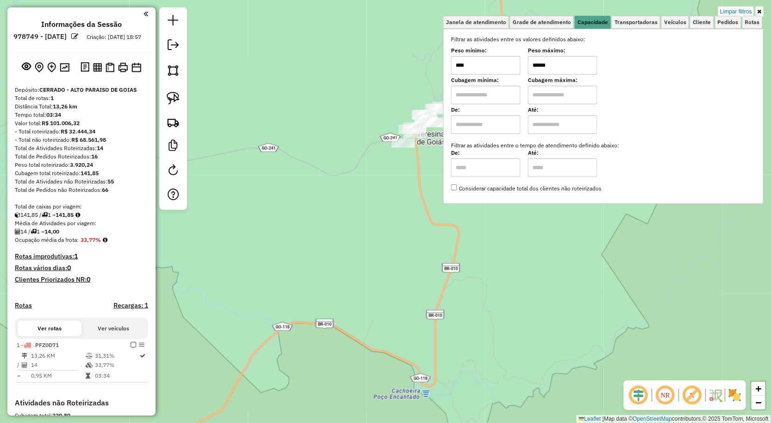
click at [572, 63] on input "******" at bounding box center [562, 65] width 69 height 19
click at [357, 253] on div "Limpar filtros Janela de atendimento Grade de atendimento Capacidade Transporta…" at bounding box center [385, 211] width 771 height 423
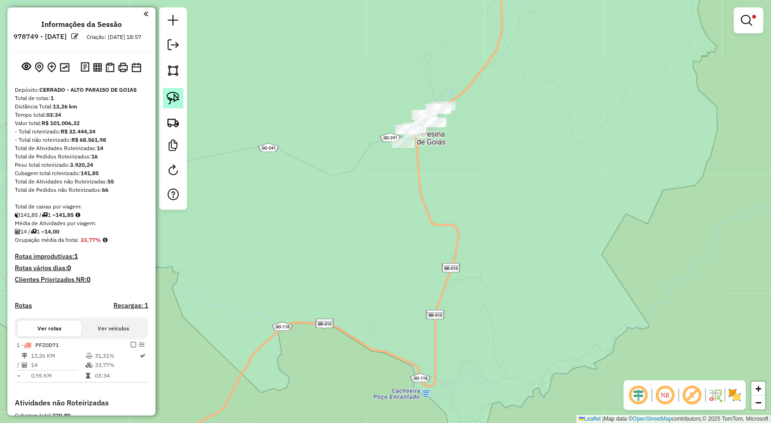
click at [170, 98] on img at bounding box center [173, 98] width 13 height 13
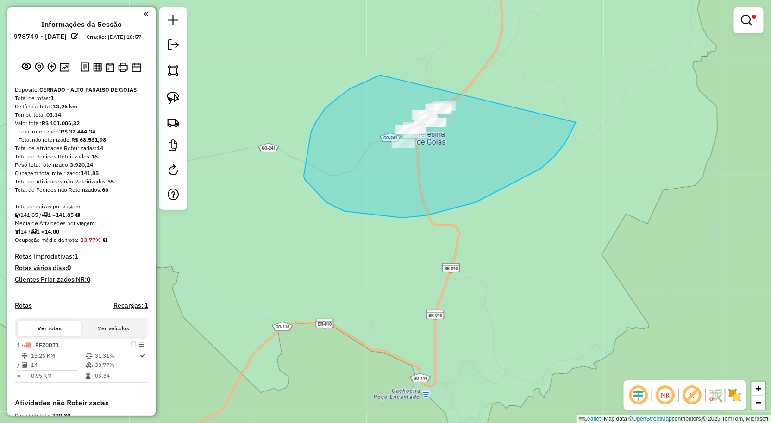
drag, startPoint x: 336, startPoint y: 99, endPoint x: 586, endPoint y: 107, distance: 249.4
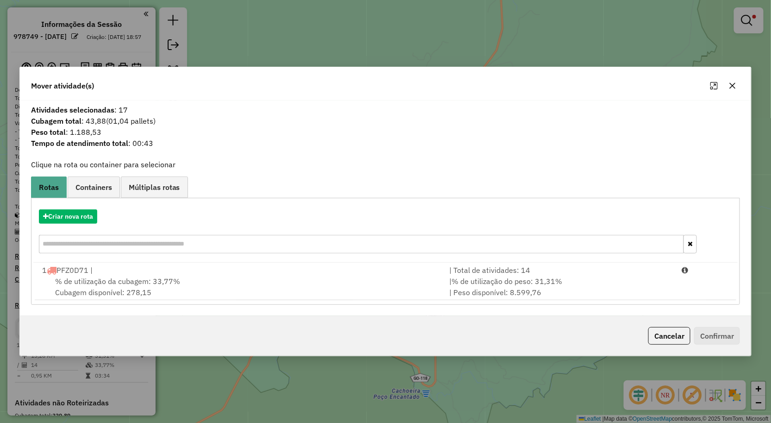
click at [736, 88] on icon "button" at bounding box center [732, 85] width 7 height 7
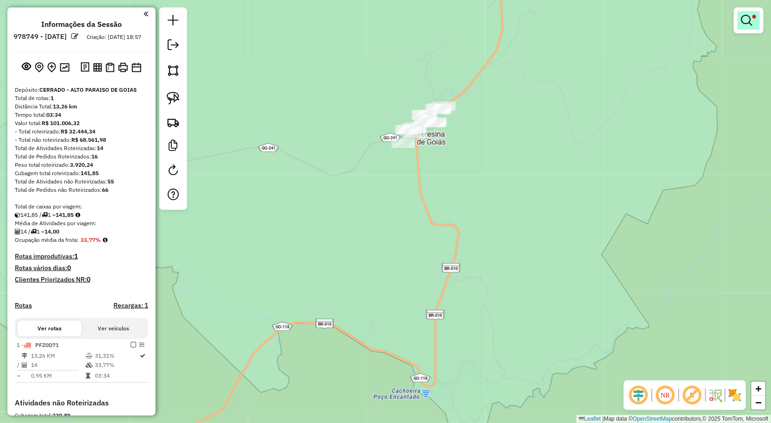
click at [760, 25] on link at bounding box center [749, 20] width 22 height 19
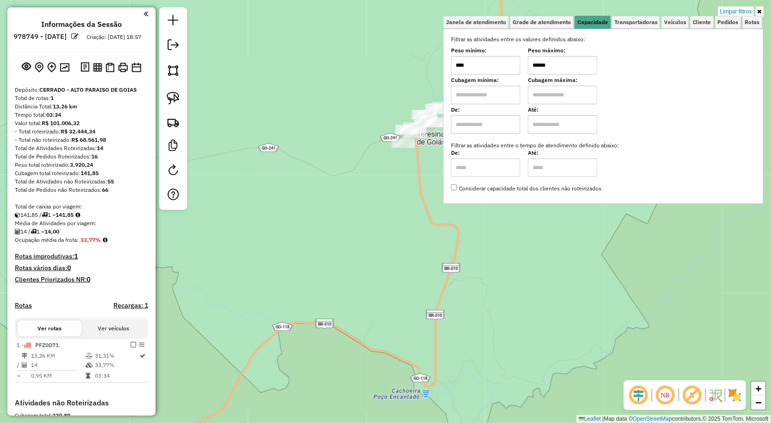
click at [583, 75] on div "Filtrar as atividades entre os valores definidos abaixo: Peso mínimo: **** Peso…" at bounding box center [603, 114] width 305 height 158
click at [581, 69] on input "******" at bounding box center [562, 65] width 69 height 19
click at [295, 165] on div "Limpar filtros Janela de atendimento Grade de atendimento Capacidade Transporta…" at bounding box center [385, 211] width 771 height 423
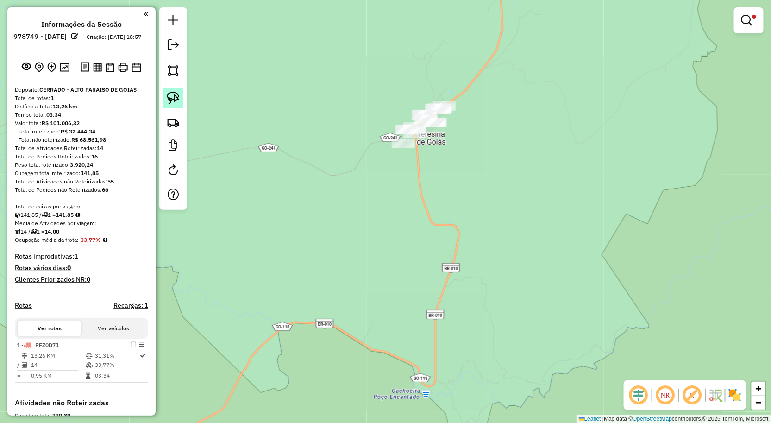
click at [164, 90] on link at bounding box center [173, 98] width 20 height 20
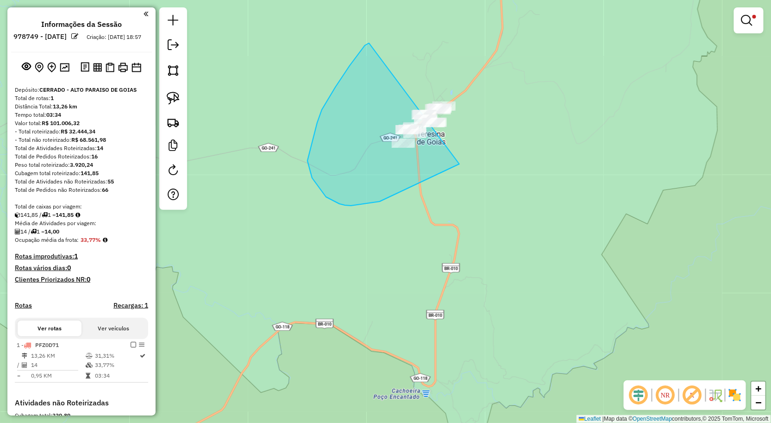
drag, startPoint x: 336, startPoint y: 87, endPoint x: 542, endPoint y: 114, distance: 207.9
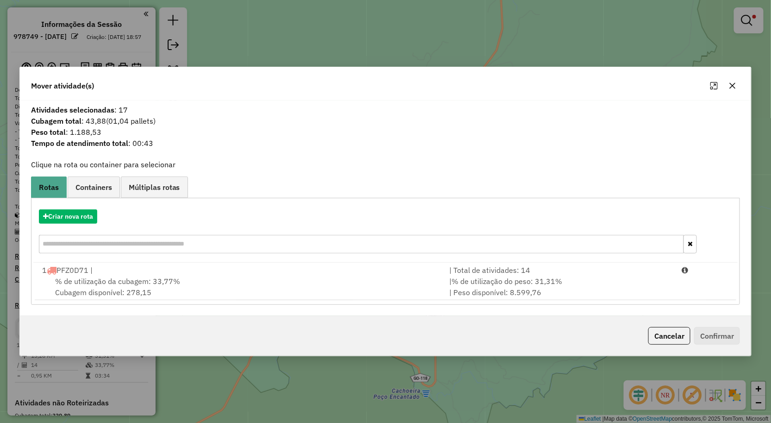
click at [732, 77] on div "Mover atividade(s)" at bounding box center [386, 83] width 732 height 33
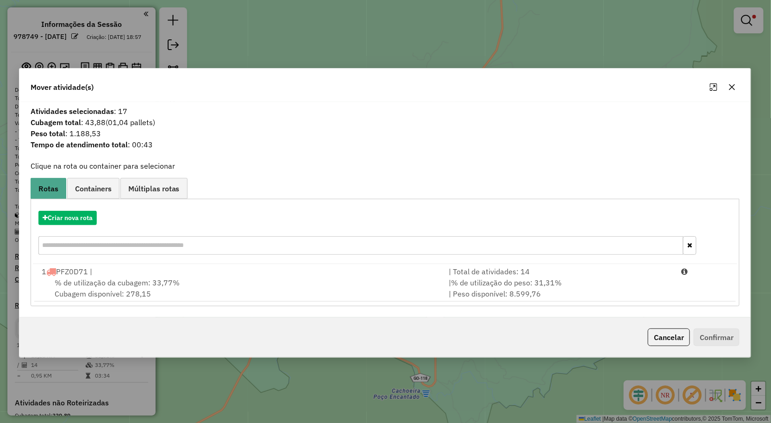
click at [743, 93] on div "Mover atividade(s)" at bounding box center [385, 85] width 732 height 33
drag, startPoint x: 737, startPoint y: 89, endPoint x: 737, endPoint y: 57, distance: 32.4
click at [736, 89] on button "button" at bounding box center [732, 87] width 15 height 15
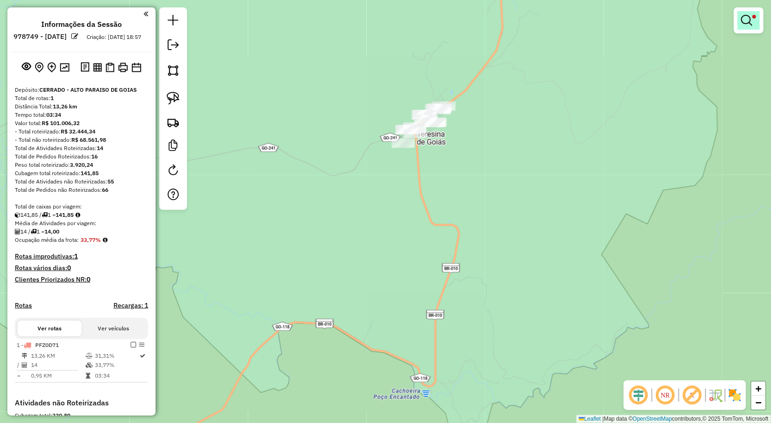
click at [742, 29] on link at bounding box center [749, 20] width 22 height 19
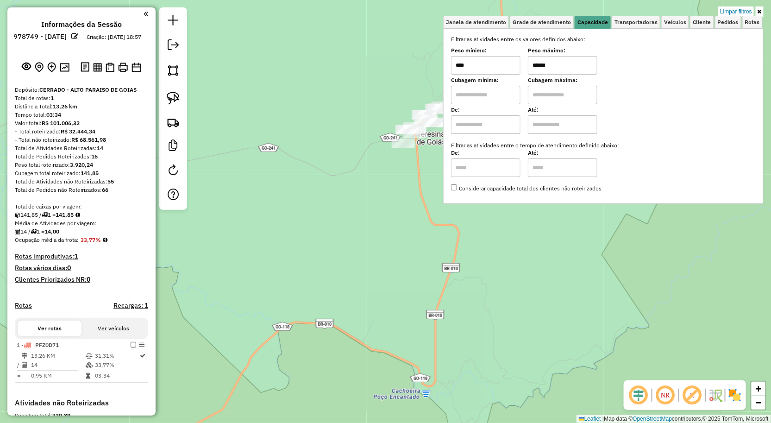
click at [566, 64] on input "******" at bounding box center [562, 65] width 69 height 19
click at [373, 198] on div "Limpar filtros Janela de atendimento Grade de atendimento Capacidade Transporta…" at bounding box center [385, 211] width 771 height 423
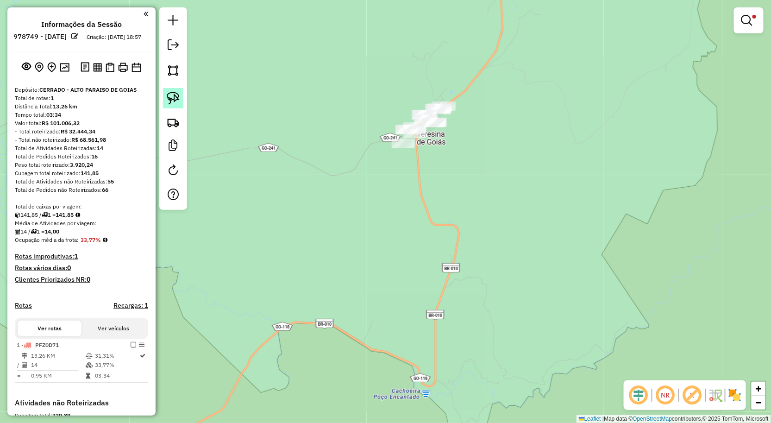
click at [169, 101] on img at bounding box center [173, 98] width 13 height 13
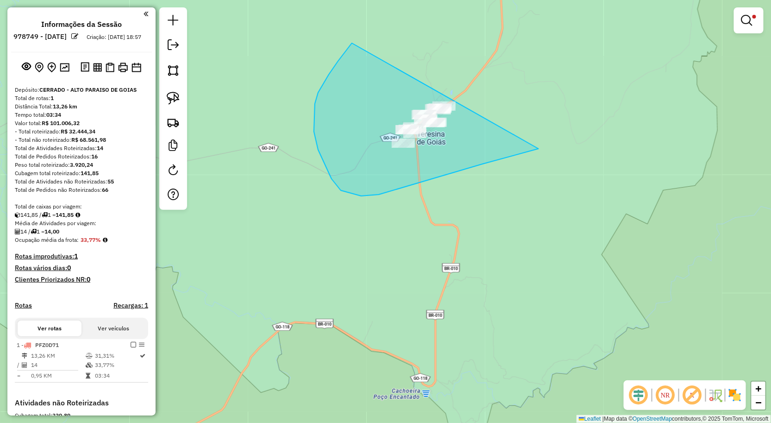
drag, startPoint x: 329, startPoint y: 75, endPoint x: 585, endPoint y: 118, distance: 259.9
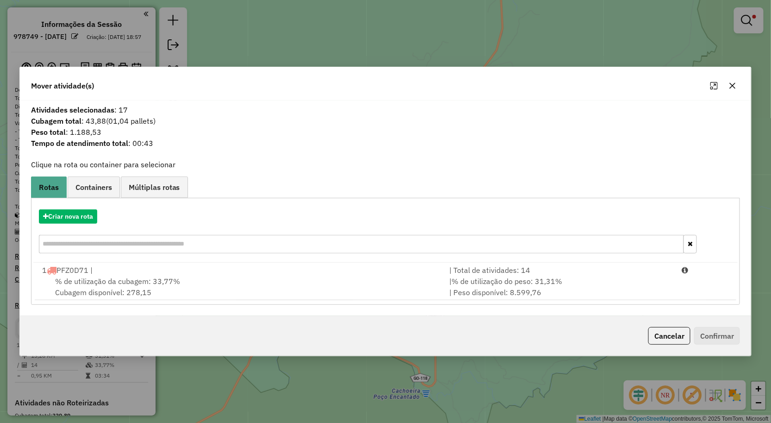
click at [738, 86] on button "button" at bounding box center [733, 85] width 15 height 15
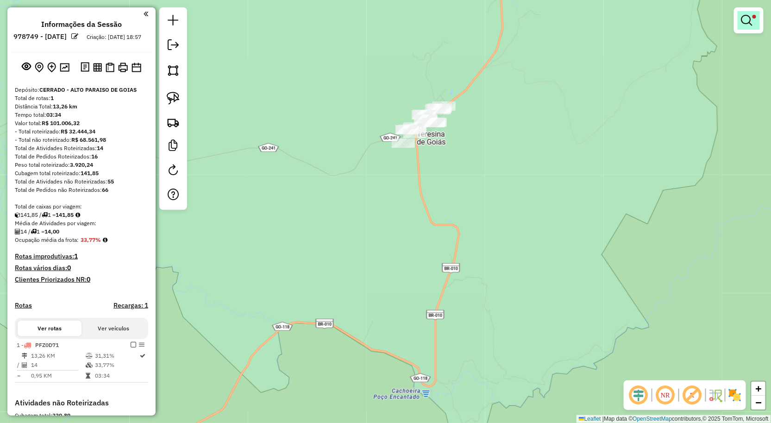
click at [750, 22] on em at bounding box center [747, 20] width 11 height 11
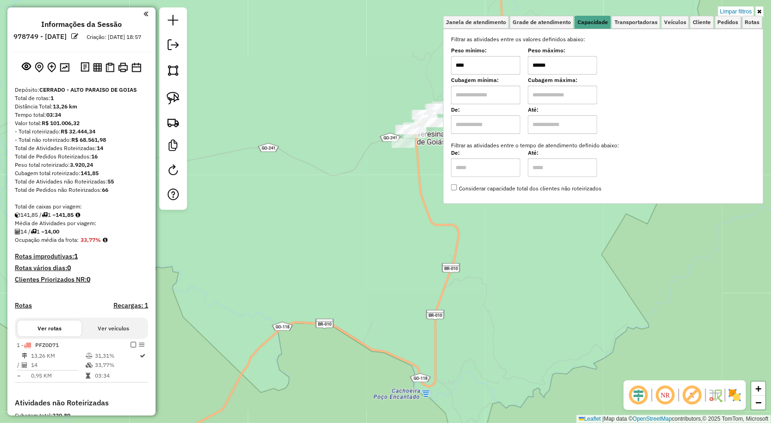
click at [587, 57] on input "******" at bounding box center [562, 65] width 69 height 19
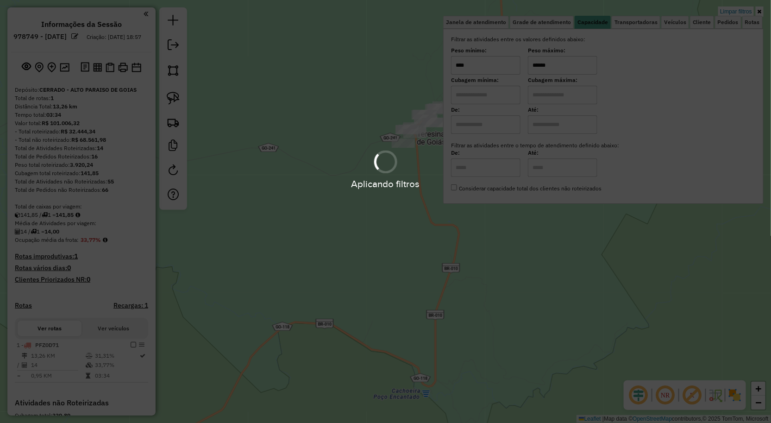
click at [386, 223] on hb-app "Aplicando filtros Pop-up bloqueado! Seu navegador bloqueou automáticamente a ab…" at bounding box center [385, 211] width 771 height 423
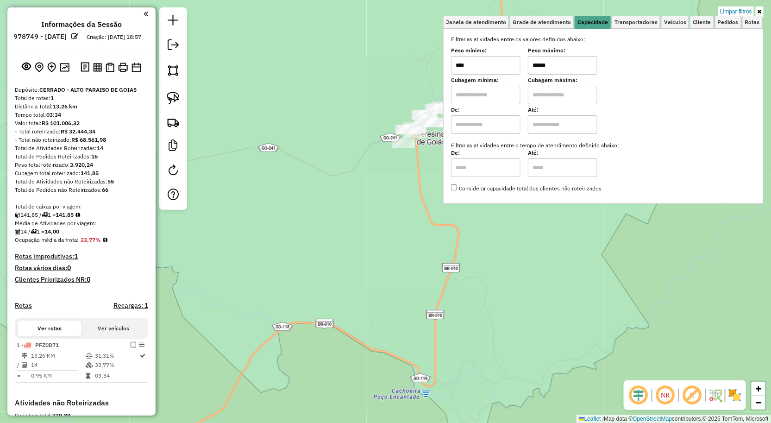
click at [386, 223] on div "Limpar filtros Janela de atendimento Grade de atendimento Capacidade Transporta…" at bounding box center [385, 211] width 771 height 423
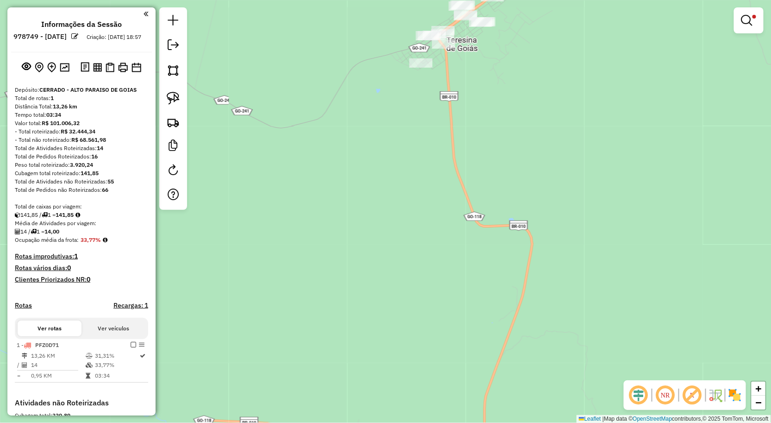
drag, startPoint x: 304, startPoint y: 138, endPoint x: 299, endPoint y: 242, distance: 104.8
click at [298, 242] on div "Limpar filtros Janela de atendimento Grade de atendimento Capacidade Transporta…" at bounding box center [385, 211] width 771 height 423
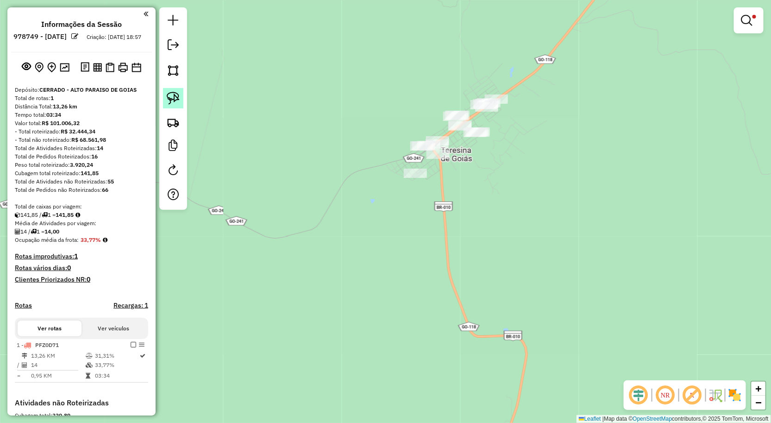
drag, startPoint x: 172, startPoint y: 102, endPoint x: 309, endPoint y: 71, distance: 140.5
click at [172, 101] on img at bounding box center [173, 98] width 13 height 13
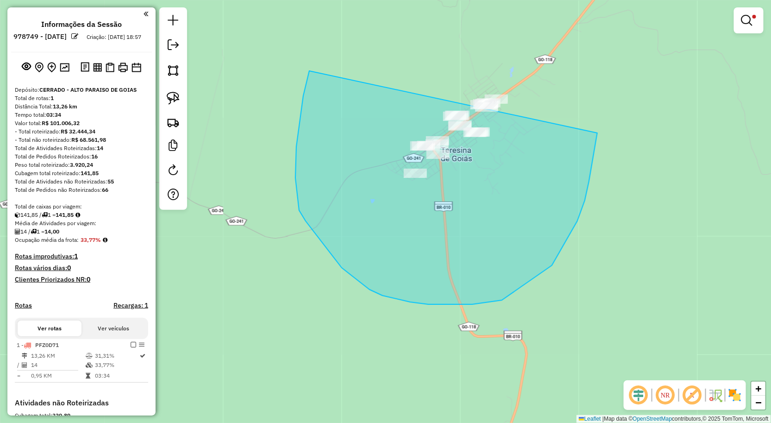
drag, startPoint x: 309, startPoint y: 71, endPoint x: 607, endPoint y: 112, distance: 300.7
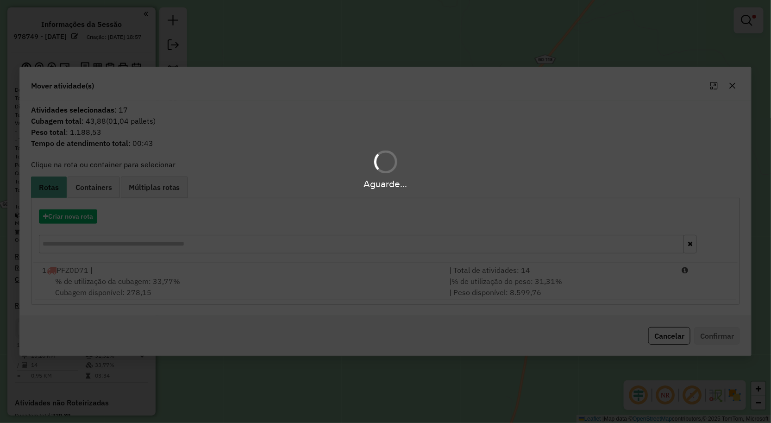
click at [607, 112] on div "Aguarde..." at bounding box center [385, 211] width 771 height 423
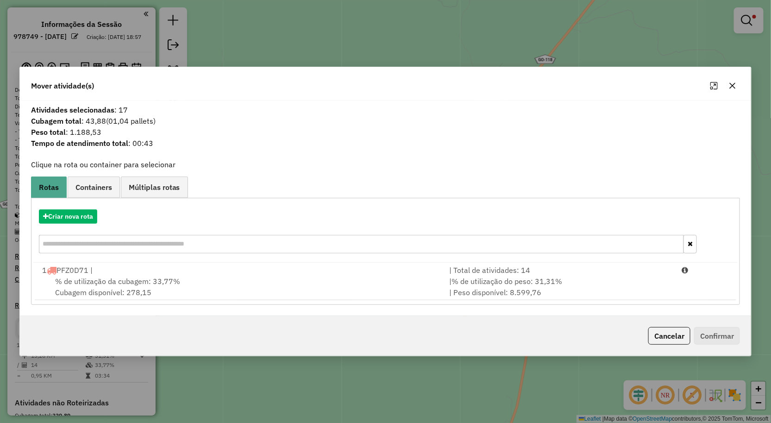
click at [731, 84] on icon "button" at bounding box center [733, 86] width 6 height 6
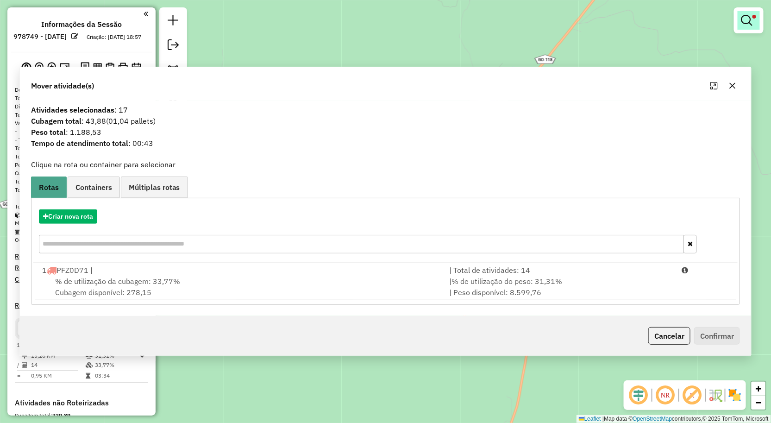
click at [748, 20] on em at bounding box center [747, 20] width 11 height 11
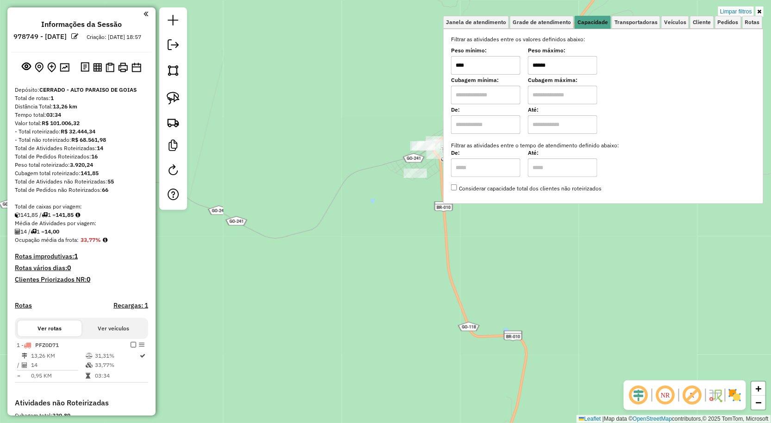
click at [563, 59] on input "******" at bounding box center [562, 65] width 69 height 19
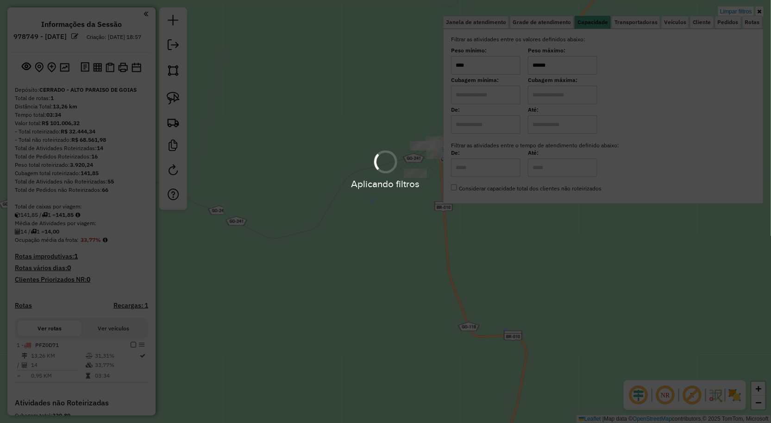
type input "******"
click at [428, 275] on hb-app "Aplicando filtros Pop-up bloqueado! Seu navegador bloqueou automáticamente a ab…" at bounding box center [385, 211] width 771 height 423
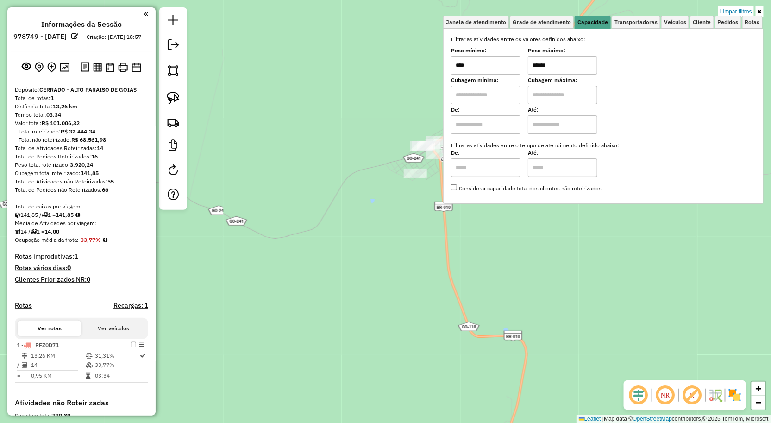
click at [428, 275] on div "Limpar filtros Janela de atendimento Grade de atendimento Capacidade Transporta…" at bounding box center [385, 211] width 771 height 423
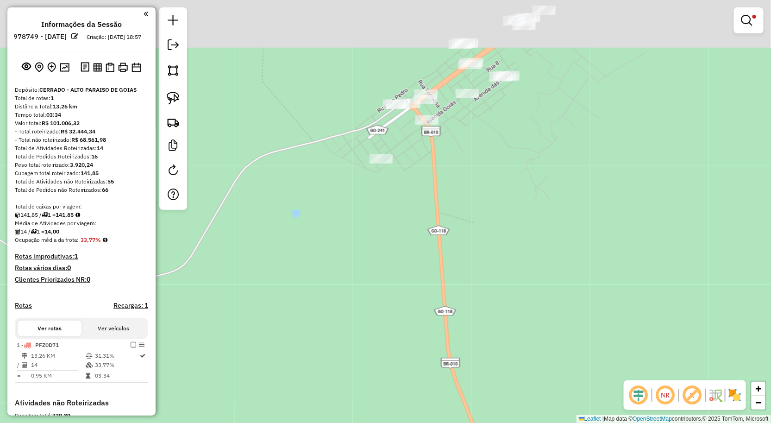
drag, startPoint x: 433, startPoint y: 292, endPoint x: 469, endPoint y: 270, distance: 42.4
click at [429, 325] on div "Limpar filtros Janela de atendimento Grade de atendimento Capacidade Transporta…" at bounding box center [385, 211] width 771 height 423
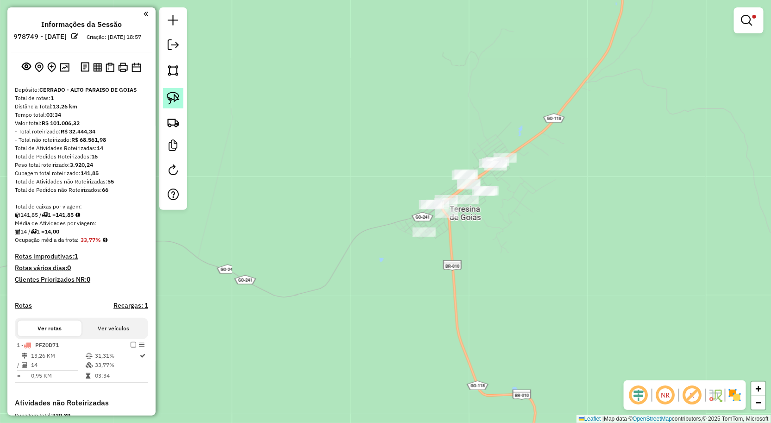
drag, startPoint x: 167, startPoint y: 96, endPoint x: 276, endPoint y: 110, distance: 109.3
click at [169, 96] on img at bounding box center [173, 98] width 13 height 13
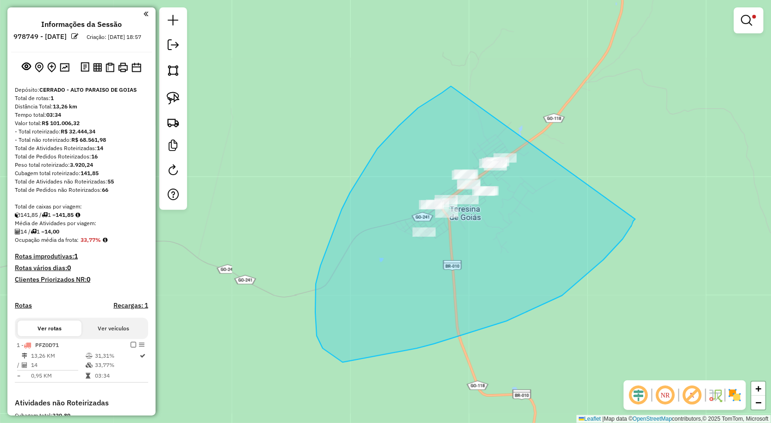
drag, startPoint x: 451, startPoint y: 86, endPoint x: 636, endPoint y: 219, distance: 227.3
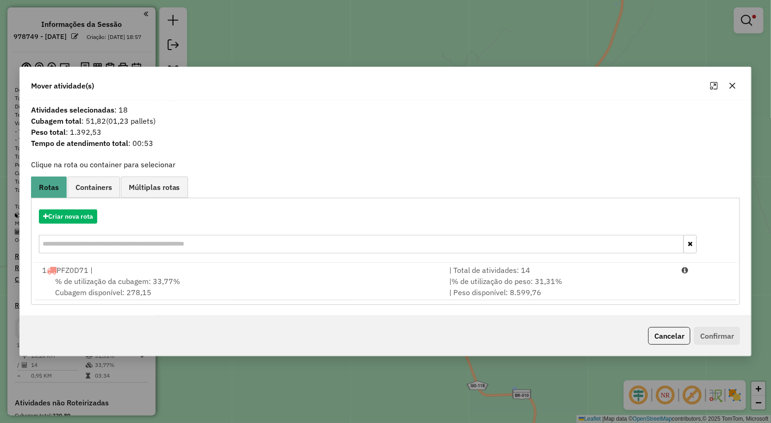
click at [733, 82] on icon "button" at bounding box center [732, 85] width 7 height 7
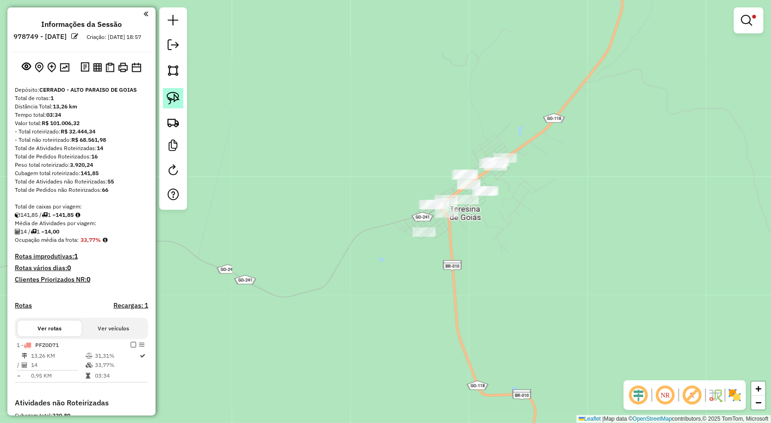
click at [173, 93] on img at bounding box center [173, 98] width 13 height 13
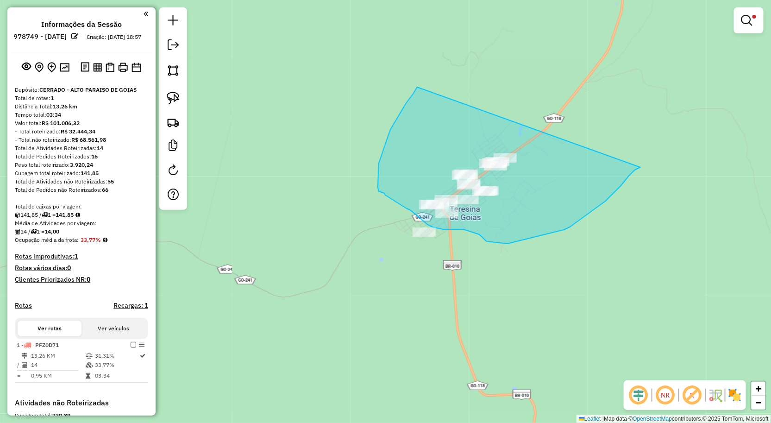
drag, startPoint x: 399, startPoint y: 116, endPoint x: 641, endPoint y: 167, distance: 247.5
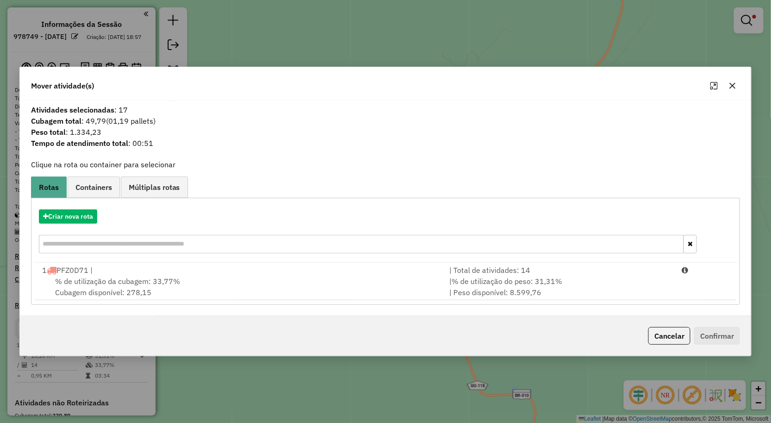
click at [57, 208] on div "Criar nova rota" at bounding box center [385, 232] width 705 height 60
click at [61, 218] on button "Criar nova rota" at bounding box center [68, 216] width 58 height 14
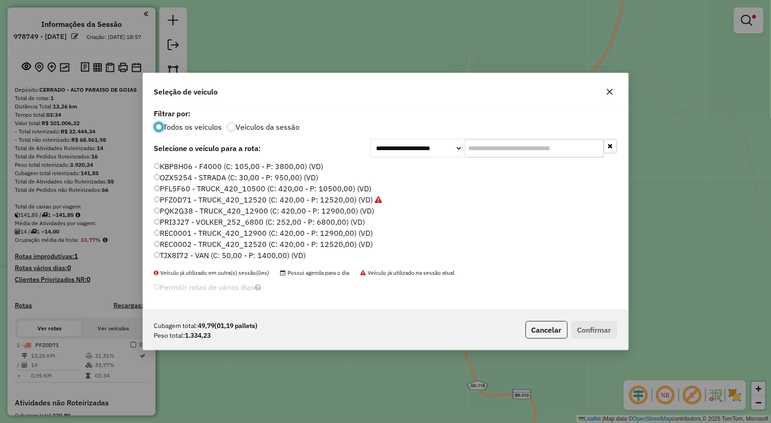
click at [185, 252] on label "TJX8I72 - VAN (C: 50,00 - P: 1400,00) (VD)" at bounding box center [230, 255] width 152 height 11
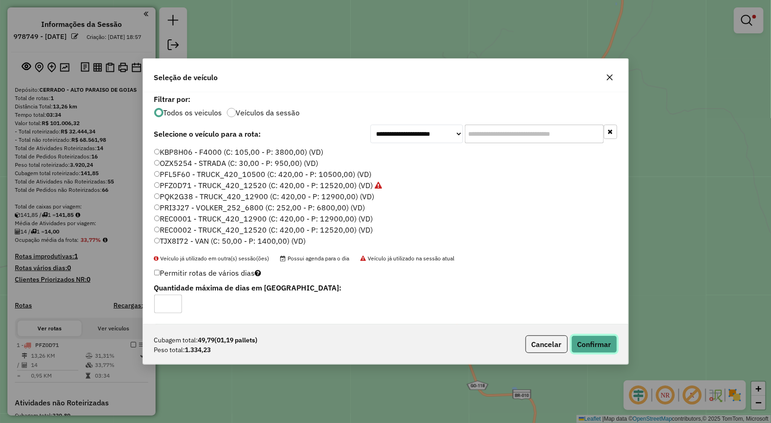
click at [592, 342] on button "Confirmar" at bounding box center [595, 344] width 46 height 18
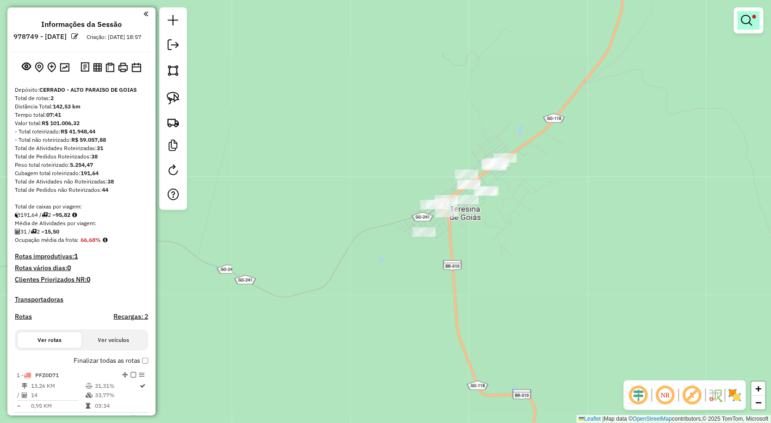
click at [745, 21] on em at bounding box center [747, 20] width 11 height 11
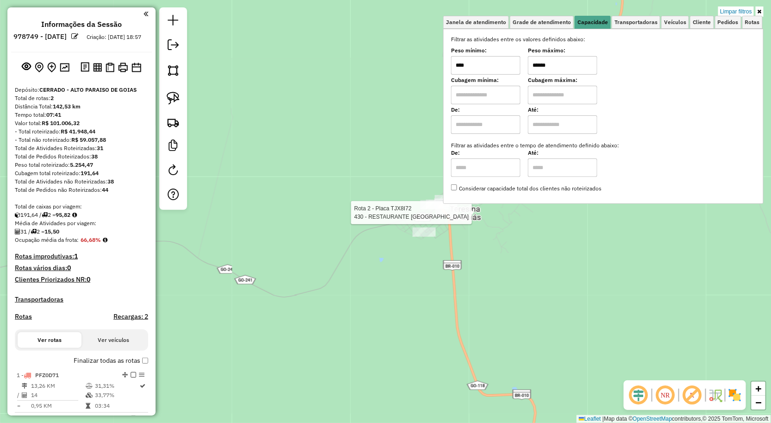
select select "**********"
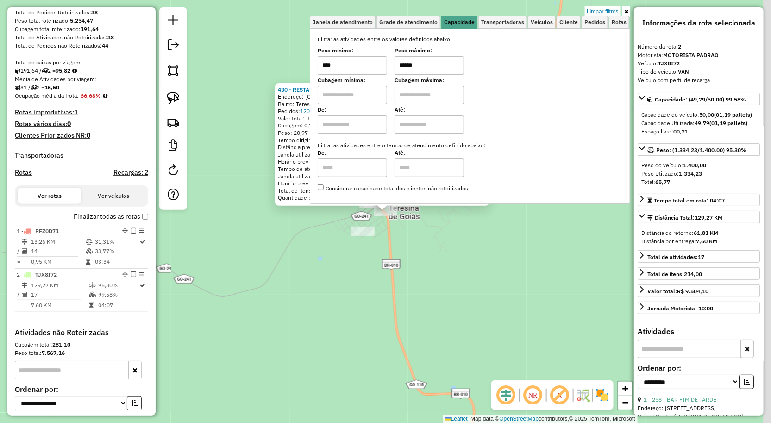
scroll to position [231, 0]
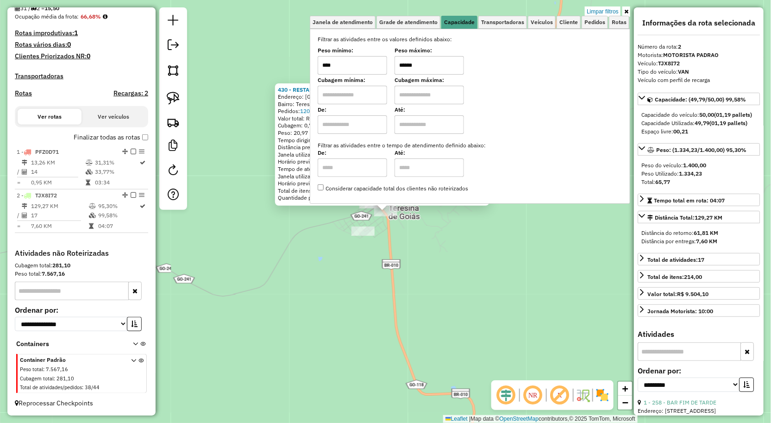
click at [476, 308] on div "430 - RESTAURANTE RANCHO D Endereço: AVE AVENIDA GOIAS 10 Bairro: Teresina (TER…" at bounding box center [385, 211] width 771 height 423
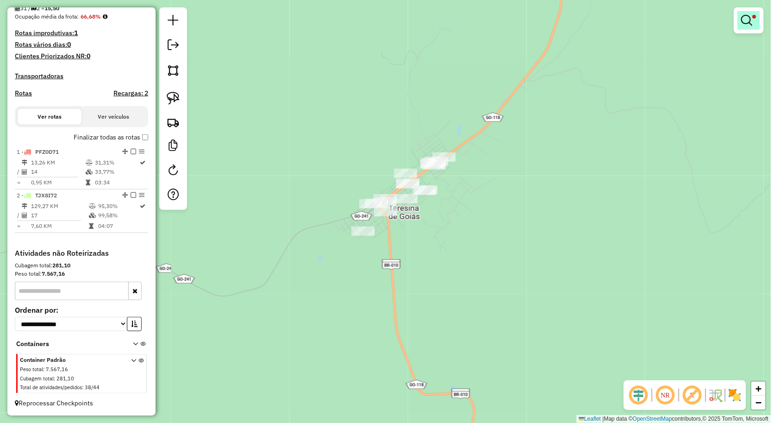
click at [755, 20] on link at bounding box center [749, 20] width 22 height 19
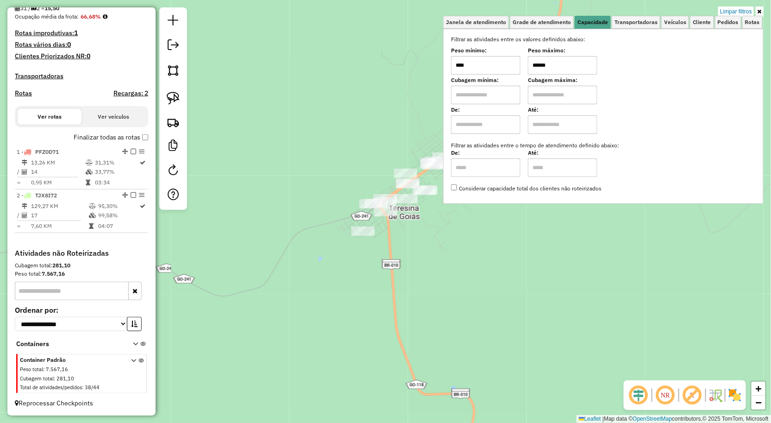
click at [511, 67] on input "****" at bounding box center [485, 65] width 69 height 19
type input "******"
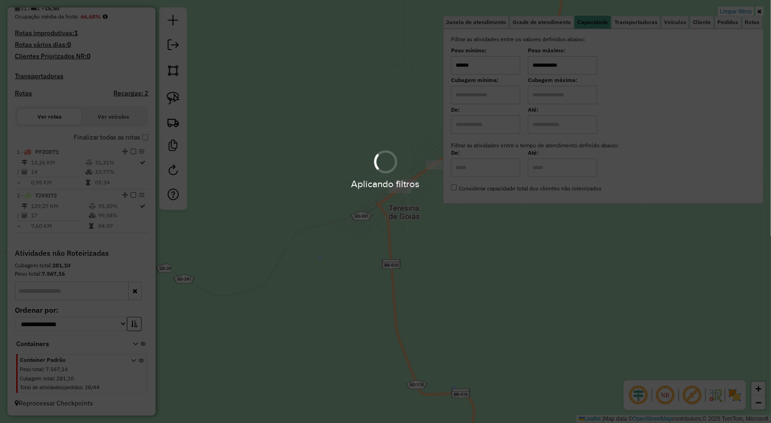
type input "**********"
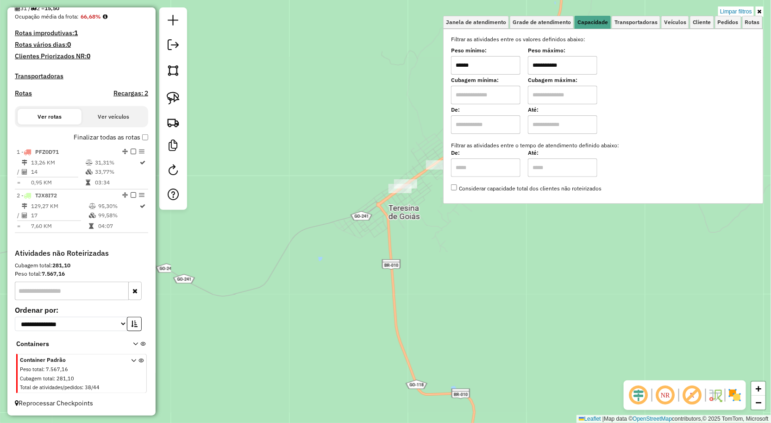
click at [417, 258] on div "**********" at bounding box center [385, 211] width 771 height 423
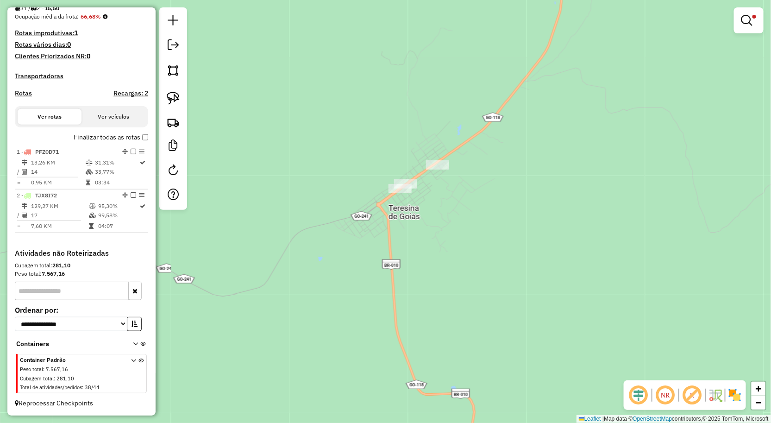
drag, startPoint x: 434, startPoint y: 252, endPoint x: 389, endPoint y: 259, distance: 45.5
click at [389, 259] on div "**********" at bounding box center [385, 211] width 771 height 423
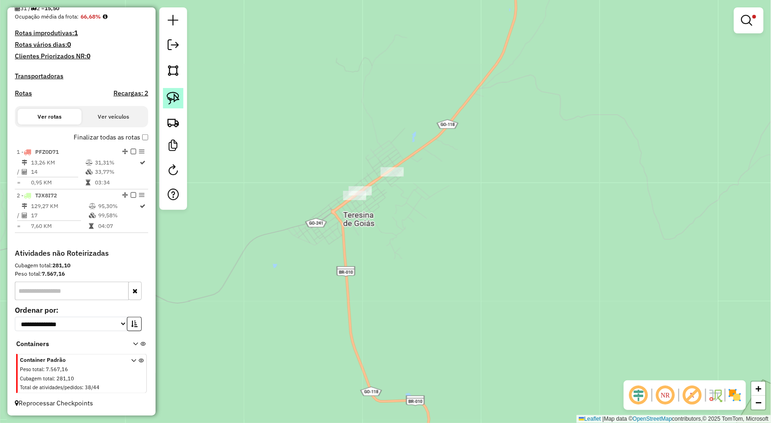
click at [171, 96] on img at bounding box center [173, 98] width 13 height 13
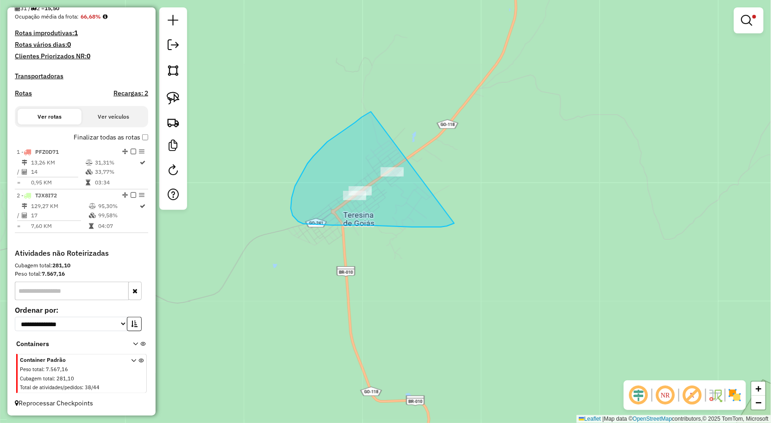
drag, startPoint x: 371, startPoint y: 112, endPoint x: 454, endPoint y: 223, distance: 139.4
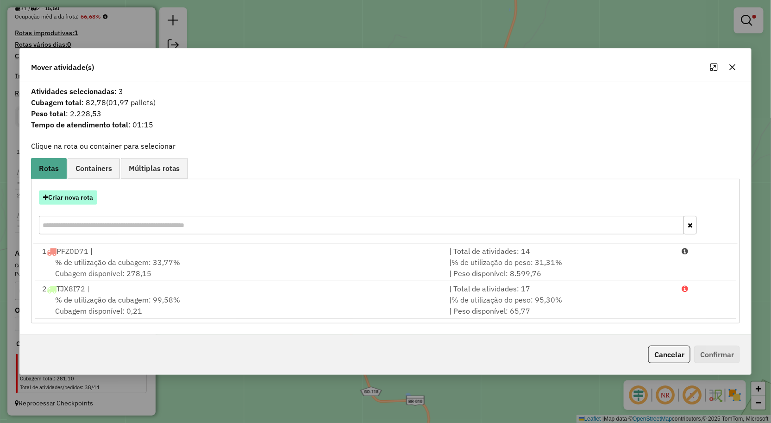
click at [84, 196] on button "Criar nova rota" at bounding box center [68, 197] width 58 height 14
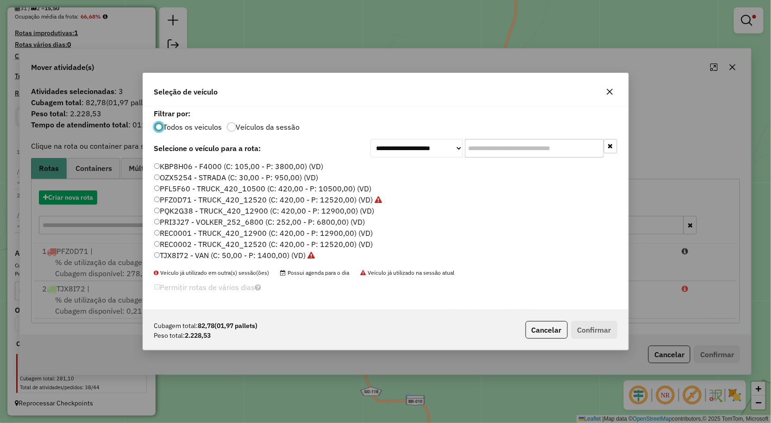
scroll to position [5, 2]
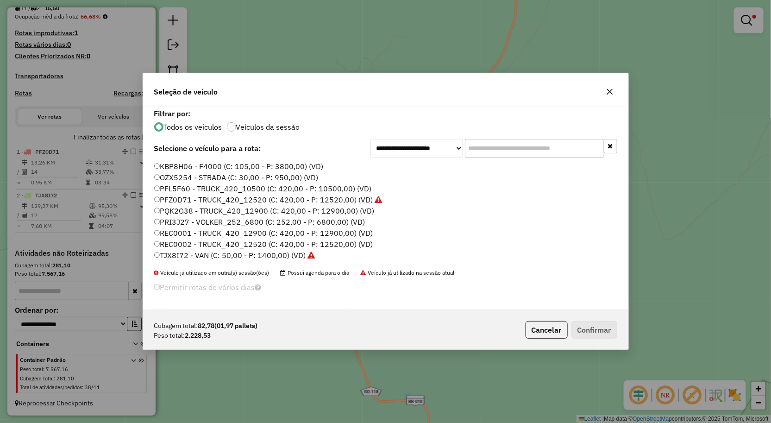
click at [172, 211] on label "PQK2G38 - TRUCK_420_12900 (C: 420,00 - P: 12900,00) (VD)" at bounding box center [264, 210] width 221 height 11
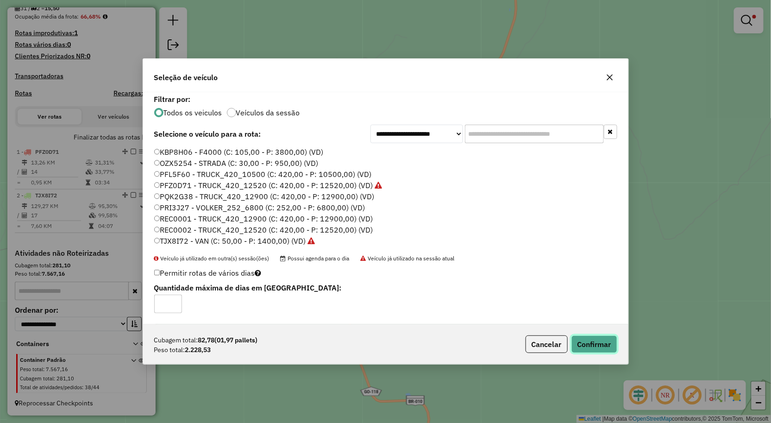
click at [576, 340] on button "Confirmar" at bounding box center [595, 344] width 46 height 18
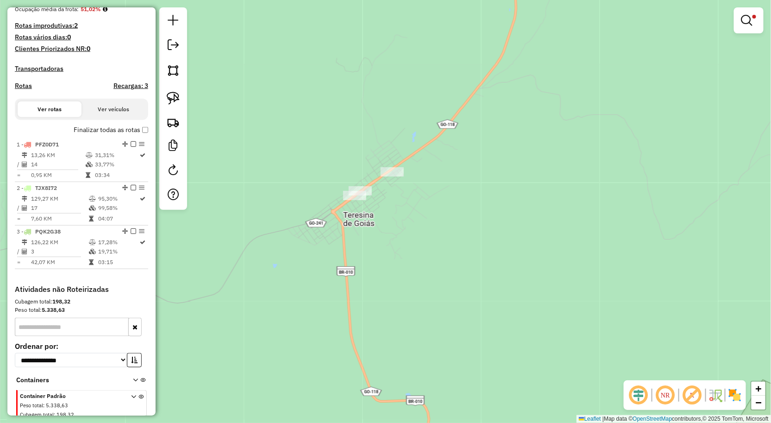
click at [744, 19] on em at bounding box center [747, 20] width 11 height 11
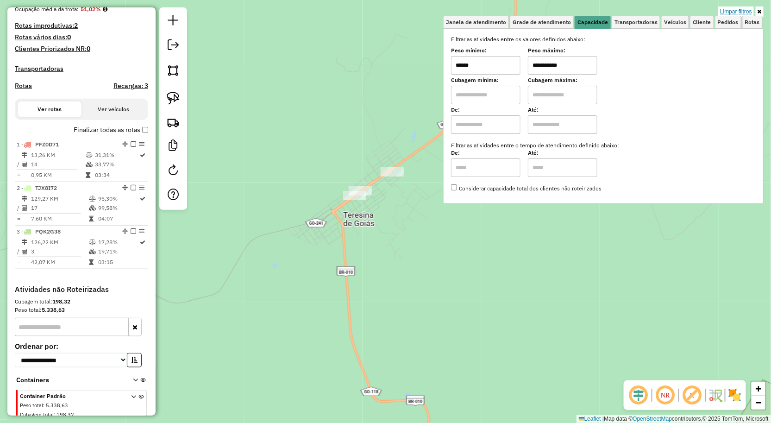
click at [741, 12] on link "Limpar filtros" at bounding box center [737, 11] width 36 height 10
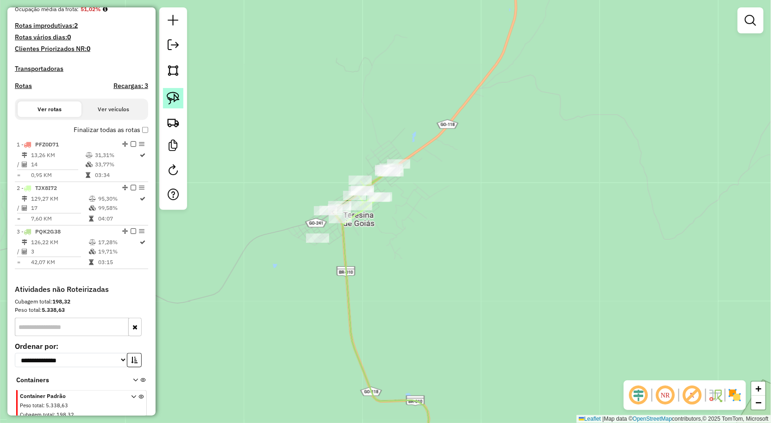
click at [175, 95] on img at bounding box center [173, 98] width 13 height 13
drag, startPoint x: 360, startPoint y: 242, endPoint x: 295, endPoint y: 263, distance: 68.1
click at [295, 263] on div "Janela de atendimento Grade de atendimento Capacidade Transportadoras Veículos …" at bounding box center [385, 211] width 771 height 423
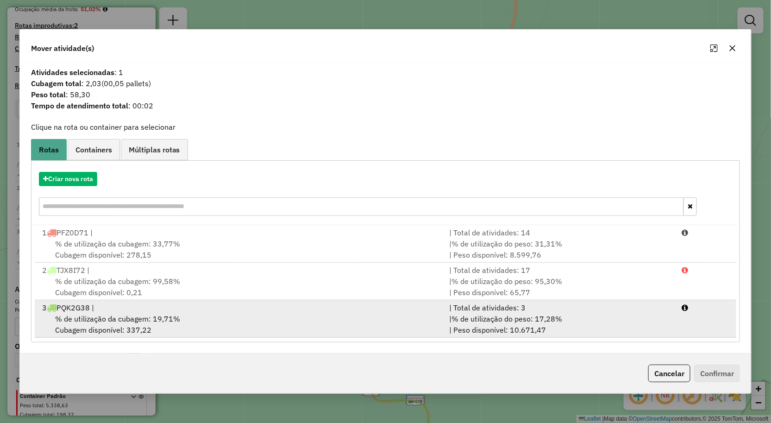
click at [114, 325] on div "% de utilização da cubagem: 19,71% Cubagem disponível: 337,22" at bounding box center [241, 324] width 408 height 22
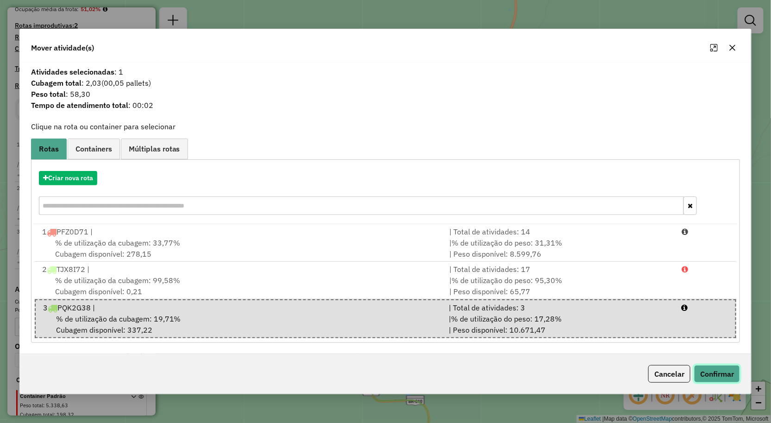
click at [725, 374] on button "Confirmar" at bounding box center [717, 374] width 46 height 18
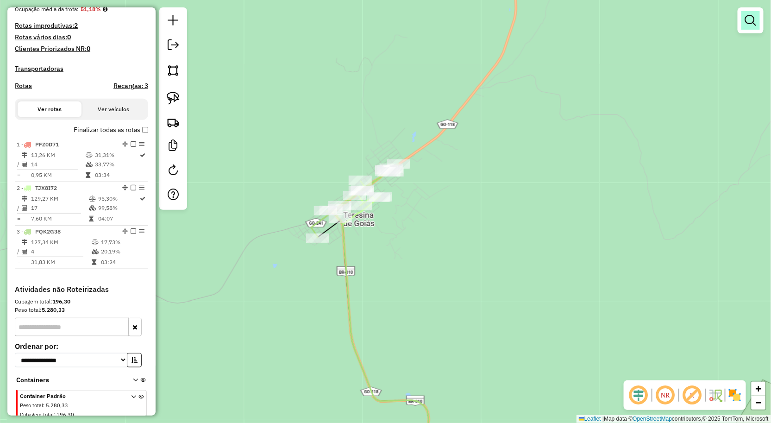
click at [749, 29] on link at bounding box center [751, 20] width 19 height 19
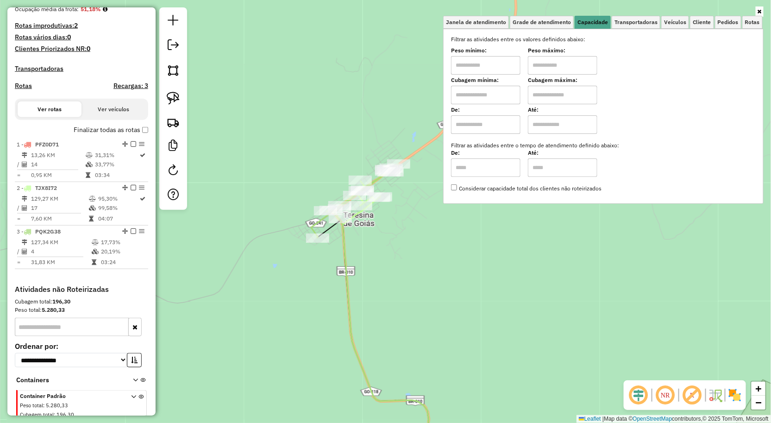
click at [446, 266] on div "Janela de atendimento Grade de atendimento Capacidade Transportadoras Veículos …" at bounding box center [385, 211] width 771 height 423
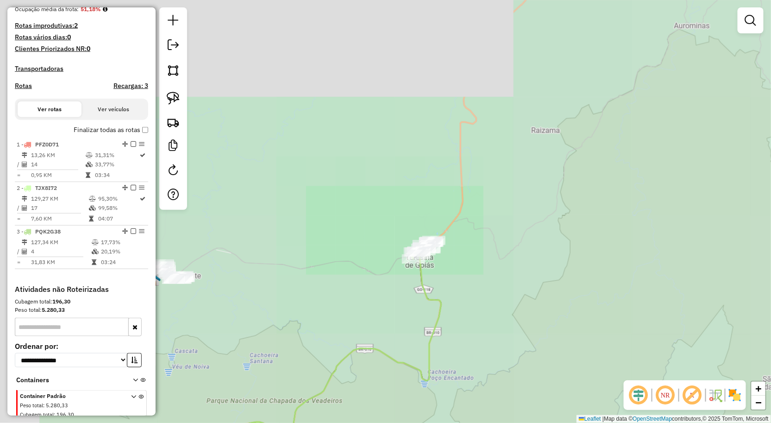
click at [431, 277] on div "Janela de atendimento Grade de atendimento Capacidade Transportadoras Veículos …" at bounding box center [385, 211] width 771 height 423
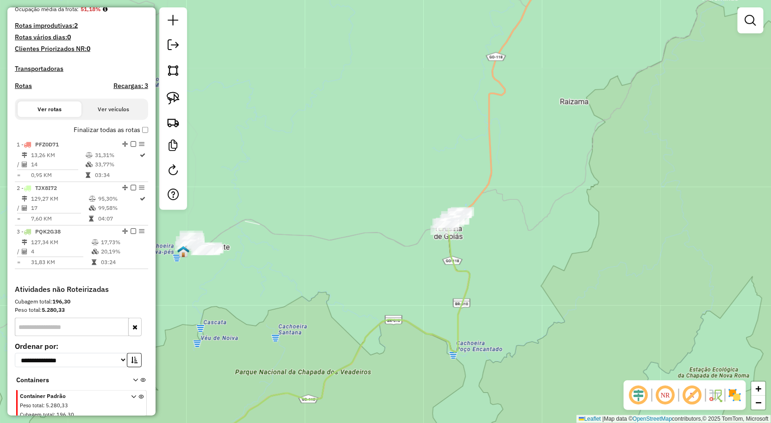
drag, startPoint x: 307, startPoint y: 239, endPoint x: 306, endPoint y: 234, distance: 5.3
click at [320, 232] on div "Janela de atendimento Grade de atendimento Capacidade Transportadoras Veículos …" at bounding box center [385, 211] width 771 height 423
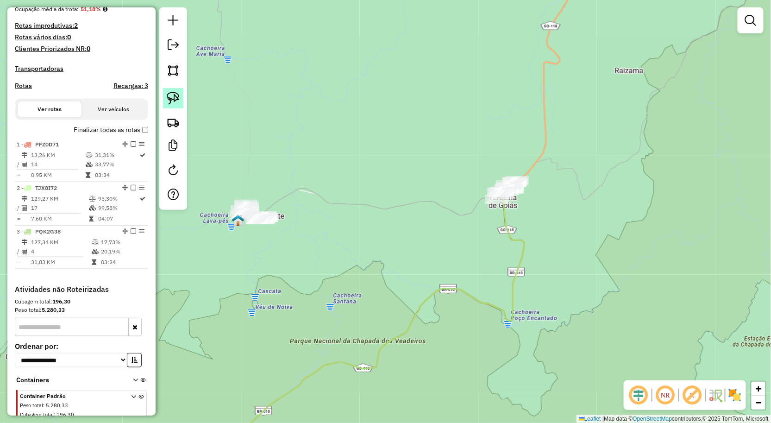
click at [178, 92] on img at bounding box center [173, 98] width 13 height 13
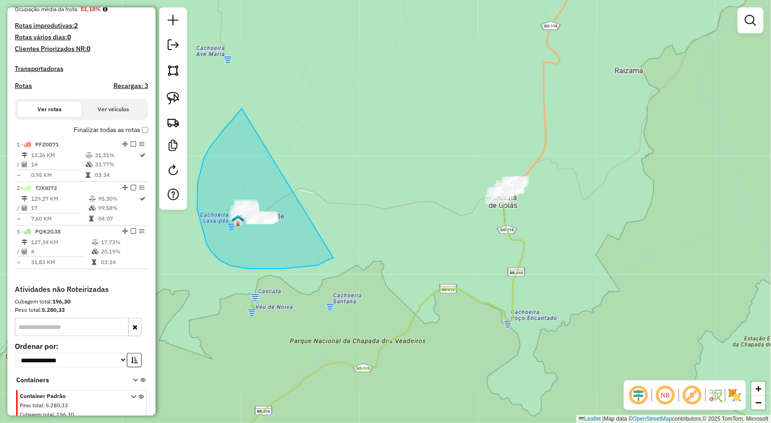
drag, startPoint x: 204, startPoint y: 159, endPoint x: 327, endPoint y: 262, distance: 160.2
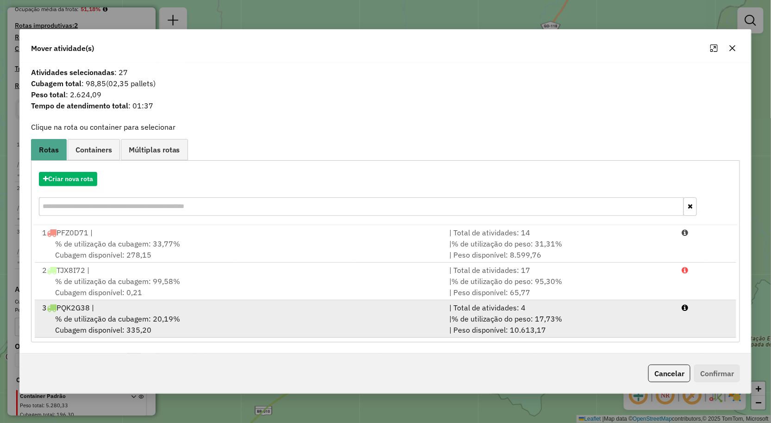
click at [126, 318] on span "% de utilização da cubagem: 20,19%" at bounding box center [117, 318] width 125 height 9
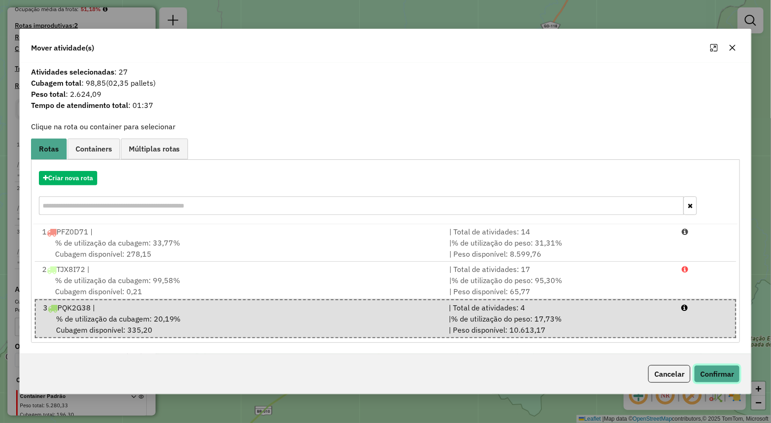
click at [715, 370] on button "Confirmar" at bounding box center [717, 374] width 46 height 18
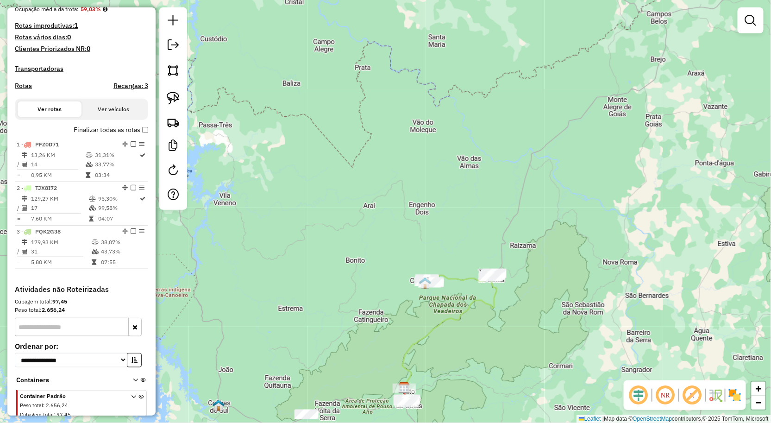
drag, startPoint x: 452, startPoint y: 345, endPoint x: 436, endPoint y: 272, distance: 74.5
click at [438, 284] on icon at bounding box center [450, 331] width 95 height 114
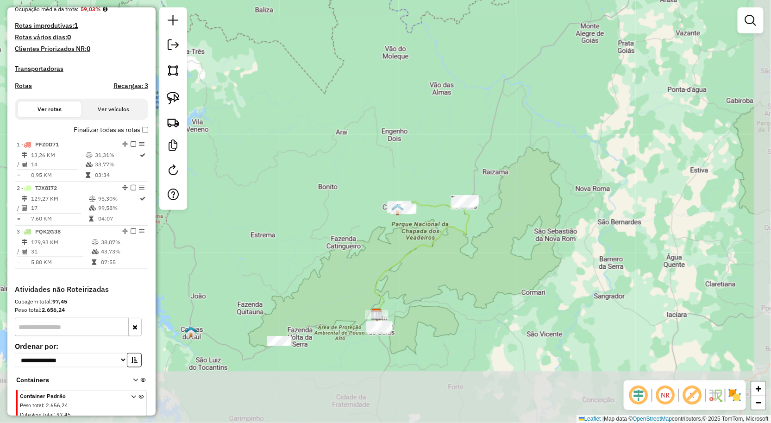
drag, startPoint x: 455, startPoint y: 319, endPoint x: 460, endPoint y: 271, distance: 47.4
click at [459, 274] on div "Janela de atendimento Grade de atendimento Capacidade Transportadoras Veículos …" at bounding box center [385, 211] width 771 height 423
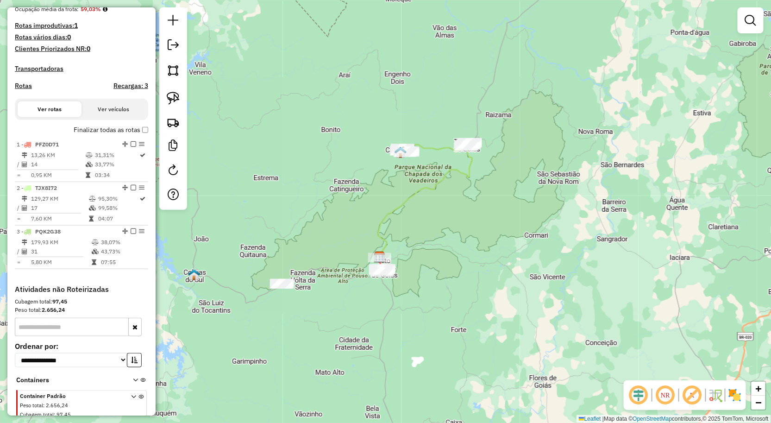
drag, startPoint x: 387, startPoint y: 306, endPoint x: 422, endPoint y: 290, distance: 37.7
click at [436, 289] on div "Janela de atendimento Grade de atendimento Capacidade Transportadoras Veículos …" at bounding box center [385, 211] width 771 height 423
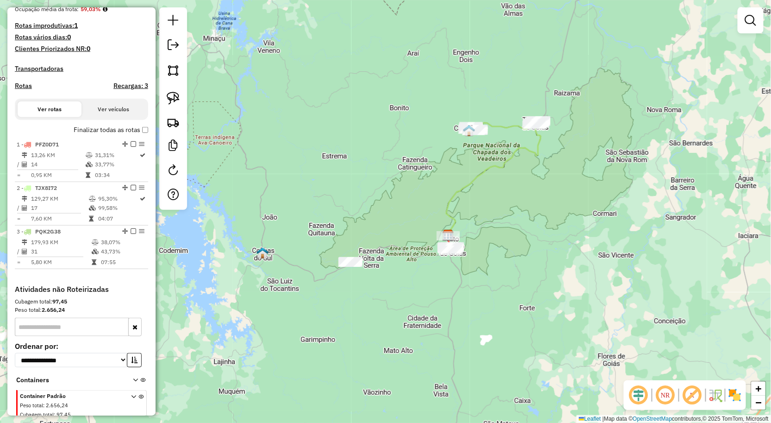
click at [355, 267] on div at bounding box center [350, 262] width 23 height 9
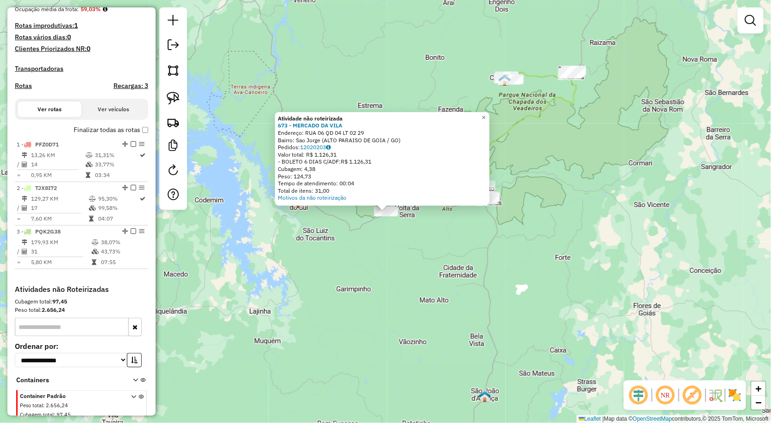
click at [404, 279] on div "Atividade não roteirizada 673 - MERCADO DA VILA Endereço: RUA 06 QD 04 LT 02 29…" at bounding box center [385, 211] width 771 height 423
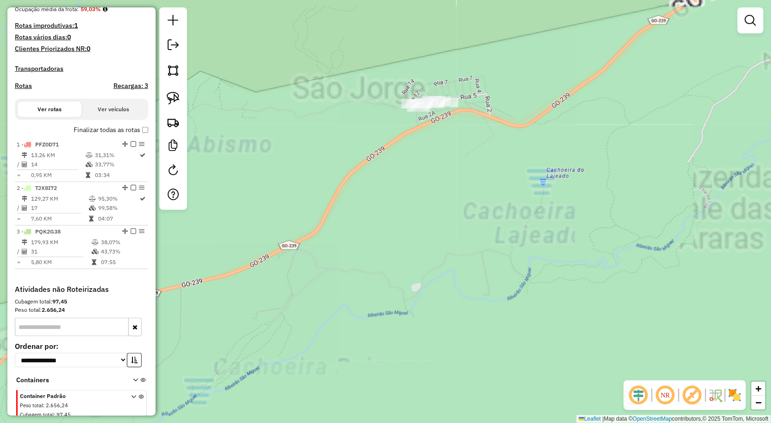
drag, startPoint x: 431, startPoint y: 98, endPoint x: 425, endPoint y: 154, distance: 55.9
click at [425, 154] on div "Janela de atendimento Grade de atendimento Capacidade Transportadoras Veículos …" at bounding box center [385, 211] width 771 height 423
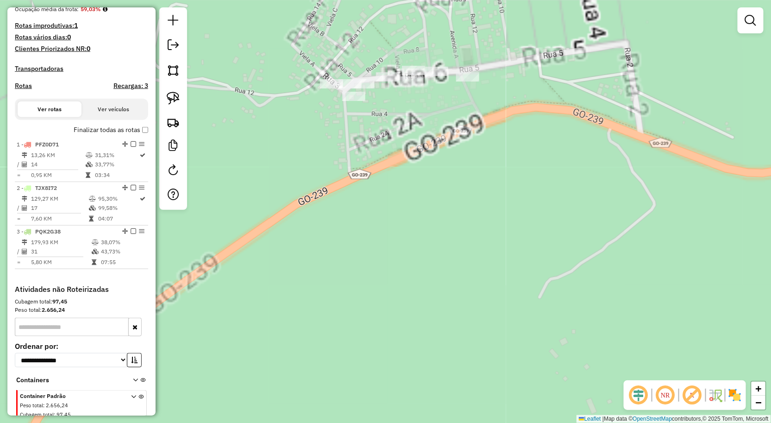
drag, startPoint x: 436, startPoint y: 121, endPoint x: 425, endPoint y: 148, distance: 29.5
click at [425, 148] on div "Janela de atendimento Grade de atendimento Capacidade Transportadoras Veículos …" at bounding box center [385, 211] width 771 height 423
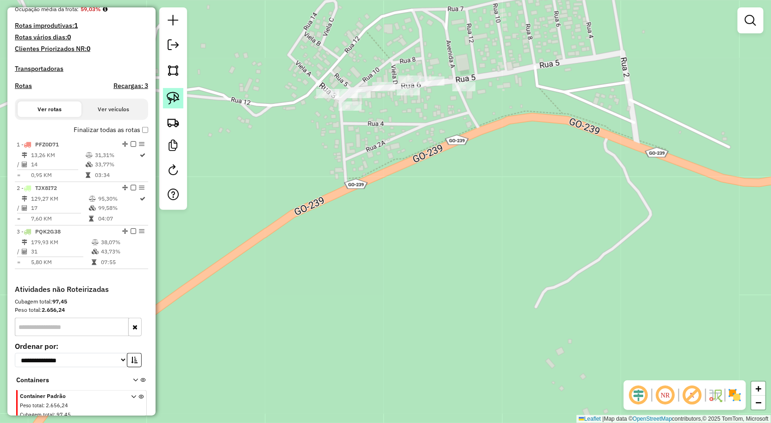
click at [179, 103] on img at bounding box center [173, 98] width 13 height 13
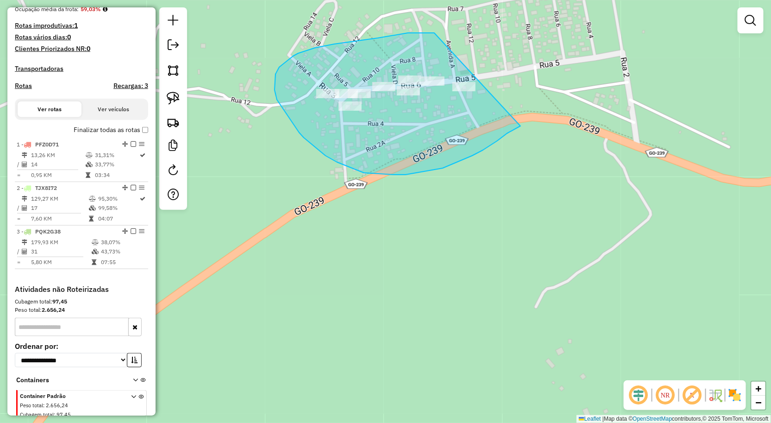
drag, startPoint x: 435, startPoint y: 33, endPoint x: 530, endPoint y: 122, distance: 130.8
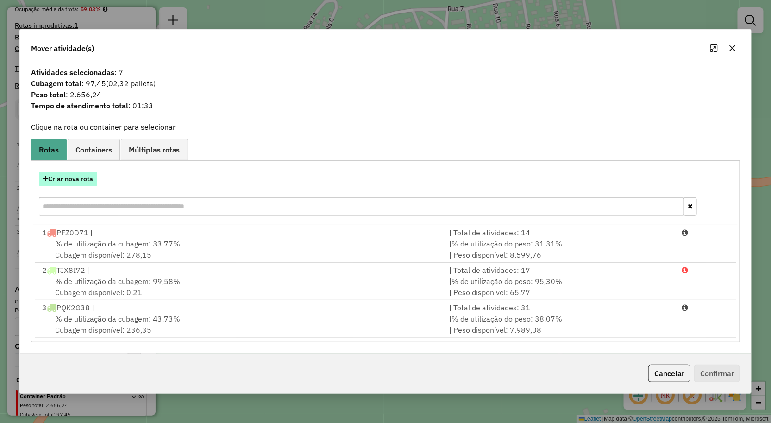
click at [70, 175] on button "Criar nova rota" at bounding box center [68, 179] width 58 height 14
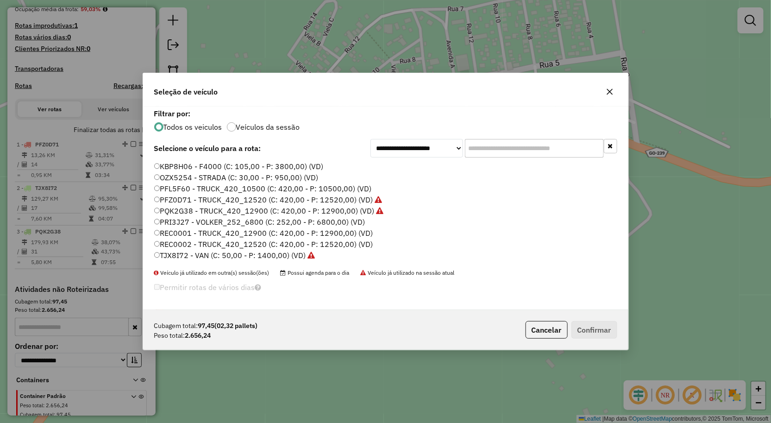
click at [178, 221] on label "PRI3J27 - VOLKER_252_6800 (C: 252,00 - P: 6800,00) (VD)" at bounding box center [259, 221] width 211 height 11
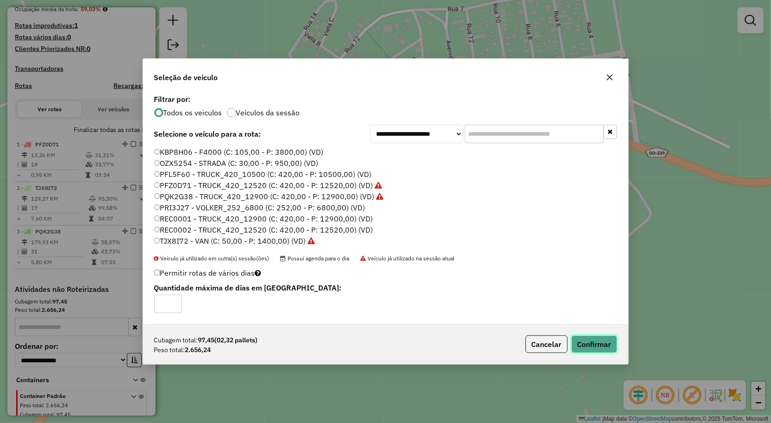
click at [599, 337] on button "Confirmar" at bounding box center [595, 344] width 46 height 18
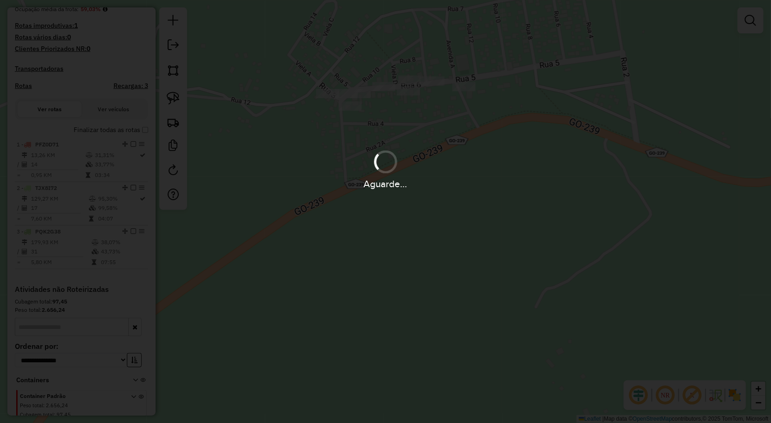
scroll to position [172, 0]
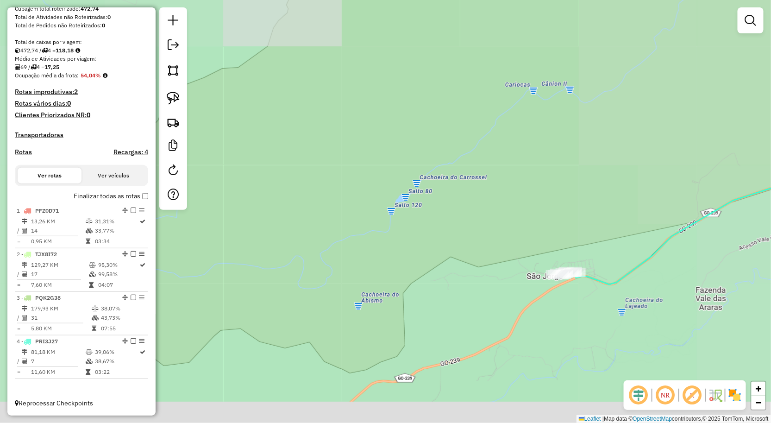
drag, startPoint x: 626, startPoint y: 307, endPoint x: 594, endPoint y: 247, distance: 67.8
click at [587, 253] on div "Janela de atendimento Grade de atendimento Capacidade Transportadoras Veículos …" at bounding box center [385, 211] width 771 height 423
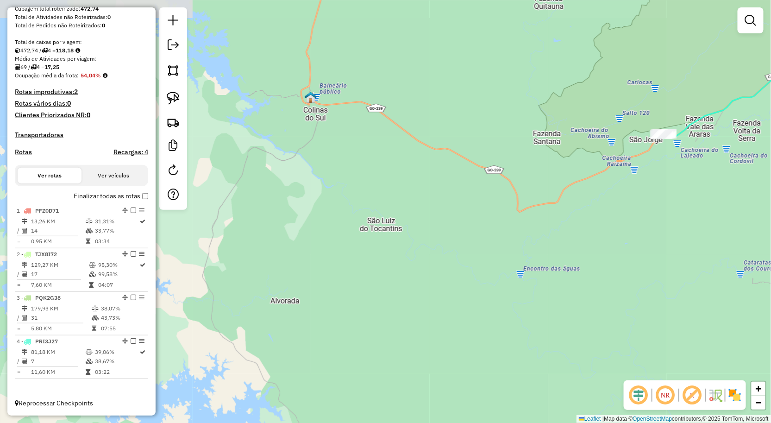
drag, startPoint x: 594, startPoint y: 258, endPoint x: 588, endPoint y: 257, distance: 6.1
click at [589, 257] on div "Janela de atendimento Grade de atendimento Capacidade Transportadoras Veículos …" at bounding box center [385, 211] width 771 height 423
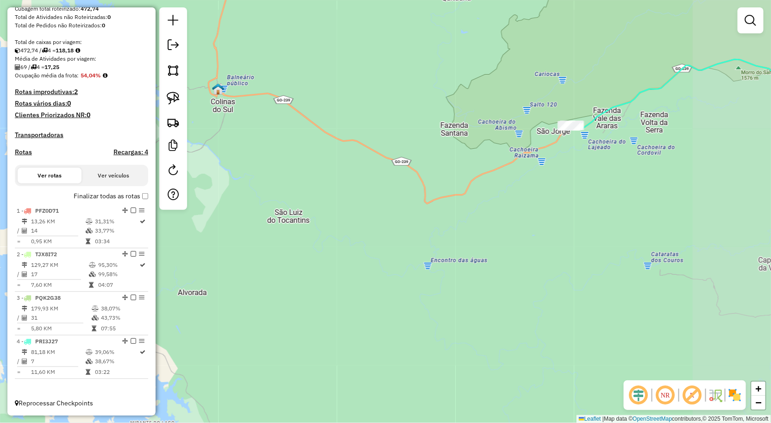
click at [481, 231] on div "Janela de atendimento Grade de atendimento Capacidade Transportadoras Veículos …" at bounding box center [385, 211] width 771 height 423
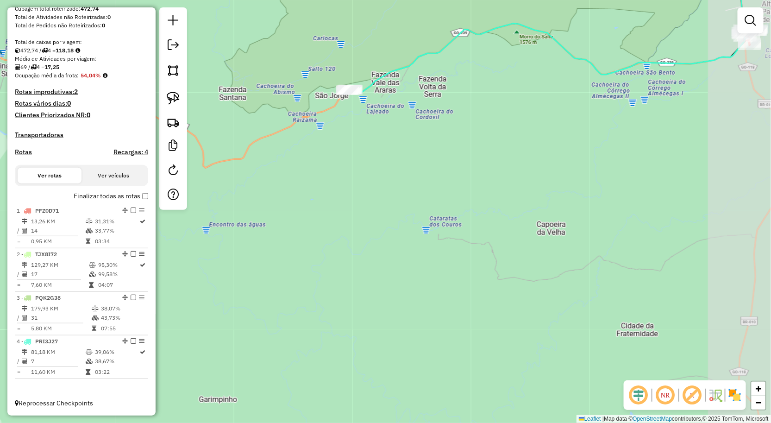
drag, startPoint x: 584, startPoint y: 215, endPoint x: 498, endPoint y: 230, distance: 87.1
click at [499, 230] on div "Janela de atendimento Grade de atendimento Capacidade Transportadoras Veículos …" at bounding box center [385, 211] width 771 height 423
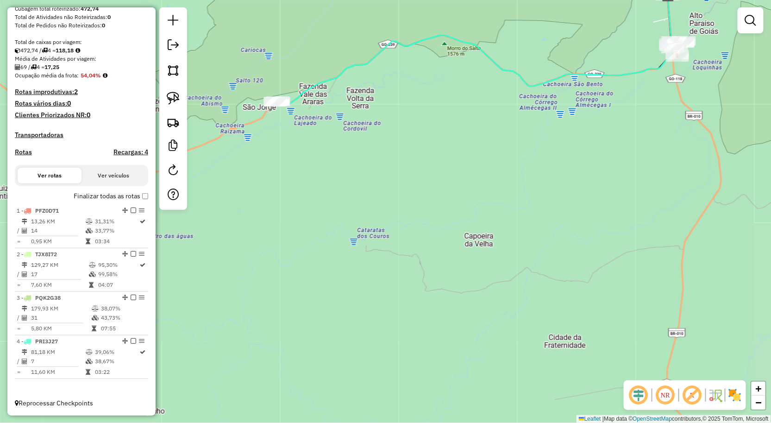
drag, startPoint x: 530, startPoint y: 215, endPoint x: 466, endPoint y: 263, distance: 79.9
click at [467, 263] on div "Janela de atendimento Grade de atendimento Capacidade Transportadoras Veículos …" at bounding box center [385, 211] width 771 height 423
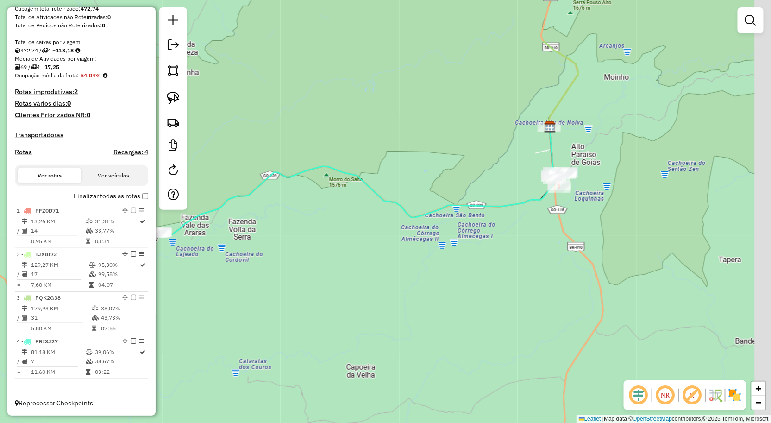
drag, startPoint x: 479, startPoint y: 273, endPoint x: 471, endPoint y: 285, distance: 13.8
click at [471, 285] on div "Janela de atendimento Grade de atendimento Capacidade Transportadoras Veículos …" at bounding box center [385, 211] width 771 height 423
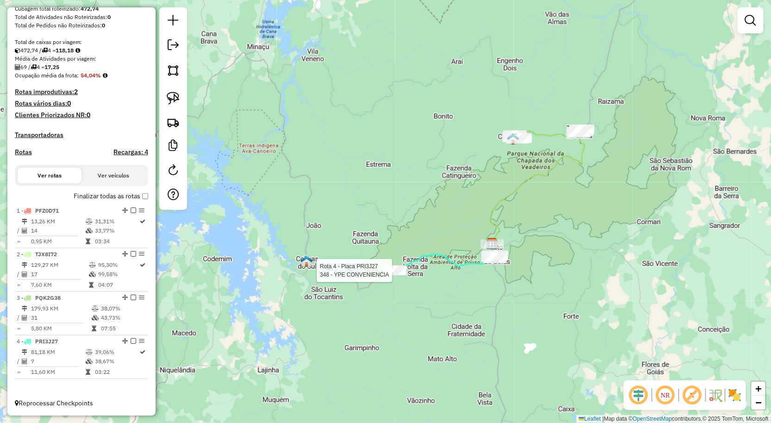
select select "**********"
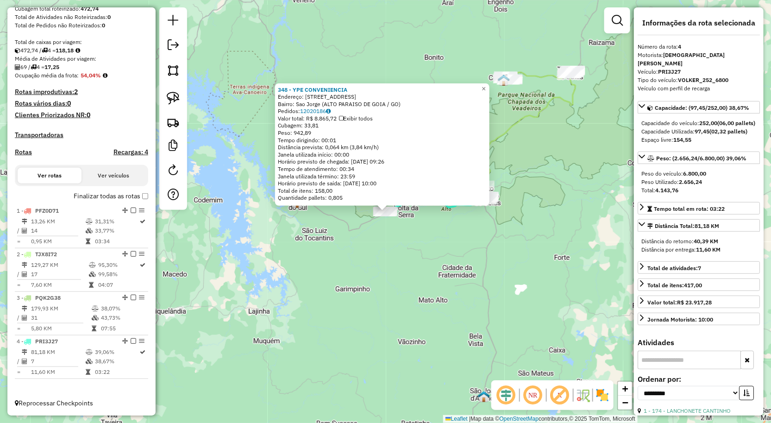
click at [568, 216] on div "348 - YPE CONVENIENCIA Endereço: Rua Qd 16 Lt 20 20 Bairro: Sao Jorge (ALTO PAR…" at bounding box center [385, 211] width 771 height 423
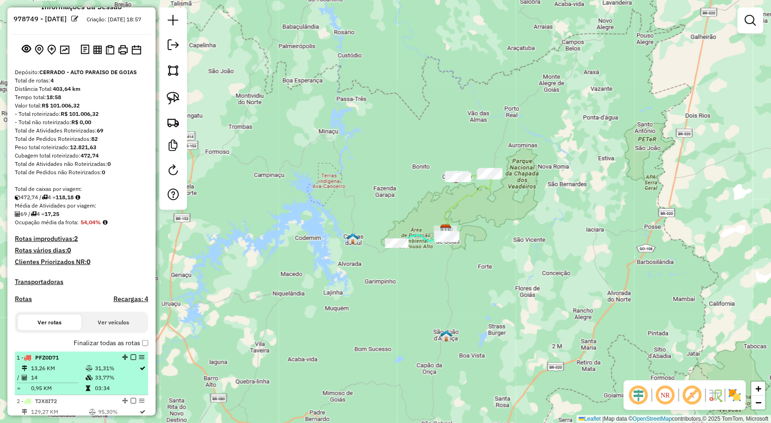
scroll to position [0, 0]
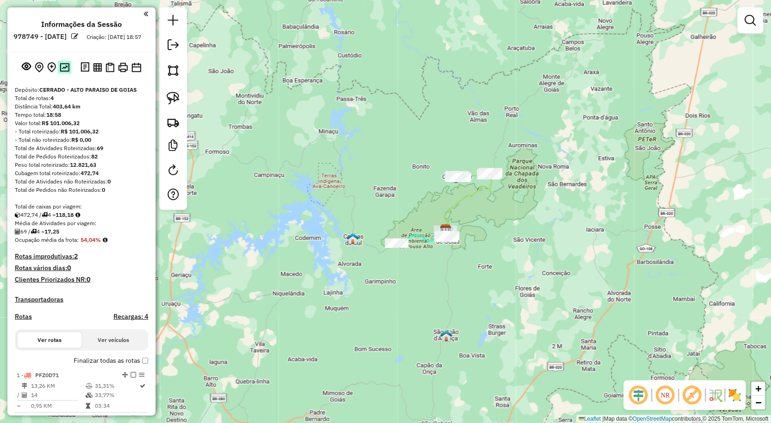
click at [60, 72] on img at bounding box center [65, 67] width 10 height 9
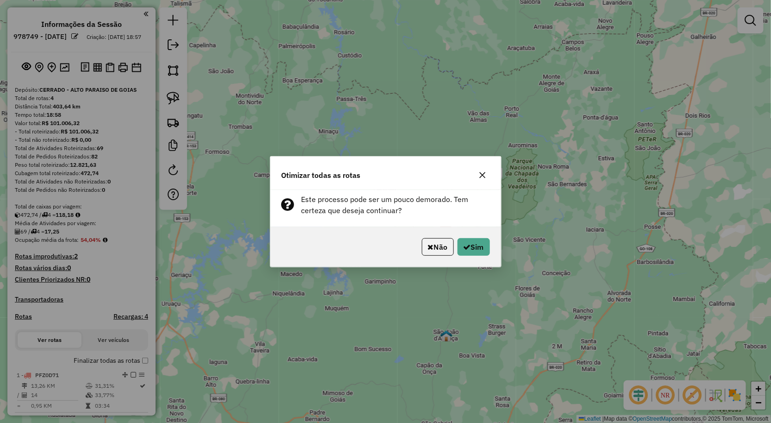
click at [256, 181] on div "Otimizar todas as rotas Este processo pode ser um pouco demorado. Tem certeza q…" at bounding box center [385, 211] width 771 height 423
click at [268, 130] on div "Otimizar todas as rotas Este processo pode ser um pouco demorado. Tem certeza q…" at bounding box center [385, 211] width 771 height 423
click at [434, 246] on button "Não" at bounding box center [438, 247] width 32 height 18
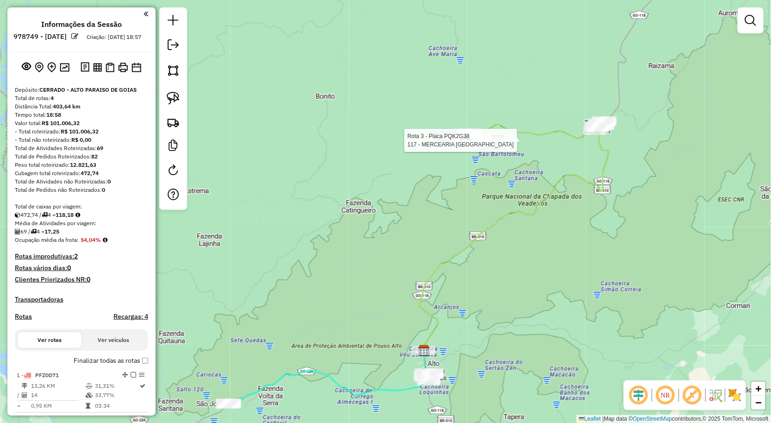
select select "**********"
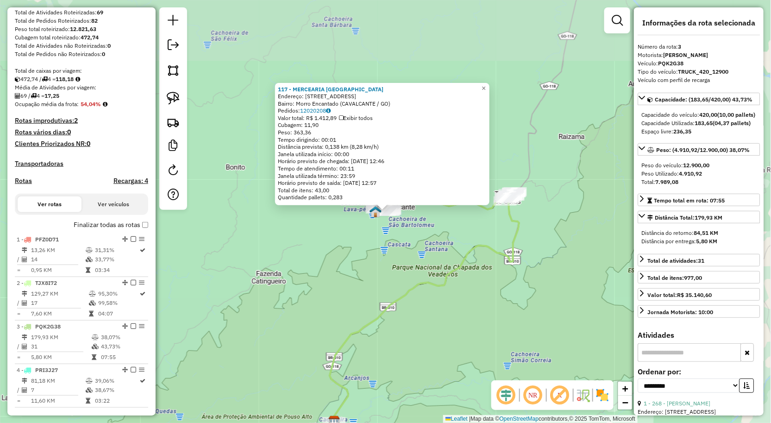
scroll to position [172, 0]
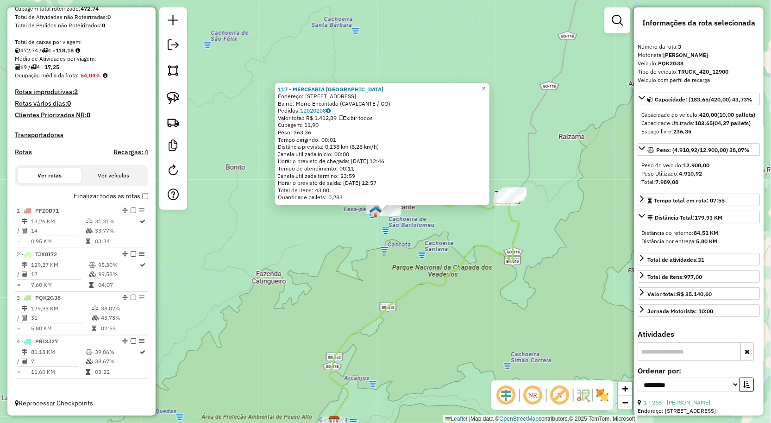
click at [482, 279] on div "117 - MERCEARIA FL Endereço: RUA 210 quadra 10 lote 9 Bairro: Morro Encantado (…" at bounding box center [385, 211] width 771 height 423
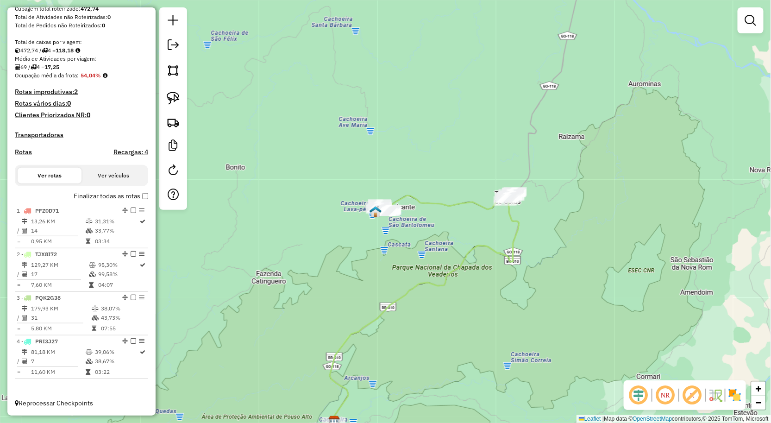
scroll to position [18, 0]
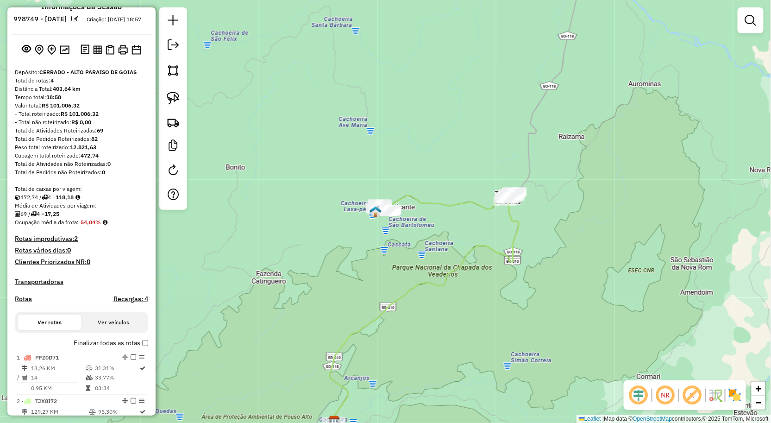
drag, startPoint x: 477, startPoint y: 309, endPoint x: 401, endPoint y: 113, distance: 210.2
click at [402, 122] on div "Janela de atendimento Grade de atendimento Capacidade Transportadoras Veículos …" at bounding box center [385, 211] width 771 height 423
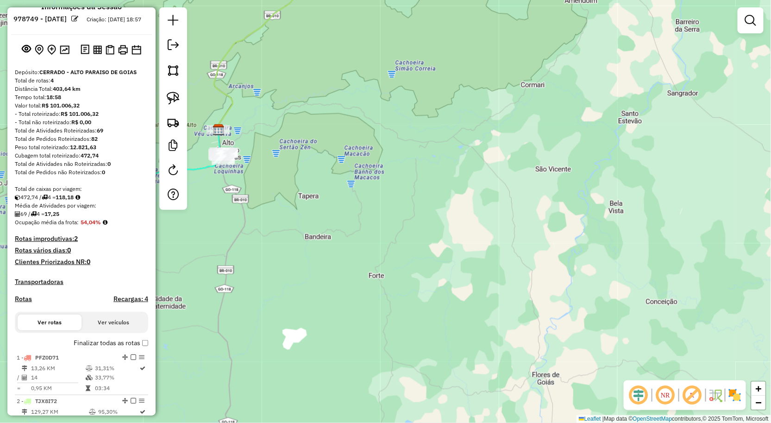
drag, startPoint x: 408, startPoint y: 133, endPoint x: 424, endPoint y: 172, distance: 42.8
click at [418, 163] on div "Janela de atendimento Grade de atendimento Capacidade Transportadoras Veículos …" at bounding box center [385, 211] width 771 height 423
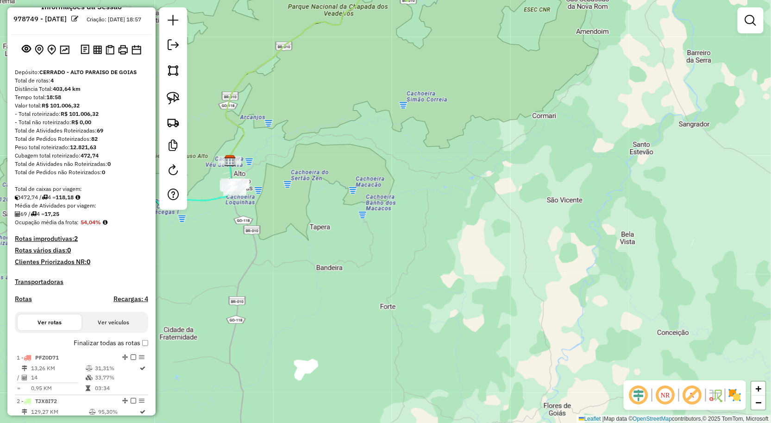
drag, startPoint x: 376, startPoint y: 167, endPoint x: 434, endPoint y: 212, distance: 73.3
click at [434, 212] on div "Janela de atendimento Grade de atendimento Capacidade Transportadoras Veículos …" at bounding box center [385, 211] width 771 height 423
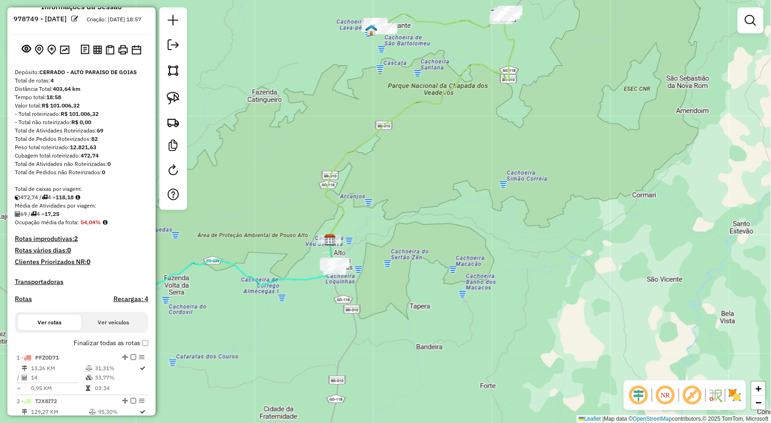
drag, startPoint x: 449, startPoint y: 166, endPoint x: 427, endPoint y: 181, distance: 26.7
click at [432, 188] on div "Janela de atendimento Grade de atendimento Capacidade Transportadoras Veículos …" at bounding box center [385, 211] width 771 height 423
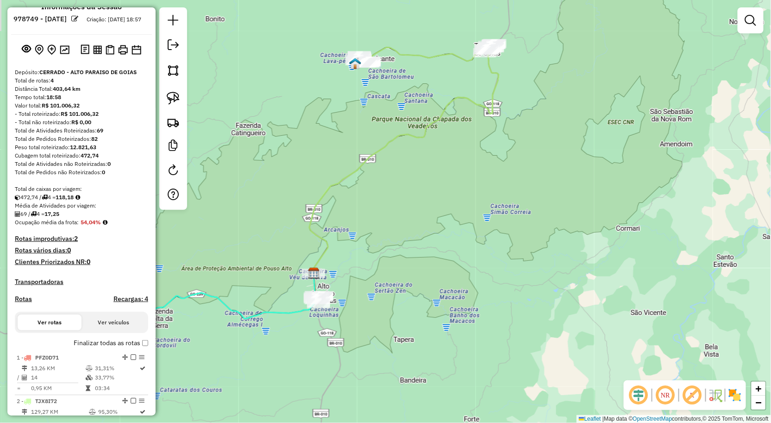
drag, startPoint x: 368, startPoint y: 157, endPoint x: 402, endPoint y: 111, distance: 56.6
click at [423, 104] on icon at bounding box center [403, 158] width 189 height 229
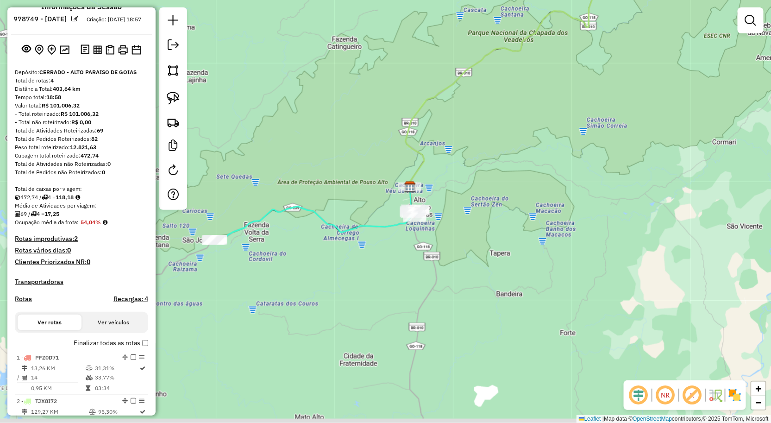
drag, startPoint x: 363, startPoint y: 132, endPoint x: 397, endPoint y: 127, distance: 33.7
click at [388, 120] on div "Janela de atendimento Grade de atendimento Capacidade Transportadoras Veículos …" at bounding box center [385, 211] width 771 height 423
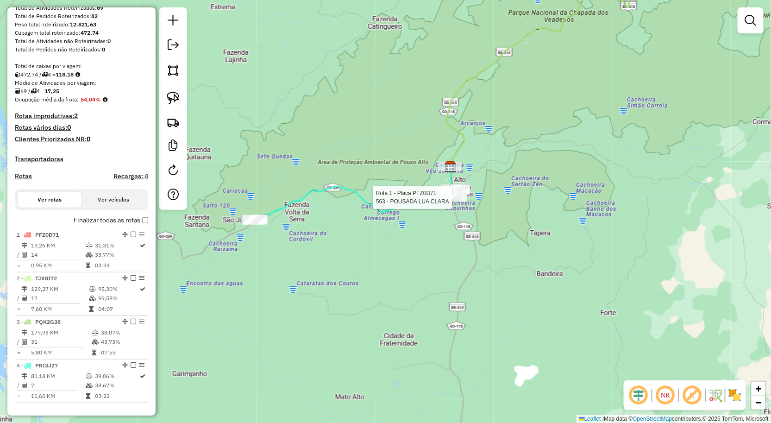
select select "**********"
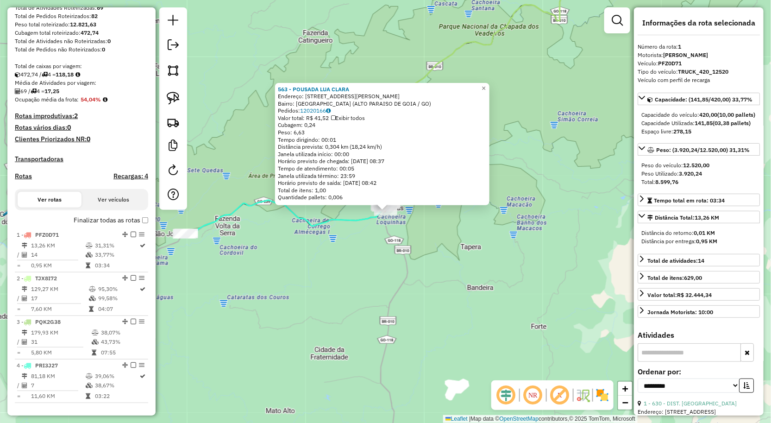
scroll to position [172, 0]
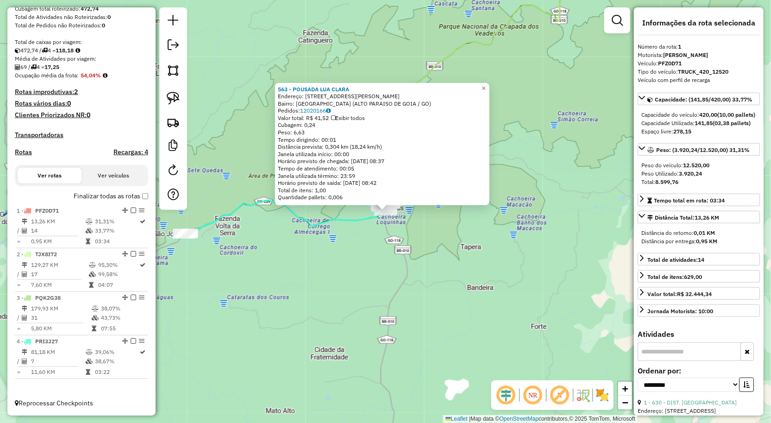
click at [489, 260] on div "563 - POUSADA LUA CLARA Endereço: RUA RUA ABILIO SVERVIINSKS QS 10 LT 17361 Bai…" at bounding box center [385, 211] width 771 height 423
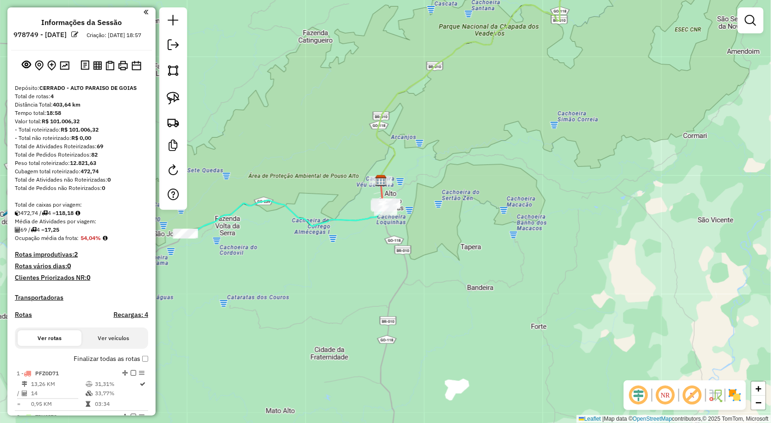
scroll to position [0, 0]
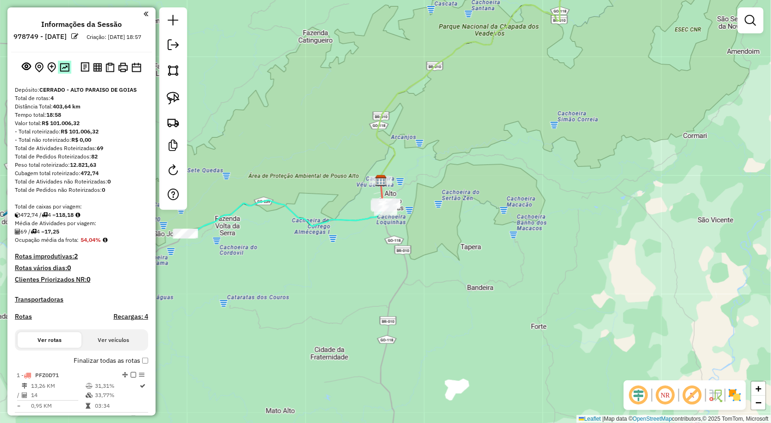
click at [62, 72] on img at bounding box center [65, 67] width 10 height 9
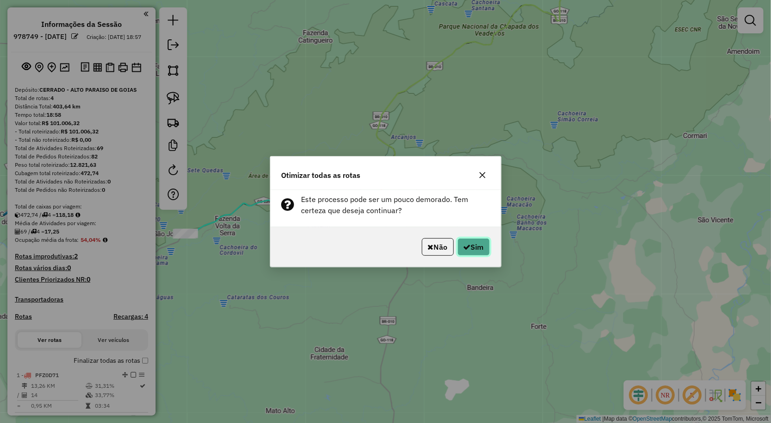
click at [483, 247] on button "Sim" at bounding box center [474, 247] width 32 height 18
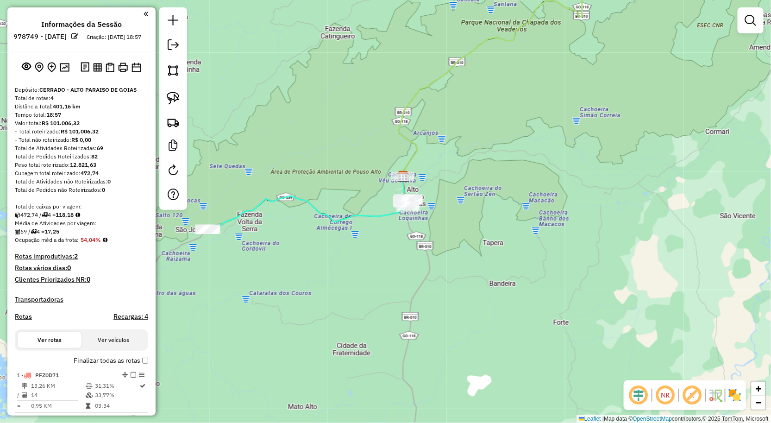
drag, startPoint x: 314, startPoint y: 135, endPoint x: 380, endPoint y: 133, distance: 65.8
click at [371, 134] on div "Janela de atendimento Grade de atendimento Capacidade Transportadoras Veículos …" at bounding box center [385, 211] width 771 height 423
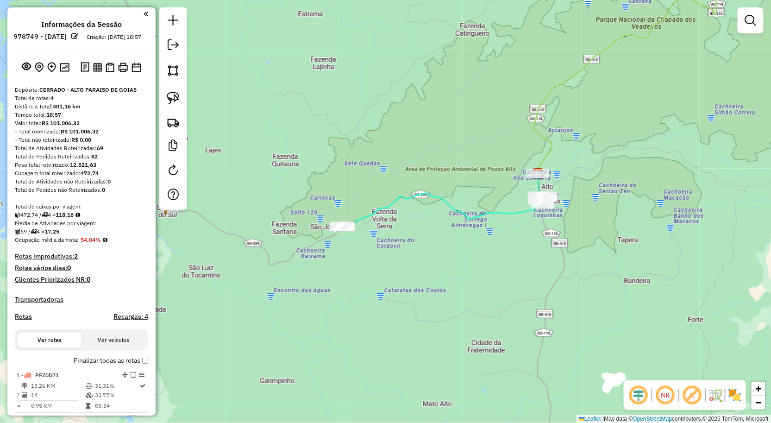
drag, startPoint x: 357, startPoint y: 134, endPoint x: 369, endPoint y: 132, distance: 12.3
click at [368, 132] on div "Janela de atendimento Grade de atendimento Capacidade Transportadoras Veículos …" at bounding box center [385, 211] width 771 height 423
click at [163, 44] on div at bounding box center [173, 108] width 28 height 202
click at [170, 45] on em at bounding box center [173, 44] width 11 height 11
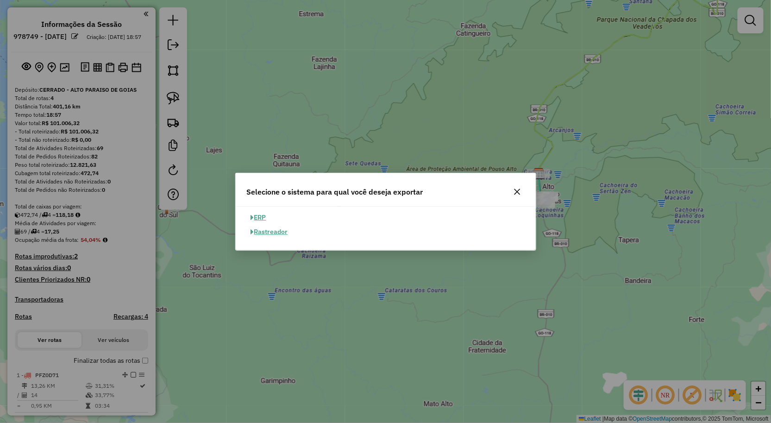
drag, startPoint x: 258, startPoint y: 220, endPoint x: 296, endPoint y: 233, distance: 39.7
click at [259, 220] on button "ERP" at bounding box center [259, 217] width 24 height 14
select select "**"
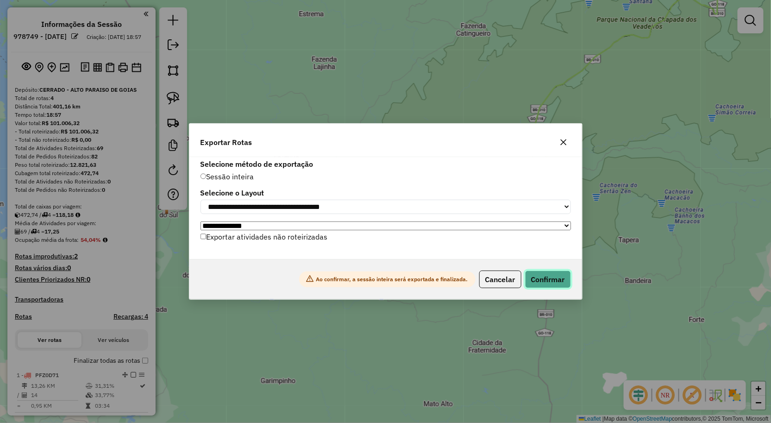
click at [559, 285] on button "Confirmar" at bounding box center [548, 280] width 46 height 18
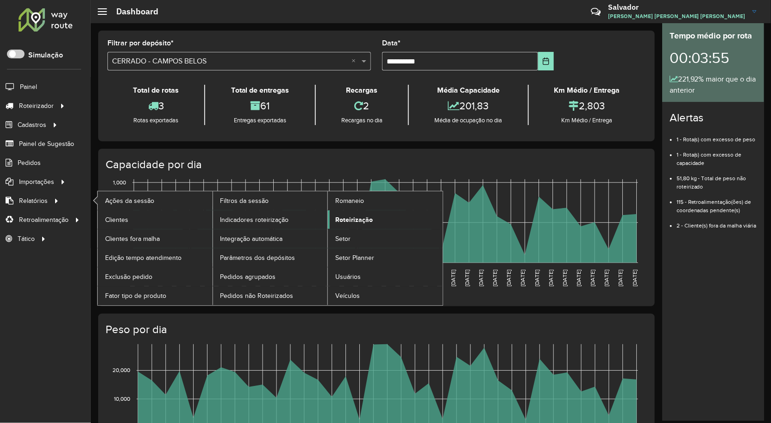
click at [365, 222] on span "Roteirização" at bounding box center [354, 220] width 38 height 10
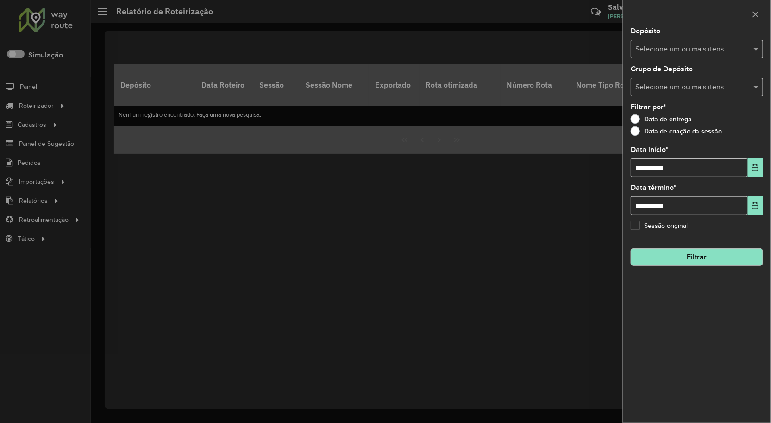
drag, startPoint x: 653, startPoint y: 128, endPoint x: 652, endPoint y: 117, distance: 11.7
click at [652, 128] on label "Data de criação da sessão" at bounding box center [677, 130] width 92 height 9
click at [655, 49] on input "text" at bounding box center [692, 49] width 119 height 11
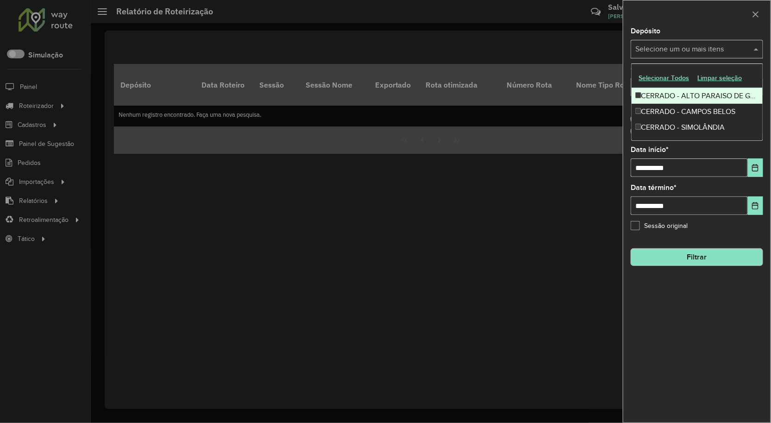
click at [652, 94] on div "CERRADO - ALTO PARAISO DE GOIAS" at bounding box center [698, 96] width 132 height 16
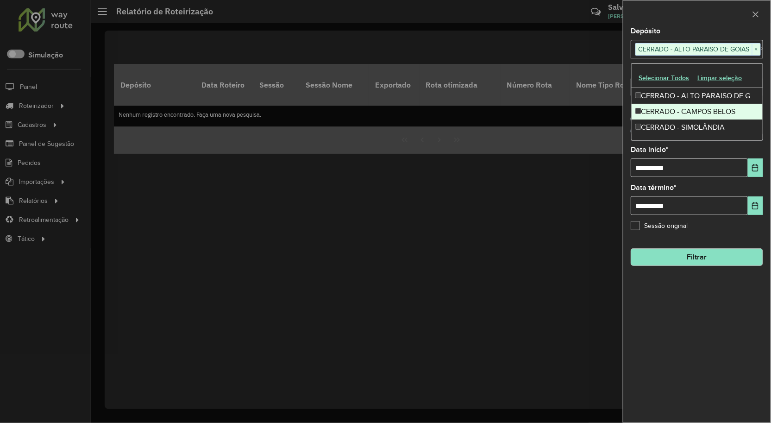
drag, startPoint x: 652, startPoint y: 106, endPoint x: 652, endPoint y: 118, distance: 12.5
click at [652, 107] on div "CERRADO - CAMPOS BELOS" at bounding box center [698, 112] width 132 height 16
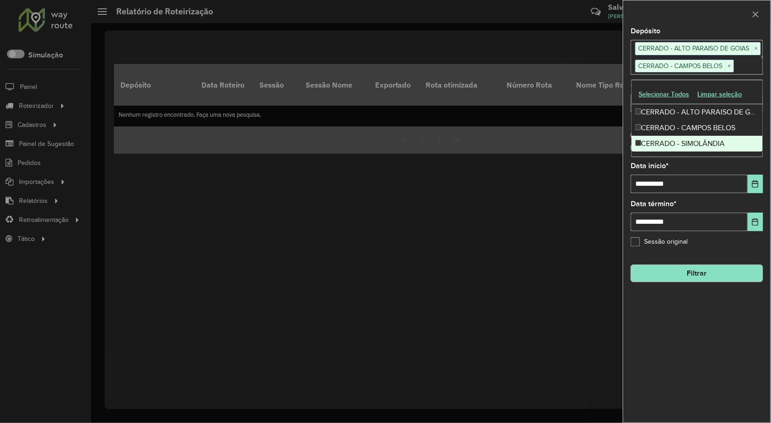
click at [652, 140] on div "CERRADO - SIMOLÂNDIA" at bounding box center [698, 144] width 132 height 16
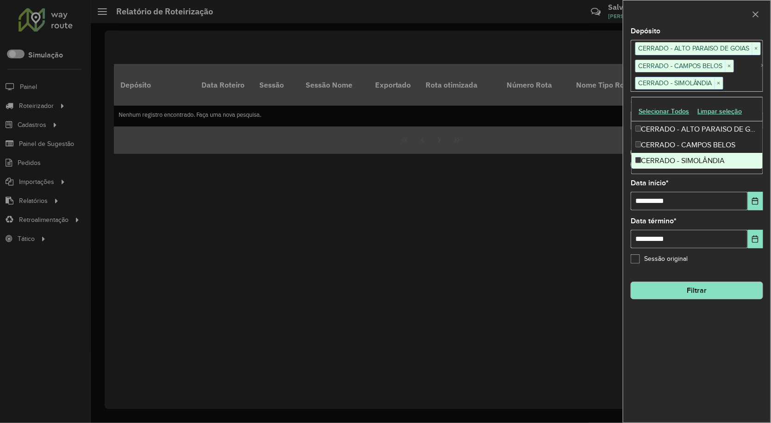
click at [719, 183] on div "**********" at bounding box center [697, 195] width 133 height 31
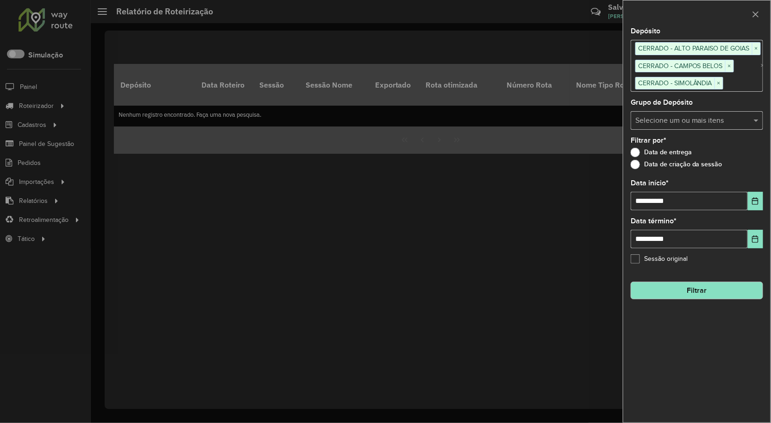
click at [661, 161] on label "Data de criação da sessão" at bounding box center [677, 164] width 92 height 9
click at [679, 298] on button "Filtrar" at bounding box center [697, 291] width 133 height 18
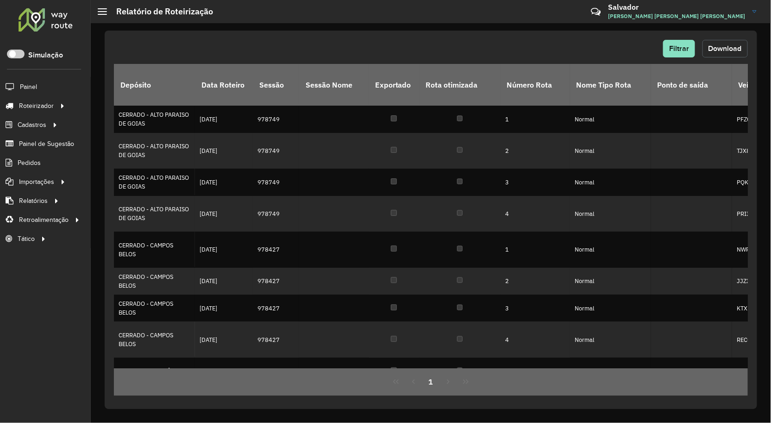
click at [715, 45] on span "Download" at bounding box center [725, 48] width 33 height 8
click at [114, 107] on span "Entregas" at bounding box center [118, 106] width 26 height 10
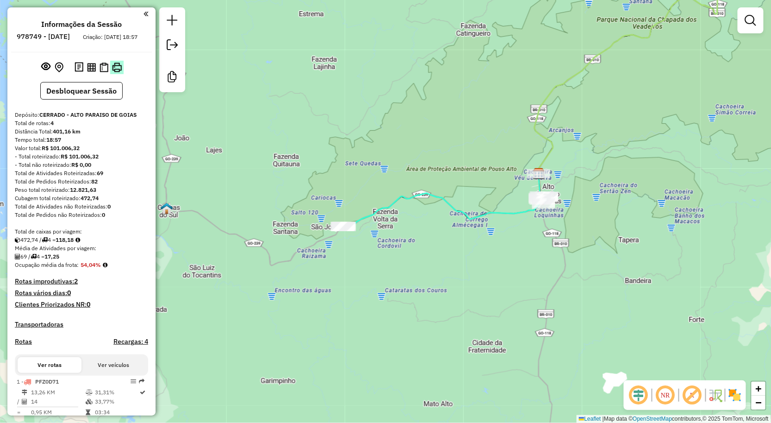
click at [113, 69] on button at bounding box center [116, 67] width 13 height 13
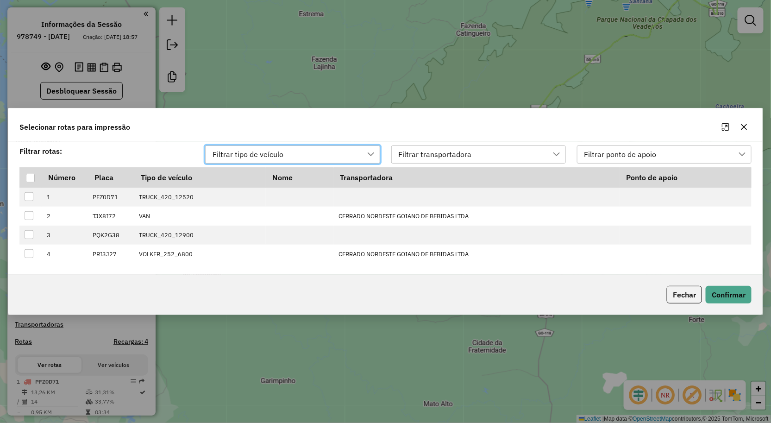
scroll to position [6, 41]
click at [26, 187] on th at bounding box center [30, 178] width 22 height 20
click at [31, 182] on div at bounding box center [30, 178] width 9 height 9
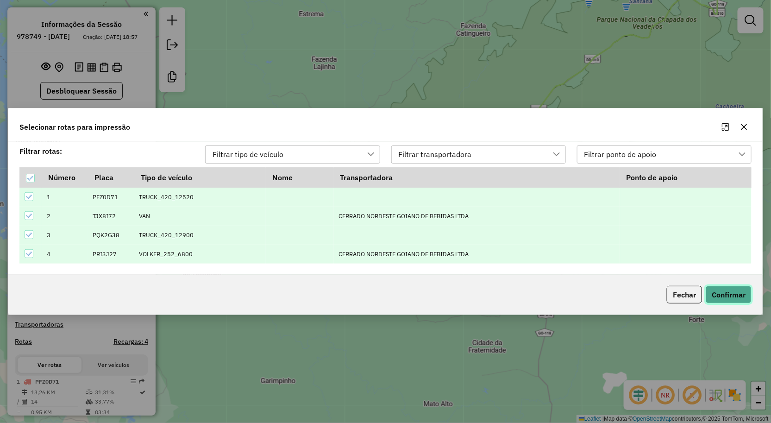
click at [738, 293] on button "Confirmar" at bounding box center [729, 295] width 46 height 18
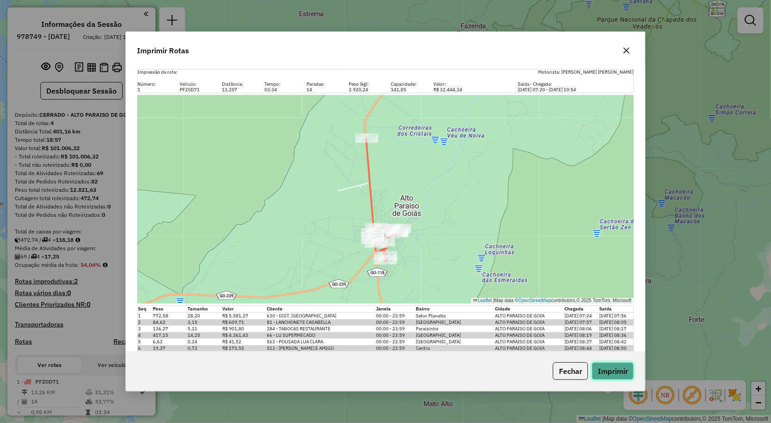
click at [608, 371] on button "Imprimir" at bounding box center [613, 371] width 42 height 18
drag, startPoint x: 454, startPoint y: 59, endPoint x: 496, endPoint y: 48, distance: 43.5
click at [454, 59] on div "Imprimir Rotas" at bounding box center [385, 48] width 519 height 33
click at [626, 49] on icon "button" at bounding box center [627, 51] width 6 height 6
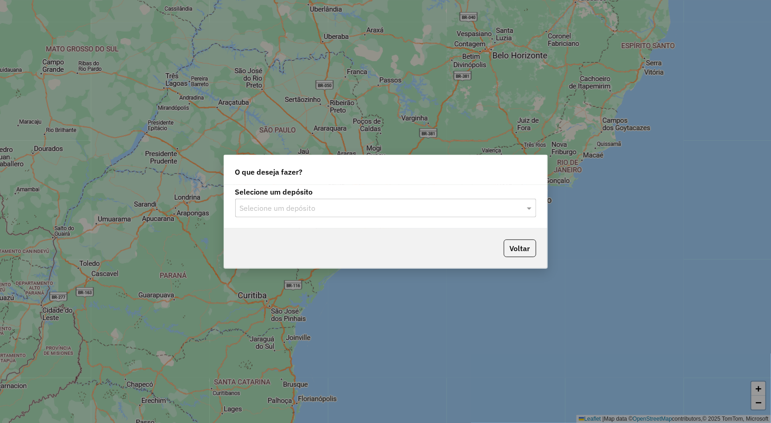
drag, startPoint x: 350, startPoint y: 221, endPoint x: 353, endPoint y: 215, distance: 7.1
click at [351, 220] on div "Selecione um depósito Selecione um depósito" at bounding box center [385, 207] width 323 height 44
click at [353, 213] on input "text" at bounding box center [376, 208] width 273 height 11
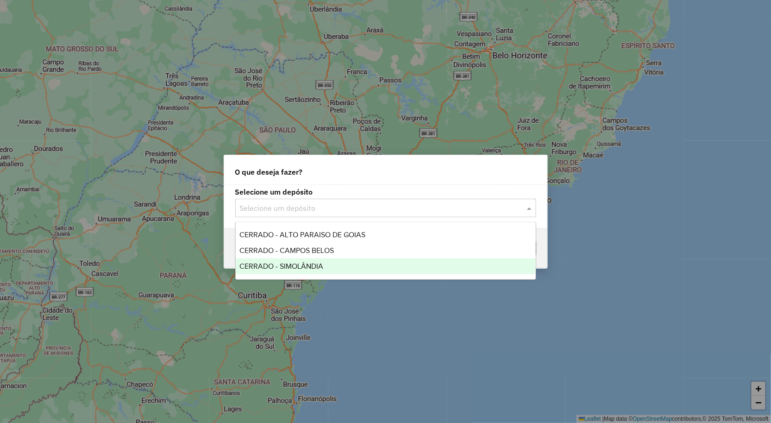
click at [308, 262] on span "CERRADO - SIMOLÂNDIA" at bounding box center [282, 266] width 84 height 8
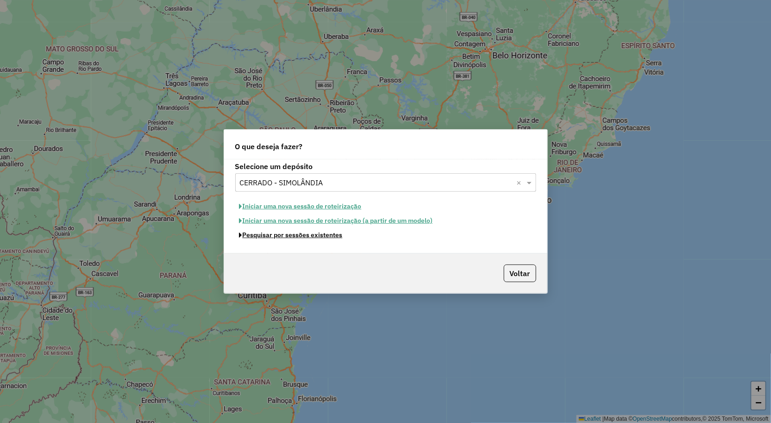
click at [279, 235] on button "Pesquisar por sessões existentes" at bounding box center [291, 235] width 112 height 14
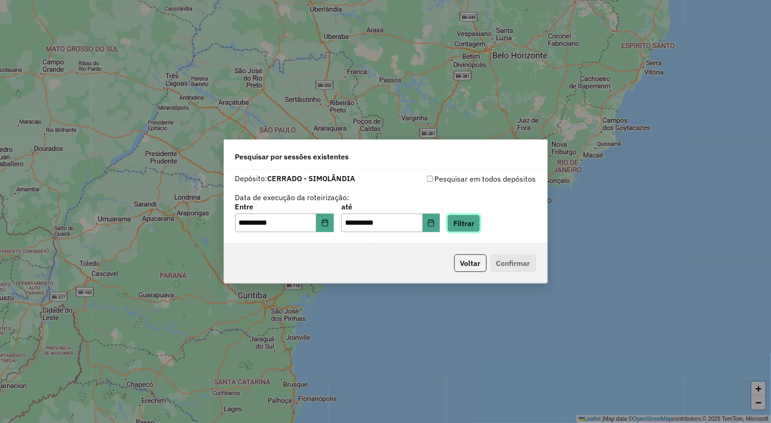
click at [480, 225] on button "Filtrar" at bounding box center [464, 224] width 33 height 18
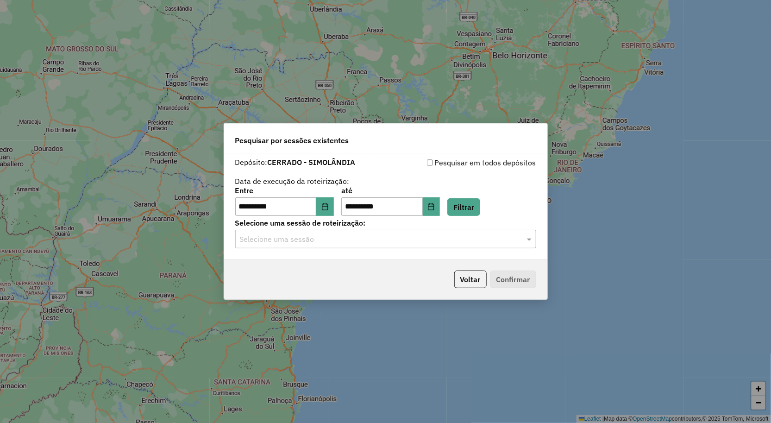
click at [369, 233] on div "Selecione uma sessão" at bounding box center [385, 239] width 301 height 19
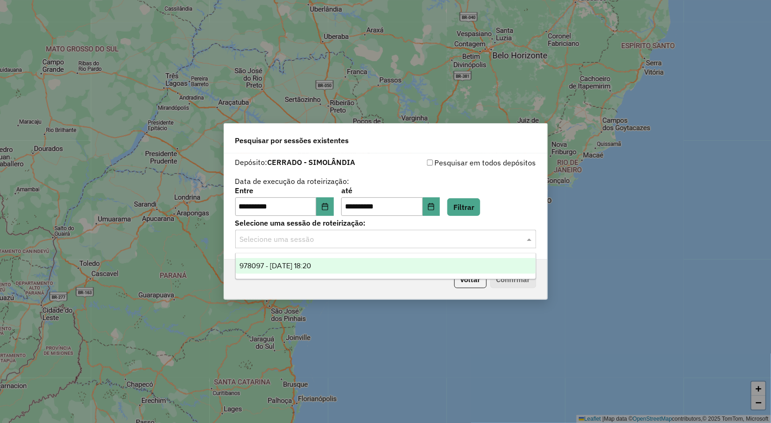
click at [339, 261] on div "978097 - [DATE] 18:20" at bounding box center [386, 266] width 300 height 16
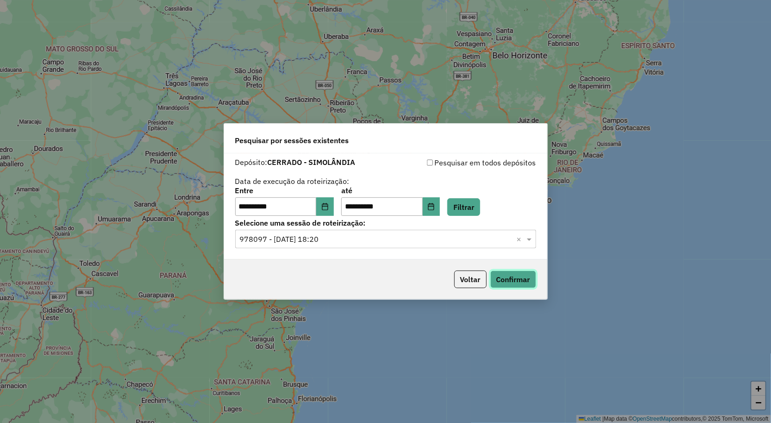
click at [511, 280] on button "Confirmar" at bounding box center [514, 280] width 46 height 18
drag, startPoint x: 356, startPoint y: 208, endPoint x: 365, endPoint y: 208, distance: 8.8
click at [359, 208] on input "**********" at bounding box center [382, 206] width 82 height 19
click at [359, 207] on input "**********" at bounding box center [382, 206] width 82 height 19
type input "**********"
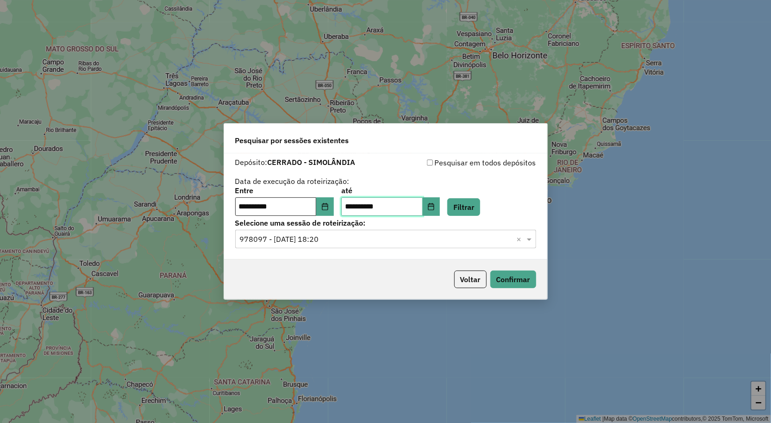
type input "**********"
click at [247, 207] on input "**********" at bounding box center [276, 206] width 82 height 19
type input "**********"
click at [475, 204] on button "Filtrar" at bounding box center [464, 207] width 33 height 18
click at [321, 240] on input "text" at bounding box center [376, 239] width 273 height 11
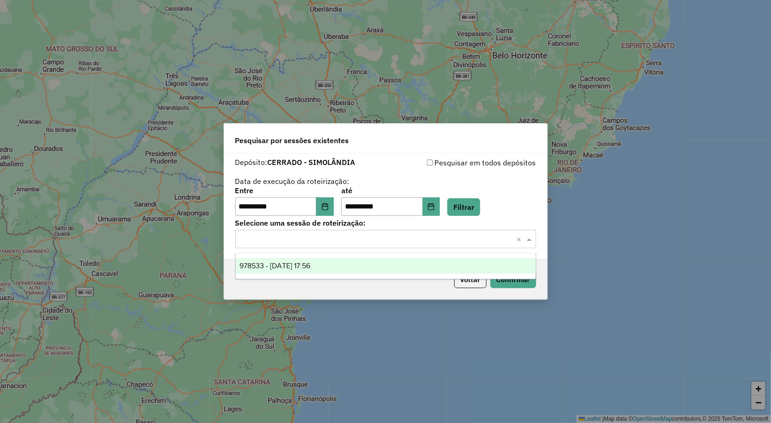
click at [310, 265] on span "978533 - 13/08/2025 17:56" at bounding box center [275, 266] width 71 height 8
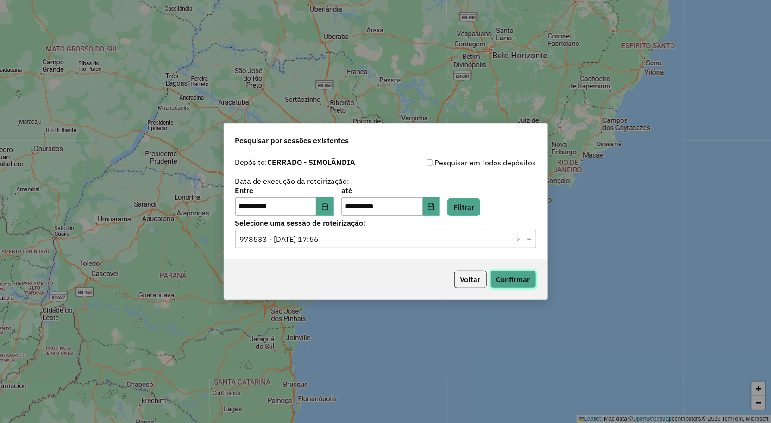
click at [517, 278] on button "Confirmar" at bounding box center [514, 280] width 46 height 18
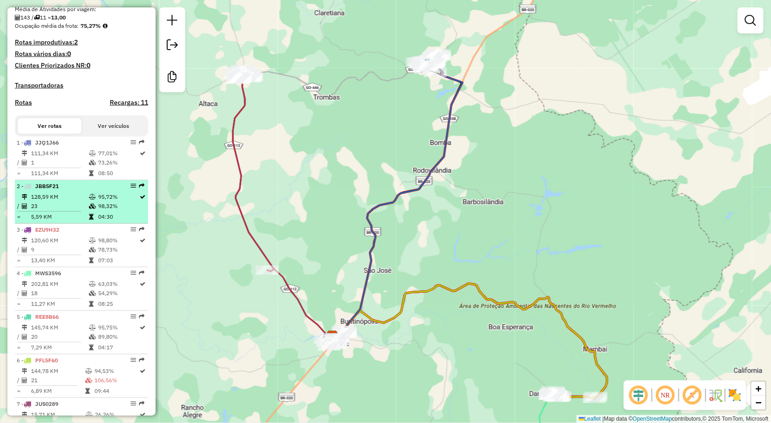
scroll to position [309, 0]
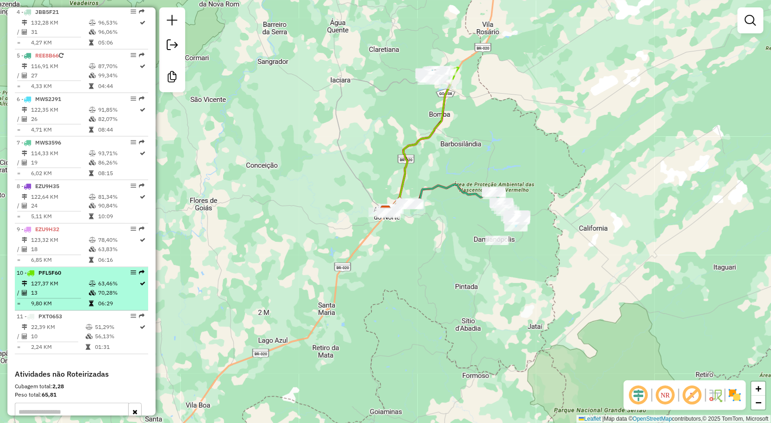
scroll to position [515, 0]
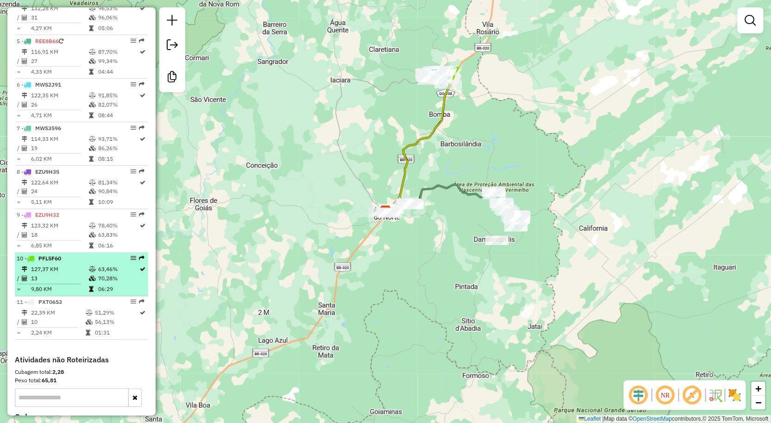
click at [76, 263] on div "10 - PFL5F60" at bounding box center [66, 259] width 98 height 8
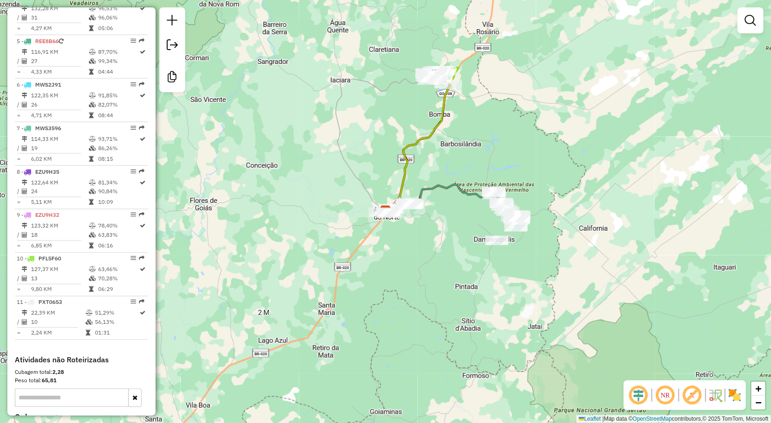
select select "**********"
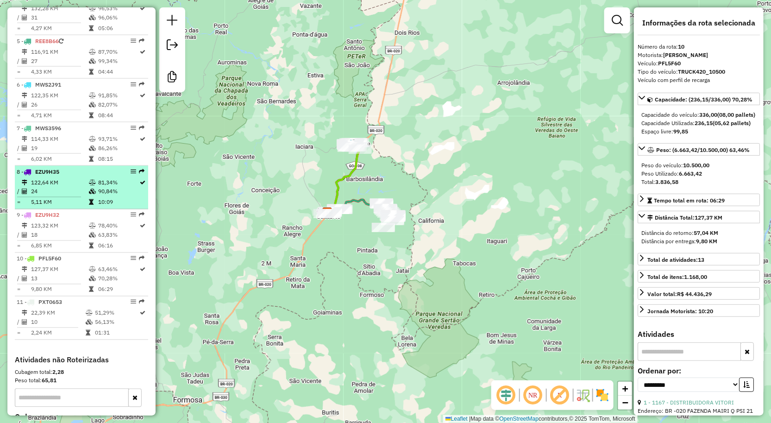
click at [43, 186] on td "122,64 KM" at bounding box center [60, 182] width 58 height 9
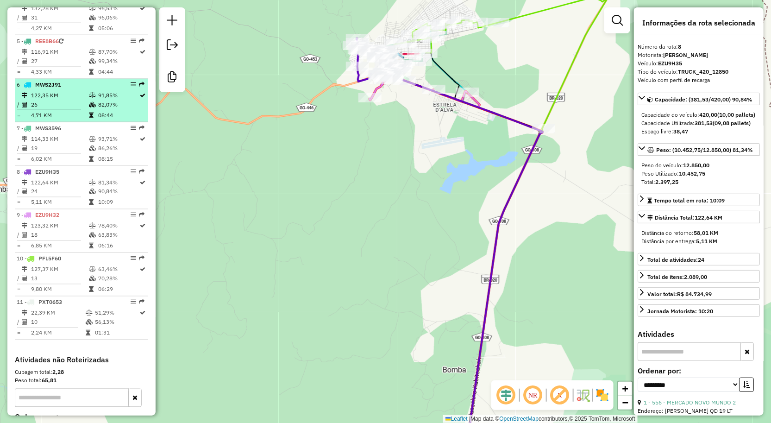
click at [63, 100] on td "122,35 KM" at bounding box center [60, 95] width 58 height 9
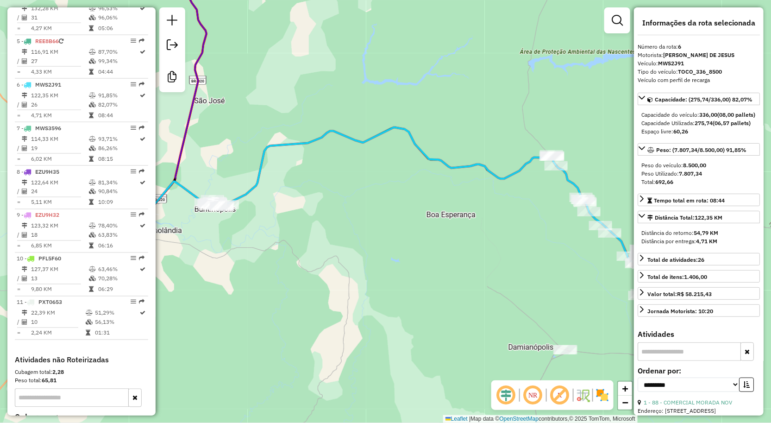
click at [263, 154] on icon at bounding box center [380, 195] width 520 height 136
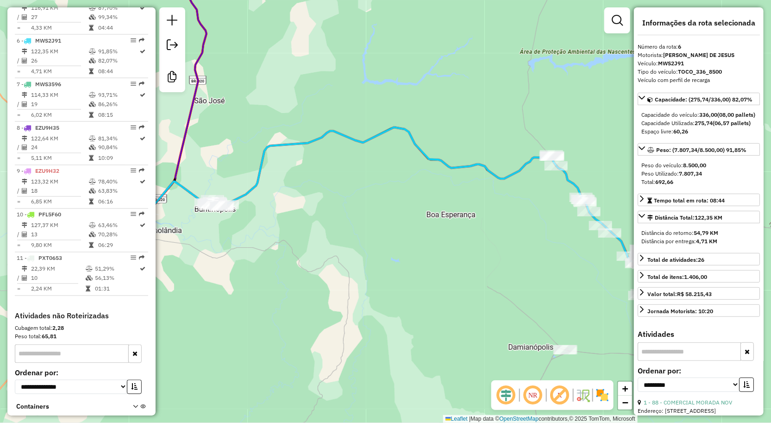
scroll to position [594, 0]
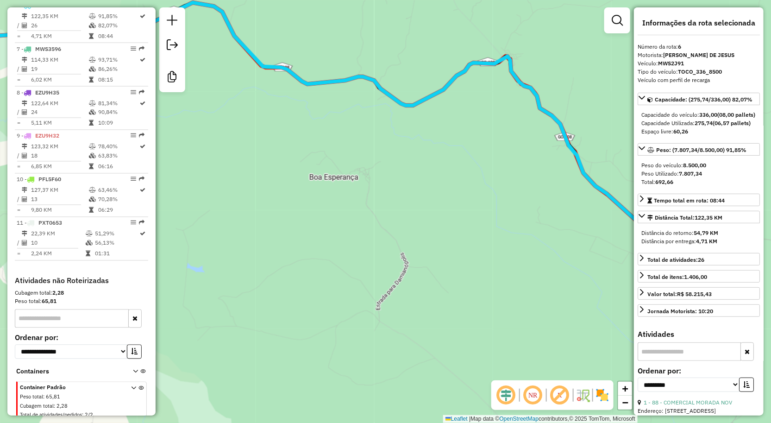
drag, startPoint x: 455, startPoint y: 233, endPoint x: 358, endPoint y: 202, distance: 102.7
click at [367, 207] on div "Janela de atendimento Grade de atendimento Capacidade Transportadoras Veículos …" at bounding box center [385, 211] width 771 height 423
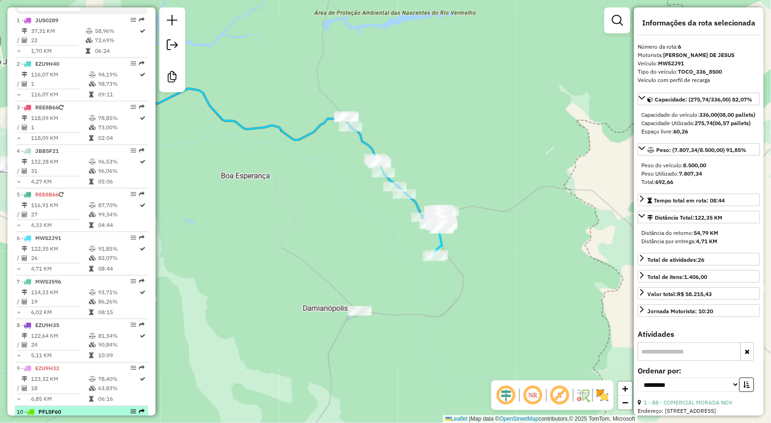
scroll to position [336, 0]
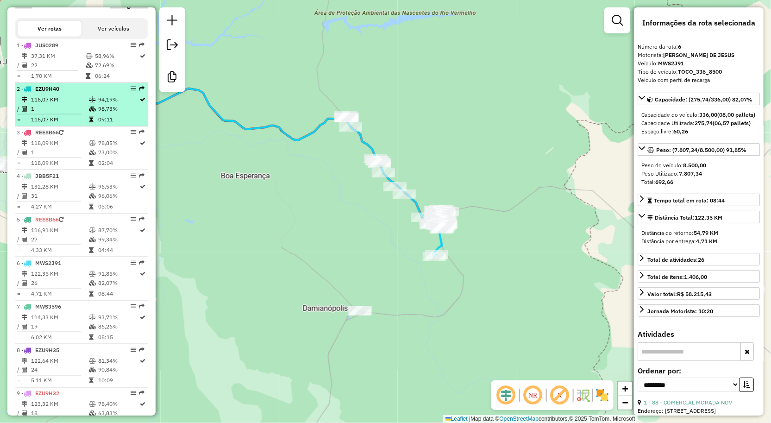
click at [71, 104] on td "116,07 KM" at bounding box center [60, 99] width 58 height 9
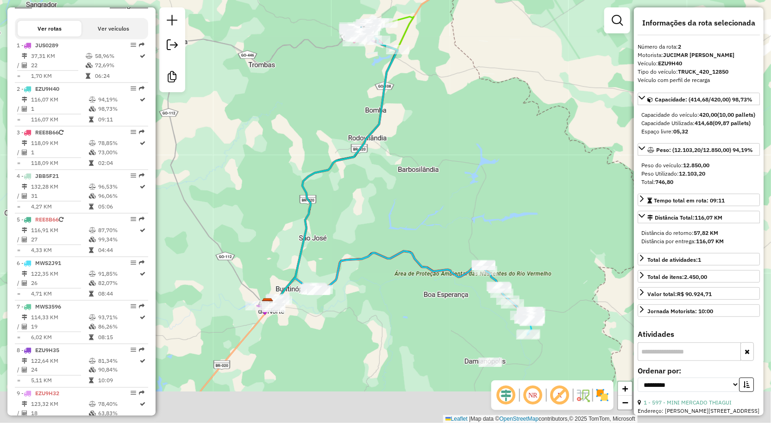
drag, startPoint x: 487, startPoint y: 216, endPoint x: 461, endPoint y: 190, distance: 36.4
click at [461, 190] on div "Janela de atendimento Grade de atendimento Capacidade Transportadoras Veículos …" at bounding box center [385, 211] width 771 height 423
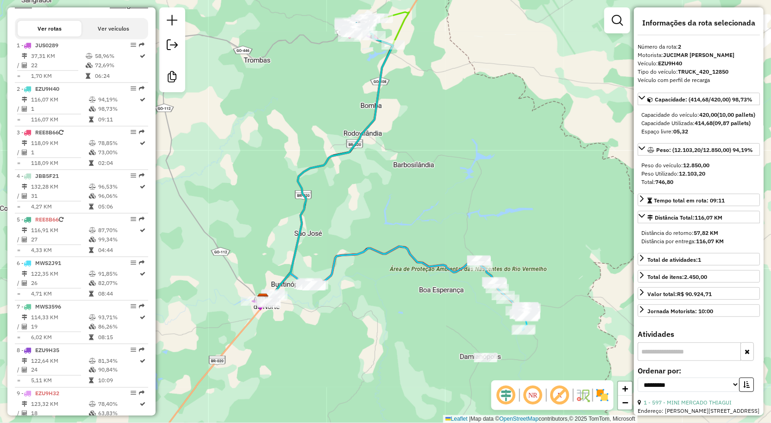
click at [365, 106] on div "Janela de atendimento Grade de atendimento Capacidade Transportadoras Veículos …" at bounding box center [385, 211] width 771 height 423
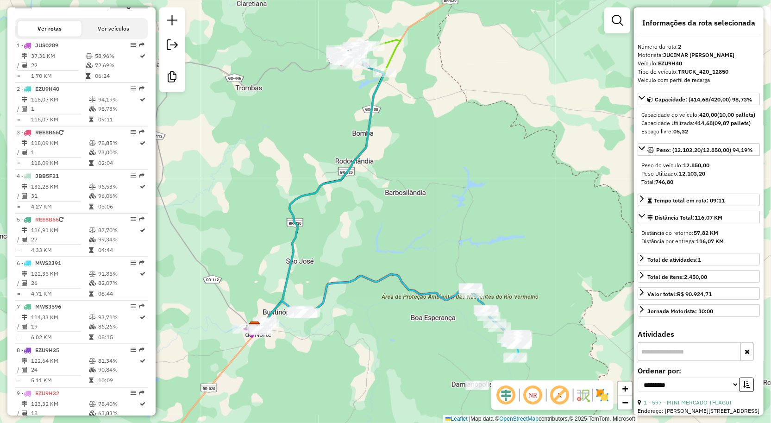
drag, startPoint x: 350, startPoint y: 103, endPoint x: 381, endPoint y: 168, distance: 72.1
click at [380, 165] on div "Janela de atendimento Grade de atendimento Capacidade Transportadoras Veículos …" at bounding box center [385, 211] width 771 height 423
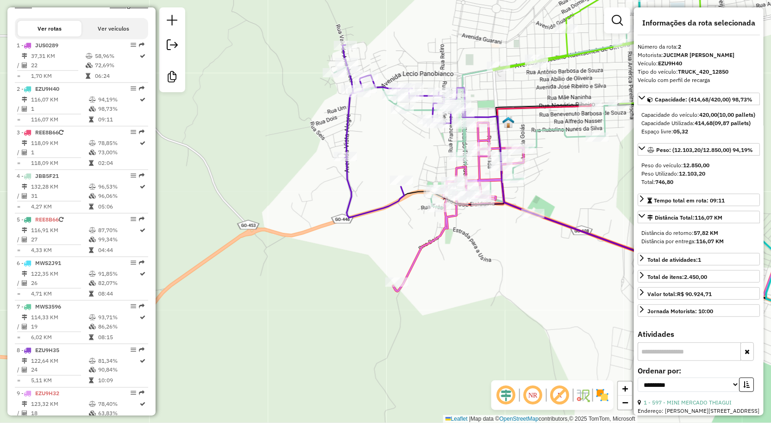
click at [559, 168] on div "Janela de atendimento Grade de atendimento Capacidade Transportadoras Veículos …" at bounding box center [385, 211] width 771 height 423
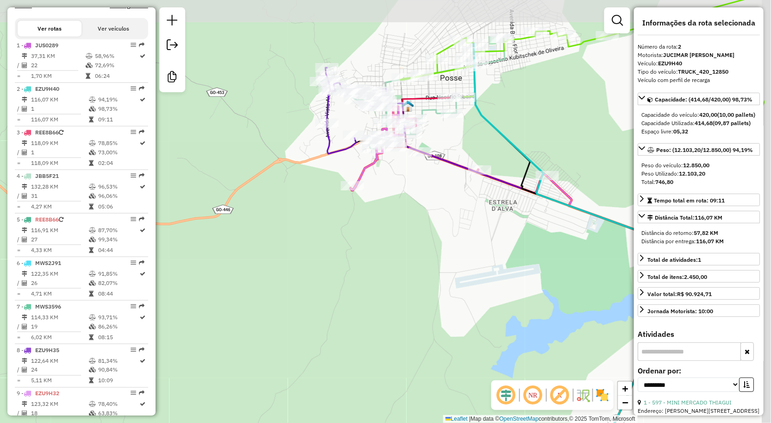
drag, startPoint x: 594, startPoint y: 73, endPoint x: 482, endPoint y: 109, distance: 117.2
click at [482, 109] on div "Janela de atendimento Grade de atendimento Capacidade Transportadoras Veículos …" at bounding box center [385, 211] width 771 height 423
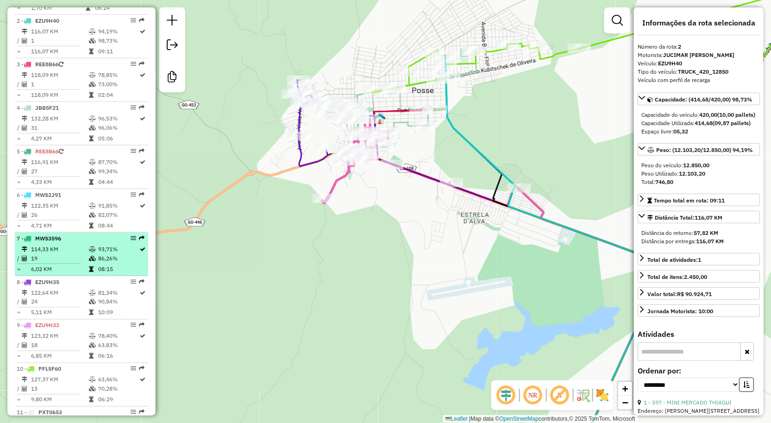
scroll to position [388, 0]
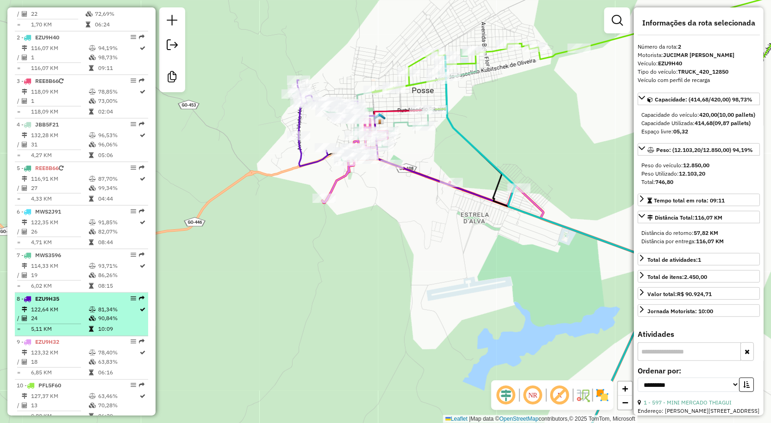
click at [72, 314] on td "122,64 KM" at bounding box center [60, 309] width 58 height 9
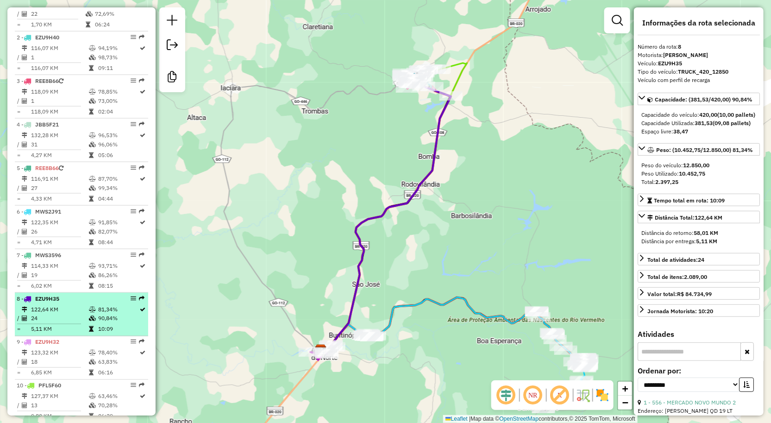
click at [56, 311] on li "8 - EZU9H35 122,64 KM 81,34% / 24 90,84% = 5,11 KM 10:09" at bounding box center [81, 315] width 133 height 44
click at [57, 311] on li "8 - EZU9H35 122,64 KM 81,34% / 24 90,84% = 5,11 KM 10:09" at bounding box center [81, 315] width 133 height 44
click at [57, 310] on li "8 - EZU9H35 122,64 KM 81,34% / 24 90,84% = 5,11 KM 10:09" at bounding box center [81, 315] width 133 height 44
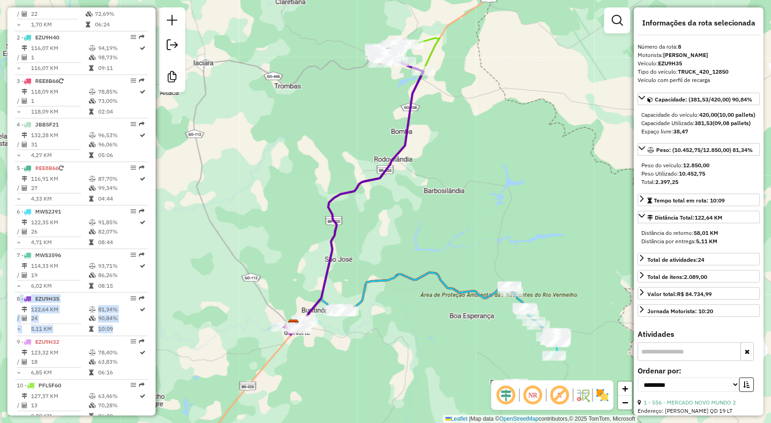
drag, startPoint x: 599, startPoint y: 316, endPoint x: 429, endPoint y: 187, distance: 213.3
click at [572, 293] on div "Janela de atendimento Grade de atendimento Capacidade Transportadoras Veículos …" at bounding box center [385, 211] width 771 height 423
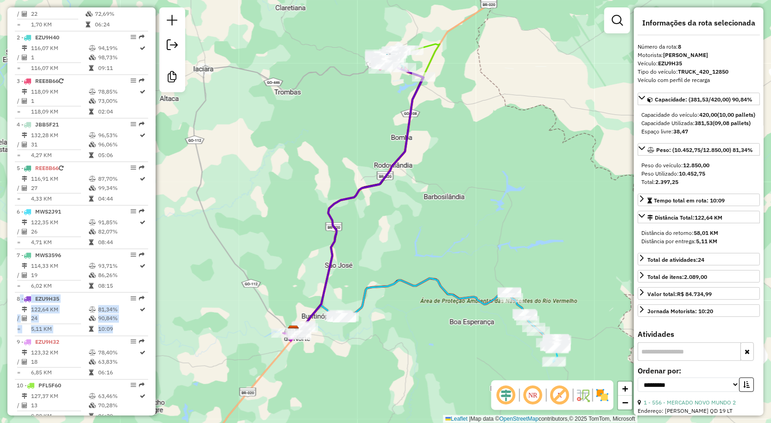
drag, startPoint x: 381, startPoint y: 123, endPoint x: 385, endPoint y: 118, distance: 6.7
click at [381, 150] on div "Janela de atendimento Grade de atendimento Capacidade Transportadoras Veículos …" at bounding box center [385, 211] width 771 height 423
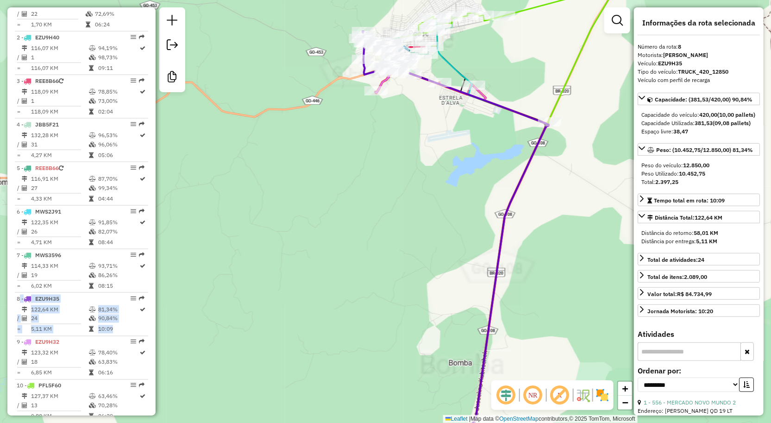
drag, startPoint x: 377, startPoint y: 114, endPoint x: 382, endPoint y: 155, distance: 41.5
click at [382, 155] on div "Rota 9 - Placa EZU9H32 691 - CHACARA ESPORTE ( QT Janela de atendimento Grade d…" at bounding box center [385, 211] width 771 height 423
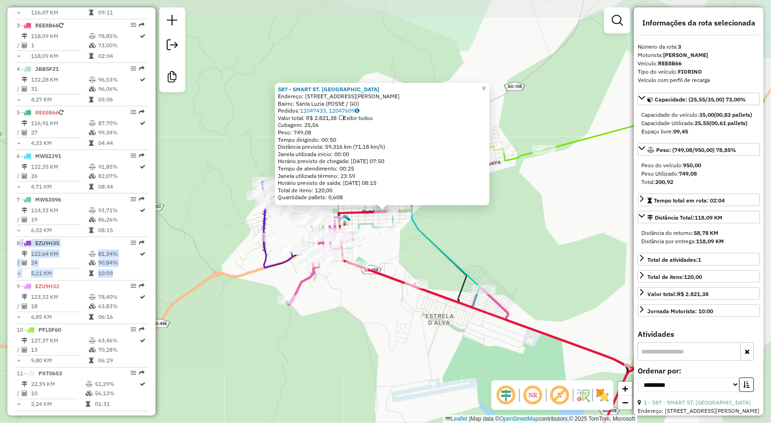
scroll to position [463, 0]
